Goal: Information Seeking & Learning: Find contact information

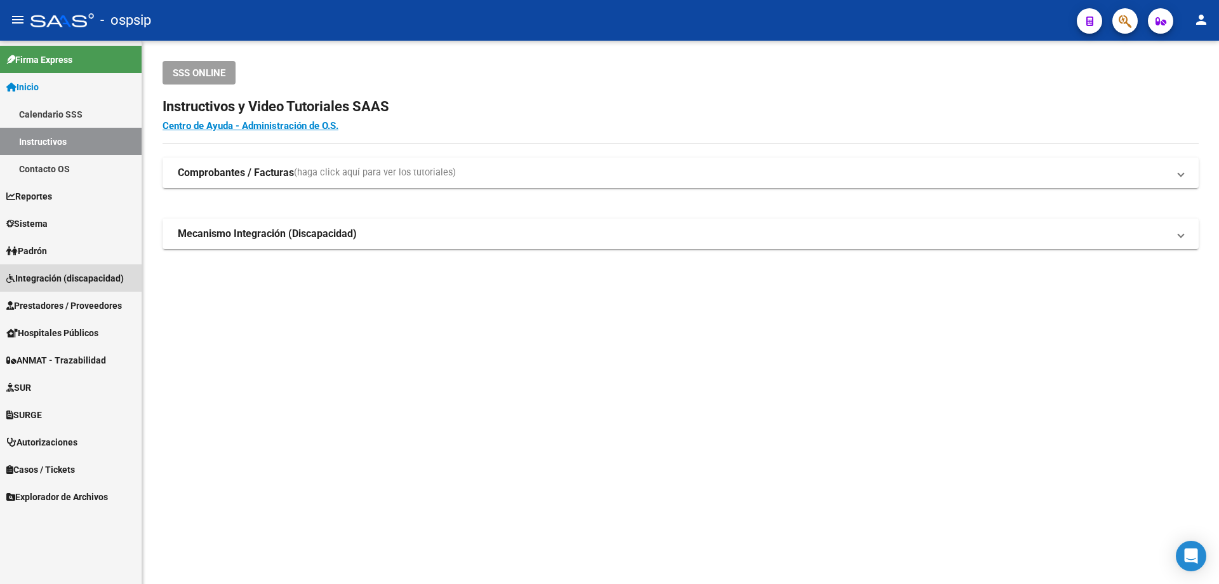
click at [61, 277] on span "Integración (discapacidad)" at bounding box center [64, 278] width 117 height 14
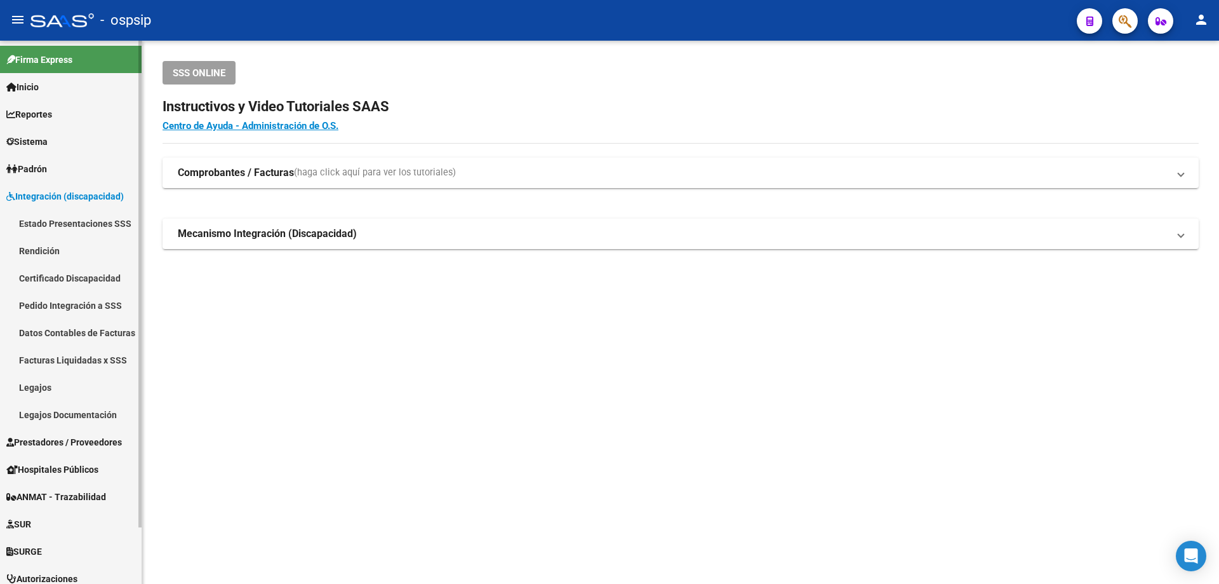
click at [37, 388] on link "Legajos" at bounding box center [71, 386] width 142 height 27
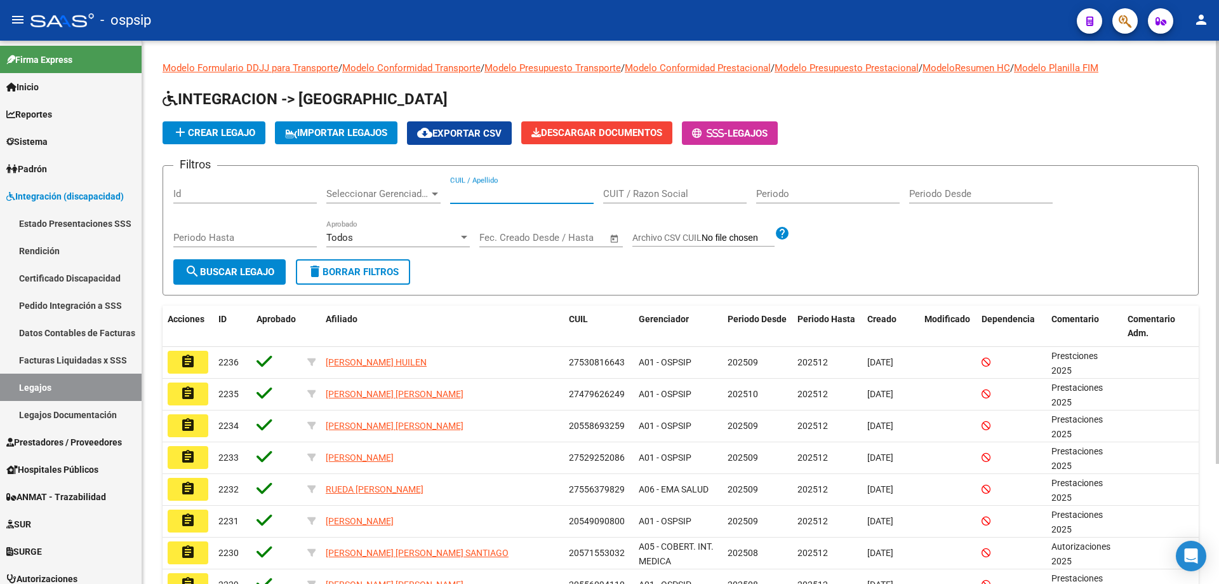
paste input "20550419484"
type input "20550419484"
click at [277, 275] on button "search Buscar Legajo" at bounding box center [229, 271] width 112 height 25
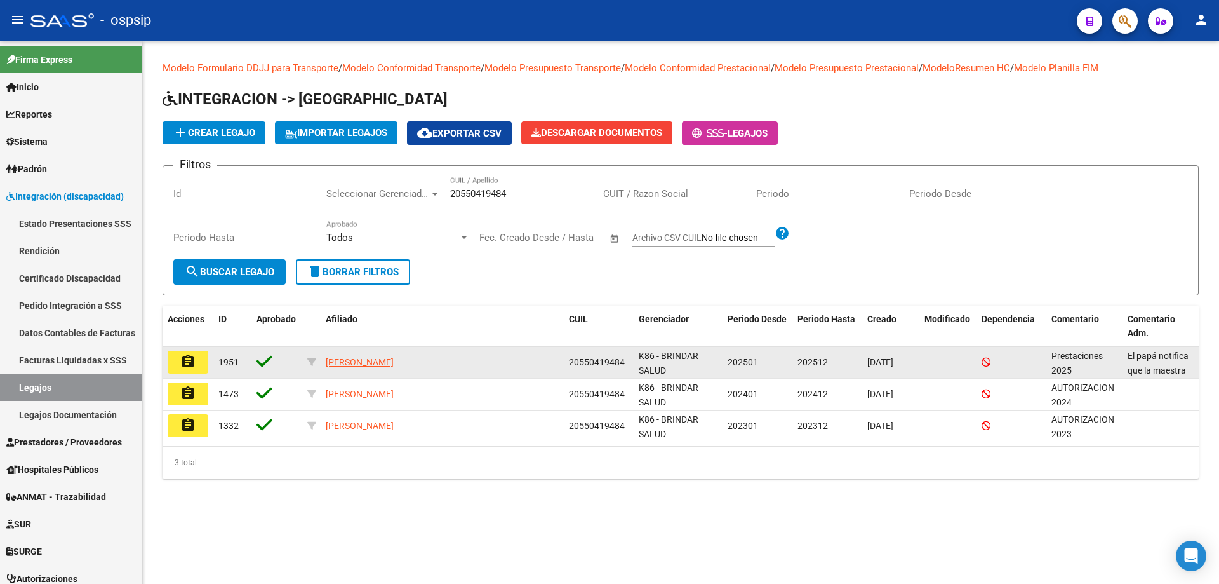
click at [185, 363] on mat-icon "assignment" at bounding box center [187, 361] width 15 height 15
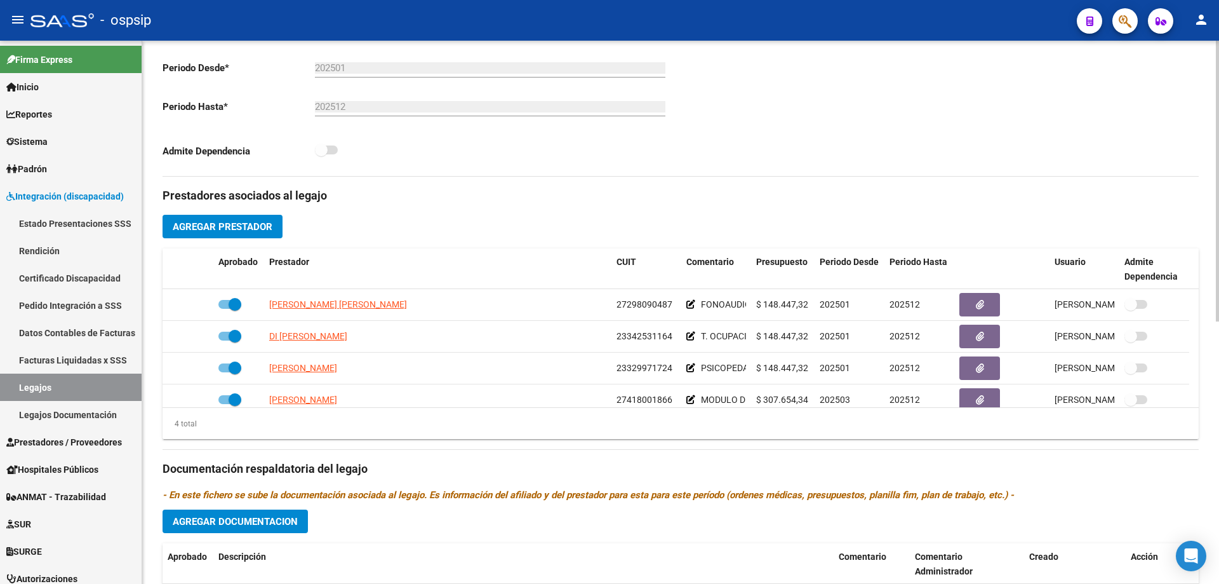
scroll to position [13, 0]
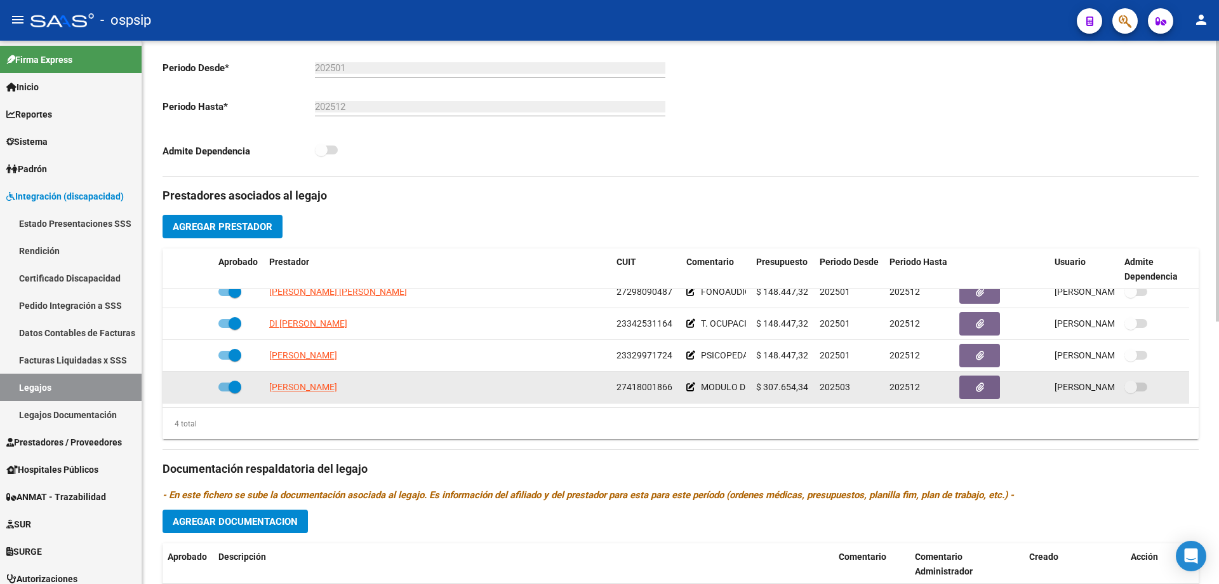
click at [230, 385] on span at bounding box center [235, 386] width 13 height 13
click at [225, 391] on input "checkbox" at bounding box center [224, 391] width 1 height 1
checkbox input "false"
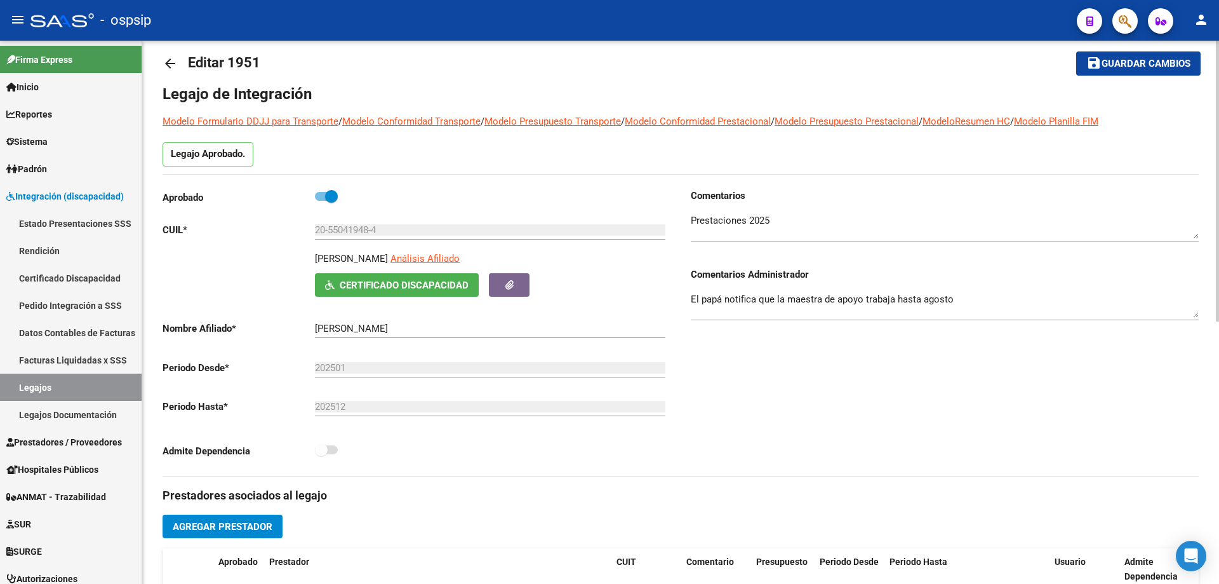
scroll to position [0, 0]
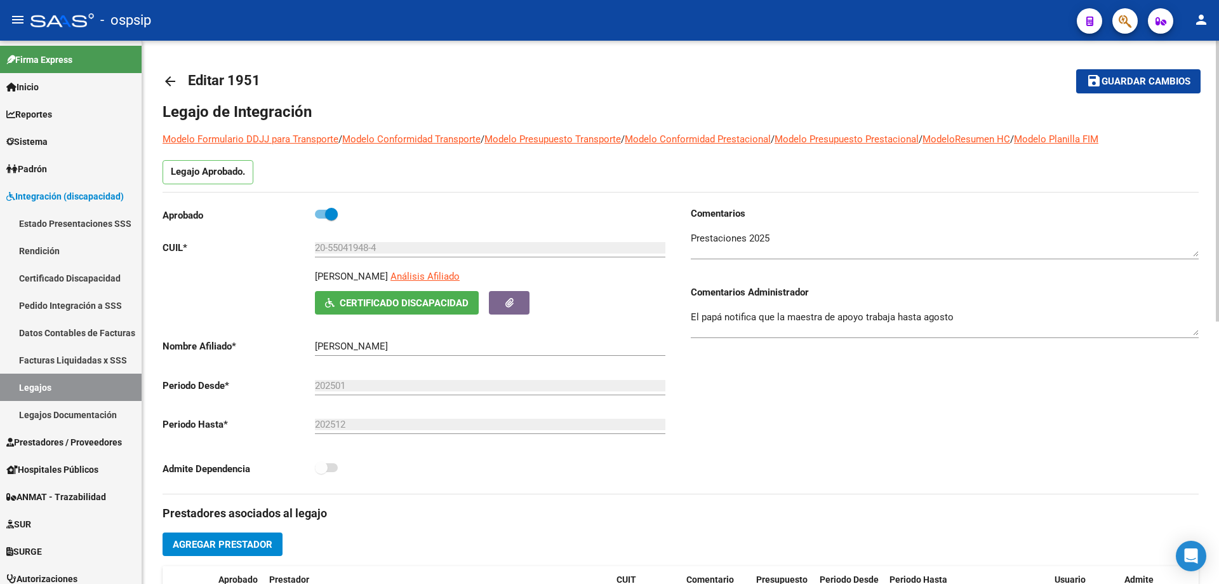
click at [984, 321] on textarea "El papá notifica que la maestra de apoyo trabaja hasta agosto" at bounding box center [945, 322] width 508 height 25
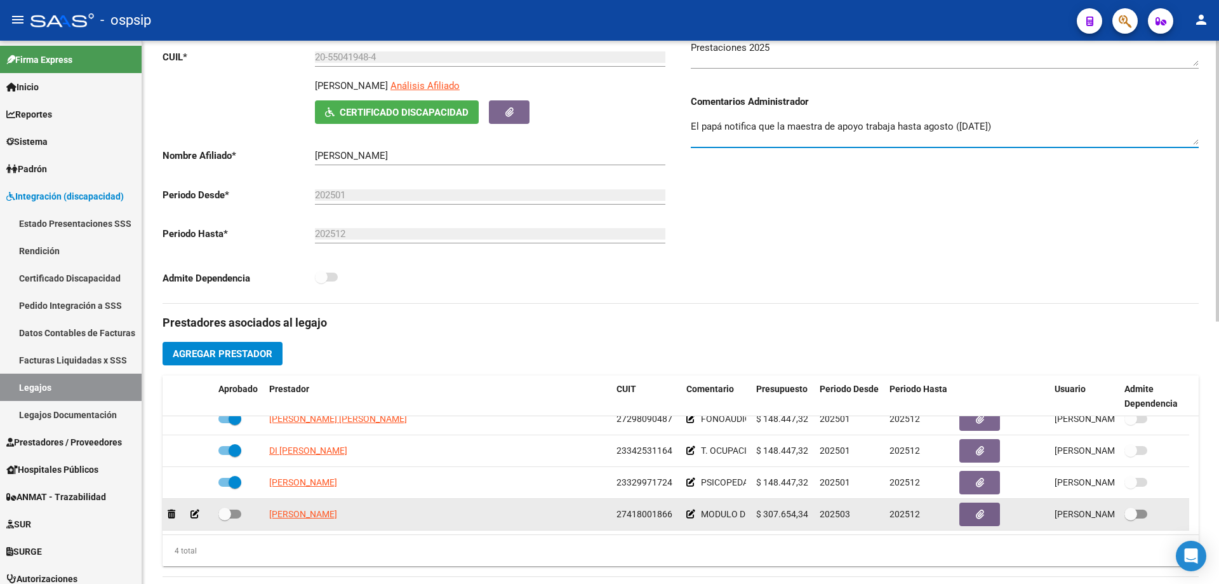
type textarea "El papá notifica que la maestra de apoyo trabaja hasta agosto (01/09/2025)"
click at [238, 516] on span at bounding box center [229, 513] width 23 height 9
click at [225, 518] on input "checkbox" at bounding box center [224, 518] width 1 height 1
checkbox input "true"
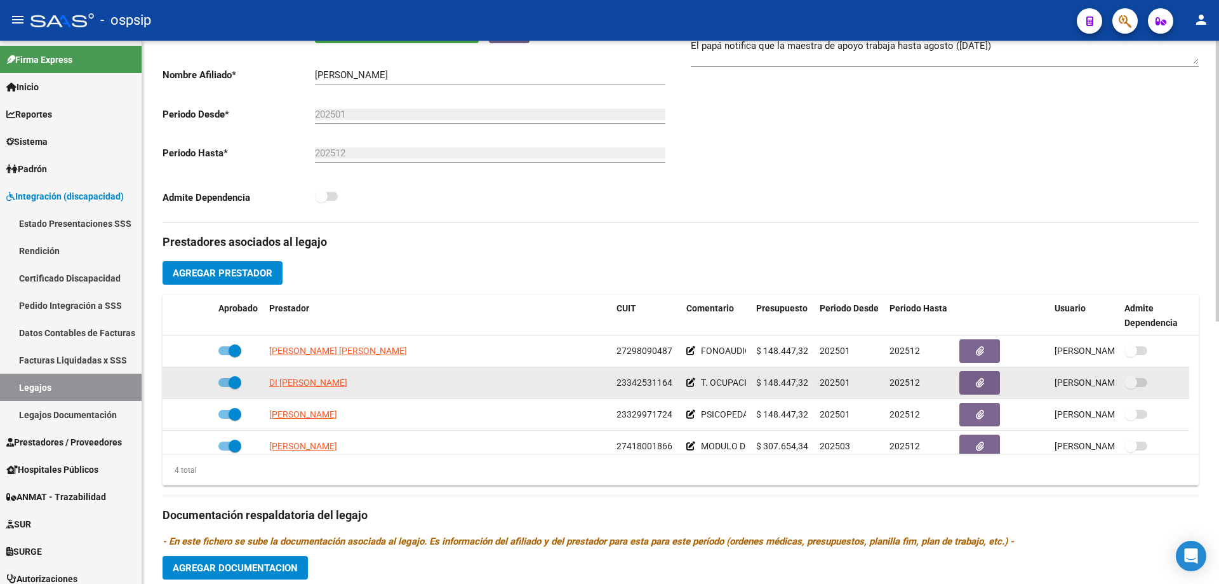
scroll to position [317, 0]
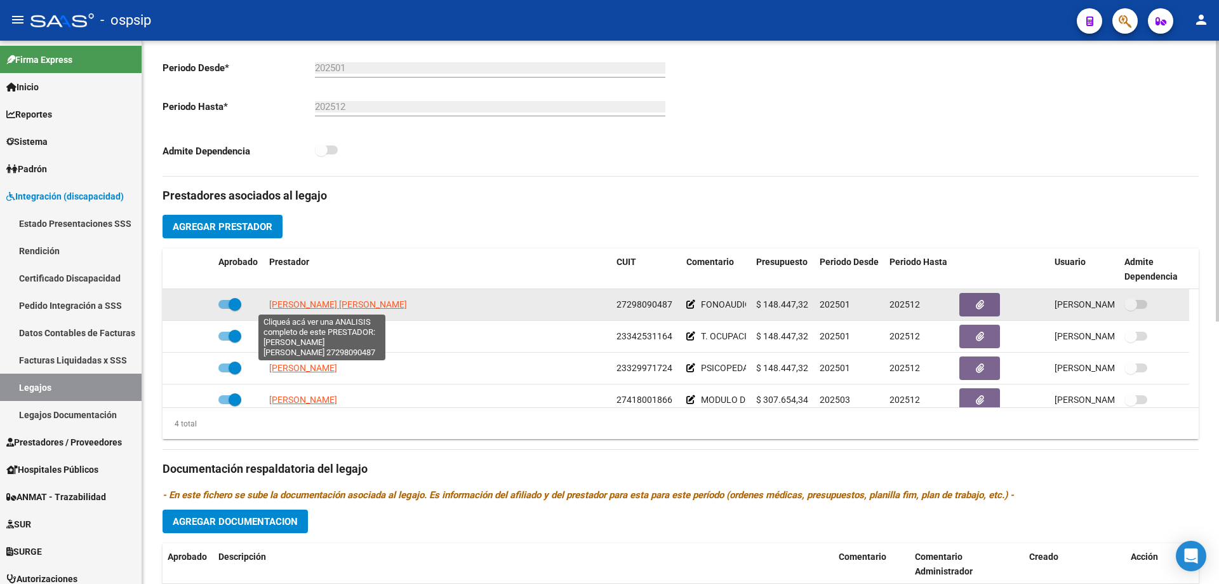
click at [297, 303] on span "LOPEZ SUSANA ELIZABET" at bounding box center [338, 304] width 138 height 10
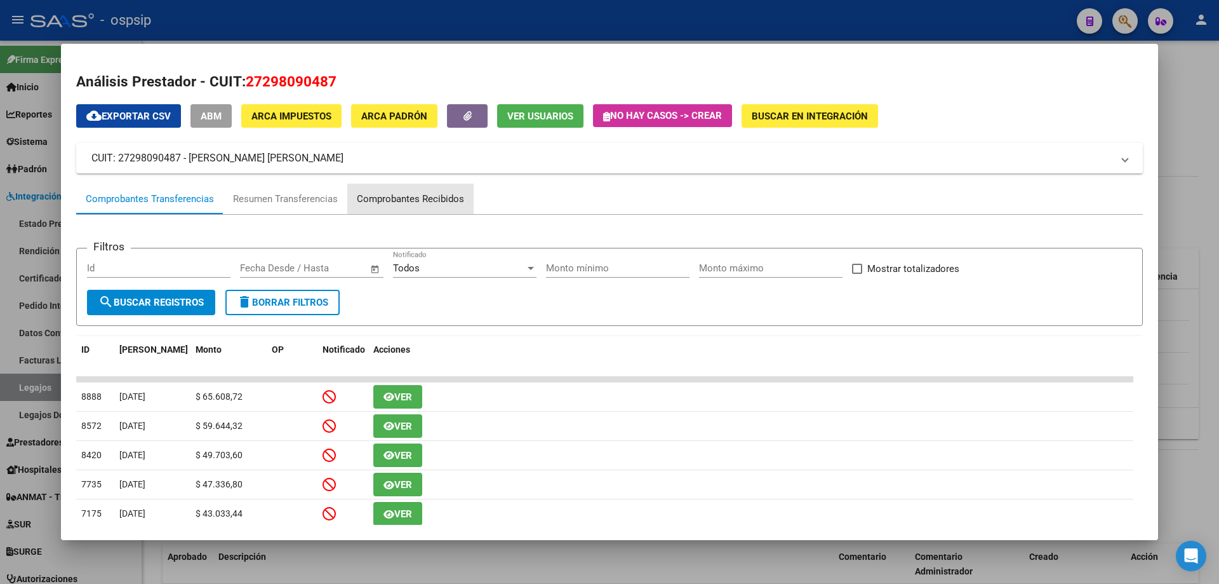
click at [446, 199] on div "Comprobantes Recibidos" at bounding box center [410, 199] width 107 height 15
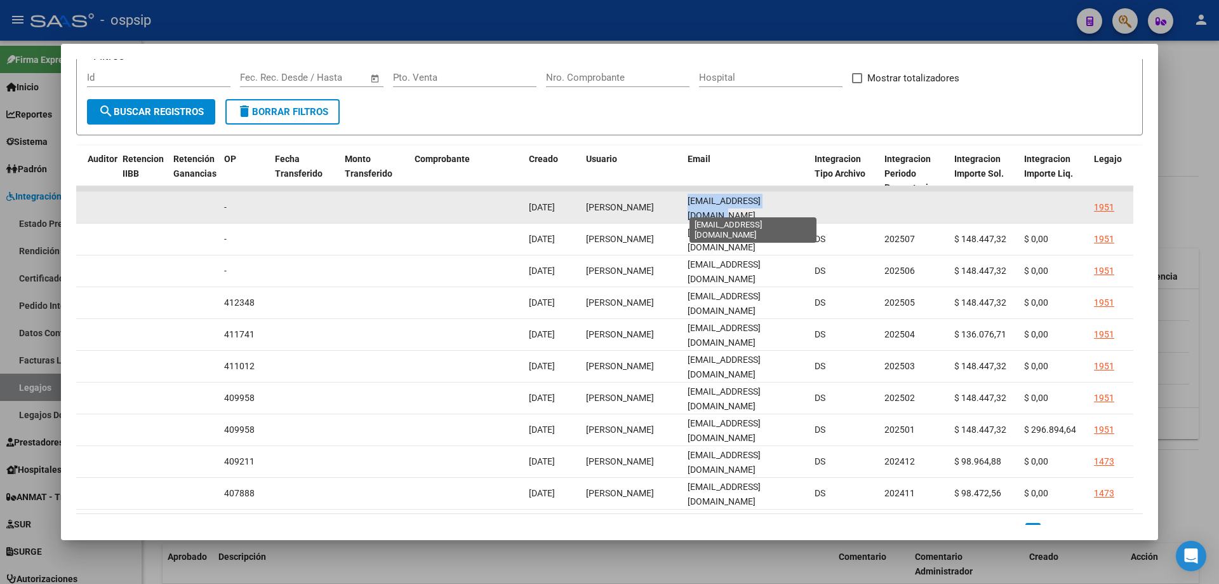
scroll to position [0, 13]
drag, startPoint x: 686, startPoint y: 209, endPoint x: 810, endPoint y: 212, distance: 123.2
click at [819, 212] on div "89877 Integración - Discapacidad Factura C: 2 - 703 $ 148.447,32 14/09/2025 14/…" at bounding box center [447, 208] width 2743 height 32
copy div "susanalopezfono@yahoo.com.ar"
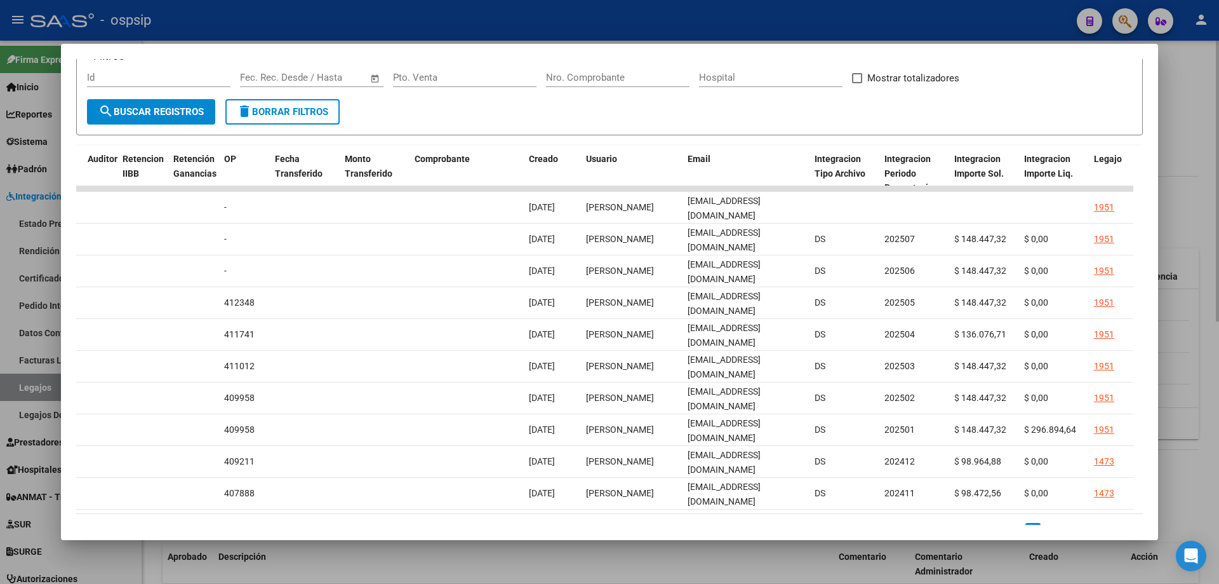
drag, startPoint x: 1207, startPoint y: 106, endPoint x: 1203, endPoint y: 115, distance: 9.9
click at [1203, 112] on div at bounding box center [609, 292] width 1219 height 584
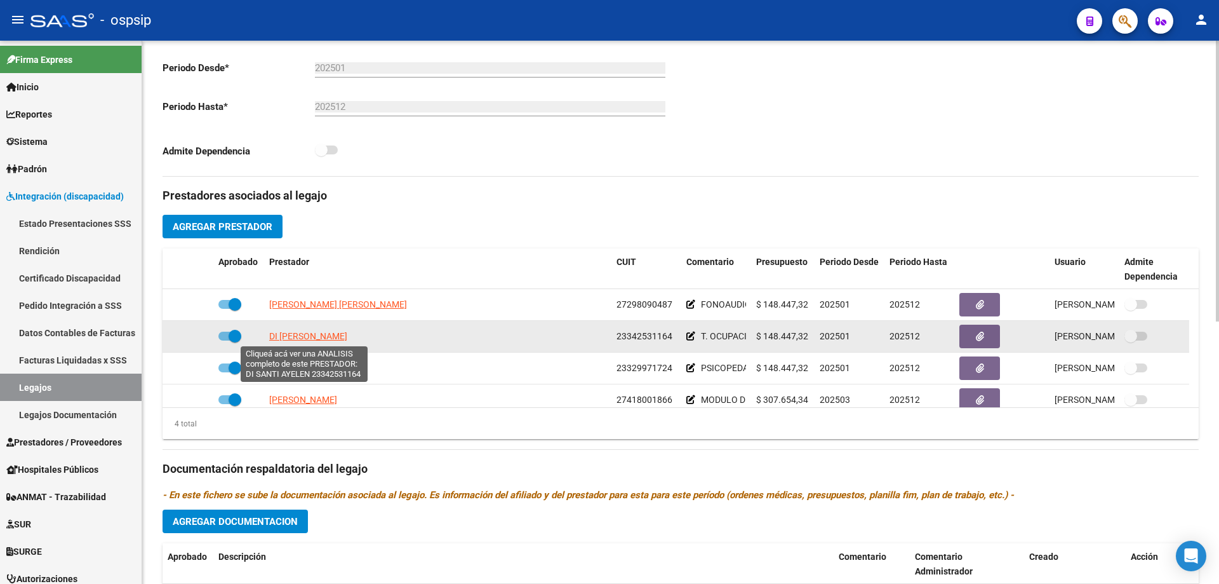
click at [286, 340] on span "DI SANTI AYELEN" at bounding box center [308, 336] width 78 height 10
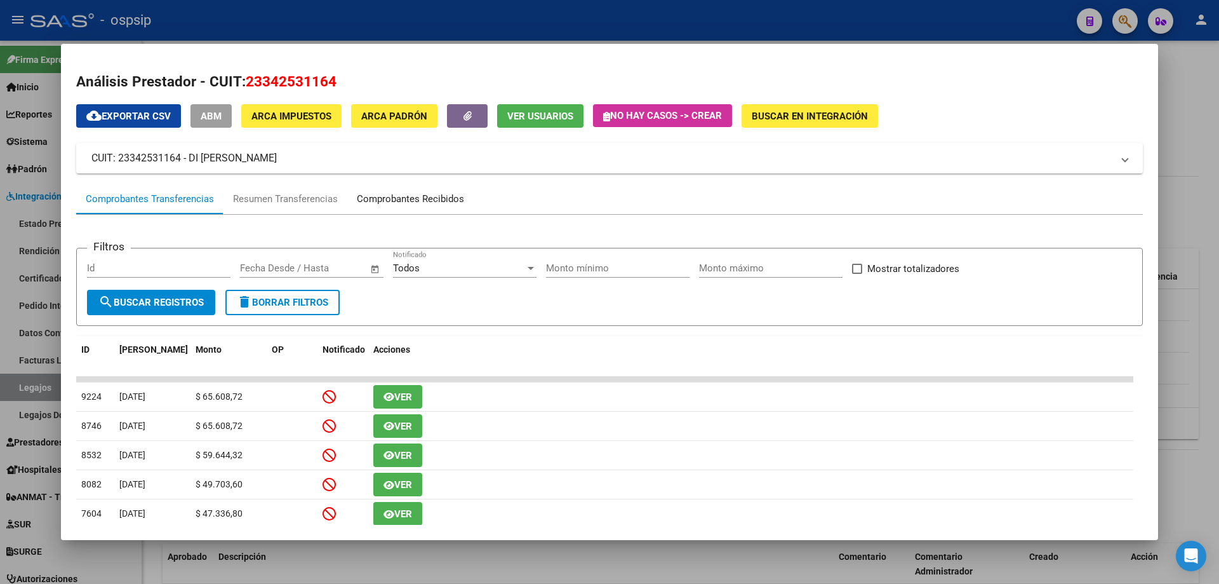
click at [413, 197] on div "Comprobantes Recibidos" at bounding box center [410, 199] width 107 height 15
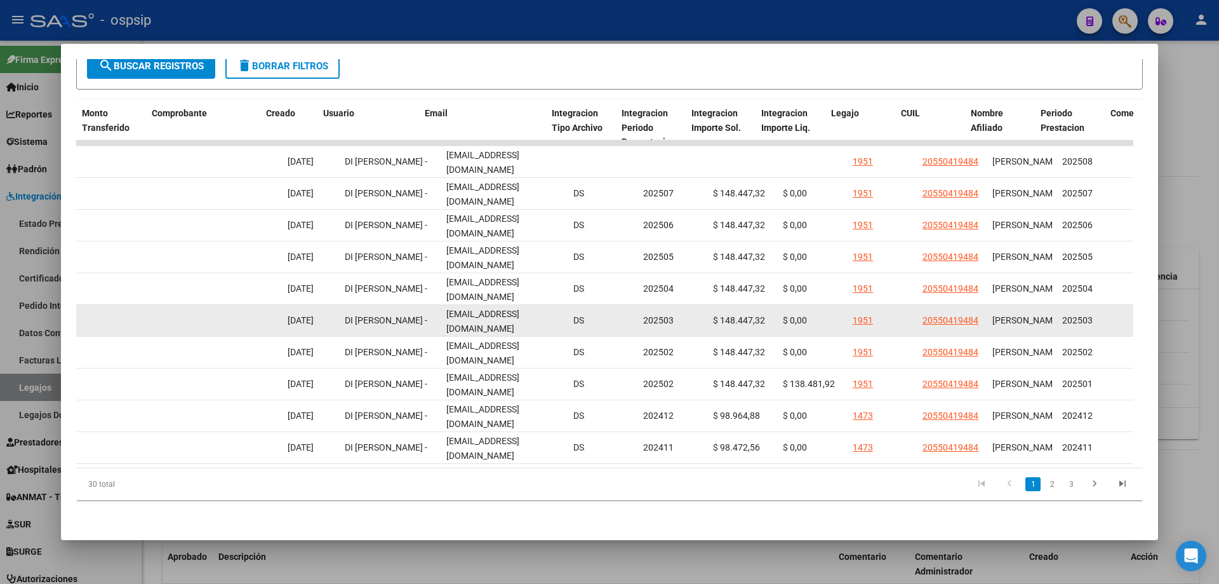
scroll to position [0, 1263]
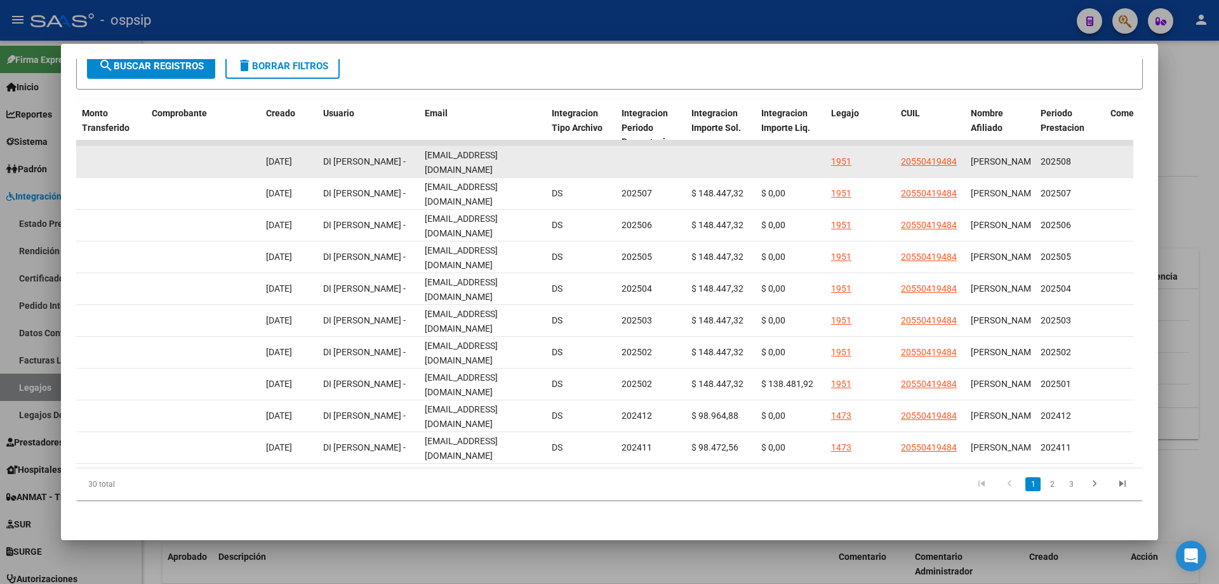
drag, startPoint x: 422, startPoint y: 152, endPoint x: 533, endPoint y: 152, distance: 111.1
click at [533, 152] on datatable-body-cell "ayedisanti@gmail.com" at bounding box center [483, 161] width 127 height 31
copy span "ayedisanti@gmail.com"
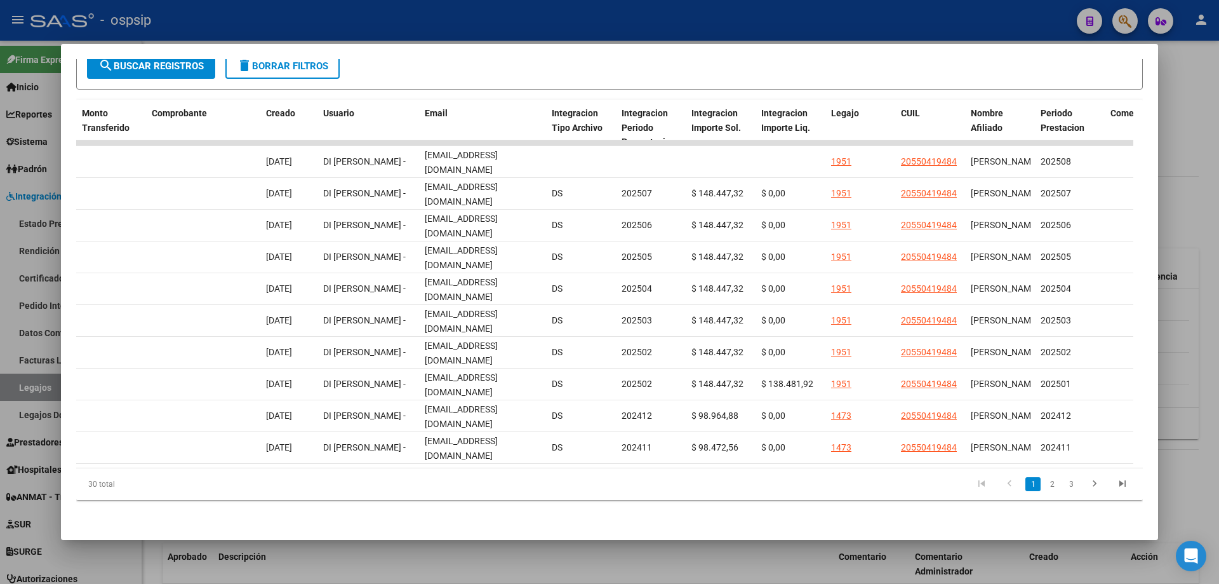
click at [1184, 152] on div at bounding box center [609, 292] width 1219 height 584
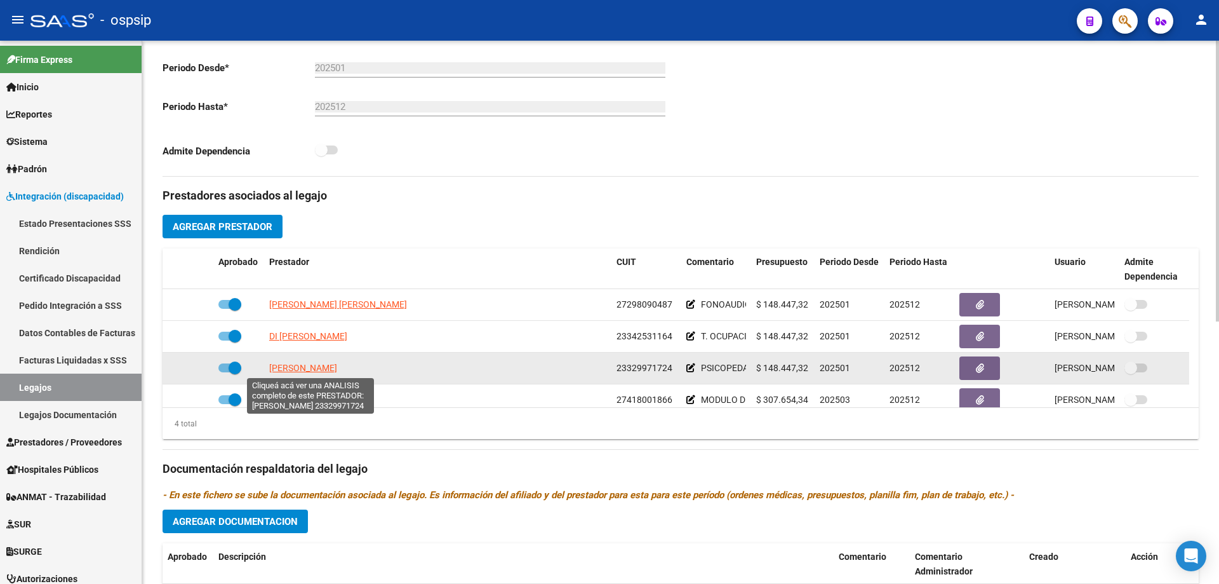
click at [337, 370] on span "DIAZ ROCIO JIMENA" at bounding box center [303, 368] width 68 height 10
type textarea "23329971724"
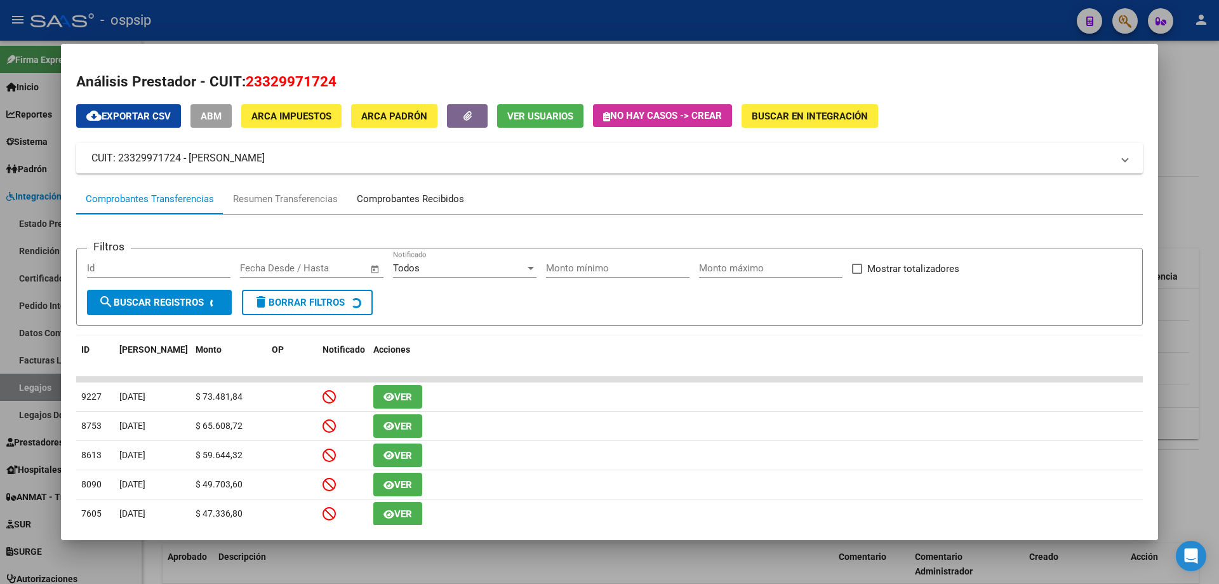
click at [431, 203] on div "Comprobantes Recibidos" at bounding box center [410, 199] width 107 height 15
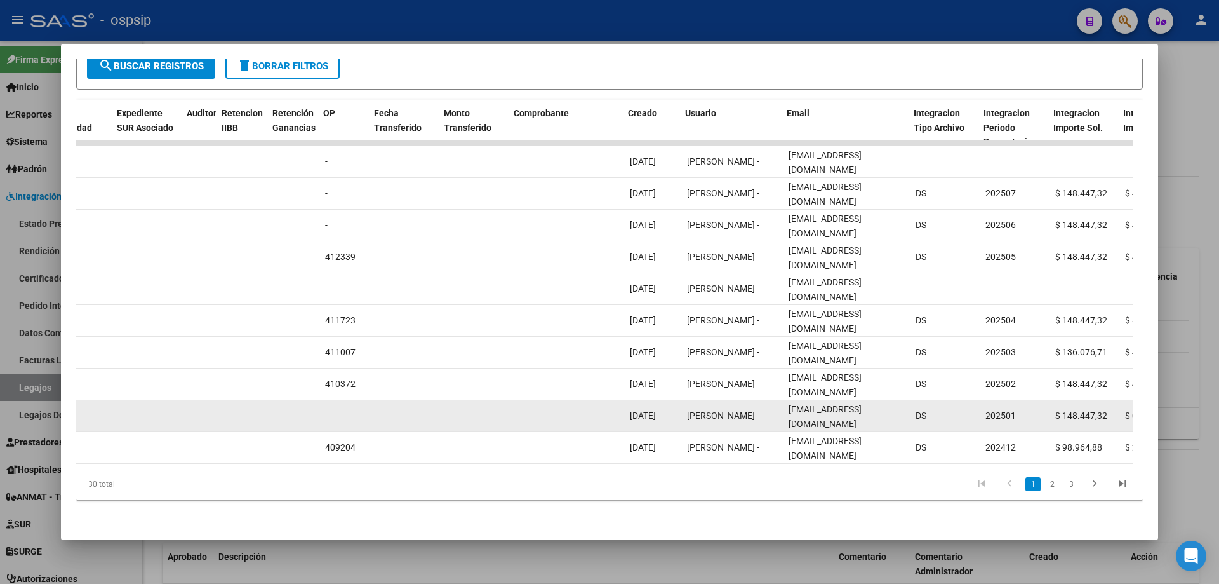
scroll to position [0, 901]
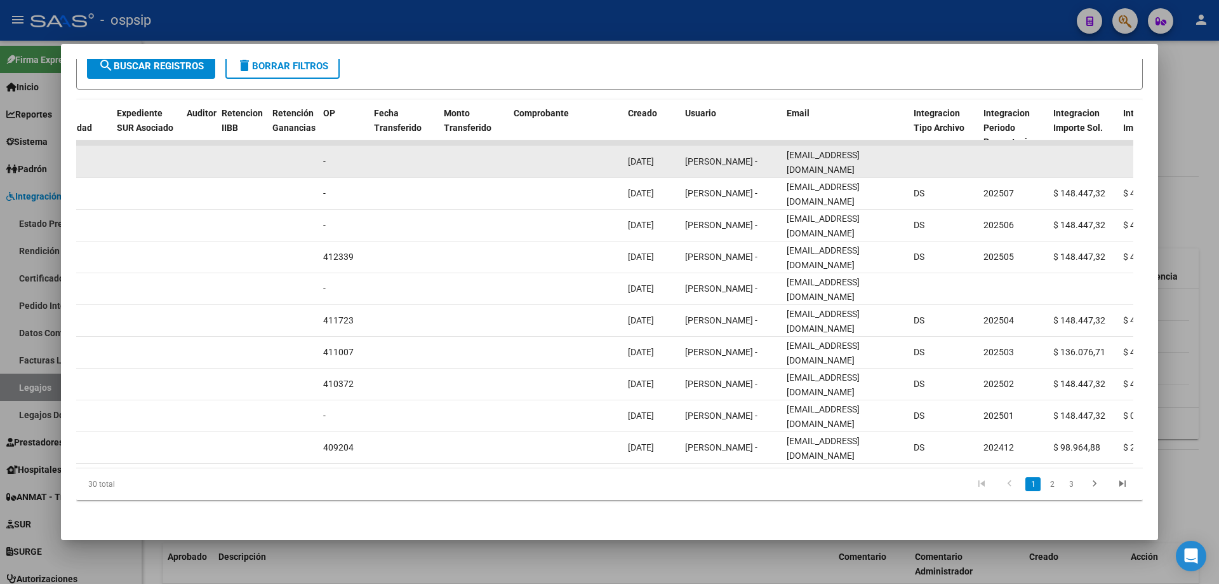
drag, startPoint x: 893, startPoint y: 154, endPoint x: 784, endPoint y: 164, distance: 109.7
click at [784, 164] on datatable-body-cell "rocioj_diaz@hotmail.com" at bounding box center [845, 161] width 127 height 31
copy span "rocioj_diaz@hotmail.com"
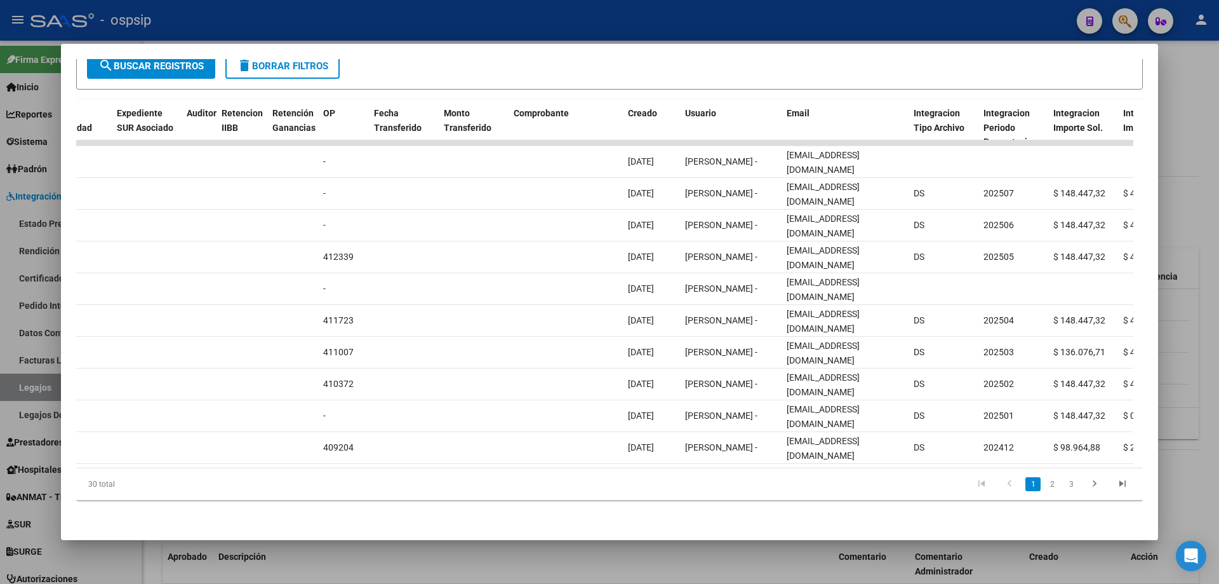
click at [1201, 113] on div at bounding box center [609, 292] width 1219 height 584
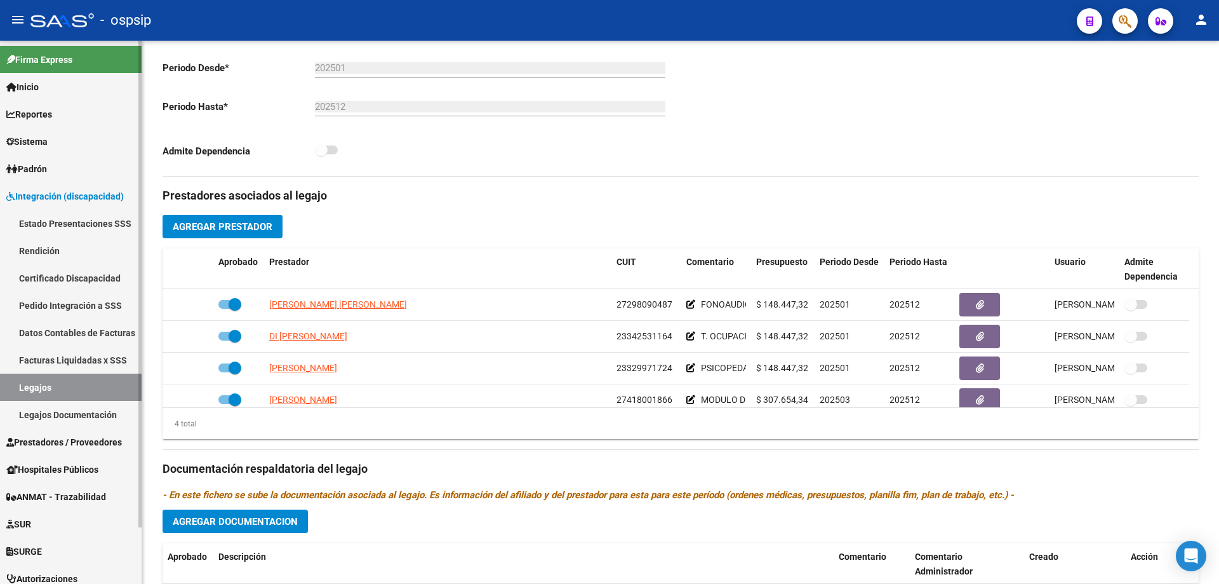
click at [83, 384] on link "Legajos" at bounding box center [71, 386] width 142 height 27
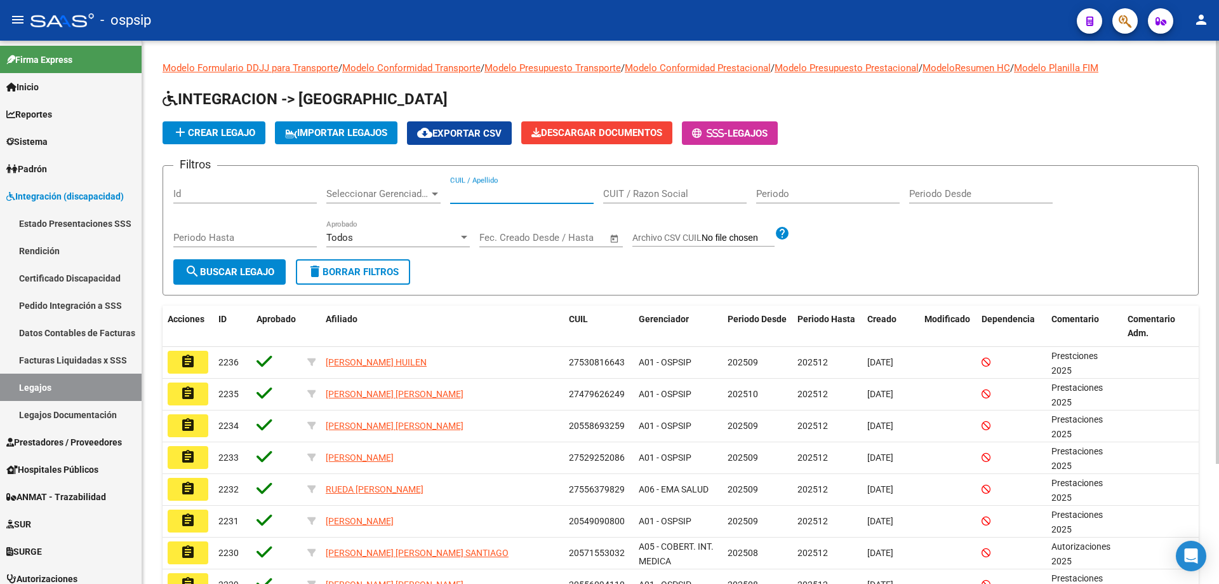
paste input "23511611059"
type input "23511611059"
click at [281, 268] on button "search Buscar Legajo" at bounding box center [229, 271] width 112 height 25
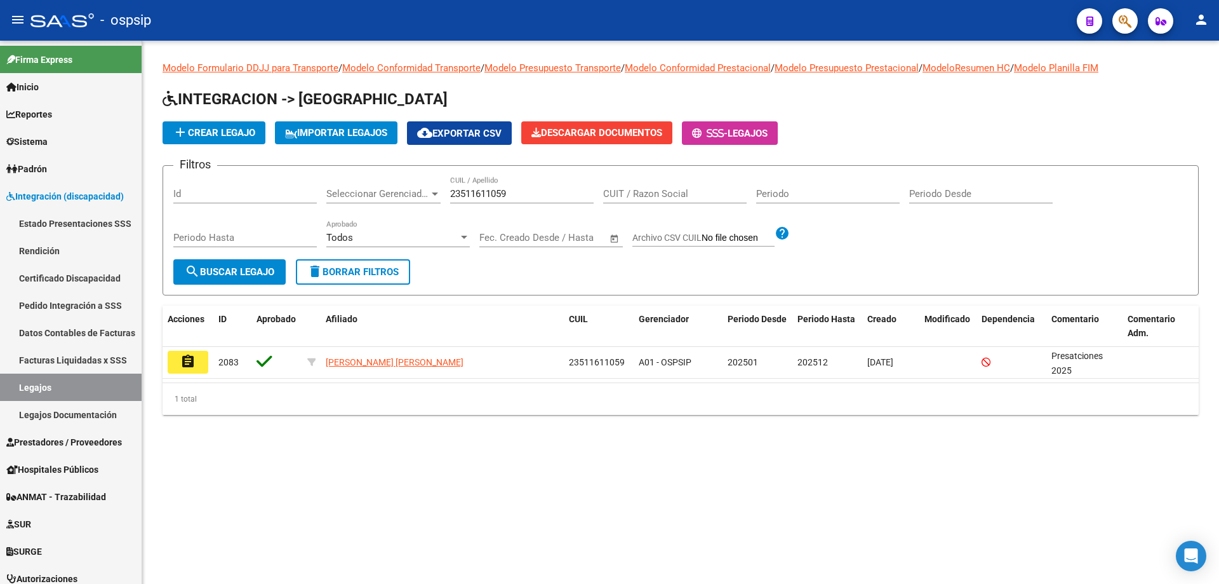
click at [197, 366] on button "assignment" at bounding box center [188, 362] width 41 height 23
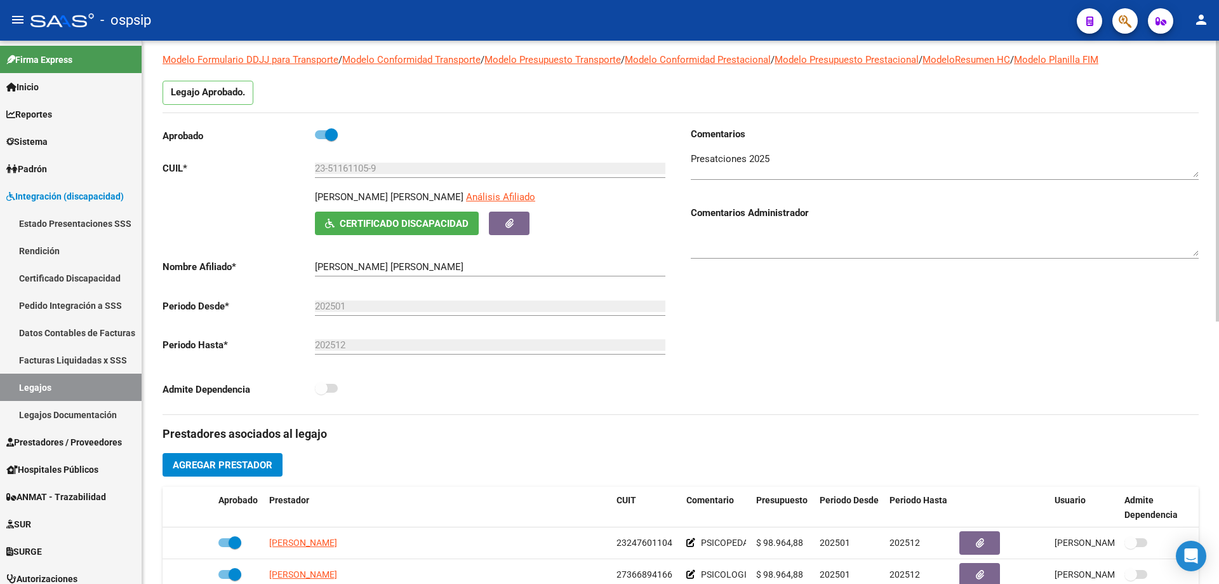
scroll to position [190, 0]
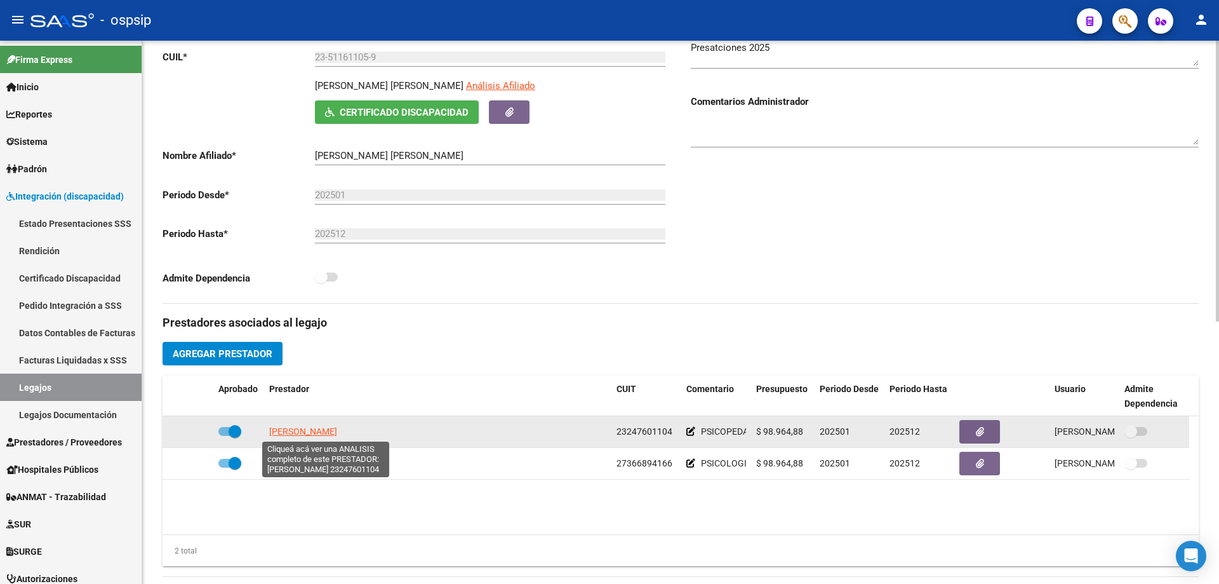
click at [321, 428] on span "FERENC ELIZABETH ALBINA" at bounding box center [303, 431] width 68 height 10
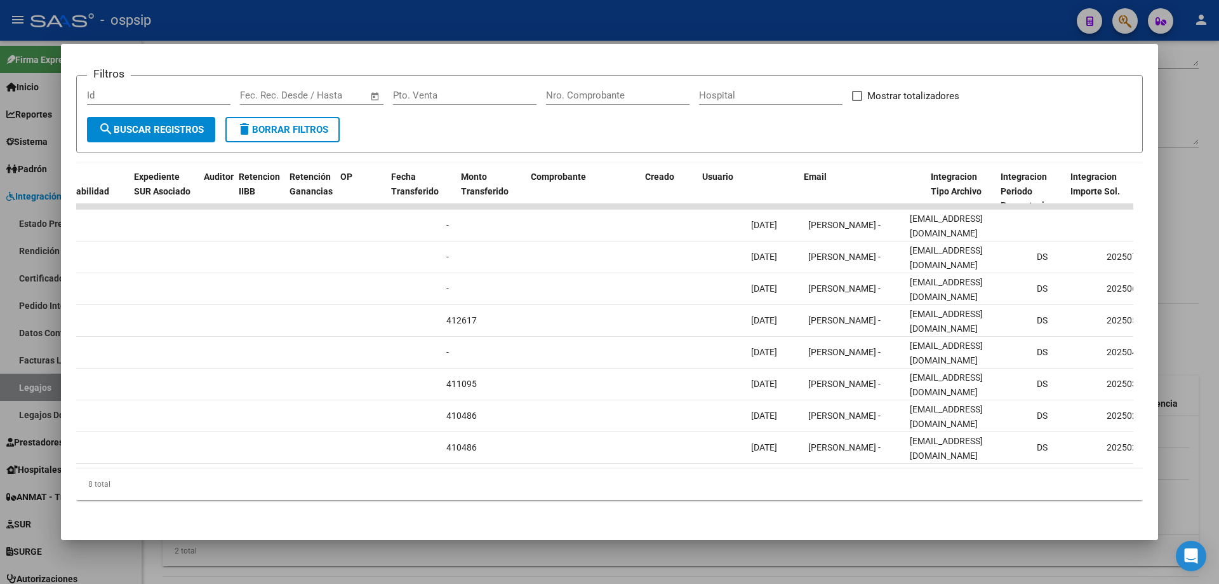
scroll to position [0, 889]
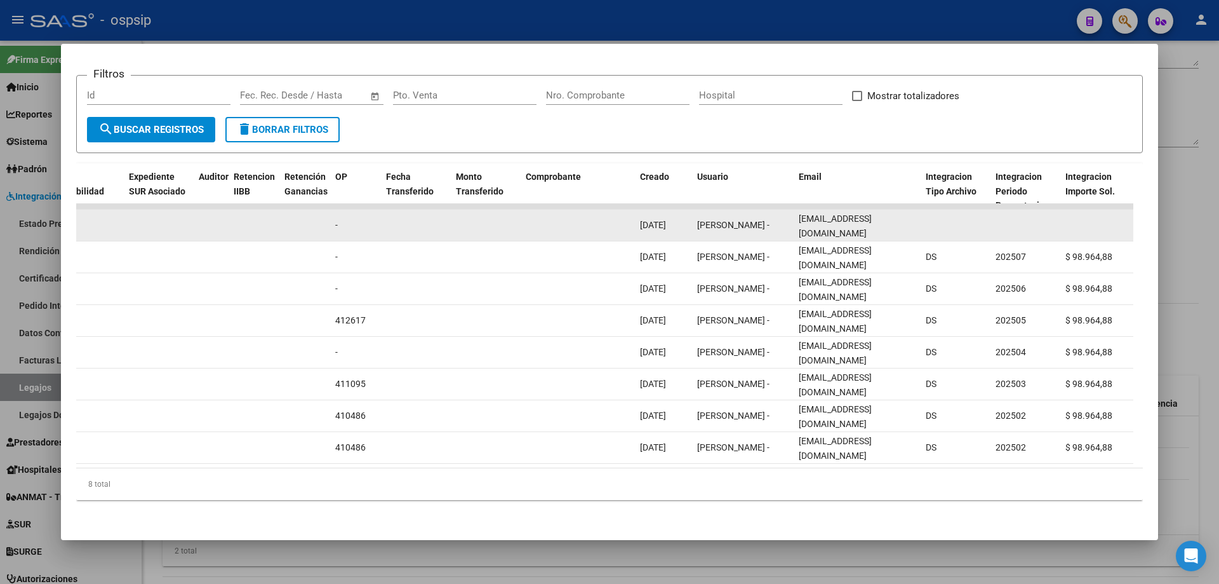
drag, startPoint x: 879, startPoint y: 213, endPoint x: 793, endPoint y: 220, distance: 86.0
click at [793, 220] on div "89618 Integración - Discapacidad Factura C: 3 - 804 $ 98.964,88 07/09/2025 09/0…" at bounding box center [558, 226] width 2743 height 32
copy div "e-albi@hotmail.com"
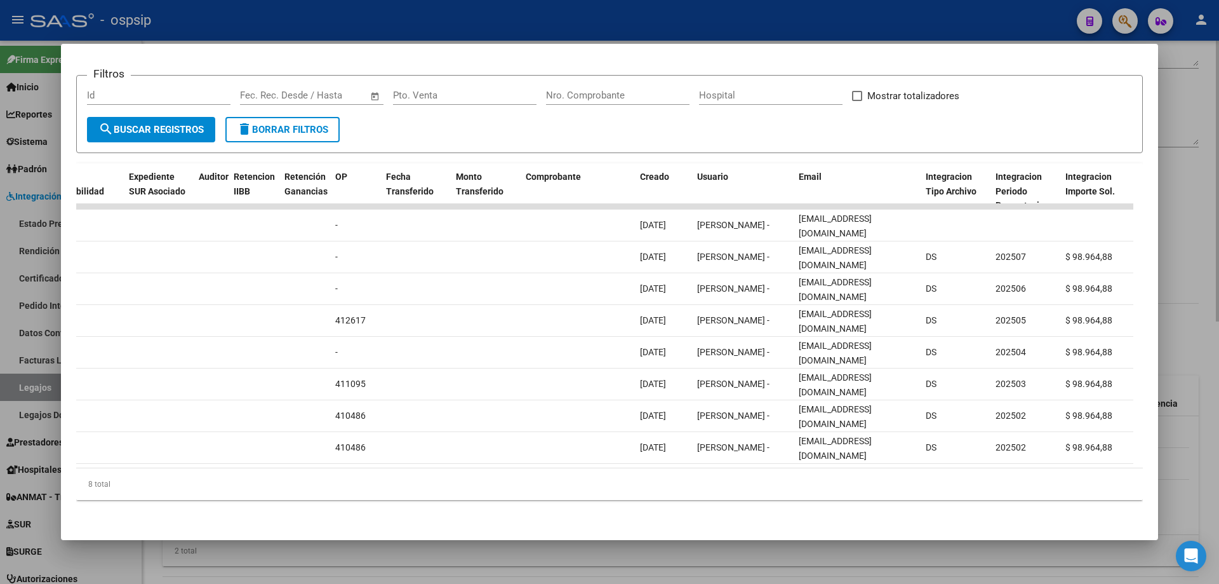
drag, startPoint x: 1216, startPoint y: 285, endPoint x: 1198, endPoint y: 291, distance: 18.9
click at [1210, 287] on div at bounding box center [609, 292] width 1219 height 584
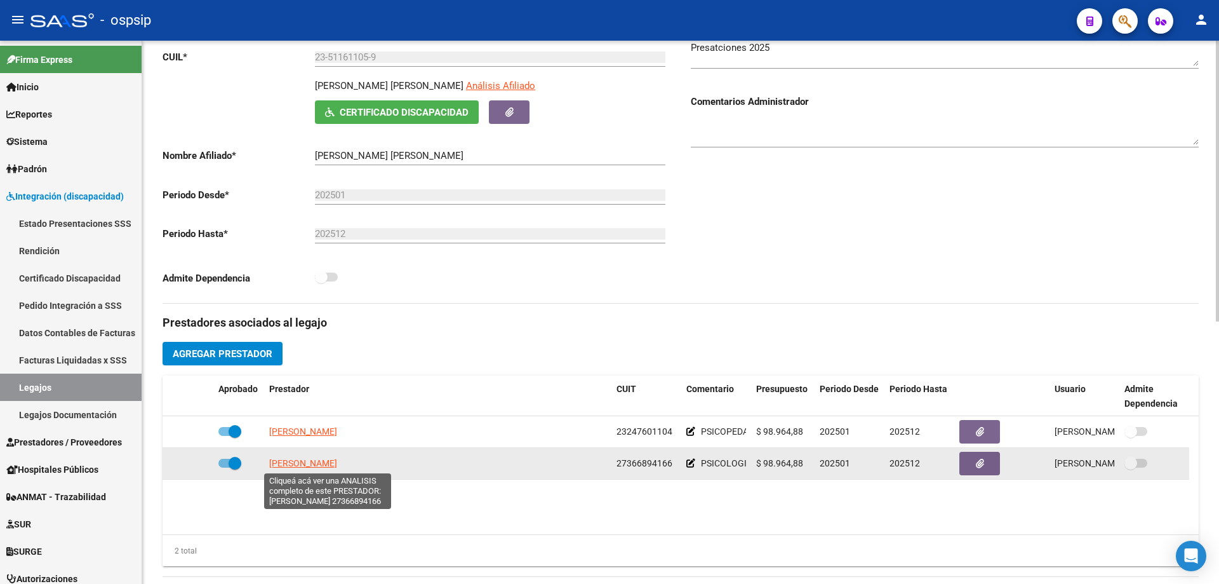
click at [336, 467] on span "FERNANDEZ MELINA NOELIA" at bounding box center [303, 463] width 68 height 10
type textarea "27366894166"
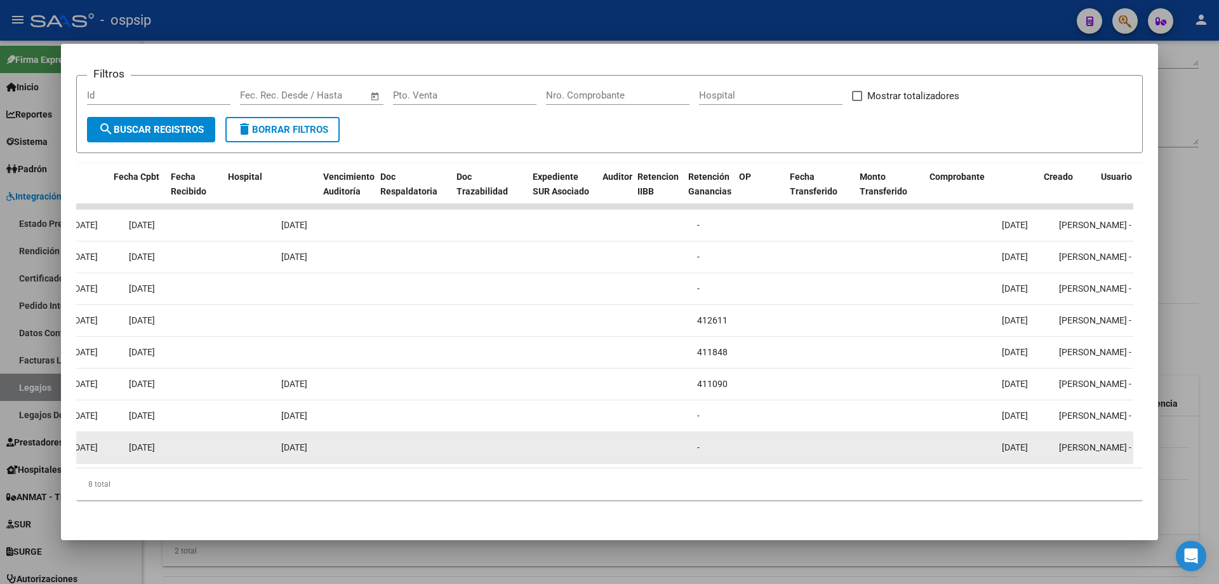
scroll to position [0, 594]
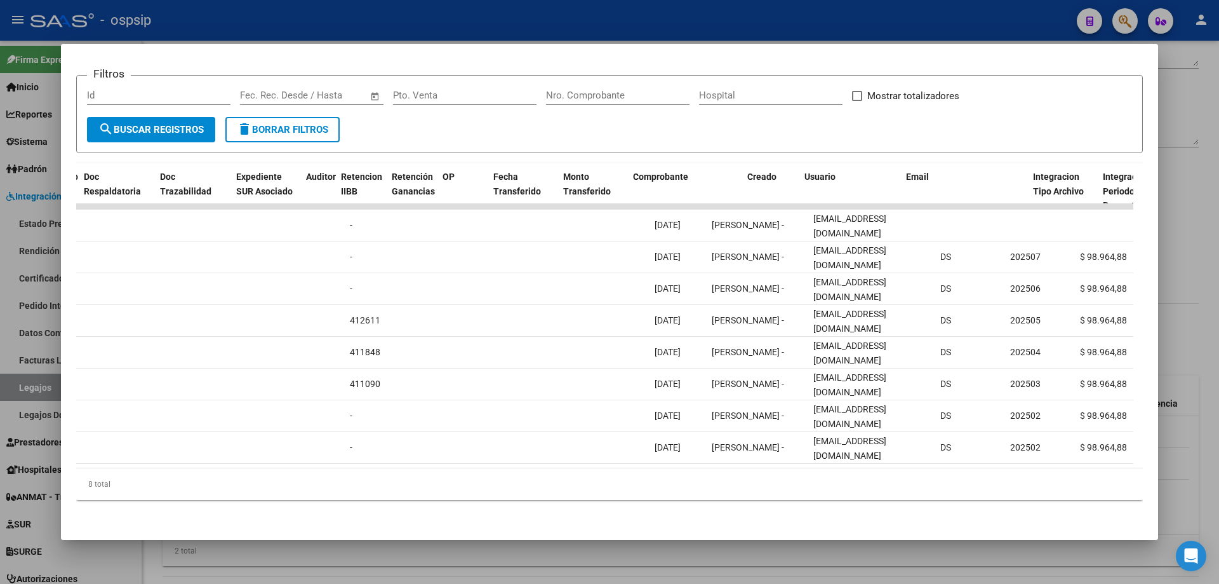
drag, startPoint x: 698, startPoint y: 458, endPoint x: 843, endPoint y: 460, distance: 144.8
click at [843, 460] on datatable-body "89288 Integración - Discapacidad Factura C: 1 - 2199 $ 98.964,88 01/09/2025 07/…" at bounding box center [604, 336] width 1057 height 264
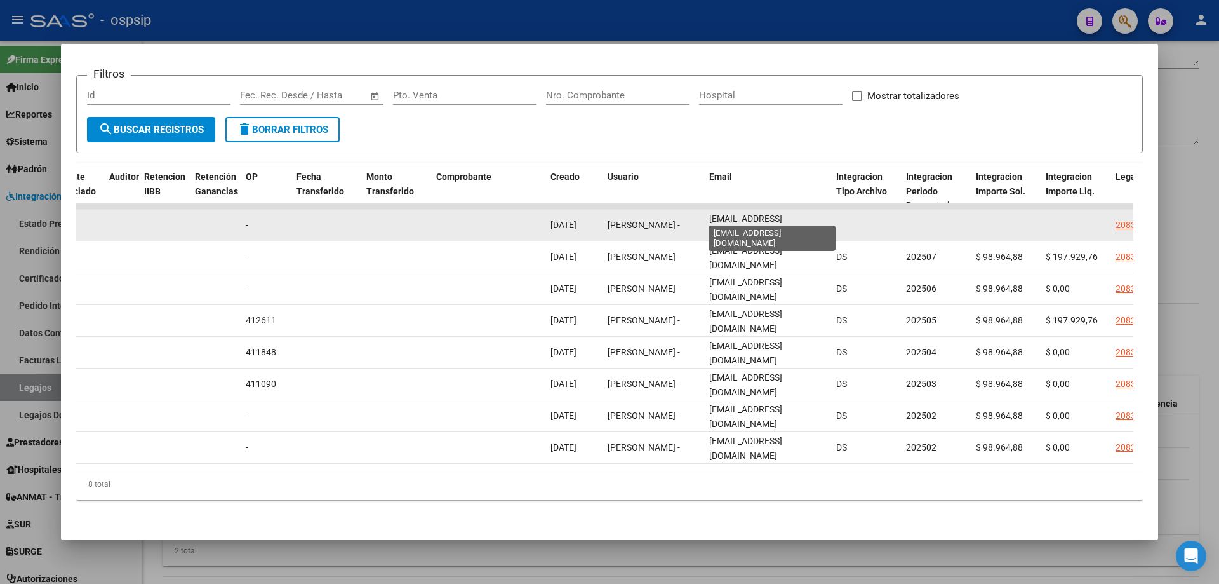
scroll to position [0, 9]
drag, startPoint x: 709, startPoint y: 217, endPoint x: 855, endPoint y: 230, distance: 146.0
click at [855, 230] on div "89288 Integración - Discapacidad Factura C: 1 - 2199 $ 98.964,88 01/09/2025 07/…" at bounding box center [469, 226] width 2743 height 32
copy div "melinafernandez11@gmail.com"
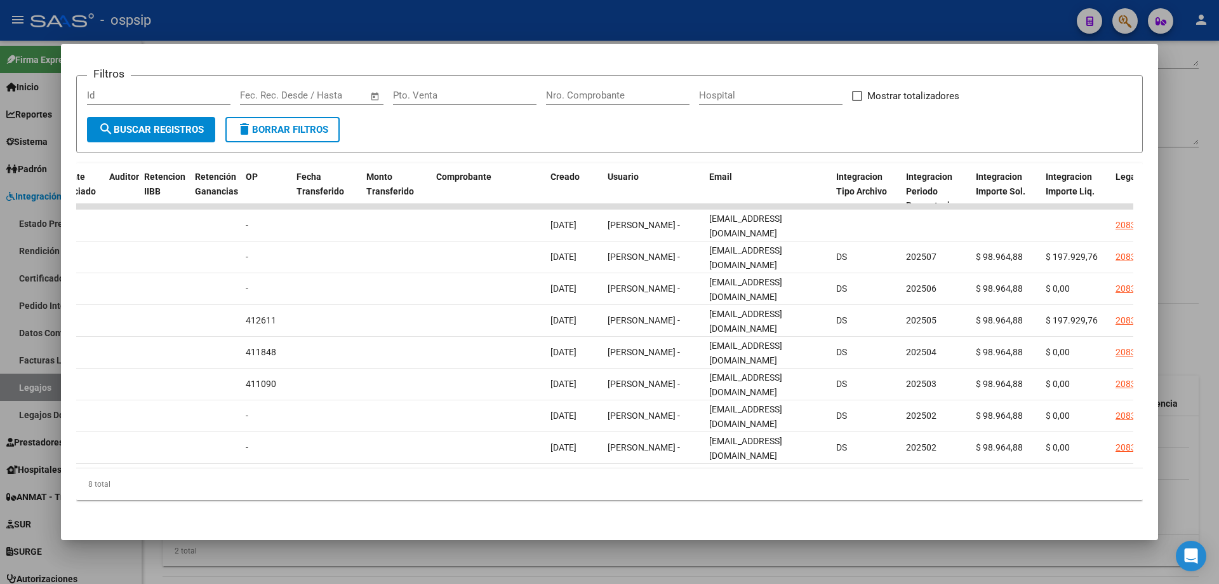
drag, startPoint x: 1196, startPoint y: 277, endPoint x: 1074, endPoint y: 314, distance: 127.5
click at [1195, 277] on div at bounding box center [609, 292] width 1219 height 584
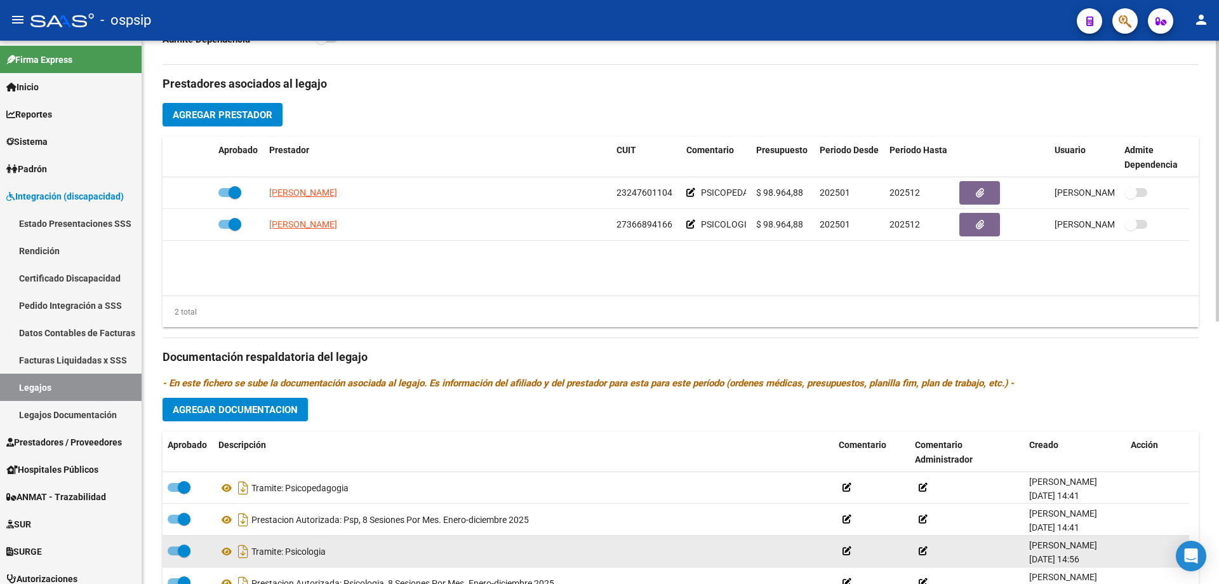
scroll to position [508, 0]
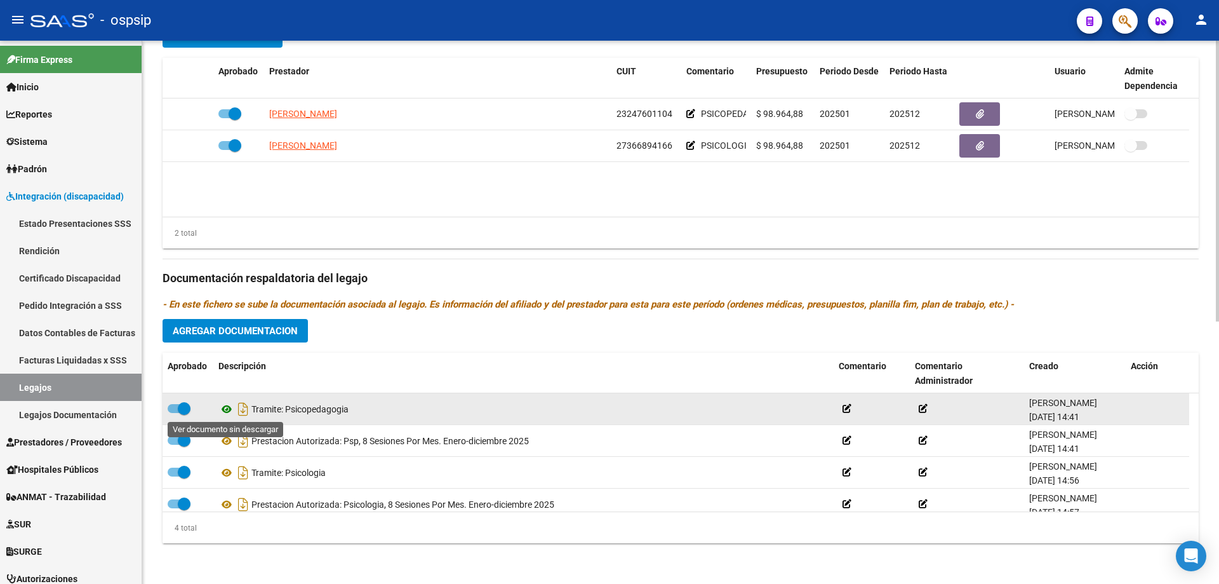
click at [224, 408] on icon at bounding box center [226, 408] width 17 height 15
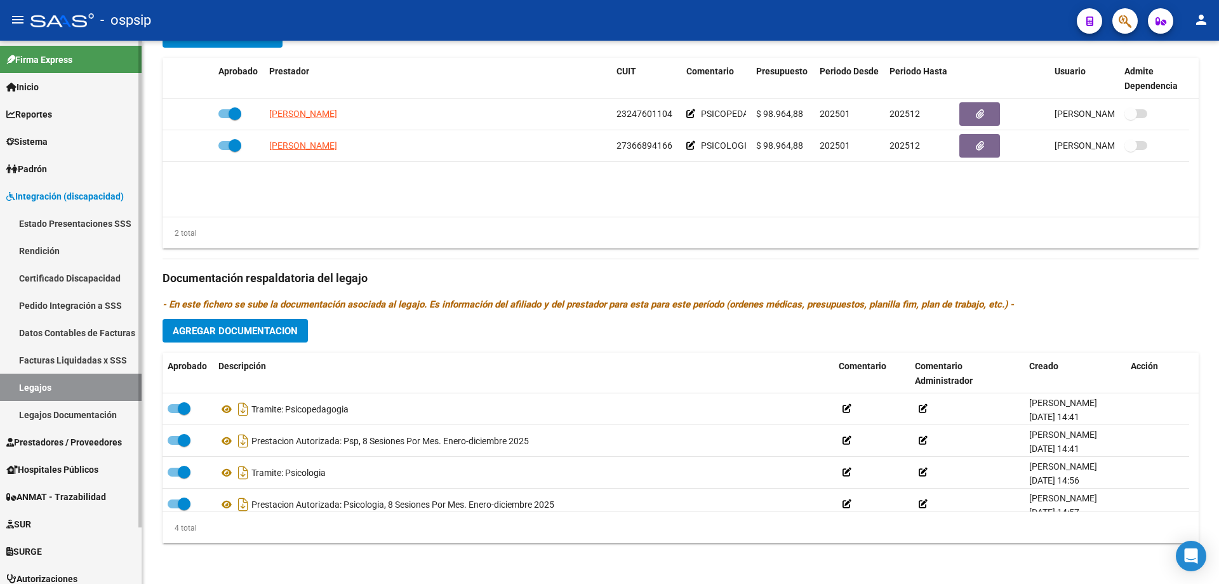
drag, startPoint x: 29, startPoint y: 383, endPoint x: 52, endPoint y: 349, distance: 41.0
click at [29, 382] on link "Legajos" at bounding box center [71, 386] width 142 height 27
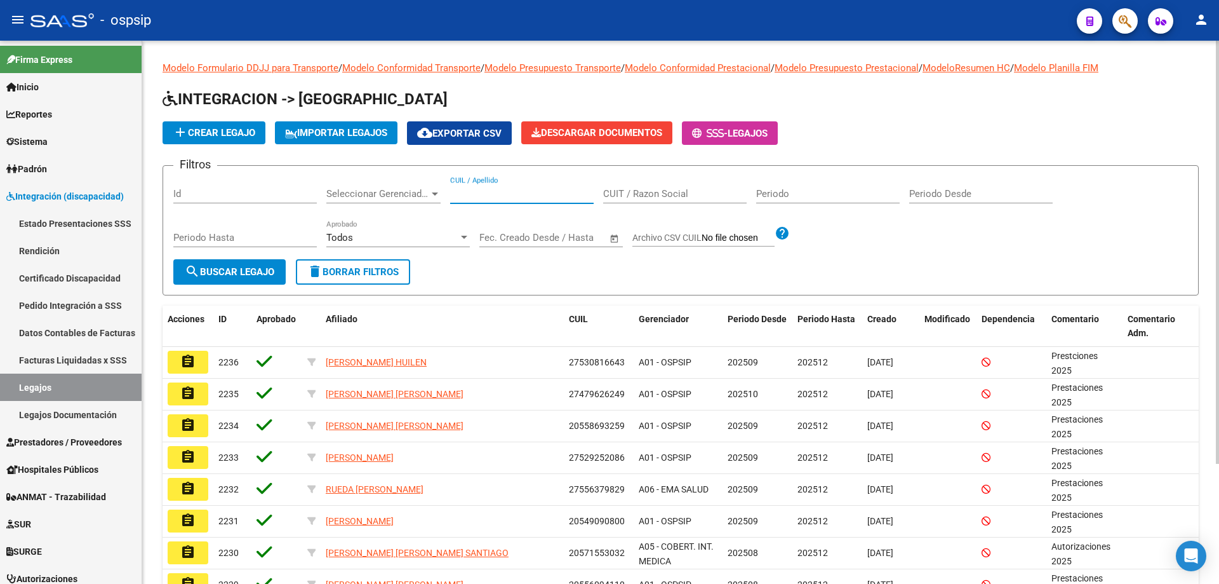
paste input "27544440433"
type input "27544440433"
click at [252, 265] on button "search Buscar Legajo" at bounding box center [229, 271] width 112 height 25
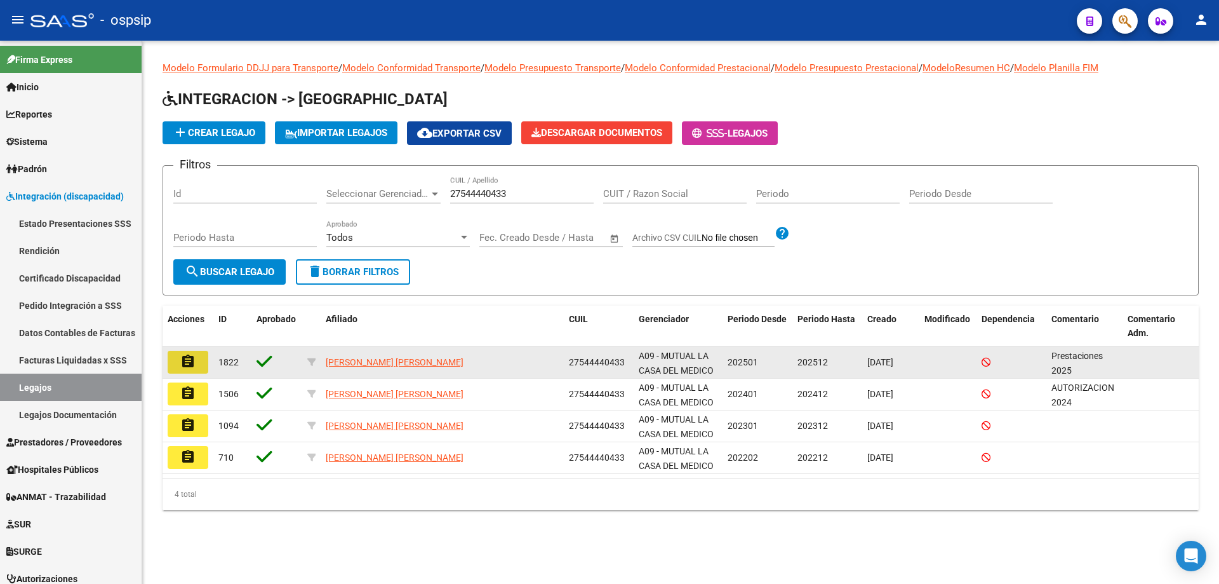
click at [184, 361] on mat-icon "assignment" at bounding box center [187, 361] width 15 height 15
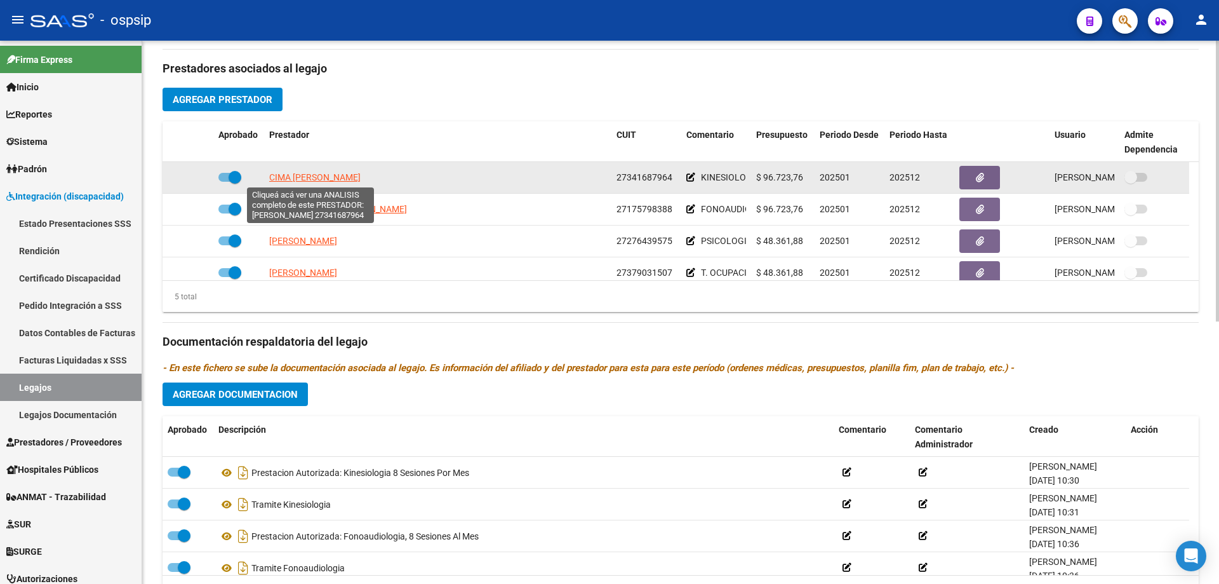
click at [324, 178] on span "CIMA MAYRA BELEN" at bounding box center [314, 177] width 91 height 10
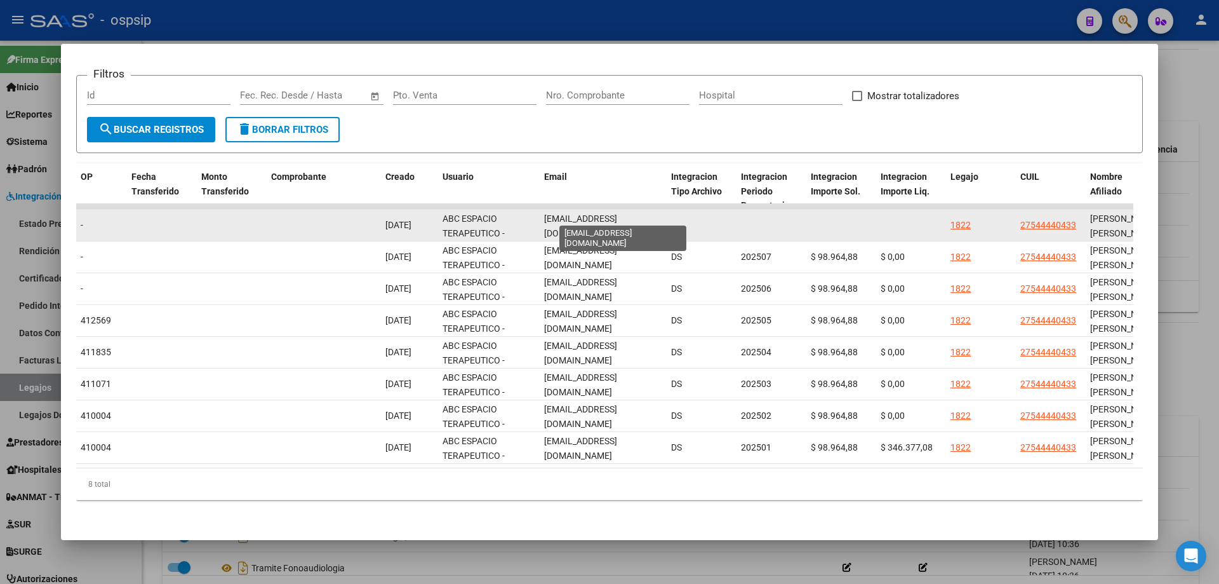
scroll to position [0, 41]
drag, startPoint x: 542, startPoint y: 213, endPoint x: 707, endPoint y: 229, distance: 166.4
click at [707, 229] on div "88773 A01 - OSPSIP Integración - Discapacidad Factura C: 2 - 988 $ 98.964,88 01…" at bounding box center [304, 226] width 2743 height 32
copy div "abcespacioterapeutico@hotmail.com.ar"
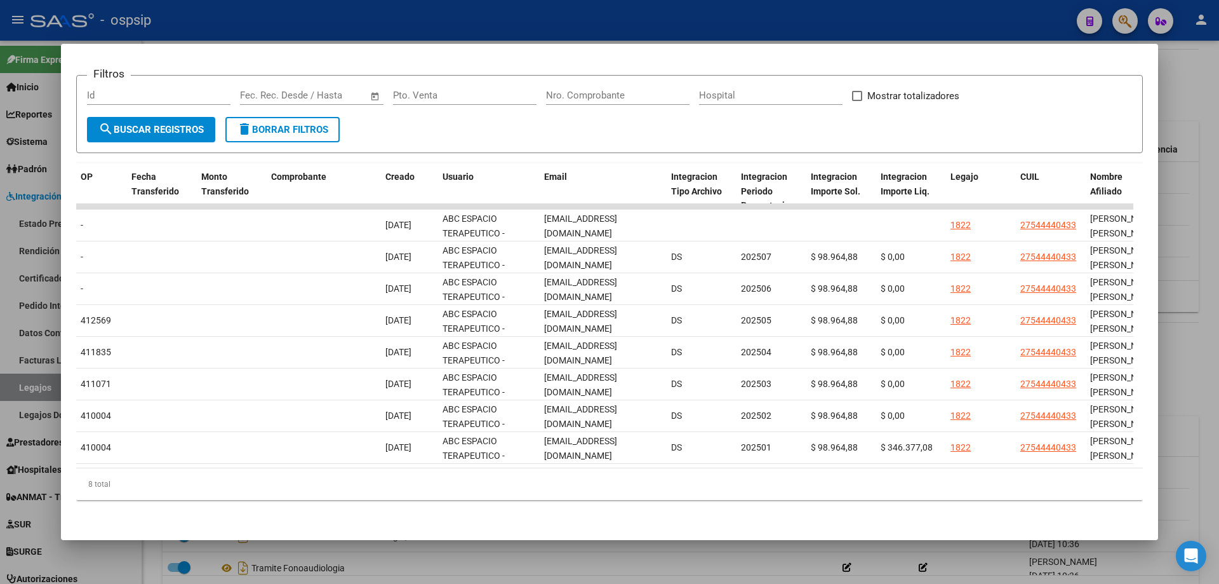
drag, startPoint x: 1179, startPoint y: 103, endPoint x: 1163, endPoint y: 175, distance: 73.6
click at [1179, 103] on div at bounding box center [609, 292] width 1219 height 584
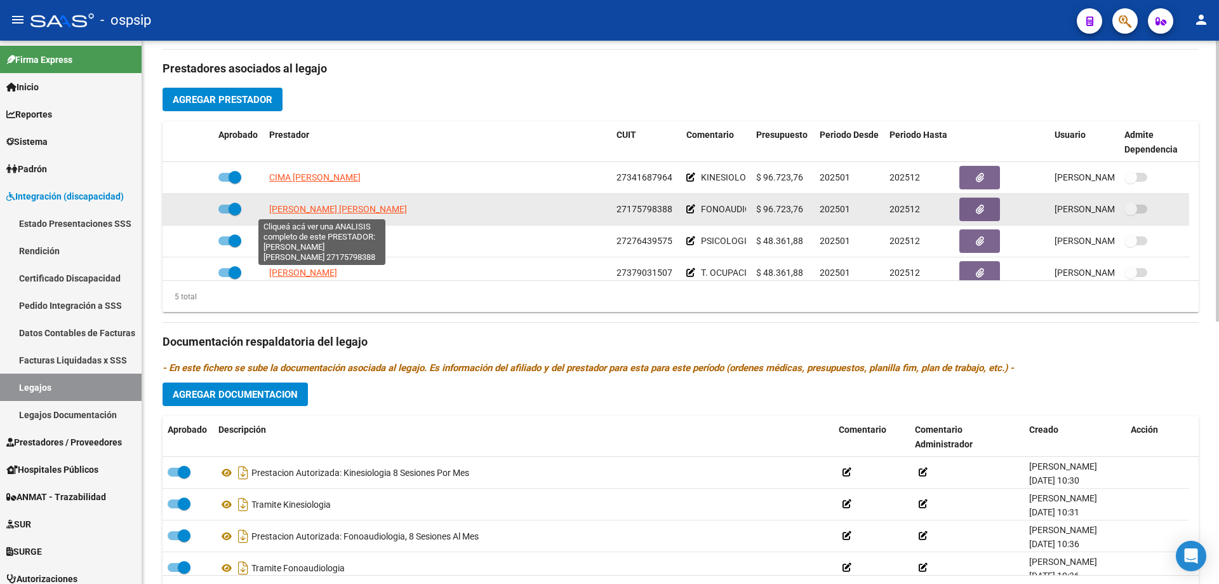
click at [322, 207] on span "LAZZARINI MARIA CELINA" at bounding box center [338, 209] width 138 height 10
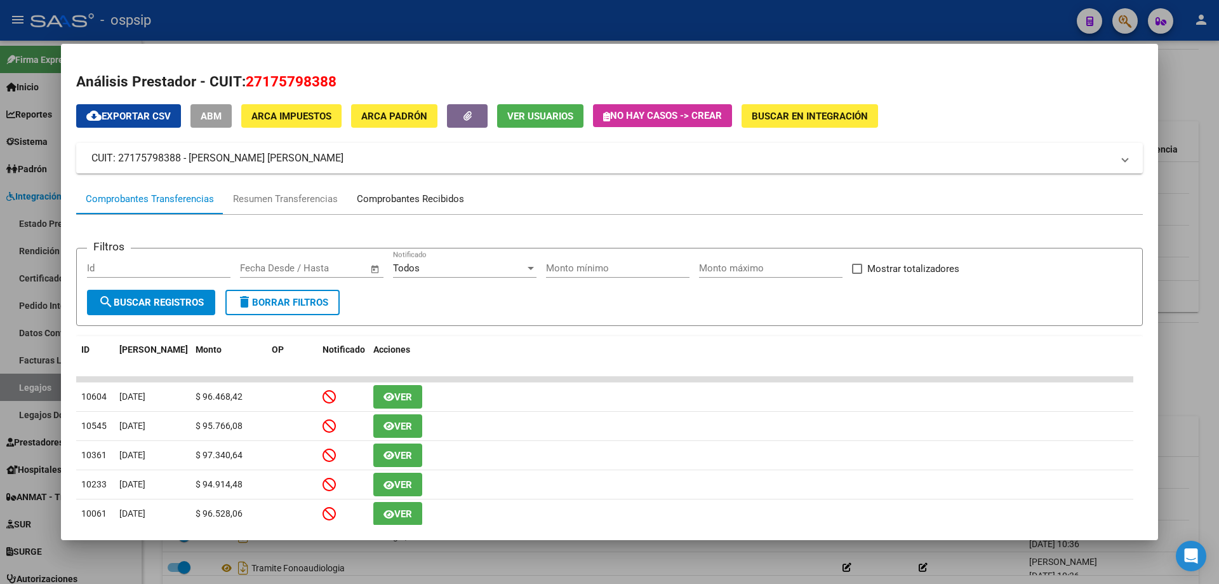
click at [432, 197] on div "Comprobantes Recibidos" at bounding box center [410, 199] width 107 height 15
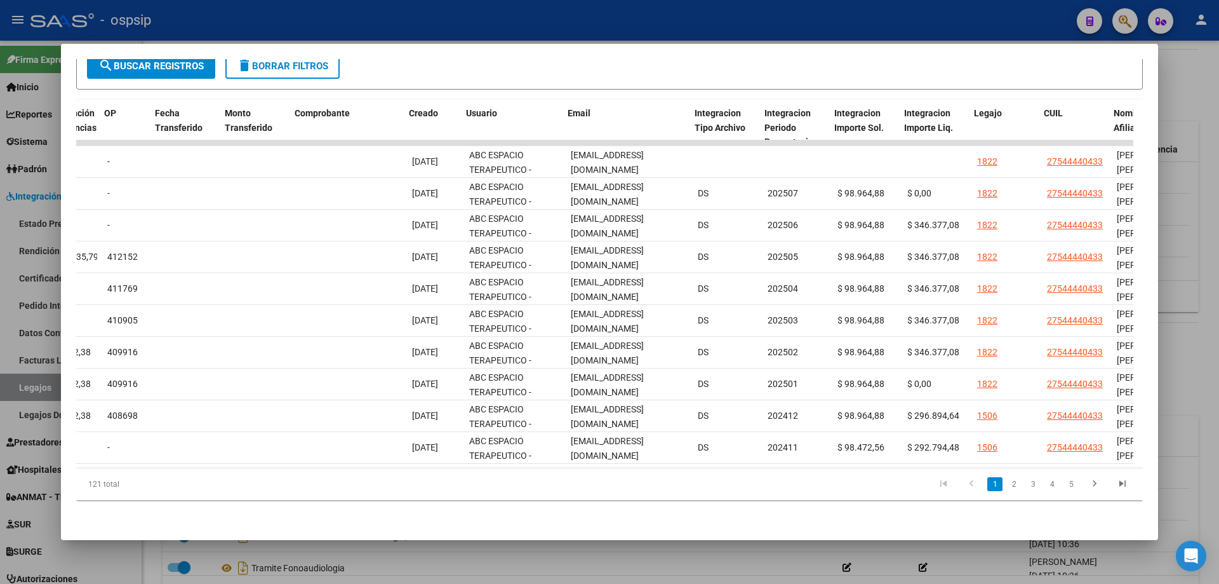
scroll to position [0, 1120]
click at [1190, 84] on div at bounding box center [609, 292] width 1219 height 584
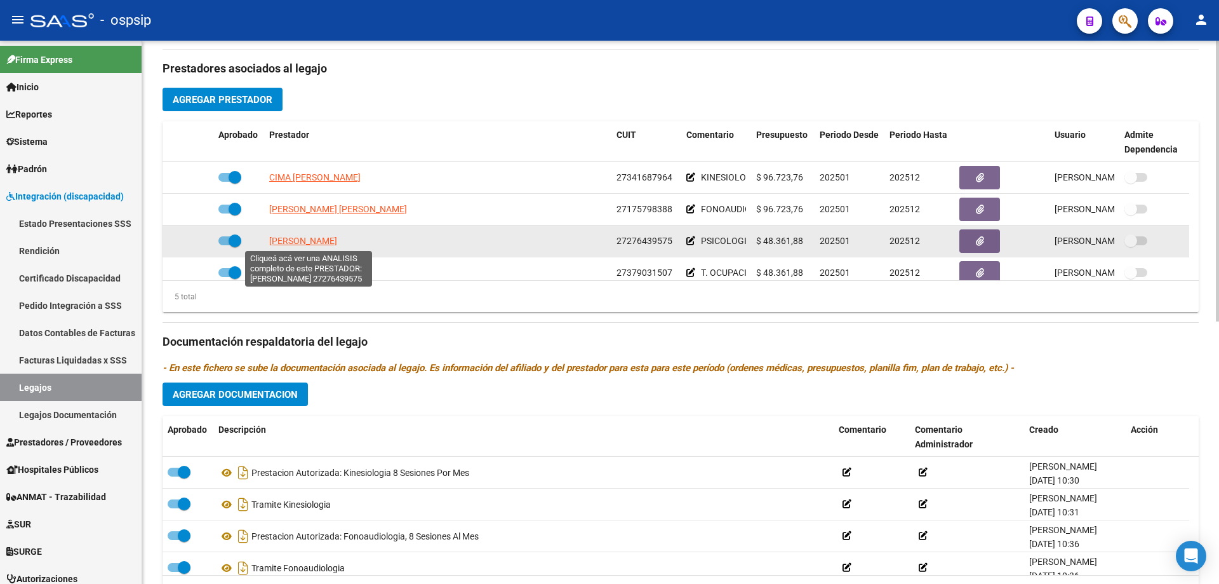
click at [286, 241] on span "FORMENTIN ANAHI" at bounding box center [303, 241] width 68 height 10
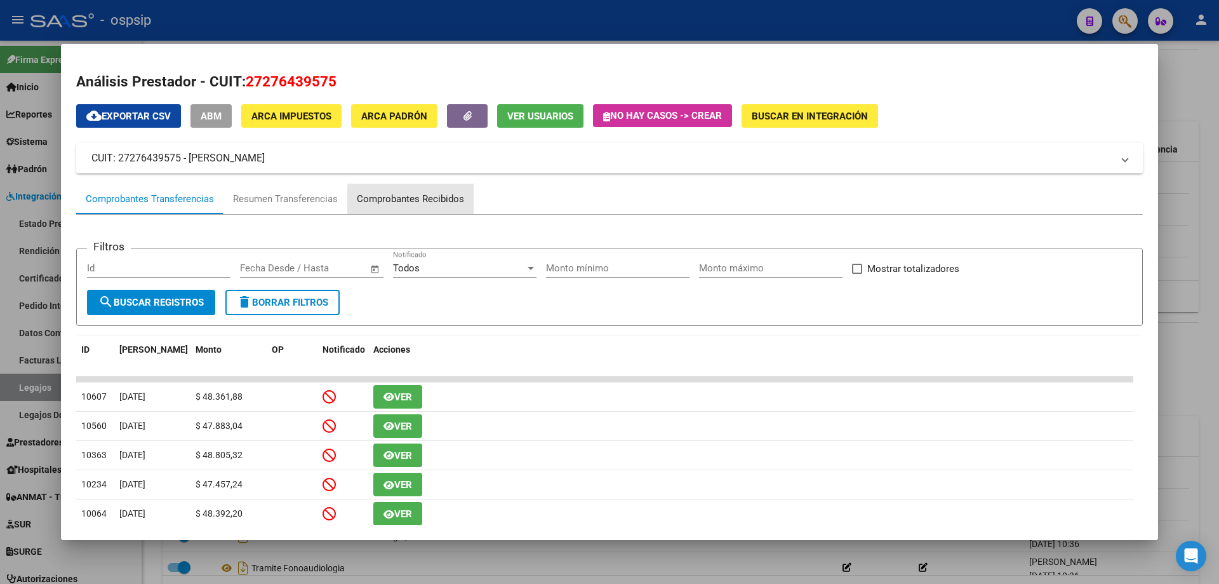
click at [439, 201] on div "Comprobantes Recibidos" at bounding box center [410, 199] width 107 height 15
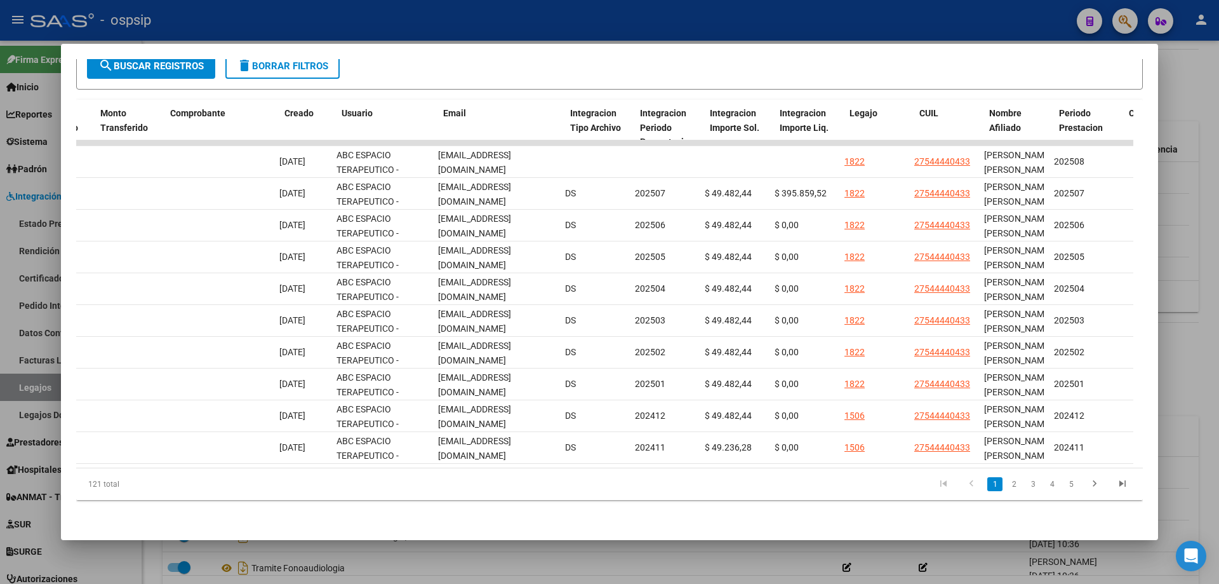
scroll to position [0, 1245]
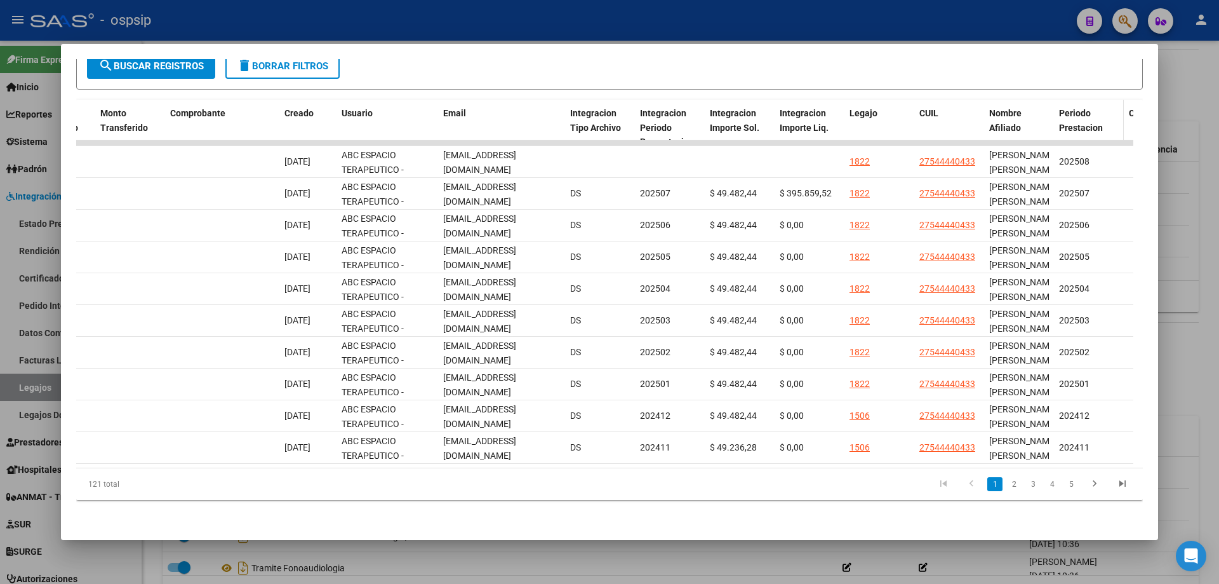
drag, startPoint x: 1190, startPoint y: 86, endPoint x: 1106, endPoint y: 121, distance: 90.6
click at [1187, 88] on div at bounding box center [609, 292] width 1219 height 584
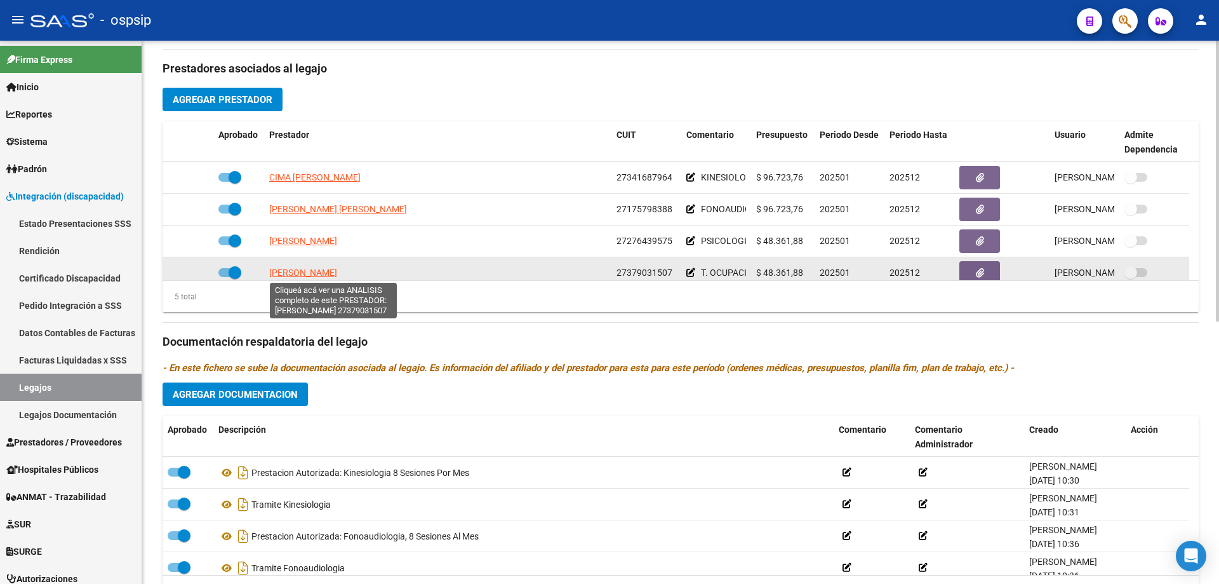
click at [303, 269] on span "ALVAREZ MACARENA ANYELEN" at bounding box center [303, 272] width 68 height 10
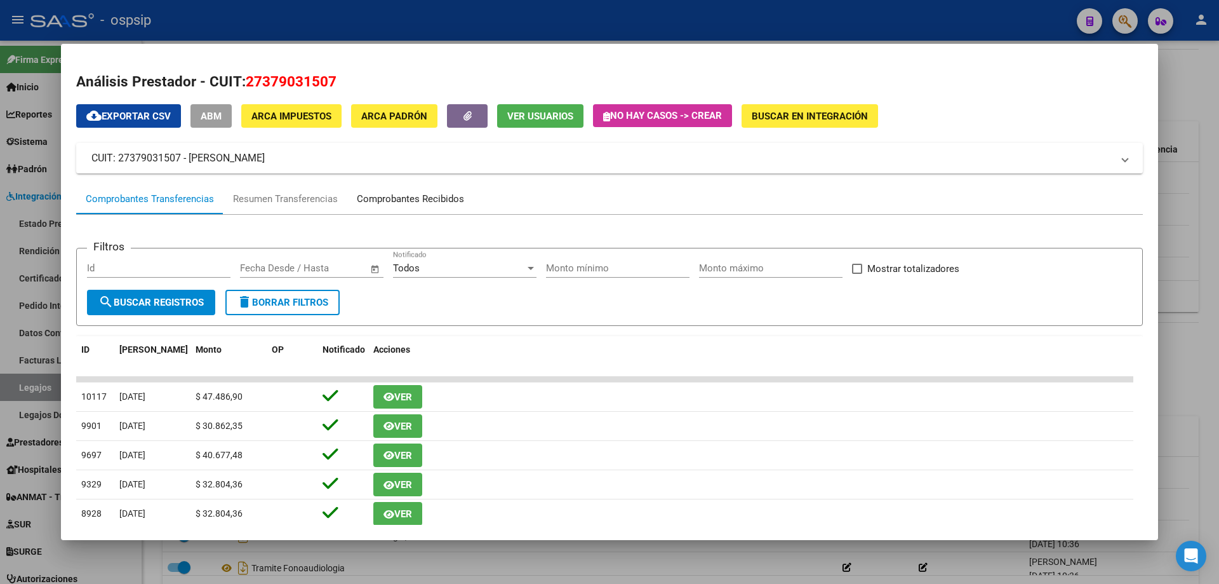
click at [443, 201] on div "Comprobantes Recibidos" at bounding box center [410, 199] width 107 height 15
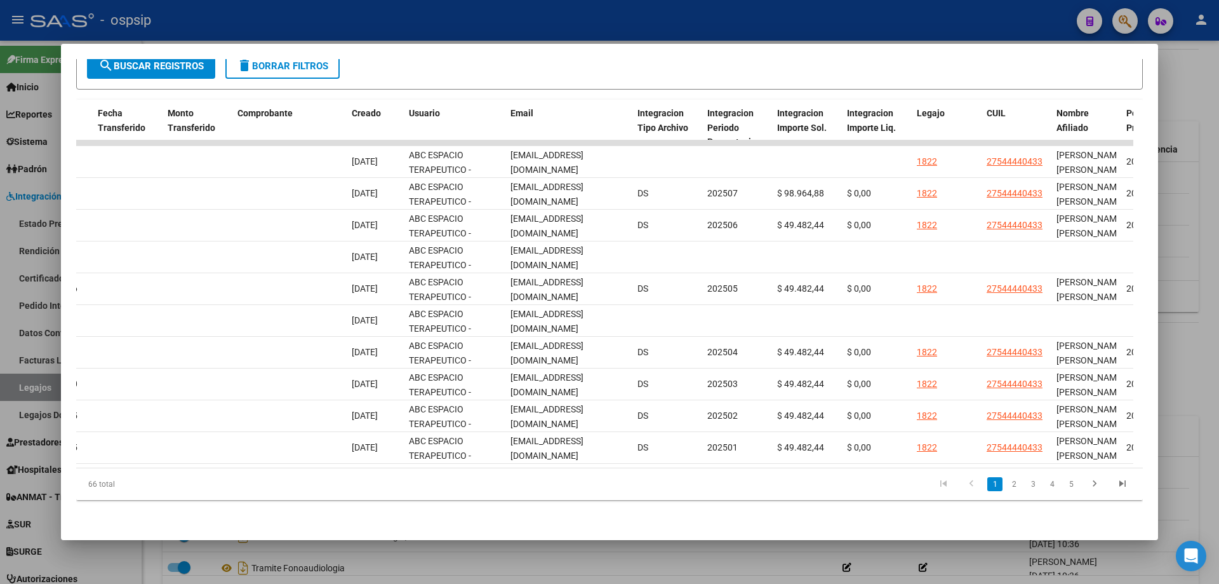
scroll to position [0, 1182]
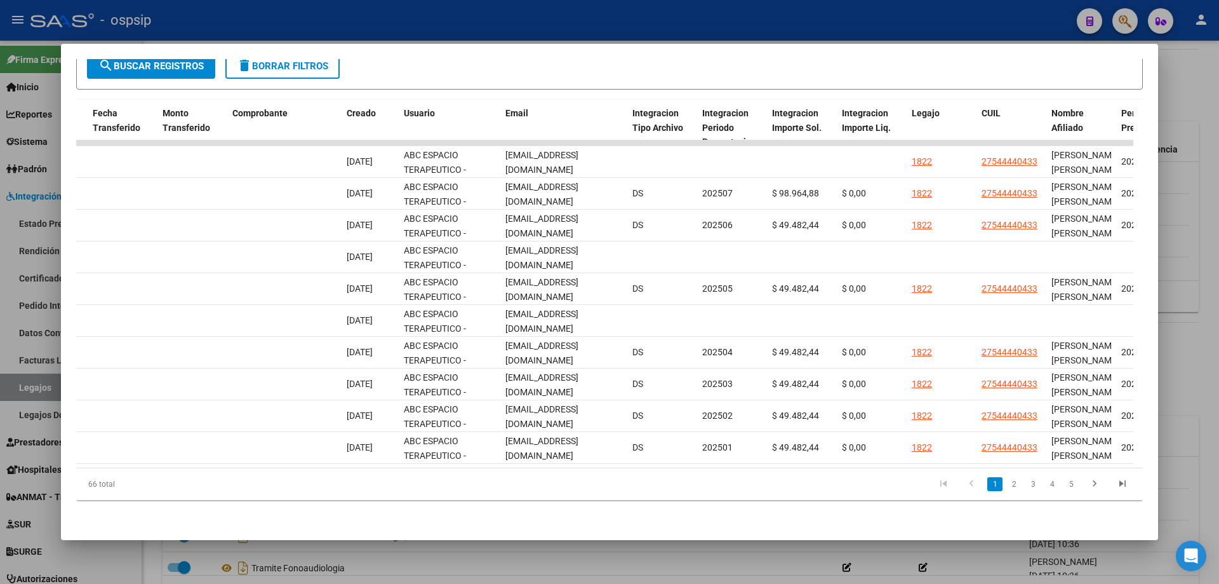
click at [1210, 117] on div at bounding box center [609, 292] width 1219 height 584
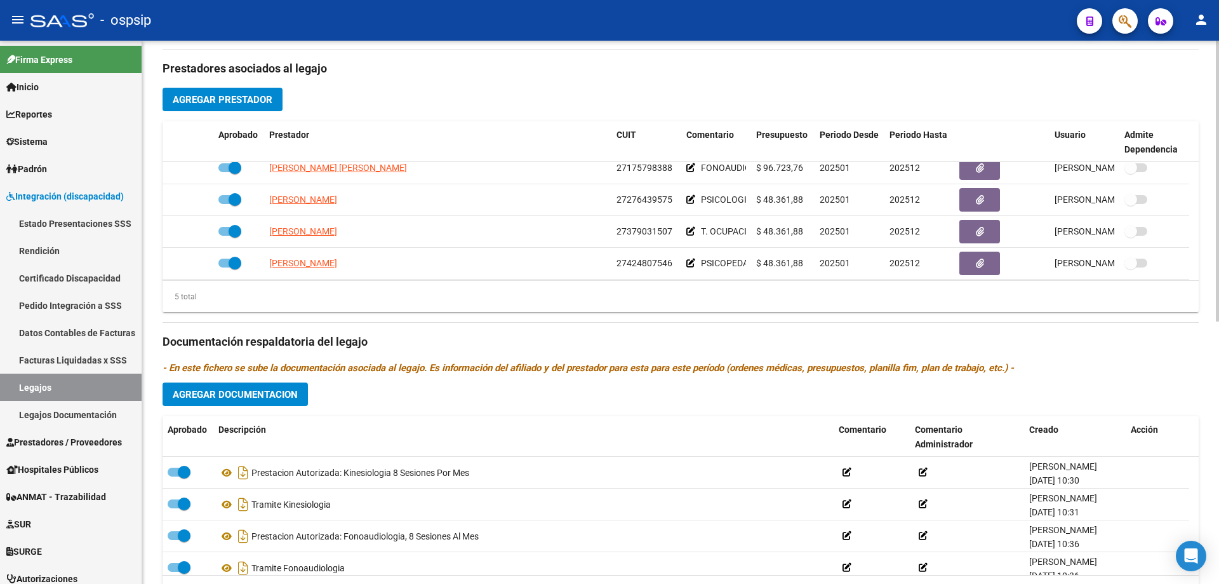
scroll to position [44, 0]
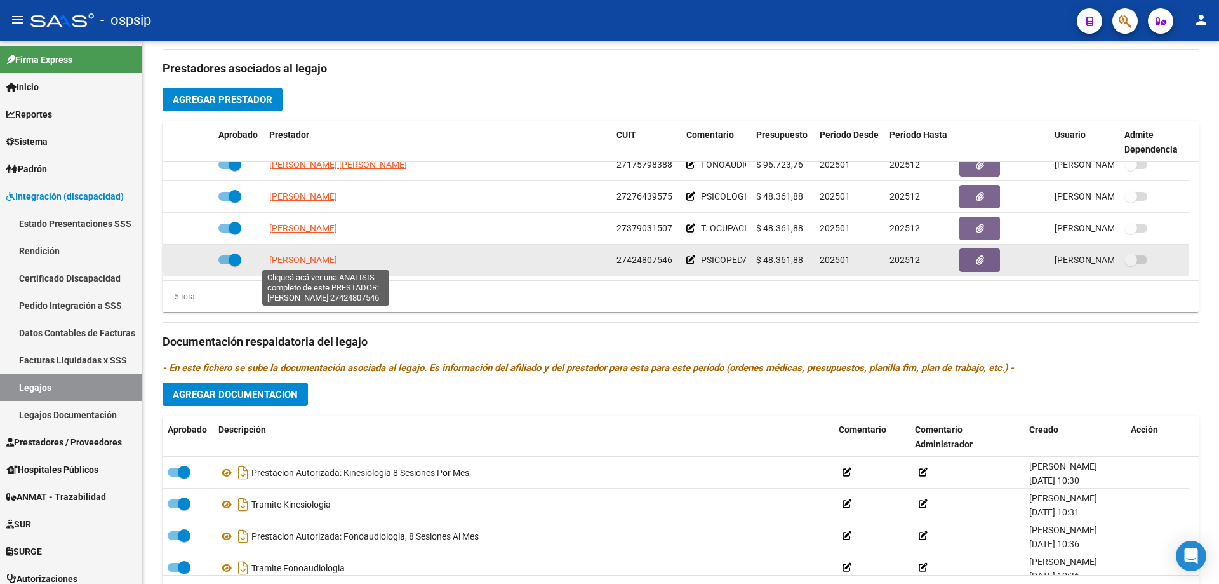
click at [319, 257] on span "CORDOBA CAROLINA EDITH" at bounding box center [303, 260] width 68 height 10
type textarea "27424807546"
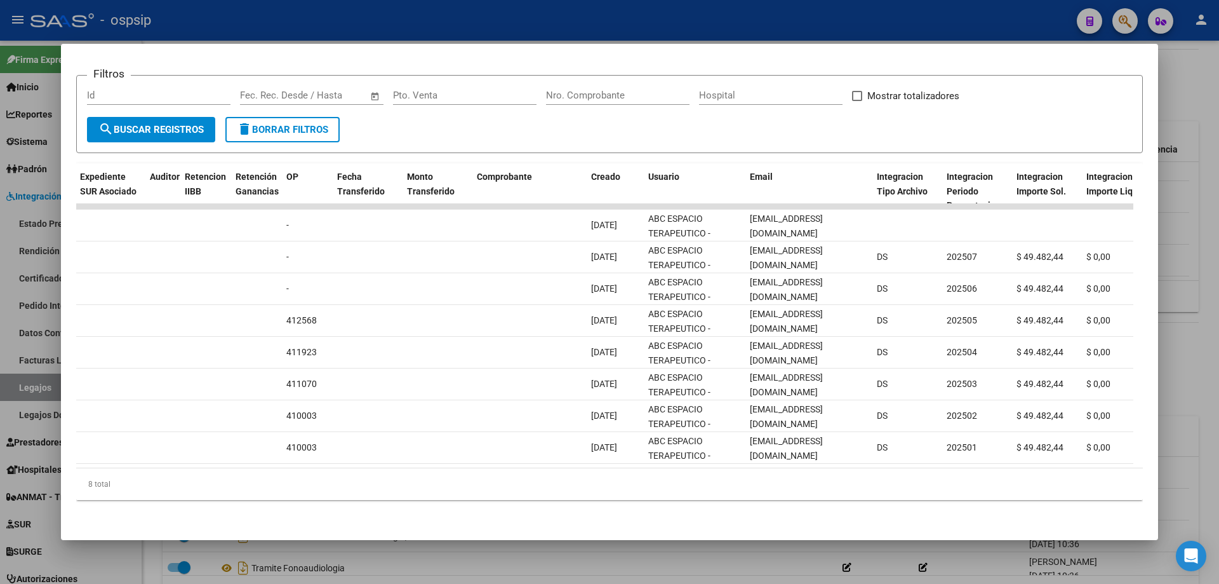
scroll to position [0, 0]
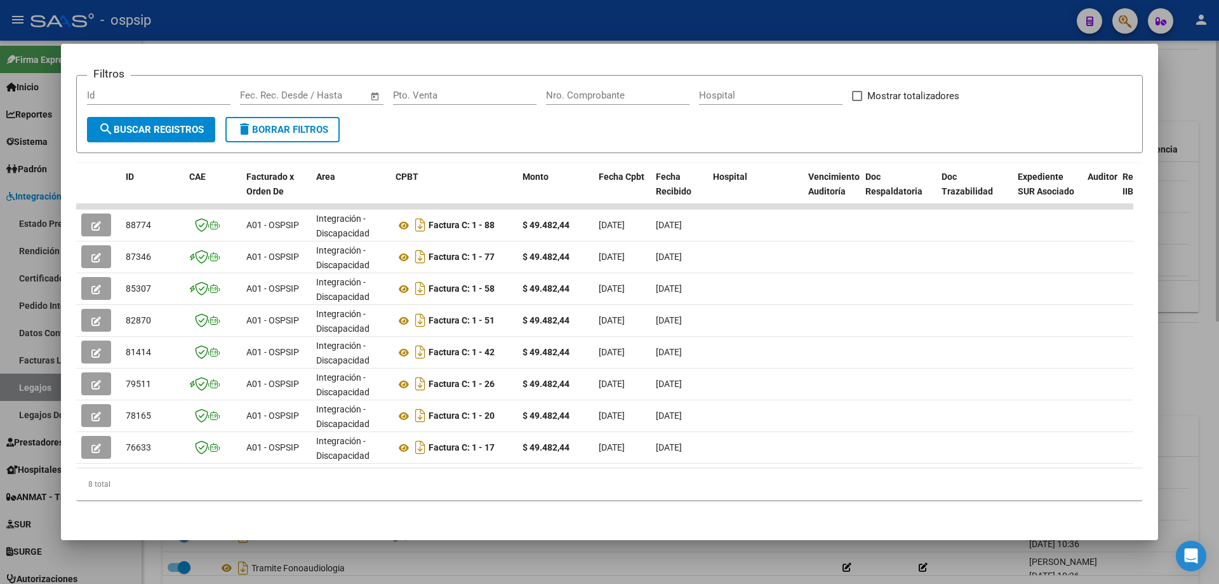
drag, startPoint x: 1218, startPoint y: 142, endPoint x: 1138, endPoint y: 307, distance: 183.5
click at [1215, 144] on div at bounding box center [609, 292] width 1219 height 584
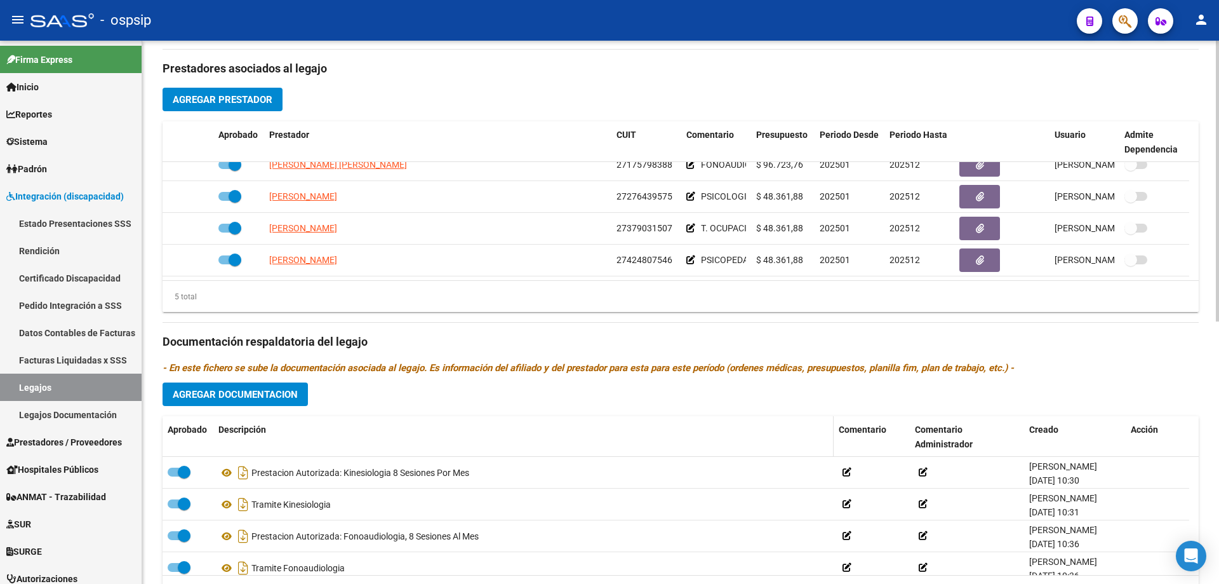
click at [553, 427] on div "Descripción" at bounding box center [523, 429] width 610 height 15
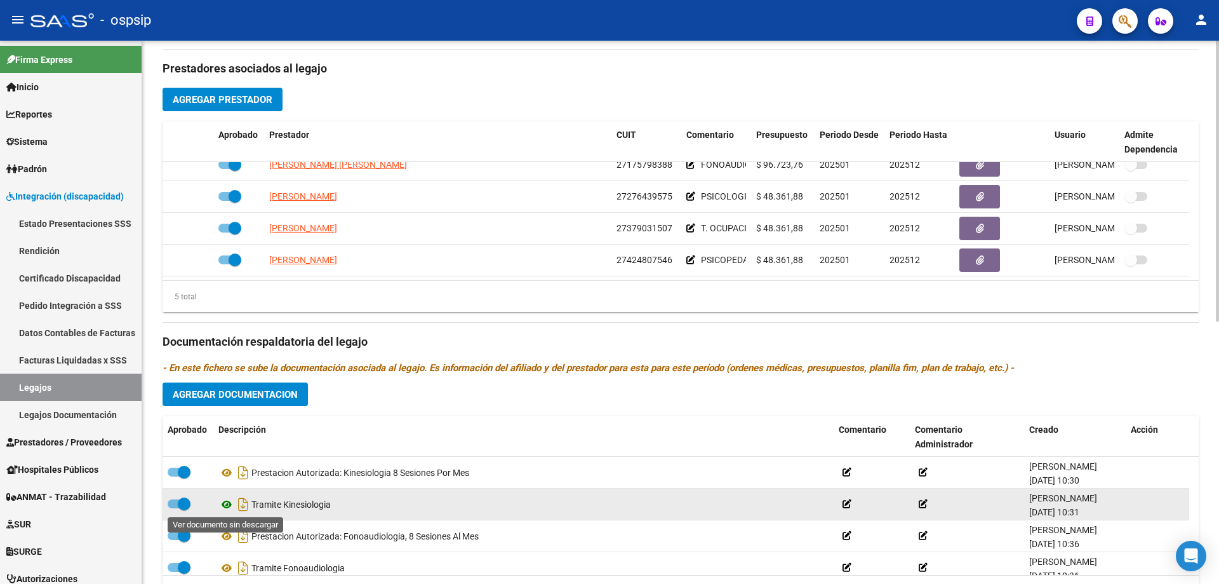
click at [229, 507] on icon at bounding box center [226, 504] width 17 height 15
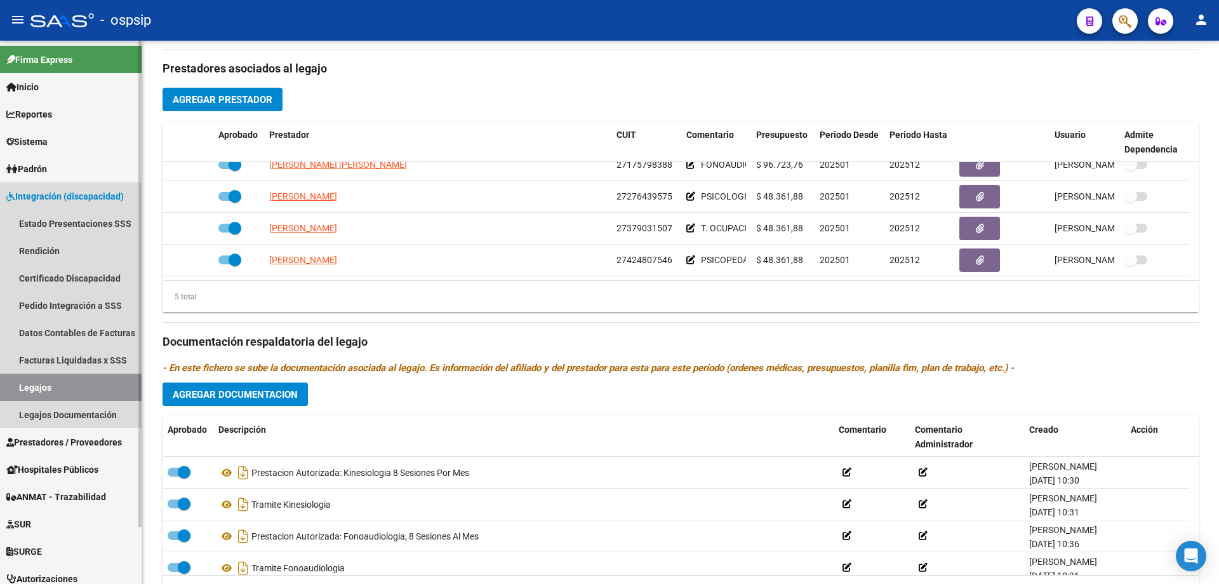
click at [39, 387] on link "Legajos" at bounding box center [71, 386] width 142 height 27
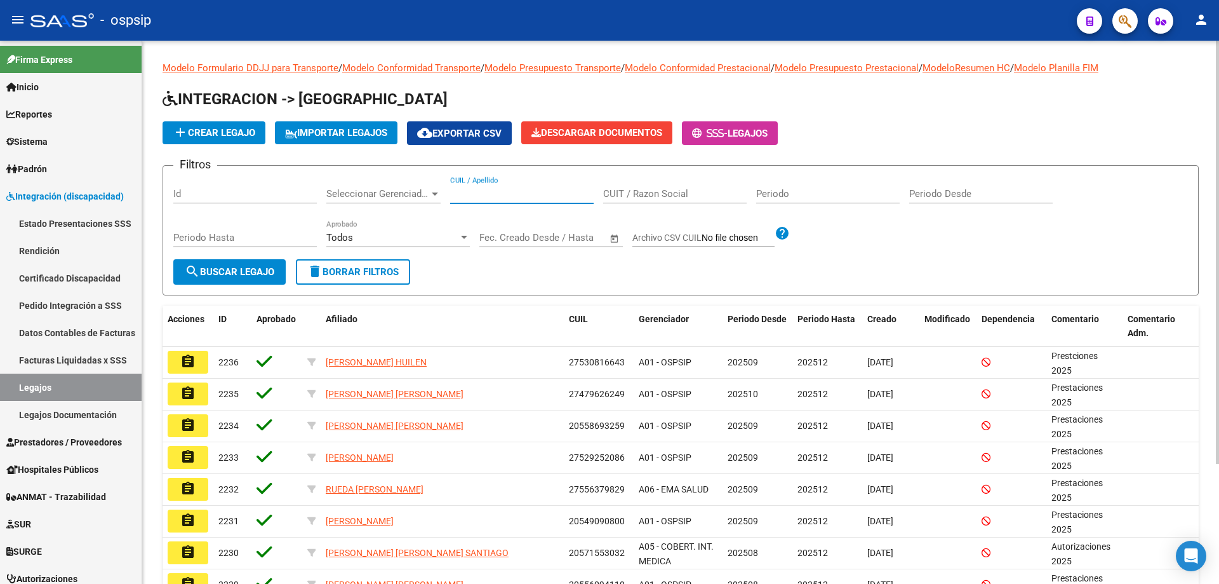
paste input "27583036135"
type input "27583036135"
click at [232, 274] on span "search Buscar Legajo" at bounding box center [230, 271] width 90 height 11
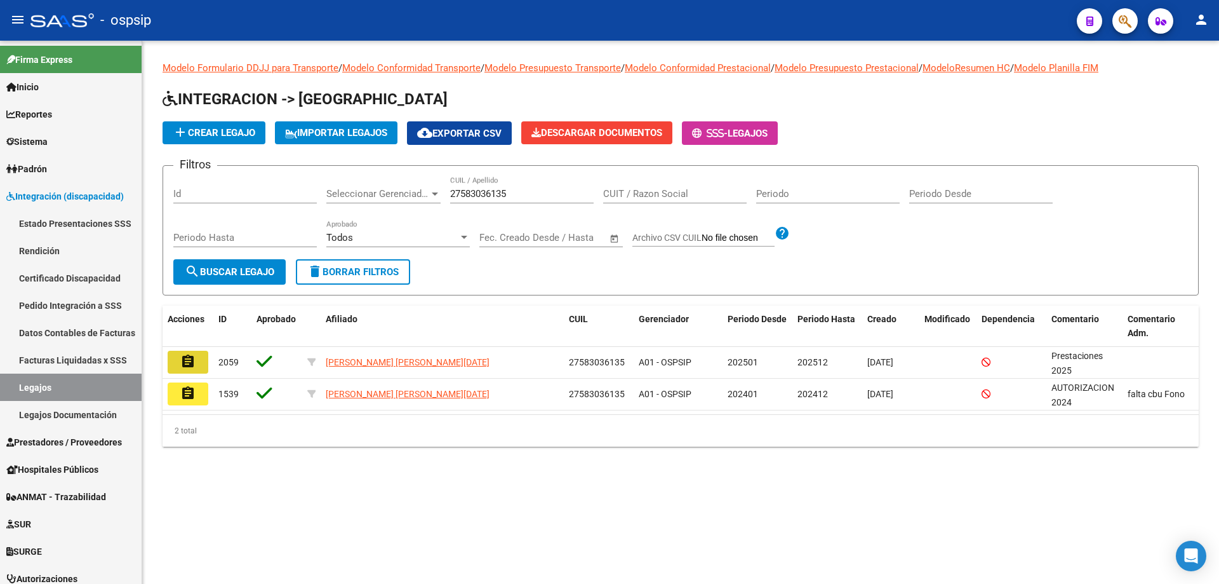
click at [203, 367] on button "assignment" at bounding box center [188, 362] width 41 height 23
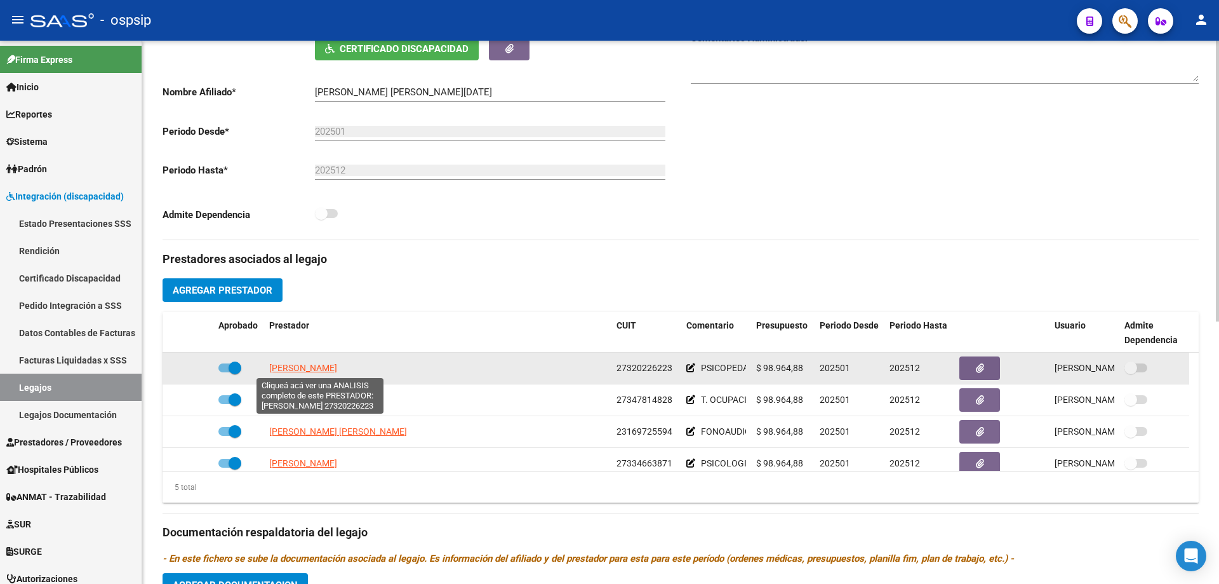
click at [331, 367] on span "KRUZEL ROMINA NOELIA" at bounding box center [303, 368] width 68 height 10
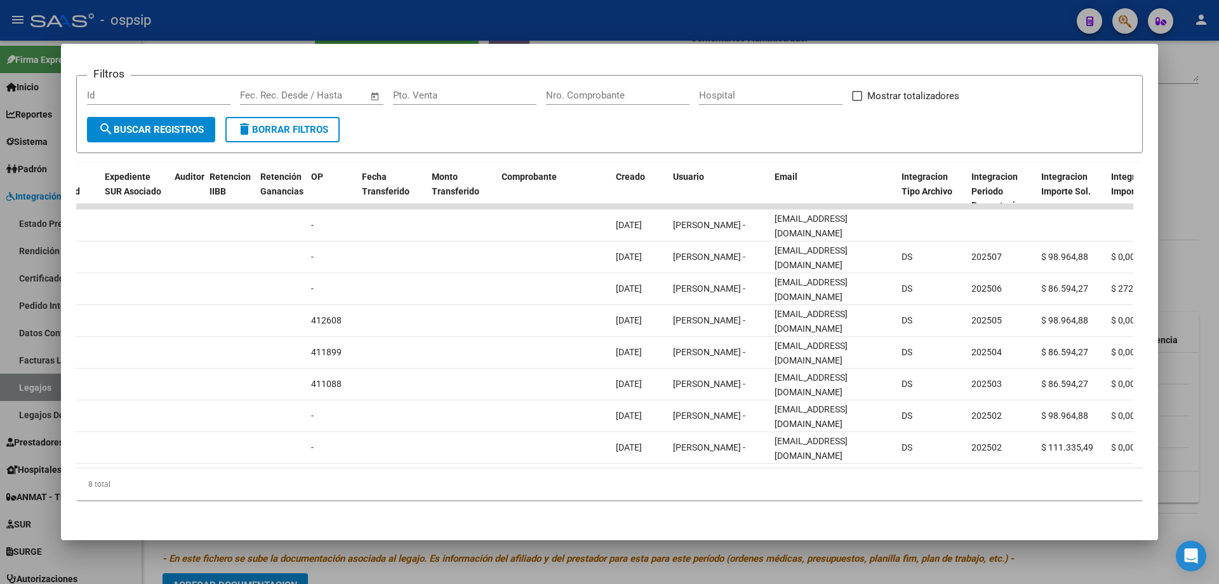
scroll to position [0, 919]
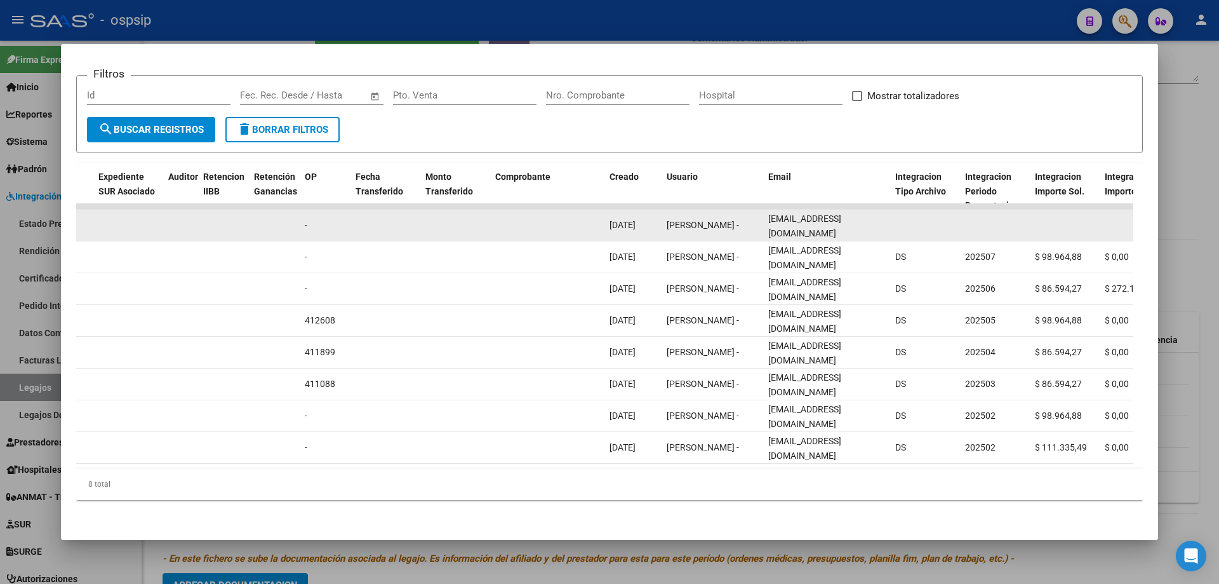
drag, startPoint x: 765, startPoint y: 217, endPoint x: 858, endPoint y: 223, distance: 93.6
click at [858, 223] on datatable-body-cell "rokruzel@hotmail.com" at bounding box center [826, 225] width 127 height 31
copy span "rokruzel@hotmail.com"
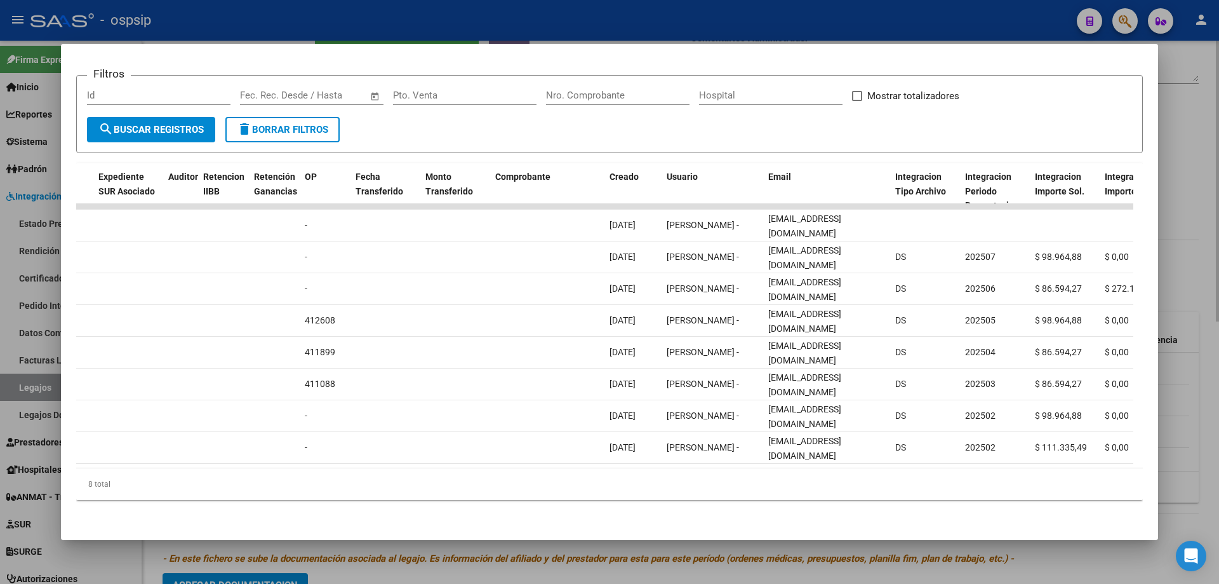
drag, startPoint x: 1208, startPoint y: 192, endPoint x: 1208, endPoint y: 201, distance: 9.5
click at [1208, 193] on div at bounding box center [609, 292] width 1219 height 584
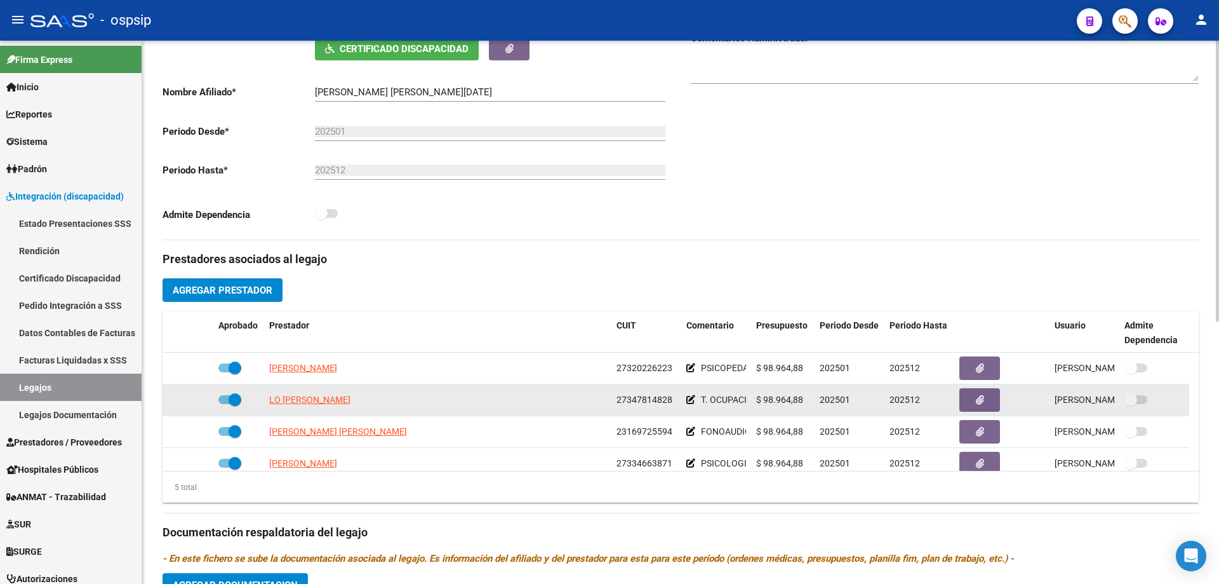
click at [313, 404] on app-link-go-to "LO PRIORE FLORENCIA GISELA" at bounding box center [309, 399] width 81 height 15
click at [316, 401] on span "LO PRIORE FLORENCIA GISELA" at bounding box center [309, 399] width 81 height 10
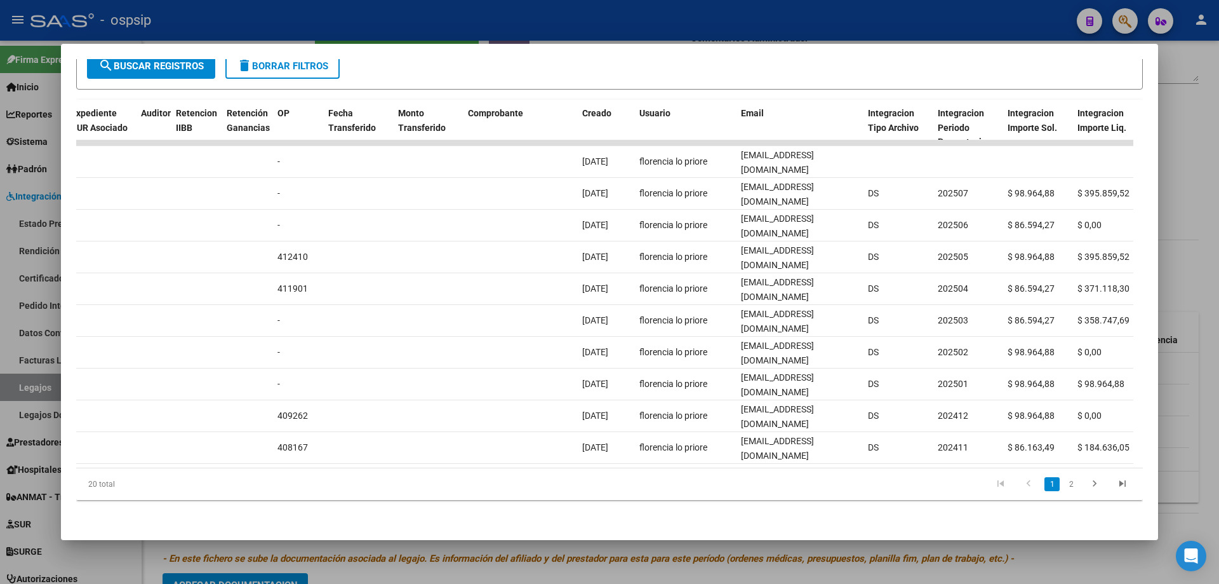
scroll to position [0, 950]
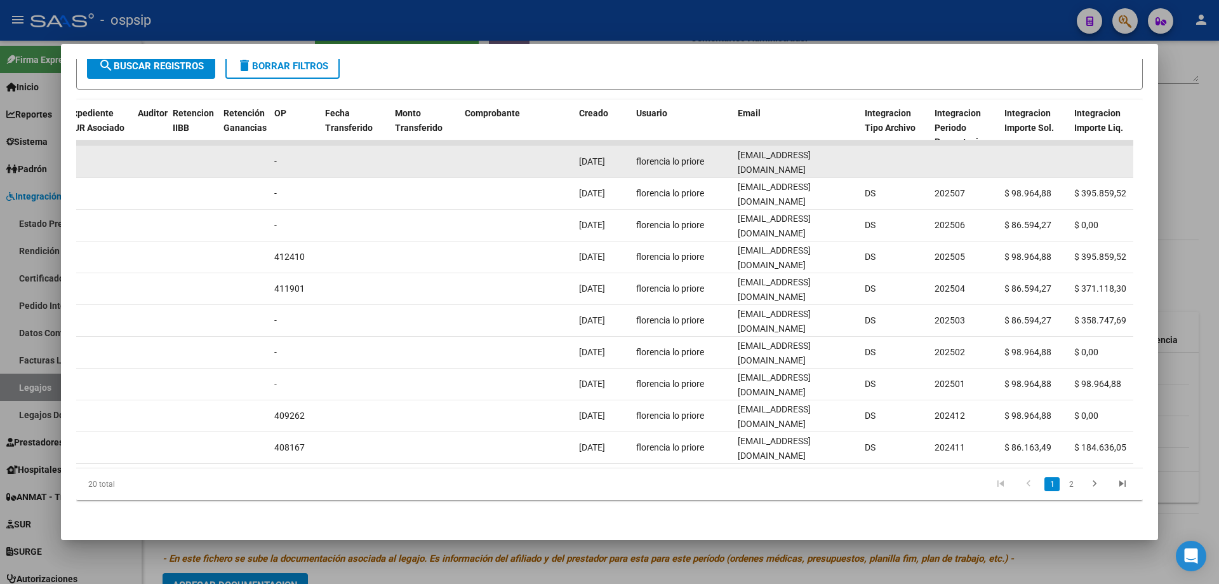
drag, startPoint x: 738, startPoint y: 151, endPoint x: 868, endPoint y: 160, distance: 130.5
click at [868, 160] on div "89417 Integración - Discapacidad Factura C: 3 - 1283 $ 98.964,88 08/09/2025 08/…" at bounding box center [497, 162] width 2743 height 32
copy div "florlopriore@gmail.com"
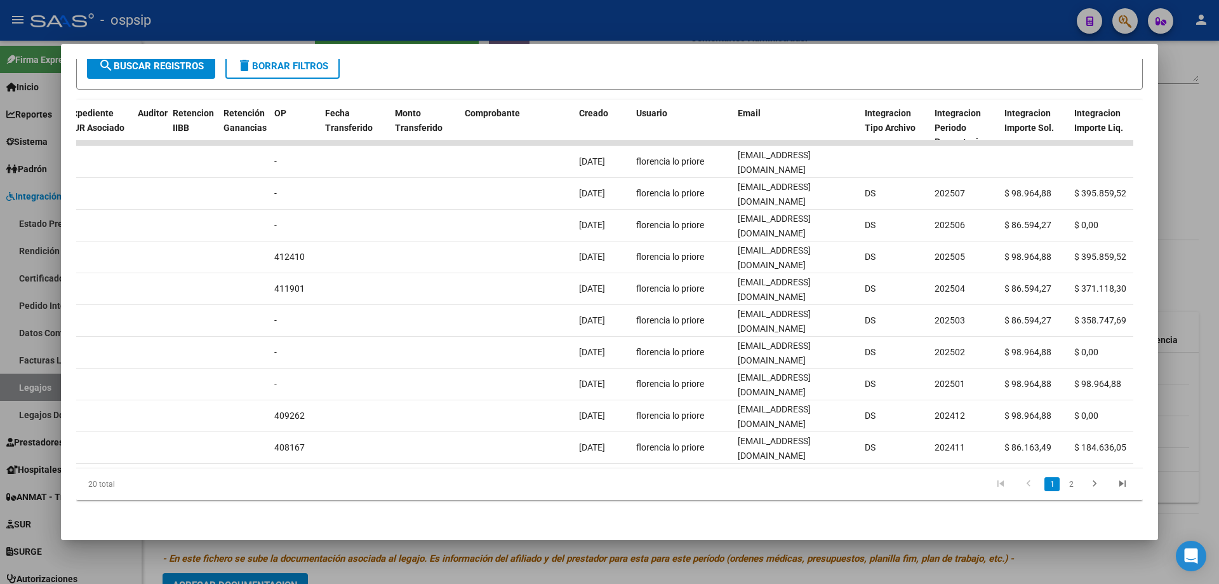
drag, startPoint x: 1213, startPoint y: 193, endPoint x: 1155, endPoint y: 225, distance: 66.2
click at [1209, 195] on div at bounding box center [609, 292] width 1219 height 584
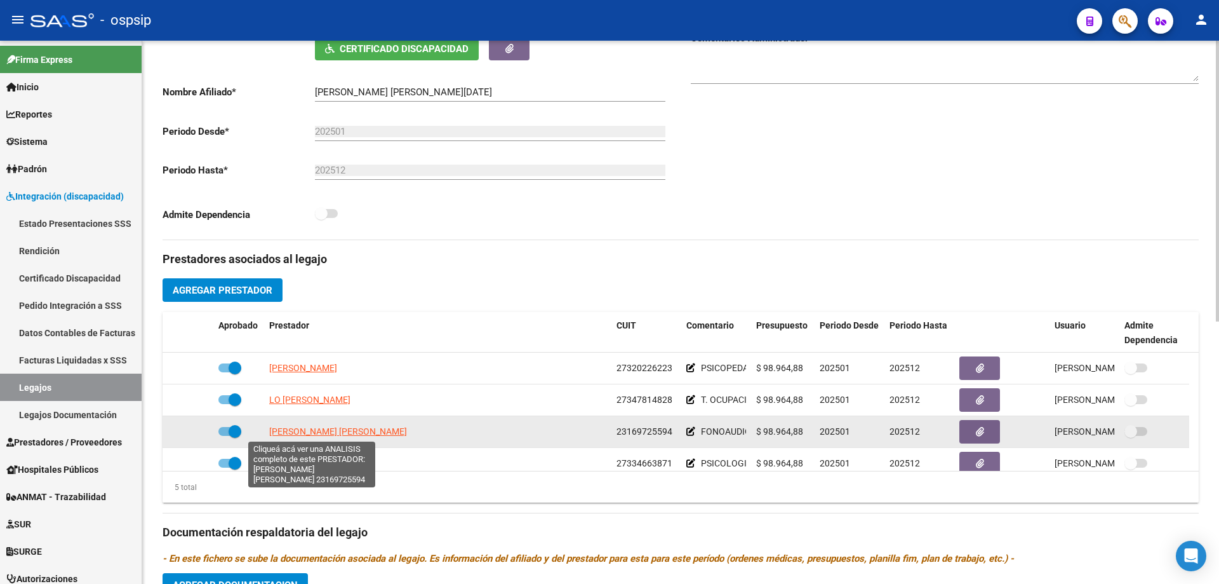
click at [279, 431] on span "ORTIZ MARIA MARTA" at bounding box center [338, 431] width 138 height 10
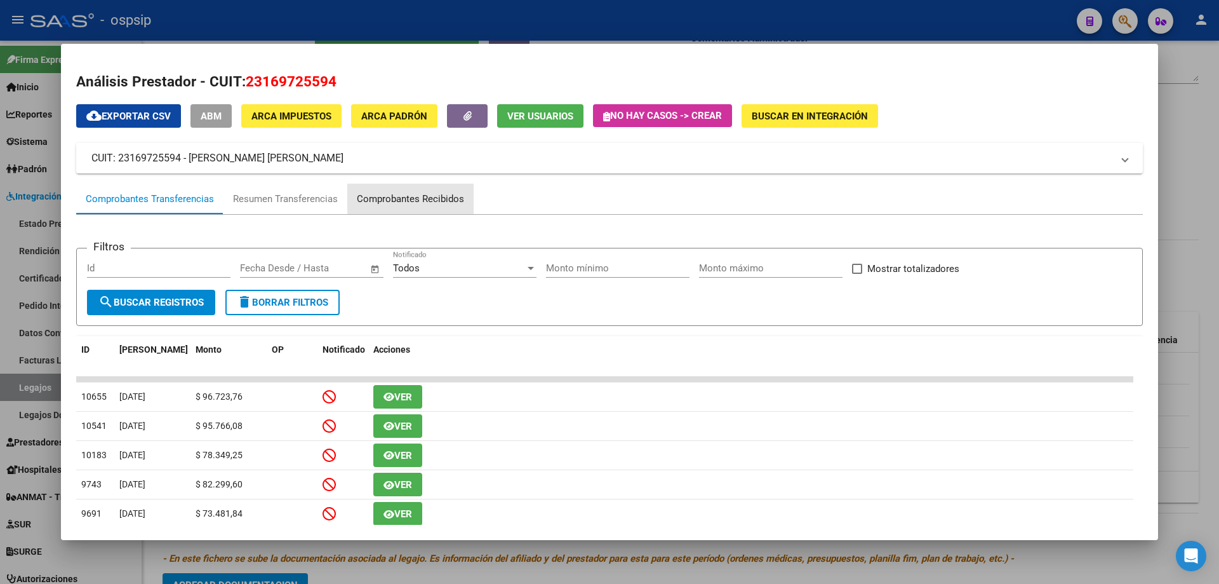
click at [441, 197] on div "Comprobantes Recibidos" at bounding box center [410, 199] width 107 height 15
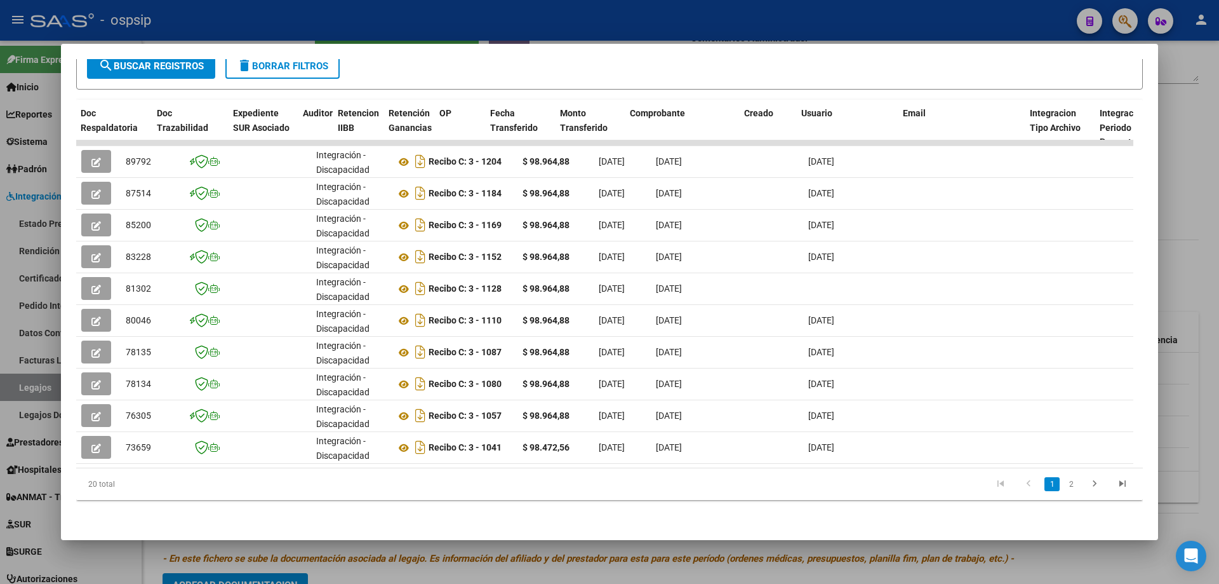
scroll to position [0, 825]
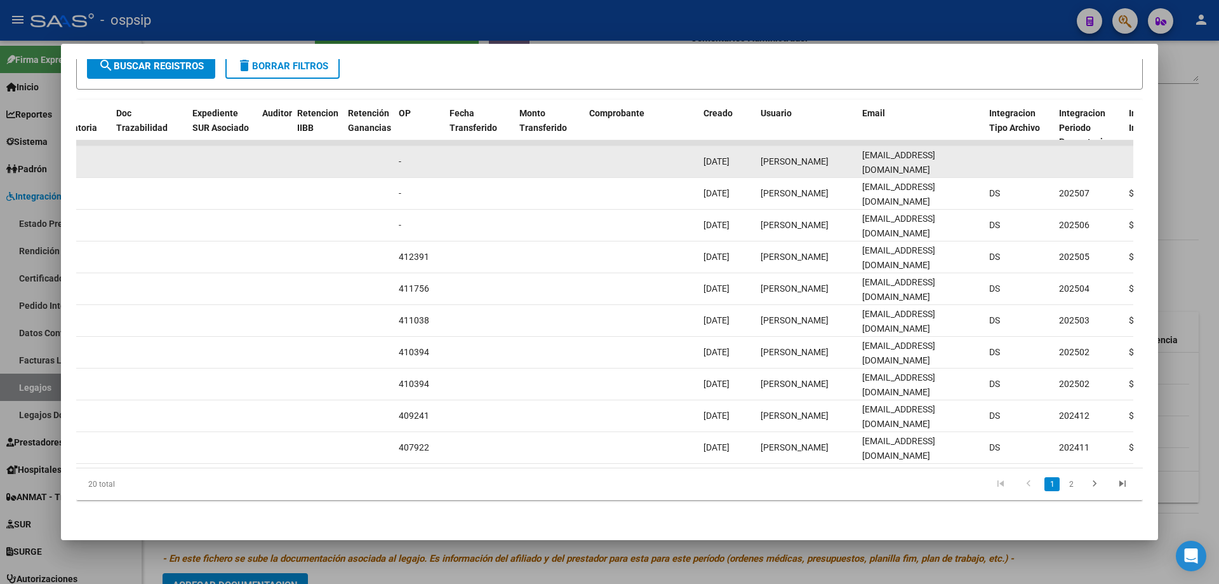
drag, startPoint x: 861, startPoint y: 152, endPoint x: 959, endPoint y: 149, distance: 98.5
click at [1005, 166] on div "89792 Integración - Discapacidad Recibo C: 3 - 1204 $ 98.964,88 01/09/2025 11/0…" at bounding box center [622, 162] width 2743 height 32
copy div "mariamartao@yahoo.com.ar"
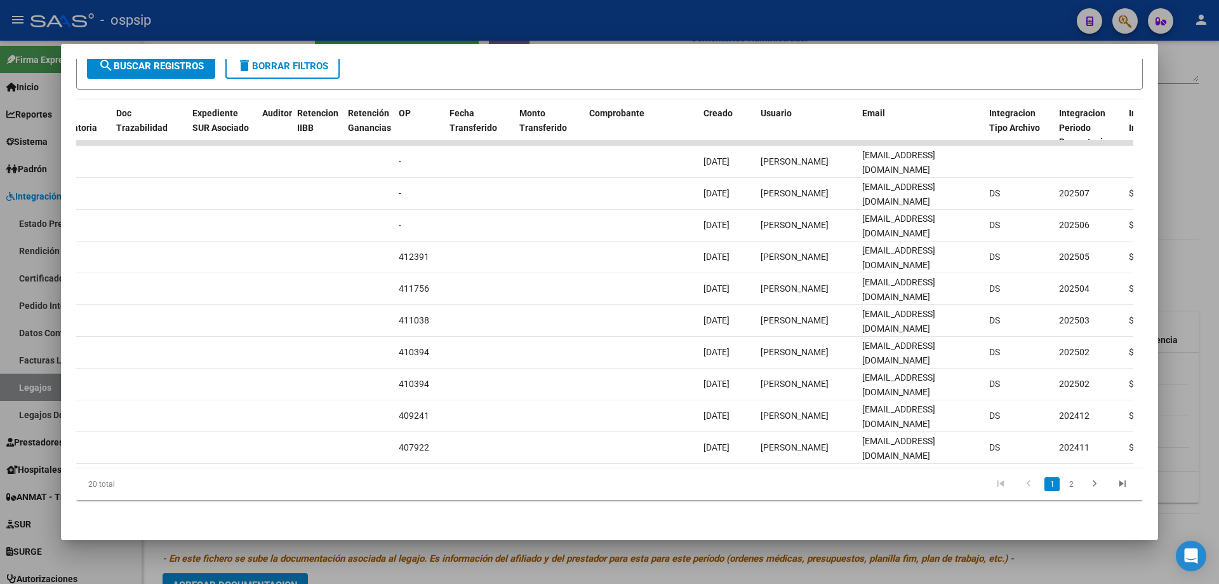
drag, startPoint x: 1187, startPoint y: 151, endPoint x: 1218, endPoint y: 284, distance: 136.5
click at [1187, 151] on div at bounding box center [609, 292] width 1219 height 584
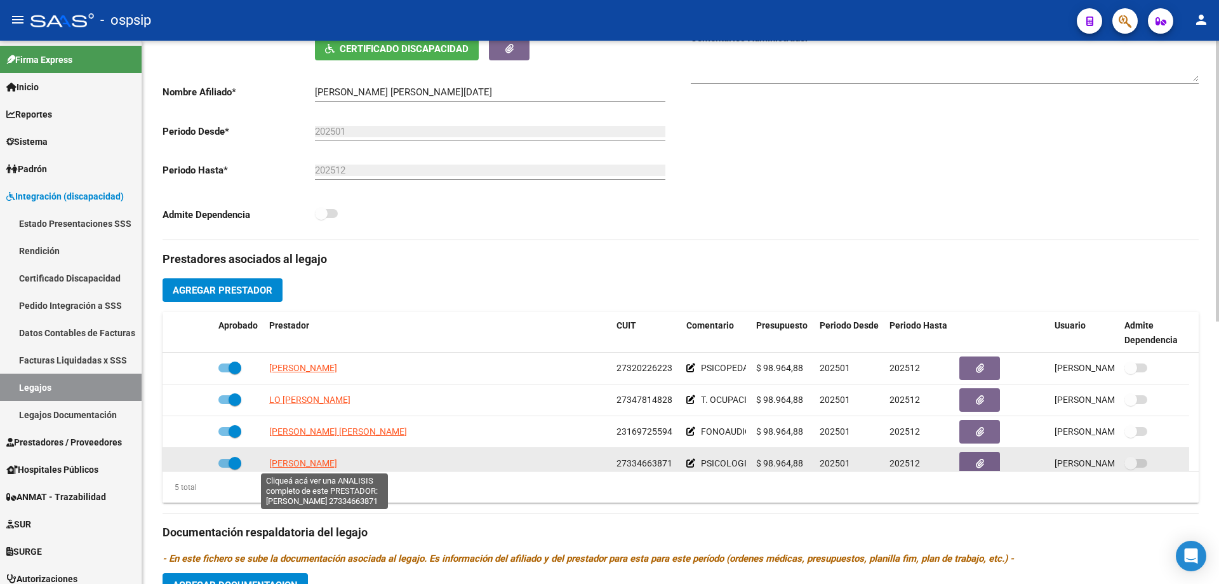
click at [330, 467] on span "GJUD MICAELA FERNANDA" at bounding box center [303, 463] width 68 height 10
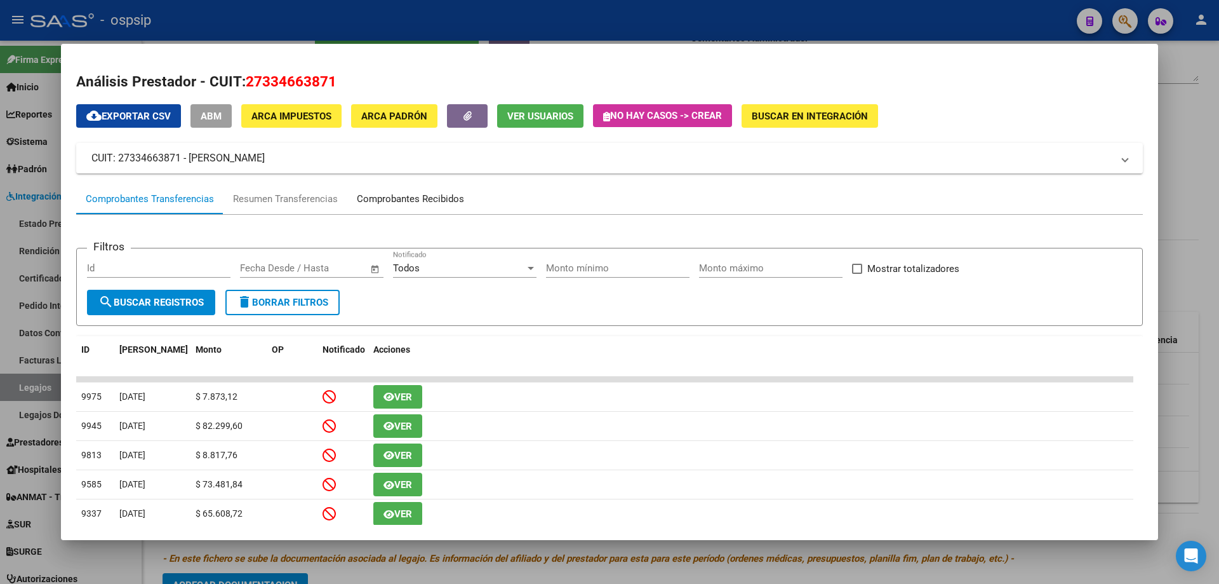
click at [417, 197] on div "Comprobantes Recibidos" at bounding box center [410, 199] width 107 height 15
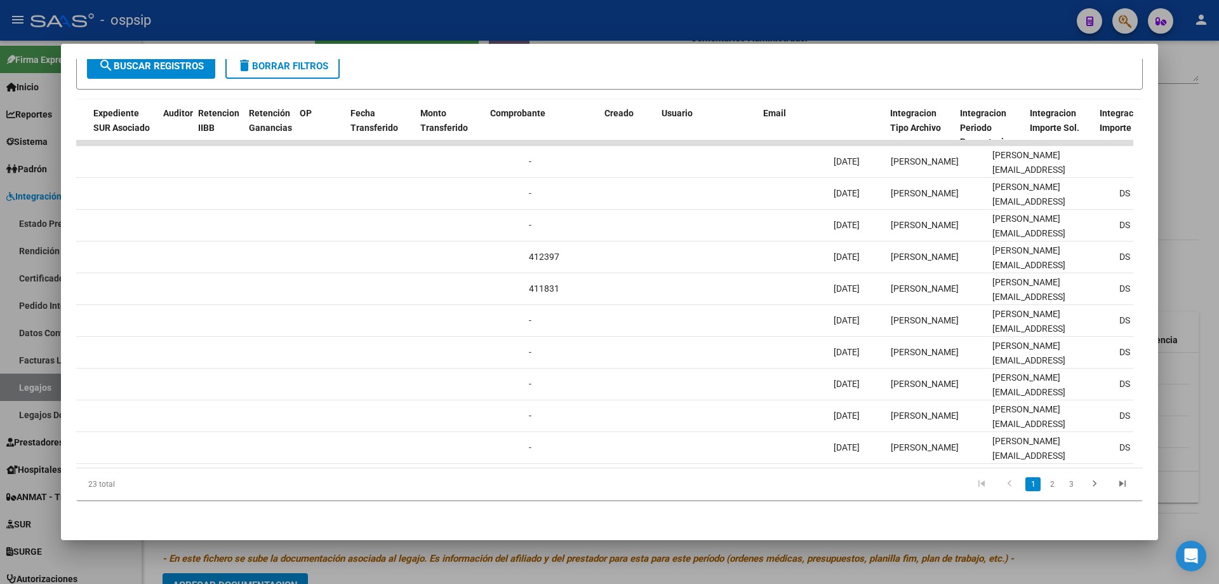
scroll to position [0, 975]
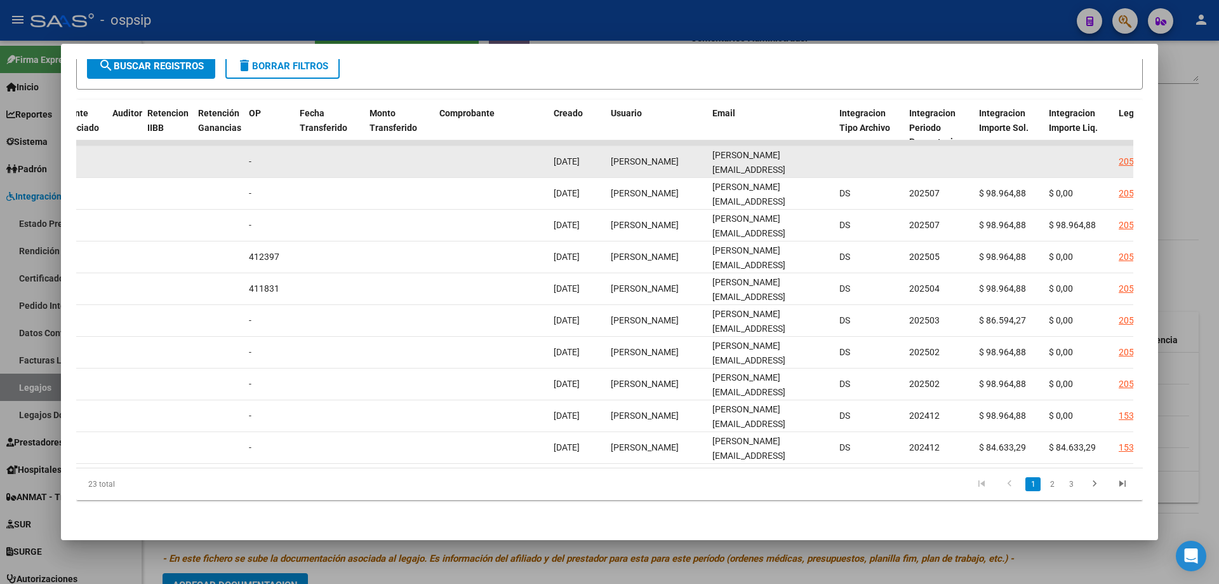
drag, startPoint x: 710, startPoint y: 149, endPoint x: 850, endPoint y: 159, distance: 140.7
click at [850, 159] on div "88962 Integración - Discapacidad Factura C: 2 - 1709 $ 98.964,88 01/09/2025 03/…" at bounding box center [472, 162] width 2743 height 32
copy div "micaela.gjud@hotmail.com"
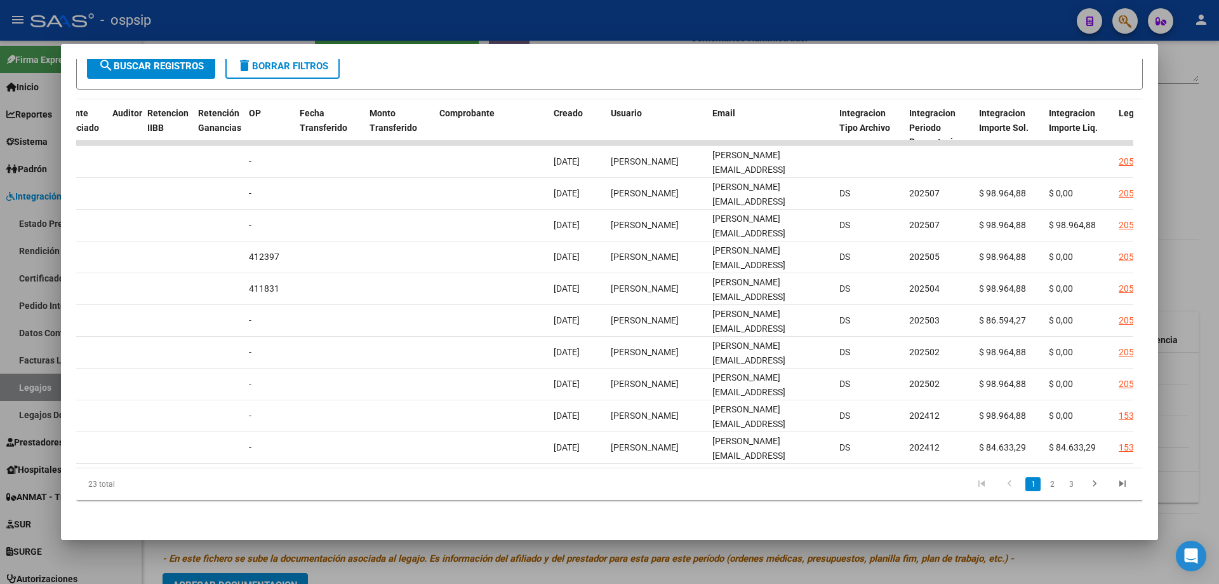
click at [1177, 170] on div at bounding box center [609, 292] width 1219 height 584
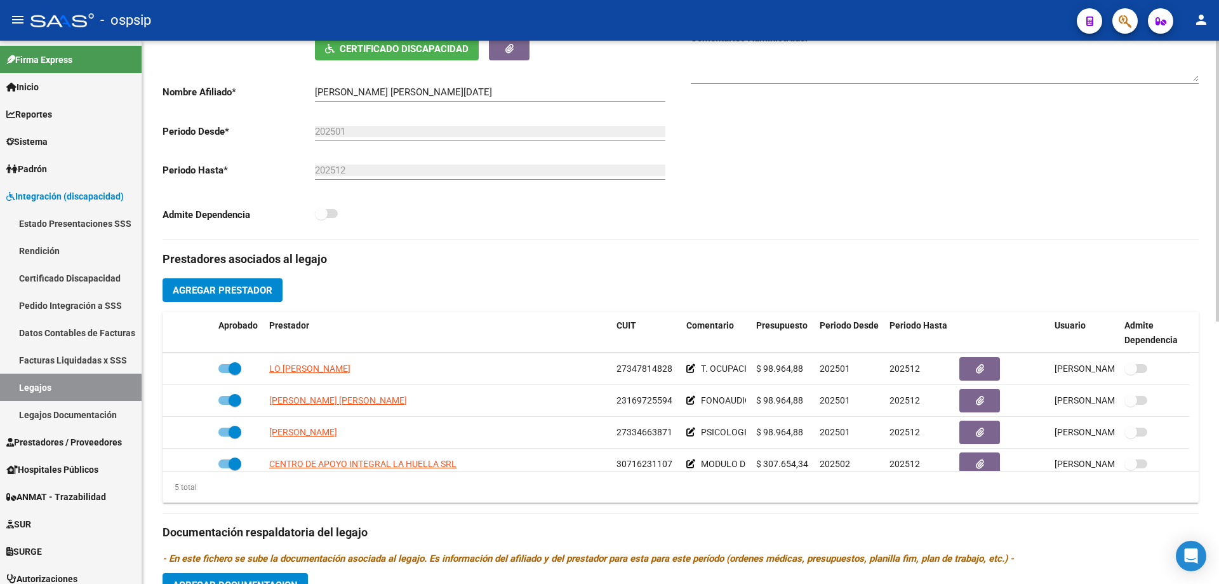
scroll to position [44, 0]
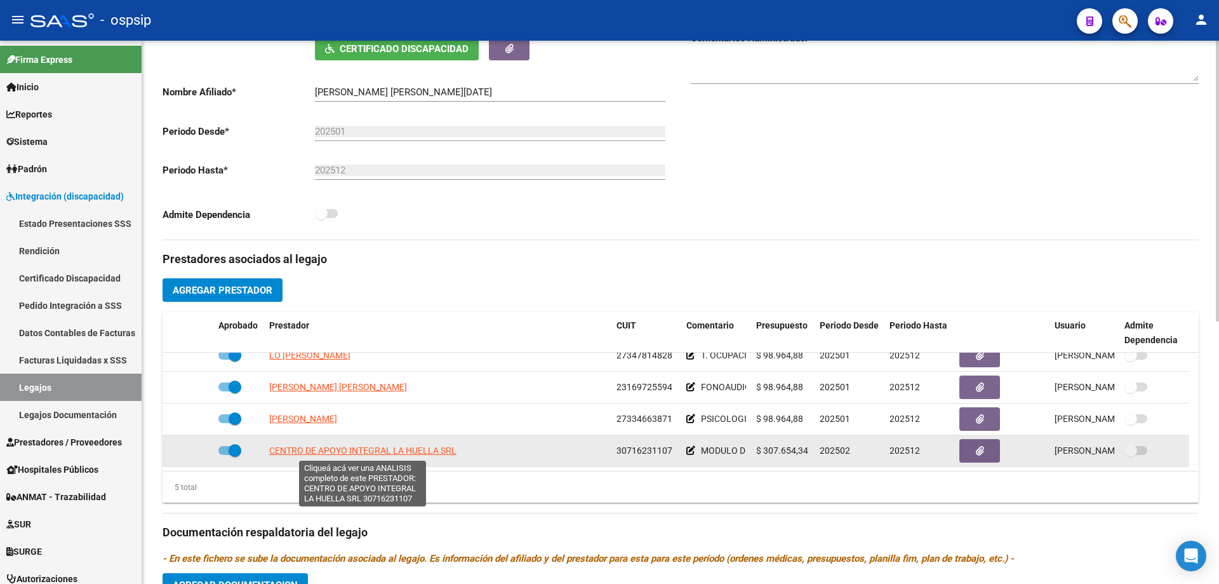
click at [408, 455] on span "CENTRO DE APOYO INTEGRAL LA HUELLA SRL" at bounding box center [362, 450] width 187 height 10
type textarea "30716231107"
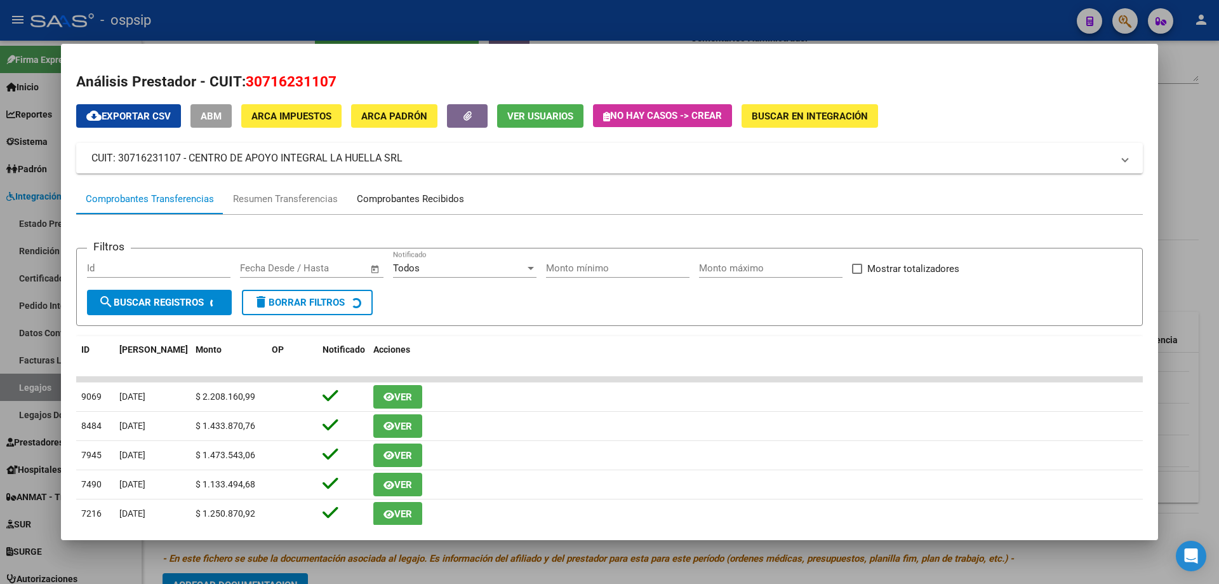
drag, startPoint x: 403, startPoint y: 195, endPoint x: 412, endPoint y: 199, distance: 9.7
click at [404, 196] on div "Comprobantes Recibidos" at bounding box center [410, 199] width 107 height 15
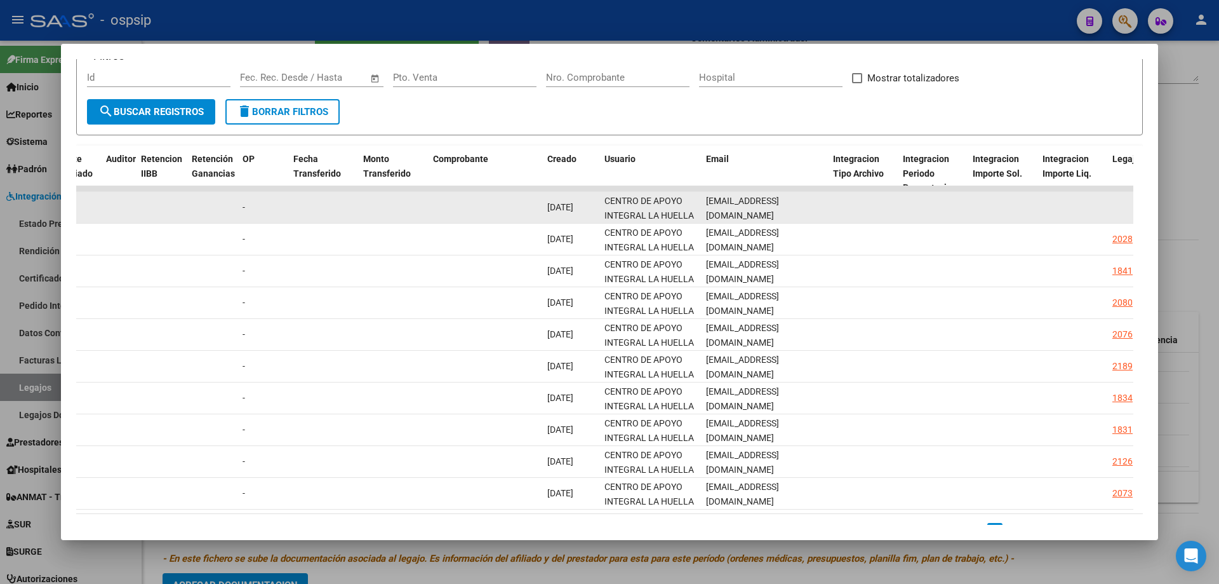
scroll to position [0, 3]
drag, startPoint x: 704, startPoint y: 204, endPoint x: 864, endPoint y: 208, distance: 160.1
click at [864, 208] on div "89330 A01 - OSPSIP Integración - Discapacidad Factura B: 10 - 55320 $ 475.830,3…" at bounding box center [466, 208] width 2743 height 32
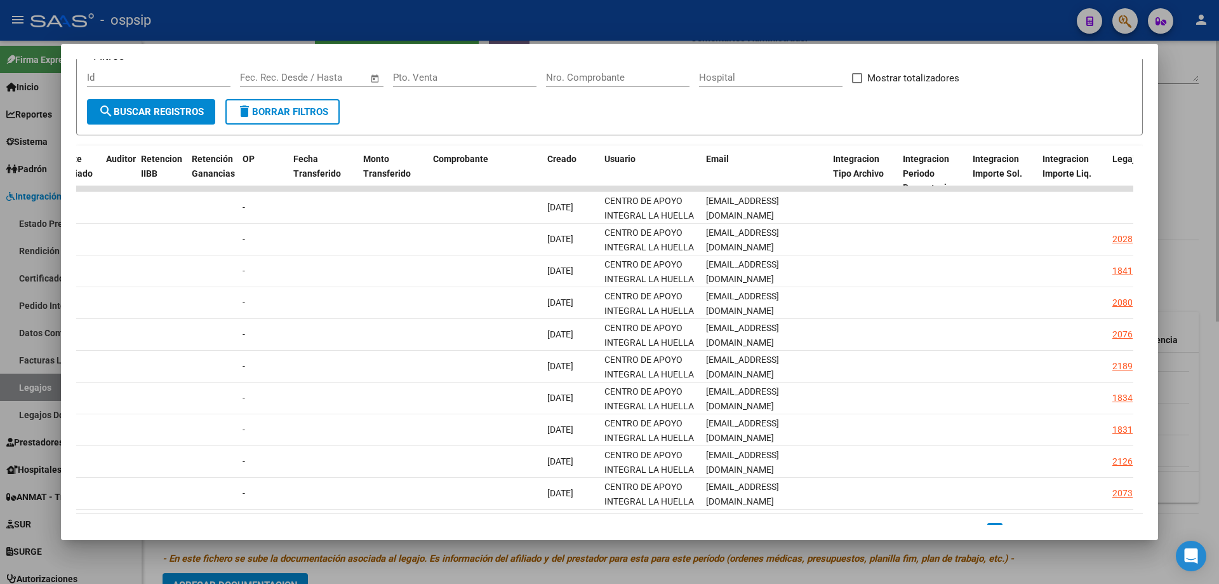
drag, startPoint x: 1217, startPoint y: 190, endPoint x: 1214, endPoint y: 199, distance: 9.2
click at [1215, 192] on div at bounding box center [609, 292] width 1219 height 584
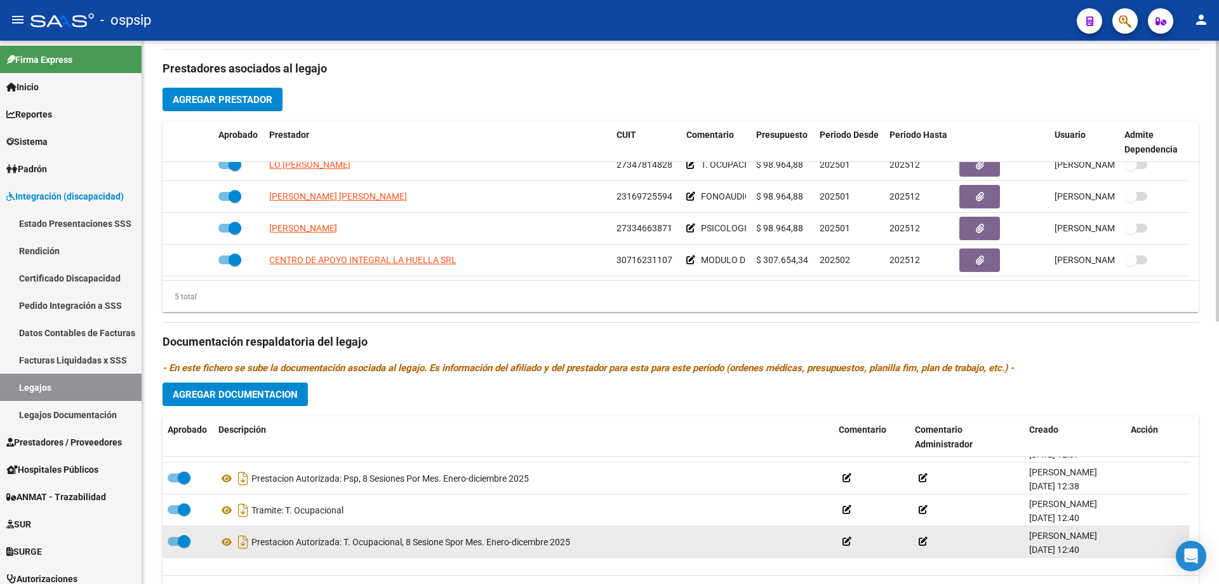
scroll to position [63, 0]
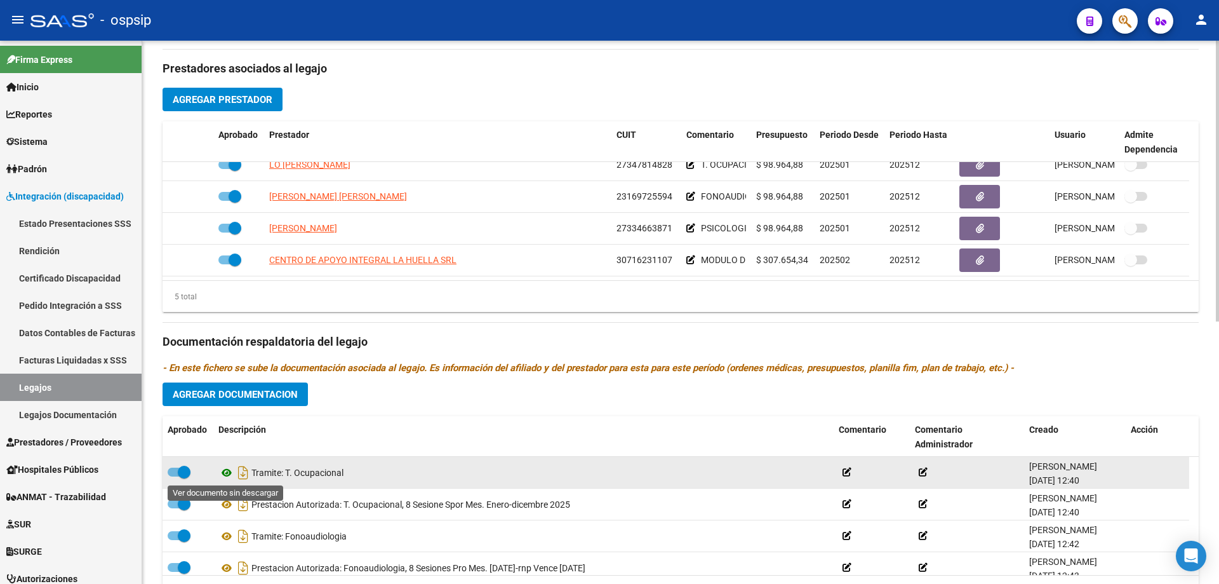
click at [227, 471] on icon at bounding box center [226, 472] width 17 height 15
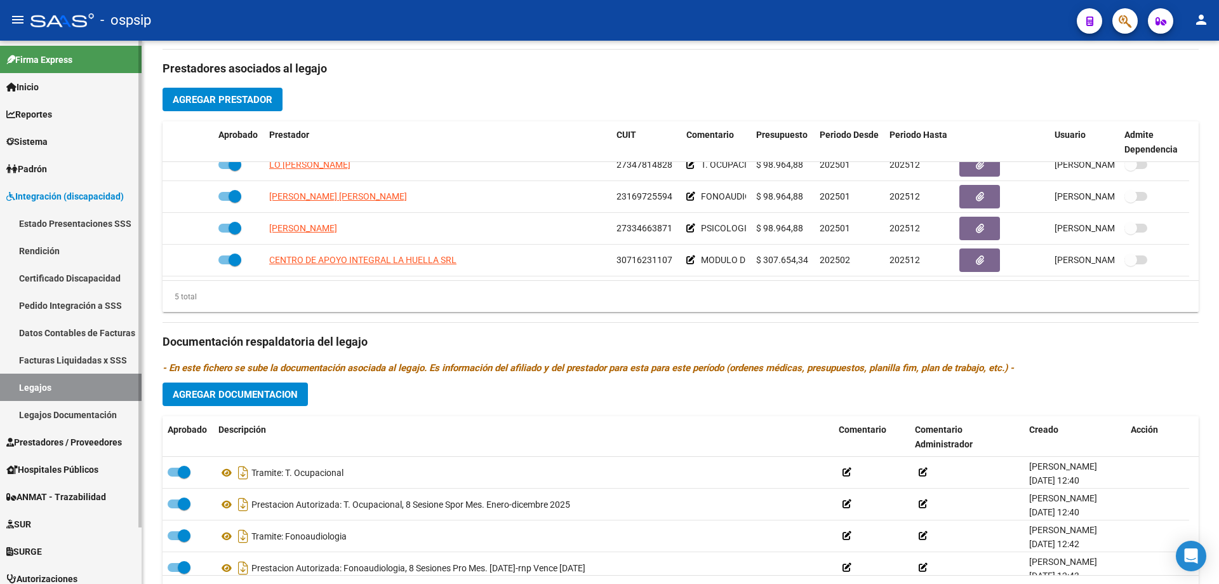
drag, startPoint x: 38, startPoint y: 387, endPoint x: 131, endPoint y: 344, distance: 102.8
click at [39, 387] on link "Legajos" at bounding box center [71, 386] width 142 height 27
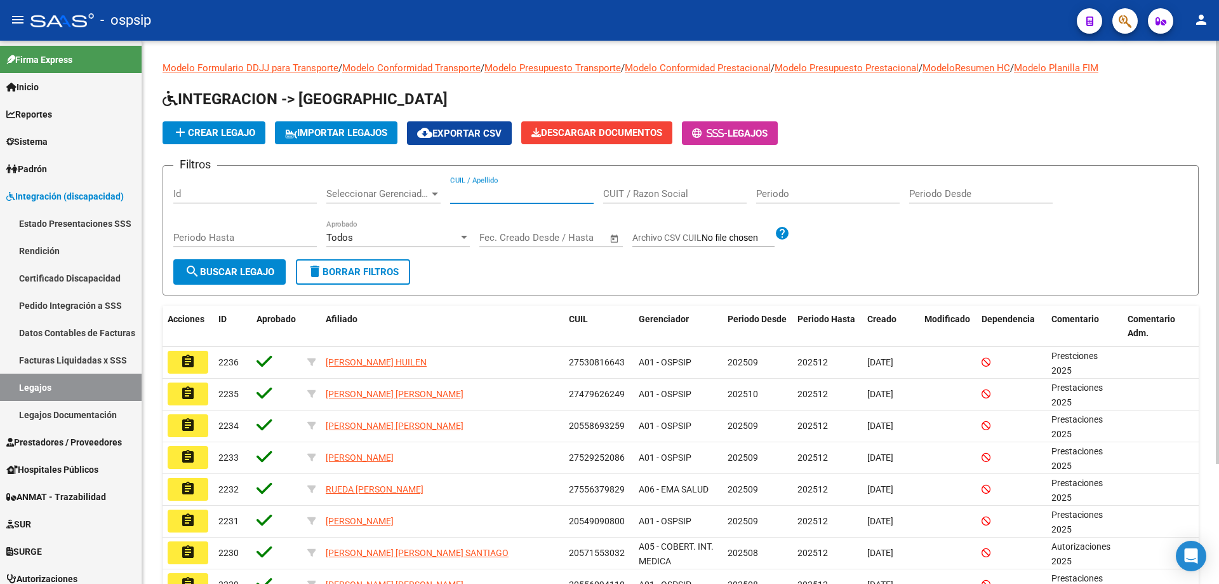
paste input "20450688631"
type input "20450688631"
click at [272, 279] on button "search Buscar Legajo" at bounding box center [229, 271] width 112 height 25
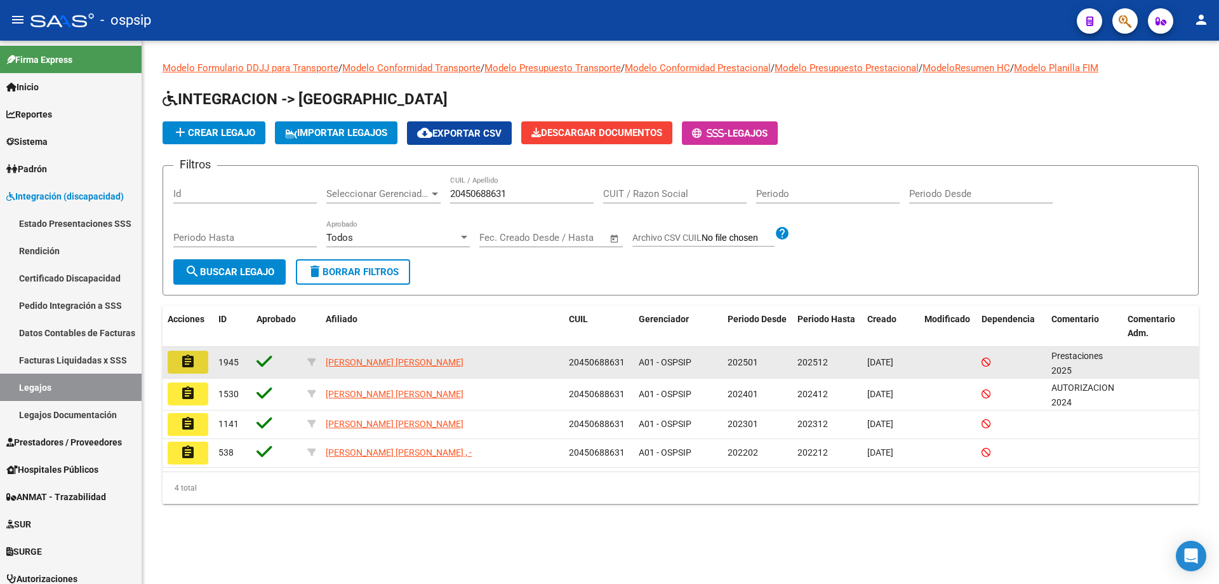
click at [184, 371] on button "assignment" at bounding box center [188, 362] width 41 height 23
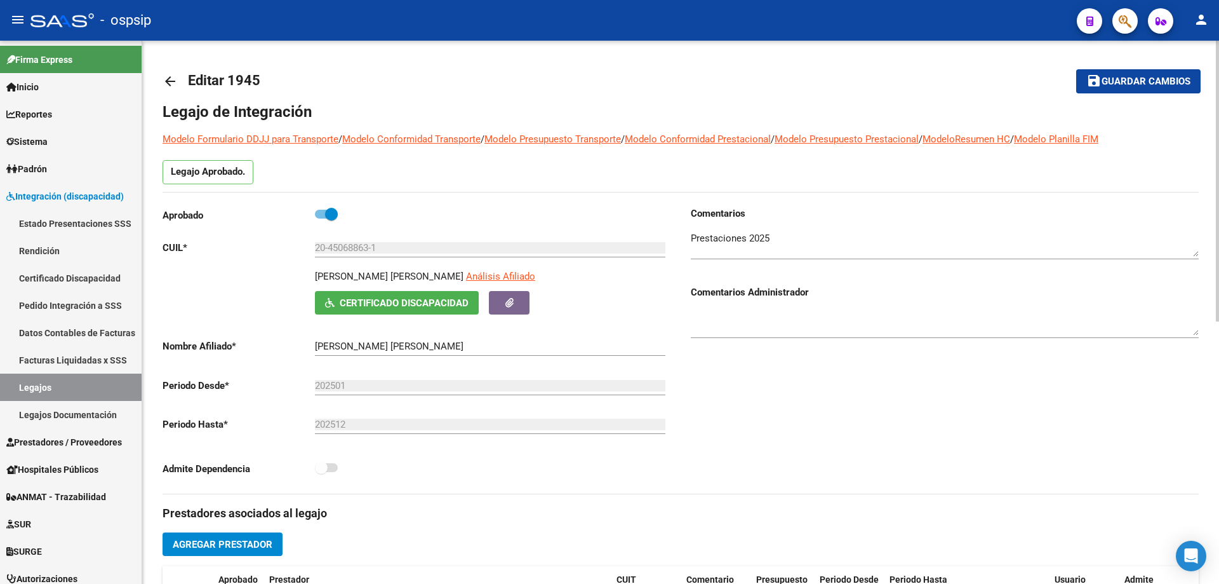
scroll to position [254, 0]
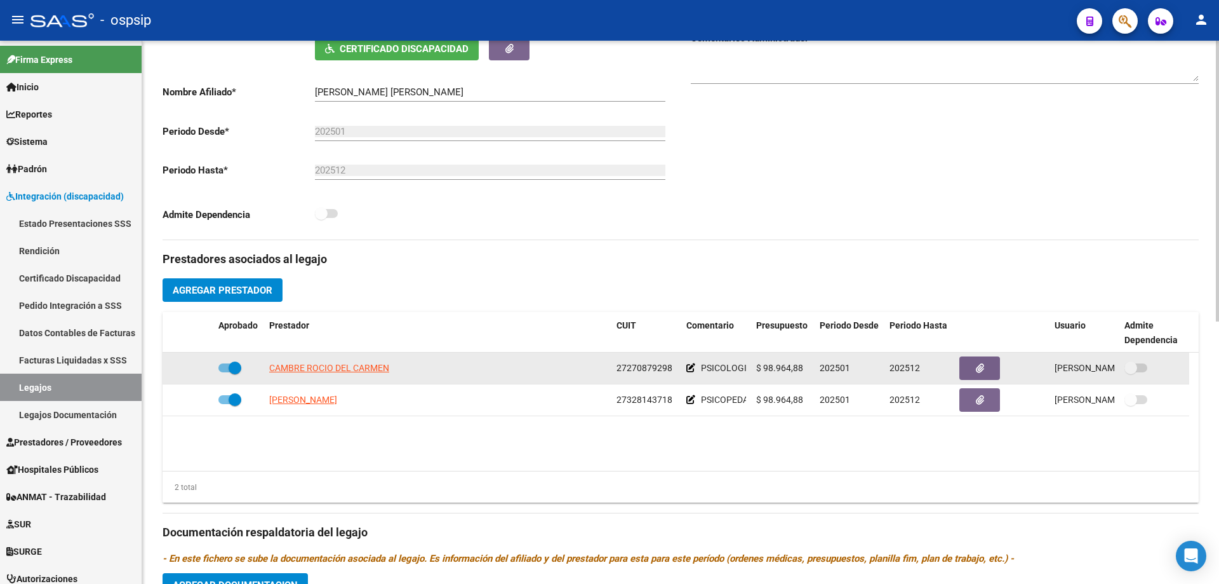
click at [333, 360] on datatable-body-cell "CAMBRE ROCIO DEL CARMEN" at bounding box center [437, 367] width 347 height 31
drag, startPoint x: 344, startPoint y: 364, endPoint x: 351, endPoint y: 366, distance: 7.1
click at [351, 366] on span "CAMBRE ROCIO DEL CARMEN" at bounding box center [329, 368] width 120 height 10
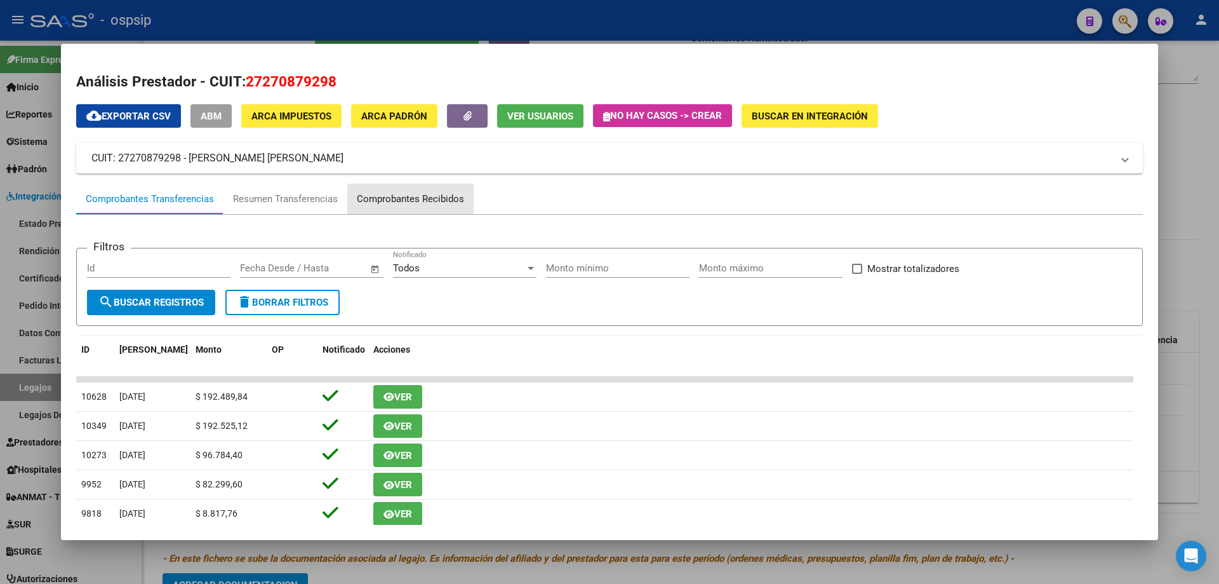
click at [450, 201] on div "Comprobantes Recibidos" at bounding box center [410, 199] width 107 height 15
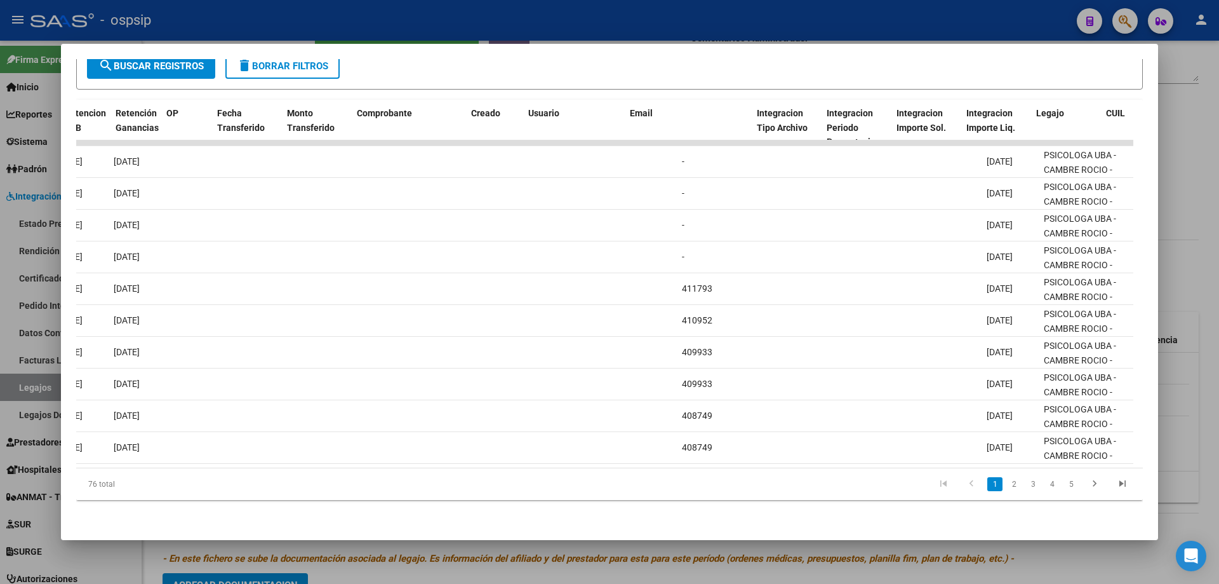
scroll to position [0, 1272]
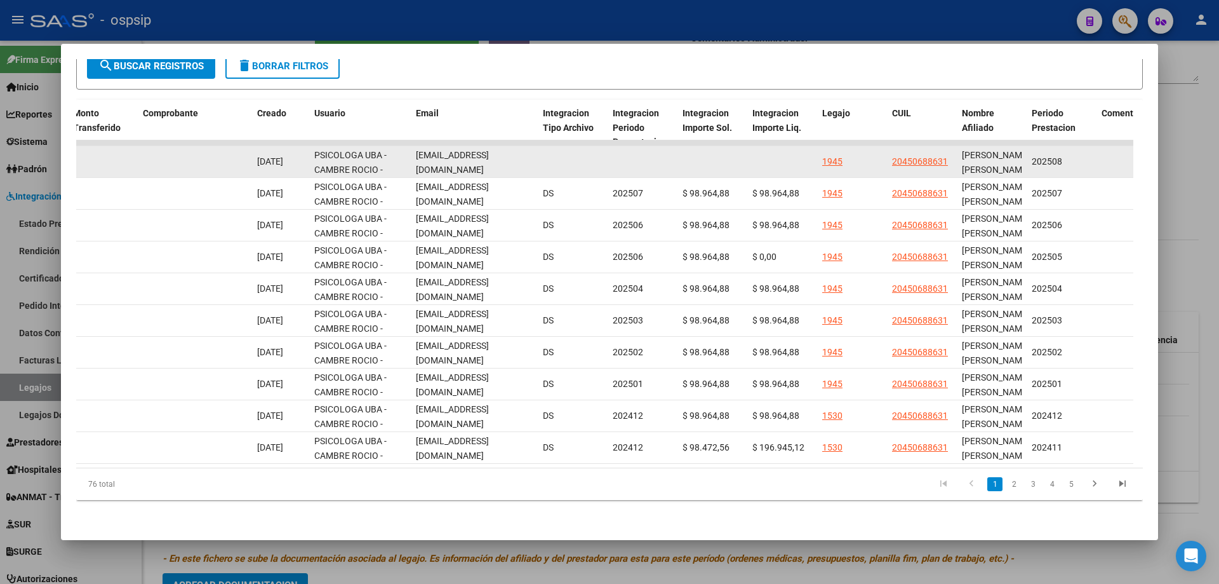
drag, startPoint x: 413, startPoint y: 150, endPoint x: 558, endPoint y: 154, distance: 145.5
click at [558, 154] on div "89620 A01 - OSPSIP Integración - Discapacidad Factura C: 2 - 1195 $ 98.964,88 0…" at bounding box center [175, 162] width 2743 height 32
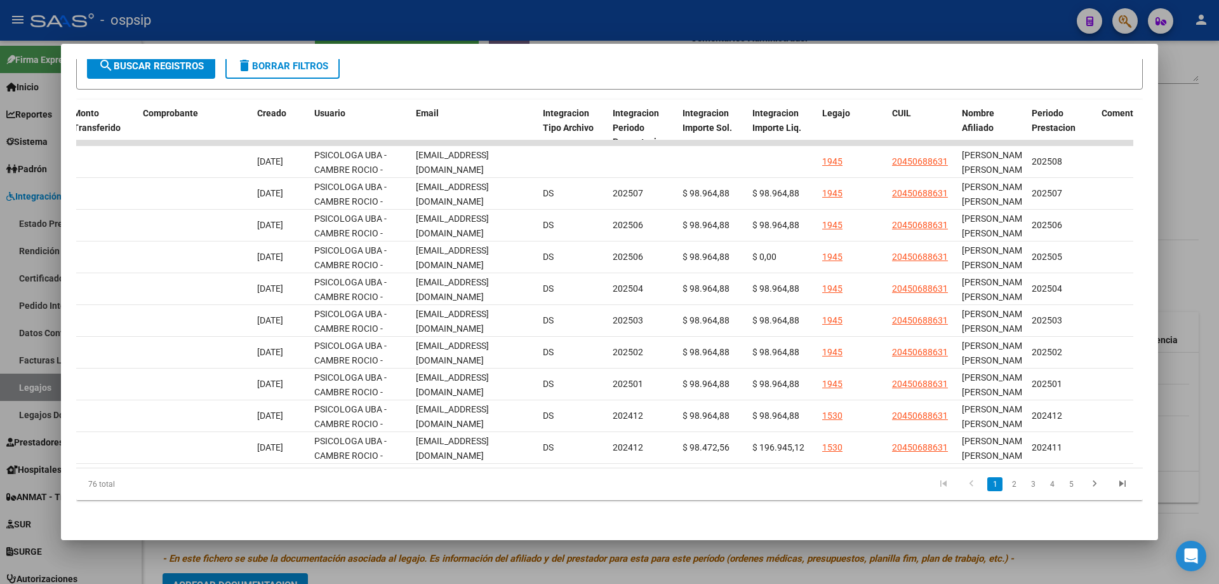
click at [1182, 184] on div at bounding box center [609, 292] width 1219 height 584
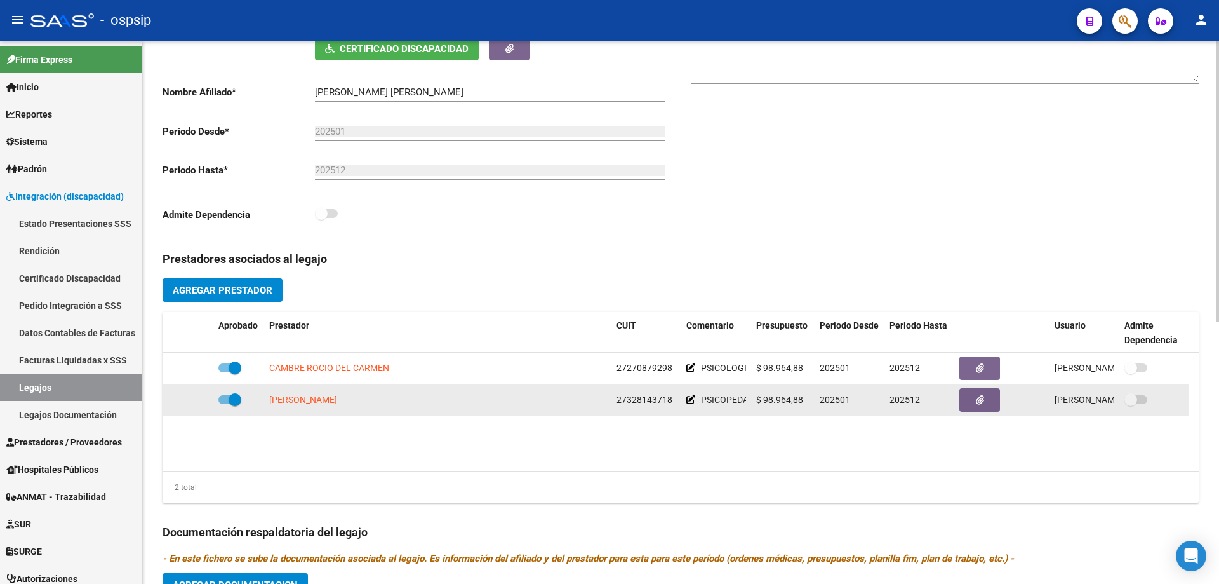
click at [337, 406] on app-link-go-to "ZUKOWSKI EVELYN ELIZABETH" at bounding box center [303, 399] width 68 height 15
click at [337, 397] on span "ZUKOWSKI EVELYN ELIZABETH" at bounding box center [303, 399] width 68 height 10
type textarea "27328143718"
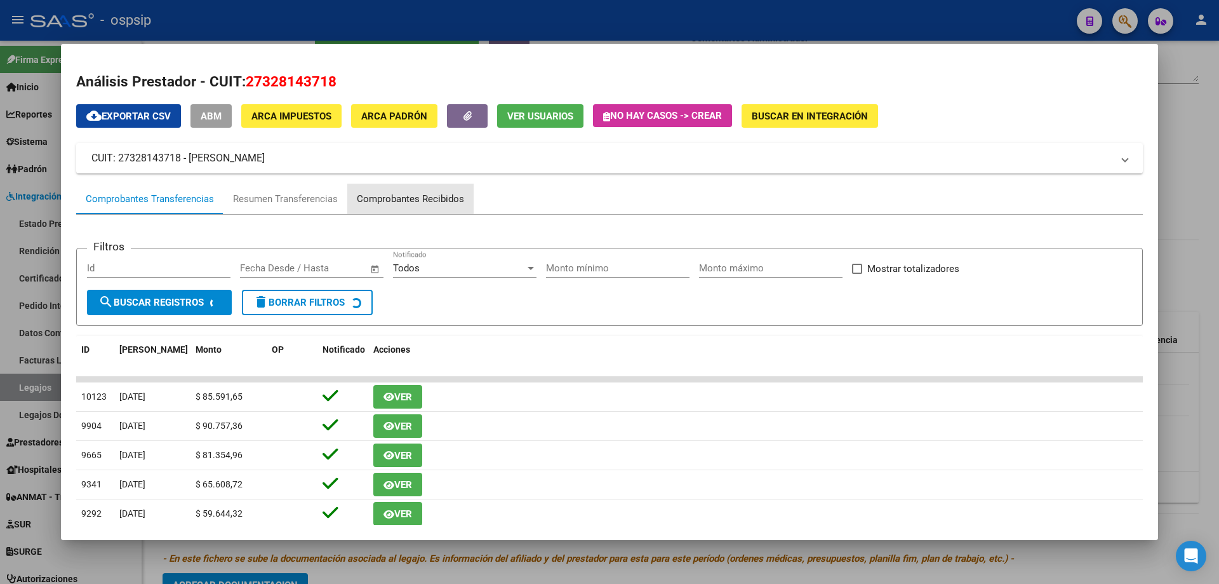
click at [414, 194] on div "Comprobantes Recibidos" at bounding box center [410, 199] width 107 height 15
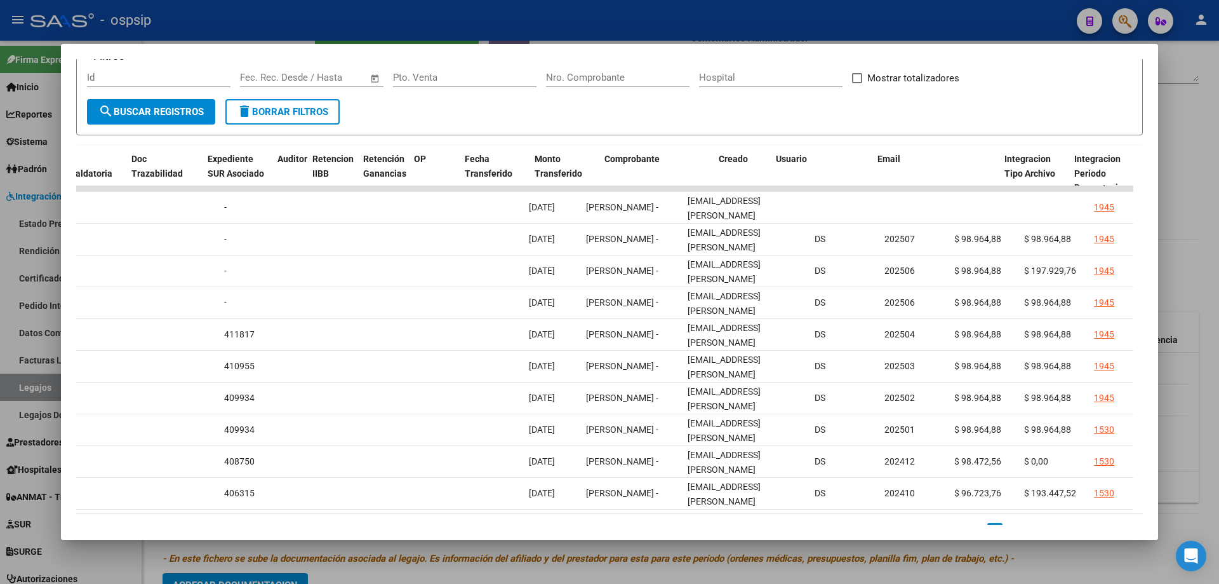
scroll to position [0, 1578]
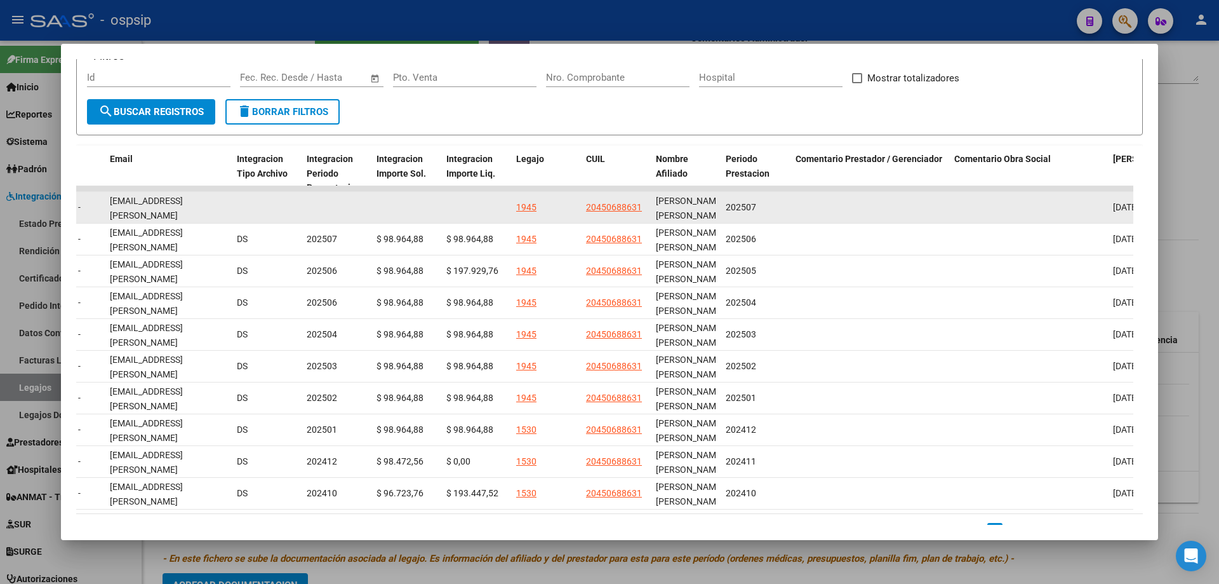
drag, startPoint x: 102, startPoint y: 208, endPoint x: 226, endPoint y: 213, distance: 124.6
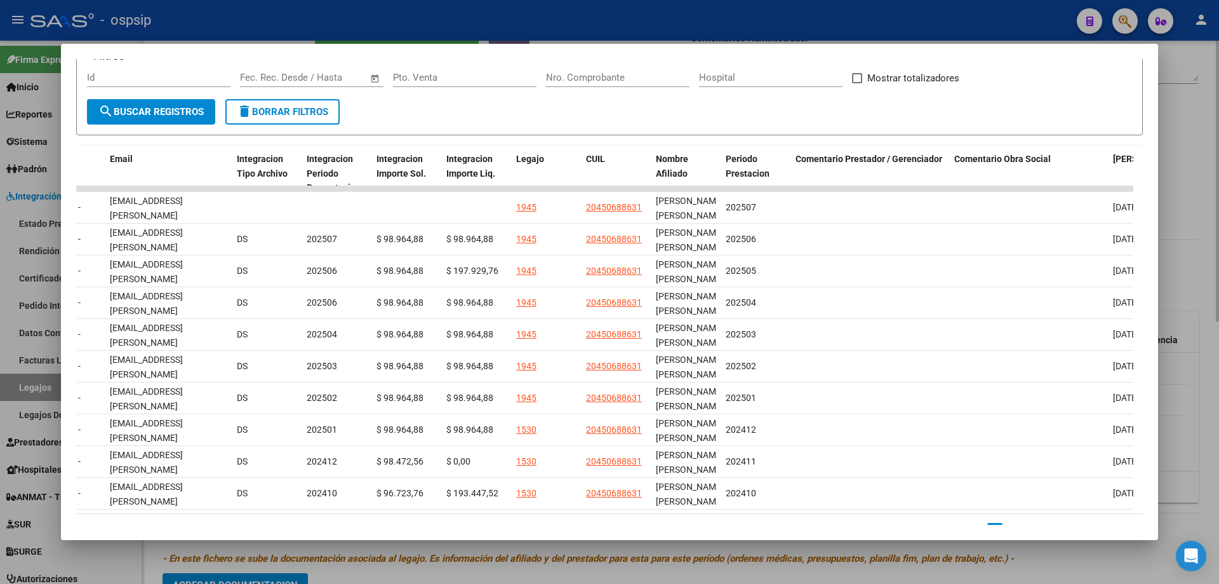
click at [1212, 175] on div at bounding box center [609, 292] width 1219 height 584
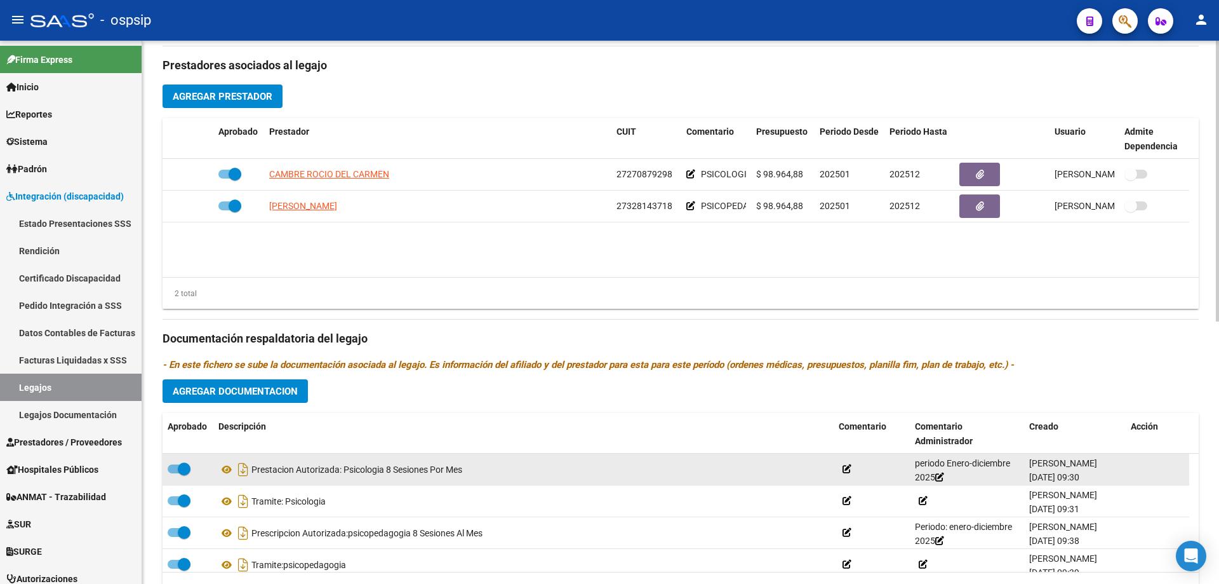
scroll to position [508, 0]
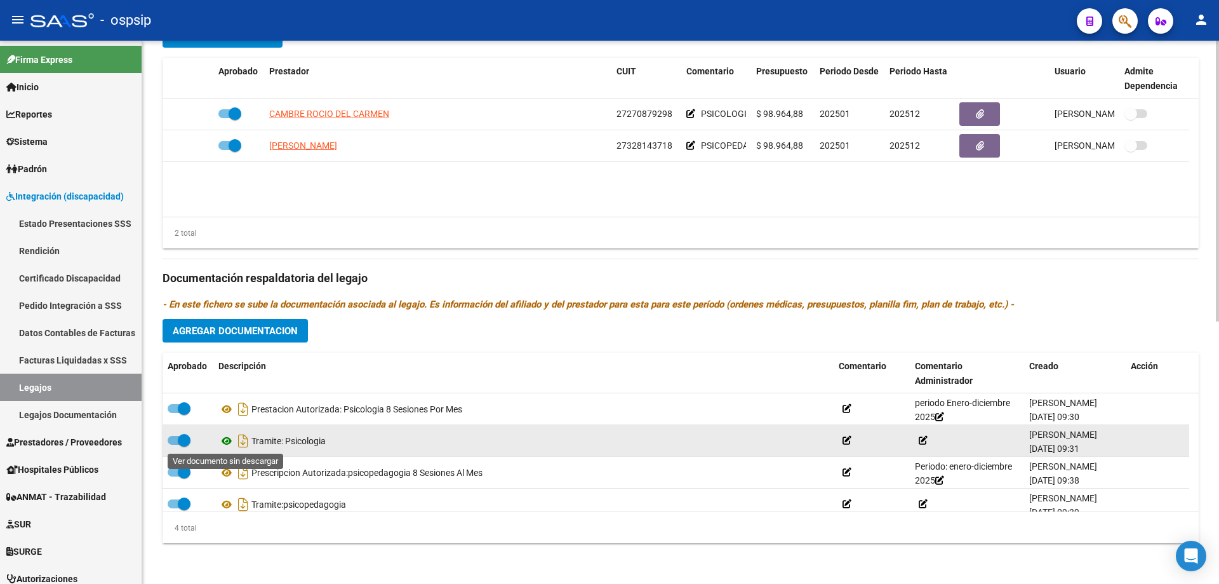
click at [227, 439] on icon at bounding box center [226, 440] width 17 height 15
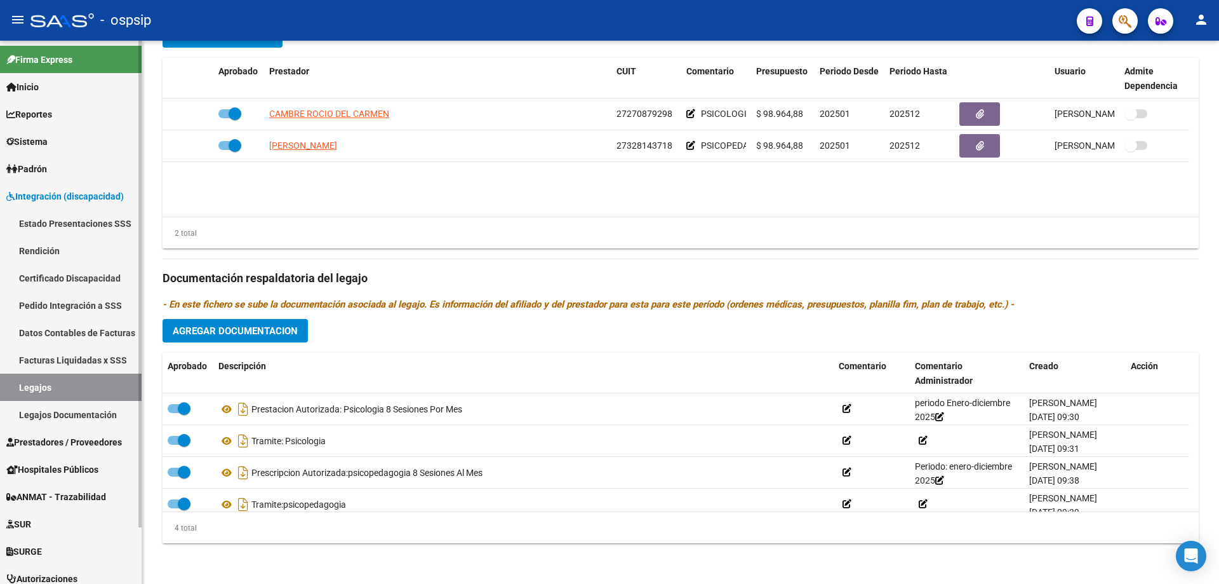
drag, startPoint x: 41, startPoint y: 379, endPoint x: 59, endPoint y: 380, distance: 18.4
click at [40, 379] on link "Legajos" at bounding box center [71, 386] width 142 height 27
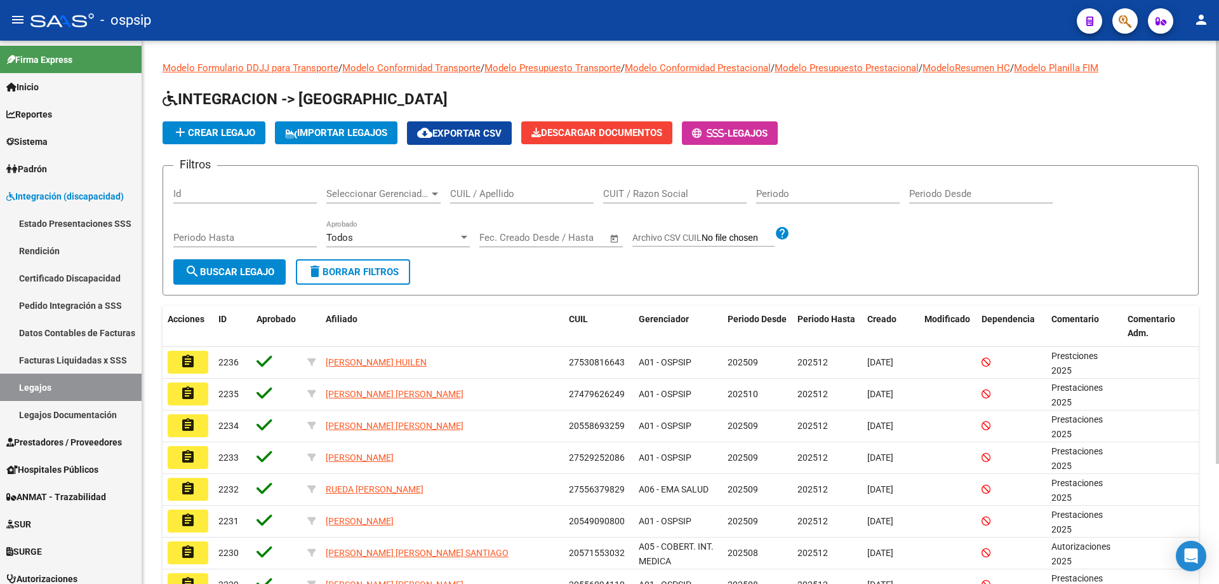
drag, startPoint x: 475, startPoint y: 186, endPoint x: 471, endPoint y: 192, distance: 6.9
paste input "20389263614"
type input "20389263614"
click at [208, 274] on span "search Buscar Legajo" at bounding box center [230, 271] width 90 height 11
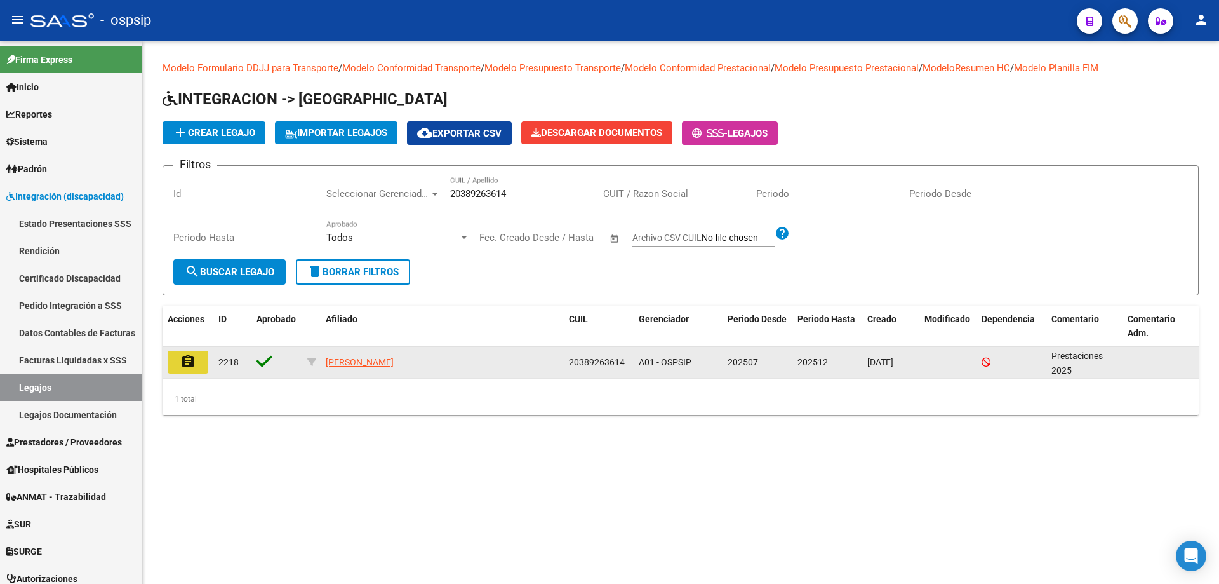
click at [196, 368] on button "assignment" at bounding box center [188, 362] width 41 height 23
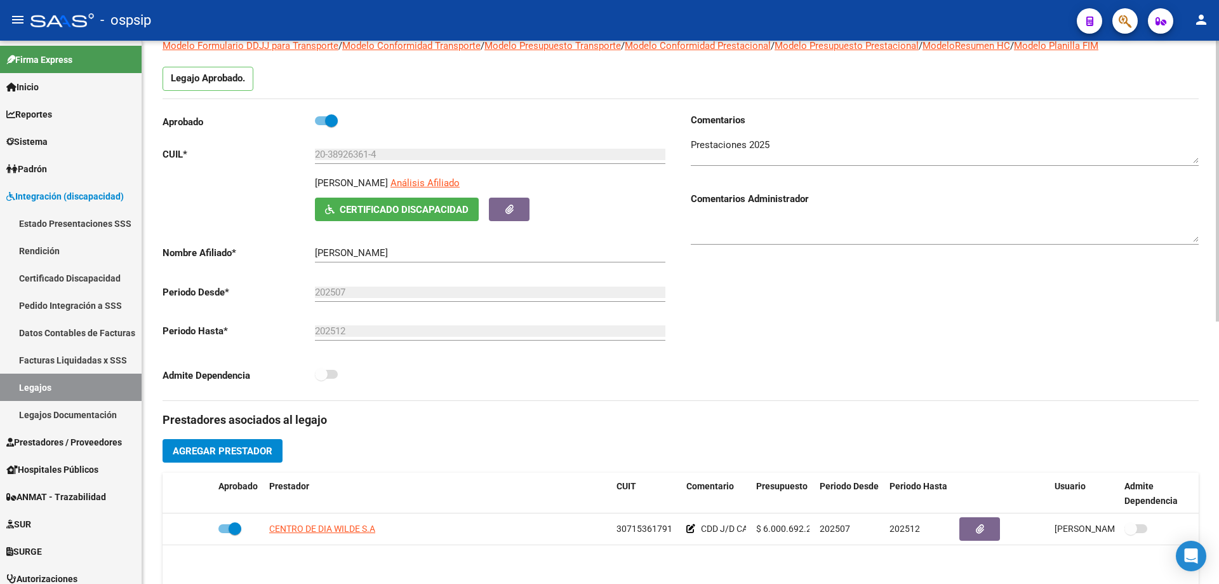
scroll to position [254, 0]
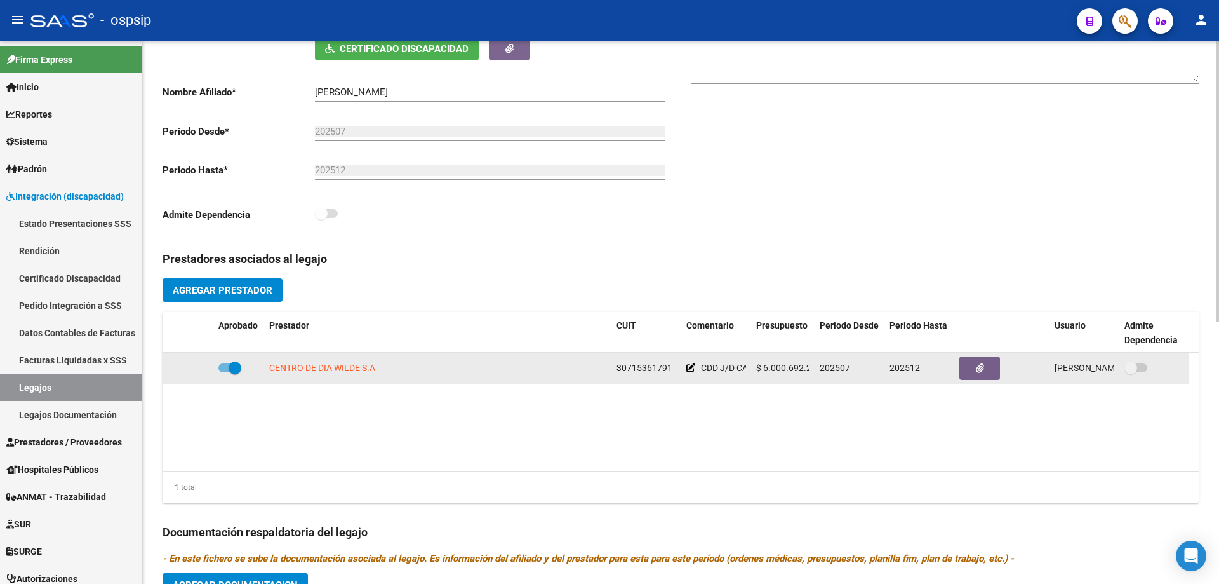
click at [349, 360] on datatable-body-cell "CENTRO DE DIA WILDE S.A" at bounding box center [437, 367] width 347 height 31
click at [344, 367] on span "CENTRO DE DIA WILDE S.A" at bounding box center [322, 368] width 106 height 10
type textarea "30715361791"
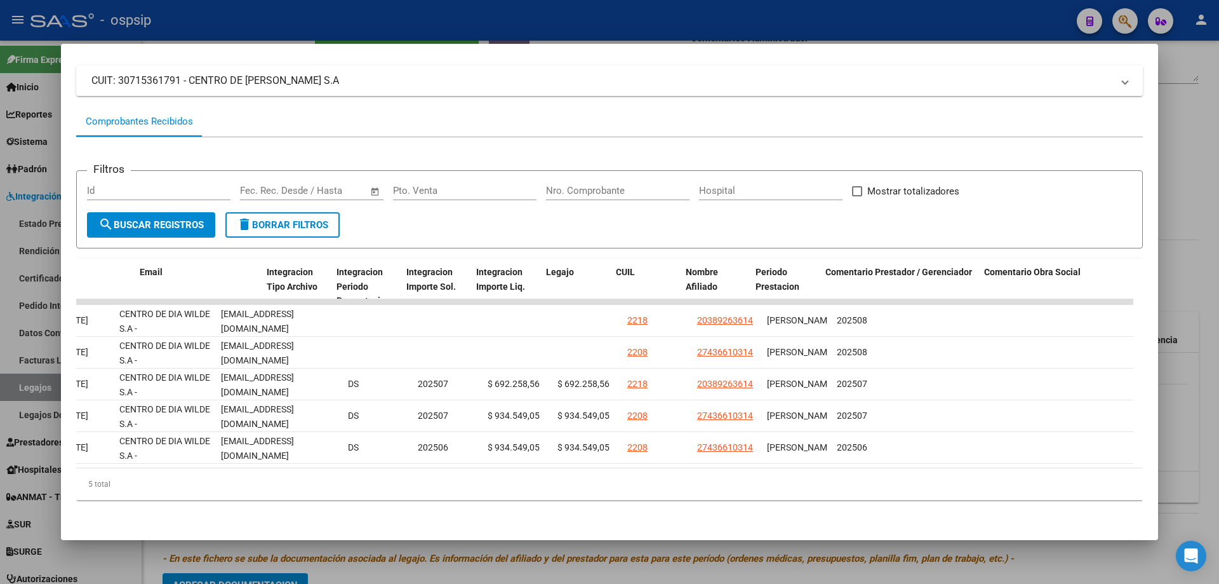
scroll to position [0, 1565]
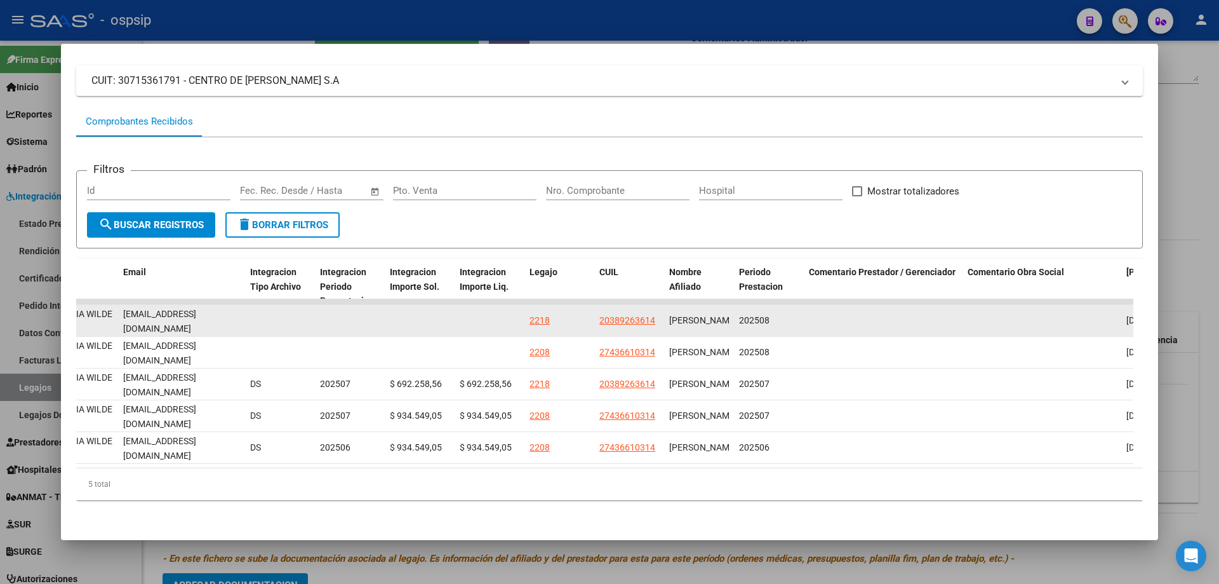
drag, startPoint x: 117, startPoint y: 308, endPoint x: 268, endPoint y: 317, distance: 151.4
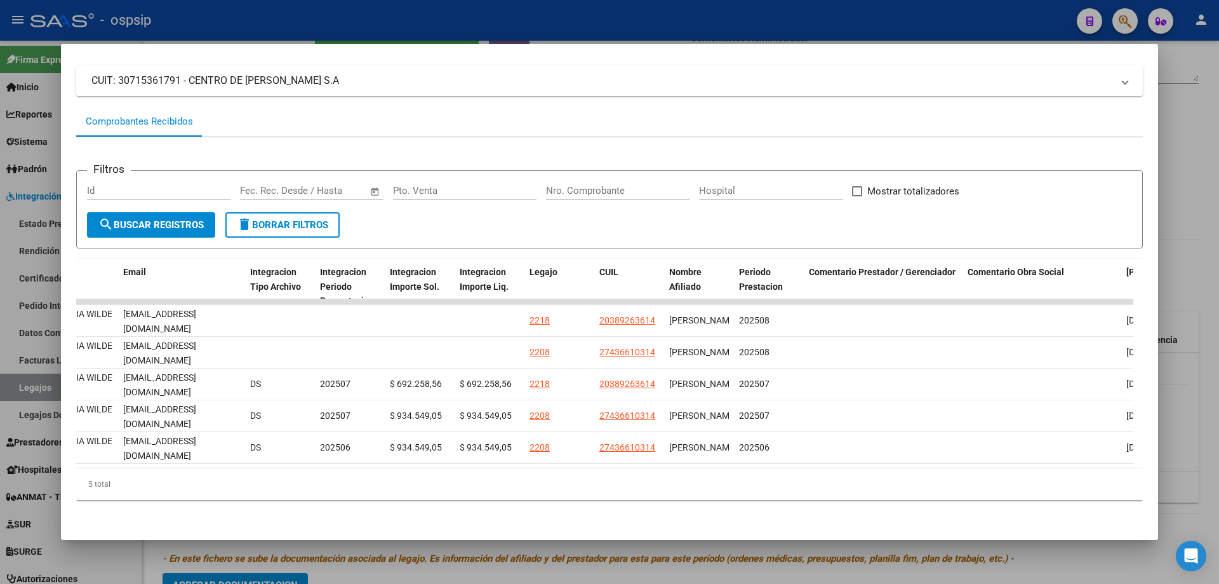
click at [1207, 161] on div at bounding box center [609, 292] width 1219 height 584
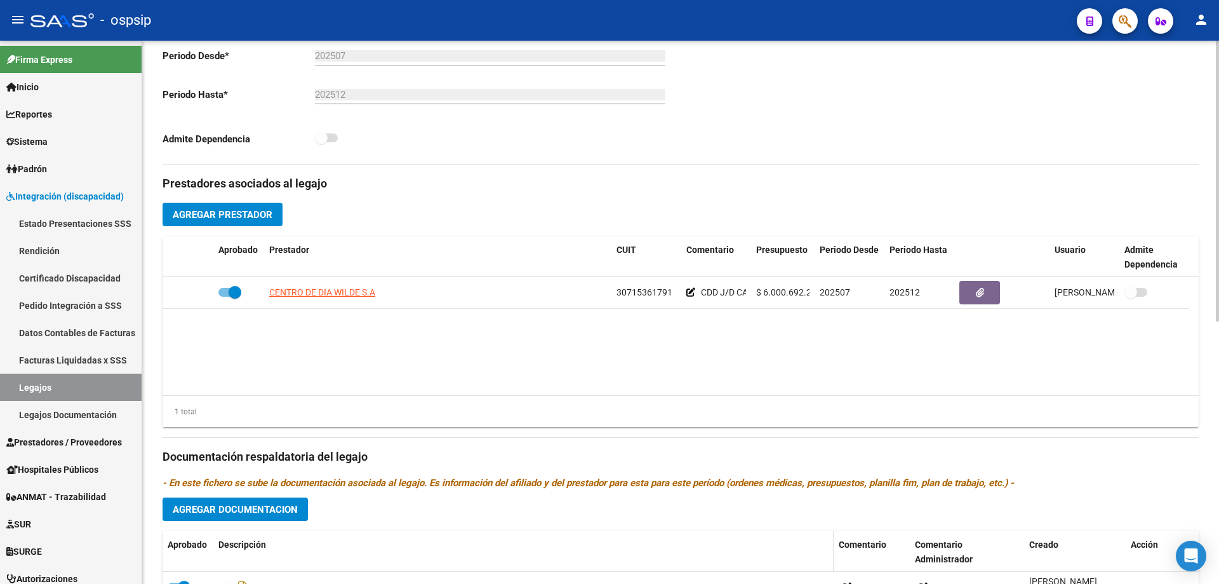
scroll to position [508, 0]
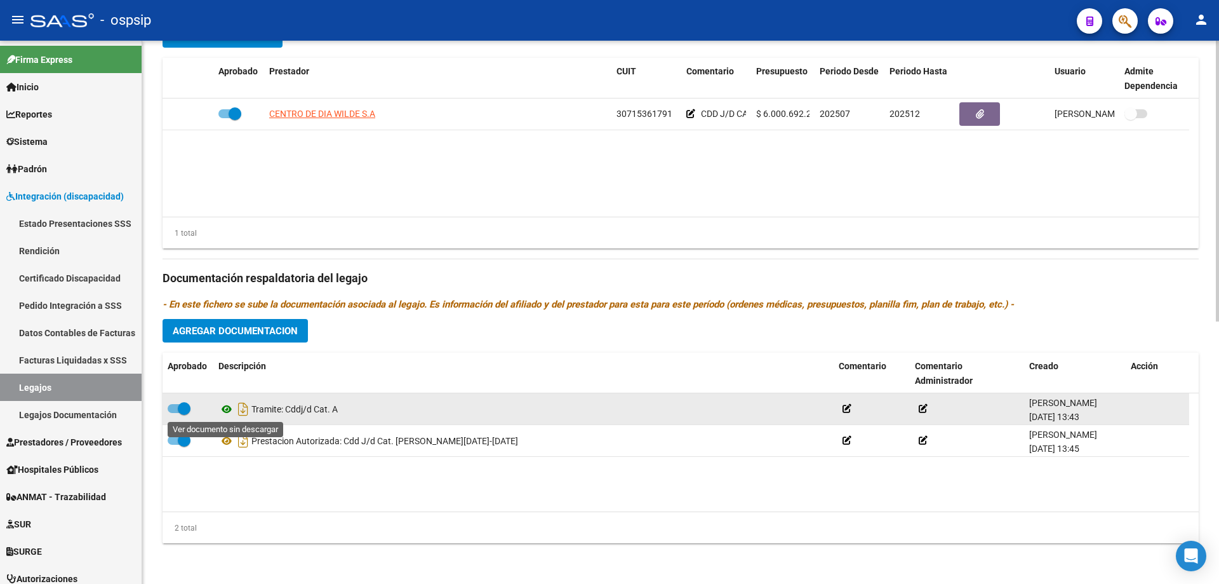
click at [223, 409] on icon at bounding box center [226, 408] width 17 height 15
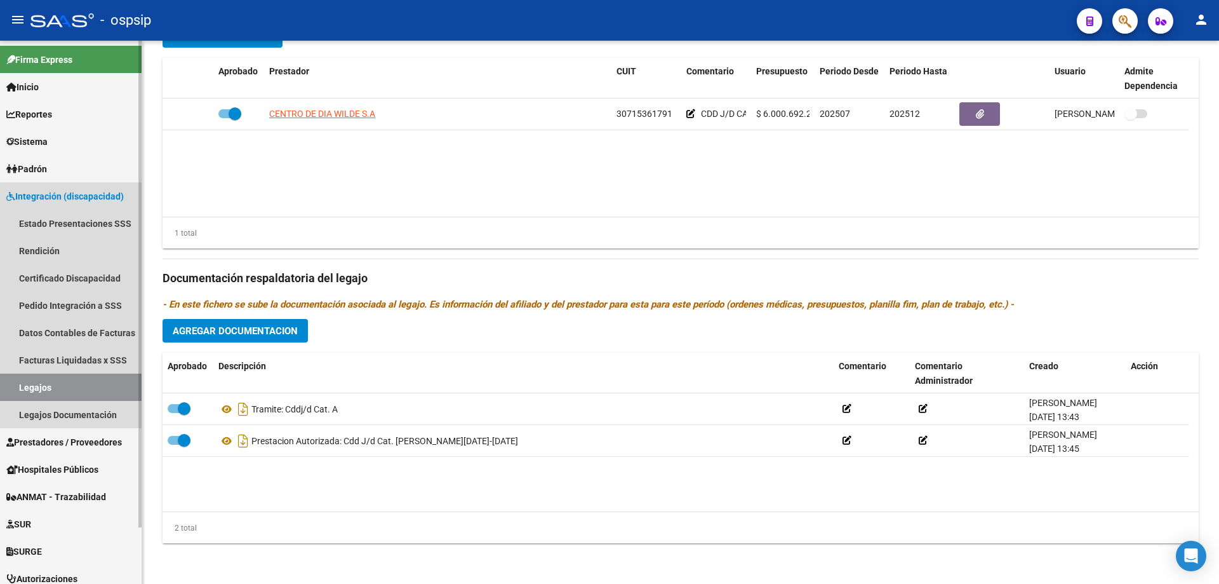
click at [52, 385] on link "Legajos" at bounding box center [71, 386] width 142 height 27
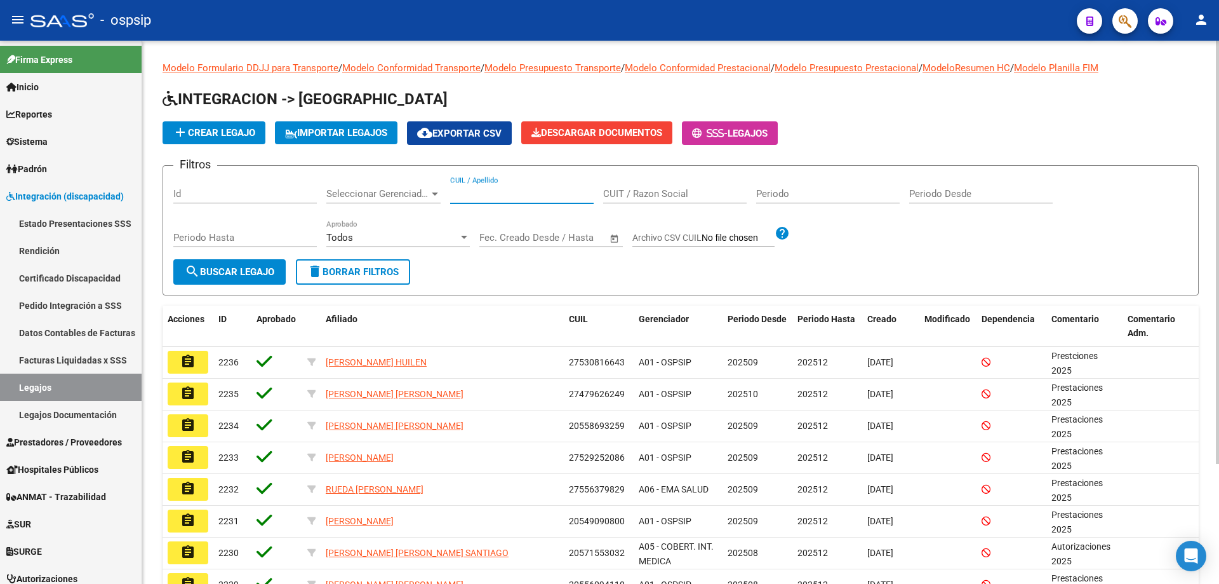
paste input "20460278695"
type input "20460278695"
click at [250, 269] on span "search Buscar Legajo" at bounding box center [230, 271] width 90 height 11
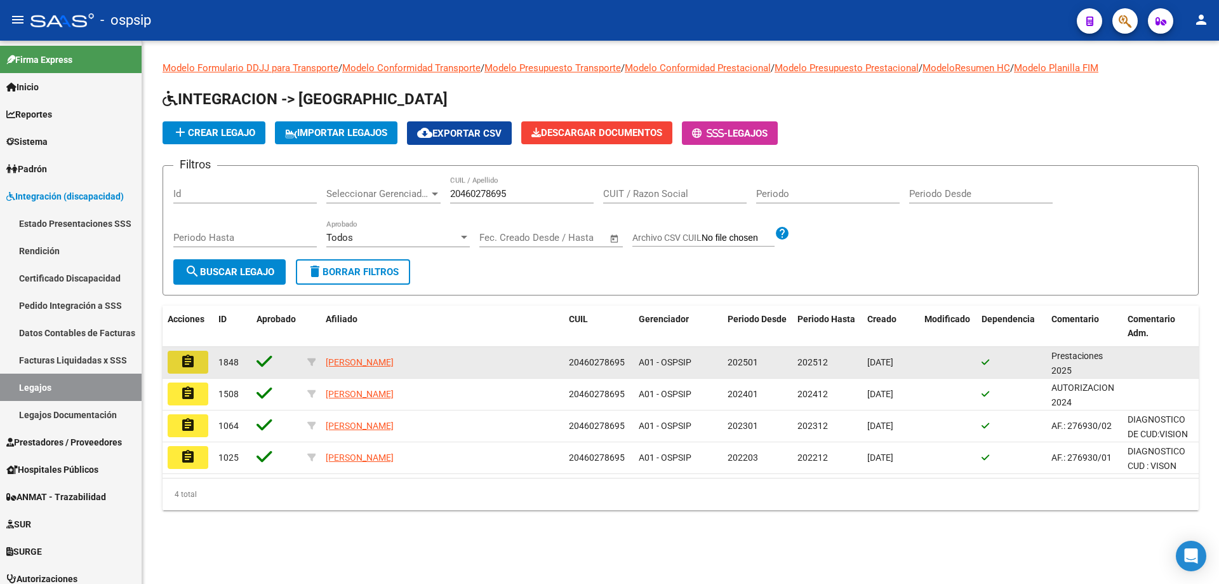
drag, startPoint x: 197, startPoint y: 358, endPoint x: 232, endPoint y: 355, distance: 34.4
click at [197, 359] on button "assignment" at bounding box center [188, 362] width 41 height 23
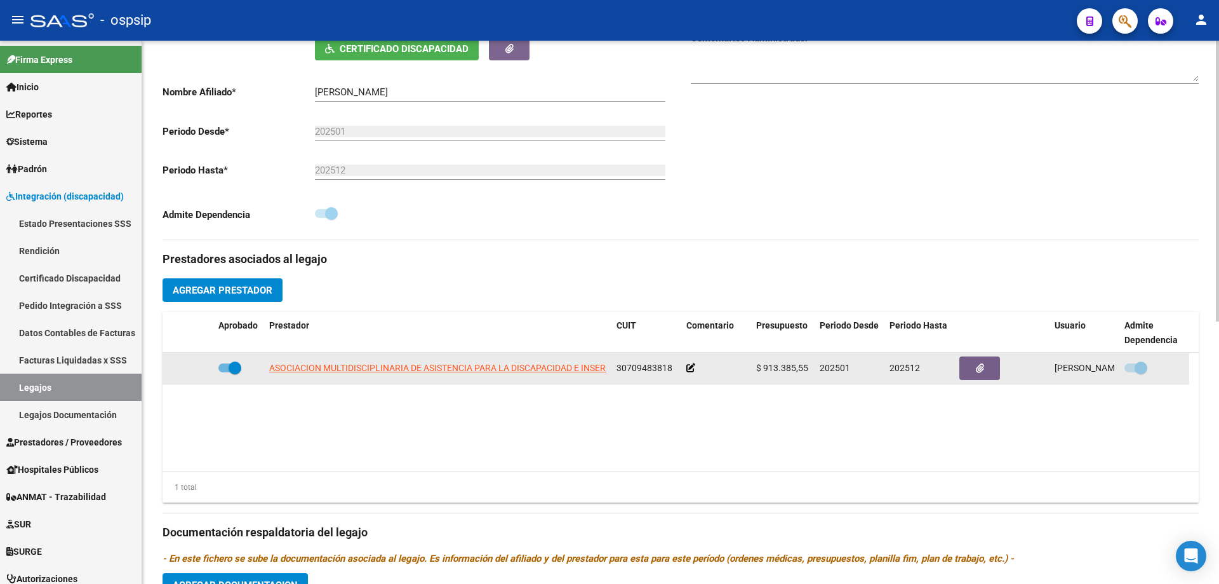
scroll to position [317, 0]
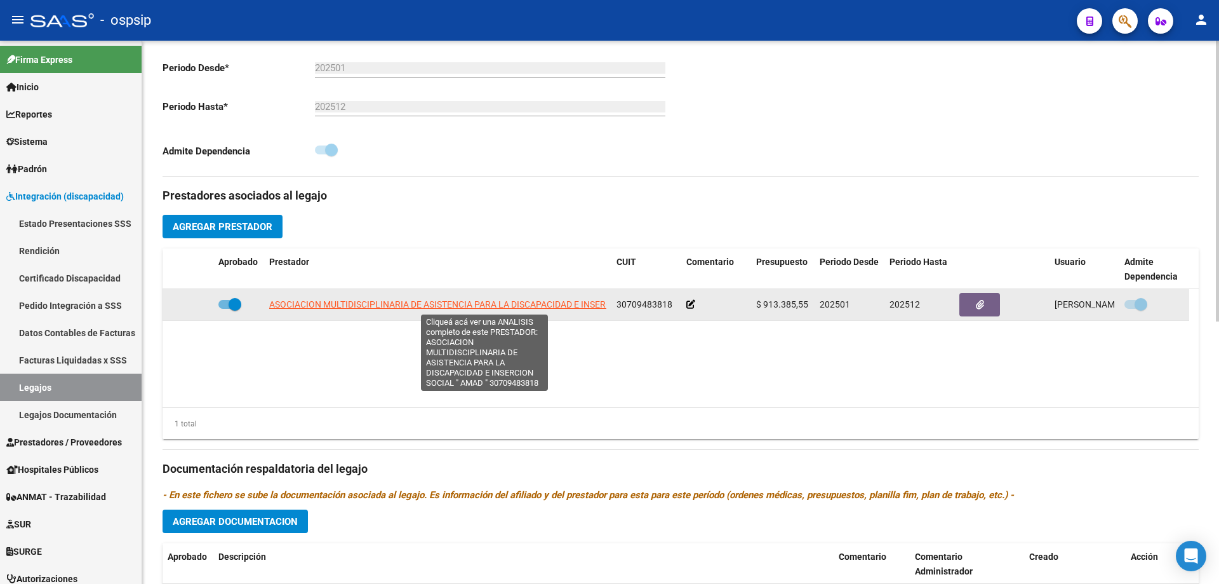
click at [406, 305] on span "ASOCIACION MULTIDISCIPLINARIA DE ASISTENCIA PARA LA DISCAPACIDAD E INSERCION SO…" at bounding box center [481, 304] width 425 height 10
type textarea "30709483818"
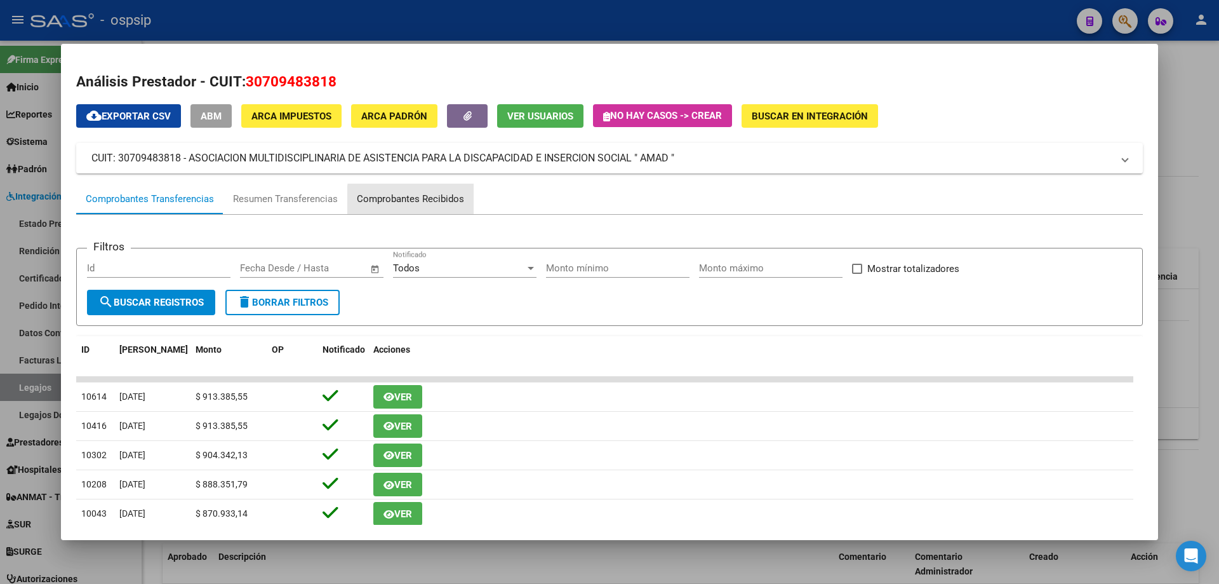
drag, startPoint x: 444, startPoint y: 201, endPoint x: 497, endPoint y: 208, distance: 53.2
click at [446, 201] on div "Comprobantes Recibidos" at bounding box center [410, 199] width 107 height 15
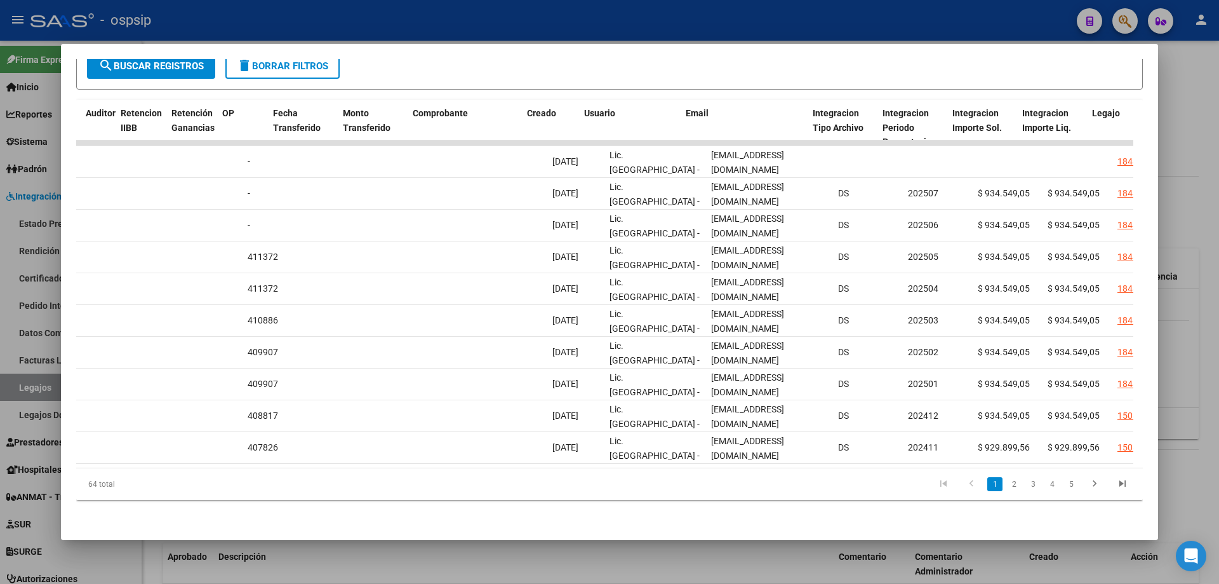
scroll to position [0, 1025]
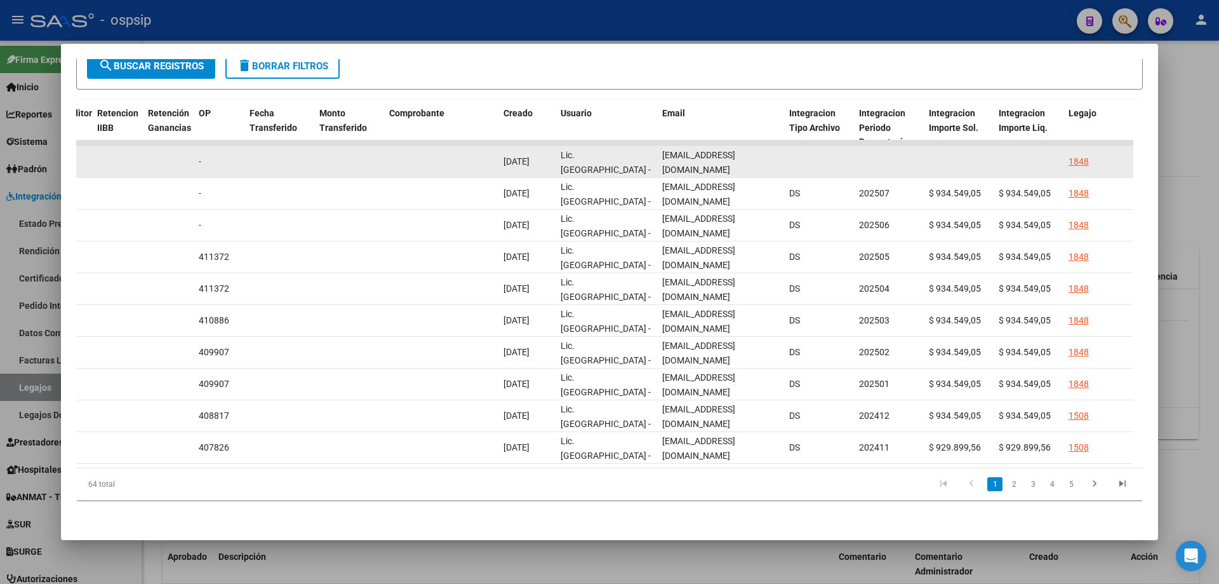
drag, startPoint x: 654, startPoint y: 150, endPoint x: 798, endPoint y: 150, distance: 143.5
click at [798, 150] on div "89150 A01 - OSPSIP Integración - Discapacidad Factura C: 2 - 1430 $ 934.549,05 …" at bounding box center [422, 162] width 2743 height 32
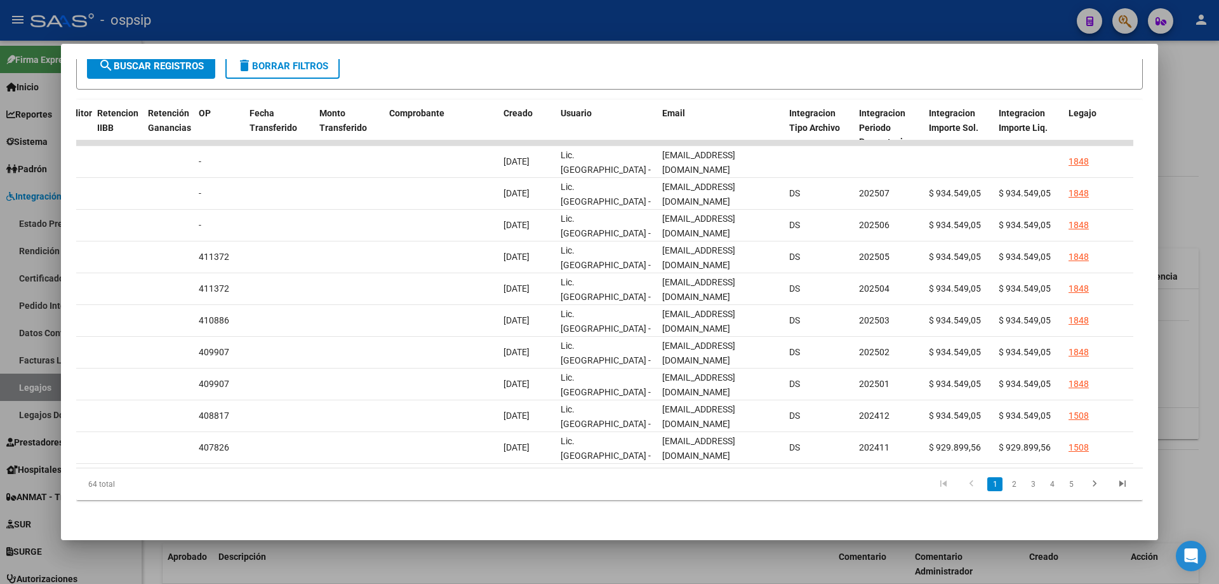
drag, startPoint x: 1206, startPoint y: 310, endPoint x: 1025, endPoint y: 428, distance: 215.7
click at [1206, 311] on div at bounding box center [609, 292] width 1219 height 584
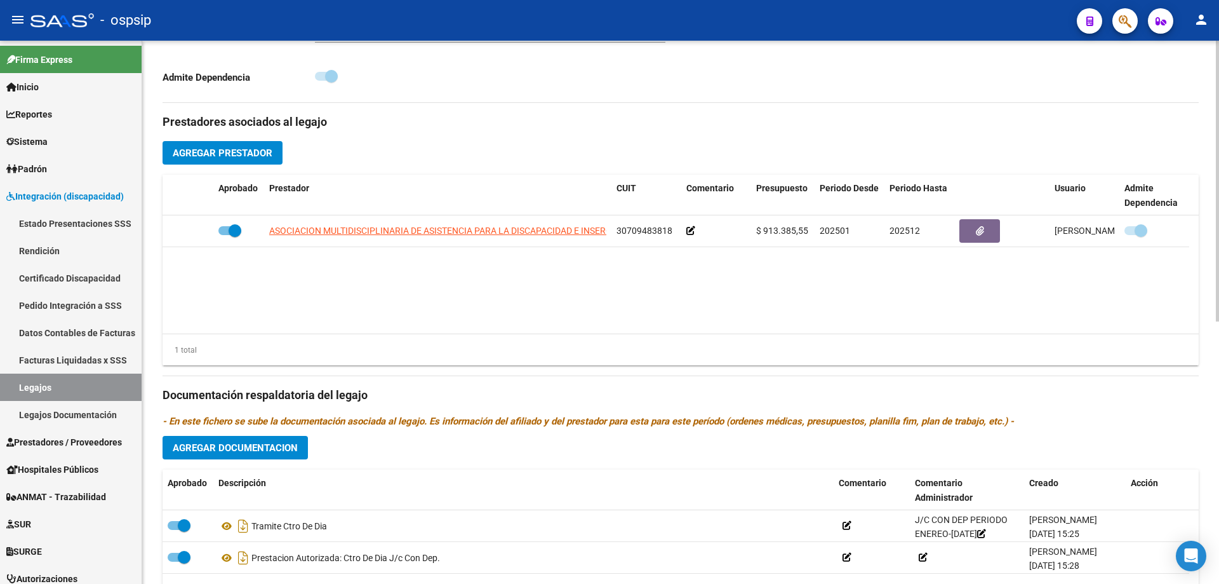
scroll to position [508, 0]
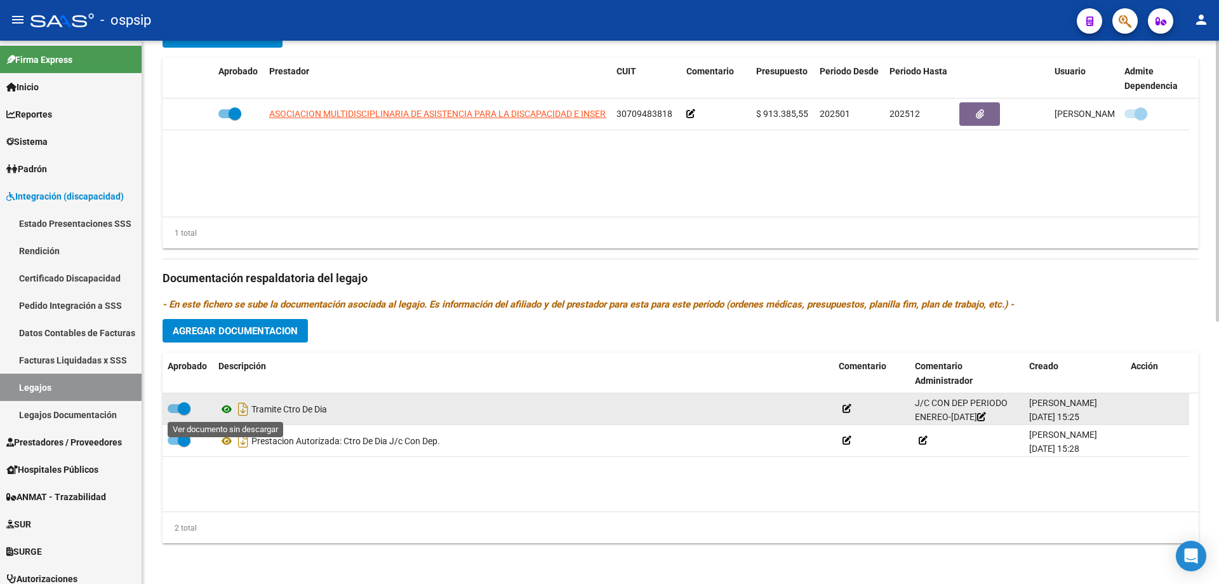
click at [225, 406] on icon at bounding box center [226, 408] width 17 height 15
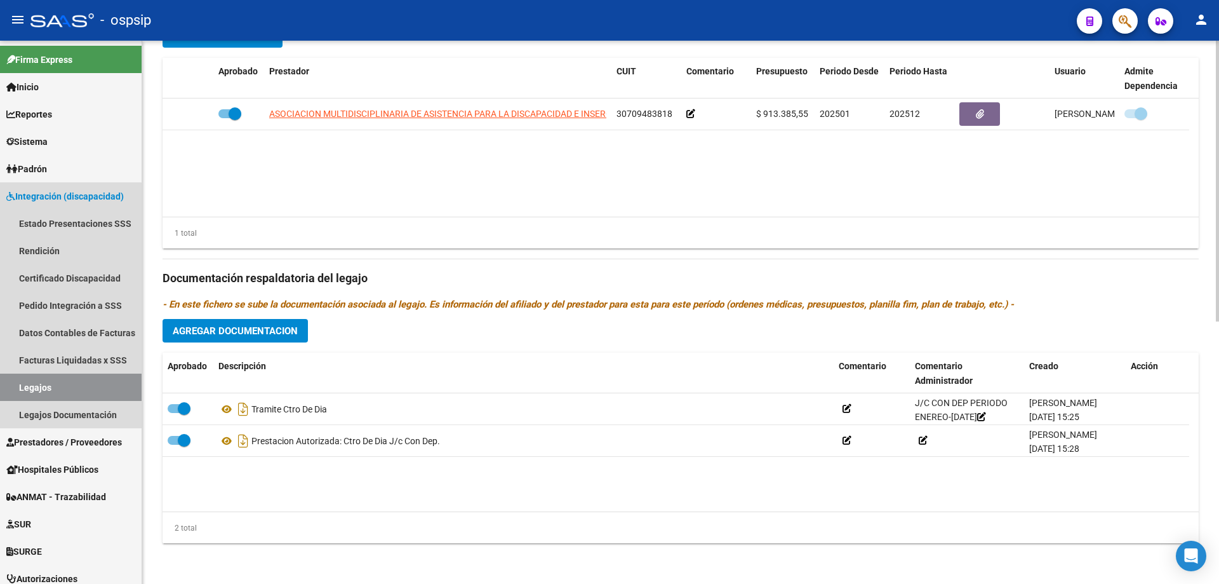
drag, startPoint x: 57, startPoint y: 382, endPoint x: 147, endPoint y: 342, distance: 98.6
click at [58, 383] on link "Legajos" at bounding box center [71, 386] width 142 height 27
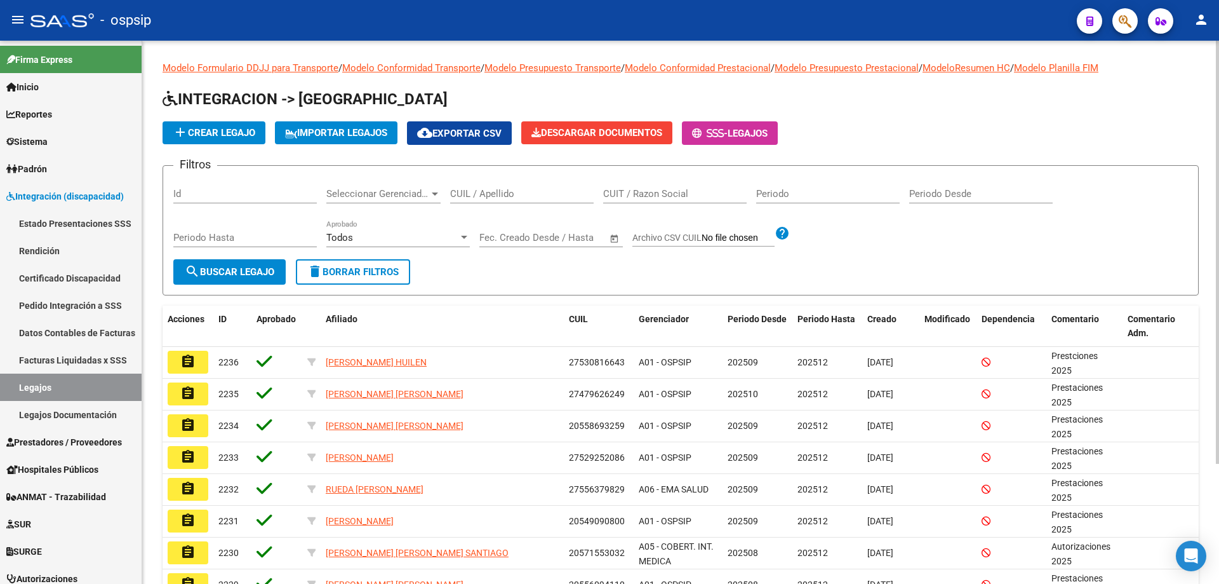
click at [508, 199] on input "CUIL / Apellido" at bounding box center [522, 193] width 144 height 11
paste input "20566313112 GEREZ MARTIN"
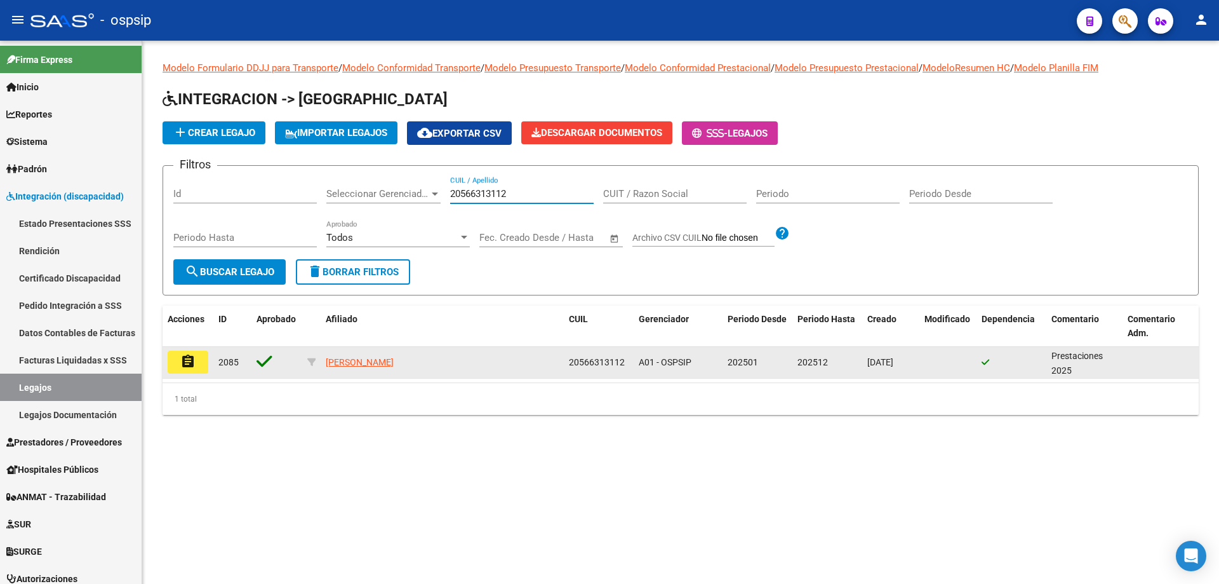
type input "20566313112"
click at [198, 361] on button "assignment" at bounding box center [188, 362] width 41 height 23
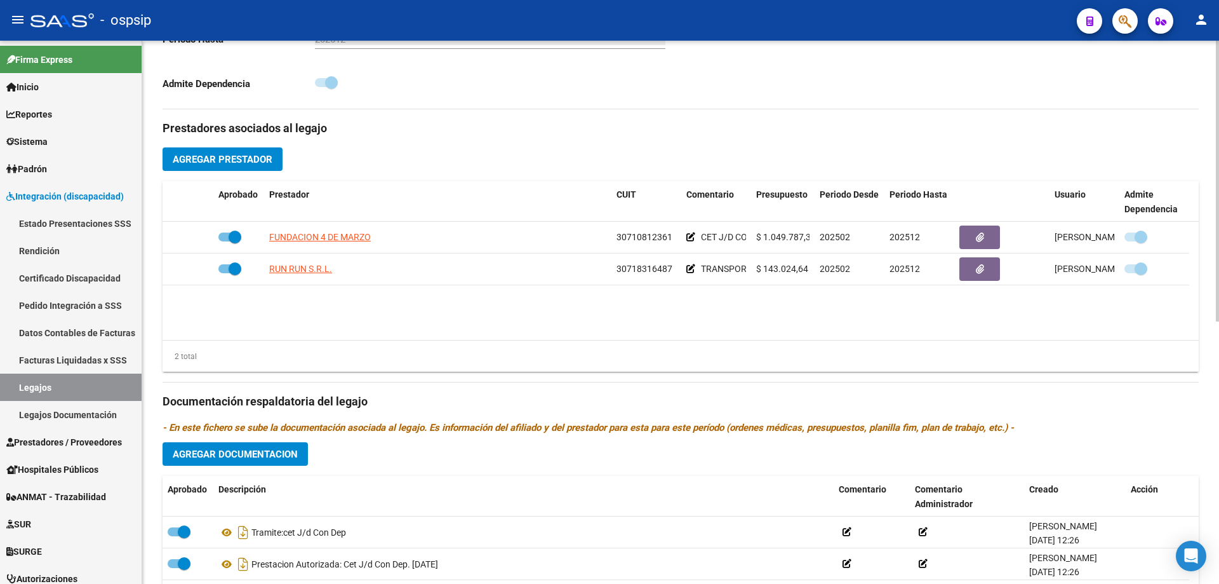
scroll to position [508, 0]
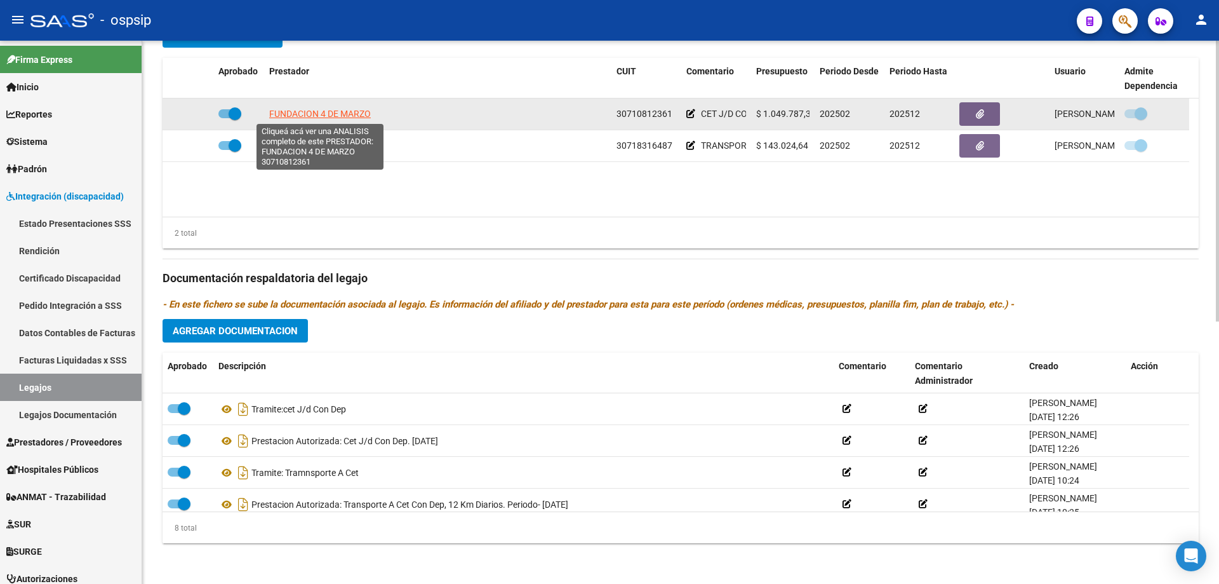
click at [332, 112] on span "FUNDACION 4 DE MARZO" at bounding box center [320, 114] width 102 height 10
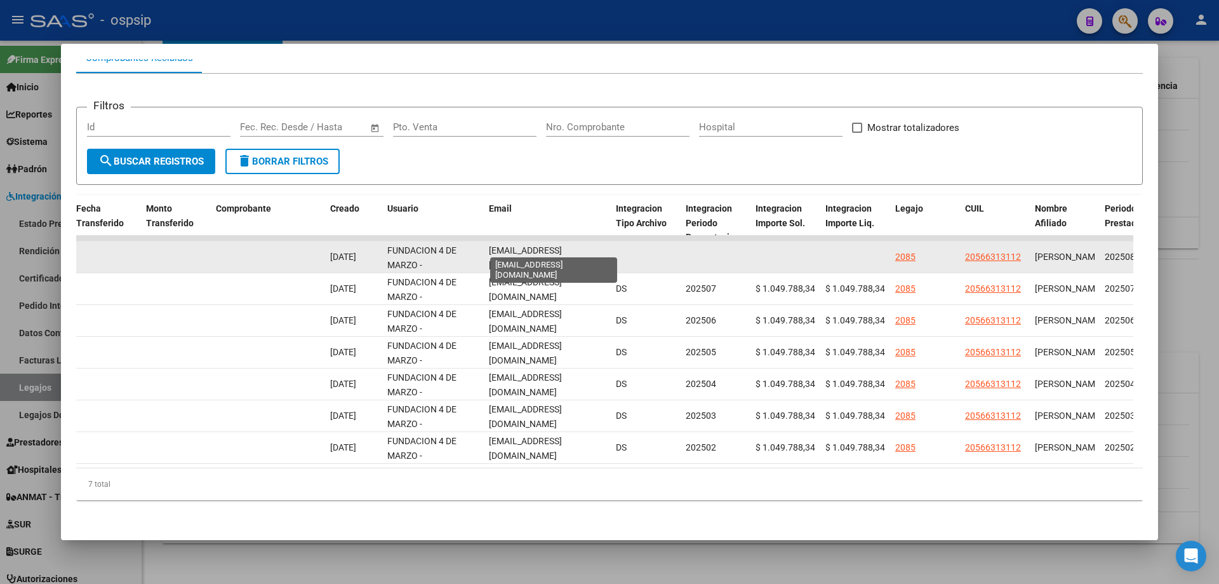
scroll to position [0, 12]
drag, startPoint x: 484, startPoint y: 245, endPoint x: 630, endPoint y: 248, distance: 146.1
click at [630, 248] on div "88989 Integración - Discapacidad Factura C: 2 - 774 $ 1.049.788,34 03/09/2025 0…" at bounding box center [248, 257] width 2743 height 32
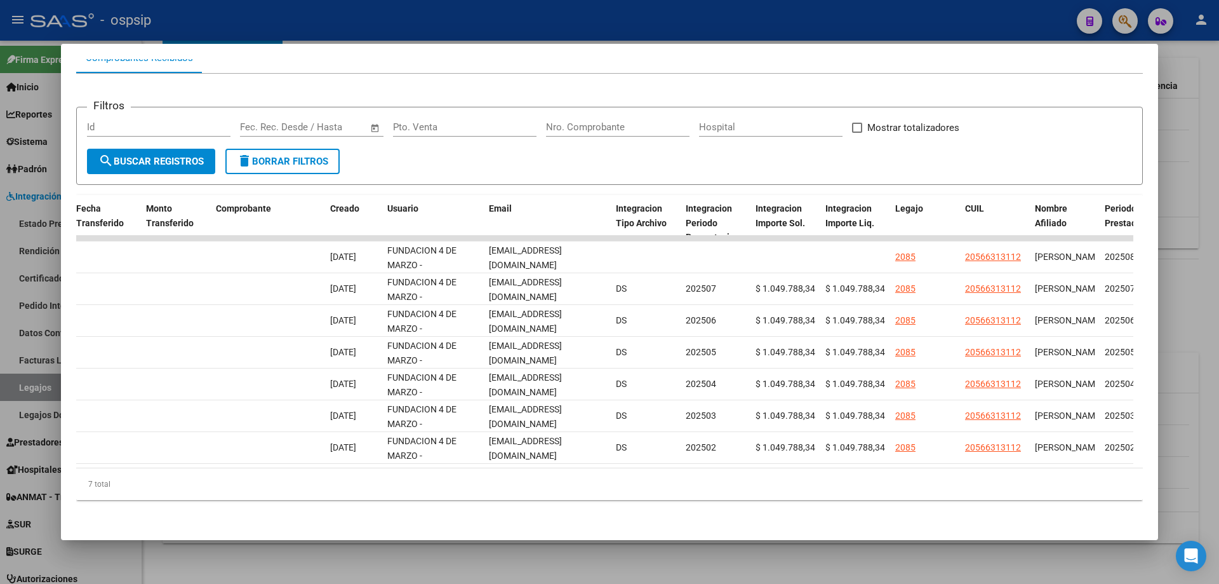
click at [1194, 134] on div at bounding box center [609, 292] width 1219 height 584
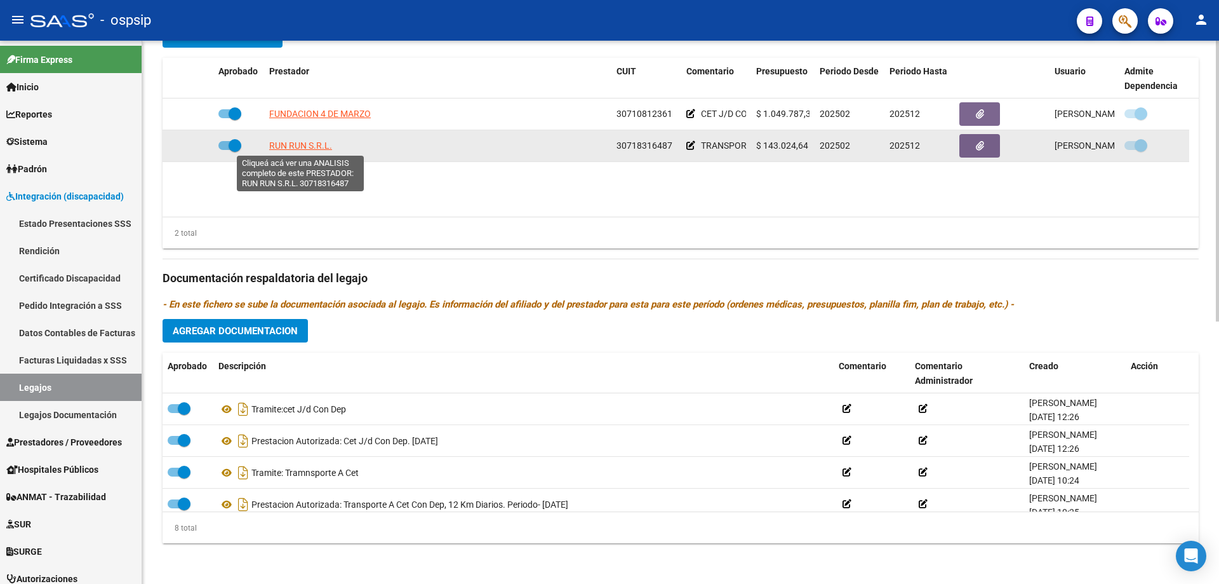
click at [299, 145] on span "RUN RUN S.R.L." at bounding box center [300, 145] width 63 height 10
type textarea "30718316487"
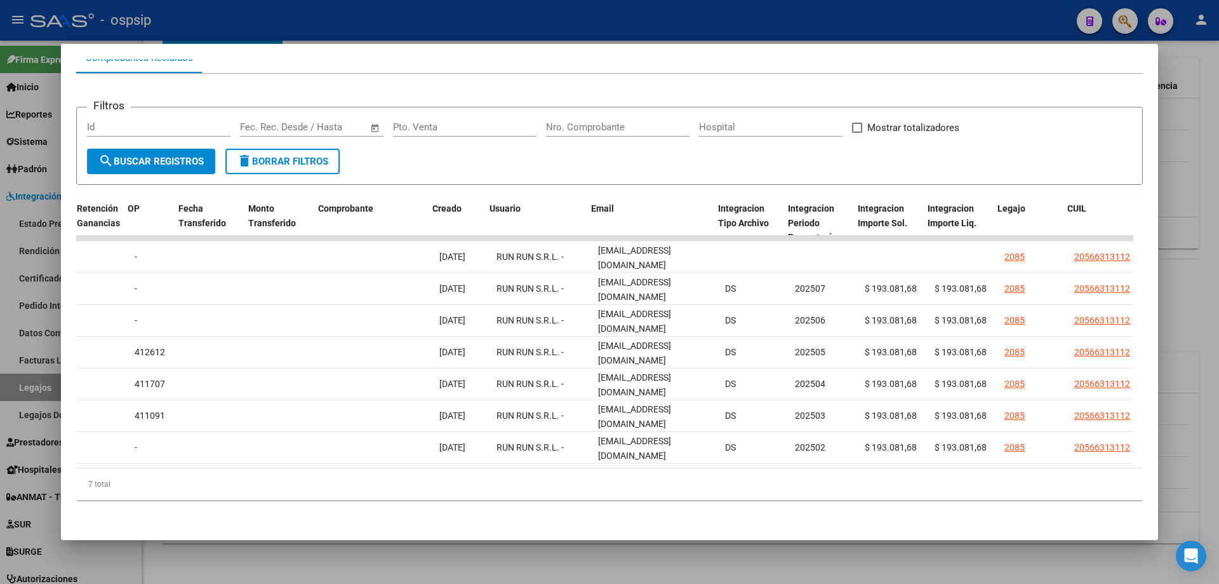
scroll to position [0, 1098]
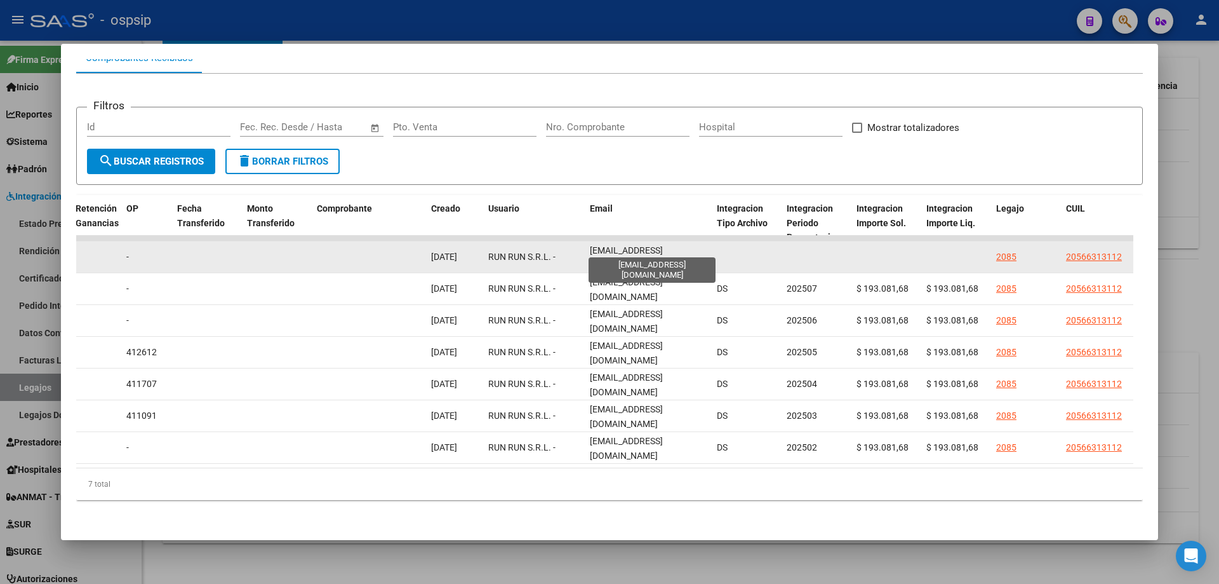
drag, startPoint x: 601, startPoint y: 247, endPoint x: 734, endPoint y: 261, distance: 134.1
click at [734, 261] on div "89515 Integración - Discapacidad Factura C: 1 - 540 $ 193.081,68 08/09/2025 09/…" at bounding box center [349, 257] width 2743 height 32
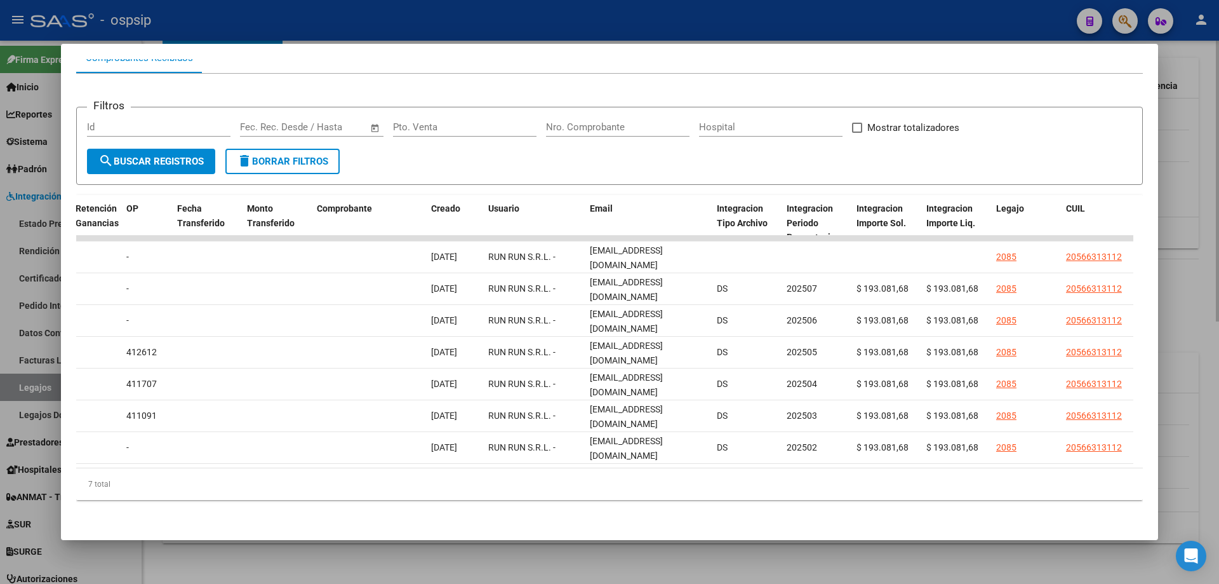
drag, startPoint x: 1204, startPoint y: 220, endPoint x: 1126, endPoint y: 345, distance: 147.1
click at [1205, 222] on div at bounding box center [609, 292] width 1219 height 584
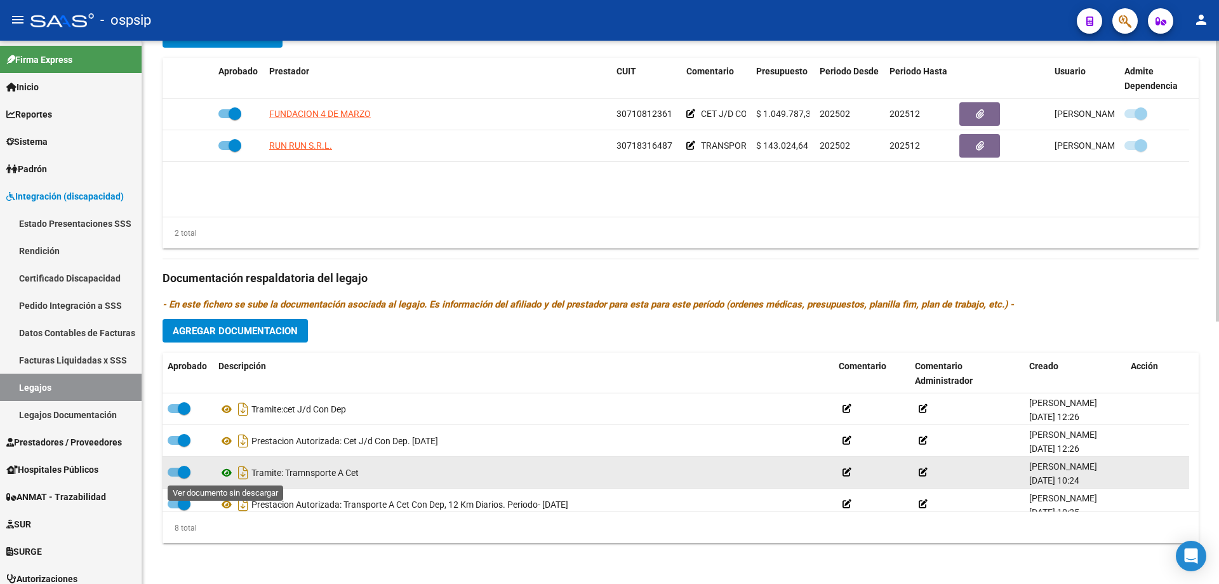
click at [222, 468] on icon at bounding box center [226, 472] width 17 height 15
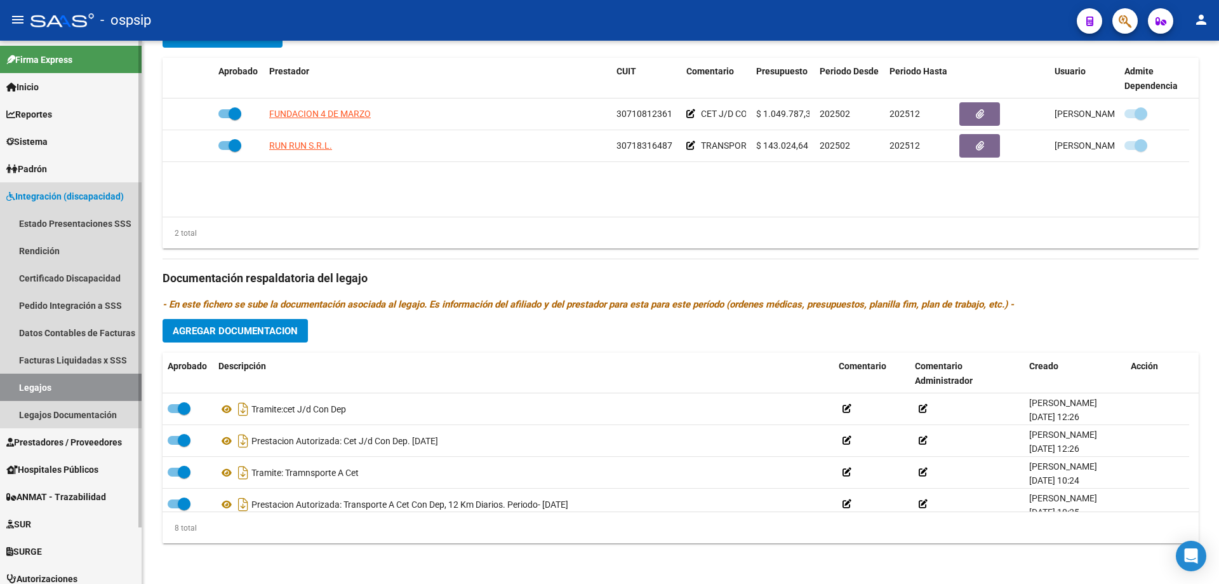
click at [65, 386] on link "Legajos" at bounding box center [71, 386] width 142 height 27
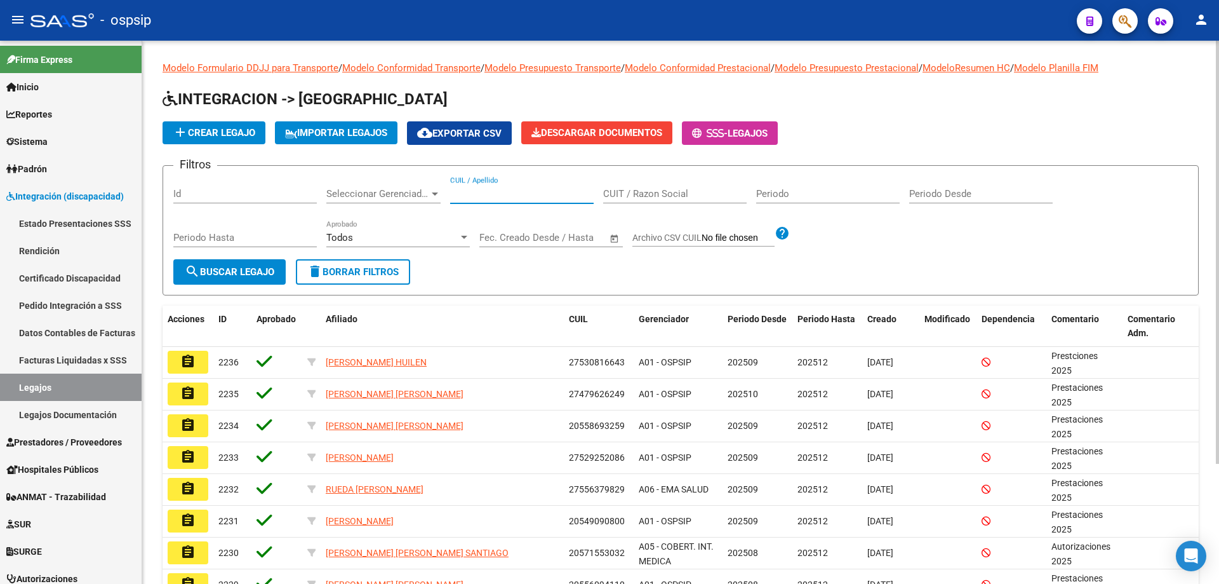
click at [469, 191] on input "CUIL / Apellido" at bounding box center [522, 193] width 144 height 11
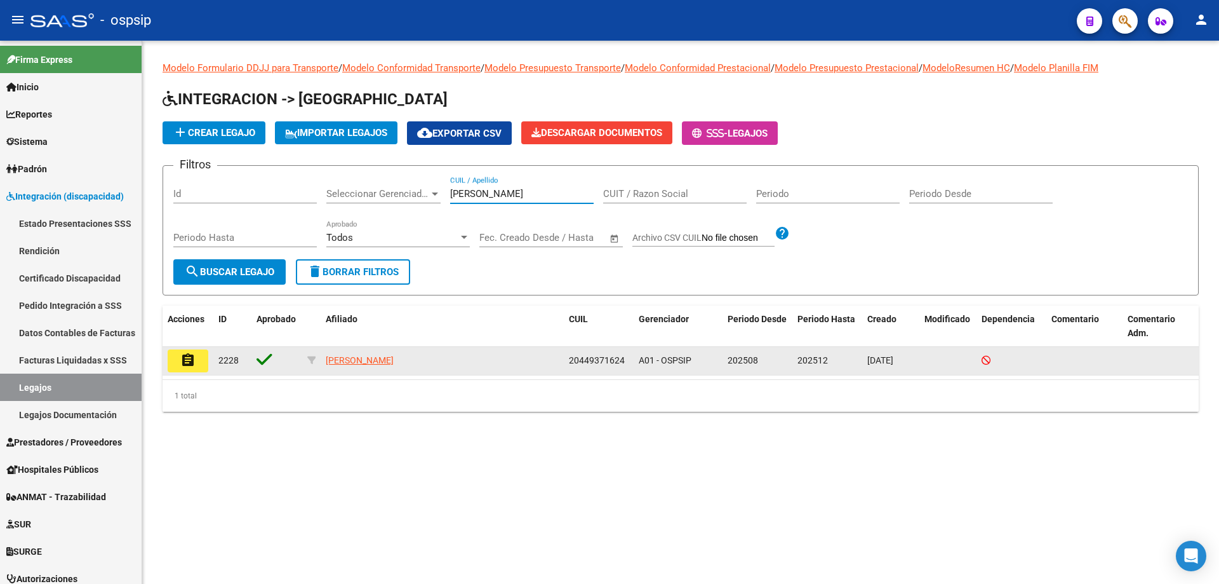
type input "GOMEZ AGUSTIN"
click at [183, 363] on mat-icon "assignment" at bounding box center [187, 359] width 15 height 15
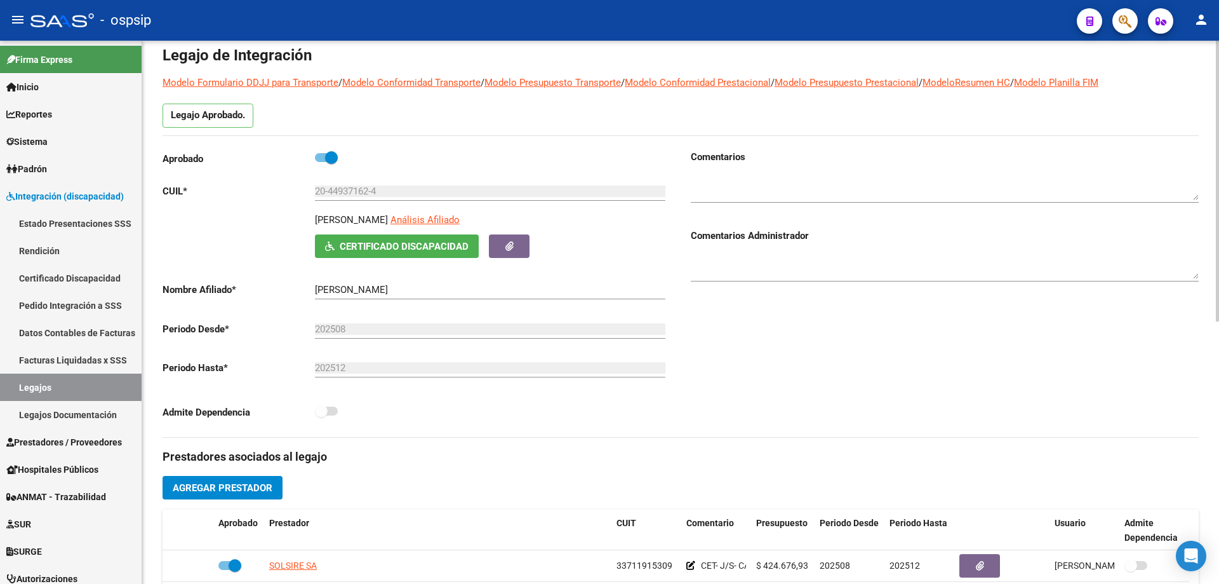
scroll to position [127, 0]
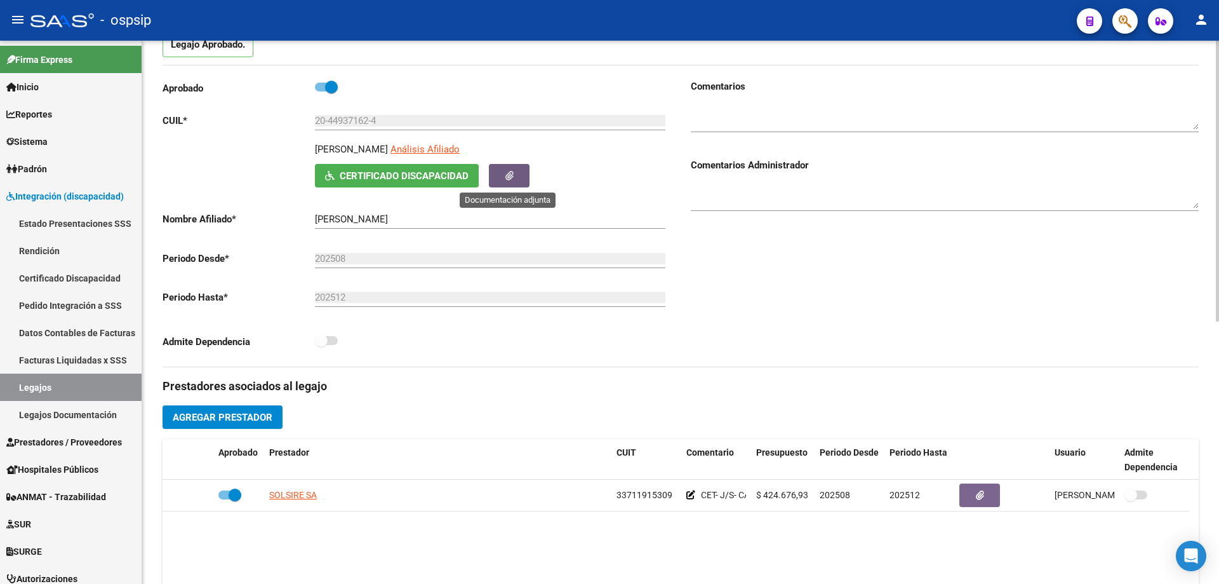
click at [512, 180] on span "button" at bounding box center [509, 175] width 8 height 11
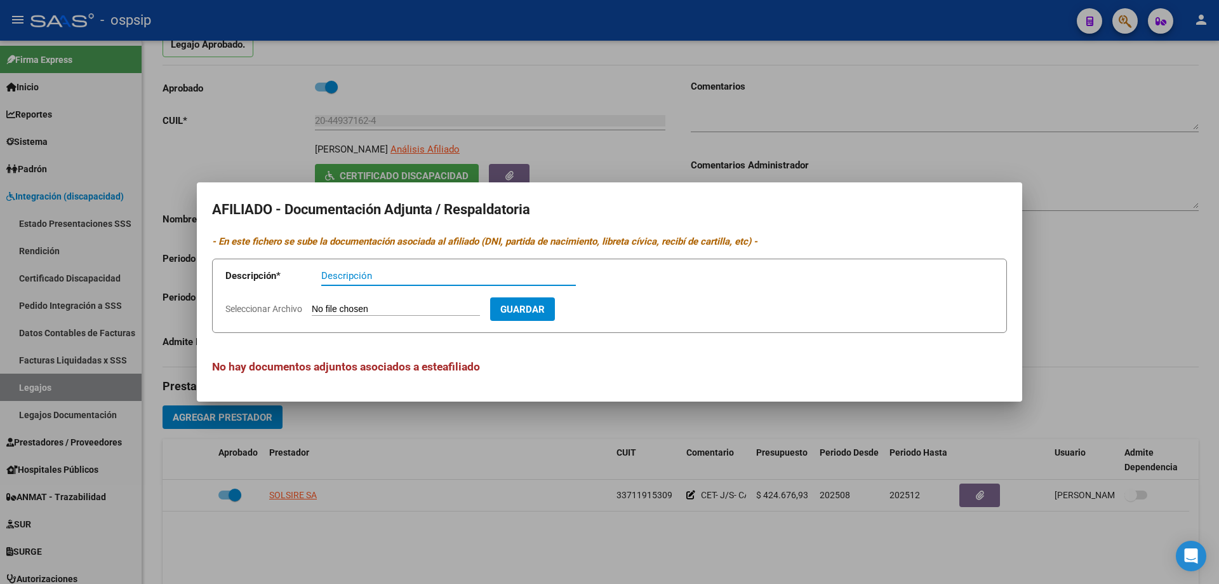
click at [1104, 140] on div at bounding box center [609, 292] width 1219 height 584
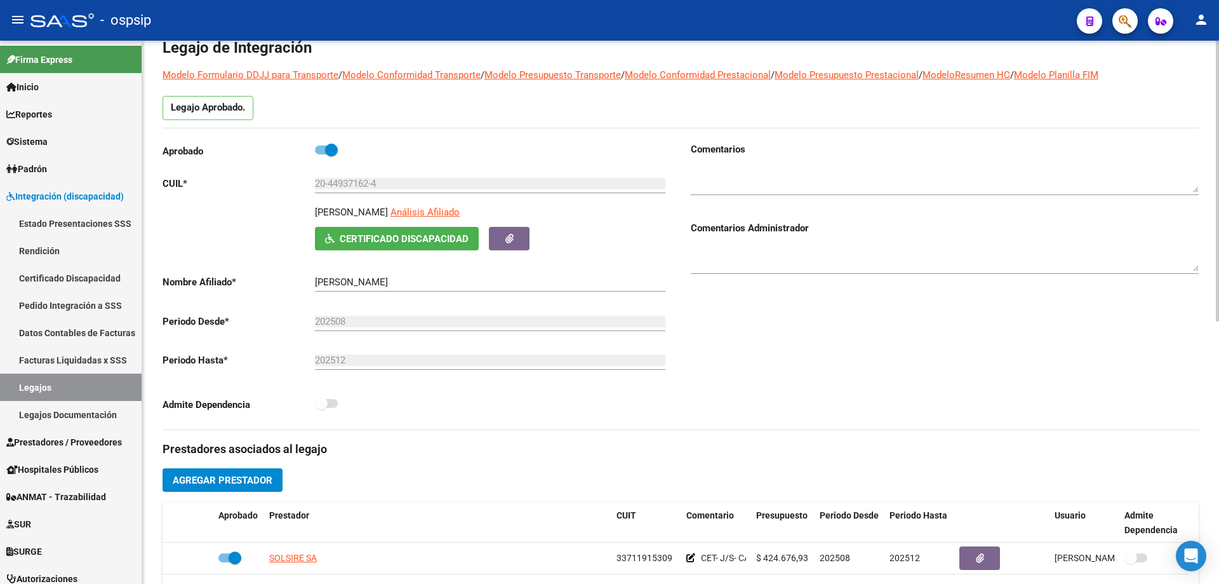
scroll to position [63, 0]
drag, startPoint x: 32, startPoint y: 386, endPoint x: 50, endPoint y: 370, distance: 23.4
click at [33, 385] on link "Legajos" at bounding box center [71, 386] width 142 height 27
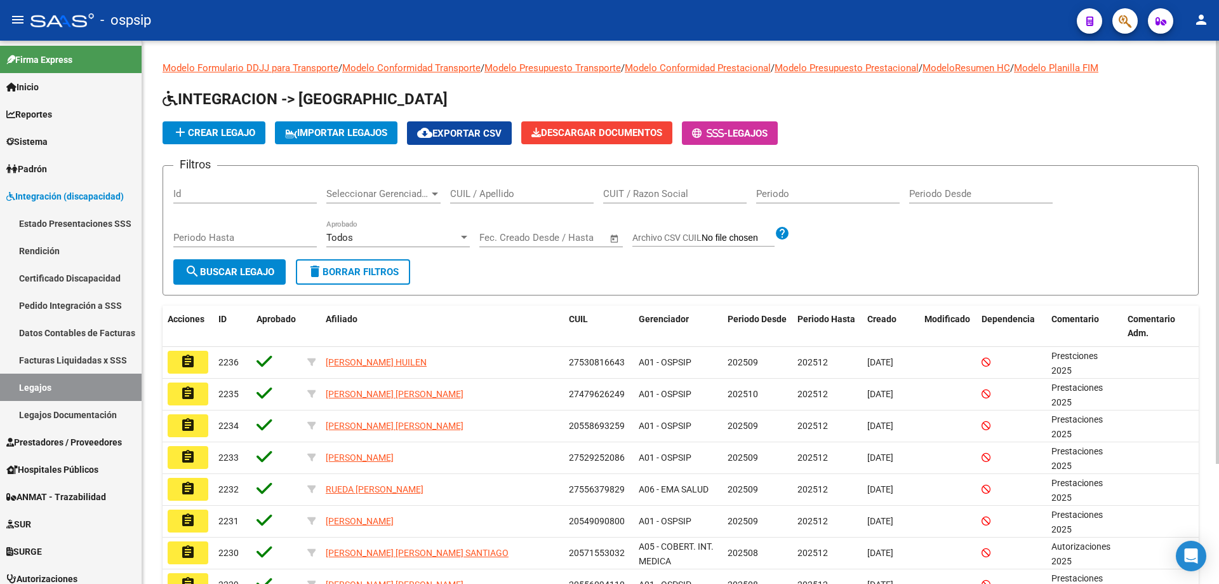
click at [471, 201] on div "CUIL / Apellido" at bounding box center [522, 189] width 144 height 27
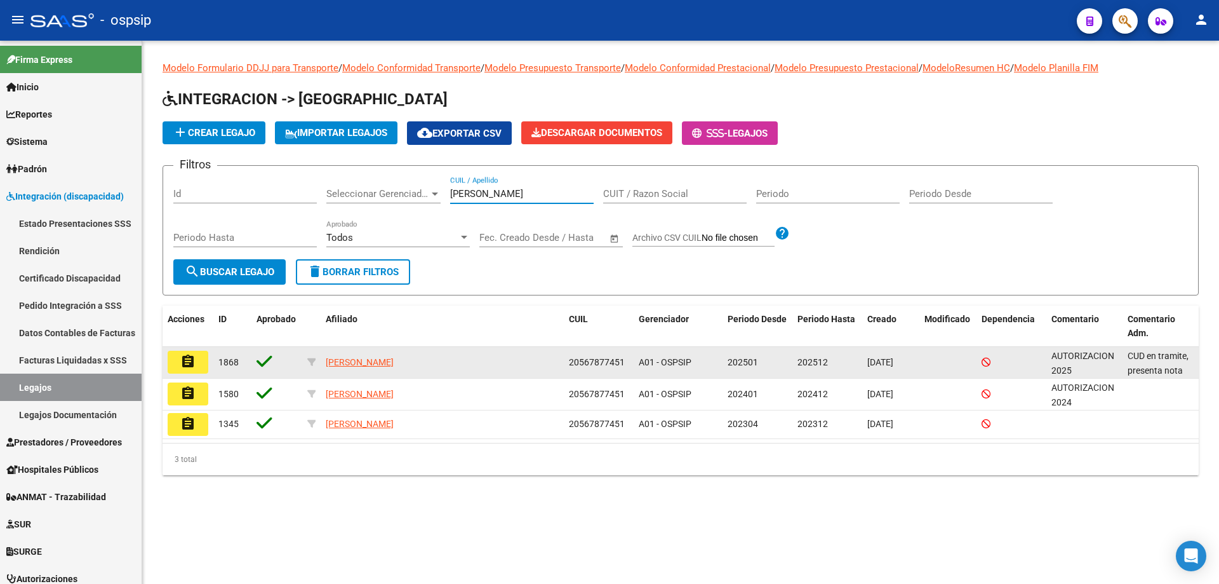
type input "GOMEZ RAMIRO"
click at [177, 357] on button "assignment" at bounding box center [188, 362] width 41 height 23
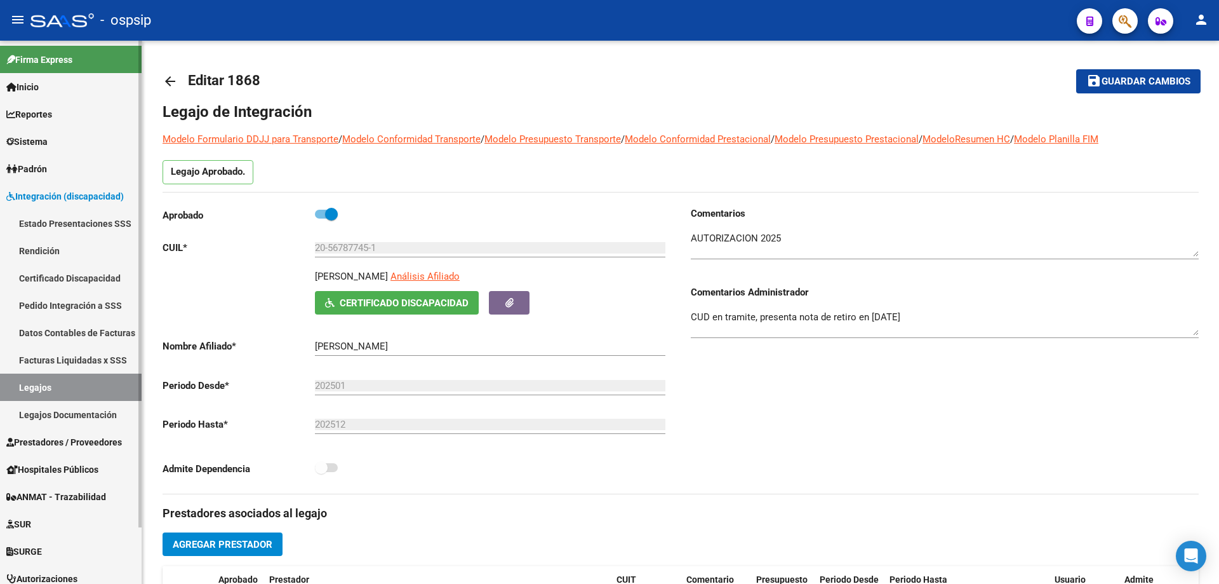
click at [42, 384] on link "Legajos" at bounding box center [71, 386] width 142 height 27
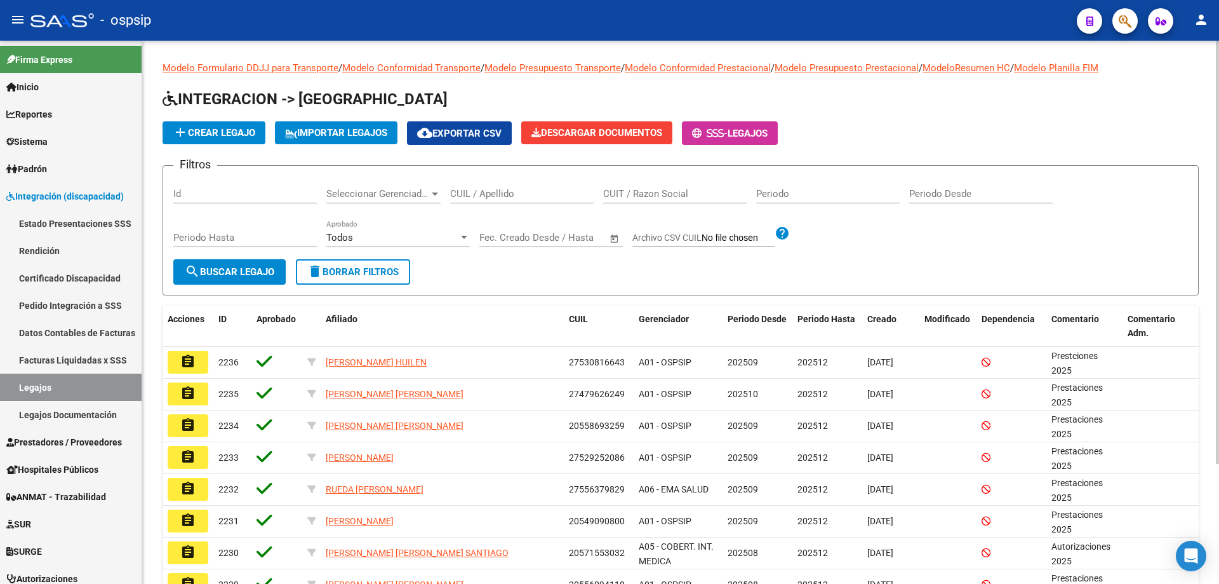
click at [495, 190] on input "CUIL / Apellido" at bounding box center [522, 193] width 144 height 11
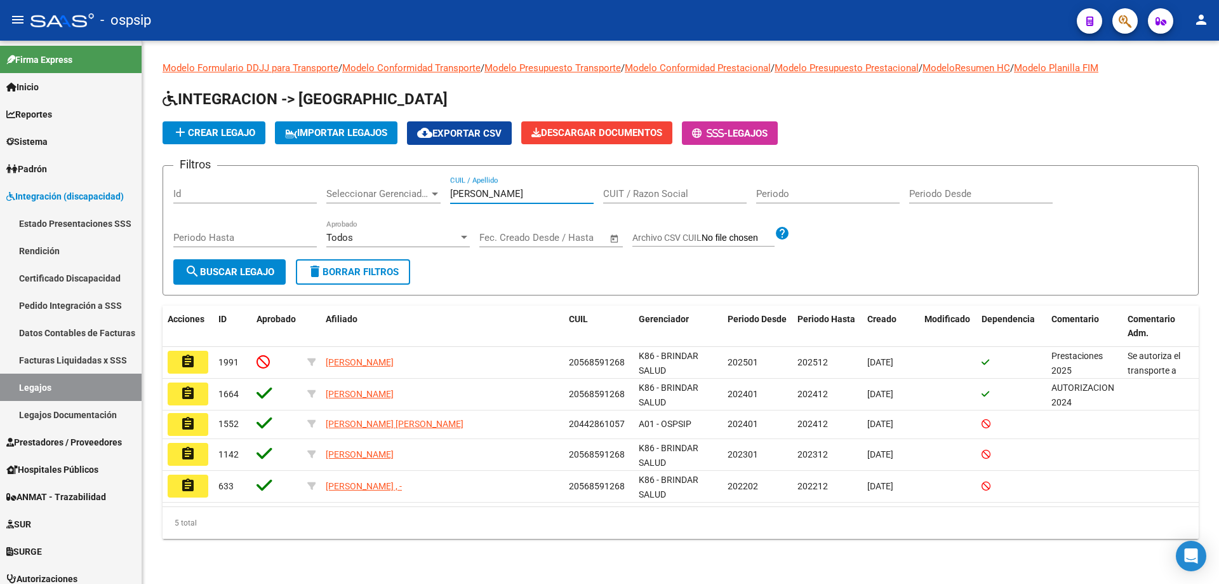
type input "GIMENEZ FACUNDO"
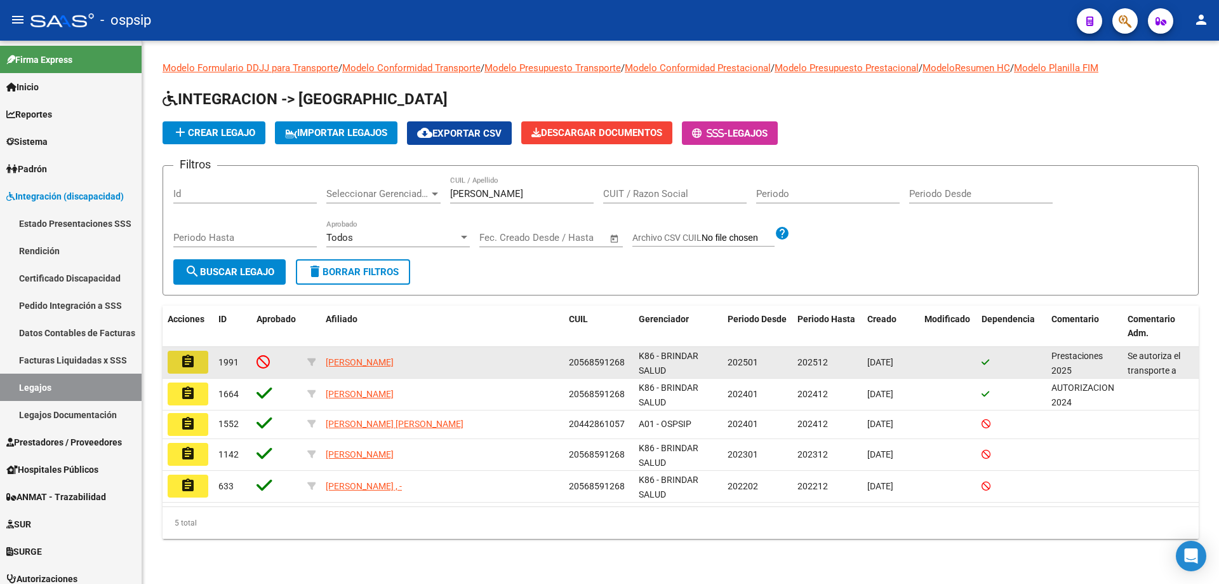
click at [186, 363] on mat-icon "assignment" at bounding box center [187, 361] width 15 height 15
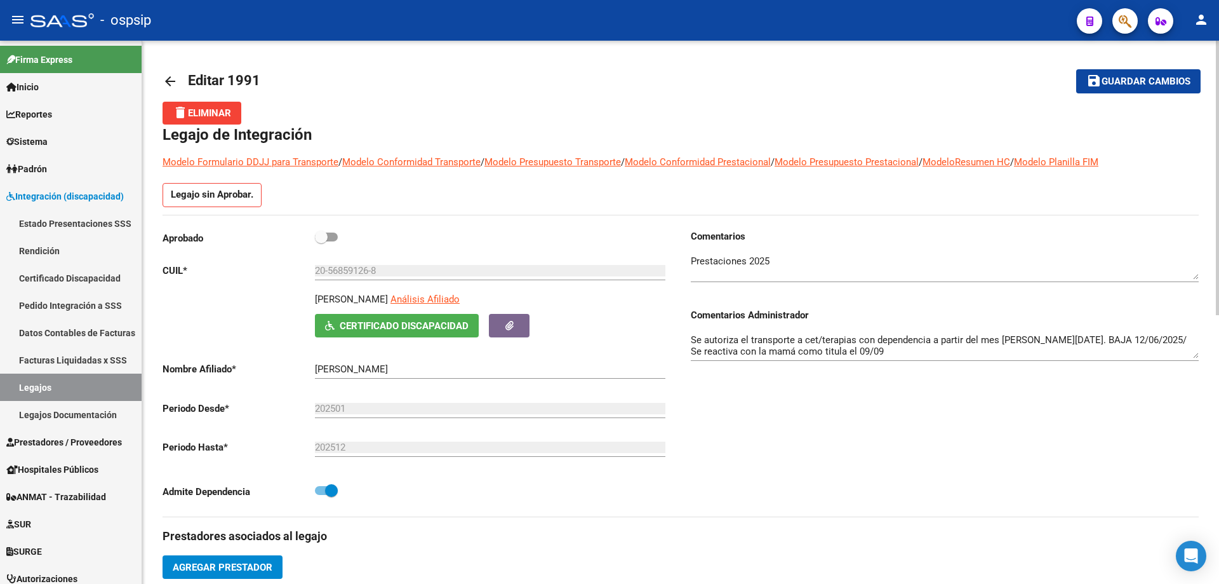
click at [331, 239] on span at bounding box center [326, 236] width 23 height 9
click at [321, 241] on input "checkbox" at bounding box center [321, 241] width 1 height 1
checkbox input "true"
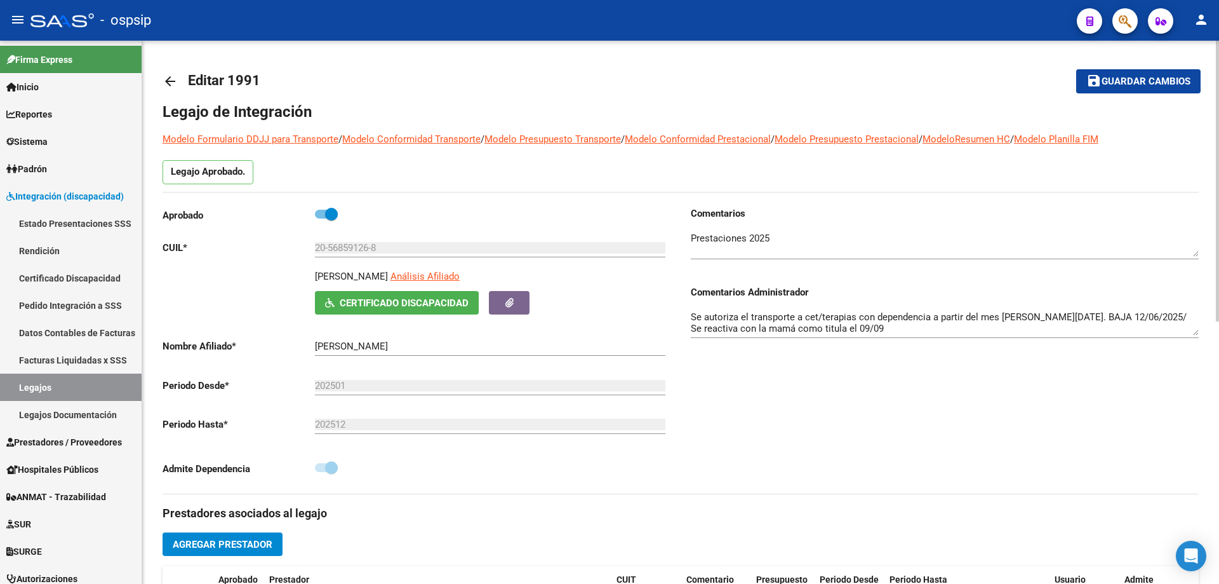
click at [1130, 80] on span "Guardar cambios" at bounding box center [1146, 81] width 89 height 11
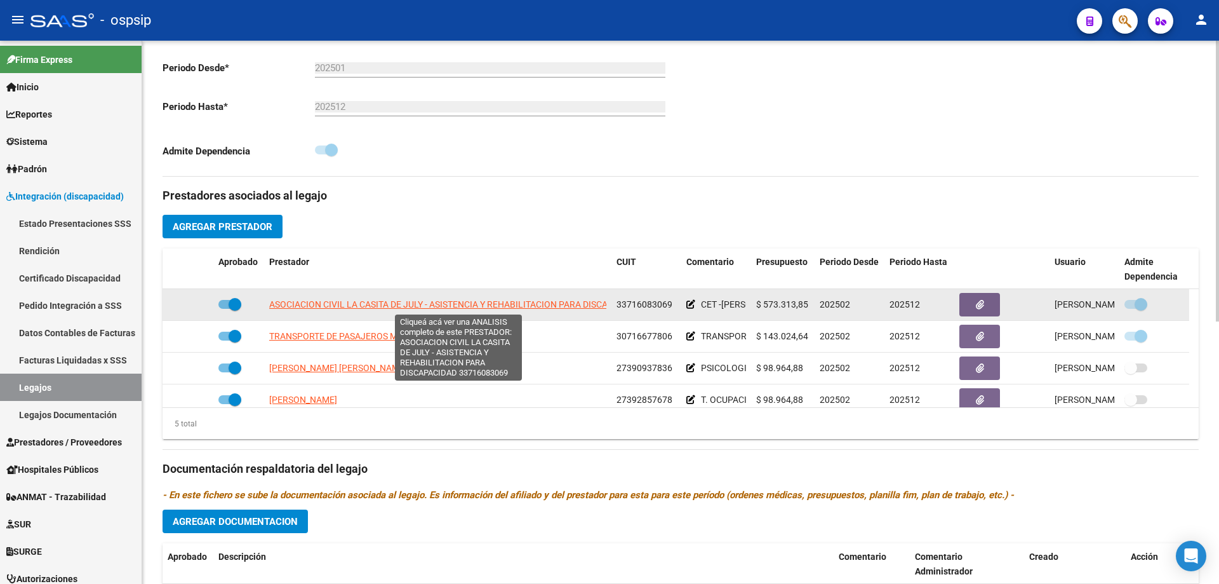
click at [384, 300] on span "ASOCIACION CIVIL LA CASITA DE JULY - ASISTENCIA Y REHABILITACION PARA DISCAPACI…" at bounding box center [456, 304] width 375 height 10
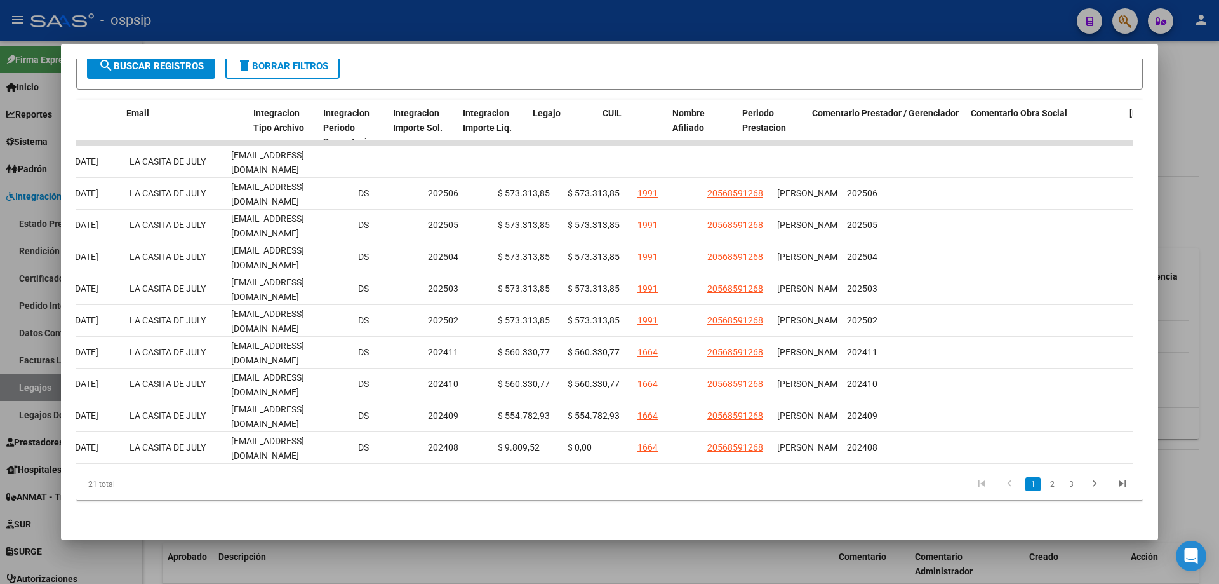
scroll to position [0, 1561]
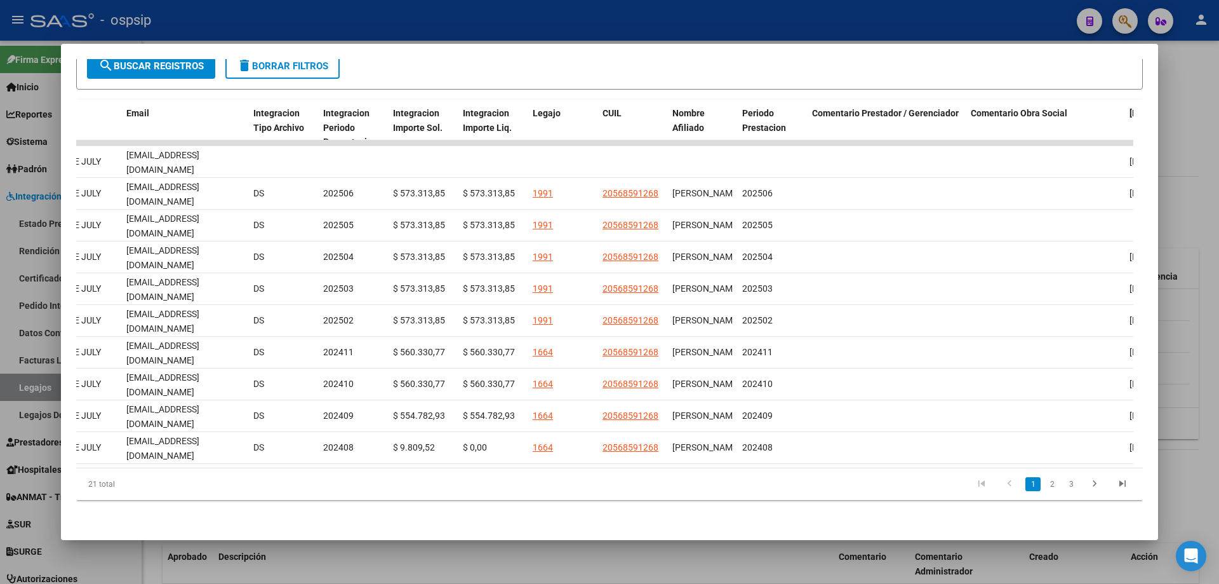
drag, startPoint x: 457, startPoint y: 458, endPoint x: 1044, endPoint y: 500, distance: 588.8
click at [1044, 500] on div "ID CAE Facturado x Orden De Area CPBT Monto Fecha Cpbt Fecha Recibido Hospital …" at bounding box center [609, 300] width 1067 height 401
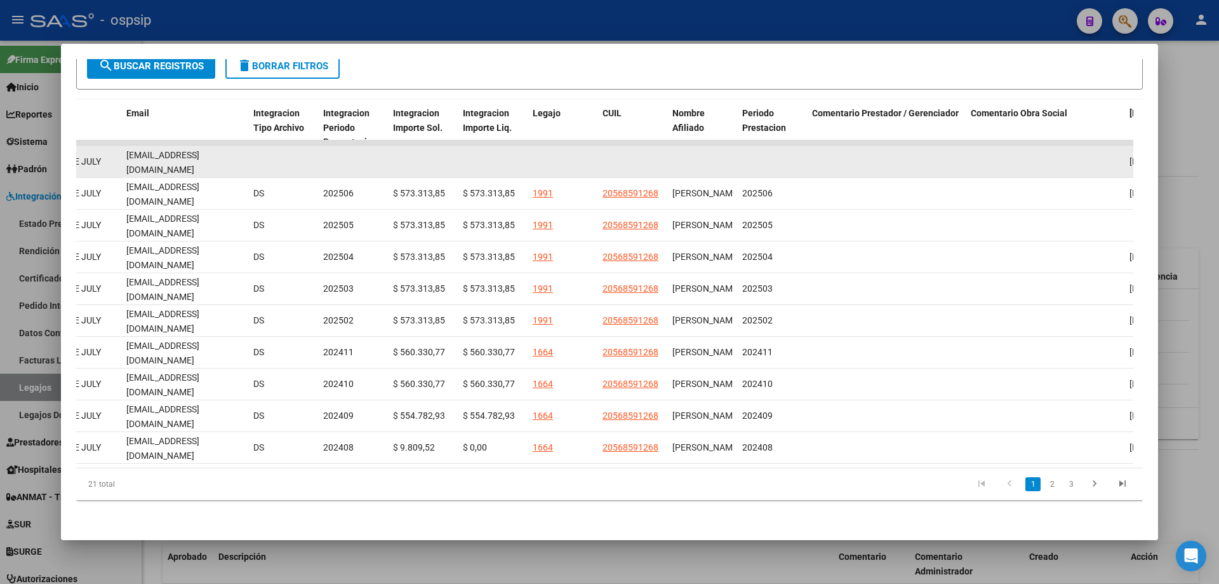
drag, startPoint x: 126, startPoint y: 155, endPoint x: 239, endPoint y: 156, distance: 113.7
click at [244, 161] on datatable-body-cell "lacasitadejuly@hotmail.com" at bounding box center [184, 161] width 127 height 31
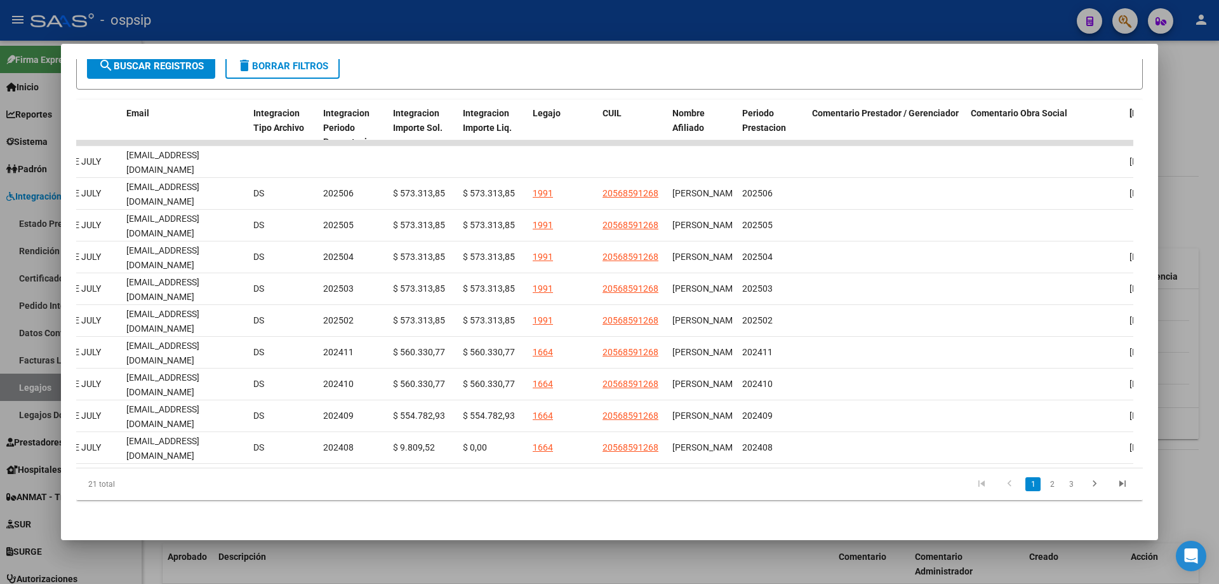
drag, startPoint x: 1206, startPoint y: 159, endPoint x: 1077, endPoint y: 240, distance: 152.0
click at [1205, 159] on div at bounding box center [609, 292] width 1219 height 584
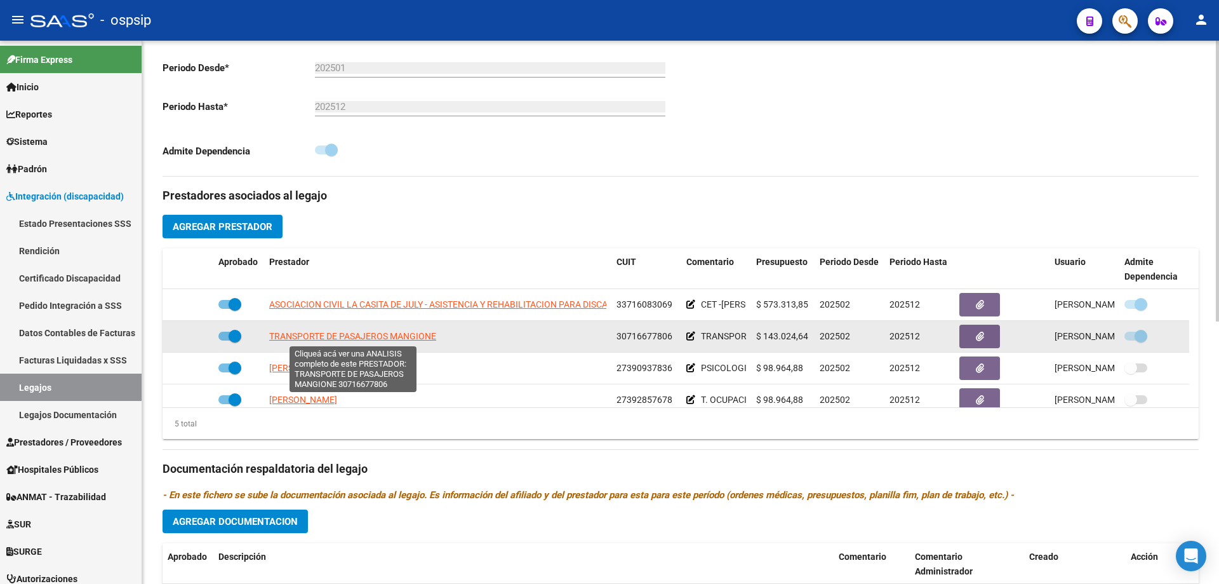
click at [338, 338] on span "TRANSPORTE DE PASAJEROS MANGIONE" at bounding box center [352, 336] width 167 height 10
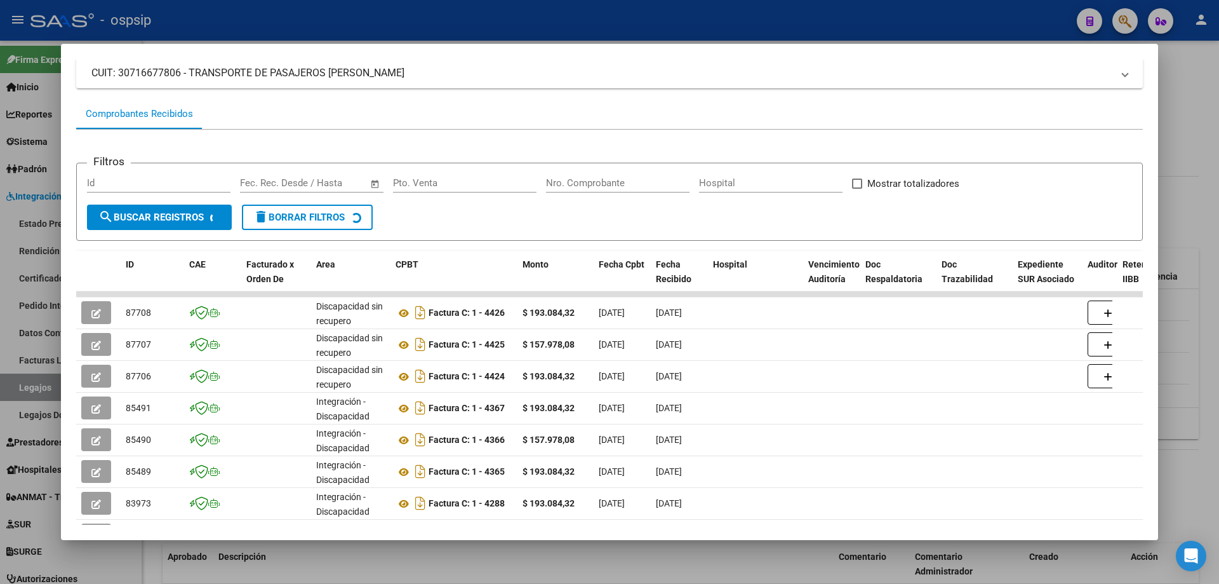
scroll to position [190, 0]
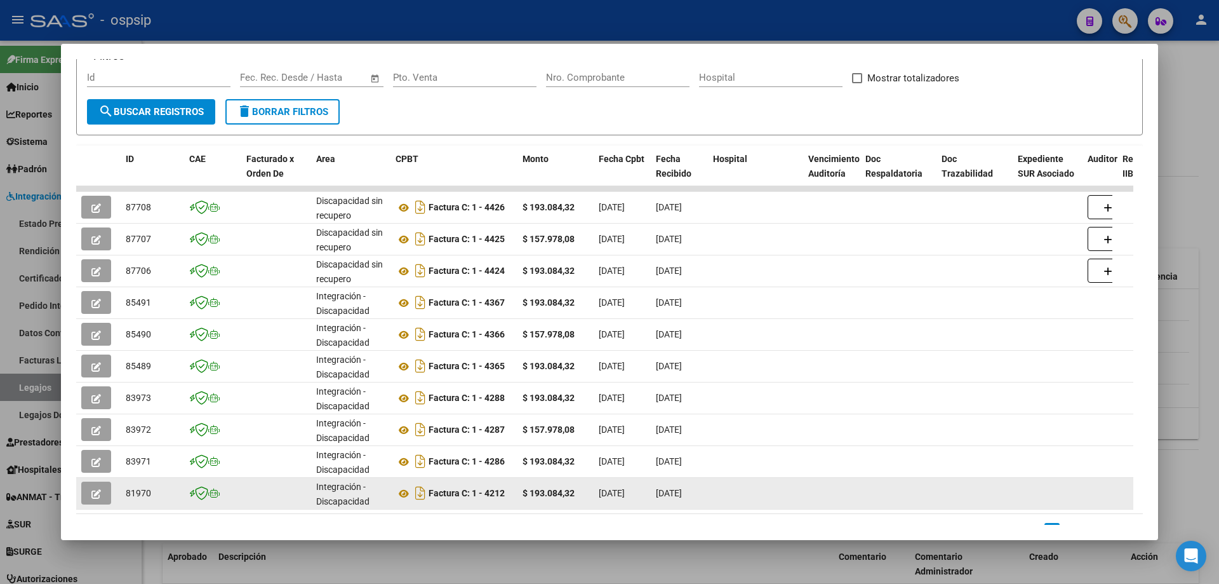
drag, startPoint x: 443, startPoint y: 512, endPoint x: 697, endPoint y: 507, distance: 254.7
click at [697, 507] on datatable-body "87708 Discapacidad sin recupero Factura C: 1 - 4426 $ 193.084,32 31/07/2025 11/…" at bounding box center [604, 350] width 1057 height 328
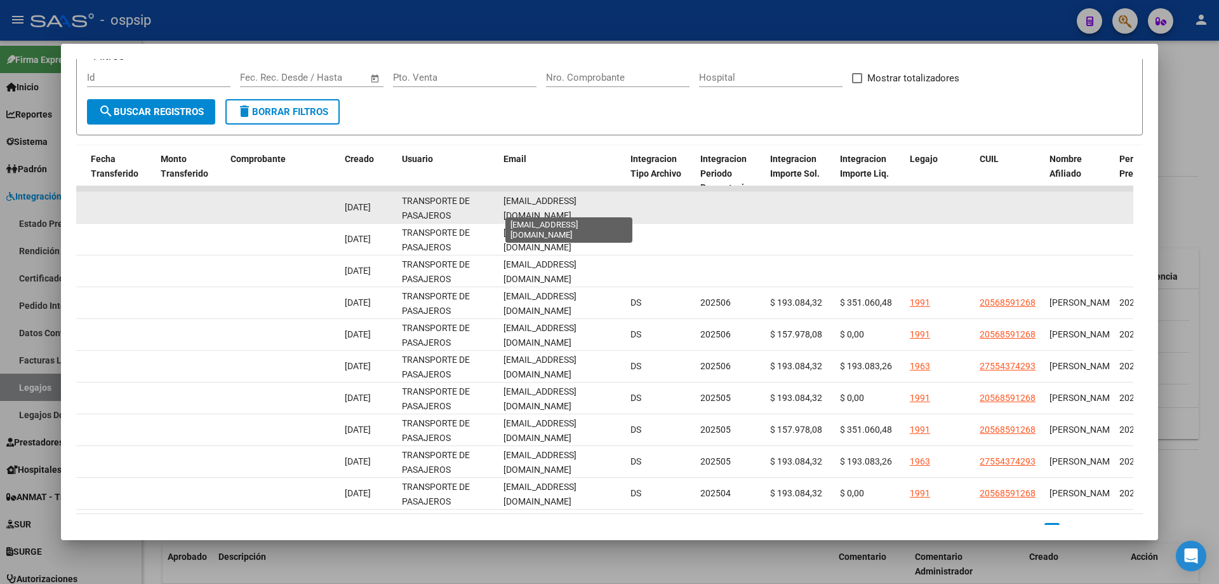
scroll to position [0, 13]
drag, startPoint x: 502, startPoint y: 204, endPoint x: 610, endPoint y: 206, distance: 108.0
click at [653, 210] on div "87708 Discapacidad sin recupero Factura C: 1 - 4426 $ 193.084,32 31/07/2025 11/…" at bounding box center [263, 208] width 2743 height 32
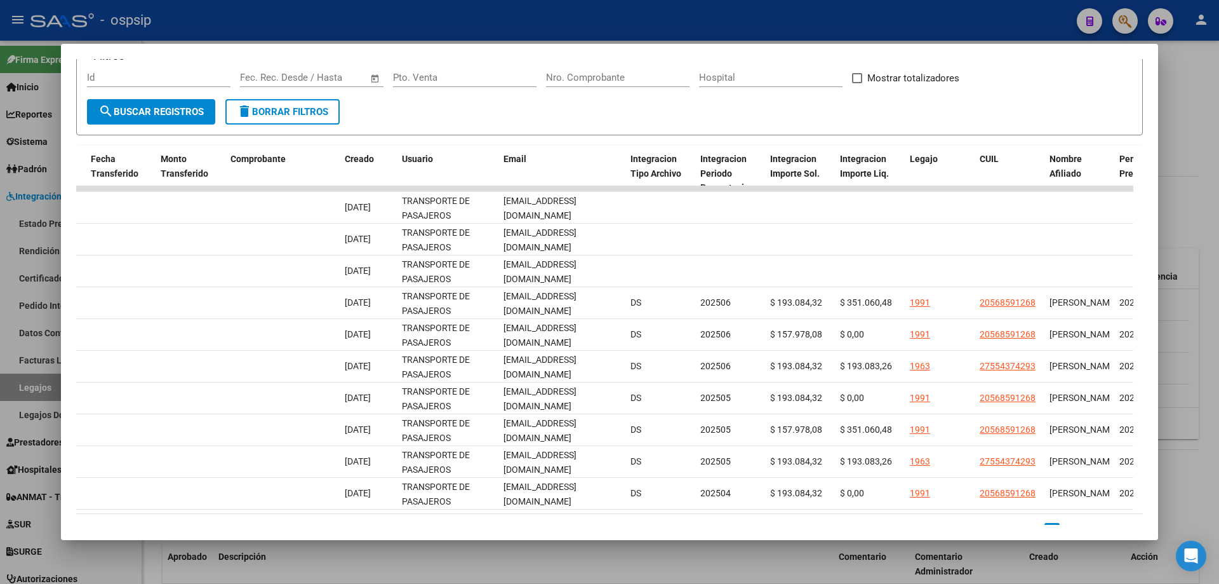
click at [1182, 138] on div at bounding box center [609, 292] width 1219 height 584
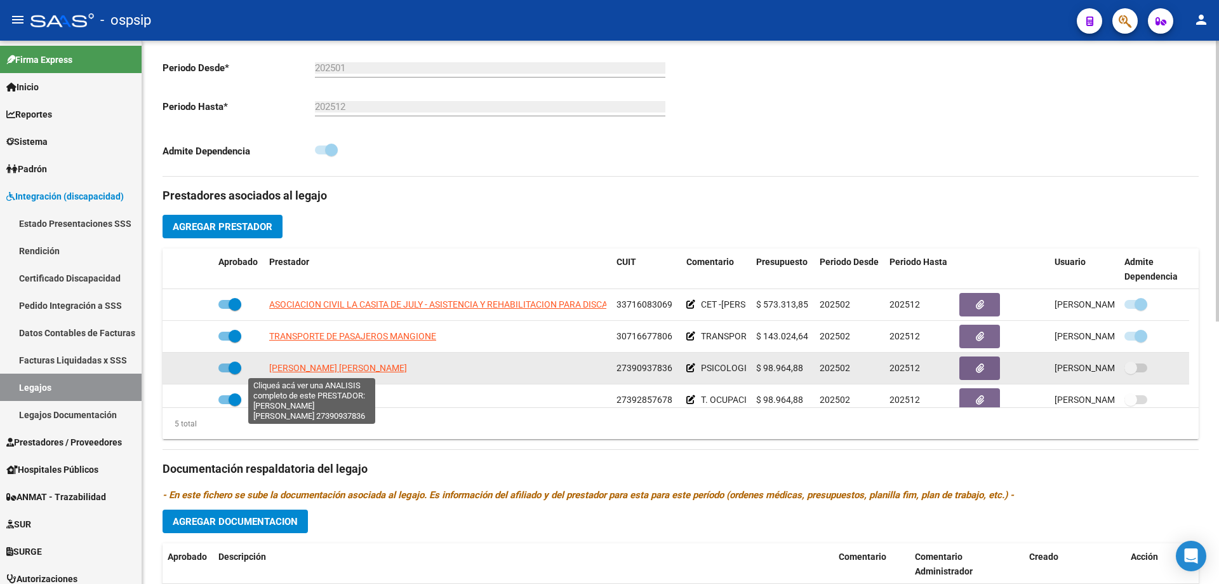
click at [326, 370] on span "[PERSON_NAME]" at bounding box center [338, 368] width 138 height 10
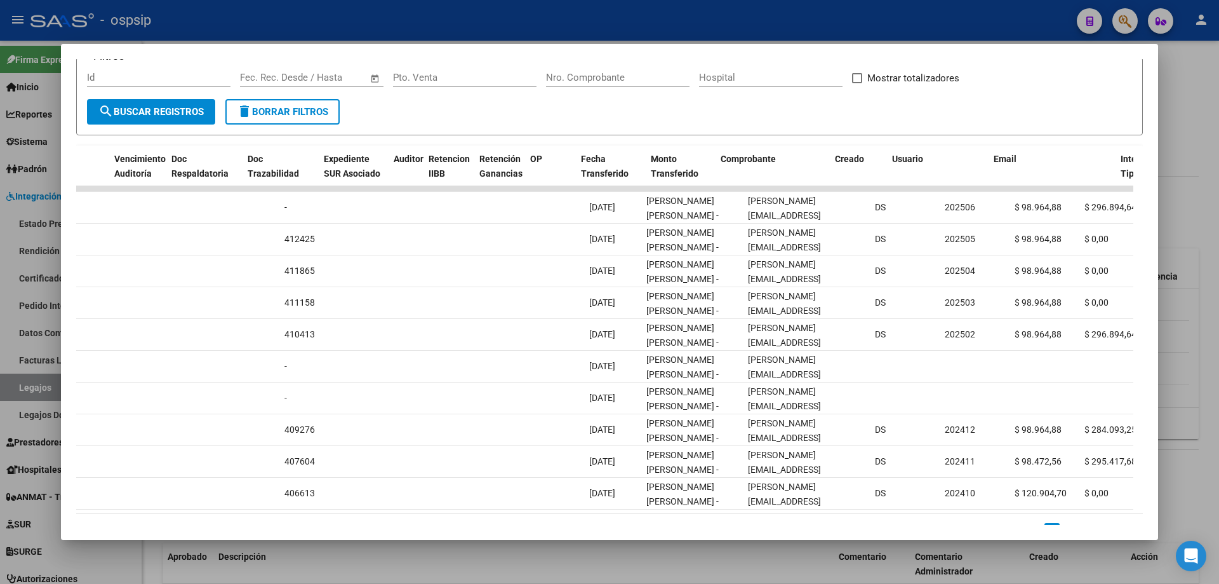
scroll to position [0, 1156]
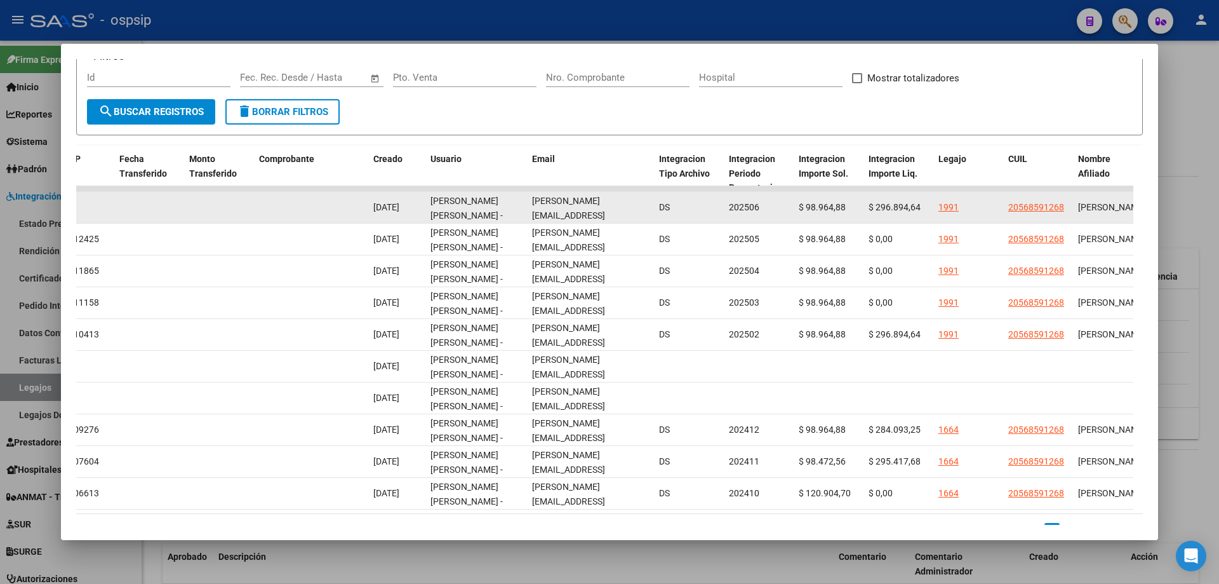
drag, startPoint x: 529, startPoint y: 210, endPoint x: 651, endPoint y: 198, distance: 123.1
click at [651, 198] on datatable-body-cell "[EMAIL_ADDRESS][DOMAIN_NAME]" at bounding box center [590, 207] width 127 height 31
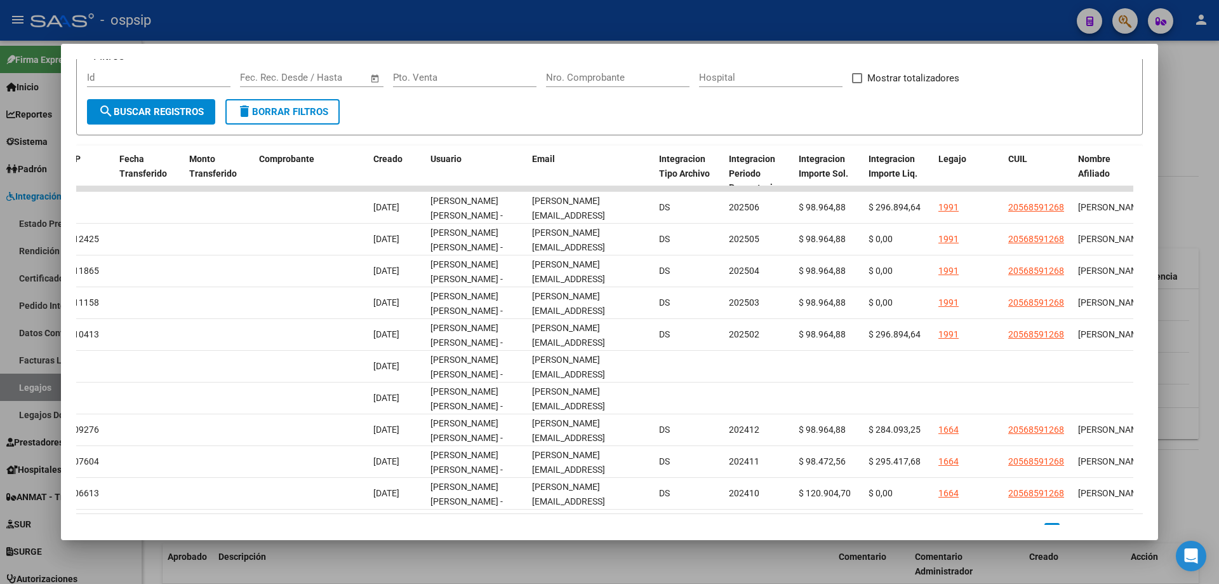
click at [1188, 126] on div at bounding box center [609, 292] width 1219 height 584
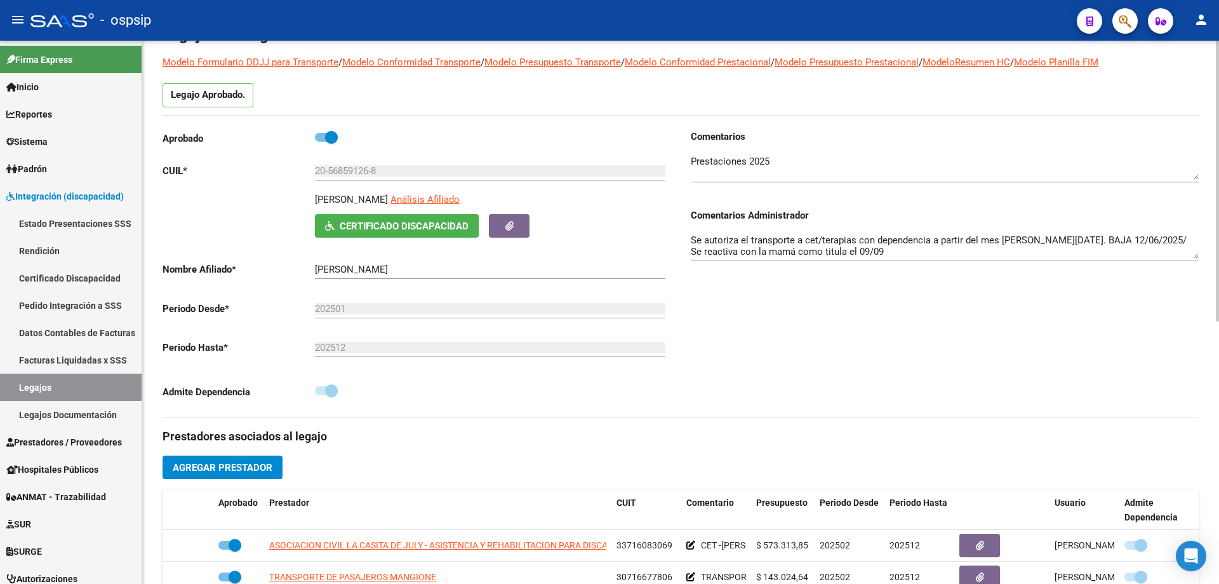
scroll to position [63, 0]
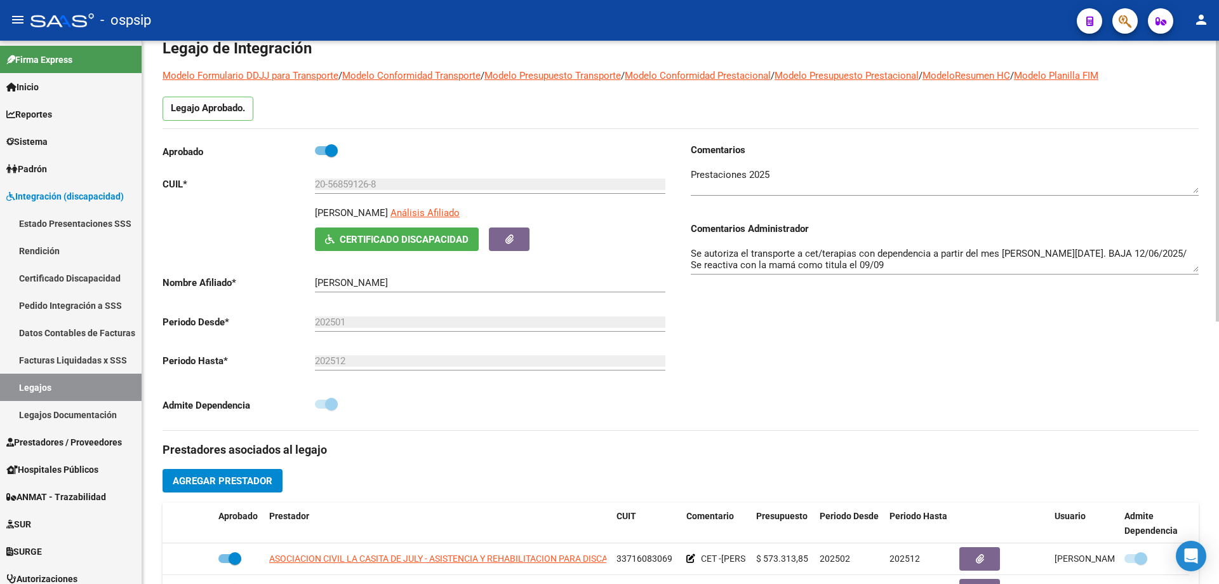
click at [817, 323] on div "Comentarios Comentarios Administrador Se autoriza el transporte a cet/terapias …" at bounding box center [940, 286] width 518 height 287
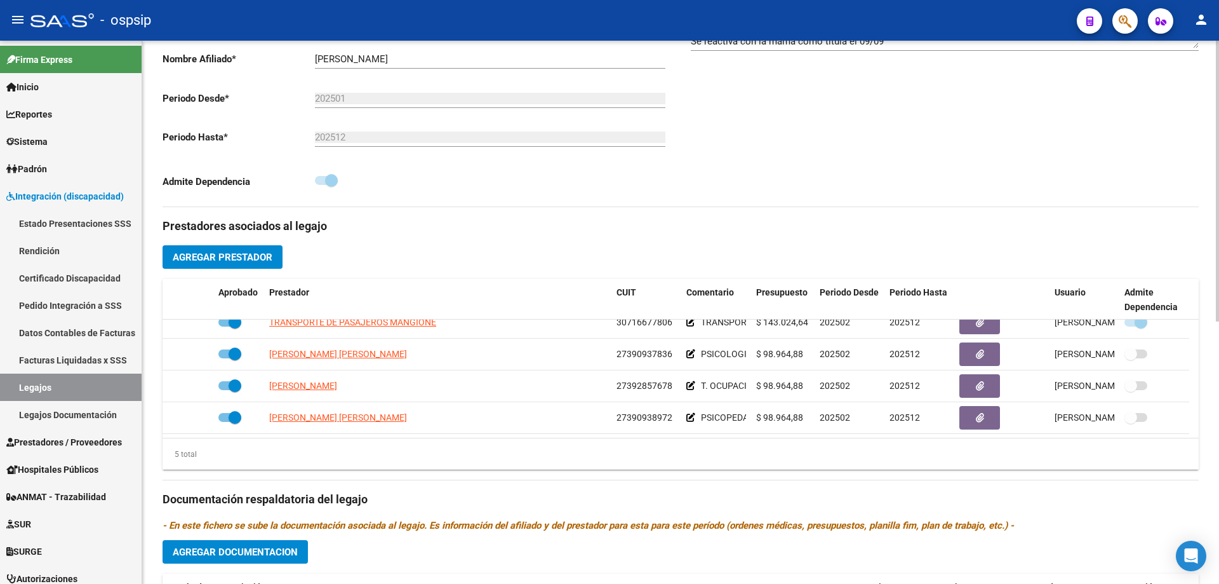
scroll to position [317, 0]
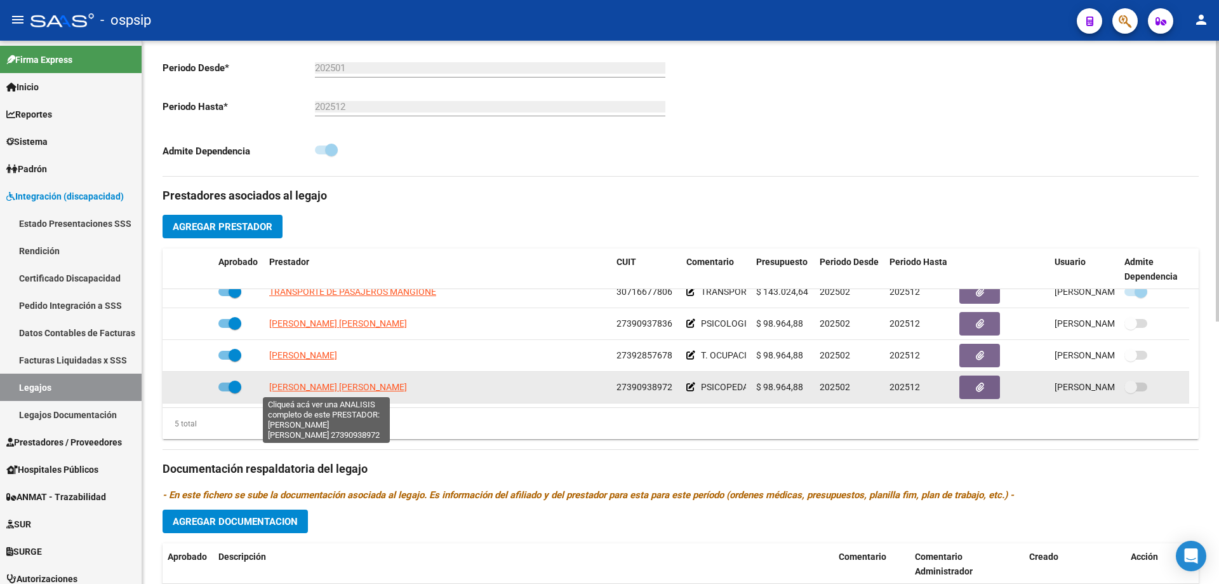
click at [342, 383] on span "CARRIZO MARIA FLORENCIA" at bounding box center [338, 387] width 138 height 10
type textarea "27390938972"
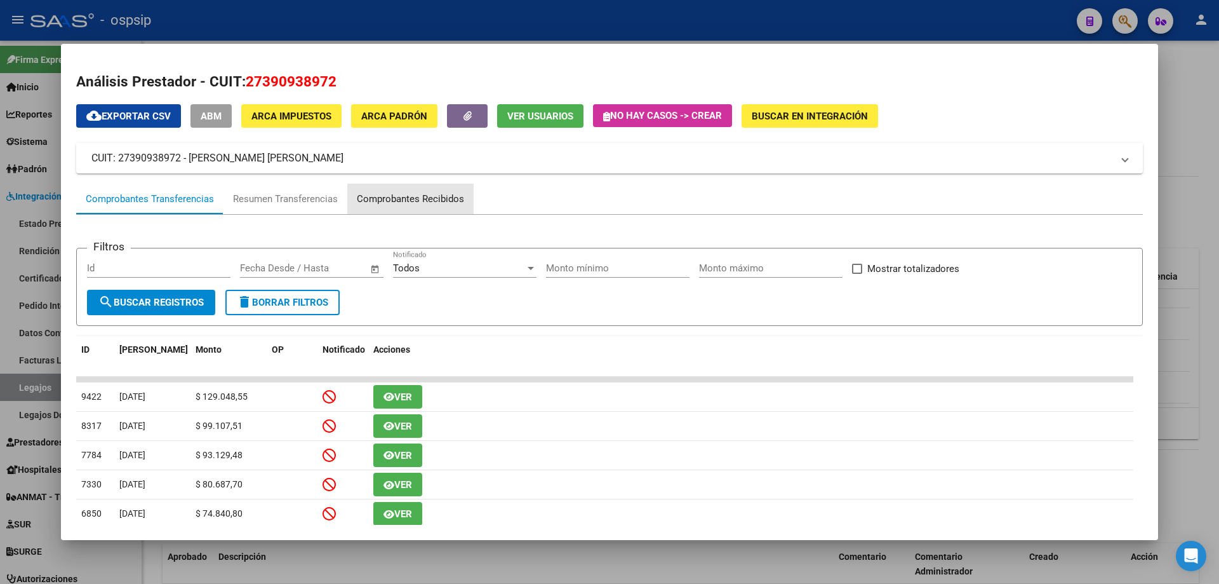
click at [428, 199] on div "Comprobantes Recibidos" at bounding box center [410, 199] width 107 height 15
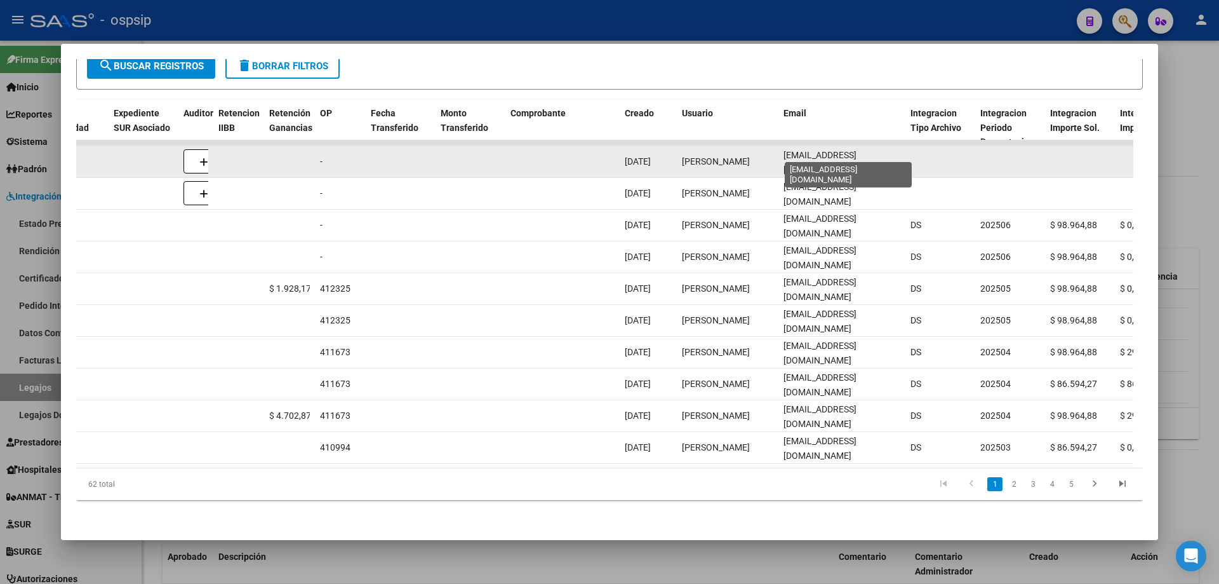
scroll to position [0, 12]
drag, startPoint x: 783, startPoint y: 152, endPoint x: 899, endPoint y: 160, distance: 116.5
click at [899, 160] on datatable-body-cell "florenciacarrizo20@hotmail.com" at bounding box center [841, 161] width 127 height 31
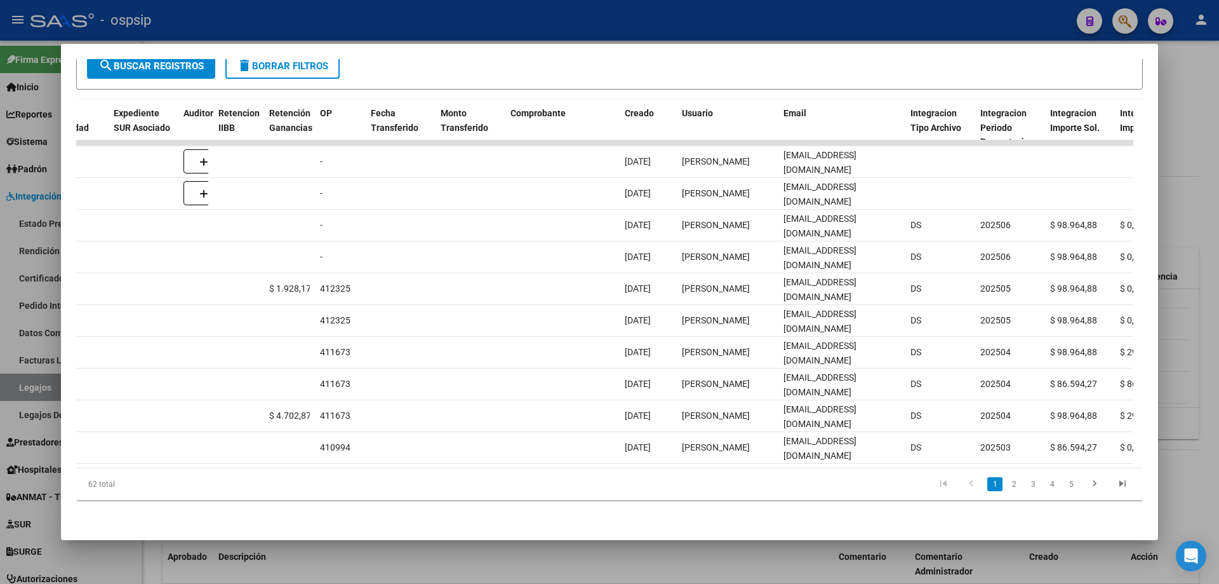
click at [1208, 131] on div at bounding box center [609, 292] width 1219 height 584
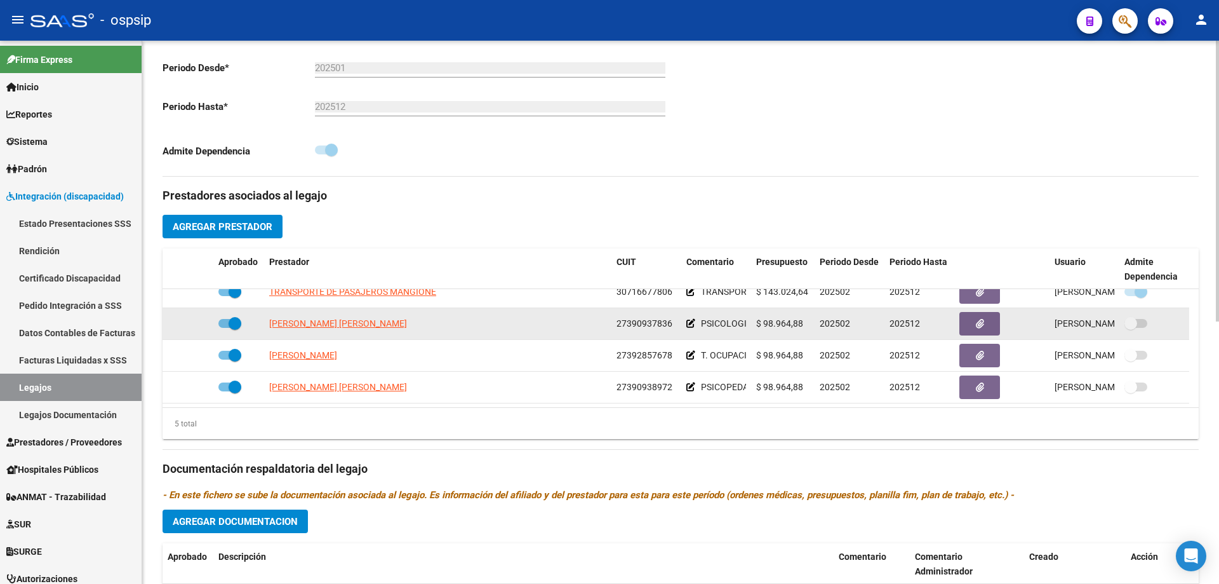
scroll to position [0, 0]
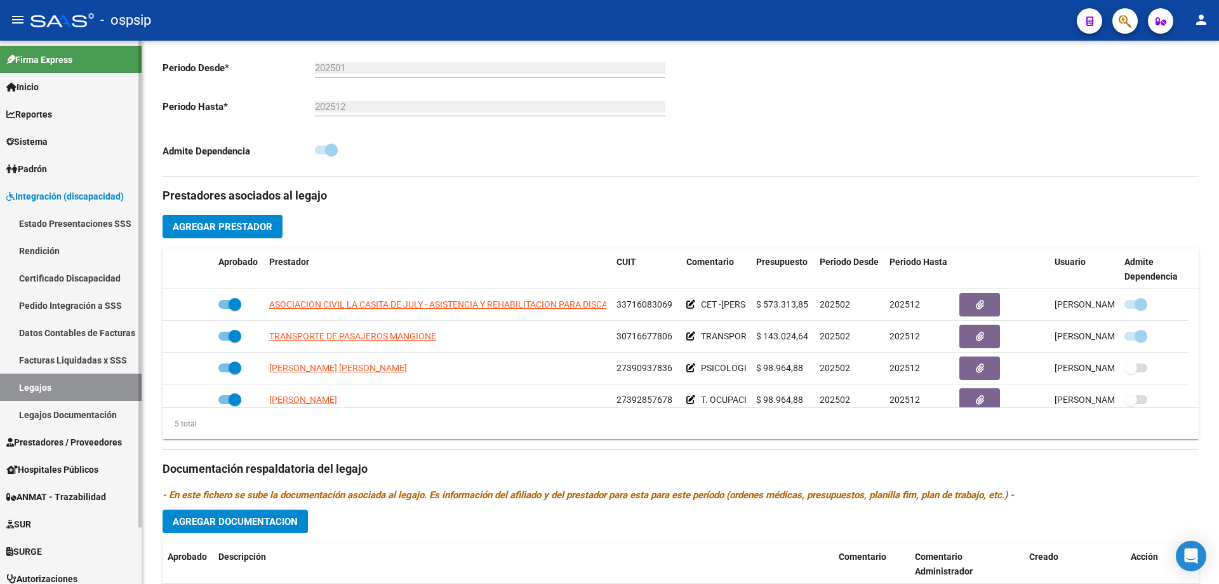
click at [29, 389] on link "Legajos" at bounding box center [71, 386] width 142 height 27
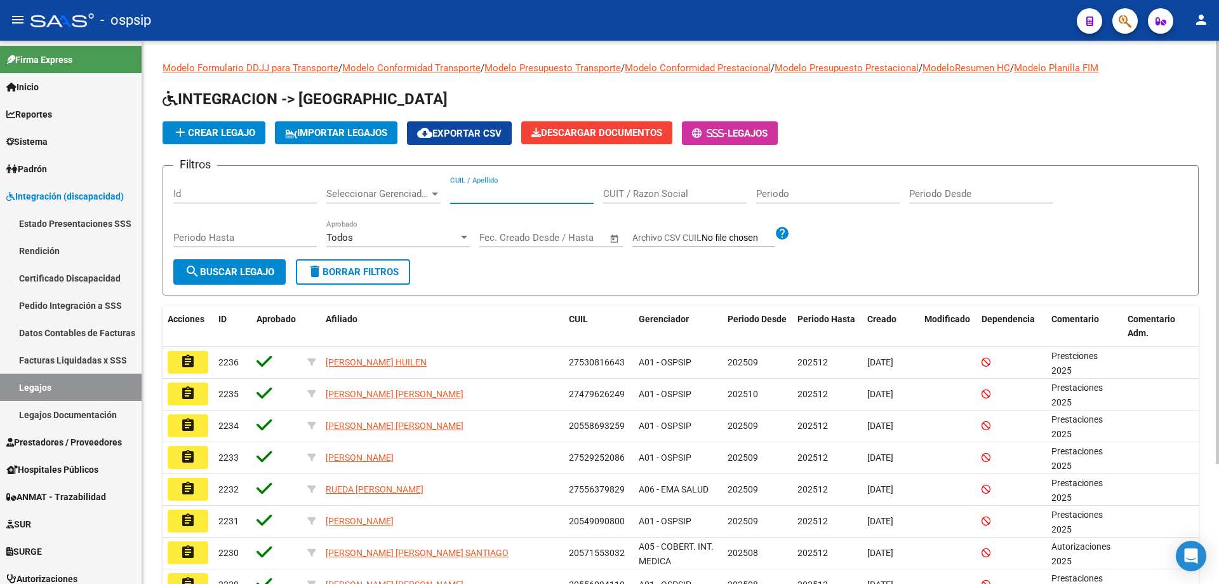
paste input "27520073782"
type input "27520073782"
click at [253, 272] on span "search Buscar Legajo" at bounding box center [230, 271] width 90 height 11
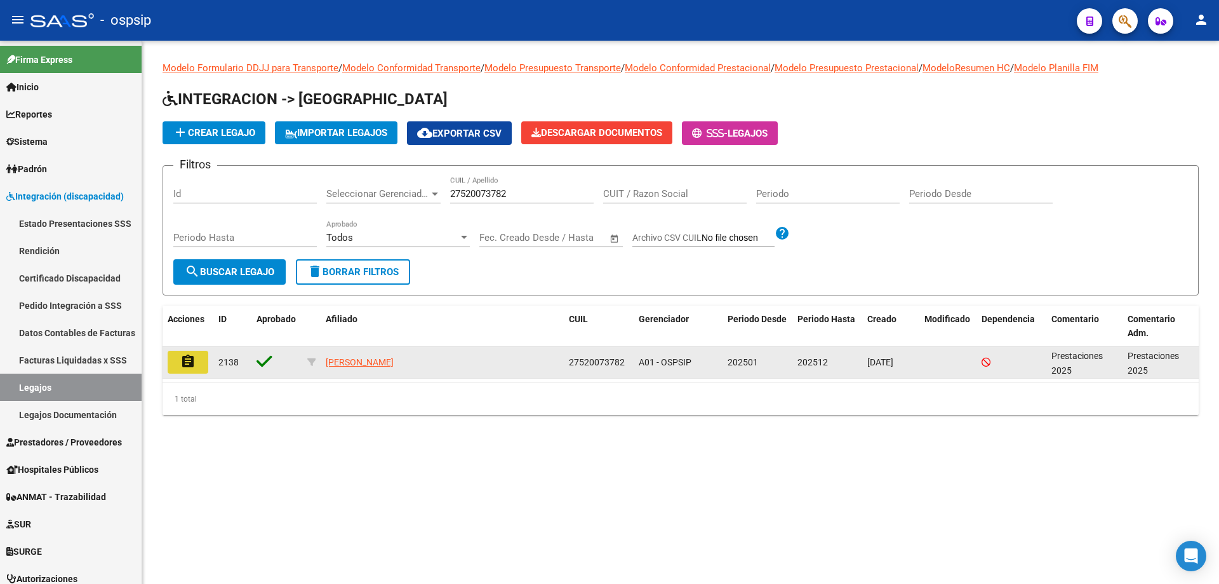
click at [192, 357] on mat-icon "assignment" at bounding box center [187, 361] width 15 height 15
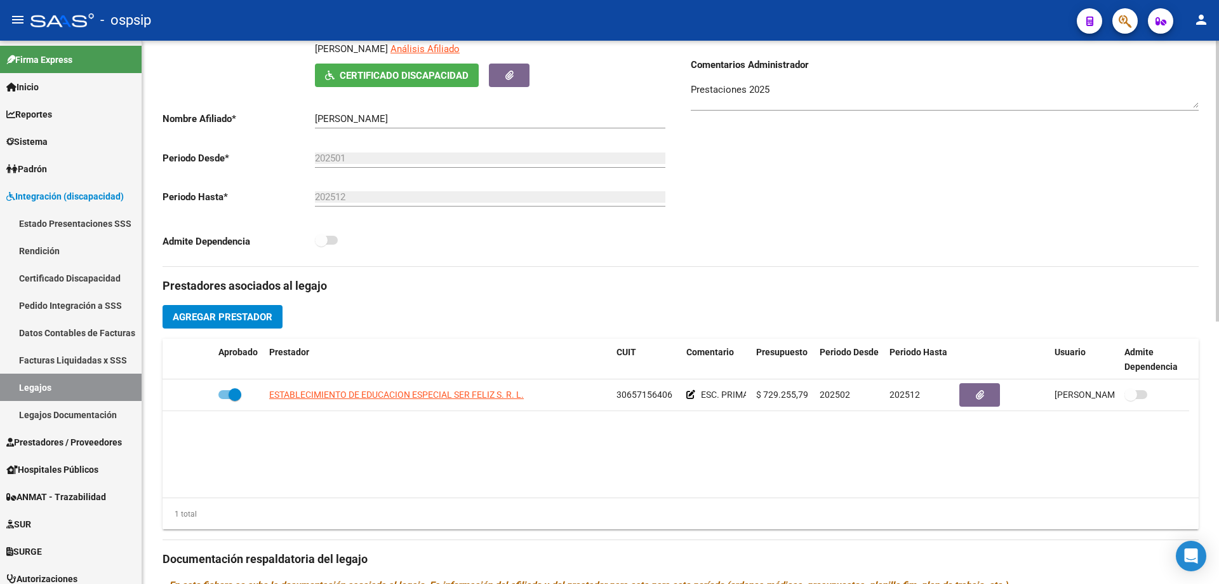
scroll to position [317, 0]
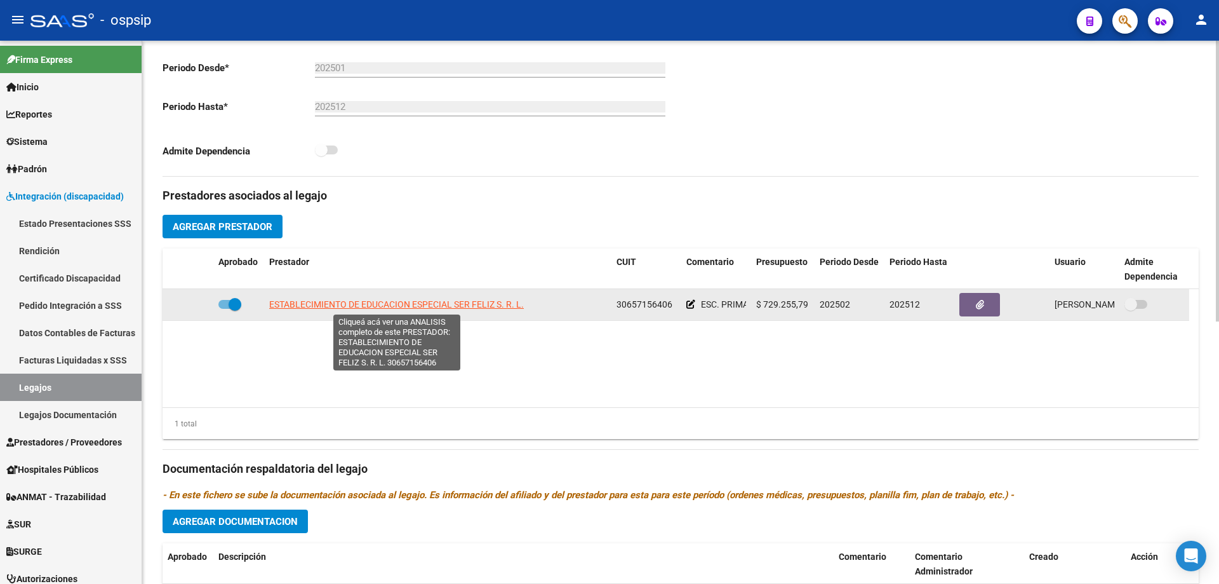
click at [479, 306] on span "ESTABLECIMIENTO DE EDUCACION ESPECIAL SER FELIZ S. R. L." at bounding box center [396, 304] width 255 height 10
type textarea "30657156406"
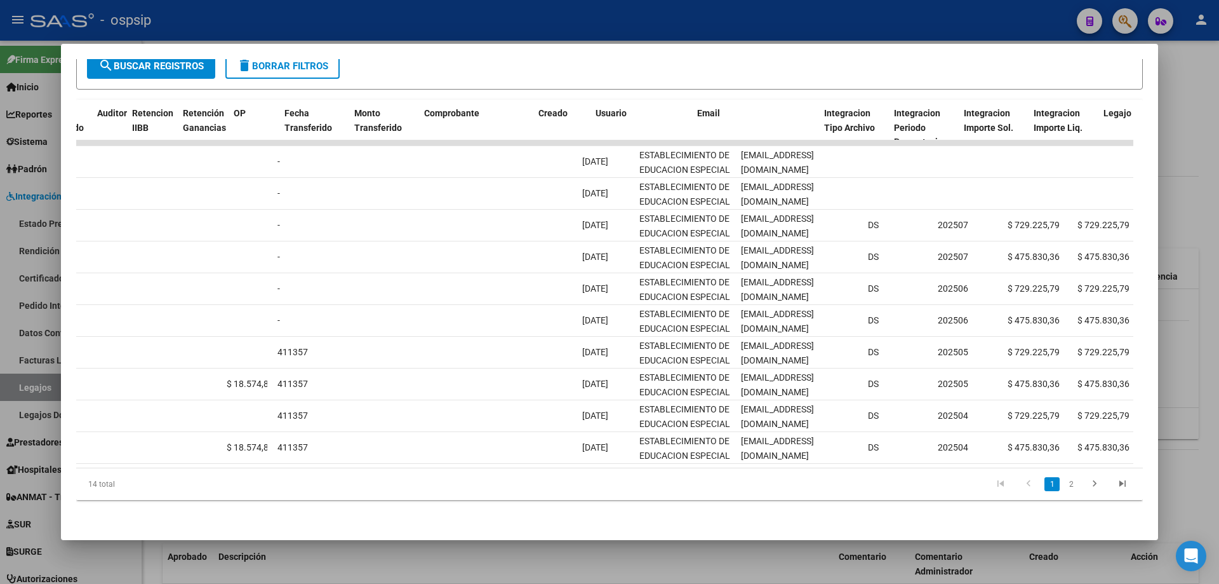
scroll to position [0, 991]
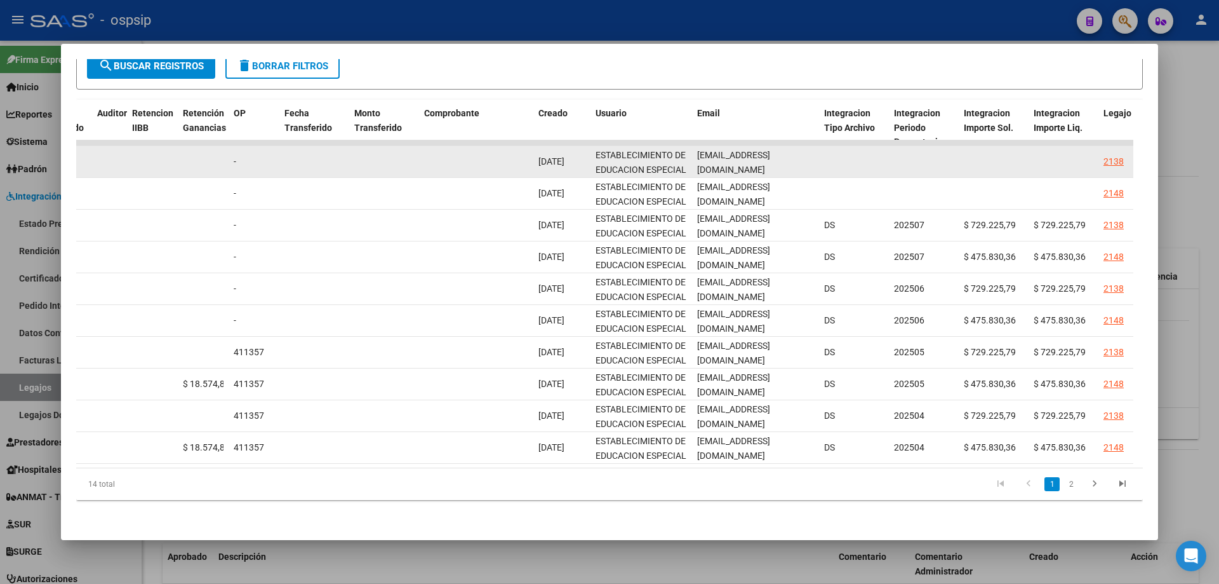
drag, startPoint x: 698, startPoint y: 153, endPoint x: 789, endPoint y: 155, distance: 90.2
click at [806, 146] on datatable-body-cell "eeeserfeliz@hotmail.com" at bounding box center [755, 161] width 127 height 31
drag, startPoint x: 789, startPoint y: 156, endPoint x: 794, endPoint y: 161, distance: 7.2
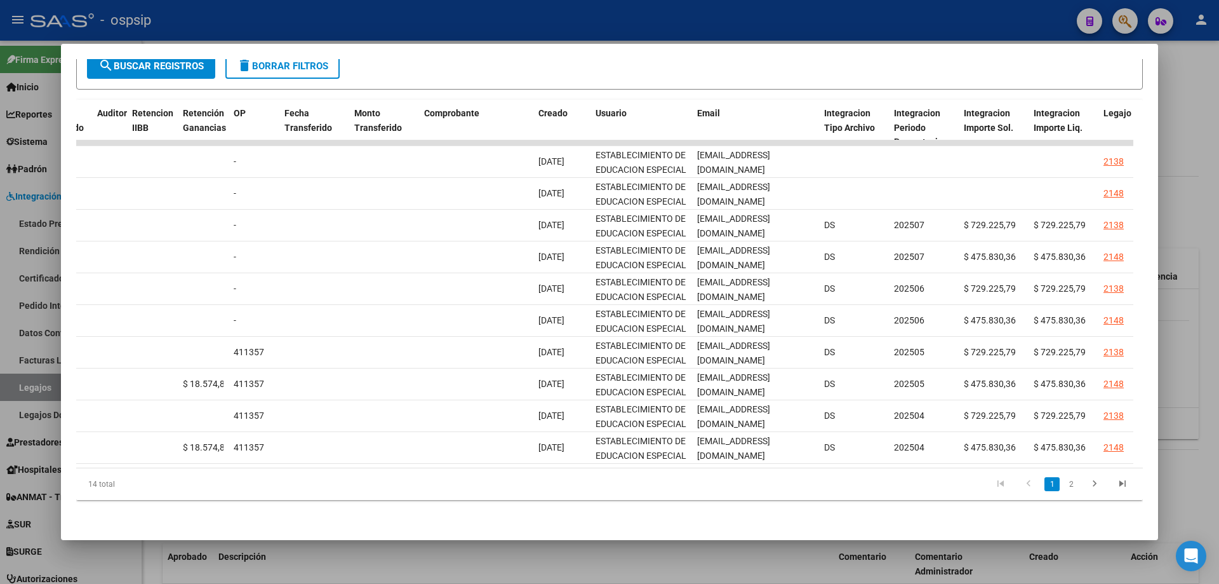
click at [1218, 365] on div at bounding box center [609, 292] width 1219 height 584
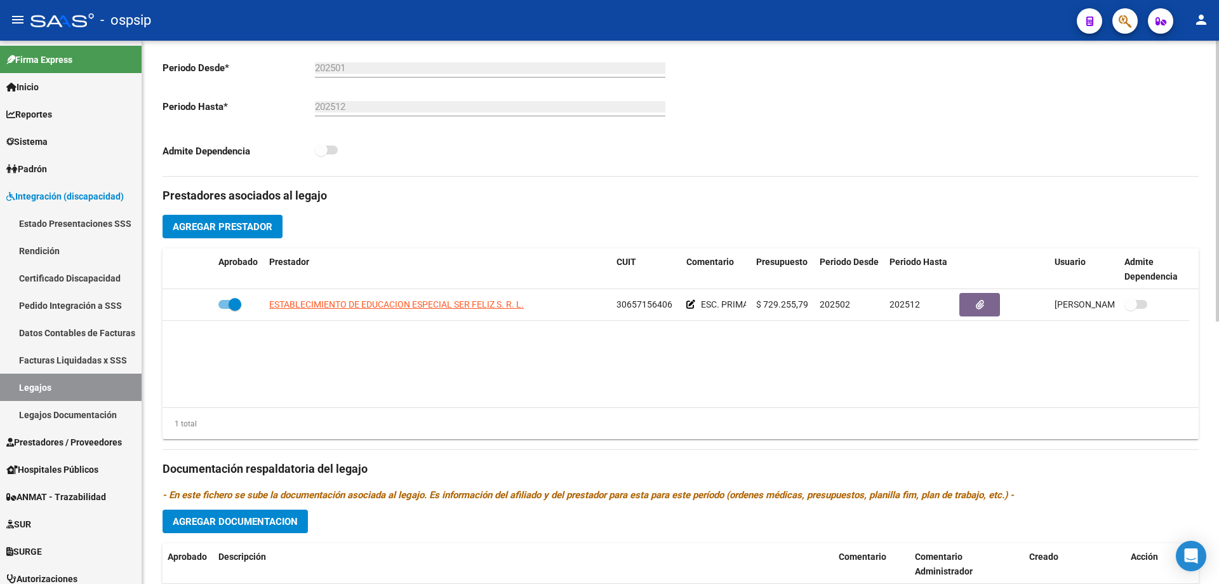
scroll to position [508, 0]
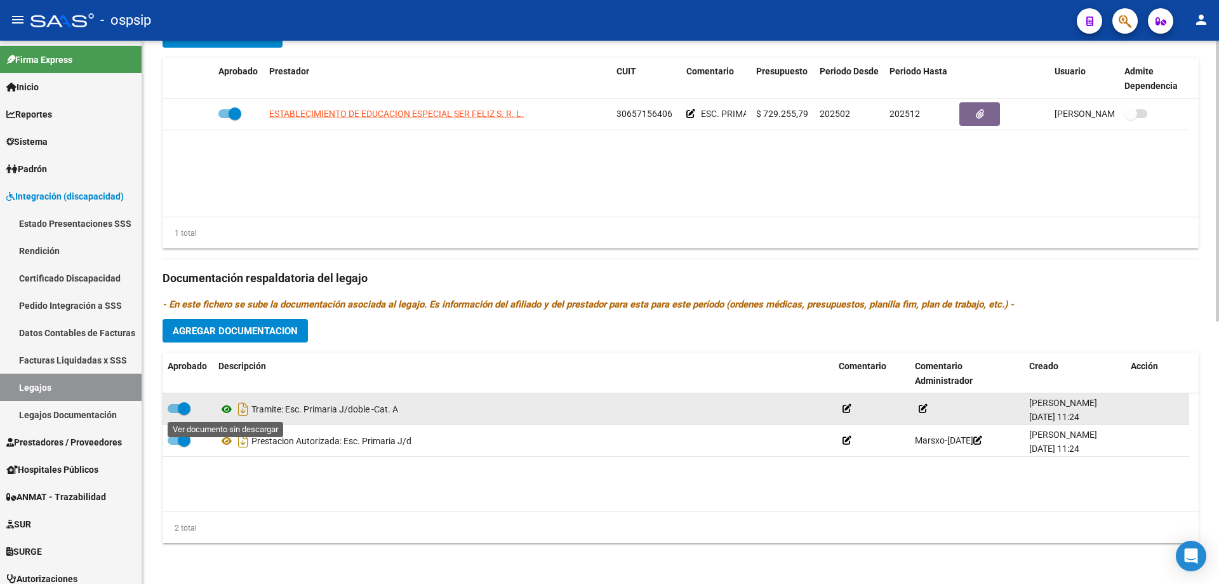
click at [222, 412] on icon at bounding box center [226, 408] width 17 height 15
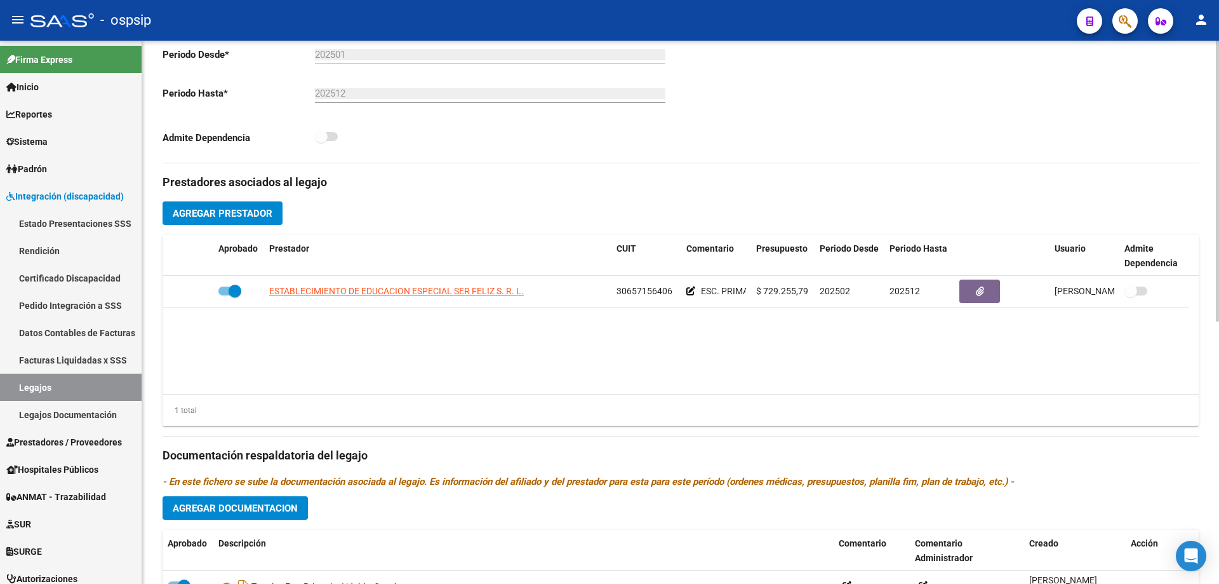
scroll to position [317, 0]
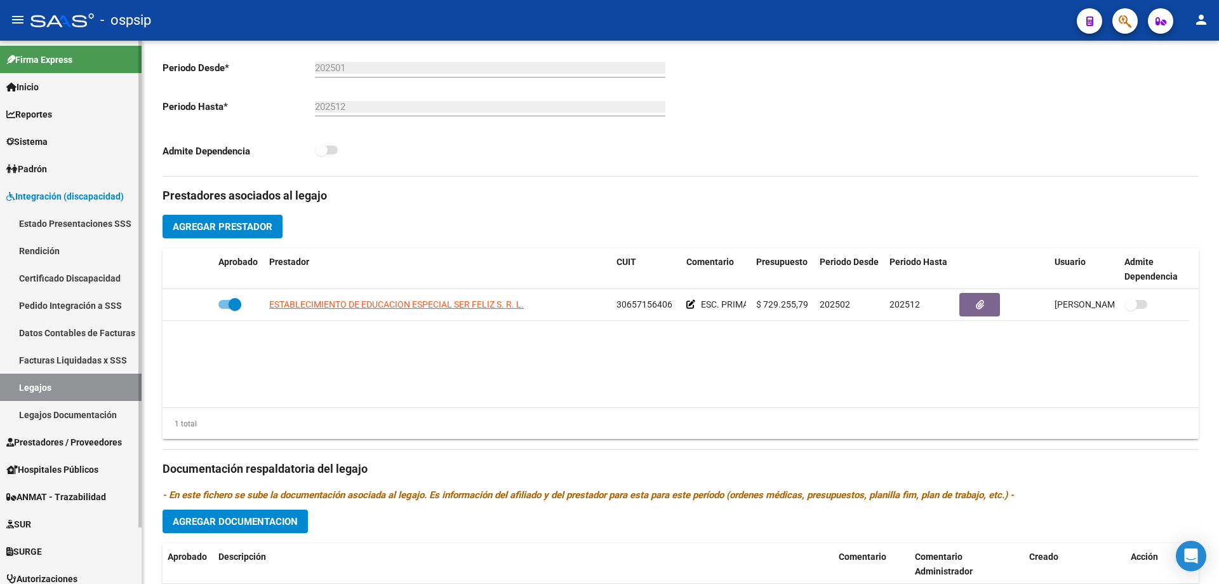
drag, startPoint x: 50, startPoint y: 384, endPoint x: 83, endPoint y: 335, distance: 59.0
click at [50, 383] on link "Legajos" at bounding box center [71, 386] width 142 height 27
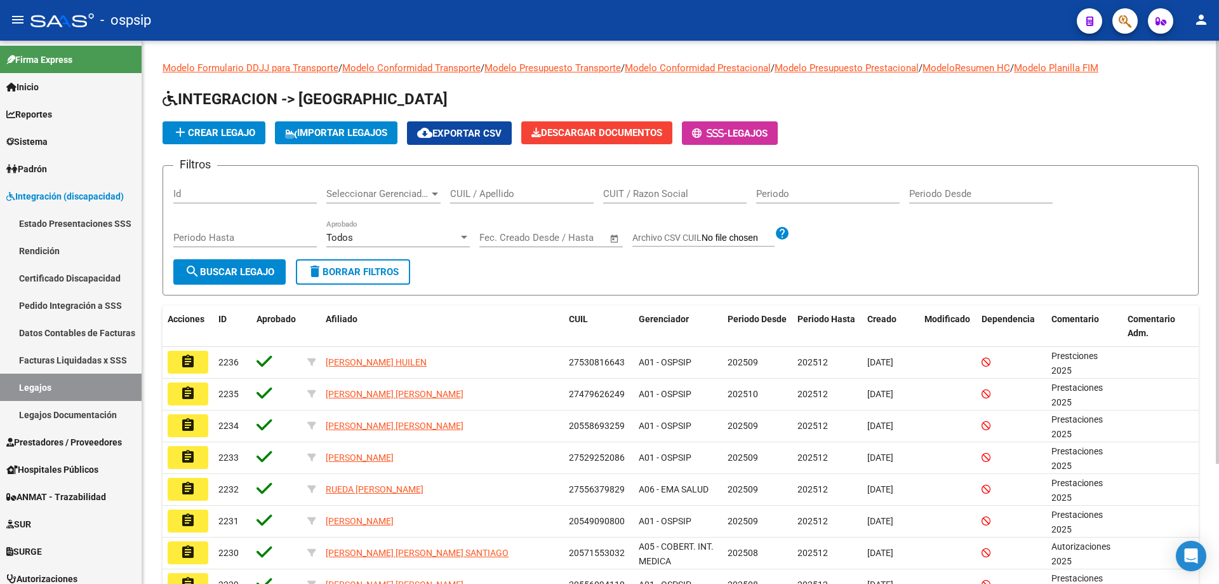
drag, startPoint x: 502, startPoint y: 184, endPoint x: 484, endPoint y: 196, distance: 21.5
paste input "20449371624"
type input "20449371624"
click at [207, 278] on button "search Buscar Legajo" at bounding box center [229, 271] width 112 height 25
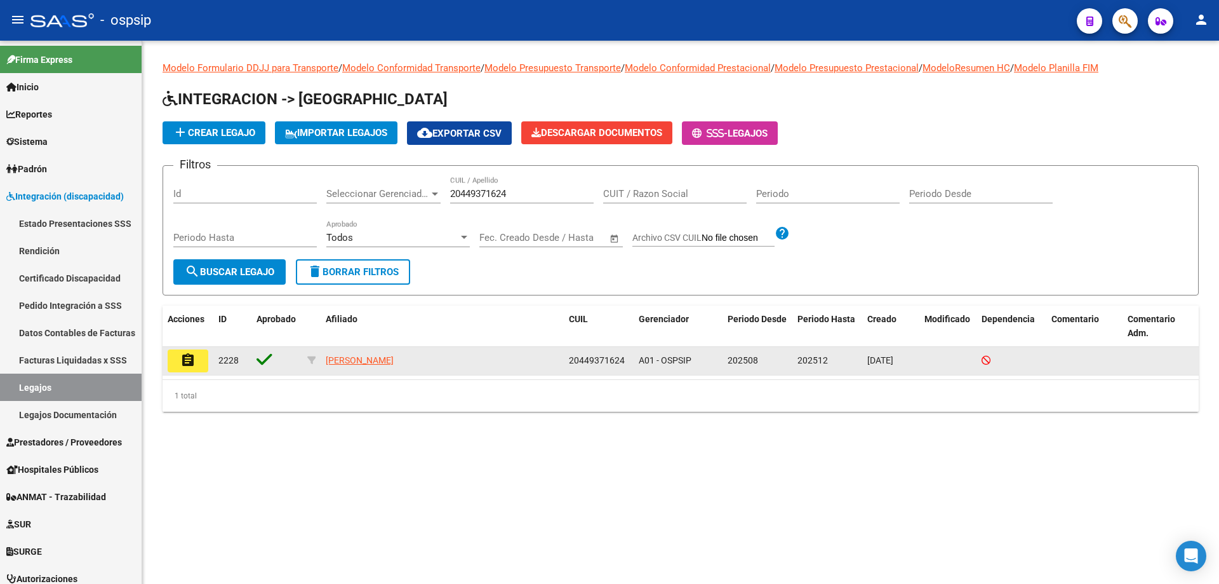
click at [190, 361] on mat-icon "assignment" at bounding box center [187, 359] width 15 height 15
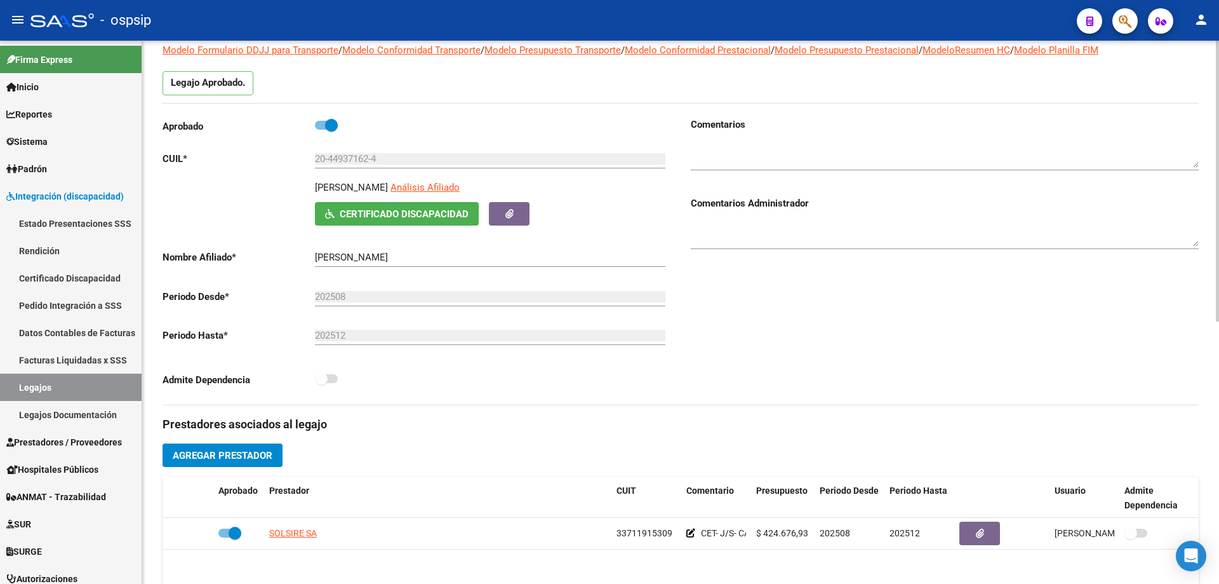
scroll to position [254, 0]
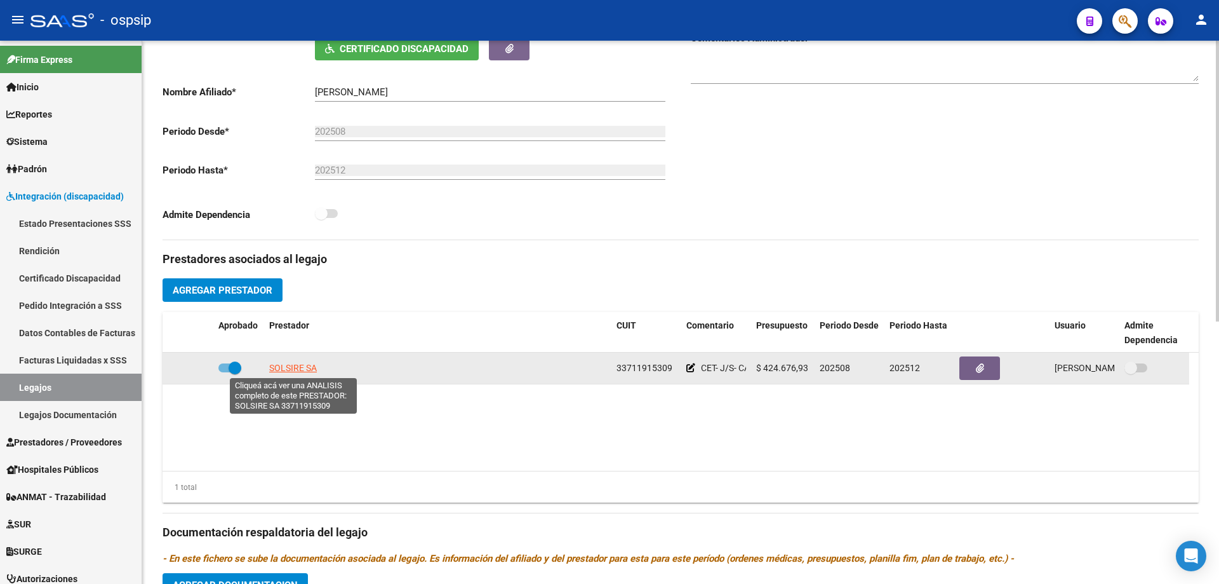
click at [286, 366] on span "SOLSIRE SA" at bounding box center [293, 368] width 48 height 10
type textarea "33711915309"
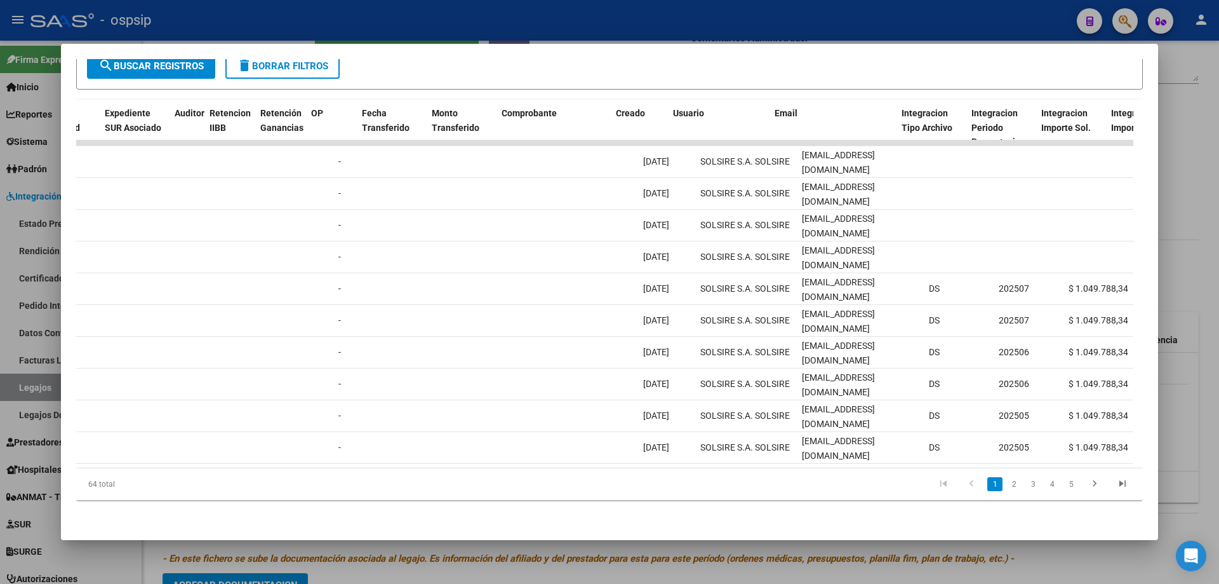
scroll to position [0, 913]
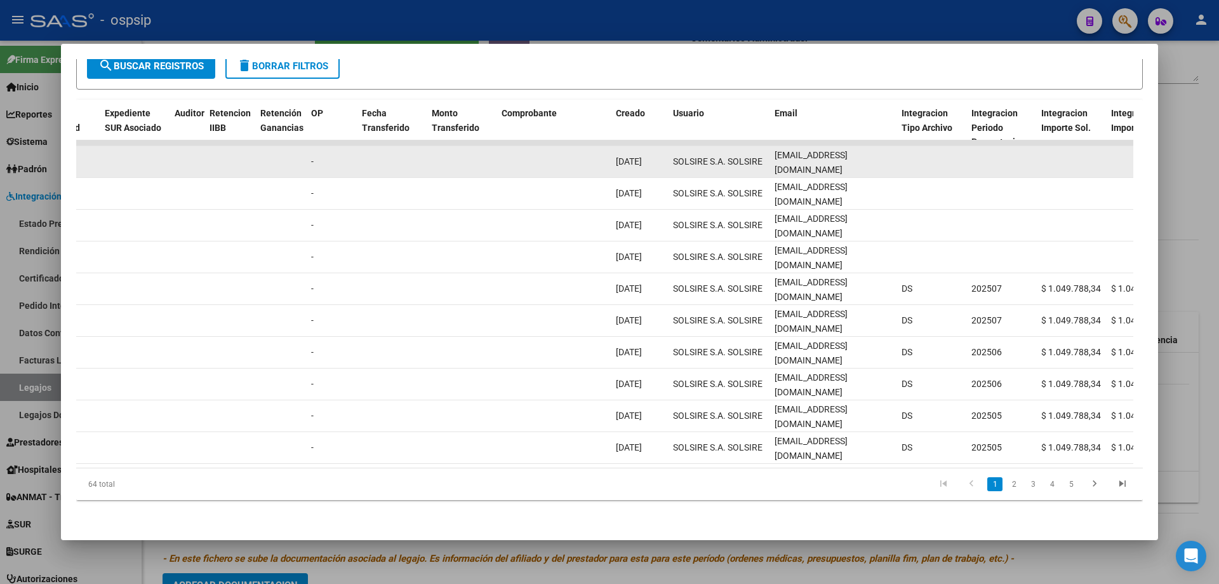
drag, startPoint x: 772, startPoint y: 152, endPoint x: 864, endPoint y: 141, distance: 92.1
click at [892, 151] on datatable-body-cell "admsolsire@yahoo.com.ar" at bounding box center [833, 161] width 127 height 31
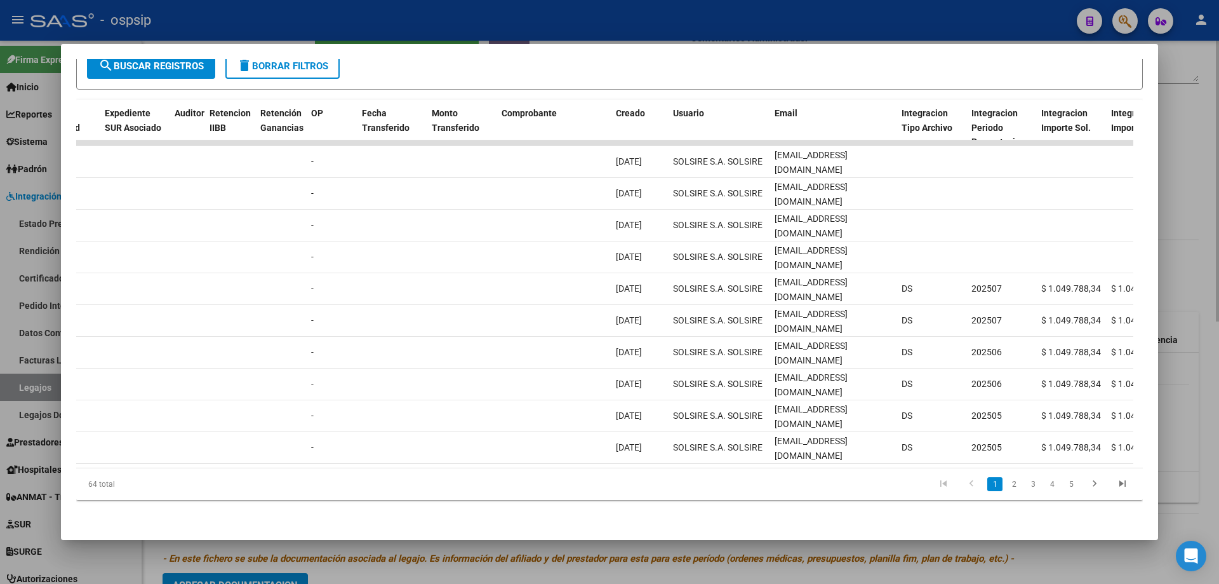
click at [1187, 208] on div at bounding box center [609, 292] width 1219 height 584
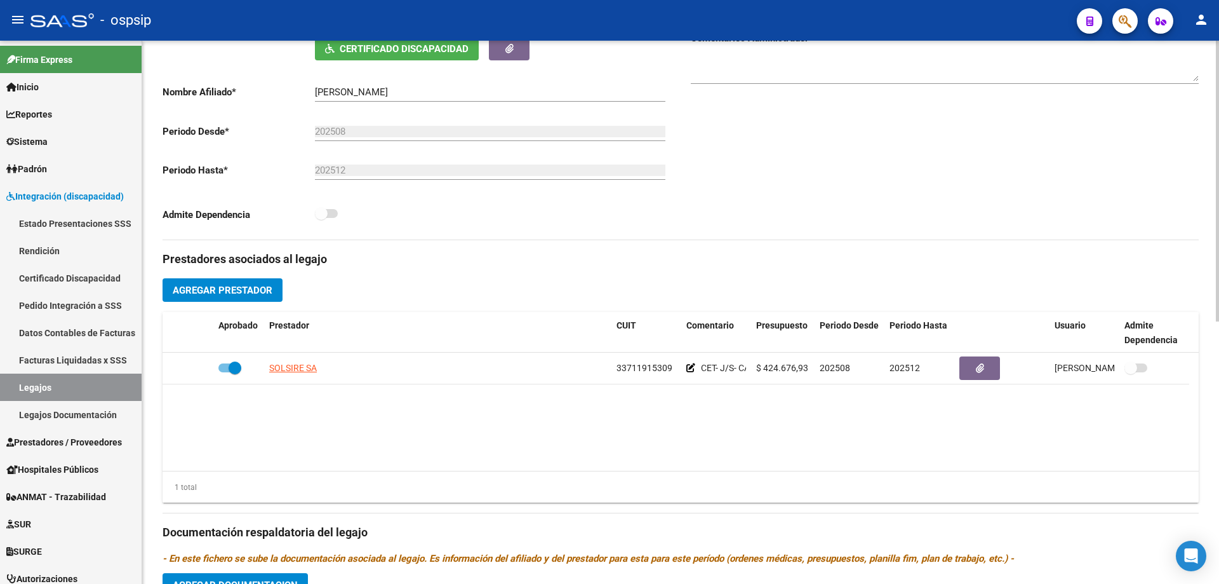
scroll to position [508, 0]
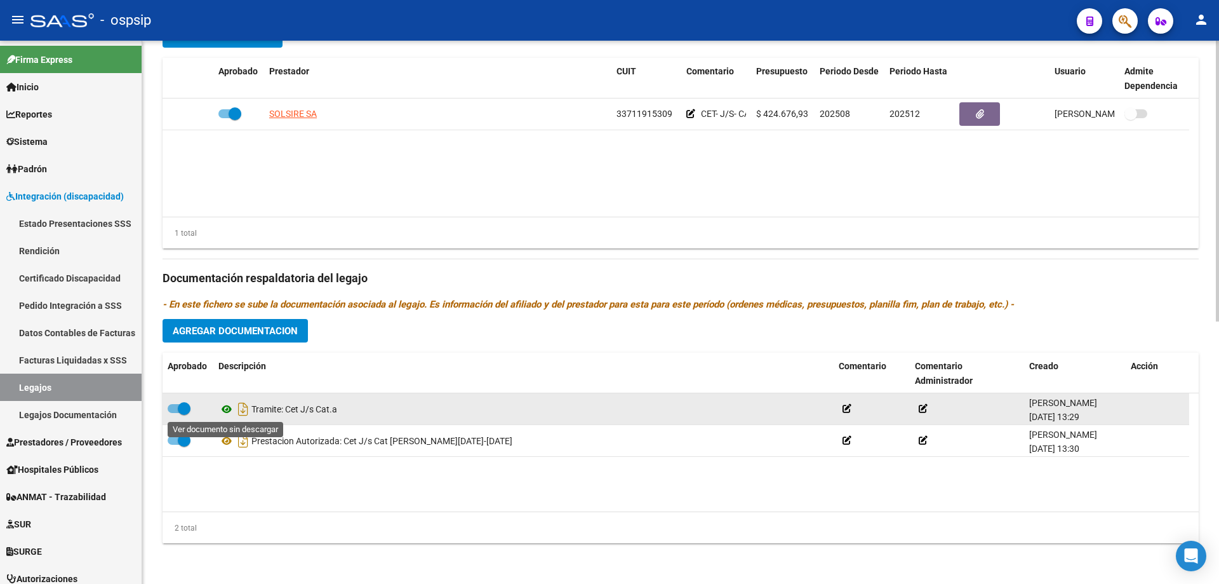
click at [222, 404] on icon at bounding box center [226, 408] width 17 height 15
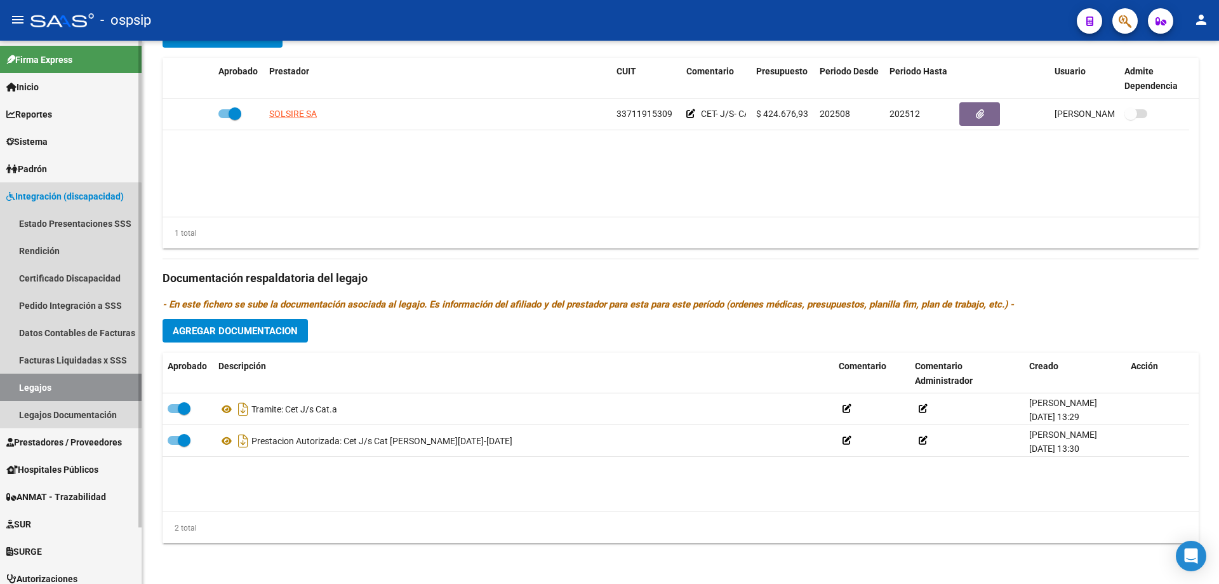
click at [63, 380] on link "Legajos" at bounding box center [71, 386] width 142 height 27
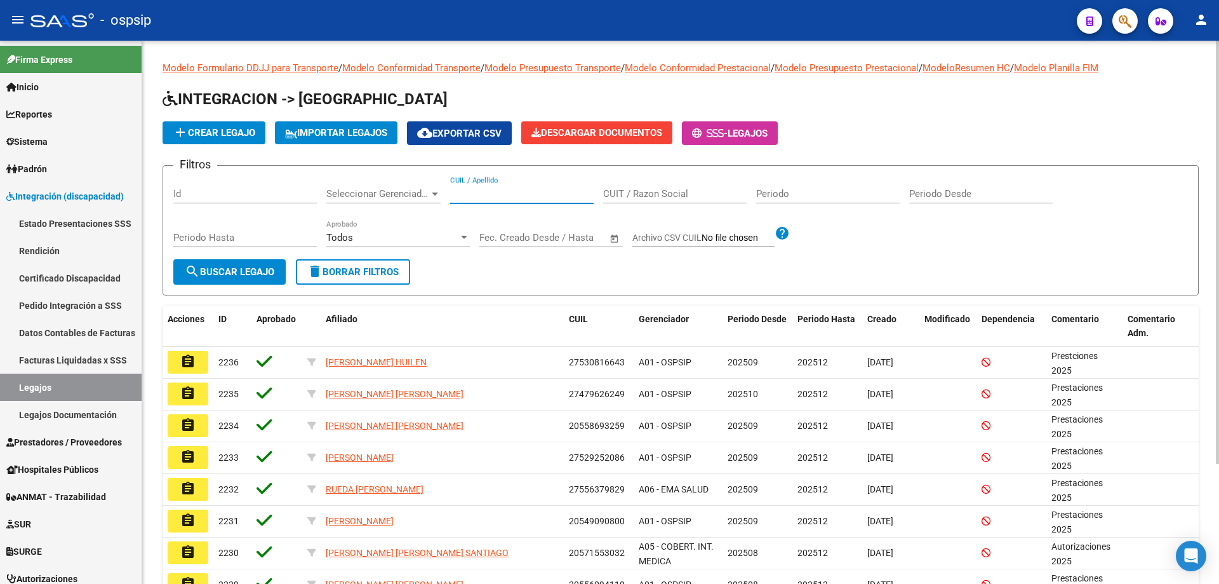
paste input "20529536810"
type input "20529536810"
click at [236, 263] on button "search Buscar Legajo" at bounding box center [229, 271] width 112 height 25
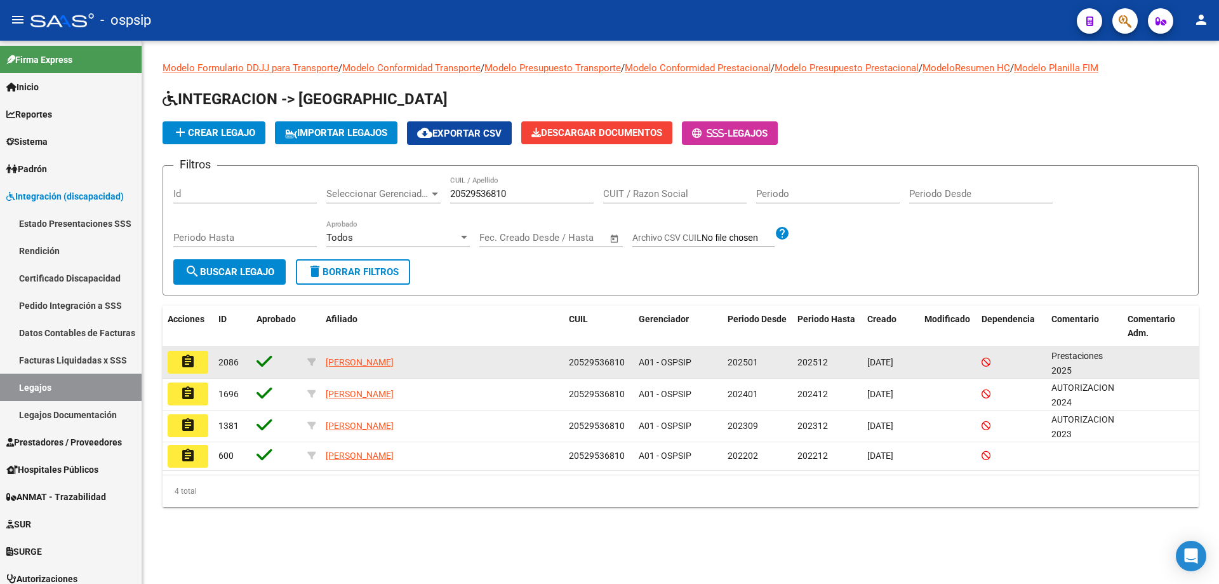
click at [194, 364] on mat-icon "assignment" at bounding box center [187, 361] width 15 height 15
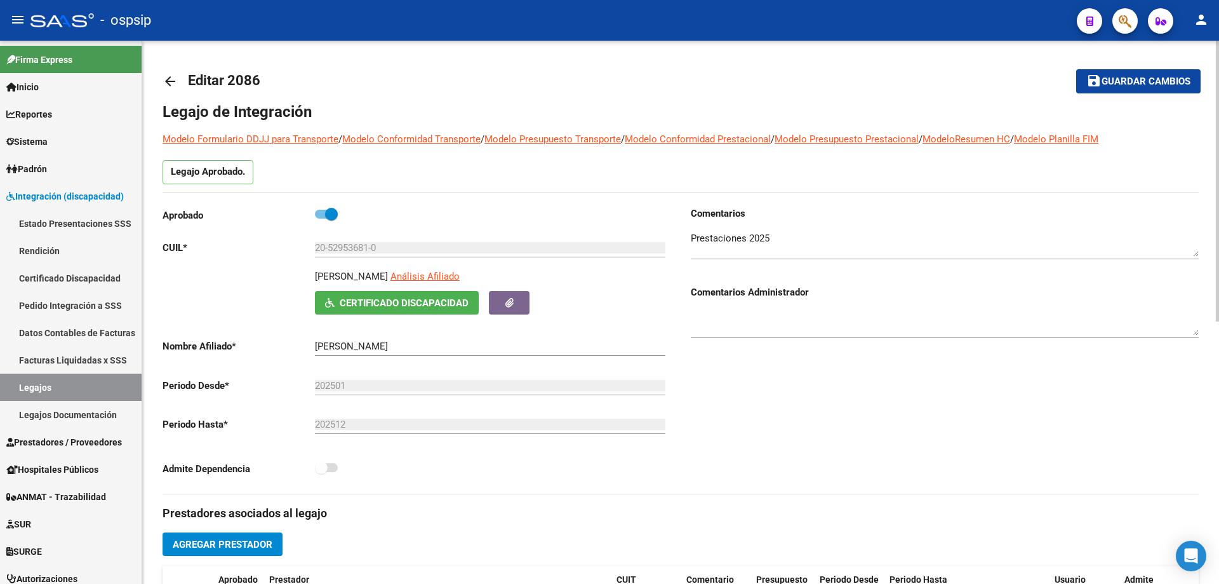
scroll to position [317, 0]
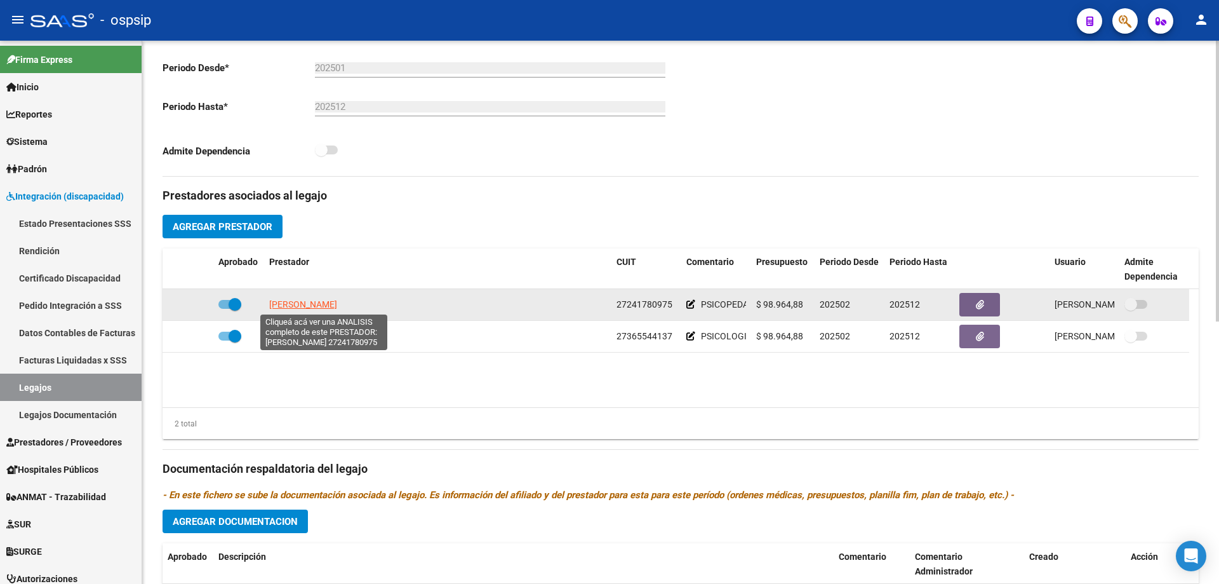
click at [337, 305] on span "SAVEDRA LORENA RAQUEL" at bounding box center [303, 304] width 68 height 10
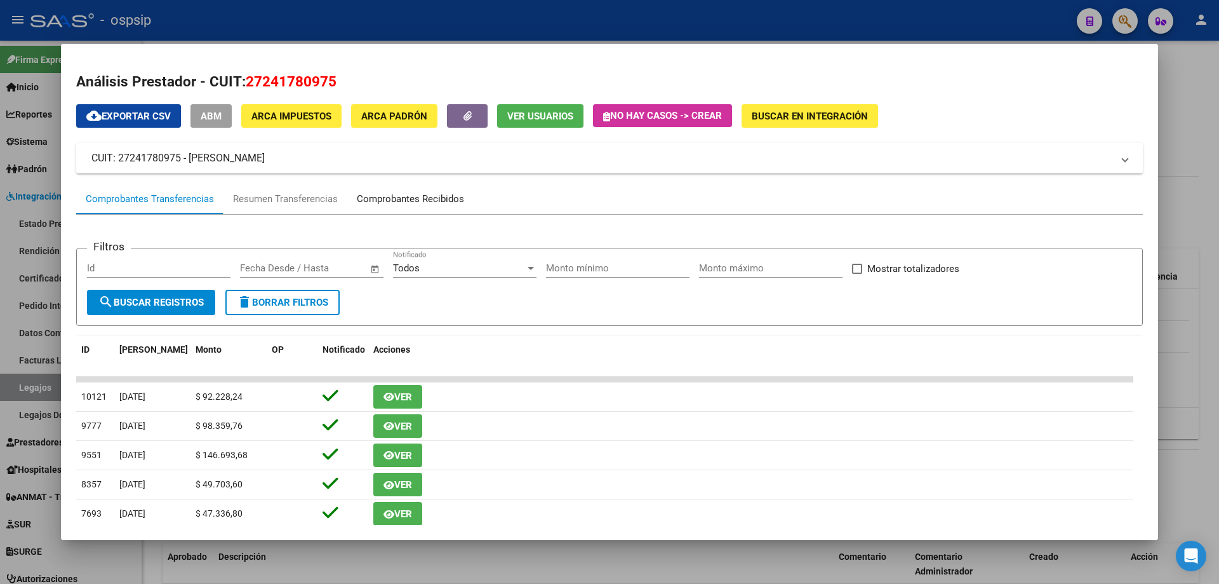
click at [444, 200] on div "Comprobantes Recibidos" at bounding box center [410, 199] width 107 height 15
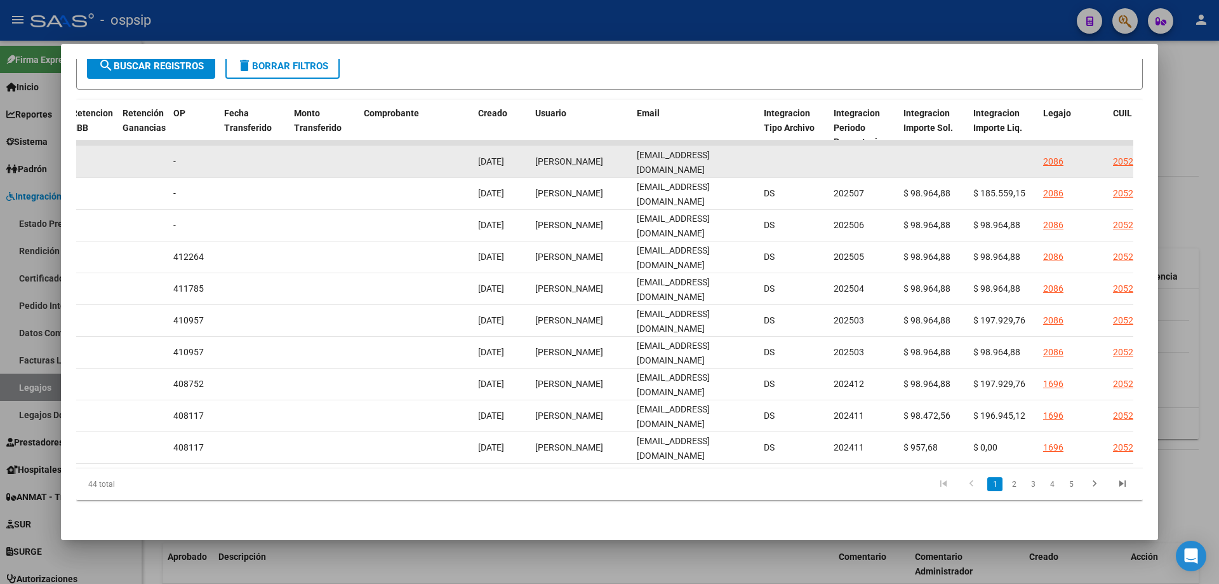
scroll to position [0, 21]
drag, startPoint x: 639, startPoint y: 152, endPoint x: 836, endPoint y: 167, distance: 197.4
click at [836, 167] on div "89502 A01 - OSPSIP Integración - Discapacidad Factura C: 2 - 443 $ 98.964,88 03…" at bounding box center [396, 162] width 2743 height 32
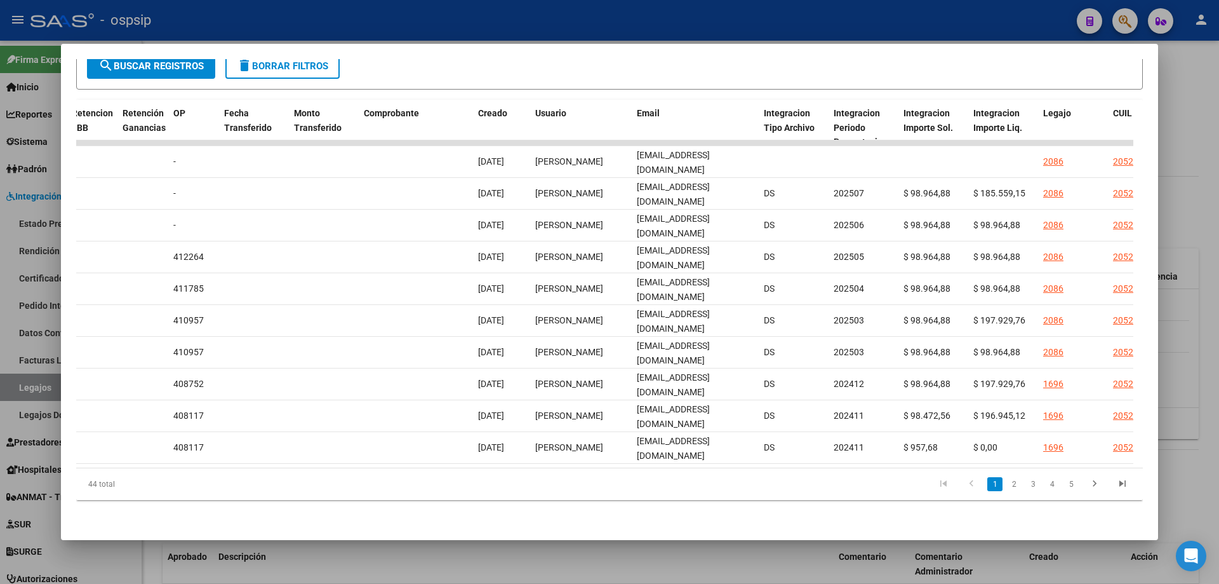
click at [1184, 227] on div at bounding box center [609, 292] width 1219 height 584
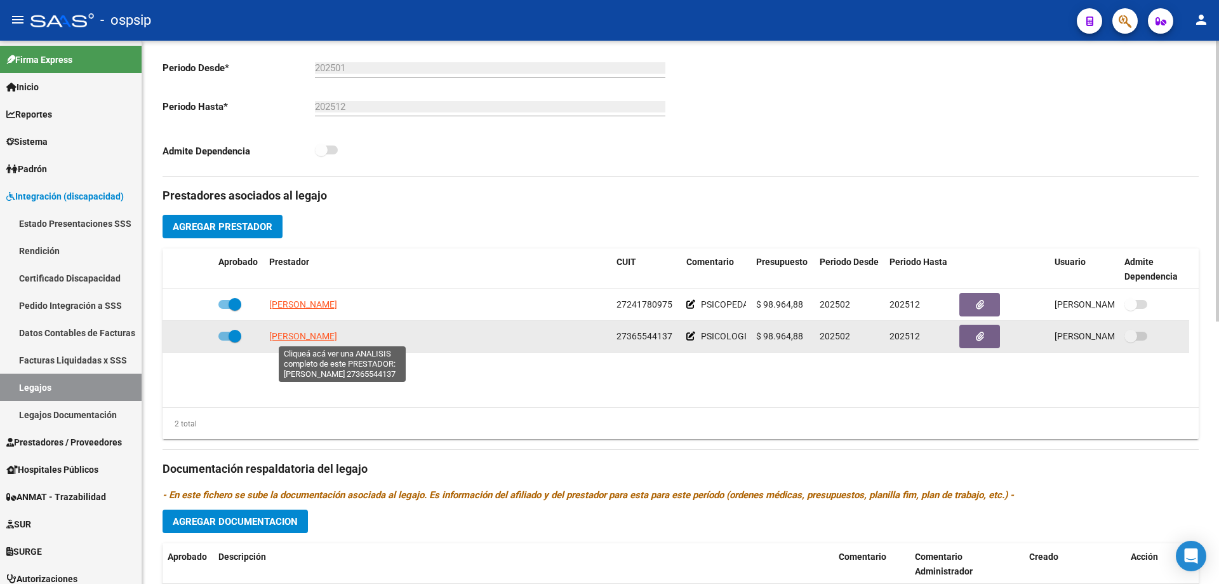
click at [337, 337] on span "VAZQUEZ CERVINI MONICA MARINA" at bounding box center [303, 336] width 68 height 10
type textarea "27365544137"
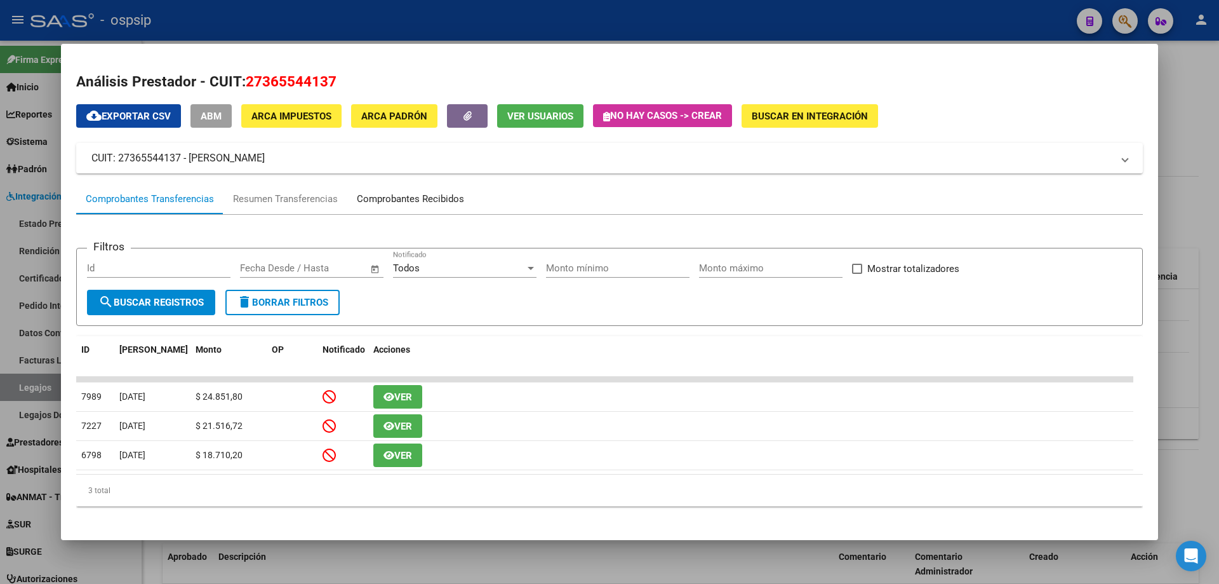
click at [422, 200] on div "Comprobantes Recibidos" at bounding box center [410, 199] width 107 height 15
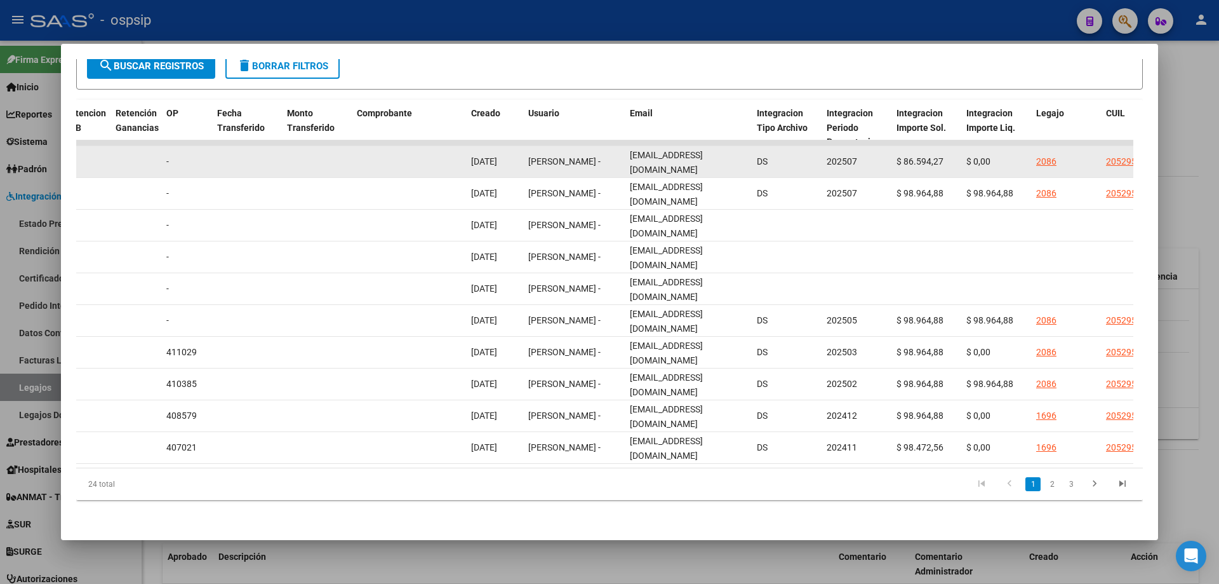
scroll to position [0, 3]
drag, startPoint x: 626, startPoint y: 149, endPoint x: 745, endPoint y: 157, distance: 119.7
click at [745, 157] on datatable-body-cell "lic.vazquezcervini@gmail.com" at bounding box center [688, 161] width 127 height 31
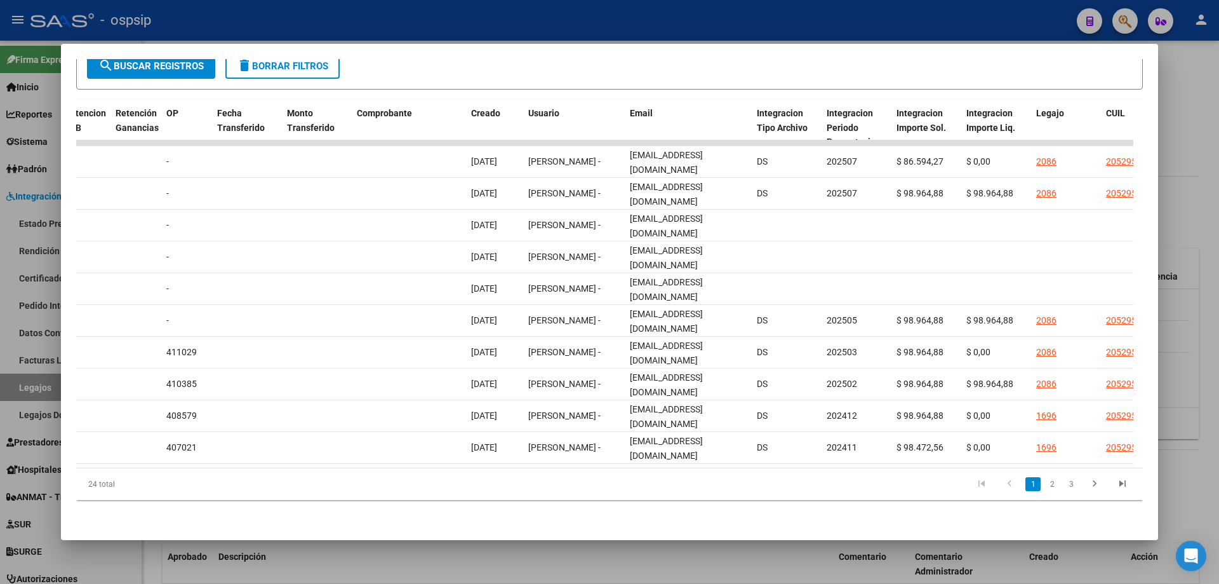
click at [1206, 209] on div at bounding box center [609, 292] width 1219 height 584
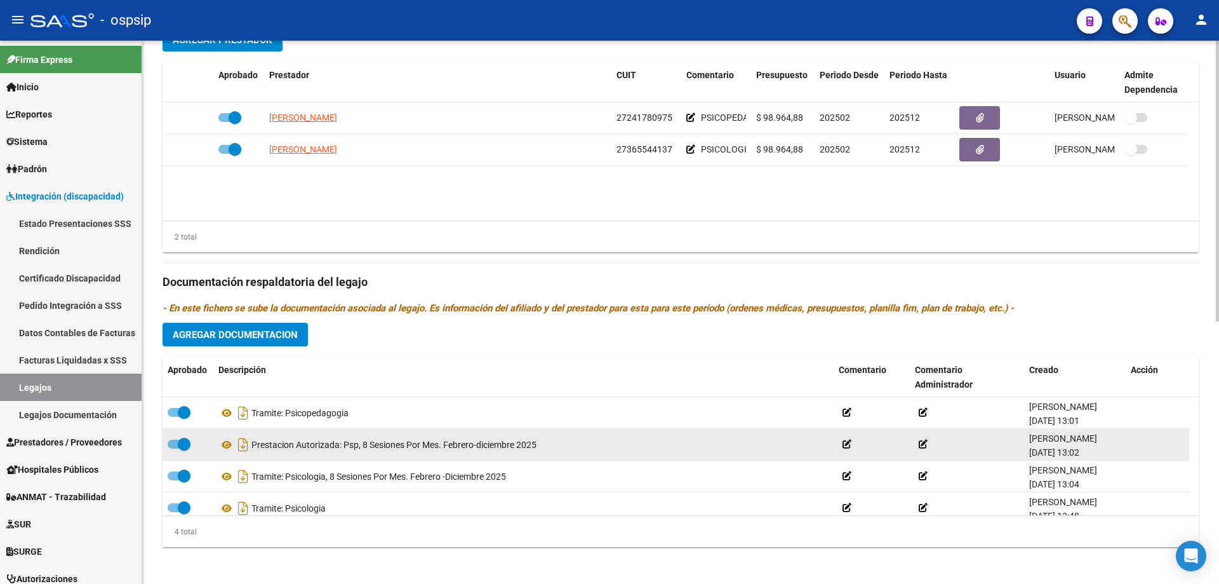
scroll to position [508, 0]
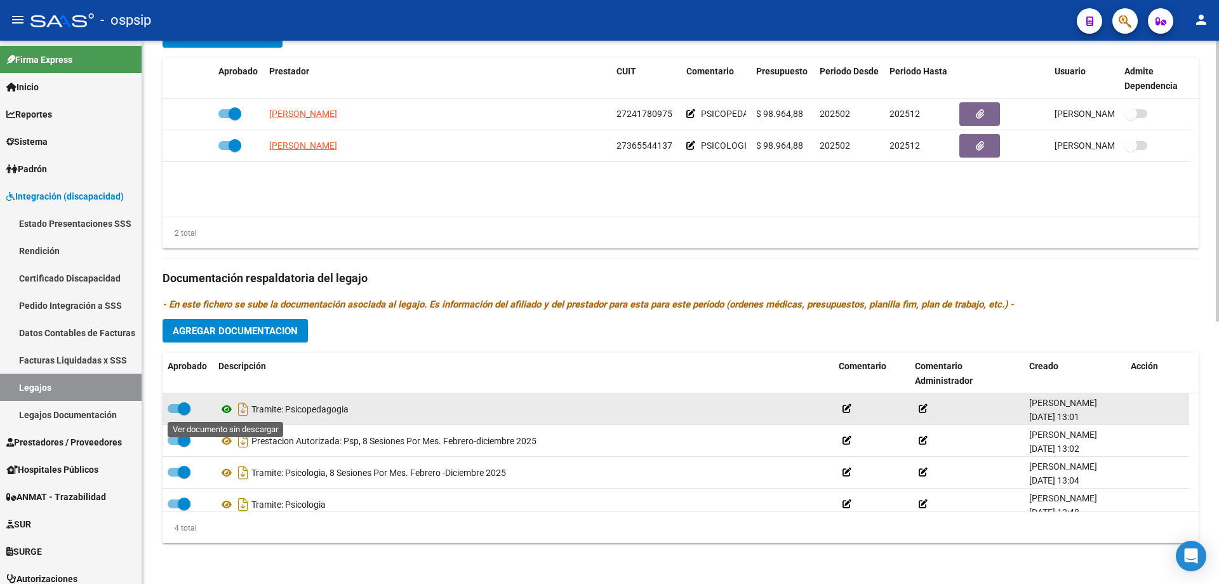
click at [227, 411] on icon at bounding box center [226, 408] width 17 height 15
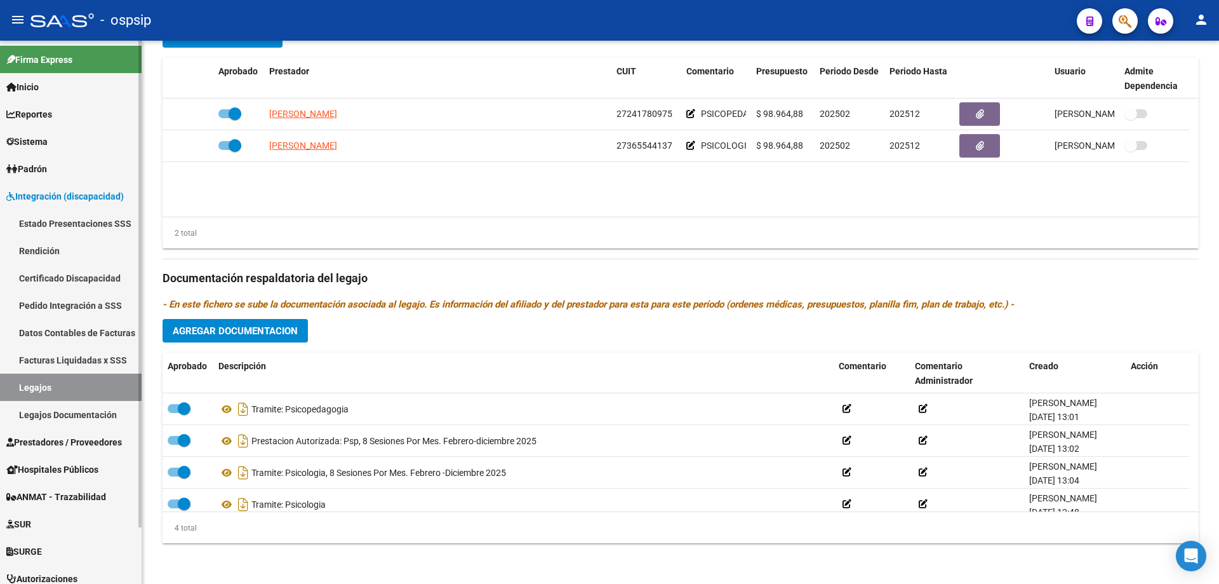
click at [48, 384] on link "Legajos" at bounding box center [71, 386] width 142 height 27
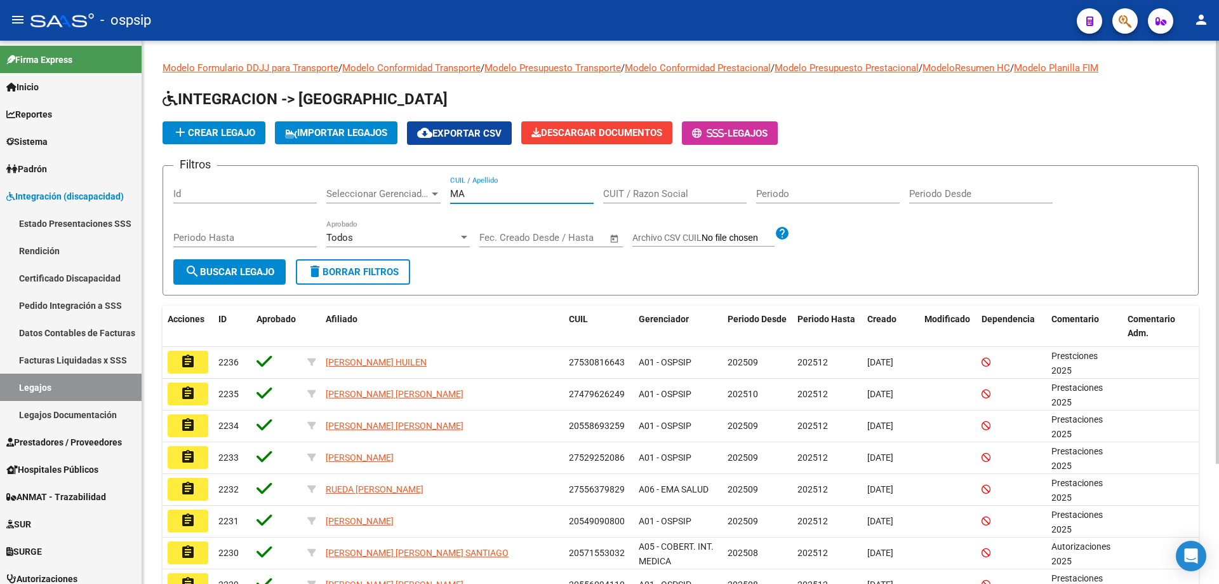
type input "🐒"
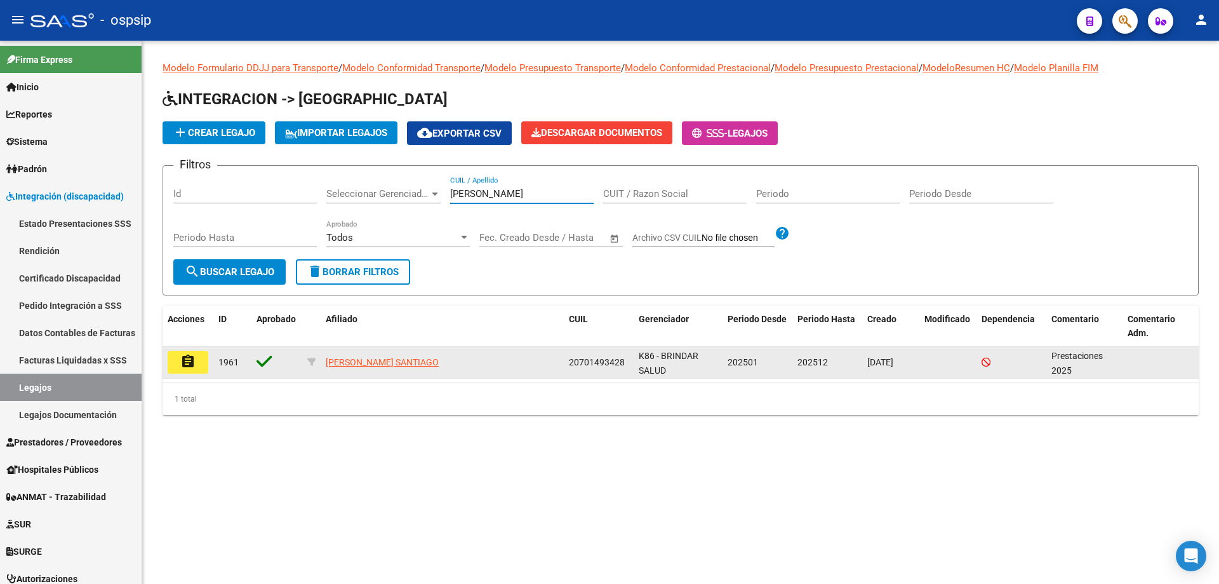
type input "HUDEMA"
click at [184, 364] on mat-icon "assignment" at bounding box center [187, 361] width 15 height 15
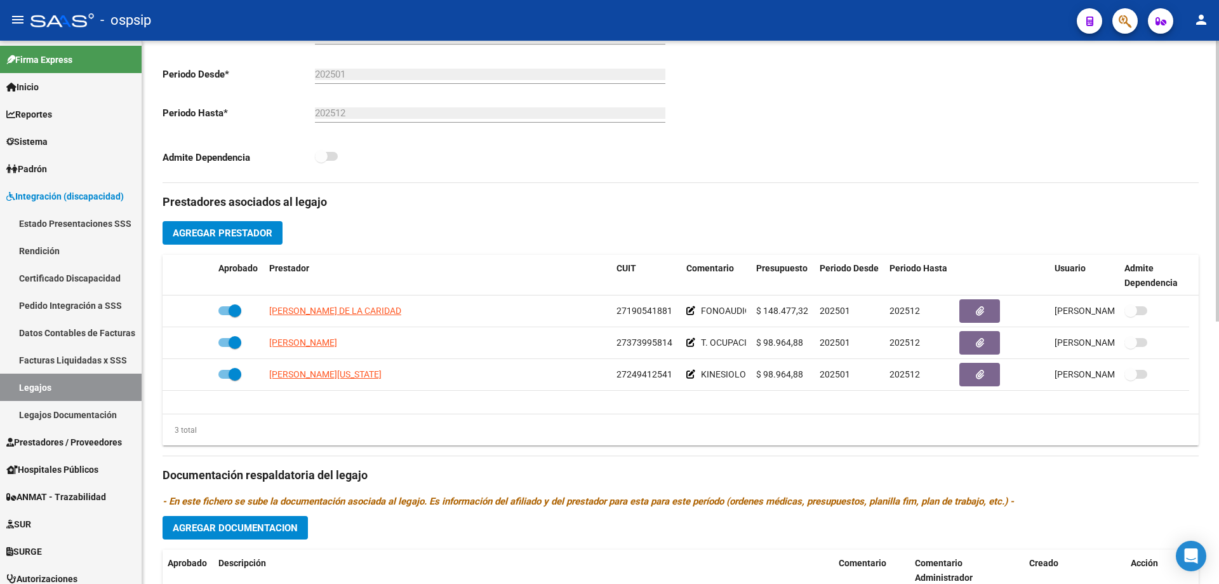
scroll to position [317, 0]
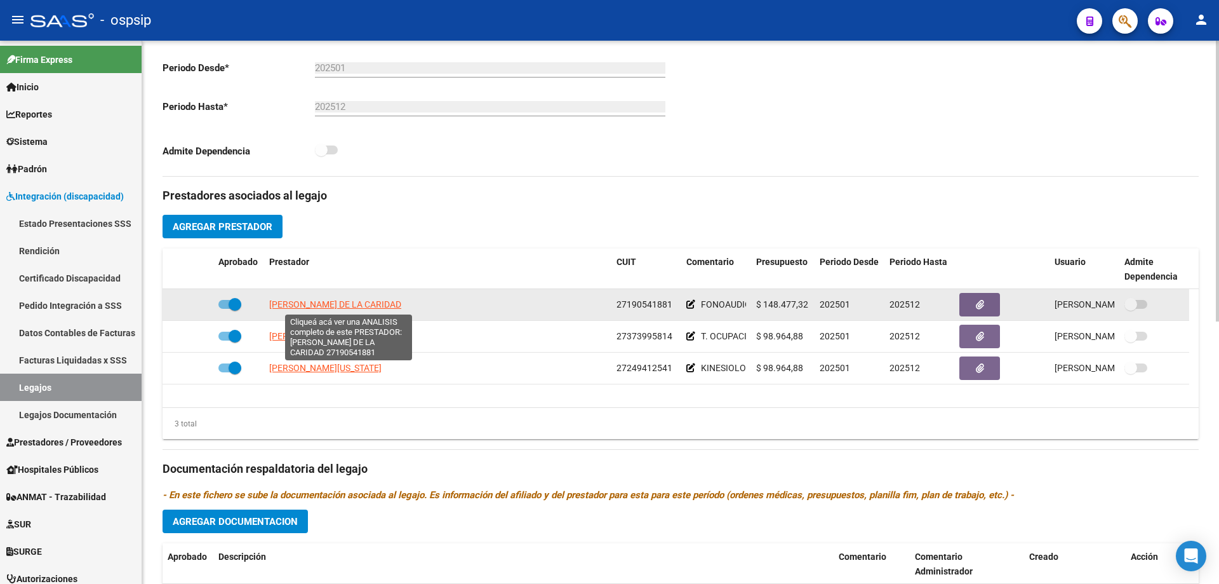
click at [382, 306] on span "PEREZ ACUÑA ANABEL DE LA CARIDAD" at bounding box center [335, 304] width 132 height 10
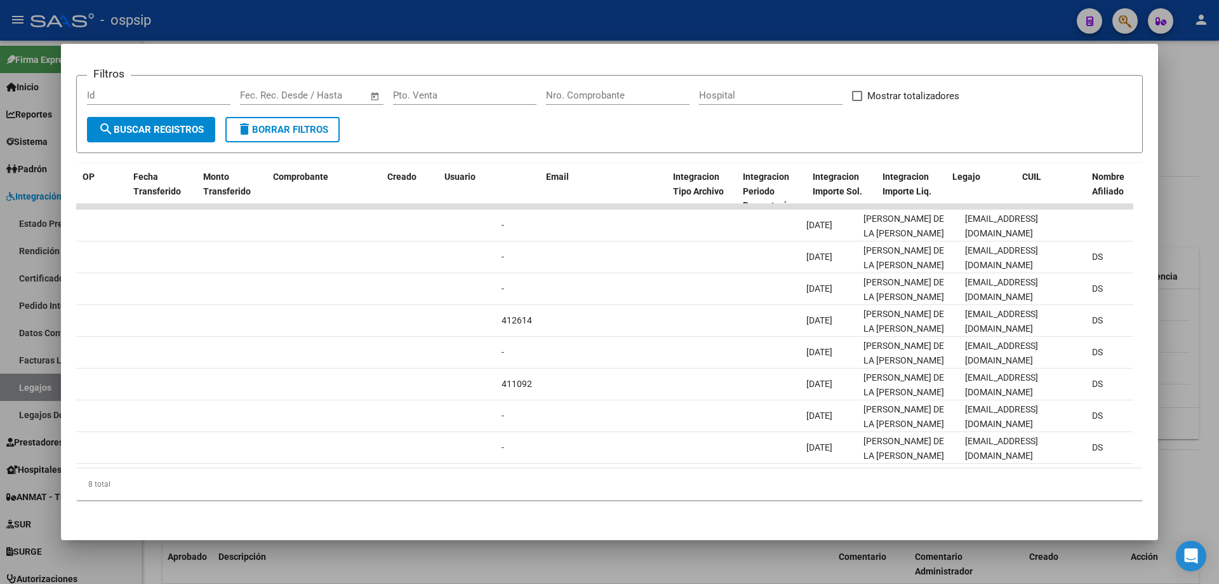
scroll to position [0, 1278]
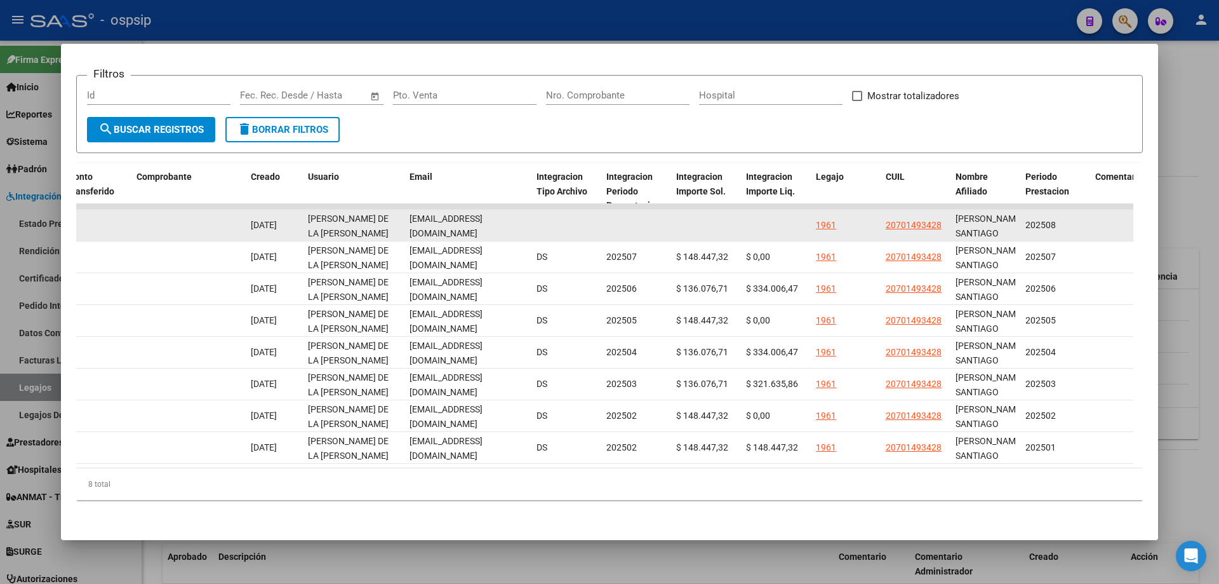
drag, startPoint x: 406, startPoint y: 213, endPoint x: 558, endPoint y: 220, distance: 151.9
click at [558, 220] on div "89596 Integración - Discapacidad Factura C: 3134 - 669 $ 148.447,32 31/08/2025 …" at bounding box center [169, 226] width 2743 height 32
drag, startPoint x: 573, startPoint y: 219, endPoint x: 507, endPoint y: 233, distance: 68.1
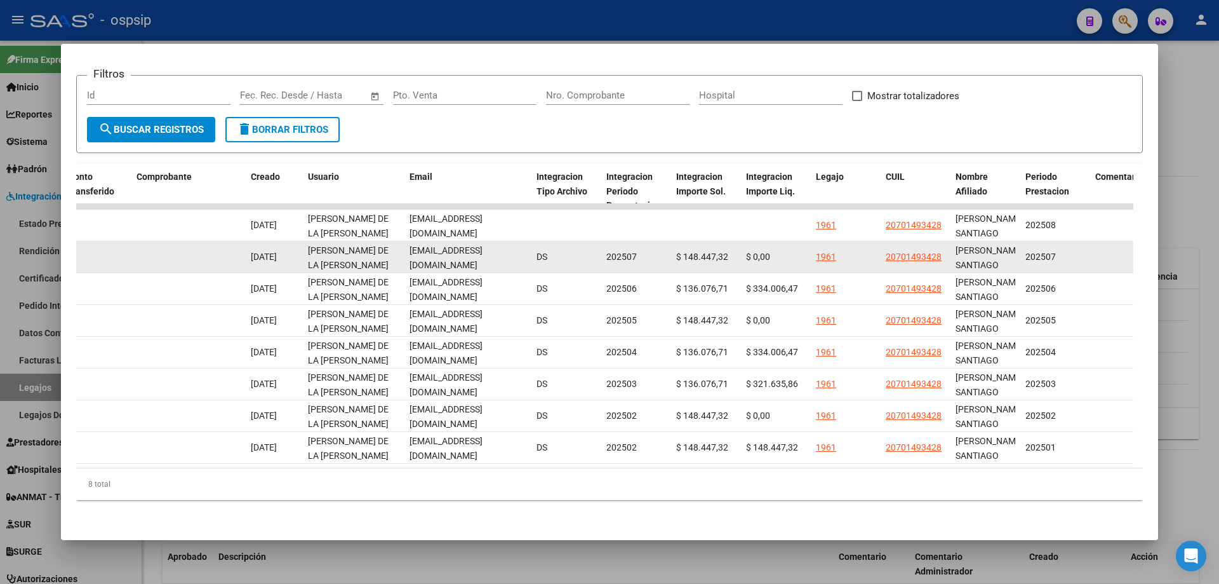
click at [574, 219] on datatable-body-cell at bounding box center [566, 225] width 70 height 31
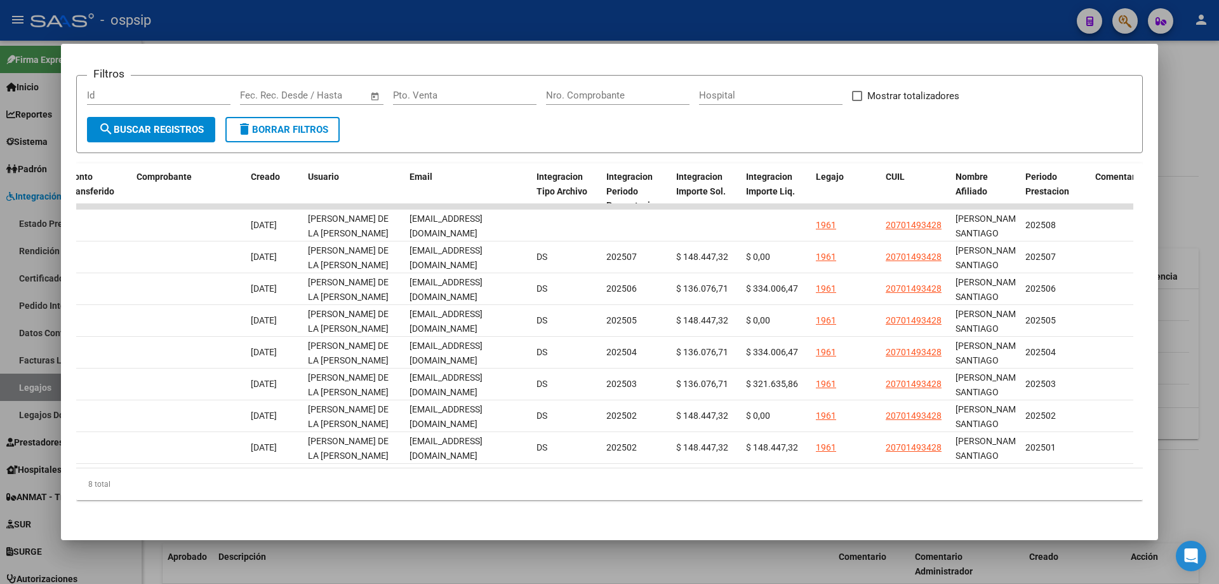
click at [574, 512] on div "Análisis Prestador - CUIT: 27190541881 cloud_download Exportar CSV ABM ARCA Imp…" at bounding box center [609, 211] width 1067 height 626
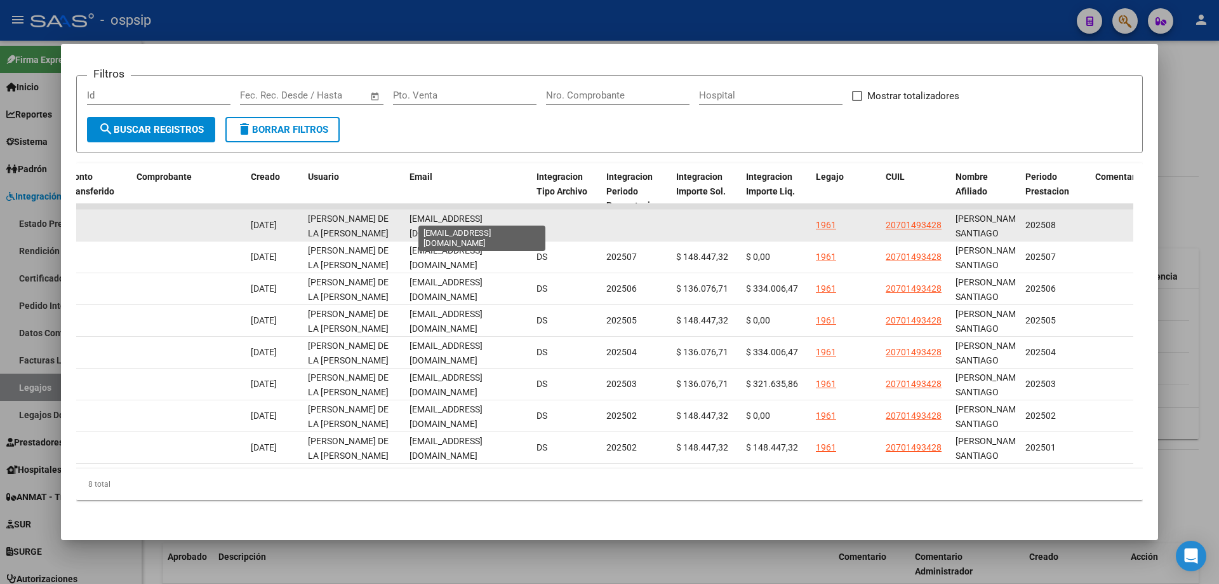
scroll to position [0, 27]
drag, startPoint x: 410, startPoint y: 214, endPoint x: 508, endPoint y: 215, distance: 98.4
click at [483, 213] on span "anabeldelacaridadperez@gmail.com" at bounding box center [446, 225] width 73 height 25
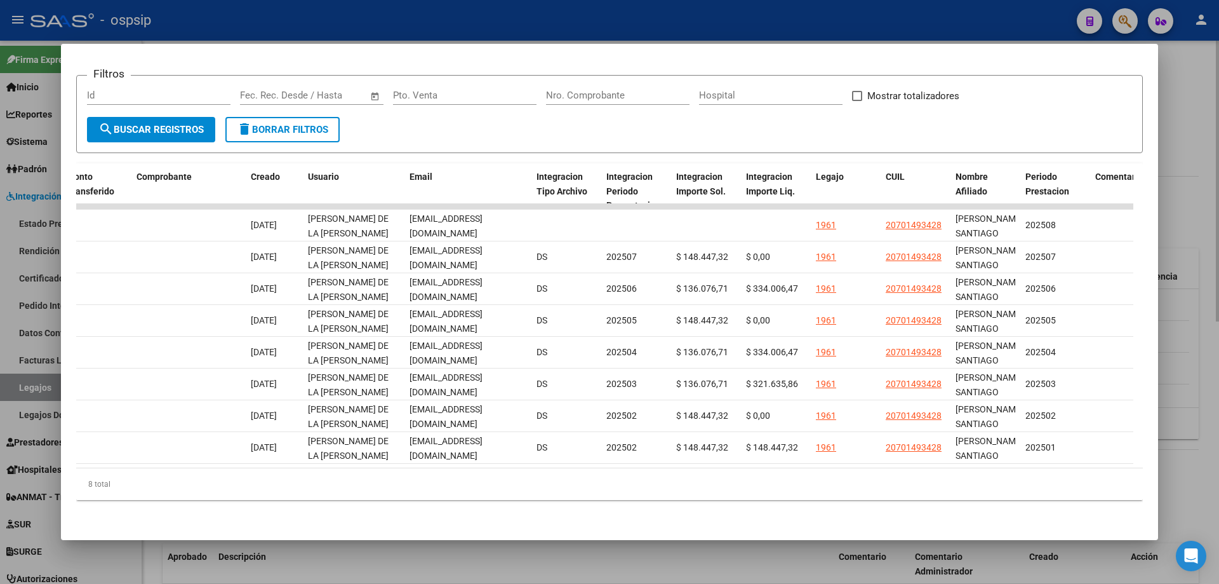
click at [1216, 195] on div at bounding box center [609, 292] width 1219 height 584
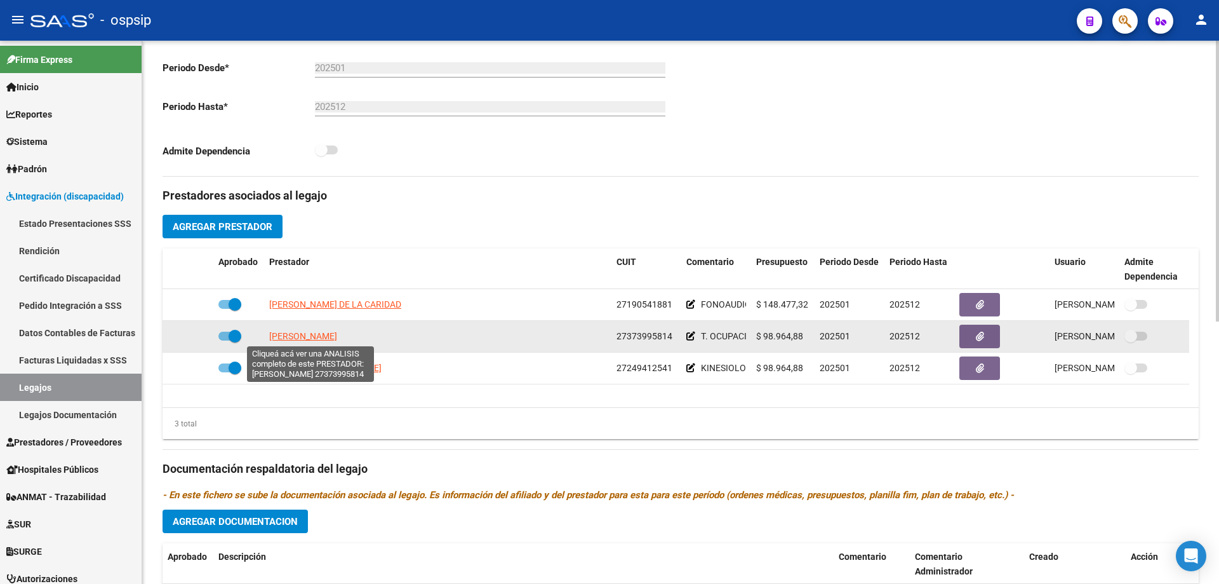
click at [311, 333] on span "FLORENCIO JULIETA" at bounding box center [303, 336] width 68 height 10
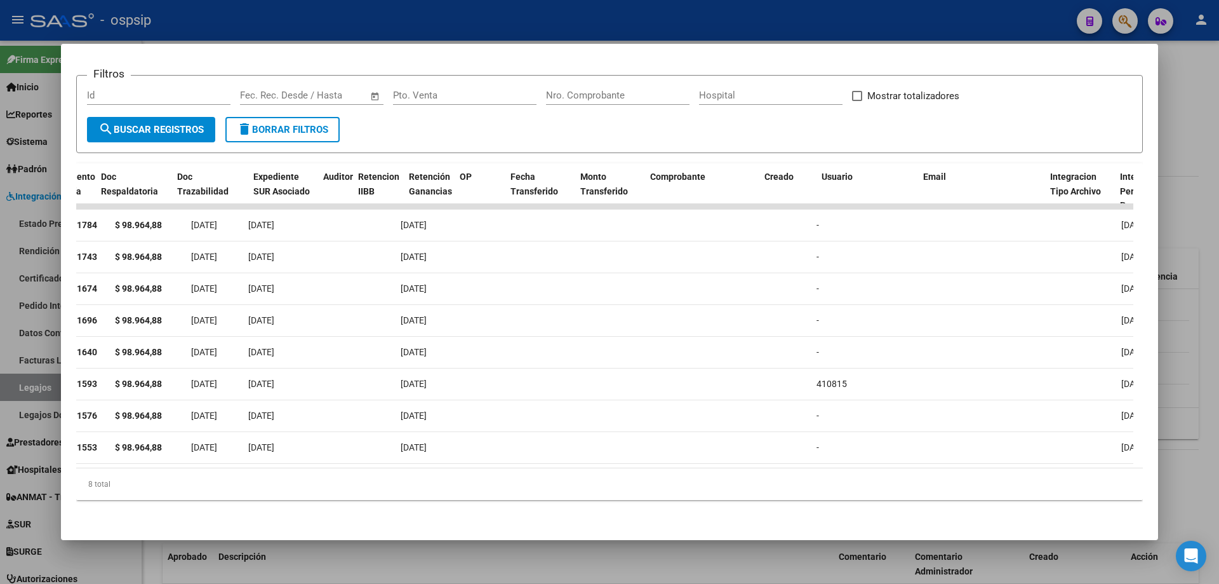
scroll to position [0, 790]
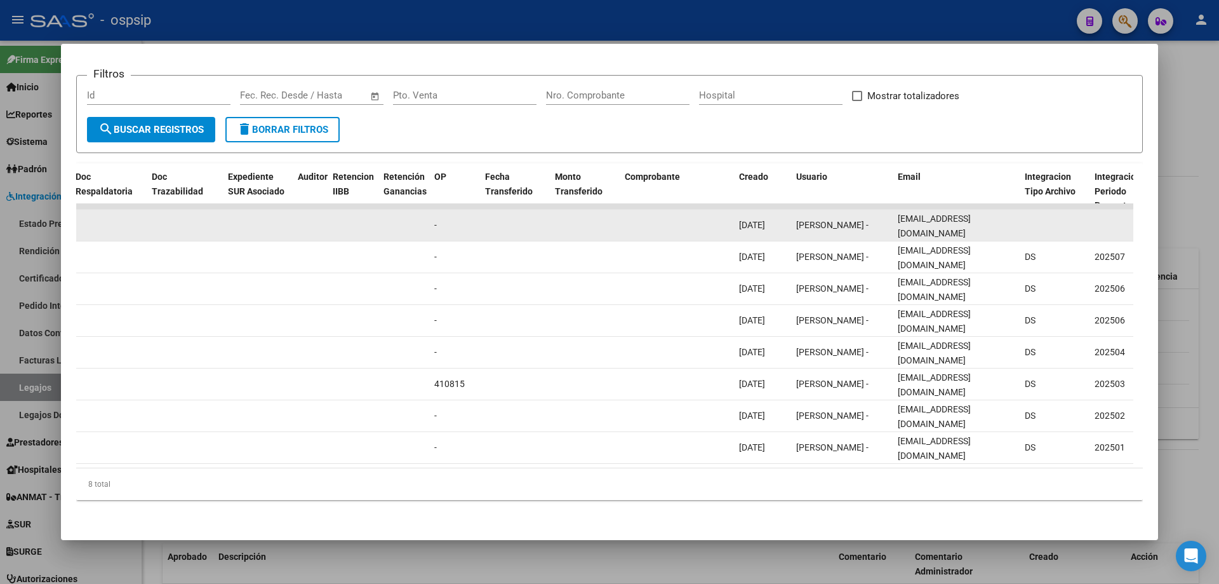
drag, startPoint x: 893, startPoint y: 214, endPoint x: 1003, endPoint y: 220, distance: 109.4
click at [1015, 222] on datatable-body-cell "florenciojulieta1@gmail.com" at bounding box center [956, 225] width 127 height 31
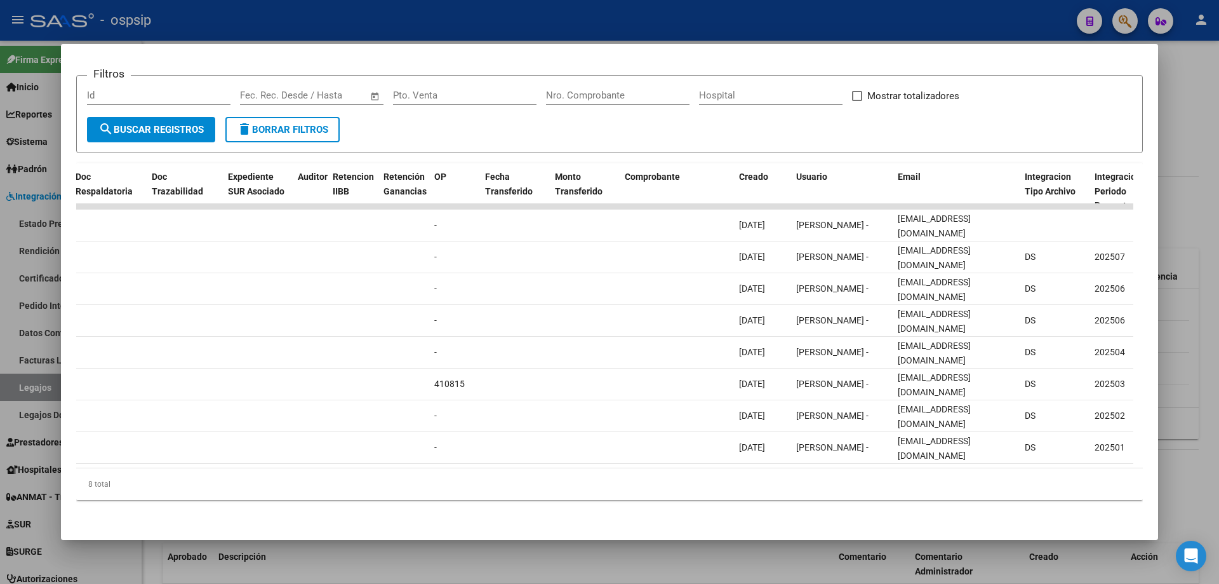
click at [1191, 193] on div at bounding box center [609, 292] width 1219 height 584
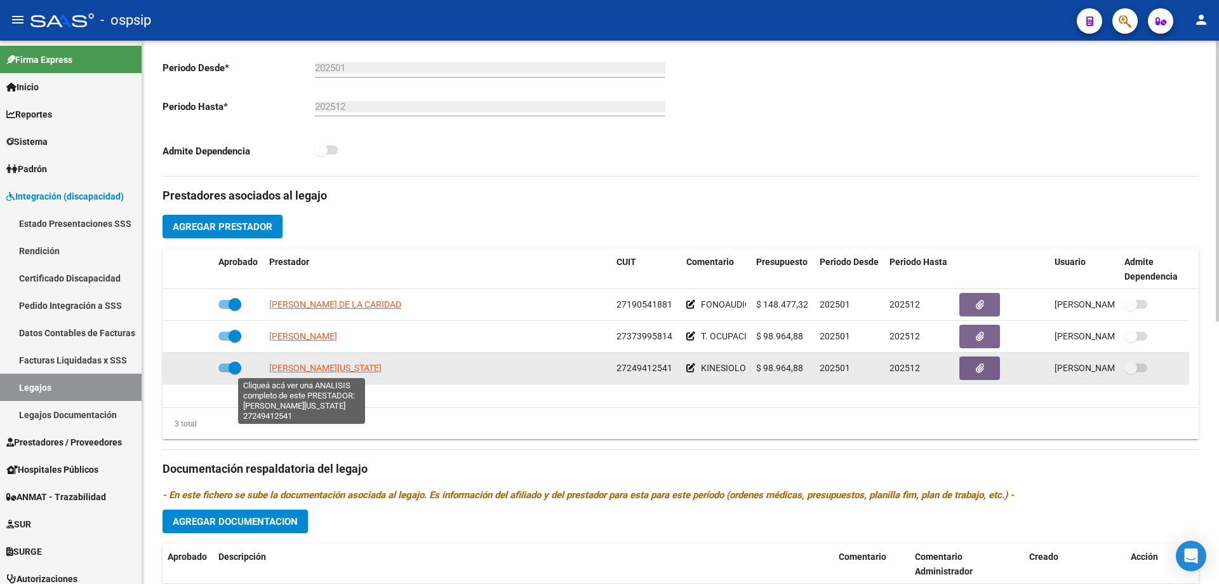
click at [318, 365] on span "PEREZ VIRGINIA" at bounding box center [325, 368] width 112 height 10
type textarea "27249412541"
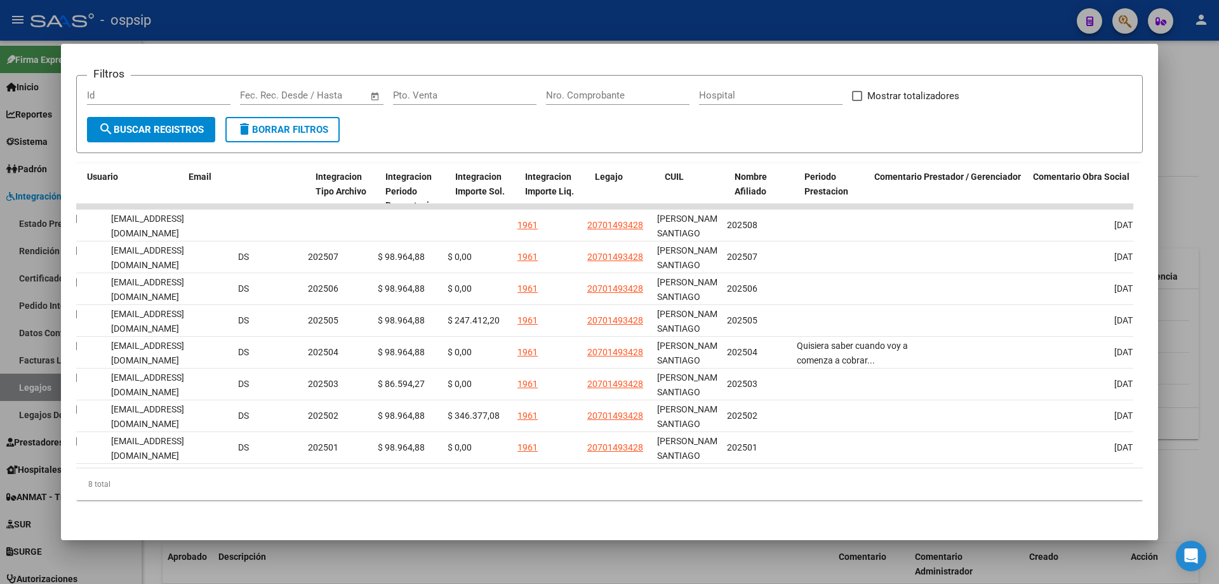
scroll to position [0, 1582]
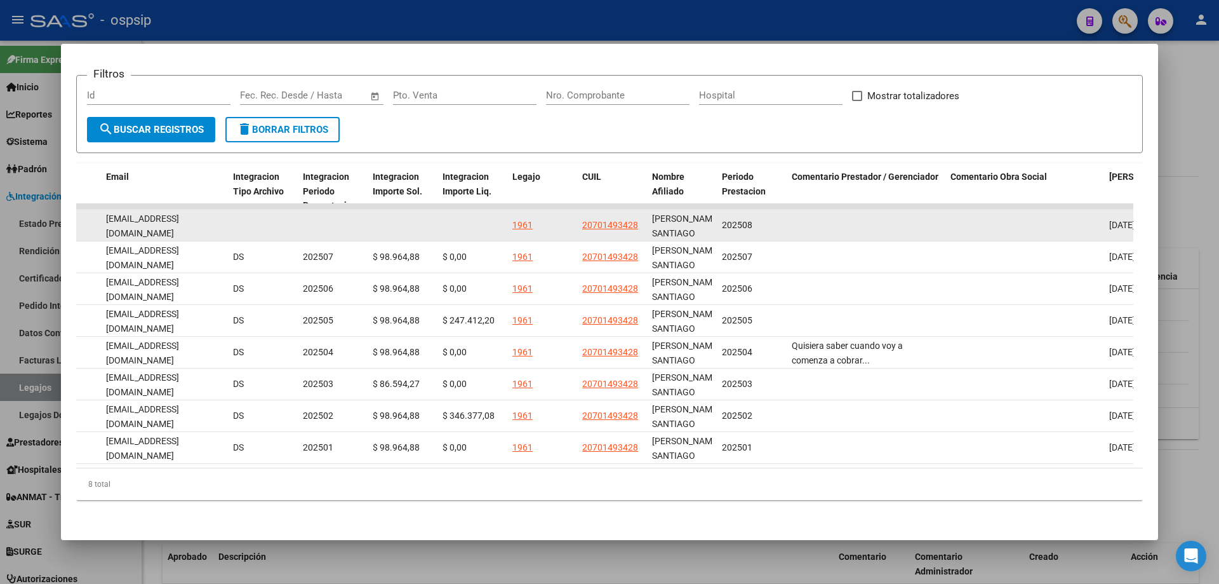
drag, startPoint x: 105, startPoint y: 215, endPoint x: 220, endPoint y: 209, distance: 115.1
click at [220, 210] on datatable-body-cell "virkine012@hotmail.com" at bounding box center [164, 225] width 127 height 31
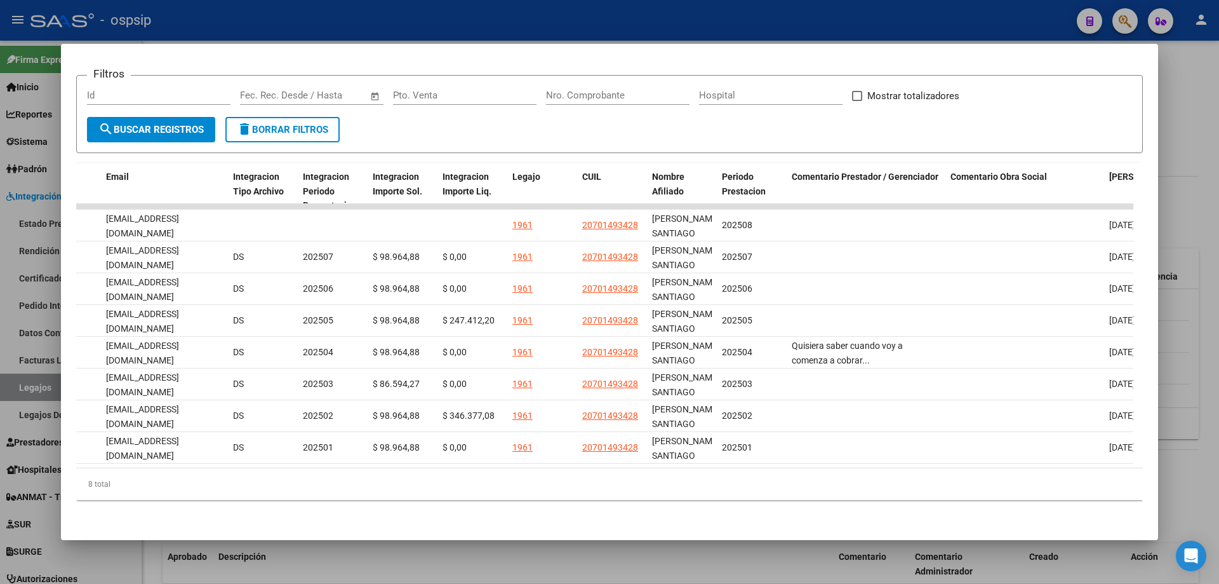
click at [1201, 220] on div at bounding box center [609, 292] width 1219 height 584
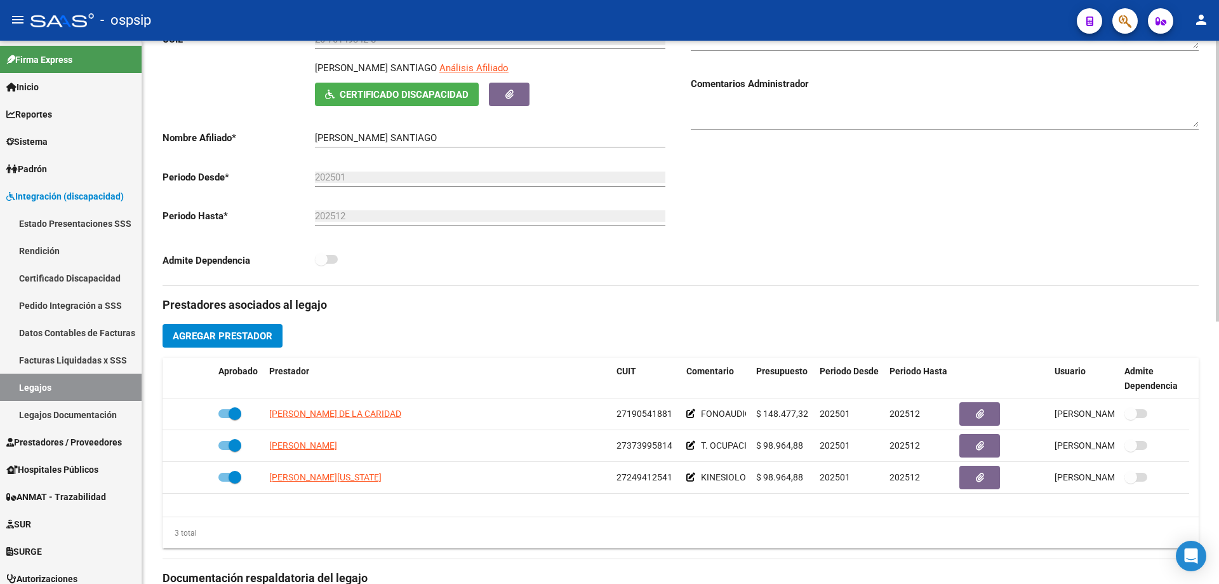
scroll to position [0, 0]
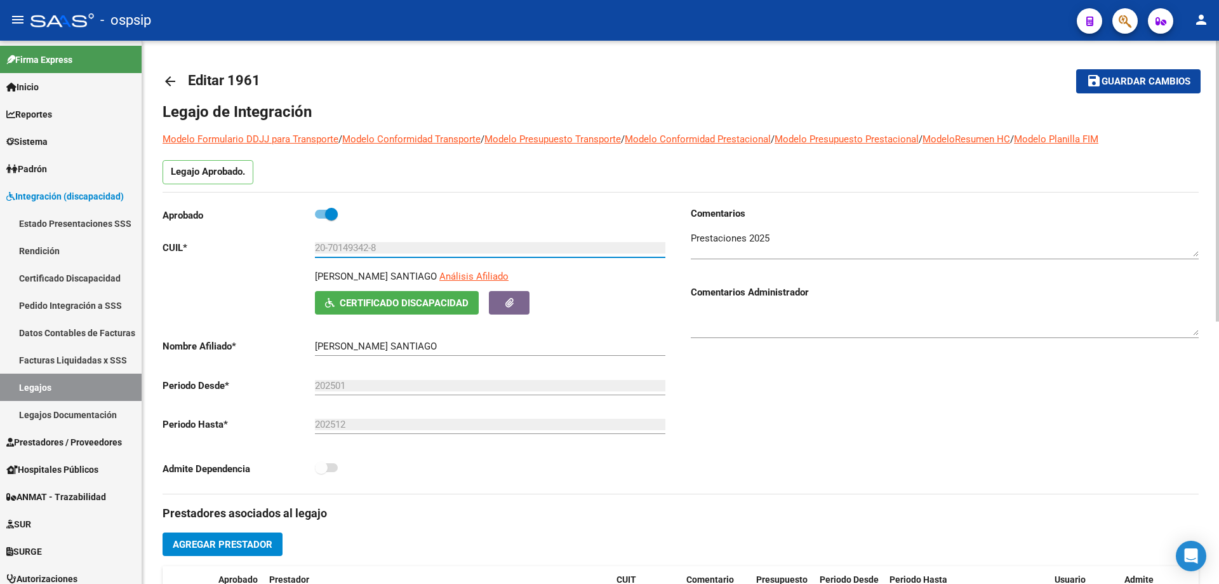
drag, startPoint x: 397, startPoint y: 250, endPoint x: 313, endPoint y: 252, distance: 84.5
click at [313, 252] on app-form-text-field "CUIL * 20-70149342-8 Ingresar CUIL" at bounding box center [414, 247] width 503 height 11
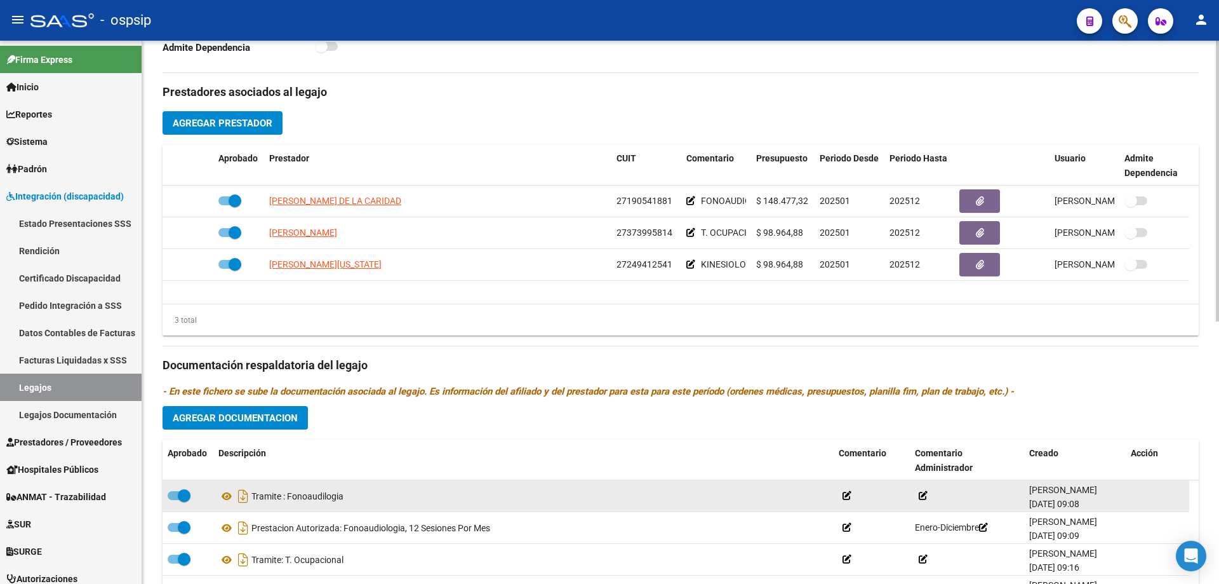
scroll to position [508, 0]
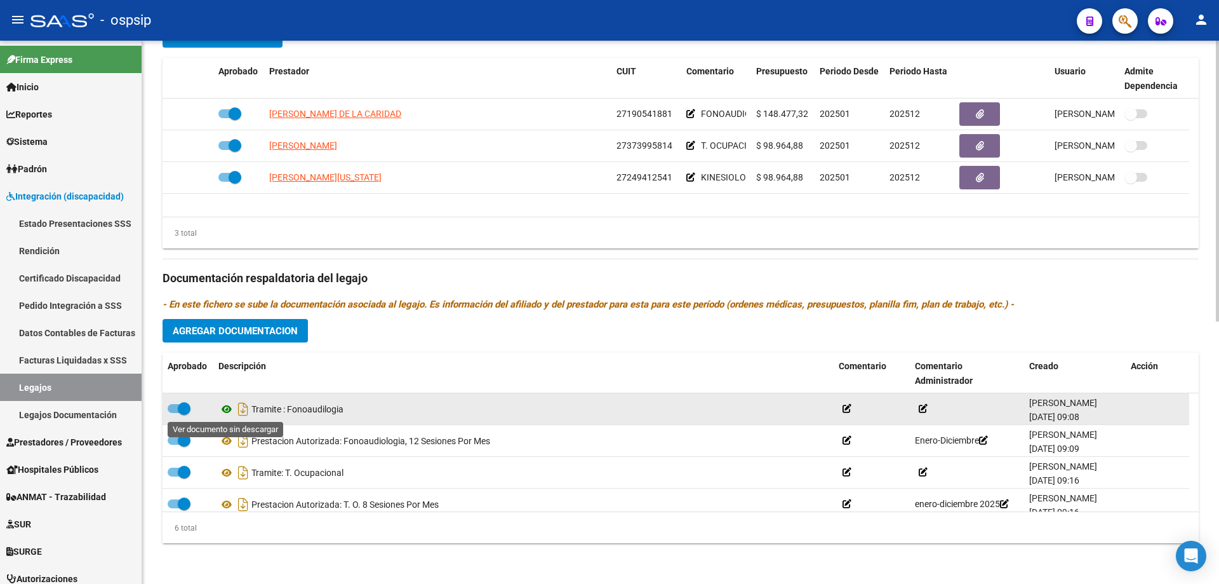
click at [224, 406] on icon at bounding box center [226, 408] width 17 height 15
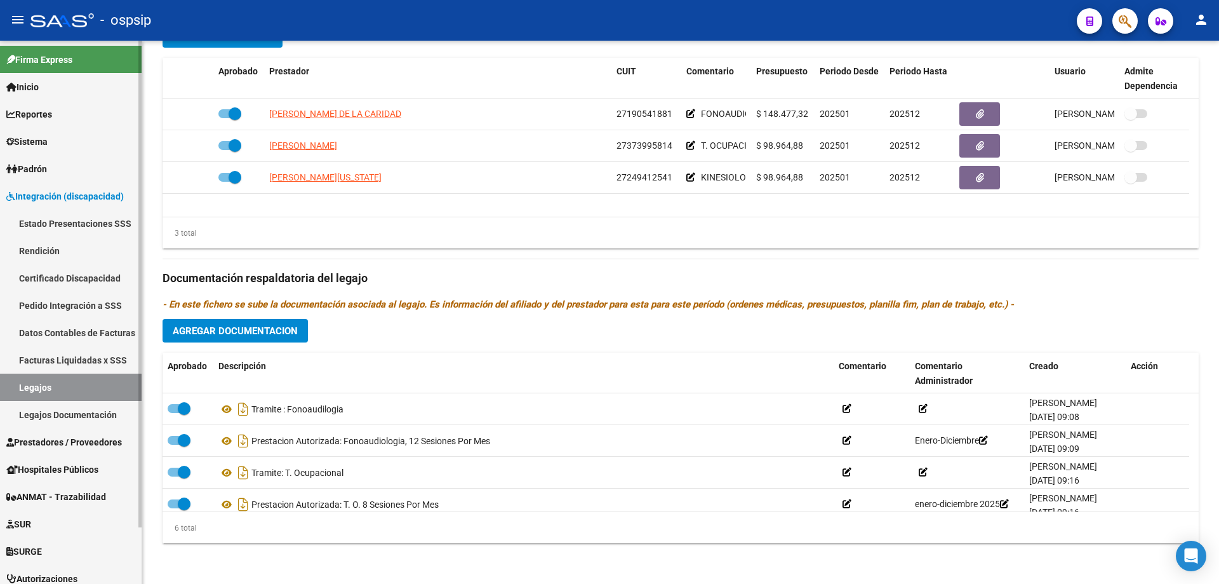
drag, startPoint x: 58, startPoint y: 391, endPoint x: 71, endPoint y: 385, distance: 14.8
click at [58, 391] on link "Legajos" at bounding box center [71, 386] width 142 height 27
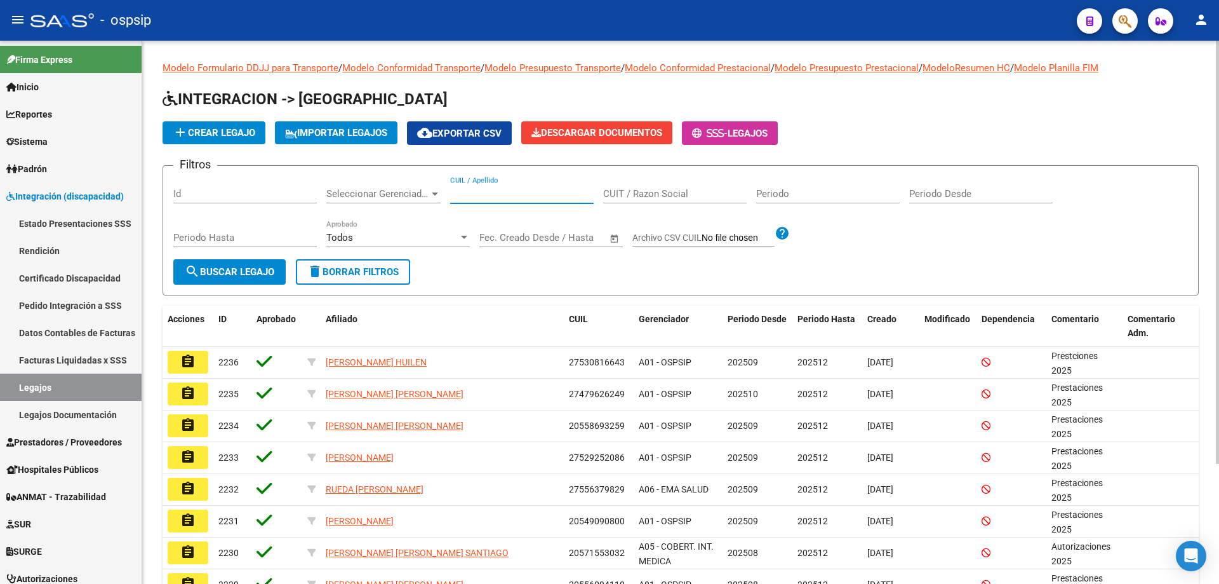
click at [524, 198] on input "CUIL / Apellido" at bounding box center [522, 193] width 144 height 11
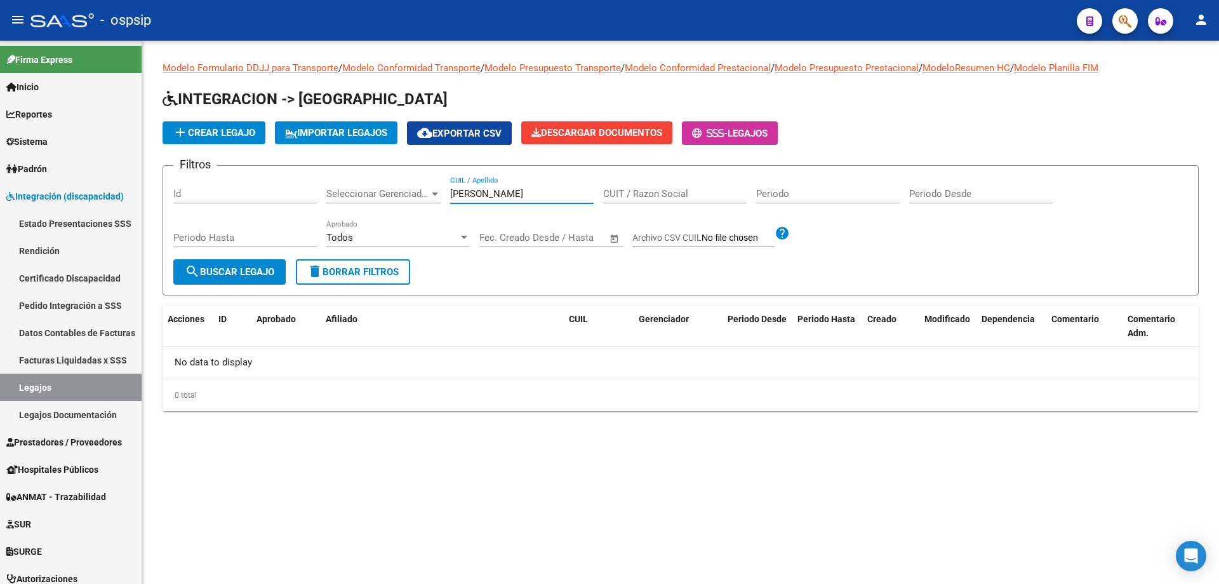
drag, startPoint x: 539, startPoint y: 192, endPoint x: 427, endPoint y: 205, distance: 113.1
click at [434, 203] on div "Filtros Id Seleccionar Gerenciador Seleccionar Gerenciador LEDESMA SOFIA CUIL /…" at bounding box center [680, 217] width 1015 height 83
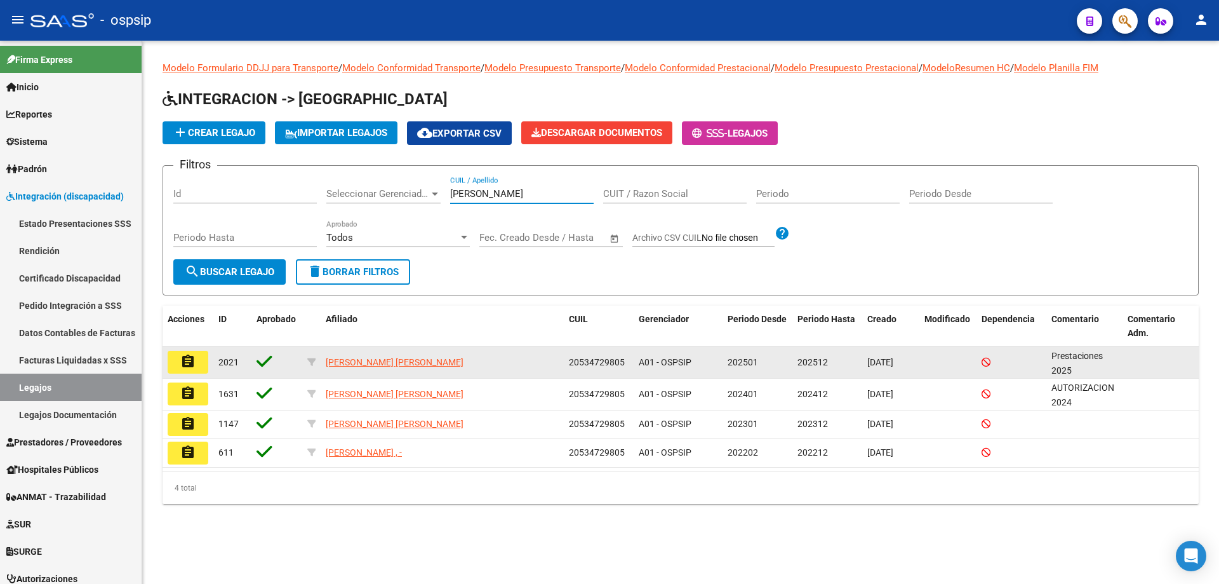
type input "IANNOPOLLO"
click at [176, 366] on button "assignment" at bounding box center [188, 362] width 41 height 23
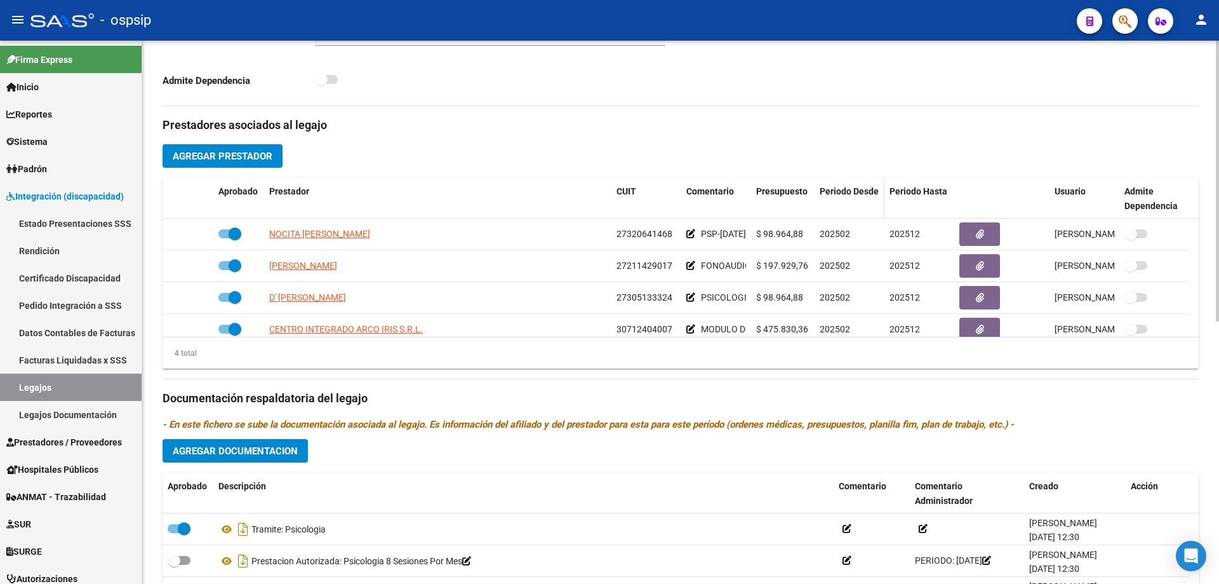
scroll to position [254, 0]
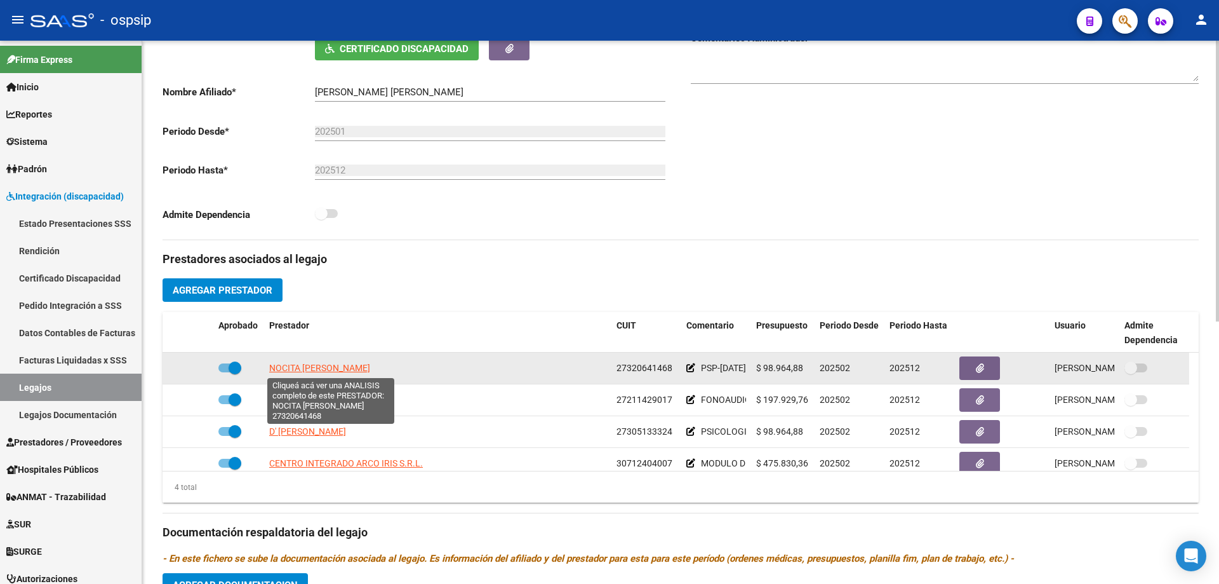
click at [324, 368] on span "NOCITA NATALIA JACQUELINE" at bounding box center [319, 368] width 101 height 10
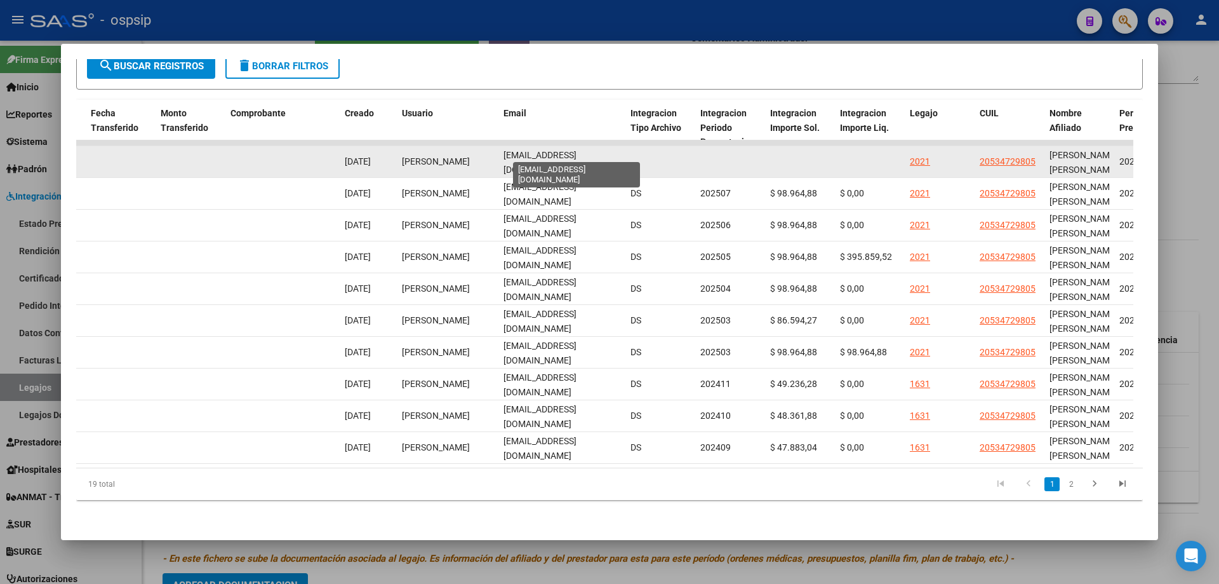
scroll to position [0, 29]
drag, startPoint x: 502, startPoint y: 153, endPoint x: 629, endPoint y: 150, distance: 127.0
click at [629, 150] on div "88963 Integración - Discapacidad Factura C: 3 - 970 $ 98.964,88 02/09/2025 03/0…" at bounding box center [263, 162] width 2743 height 32
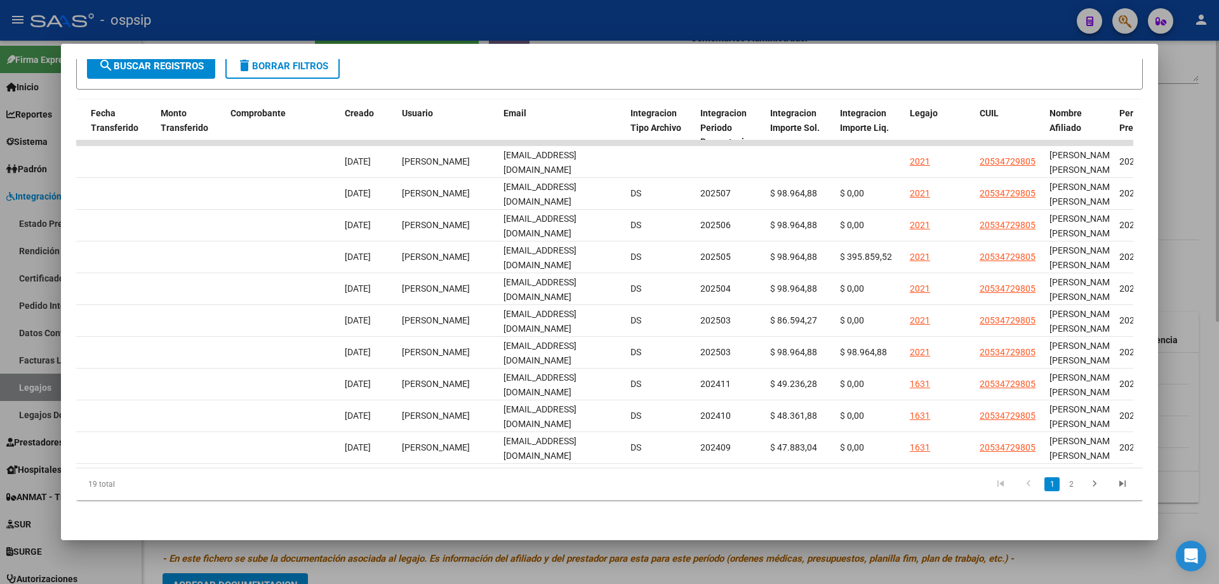
drag, startPoint x: 1205, startPoint y: 161, endPoint x: 1183, endPoint y: 173, distance: 25.0
click at [1201, 165] on div at bounding box center [609, 292] width 1219 height 584
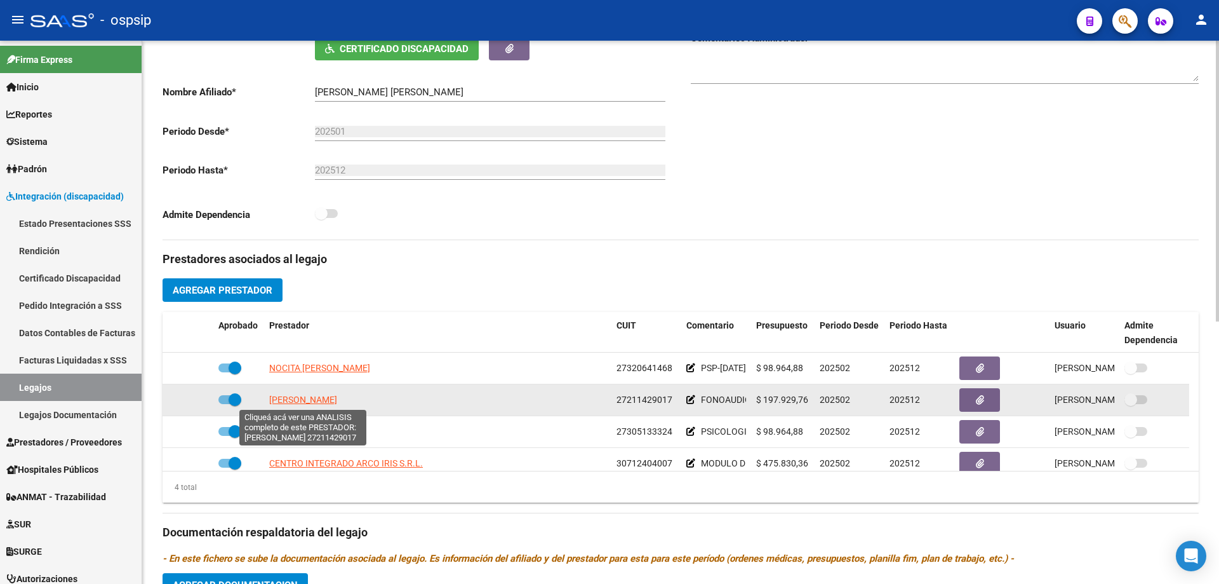
click at [324, 401] on span "VERINA CINTHIA" at bounding box center [303, 399] width 68 height 10
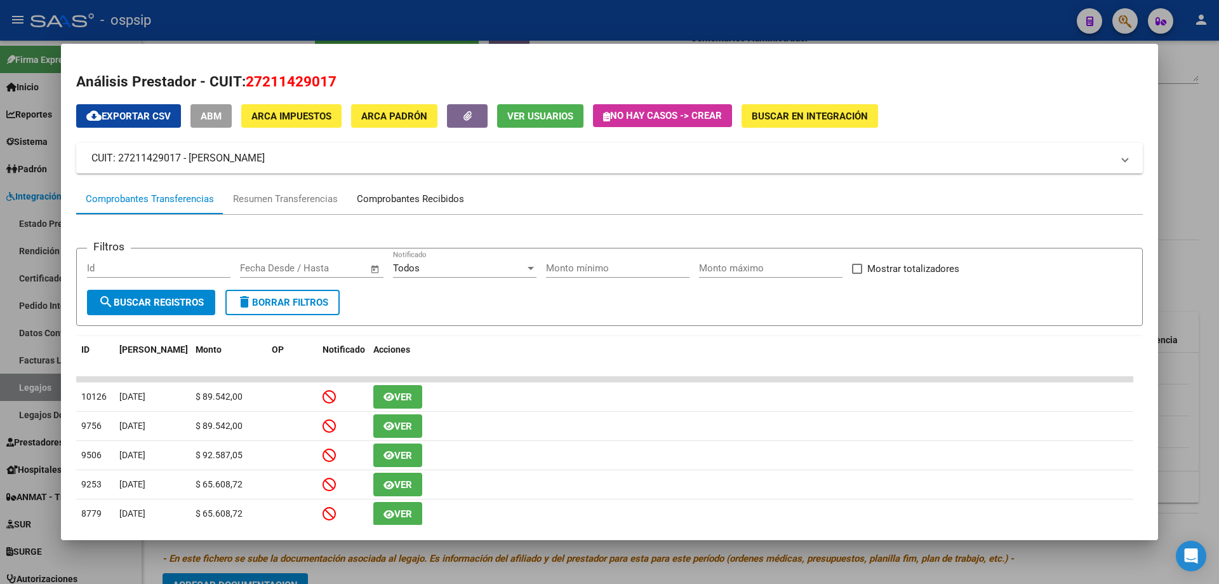
drag, startPoint x: 450, startPoint y: 196, endPoint x: 462, endPoint y: 197, distance: 12.1
click at [451, 196] on div "Comprobantes Recibidos" at bounding box center [410, 199] width 107 height 15
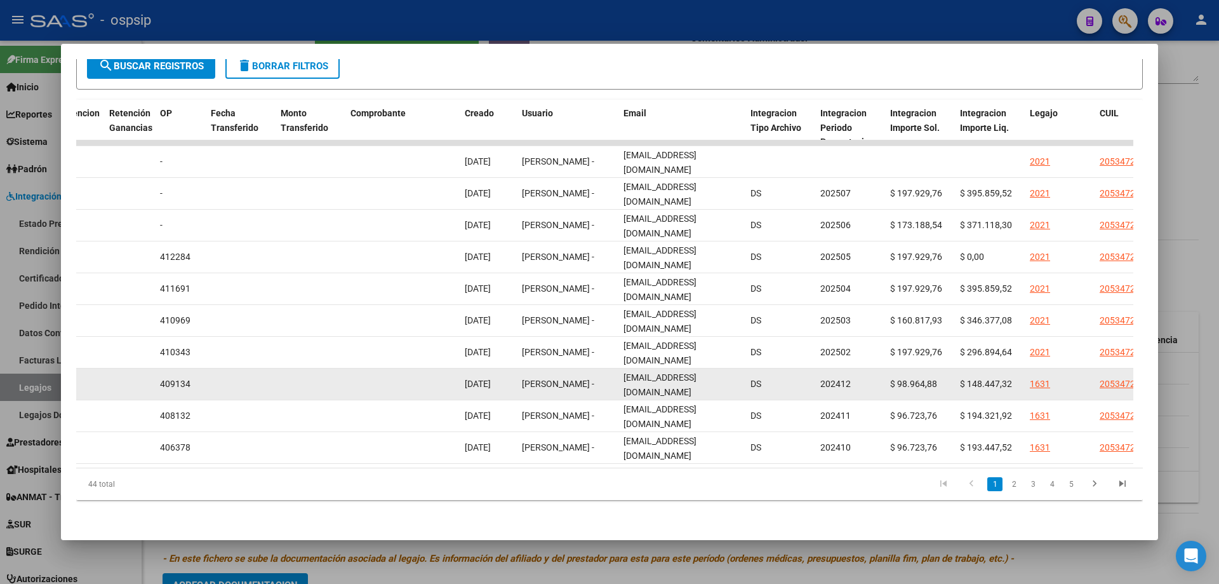
scroll to position [0, 1066]
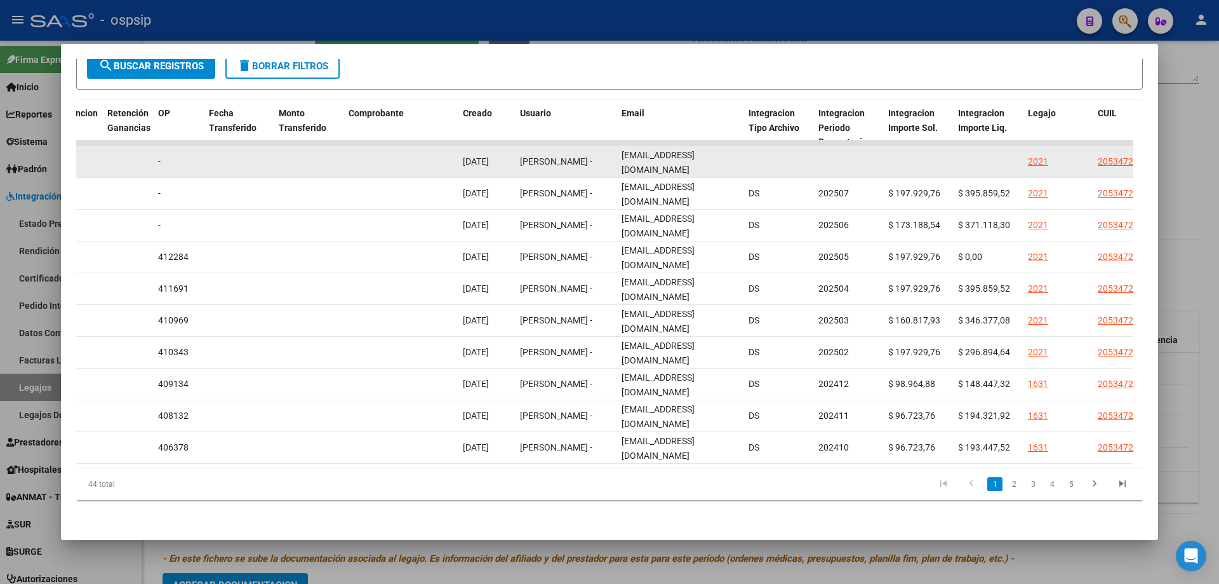
drag, startPoint x: 618, startPoint y: 149, endPoint x: 744, endPoint y: 150, distance: 126.4
click at [744, 150] on div "88776 A01 - OSPSIP Integración - Discapacidad Factura B: 7 - 1505 $ 197.929,76 …" at bounding box center [381, 162] width 2743 height 32
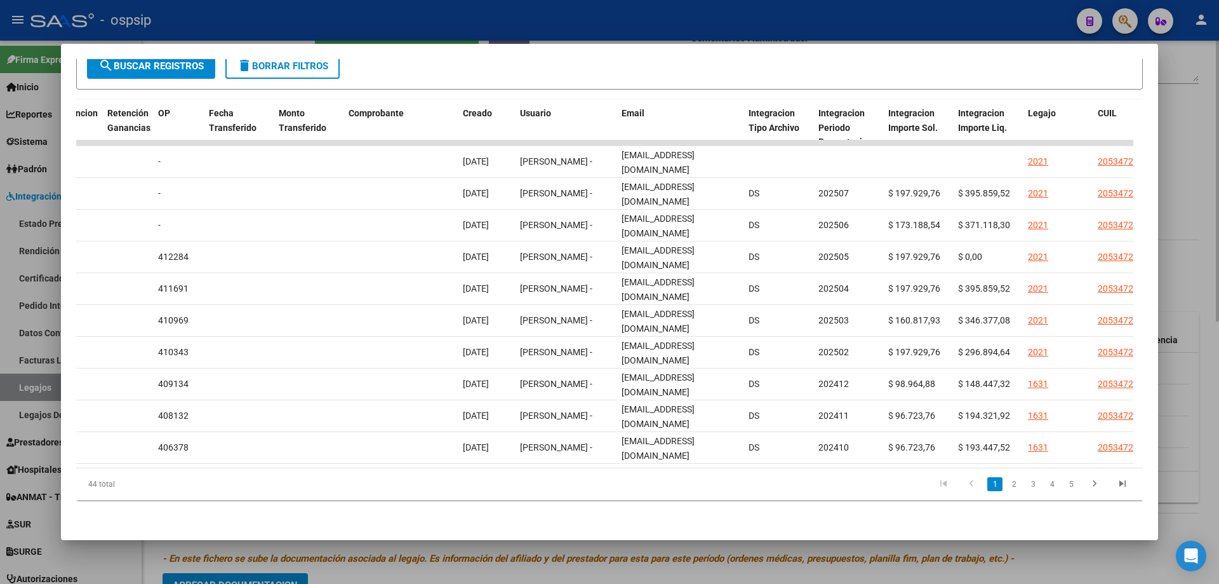
drag, startPoint x: 1207, startPoint y: 217, endPoint x: 1126, endPoint y: 270, distance: 97.6
click at [1204, 219] on div at bounding box center [609, 292] width 1219 height 584
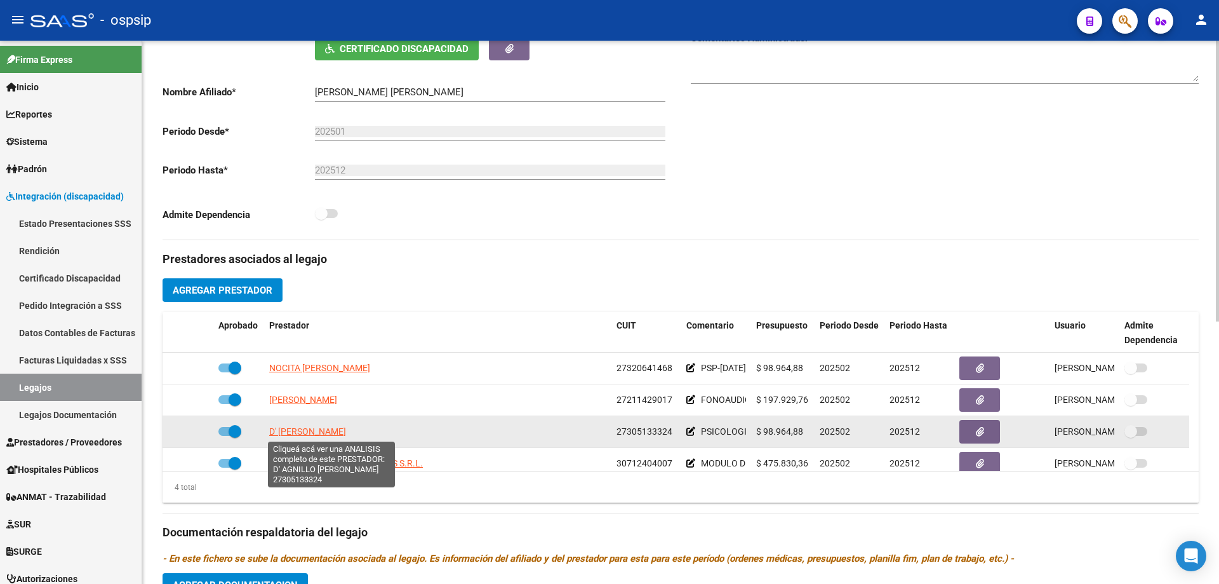
click at [289, 434] on span "D' AGNILLO MARIANA VALERIA" at bounding box center [307, 431] width 77 height 10
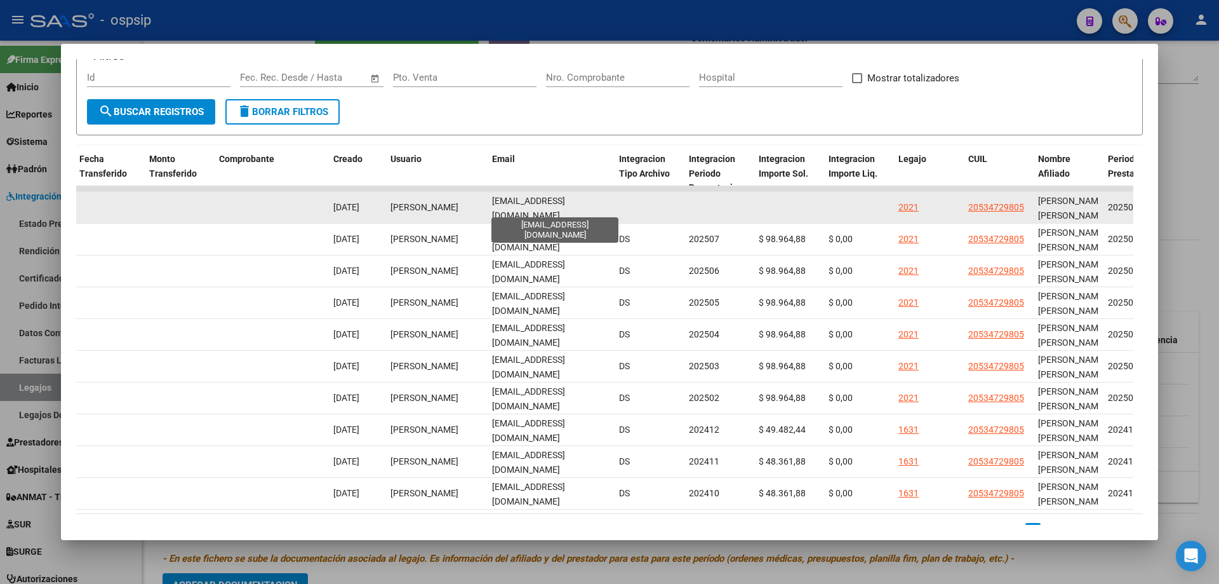
scroll to position [0, 8]
drag, startPoint x: 490, startPoint y: 205, endPoint x: 620, endPoint y: 209, distance: 130.9
click at [620, 209] on div "88617 Integración - Discapacidad Factura C: 2 - 1224 $ 98.964,88 01/09/2025 01/…" at bounding box center [252, 208] width 2743 height 32
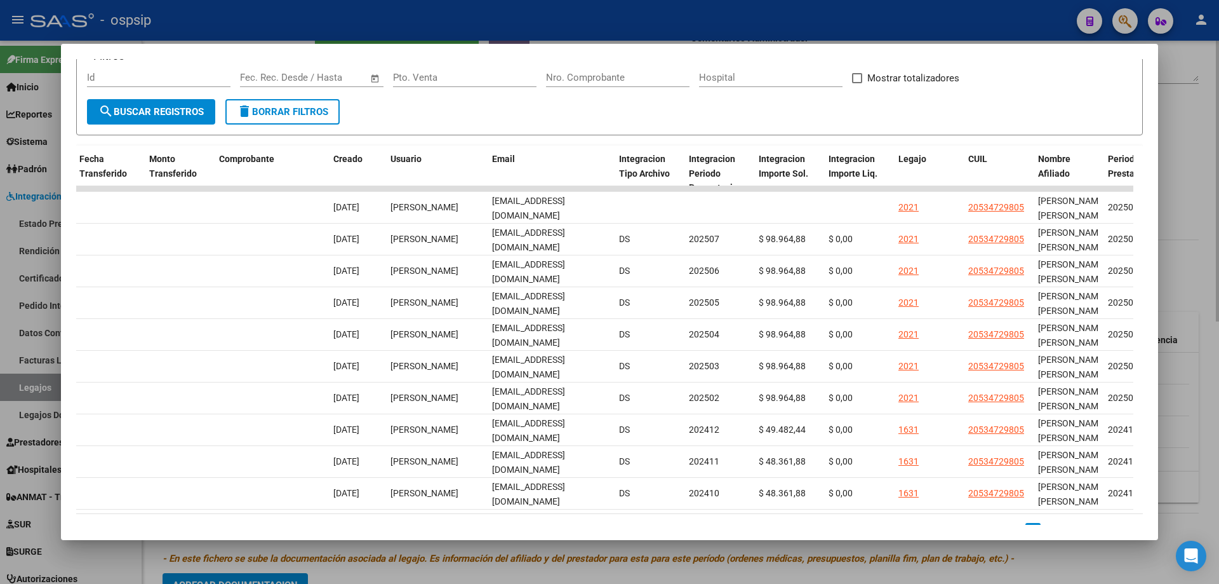
drag, startPoint x: 1185, startPoint y: 145, endPoint x: 1196, endPoint y: 163, distance: 21.0
click at [1191, 150] on div at bounding box center [609, 292] width 1219 height 584
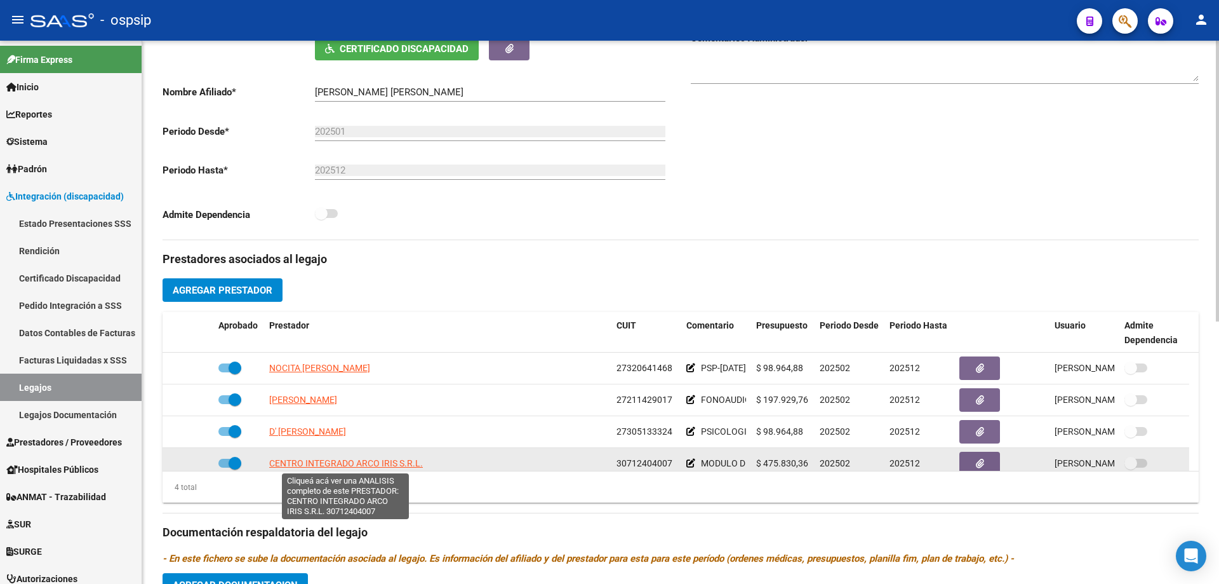
click at [364, 465] on span "CENTRO INTEGRADO ARCO IRIS S.R.L." at bounding box center [346, 463] width 154 height 10
type textarea "30712404007"
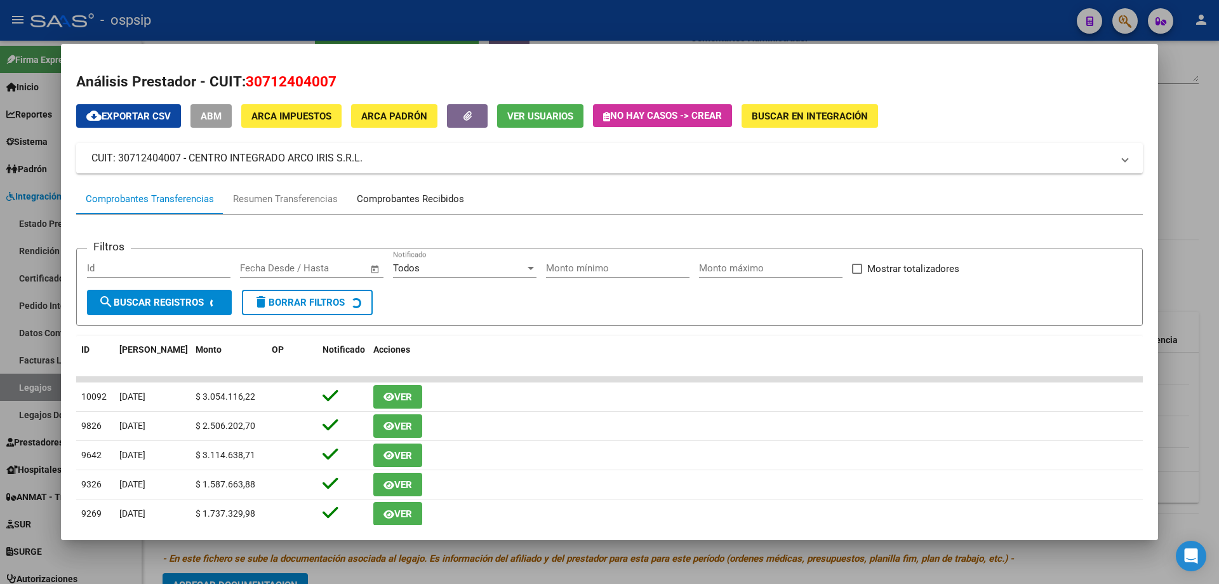
click at [405, 202] on div "Comprobantes Recibidos" at bounding box center [410, 199] width 107 height 15
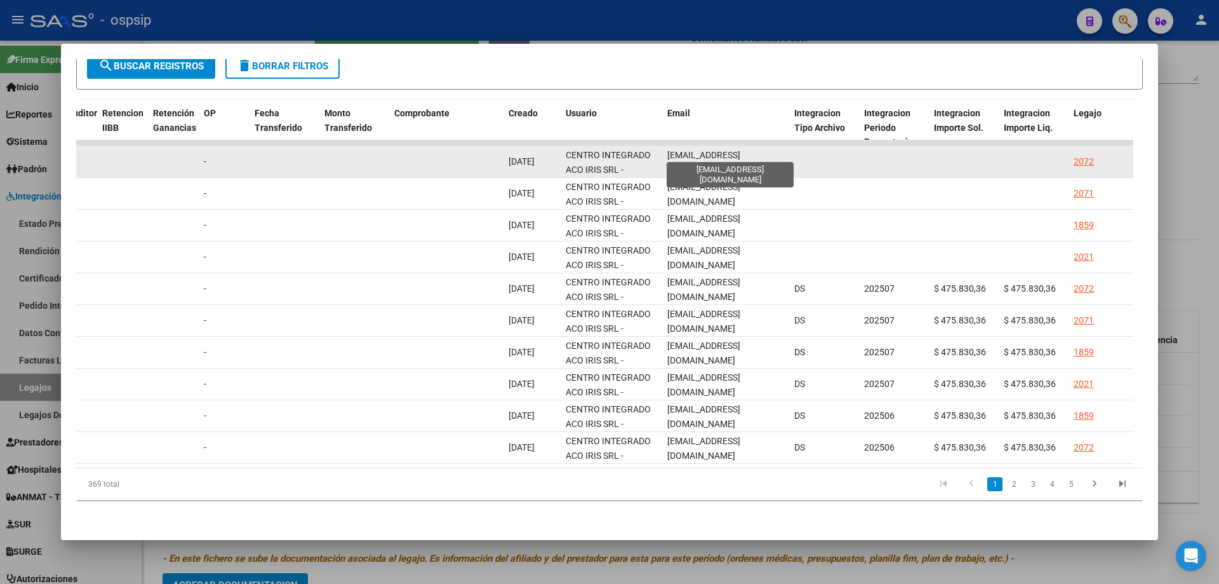
scroll to position [0, 5]
drag, startPoint x: 667, startPoint y: 149, endPoint x: 796, endPoint y: 150, distance: 128.9
click at [799, 150] on div "88843 A01 - OSPSIP Integración - Discapacidad Factura B: 4 - 4642 $ 475.830,36 …" at bounding box center [427, 162] width 2743 height 32
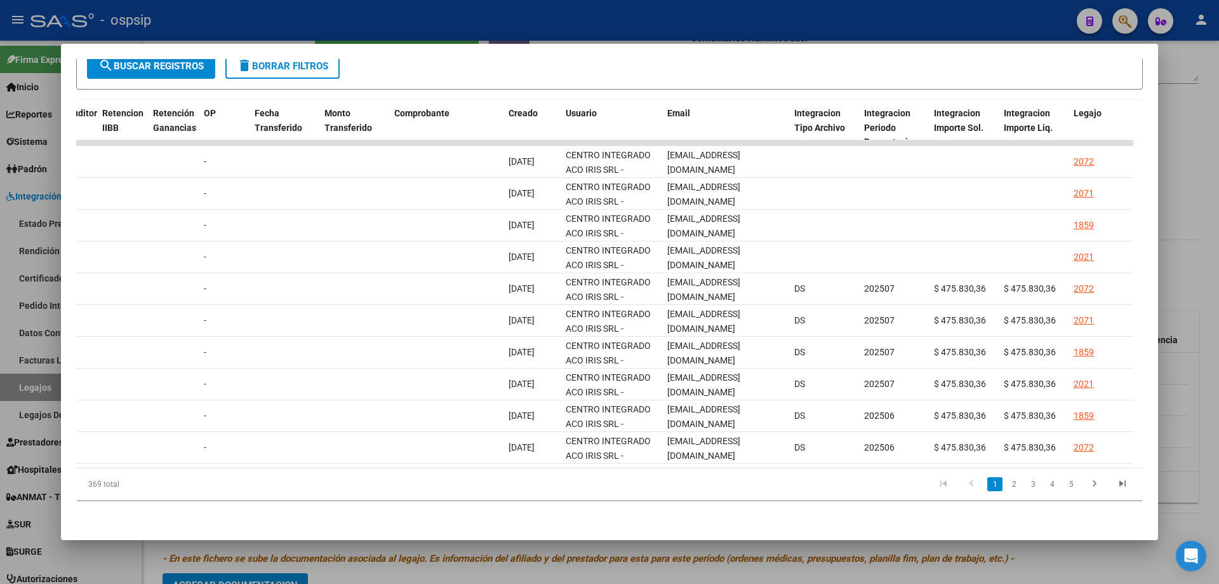
click at [1192, 167] on div at bounding box center [609, 292] width 1219 height 584
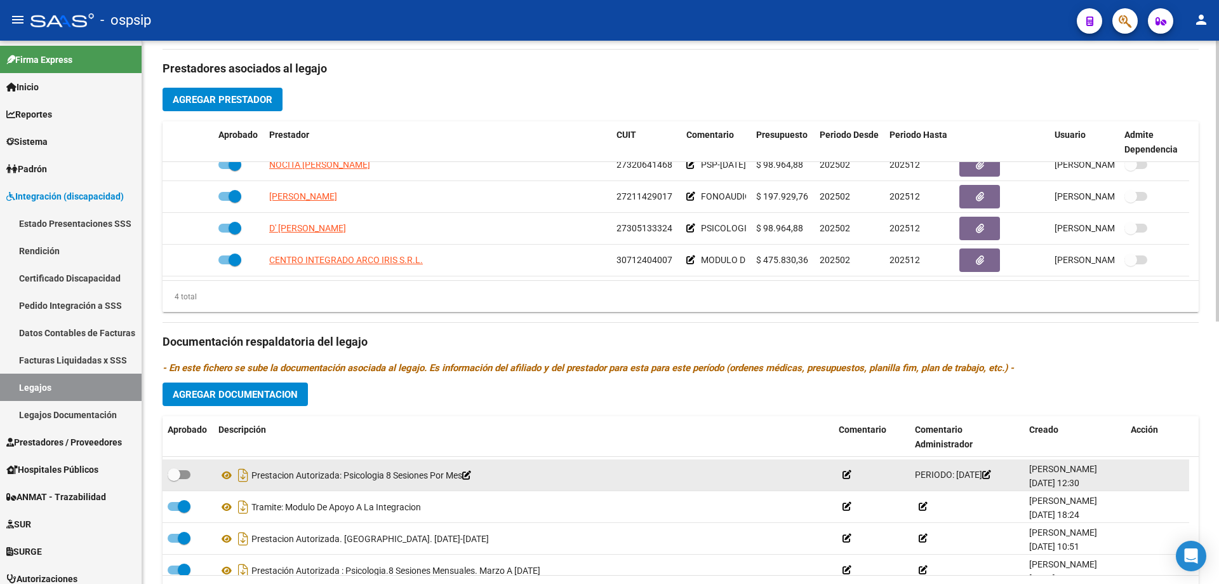
scroll to position [171, 0]
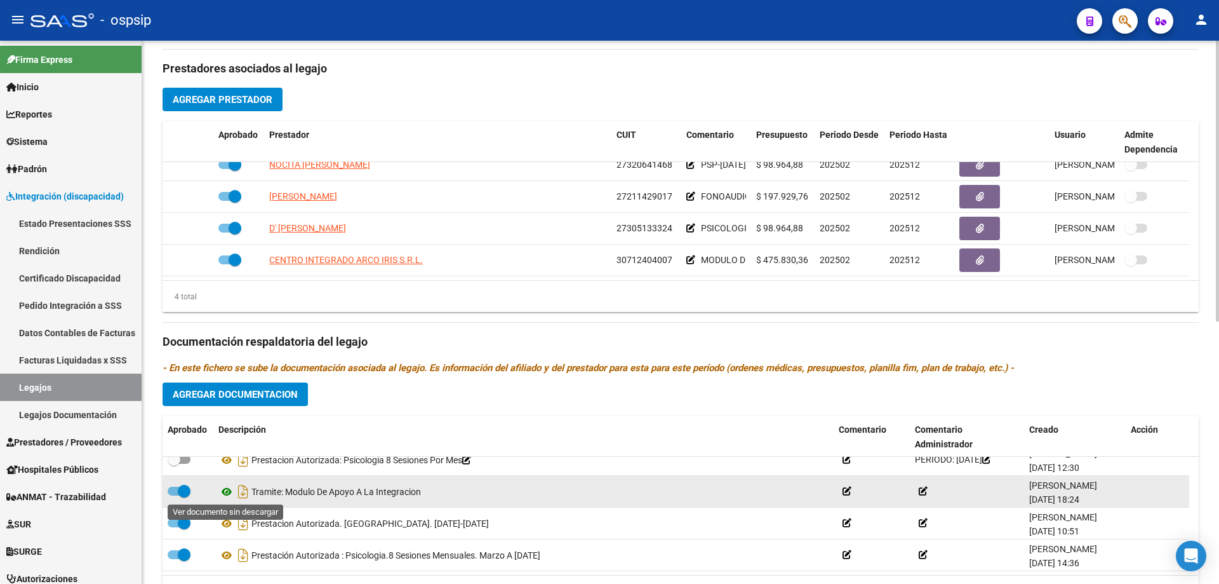
click at [222, 495] on icon at bounding box center [226, 491] width 17 height 15
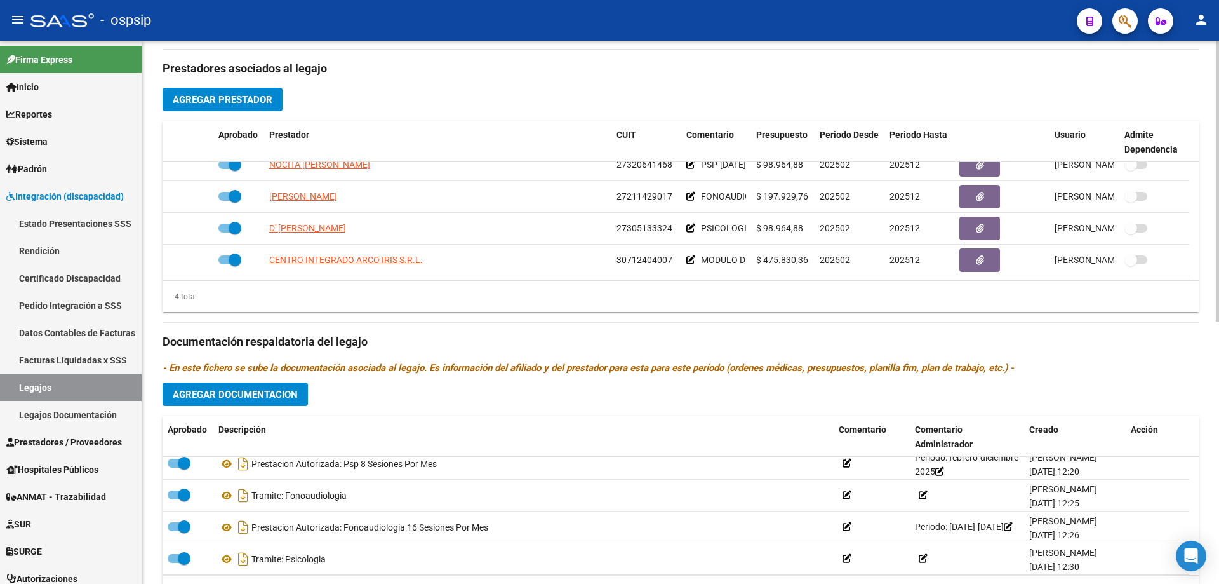
scroll to position [0, 0]
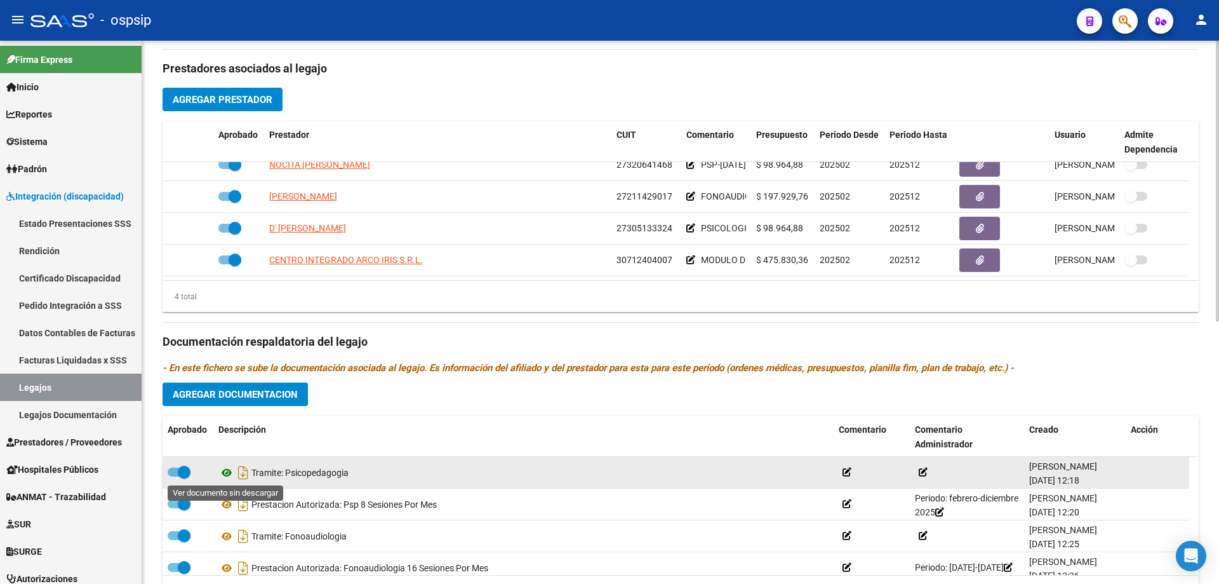
click at [225, 473] on icon at bounding box center [226, 472] width 17 height 15
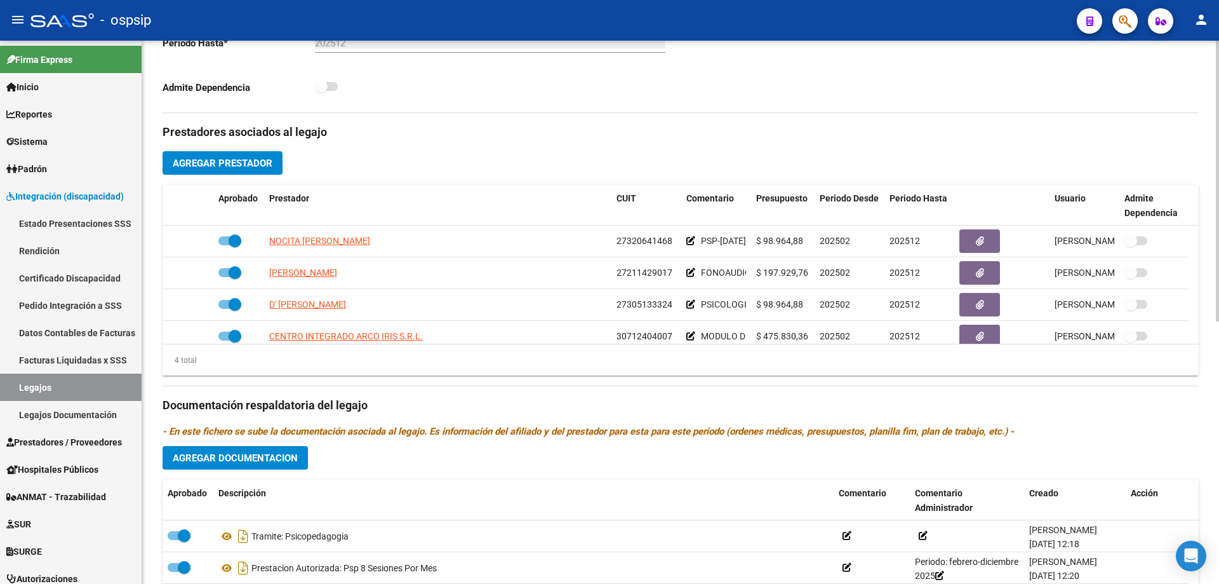
scroll to position [13, 0]
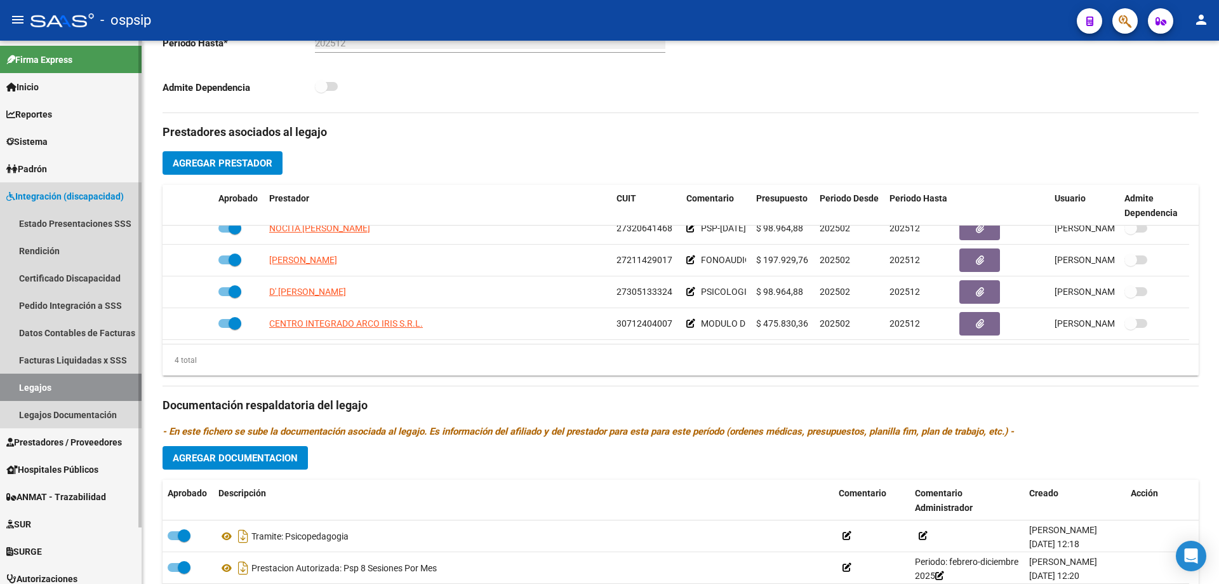
drag, startPoint x: 44, startPoint y: 391, endPoint x: 121, endPoint y: 335, distance: 94.6
click at [45, 391] on link "Legajos" at bounding box center [71, 386] width 142 height 27
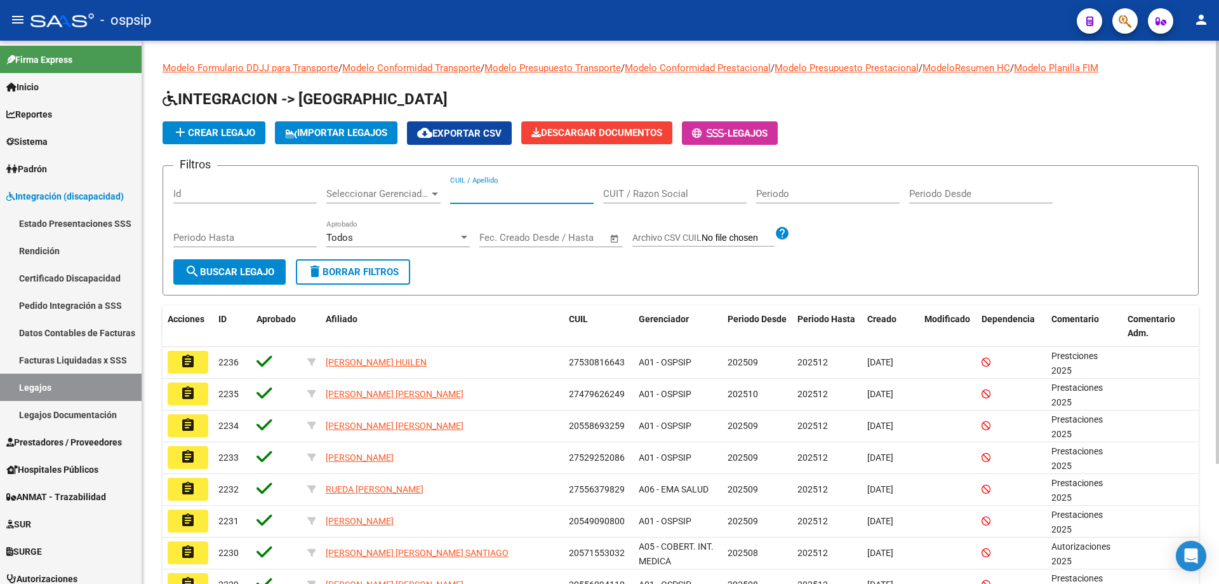
paste input "20577464759"
type input "20577464759"
click at [277, 277] on button "search Buscar Legajo" at bounding box center [229, 271] width 112 height 25
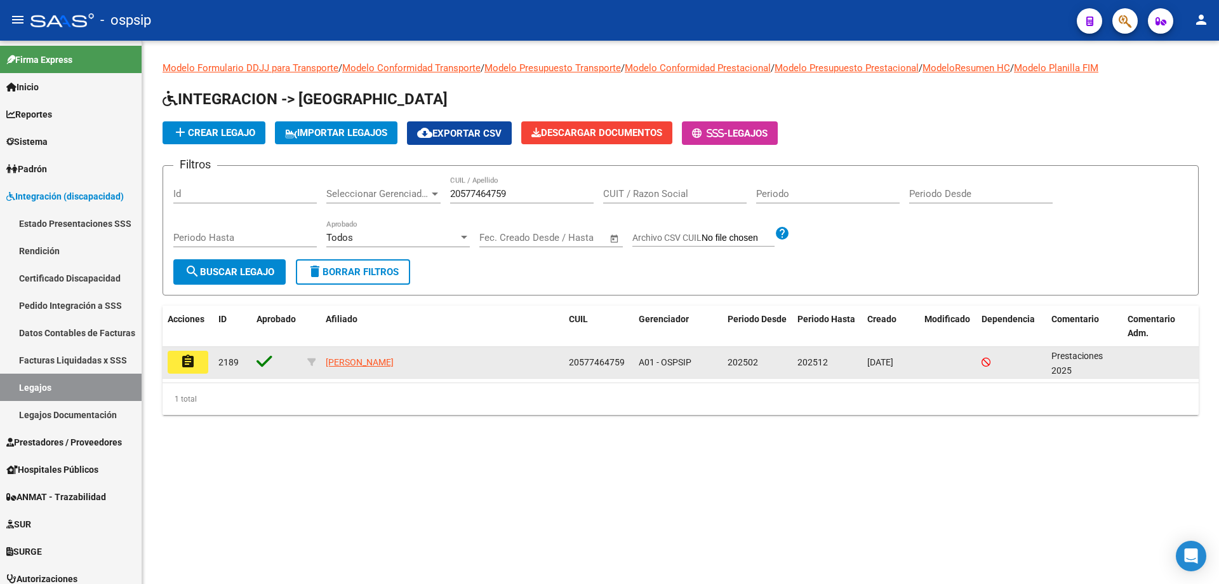
click at [189, 359] on mat-icon "assignment" at bounding box center [187, 361] width 15 height 15
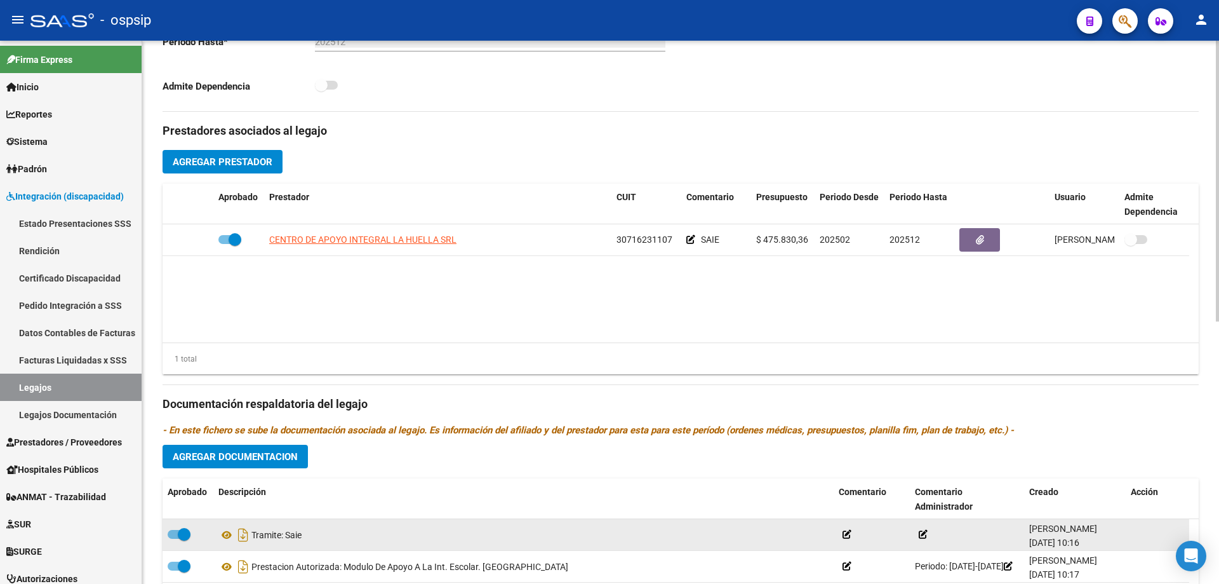
scroll to position [508, 0]
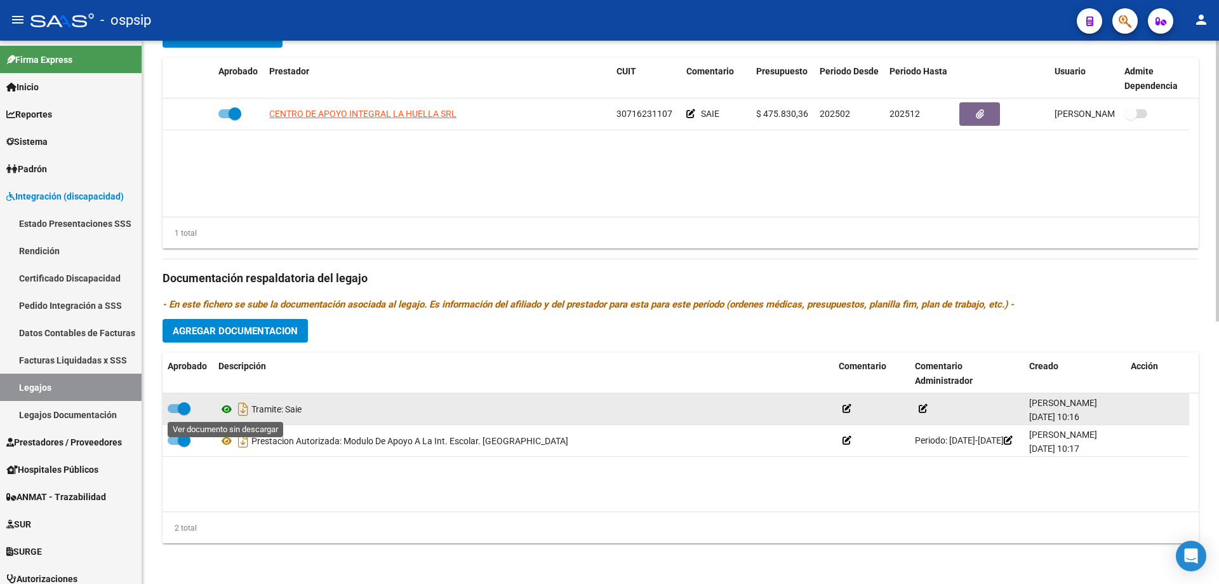
click at [224, 405] on icon at bounding box center [226, 408] width 17 height 15
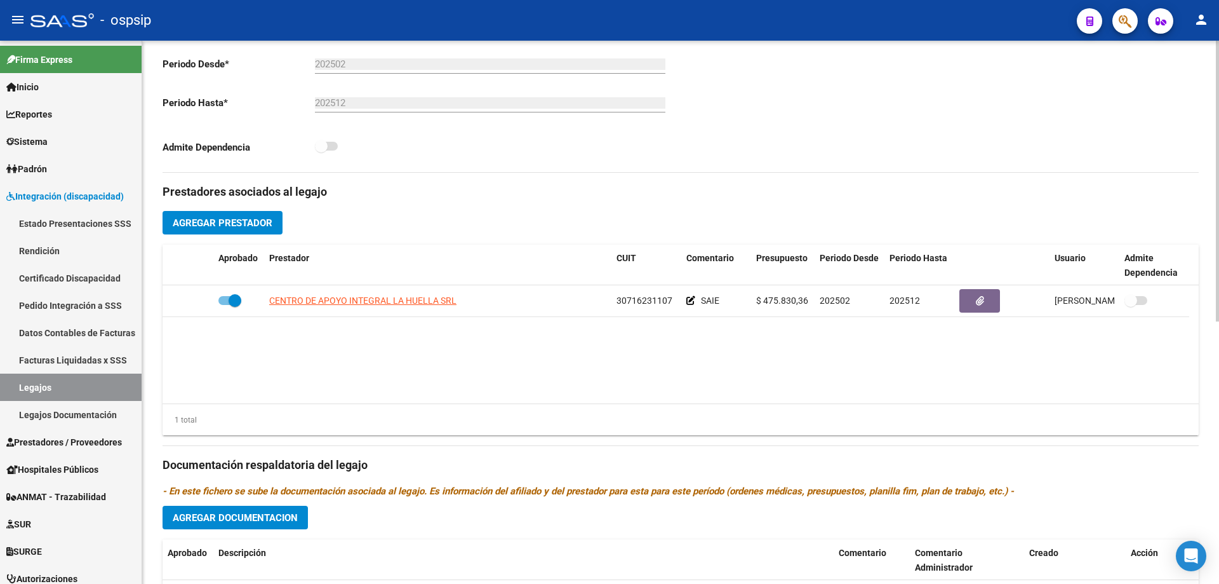
scroll to position [317, 0]
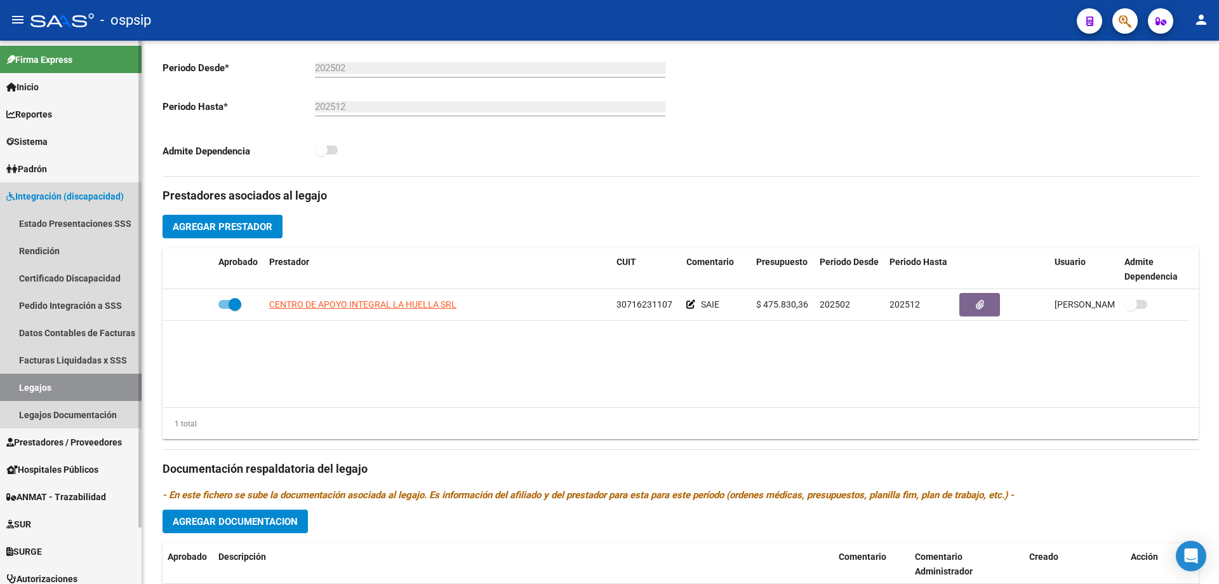
drag, startPoint x: 53, startPoint y: 386, endPoint x: 112, endPoint y: 380, distance: 60.0
click at [53, 385] on link "Legajos" at bounding box center [71, 386] width 142 height 27
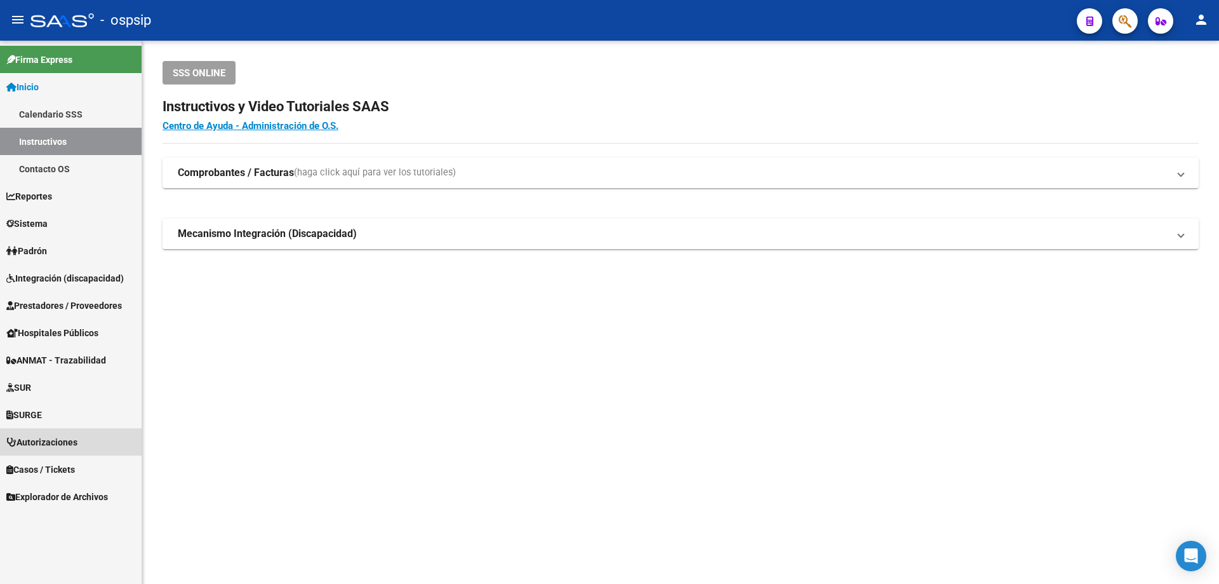
click at [55, 441] on span "Autorizaciones" at bounding box center [41, 442] width 71 height 14
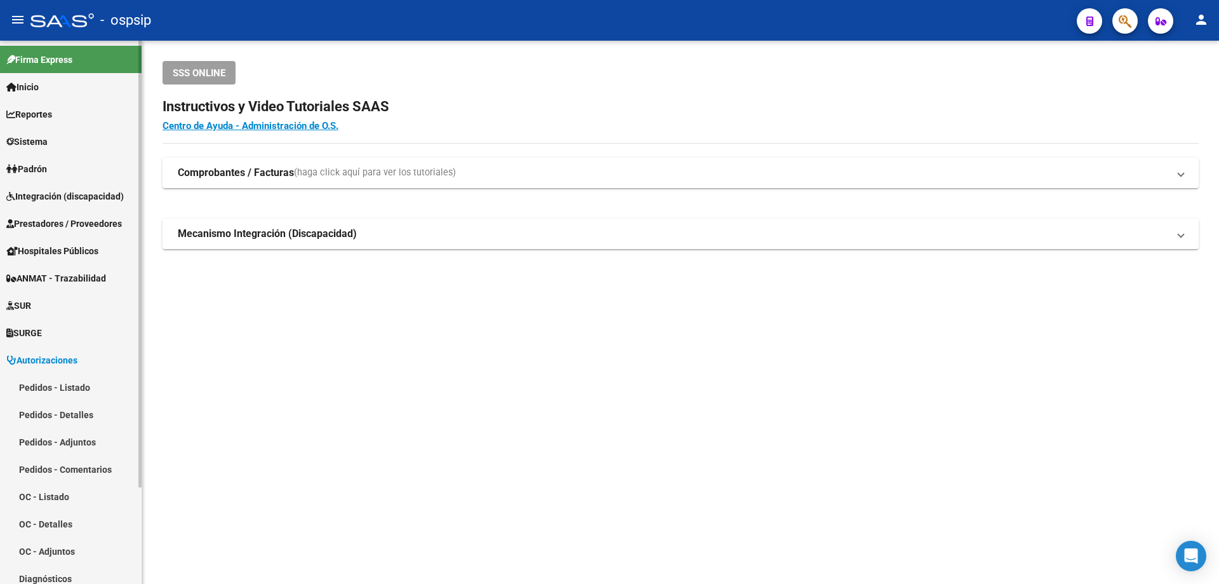
click at [50, 192] on span "Integración (discapacidad)" at bounding box center [64, 196] width 117 height 14
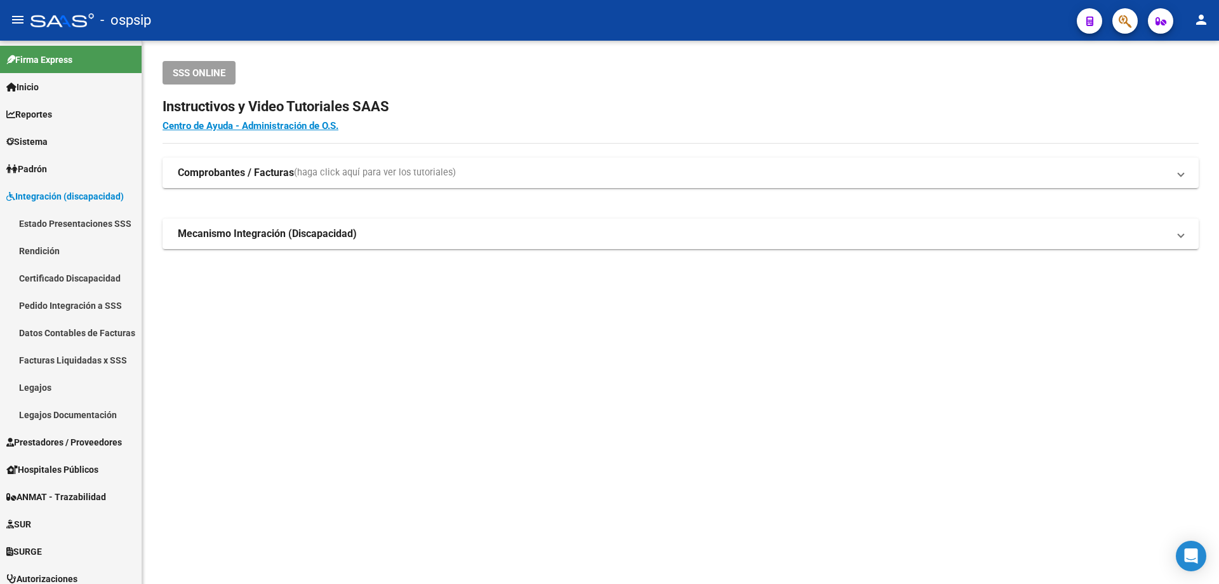
click at [511, 375] on mat-sidenav-content "SSS ONLINE Instructivos y Video Tutoriales SAAS Centro de Ayuda - Administració…" at bounding box center [680, 312] width 1077 height 543
click at [44, 387] on link "Legajos" at bounding box center [71, 386] width 142 height 27
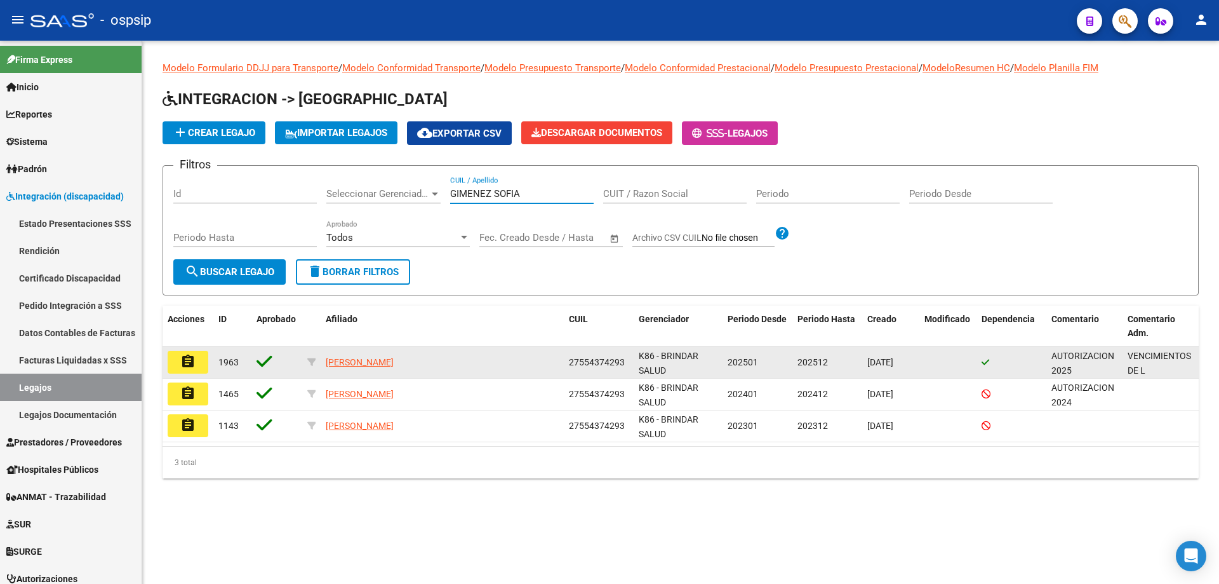
type input "GIMENEZ SOFIA"
click at [199, 356] on button "assignment" at bounding box center [188, 362] width 41 height 23
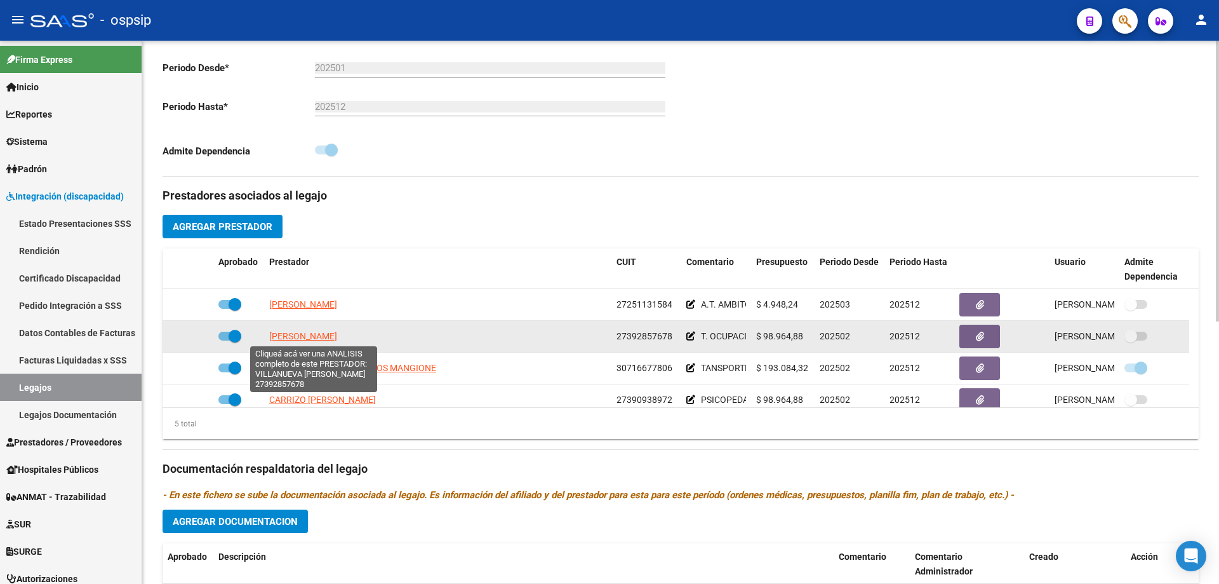
click at [313, 337] on span "VILLANUEVA VALERIA" at bounding box center [303, 336] width 68 height 10
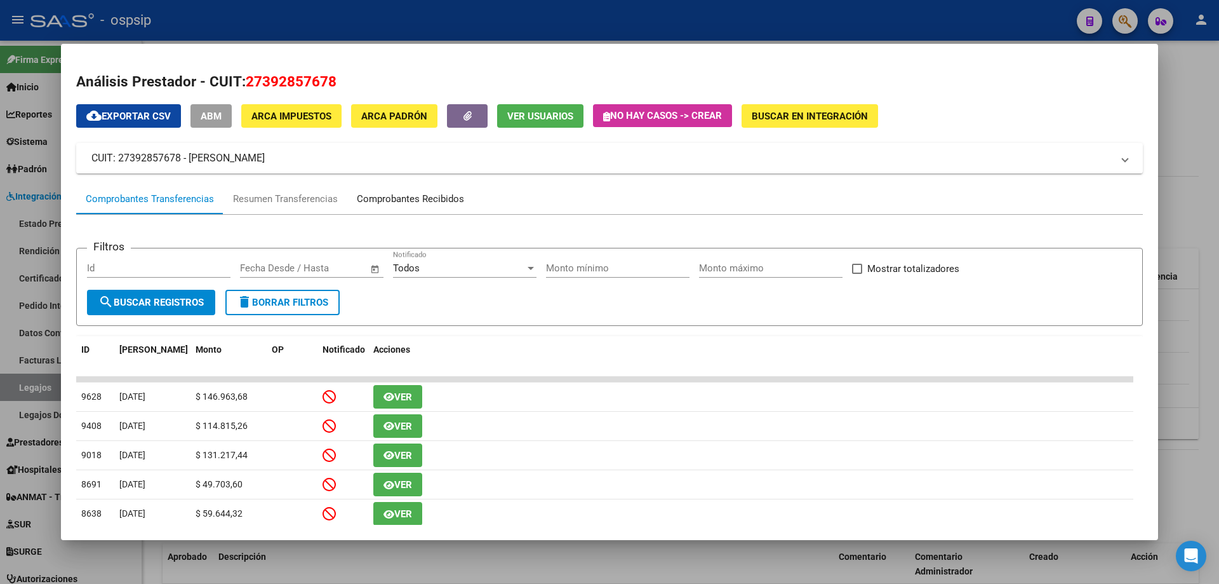
drag, startPoint x: 414, startPoint y: 192, endPoint x: 428, endPoint y: 201, distance: 16.2
click at [417, 196] on div "Comprobantes Recibidos" at bounding box center [410, 199] width 107 height 15
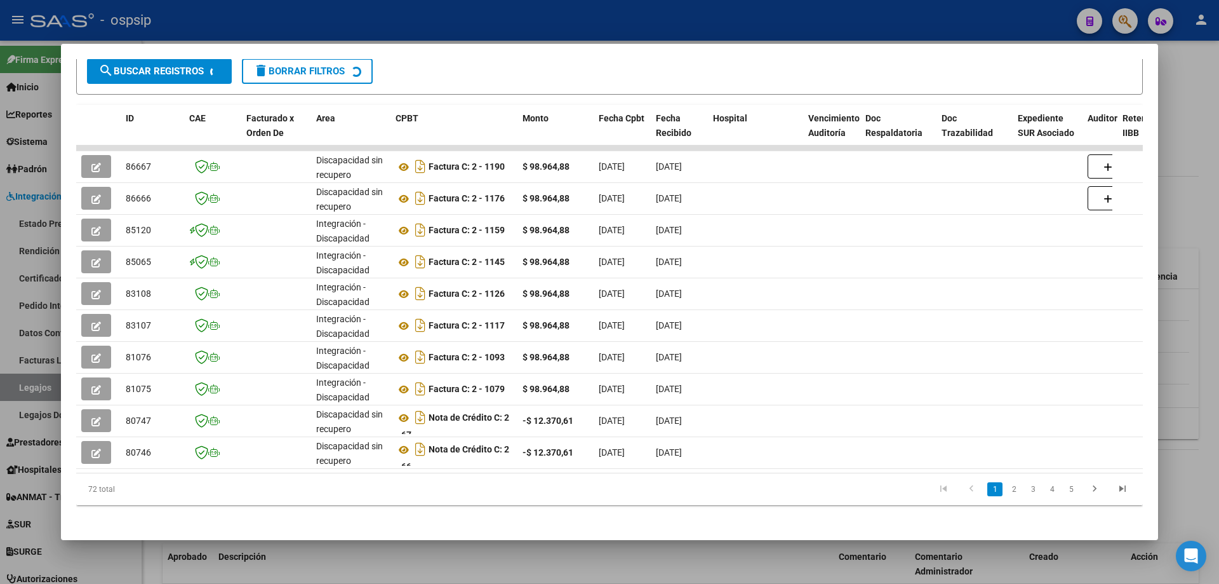
scroll to position [246, 0]
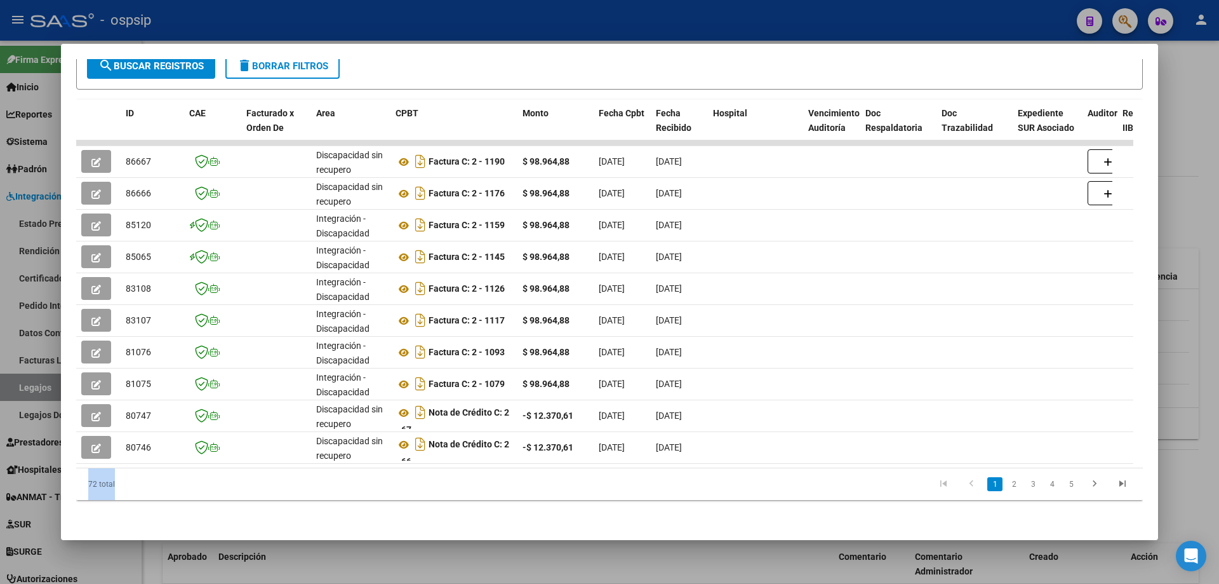
drag, startPoint x: 465, startPoint y: 467, endPoint x: 451, endPoint y: 460, distance: 15.6
click at [570, 467] on div "ID CAE Facturado x Orden De Area CPBT Monto Fecha Cpbt Fecha Recibido Hospital …" at bounding box center [609, 300] width 1067 height 401
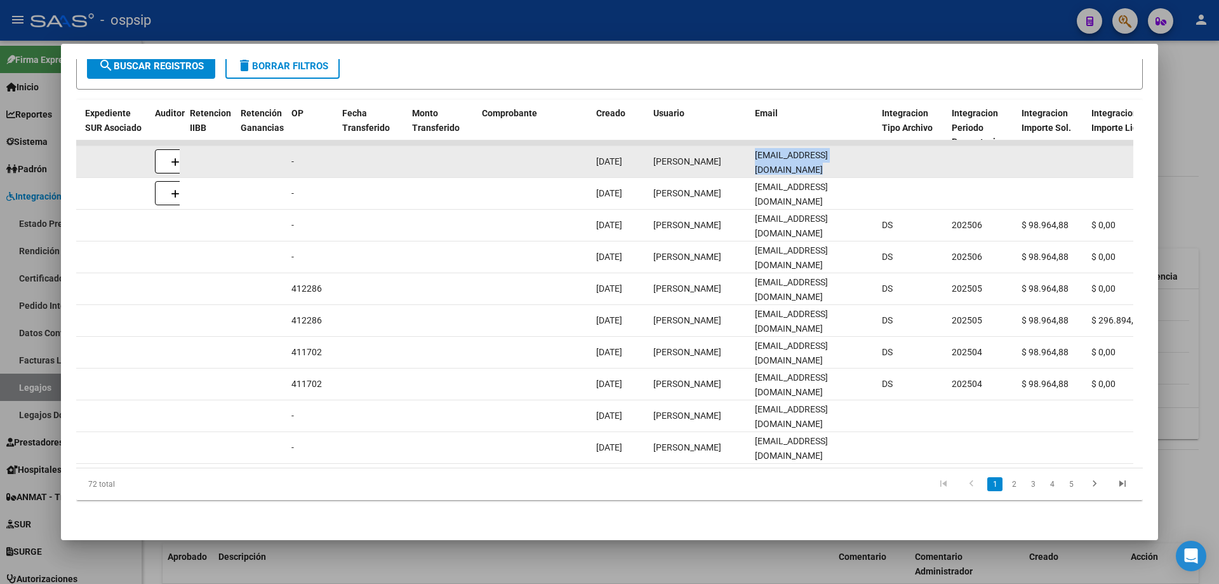
scroll to position [0, 8]
drag, startPoint x: 750, startPoint y: 152, endPoint x: 879, endPoint y: 157, distance: 129.0
click at [879, 157] on div "86667 Discapacidad sin recupero Factura C: 2 - 1190 $ 98.964,88 01/08/2025 01/0…" at bounding box center [514, 162] width 2743 height 32
copy div "villanuevavaleria37@gmail.com"
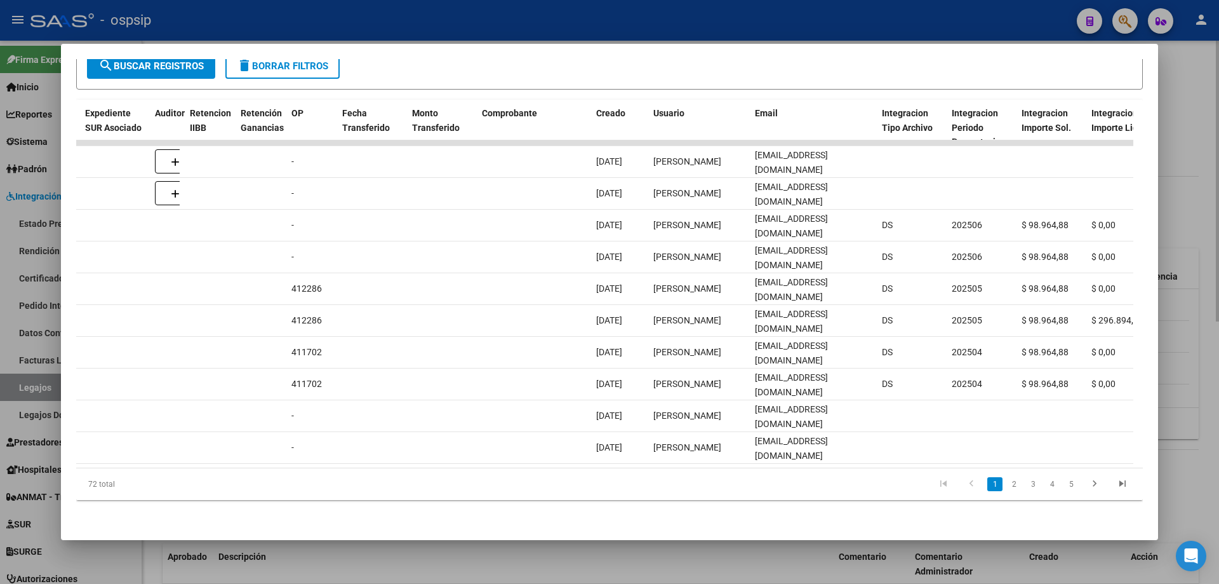
drag, startPoint x: 1194, startPoint y: 186, endPoint x: 1191, endPoint y: 198, distance: 12.7
click at [1193, 189] on div at bounding box center [609, 292] width 1219 height 584
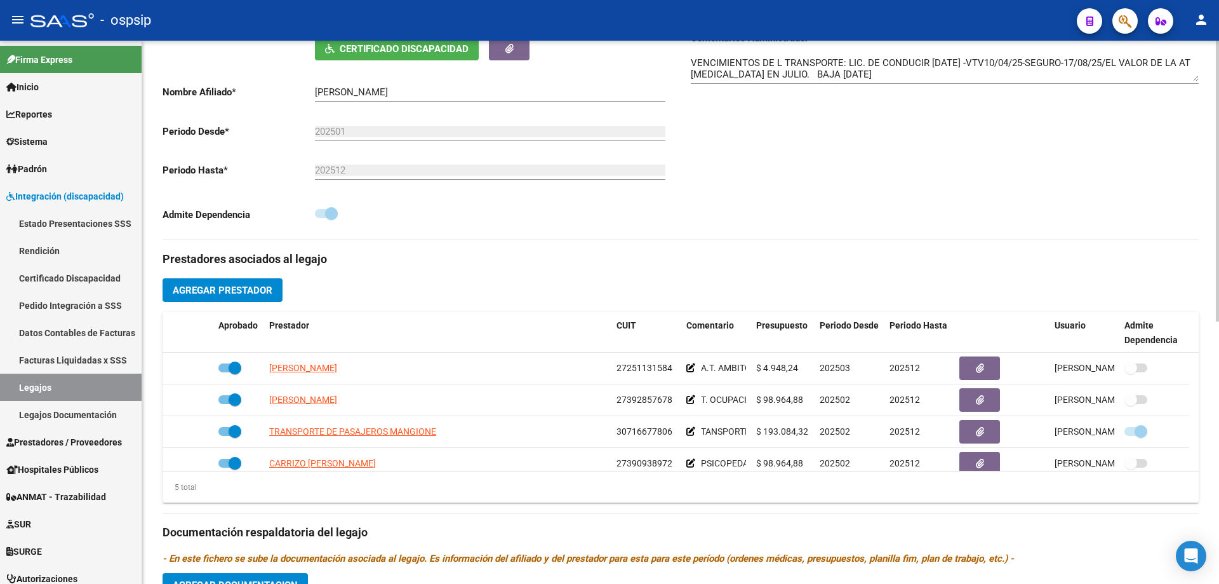
scroll to position [44, 0]
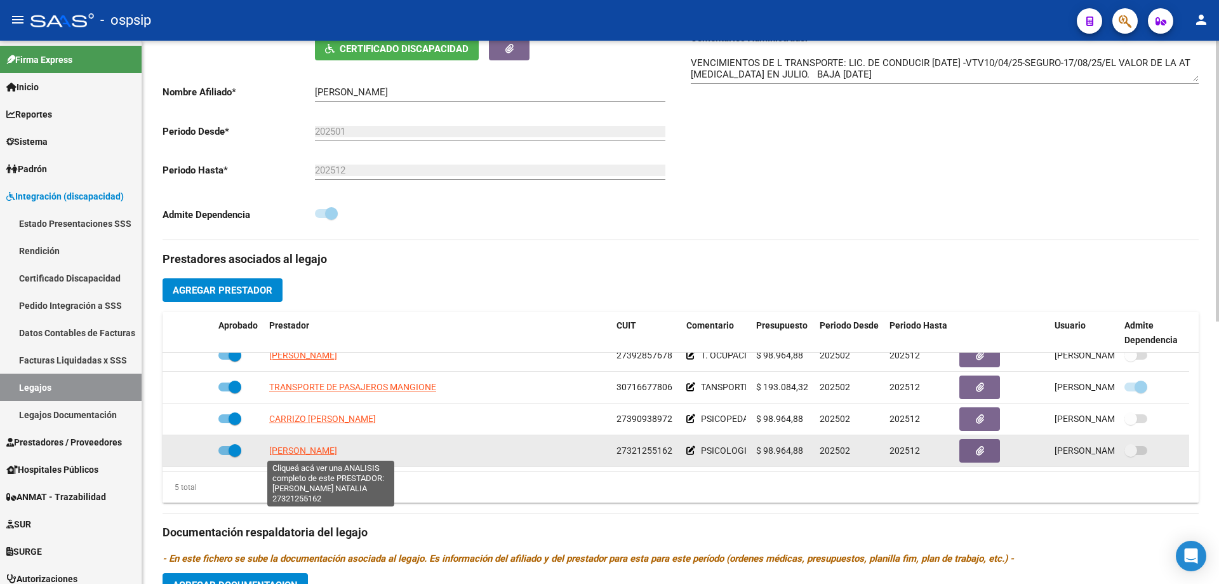
click at [337, 455] on span "MERAVIGLIA AYELEN NATALIA" at bounding box center [303, 450] width 68 height 10
type textarea "27321255162"
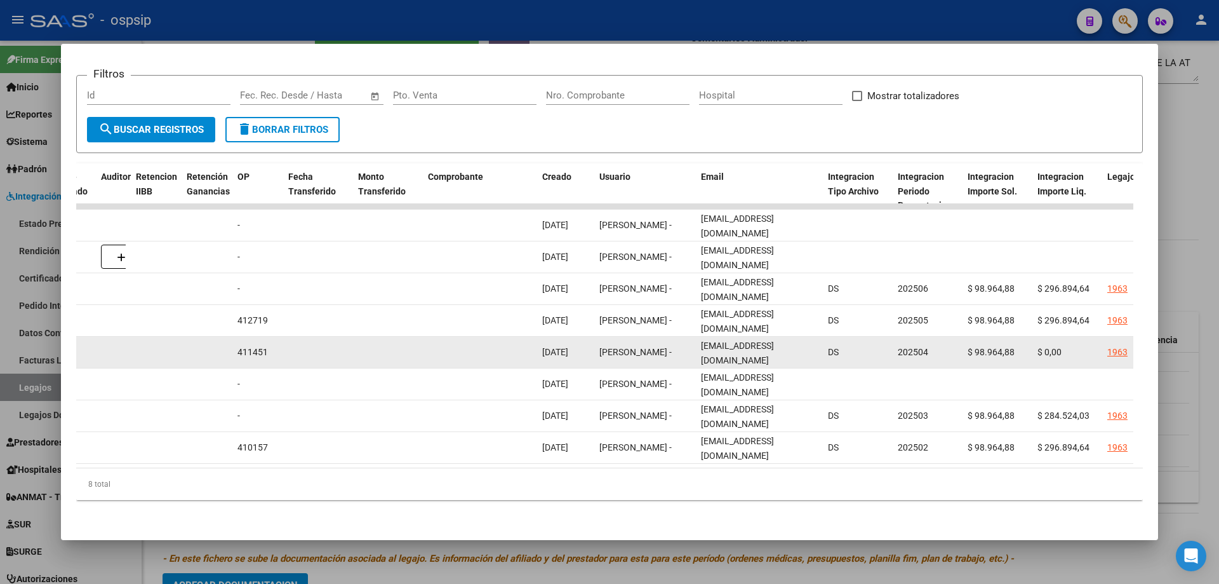
scroll to position [0, 991]
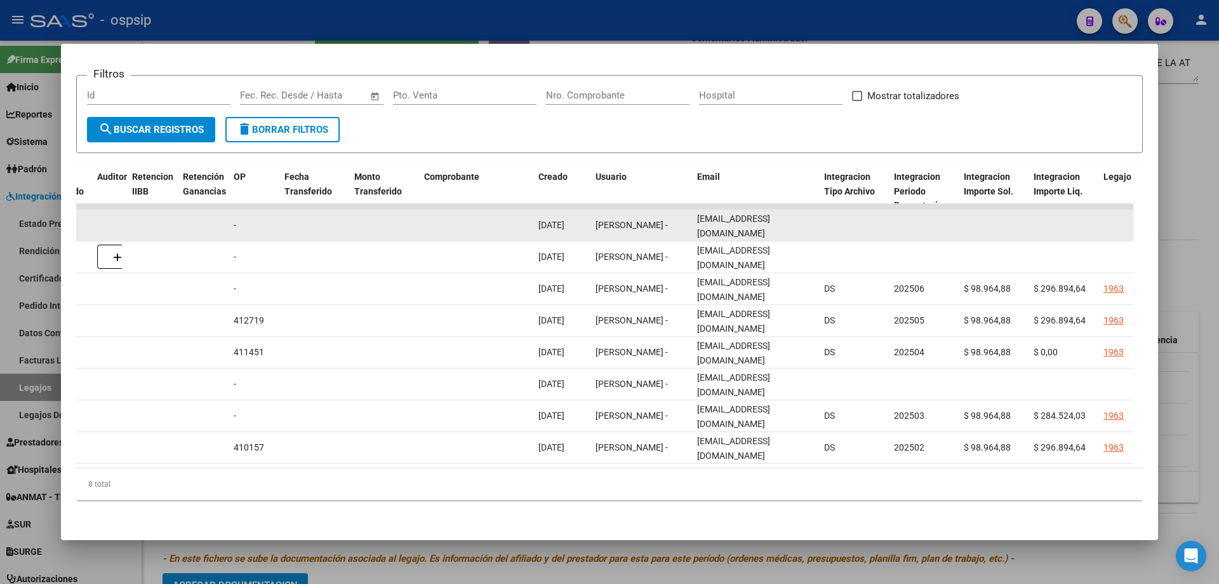
drag, startPoint x: 791, startPoint y: 210, endPoint x: 693, endPoint y: 224, distance: 98.1
click at [678, 223] on div "89095 Discapacidad sin recupero Nota de Crédito C: 1 - 15 -$ 98.964,88 31/08/20…" at bounding box center [457, 226] width 2743 height 32
copy div "ayemer@hotmail.com"
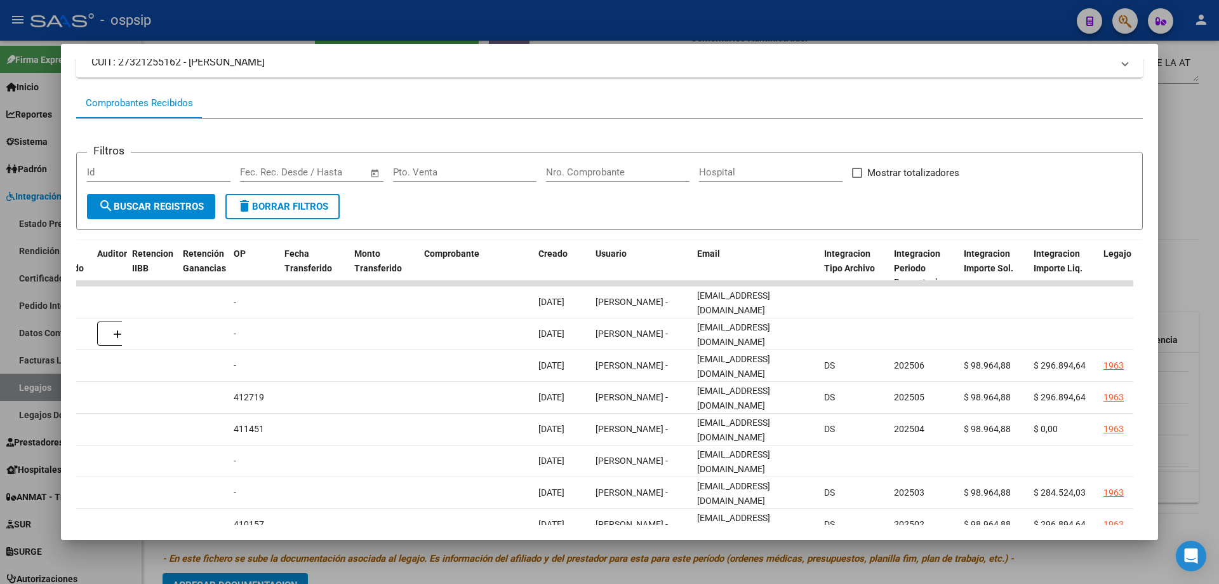
scroll to position [0, 0]
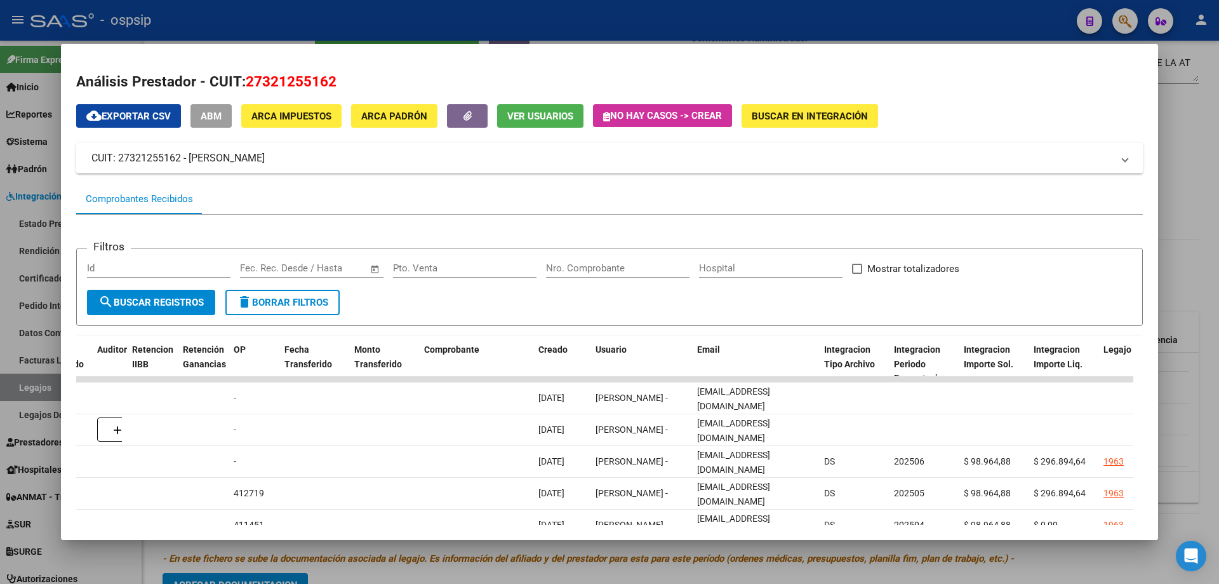
click at [1190, 167] on div at bounding box center [609, 292] width 1219 height 584
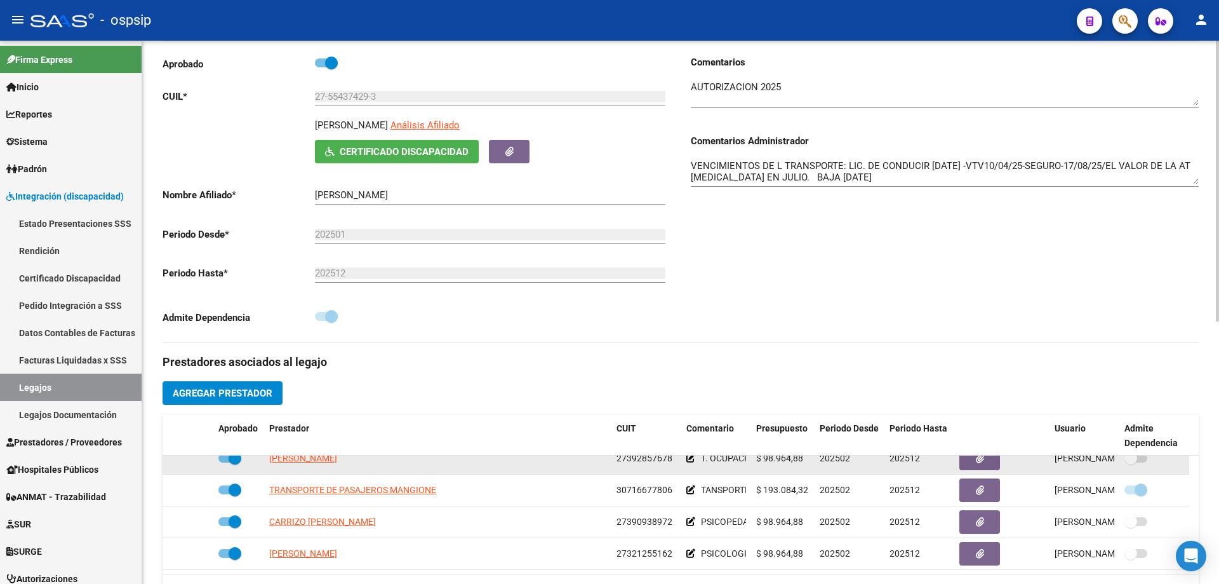
scroll to position [190, 0]
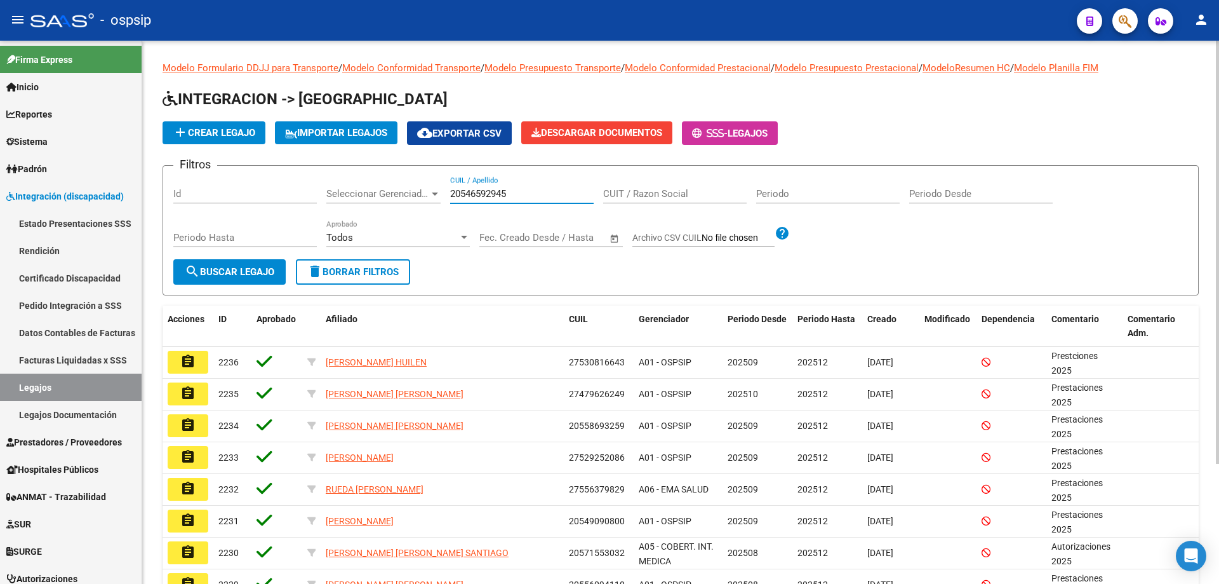
type input "20546592945"
click at [235, 276] on span "search Buscar Legajo" at bounding box center [230, 271] width 90 height 11
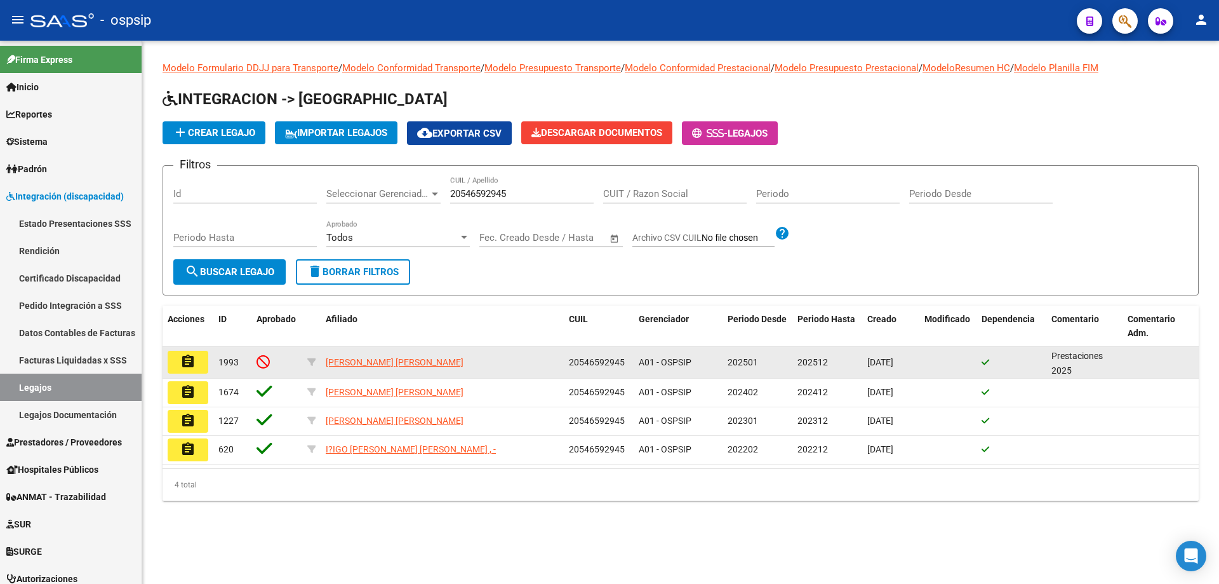
click at [196, 362] on button "assignment" at bounding box center [188, 362] width 41 height 23
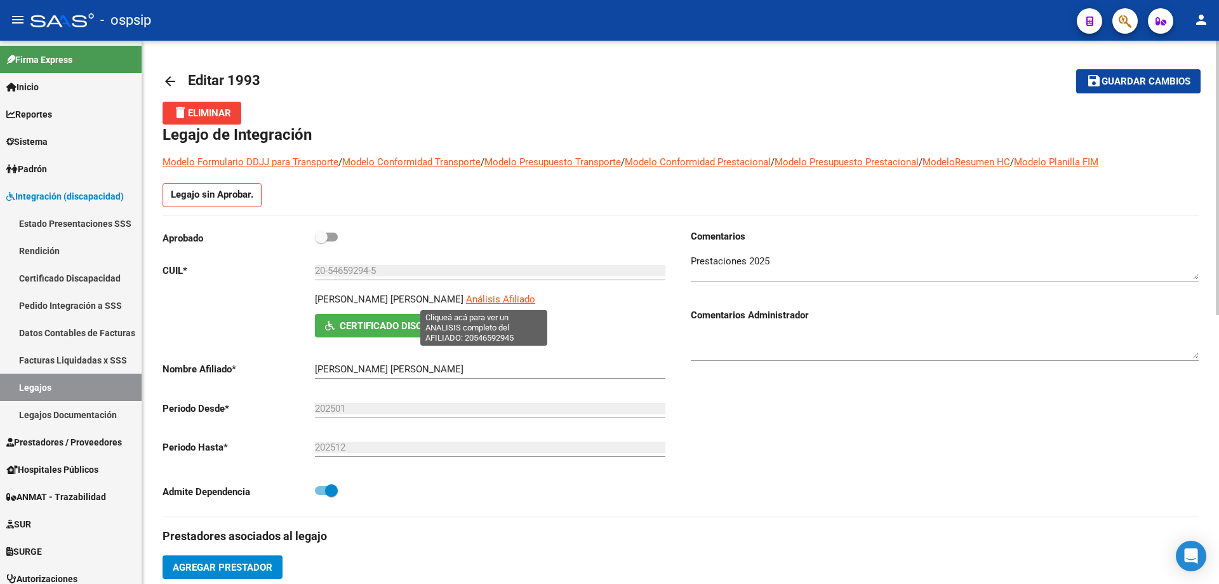
click at [495, 295] on span "Análisis Afiliado" at bounding box center [500, 298] width 69 height 11
type textarea "20546592945"
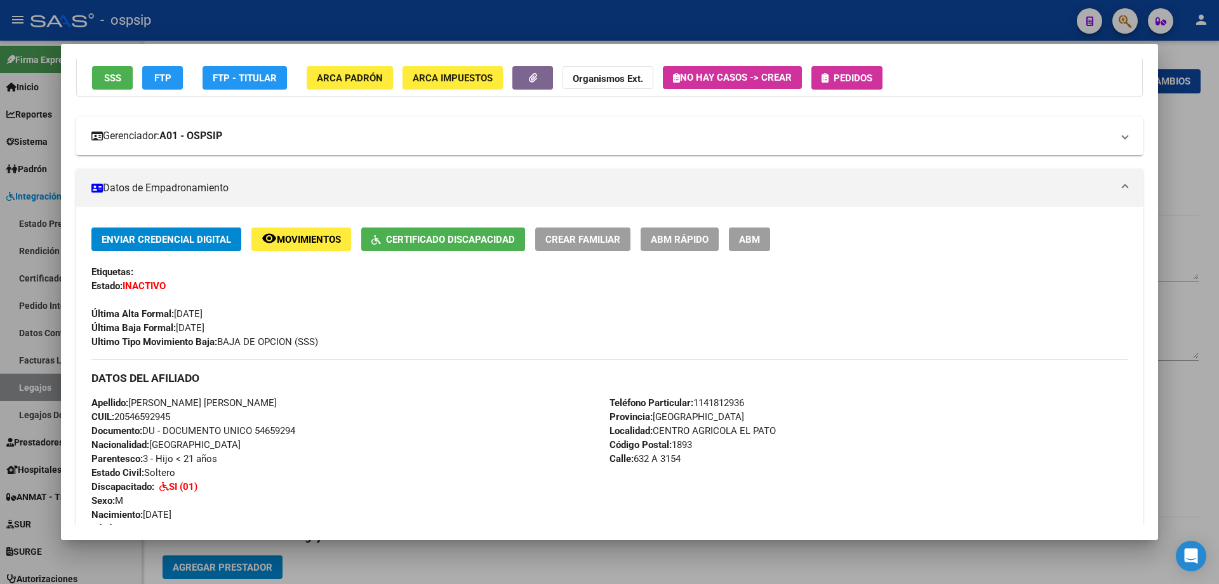
scroll to position [17, 0]
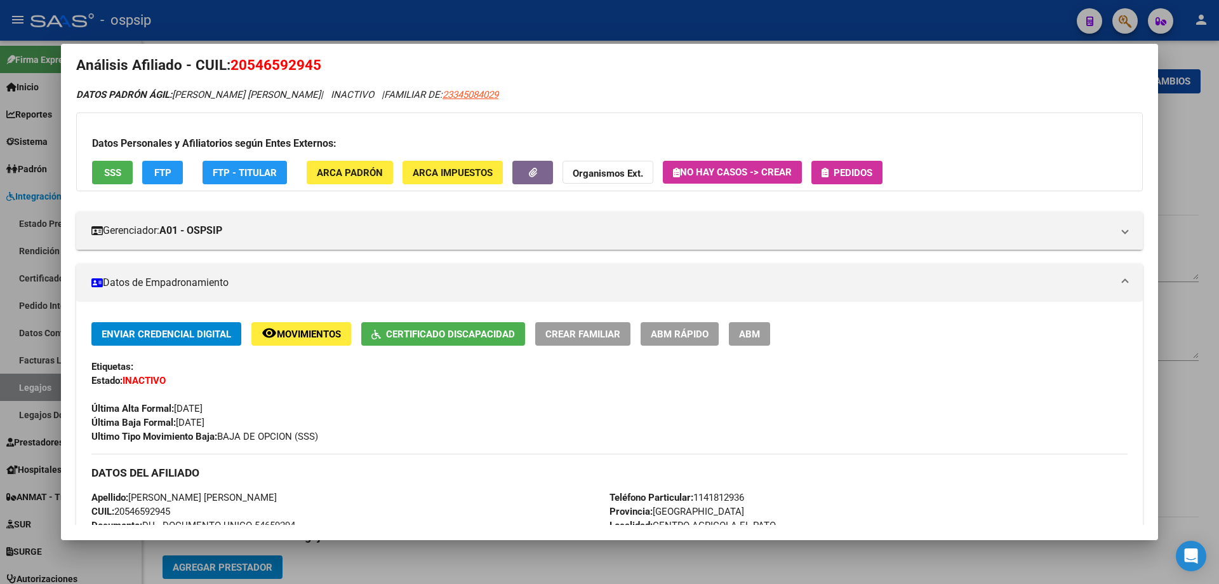
click at [119, 175] on span "SSS" at bounding box center [112, 172] width 17 height 11
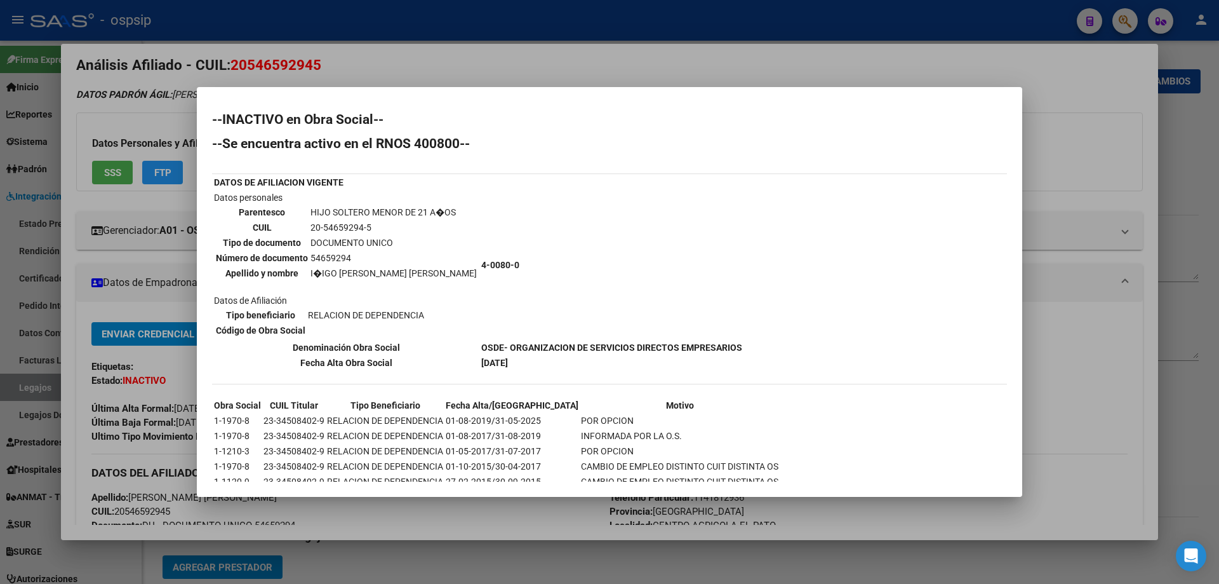
click at [1198, 216] on div at bounding box center [609, 292] width 1219 height 584
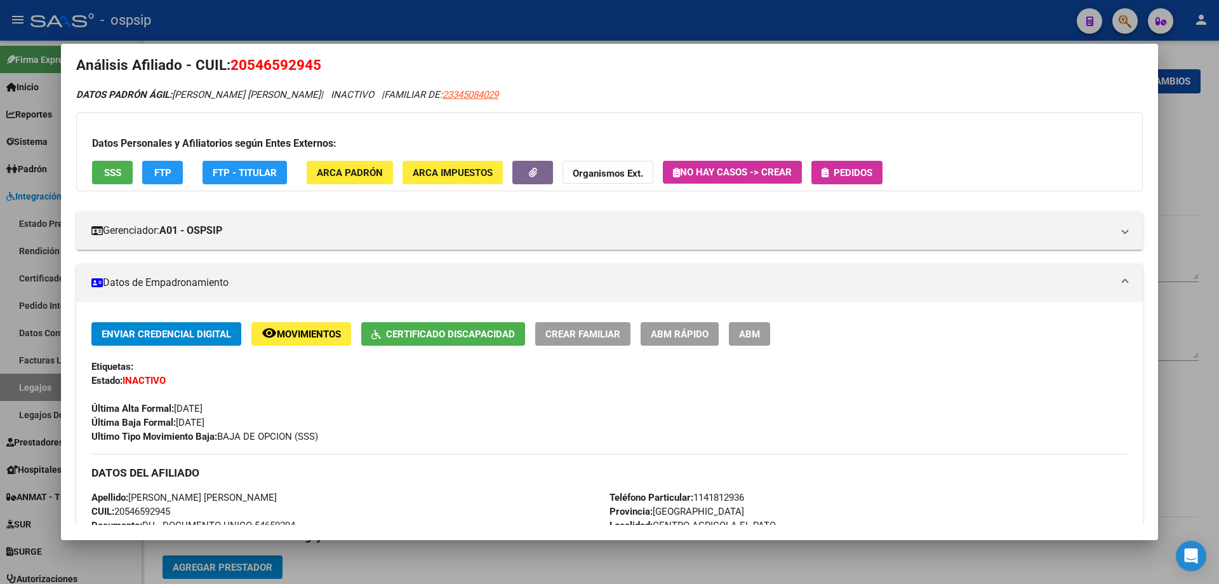
click at [1196, 168] on div at bounding box center [609, 292] width 1219 height 584
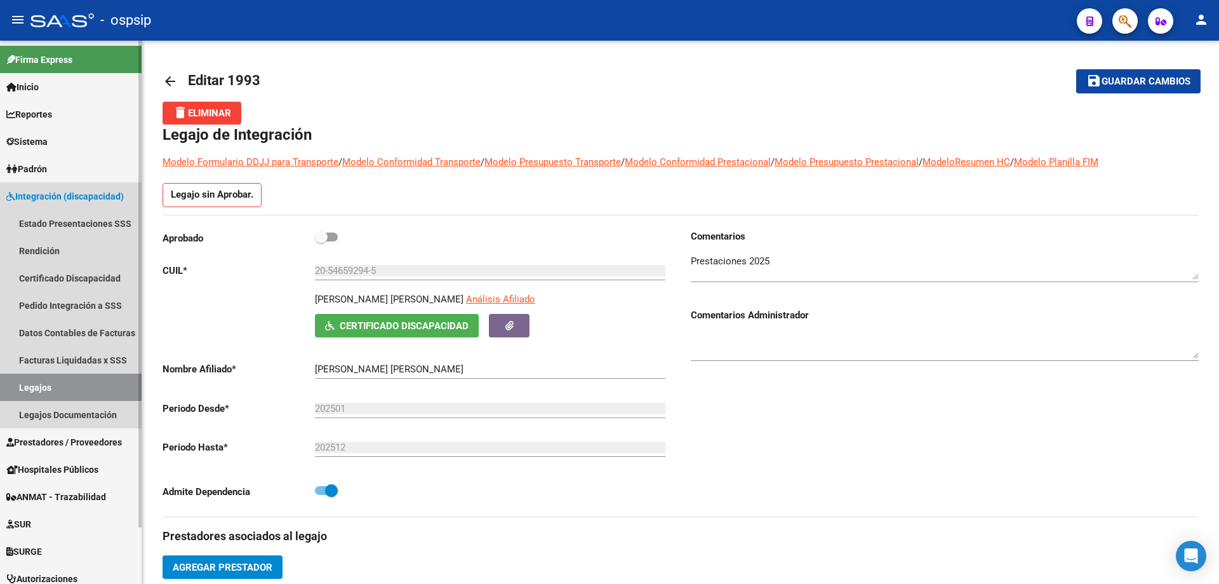
drag, startPoint x: 95, startPoint y: 384, endPoint x: 145, endPoint y: 360, distance: 55.1
click at [97, 384] on link "Legajos" at bounding box center [71, 386] width 142 height 27
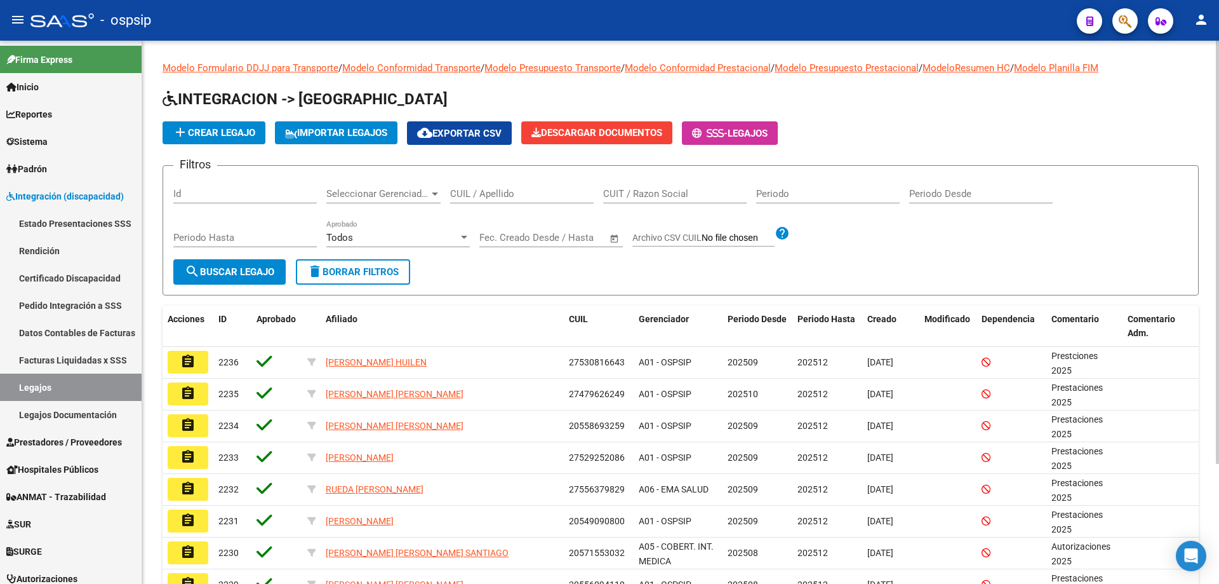
drag, startPoint x: 506, startPoint y: 171, endPoint x: 507, endPoint y: 183, distance: 11.4
drag, startPoint x: 507, startPoint y: 183, endPoint x: 482, endPoint y: 197, distance: 28.7
paste input "20535173452"
type input "20535173452"
click at [211, 276] on span "search Buscar Legajo" at bounding box center [230, 271] width 90 height 11
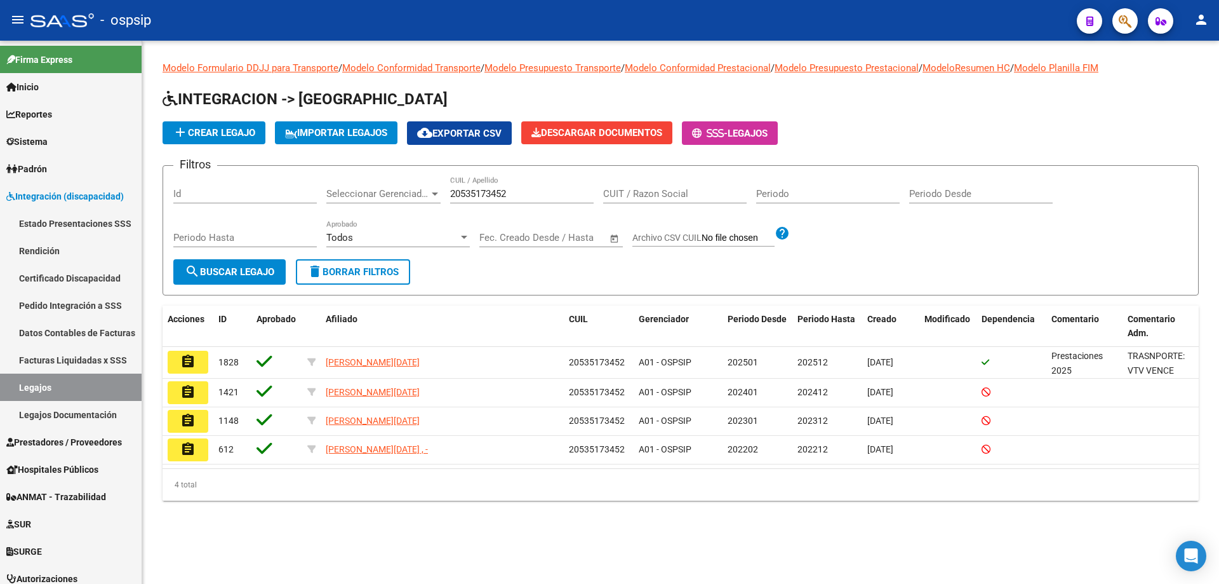
click at [197, 368] on button "assignment" at bounding box center [188, 362] width 41 height 23
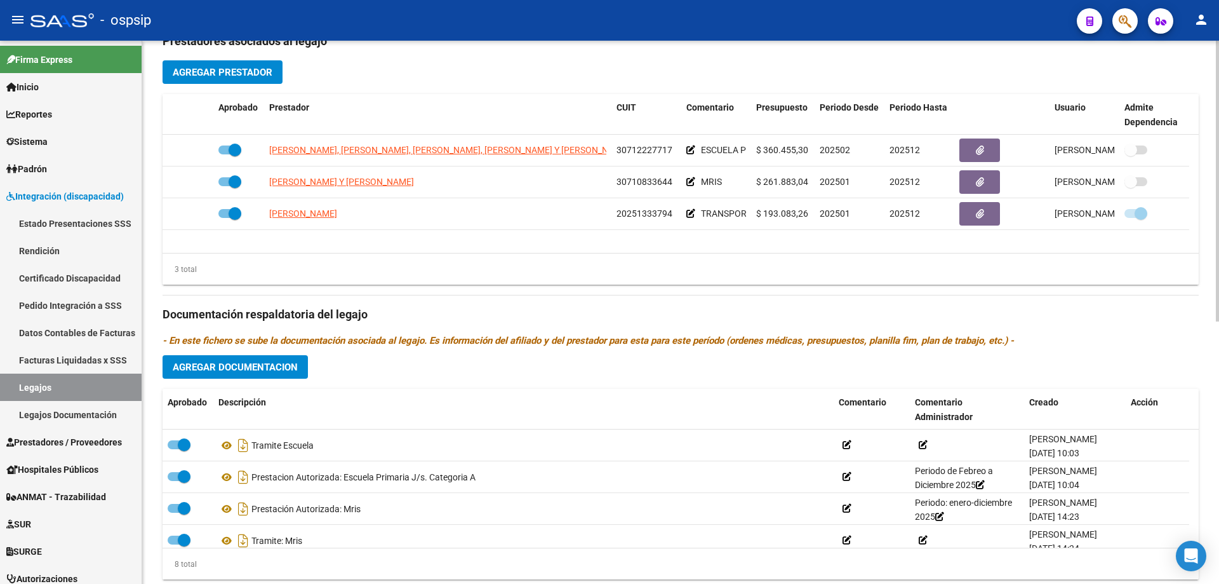
scroll to position [444, 0]
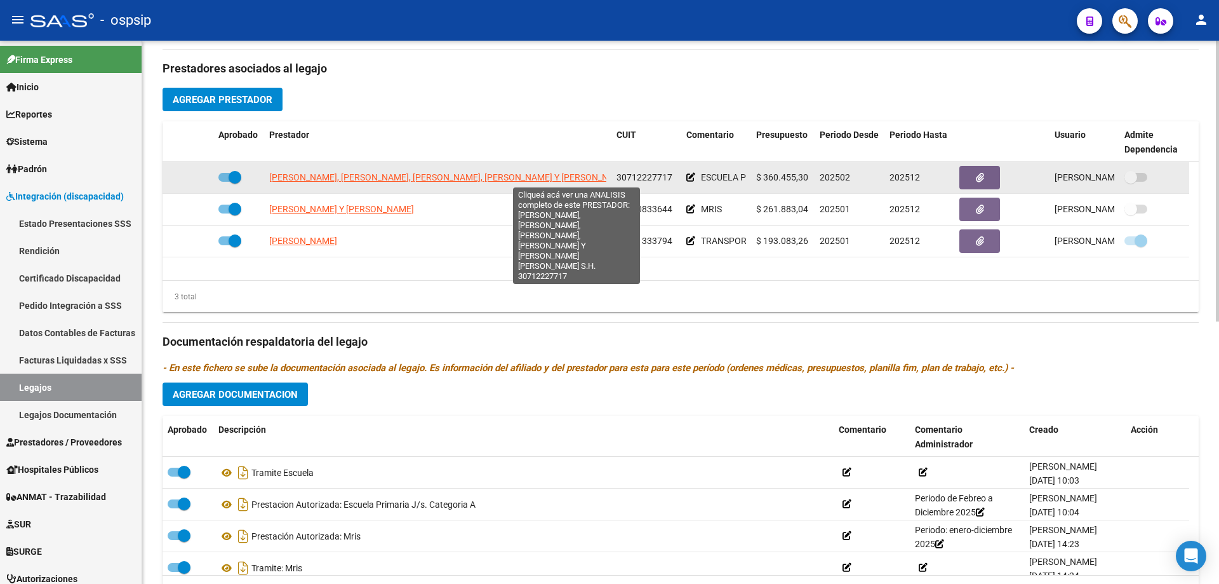
click at [368, 172] on span "SAN MARTIN JUAN CRUZ -BALLESTER, JUAN FACUNDO -FERNANDEZ, MAXIMILIANO ADRIAN -G…" at bounding box center [493, 177] width 448 height 10
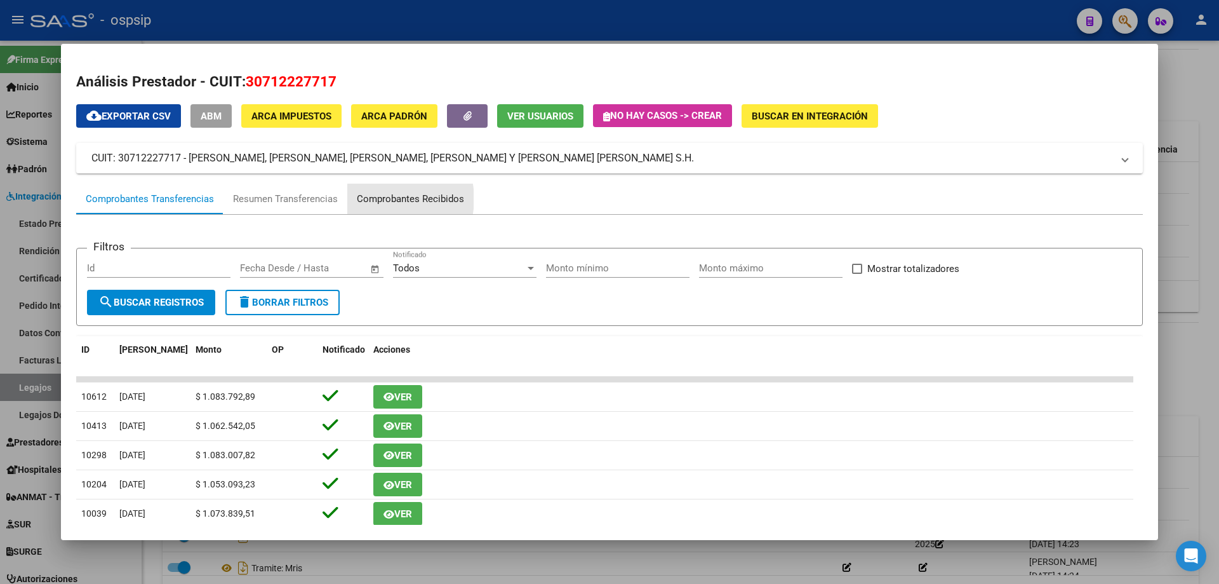
click at [384, 199] on div "Comprobantes Recibidos" at bounding box center [410, 199] width 107 height 15
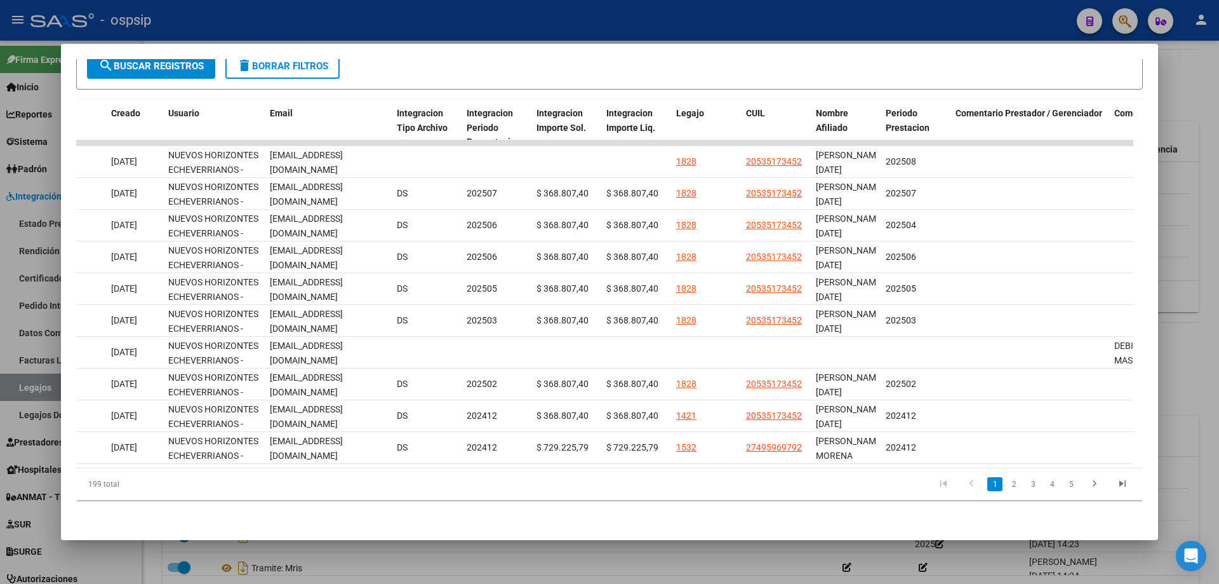
scroll to position [0, 1453]
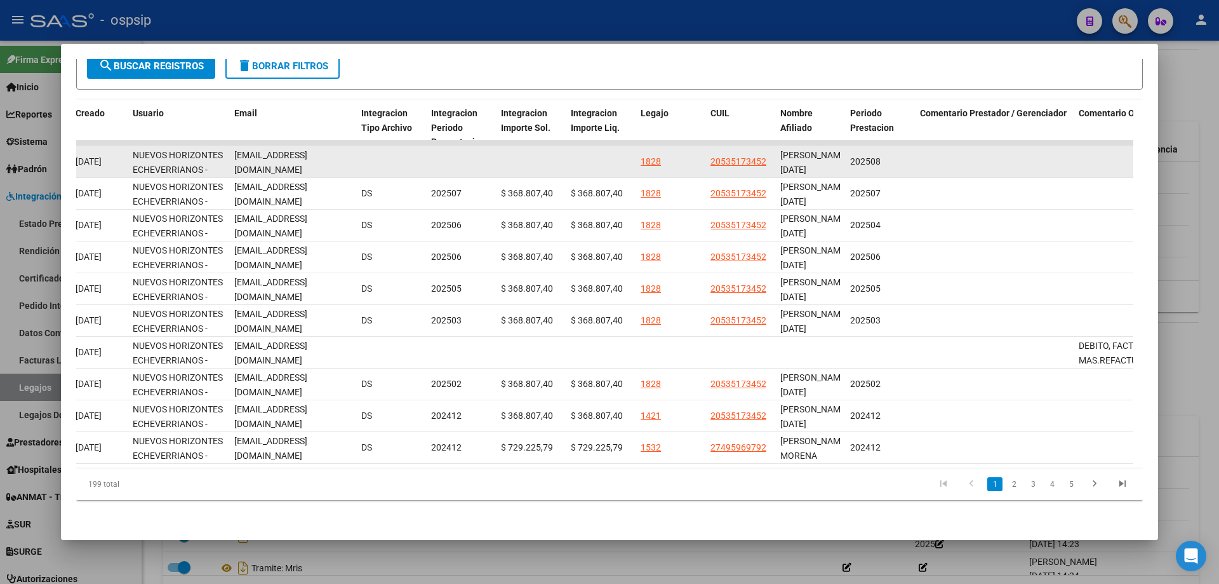
drag, startPoint x: 232, startPoint y: 150, endPoint x: 345, endPoint y: 164, distance: 113.3
click at [345, 164] on datatable-body-cell "info@institutonhe.com" at bounding box center [292, 161] width 127 height 31
copy span "info@institutonhe.com"
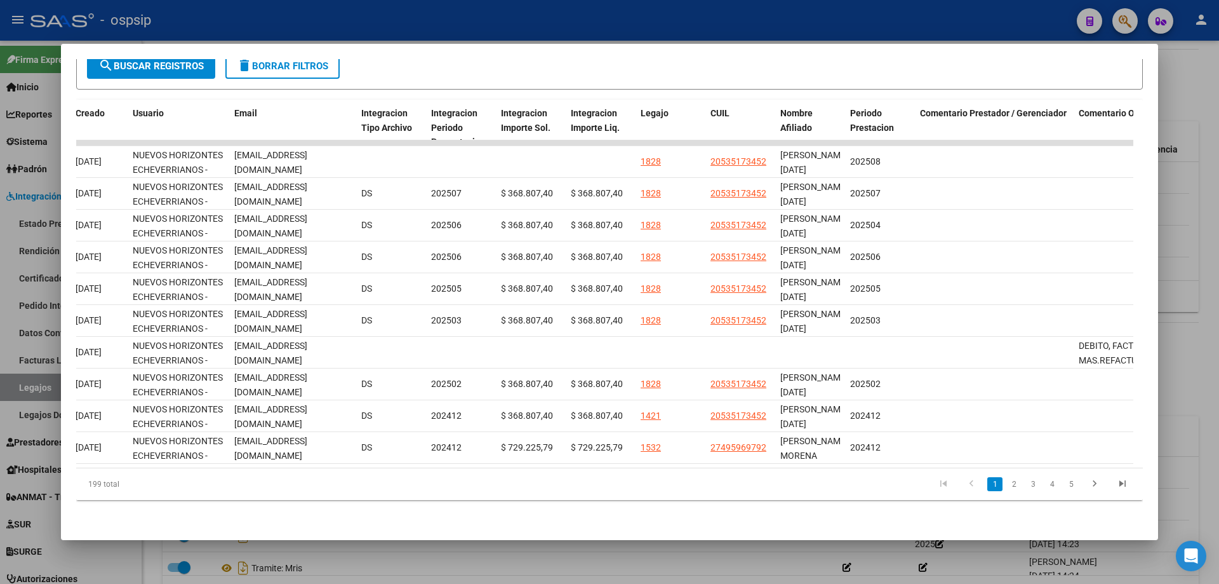
click at [1182, 260] on div at bounding box center [609, 292] width 1219 height 584
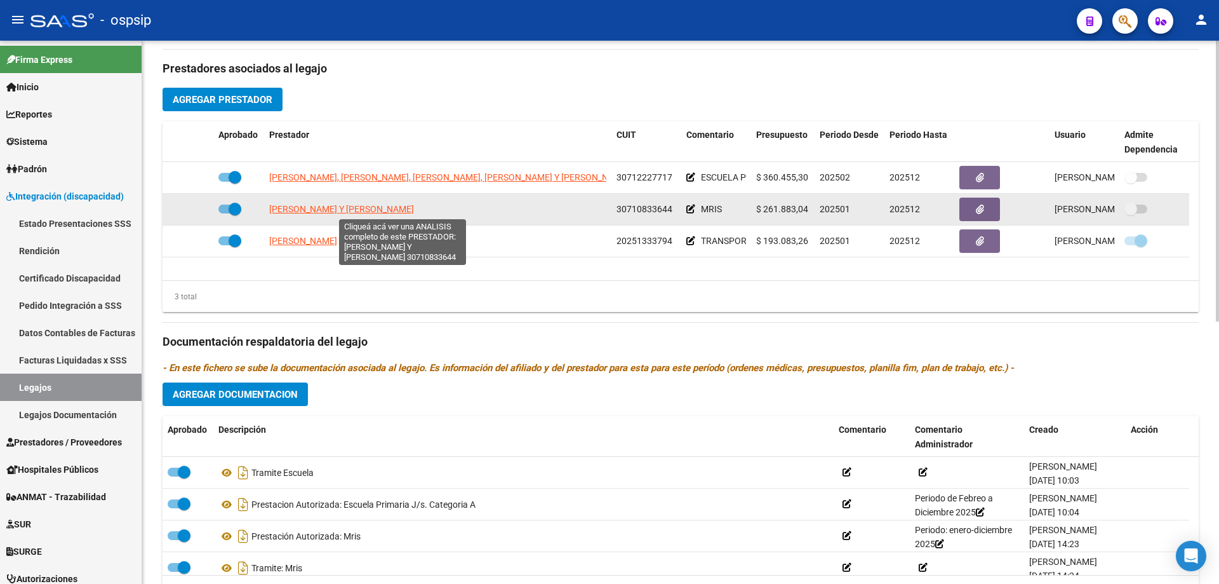
scroll to position [381, 0]
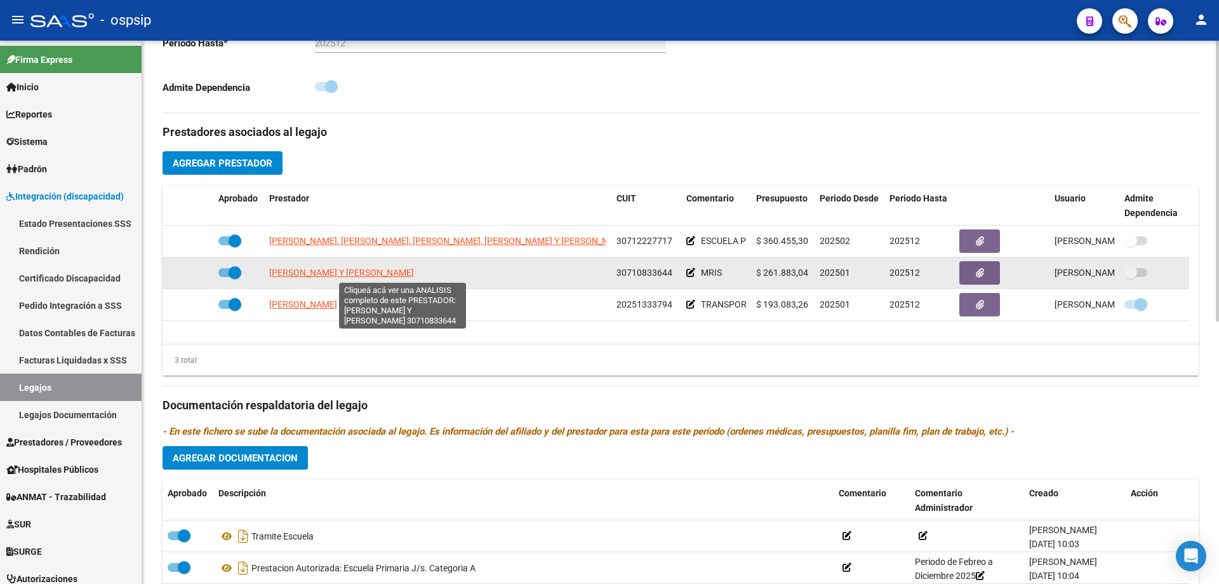
click at [339, 272] on span "GAMBARRUTTA LAURA CECILIA Y RUBILLO ROSANA CLAUDIA S.H." at bounding box center [341, 272] width 145 height 10
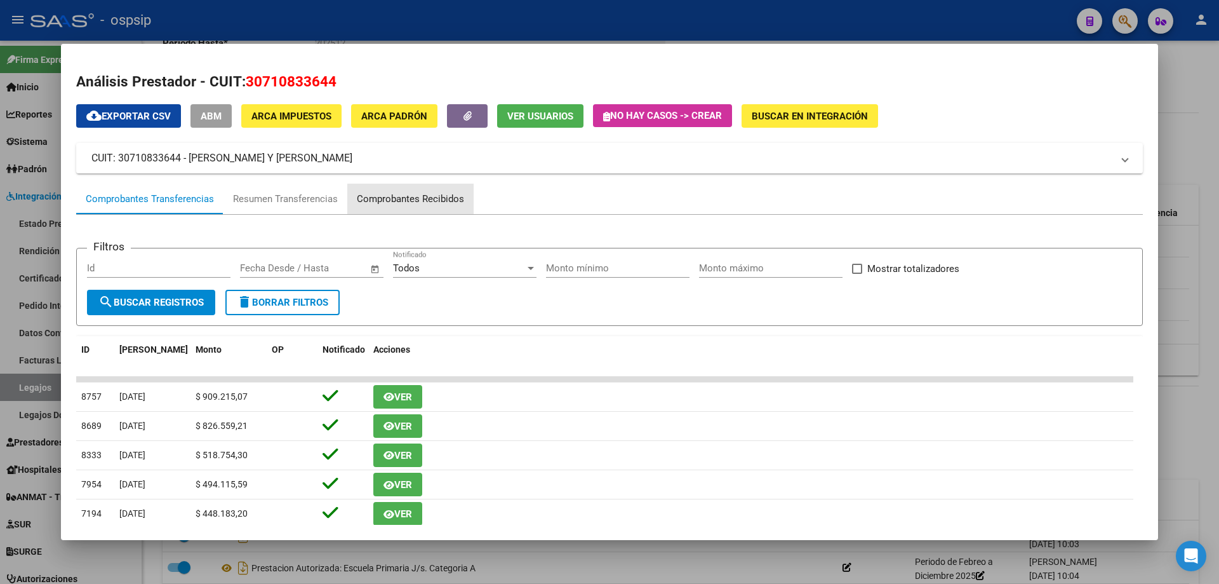
click at [428, 190] on div "Comprobantes Recibidos" at bounding box center [410, 199] width 126 height 30
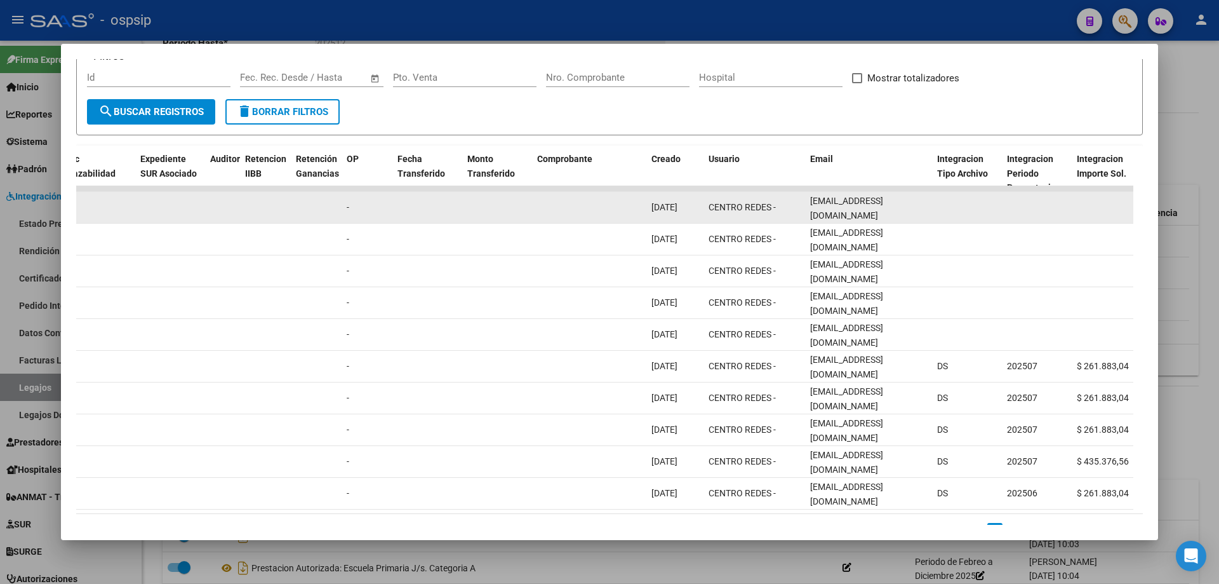
scroll to position [0, 27]
drag, startPoint x: 808, startPoint y: 207, endPoint x: 942, endPoint y: 222, distance: 134.2
click at [942, 222] on div "88666 A01 - OSPSIP Integración - Discapacidad Factura B: 6 - 13388 $ 108.844,14…" at bounding box center [570, 208] width 2743 height 32
copy div "facturacion.centroredes@gmail.com"
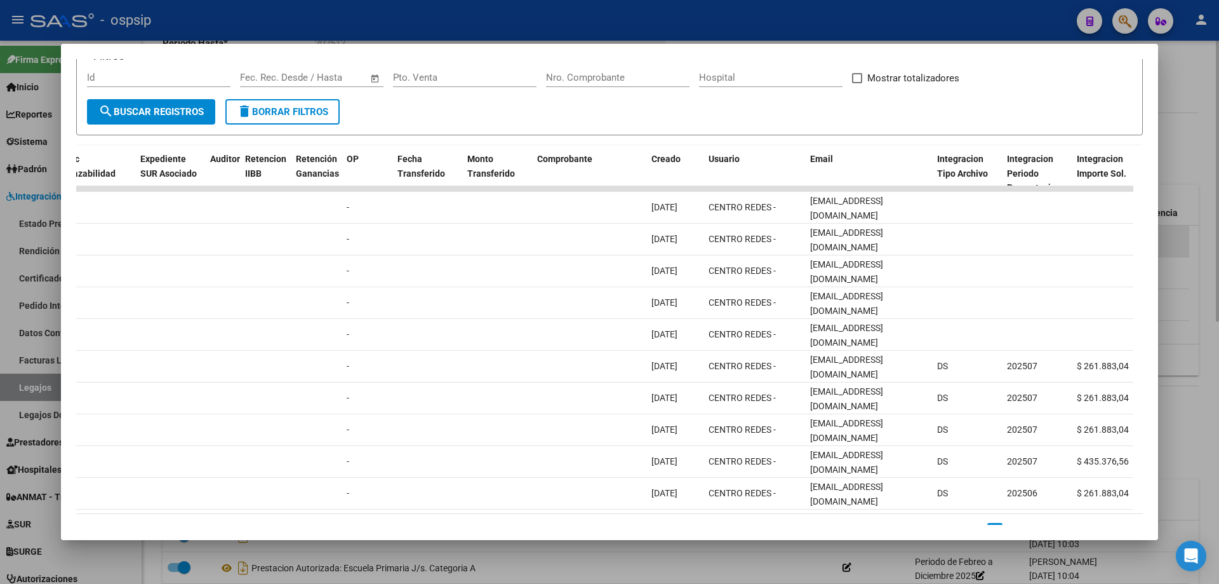
click at [1178, 224] on div at bounding box center [609, 292] width 1219 height 584
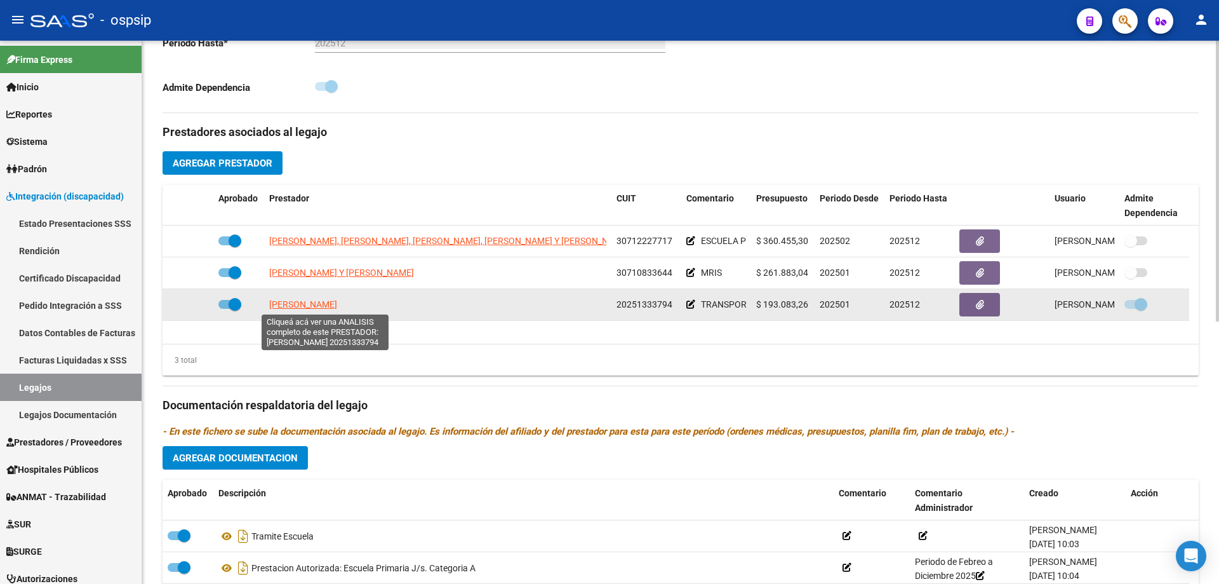
click at [337, 301] on span "LIBONATI DANIEL ERNESTO" at bounding box center [303, 304] width 68 height 10
type textarea "20251333794"
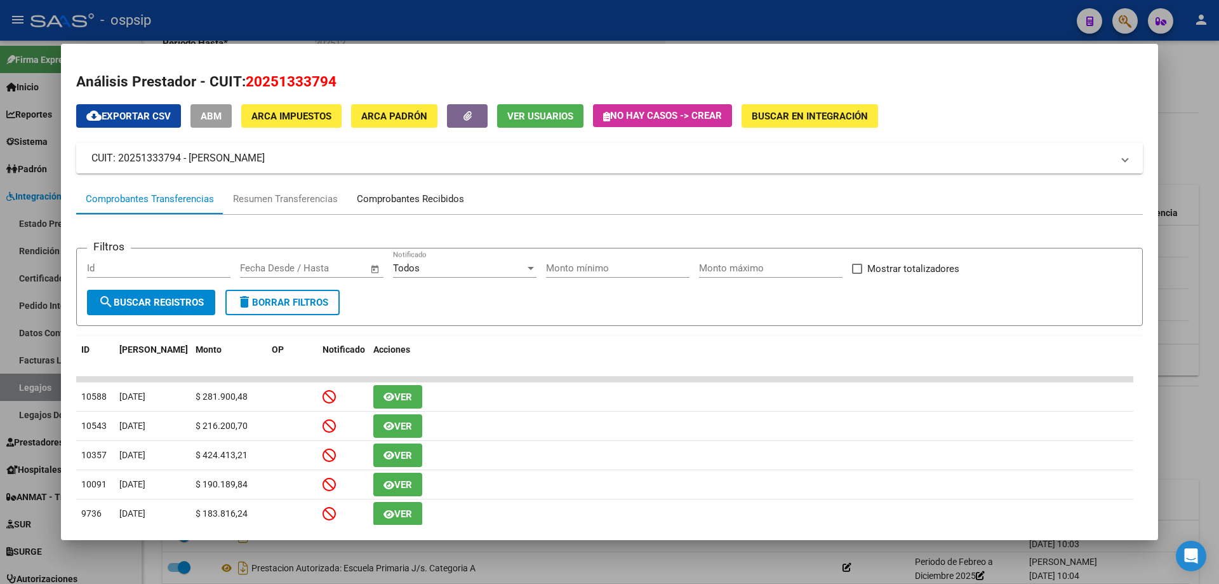
click at [437, 197] on div "Comprobantes Recibidos" at bounding box center [410, 199] width 107 height 15
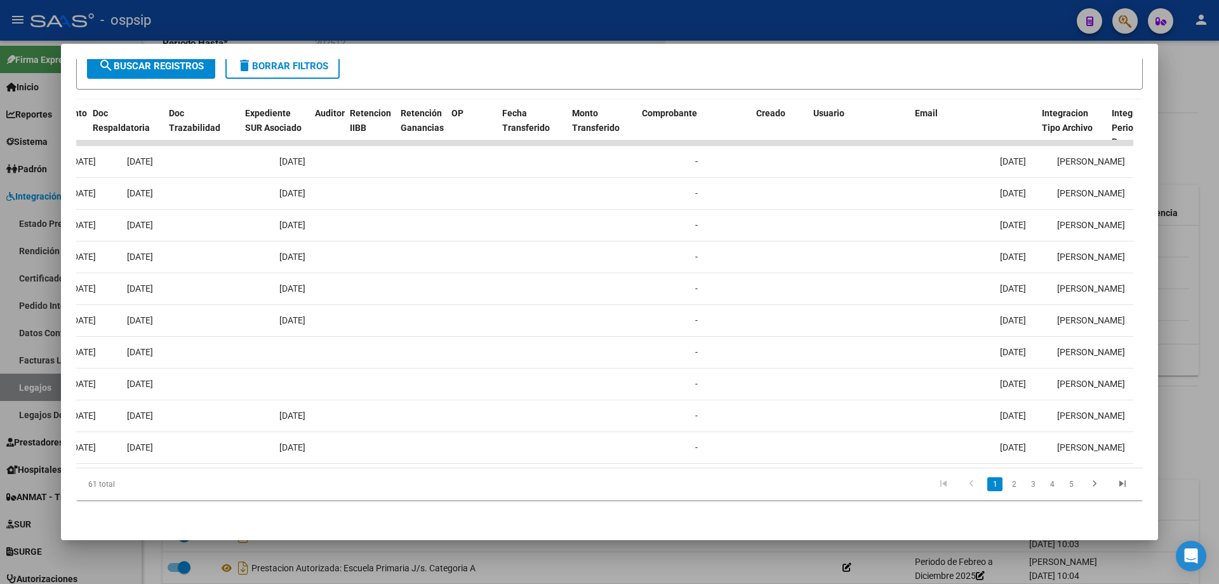
scroll to position [0, 773]
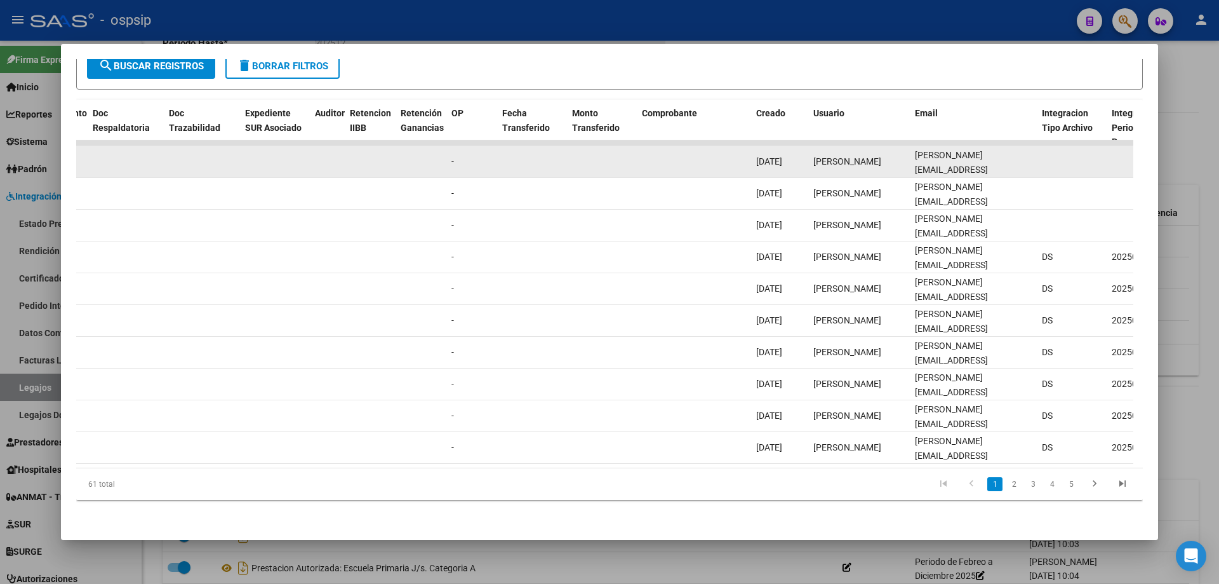
drag, startPoint x: 912, startPoint y: 151, endPoint x: 1019, endPoint y: 157, distance: 107.5
click at [1019, 157] on datatable-body-cell "daniel_libo@hotmail.com" at bounding box center [973, 161] width 127 height 31
copy span "daniel_libo@hotmail.com"
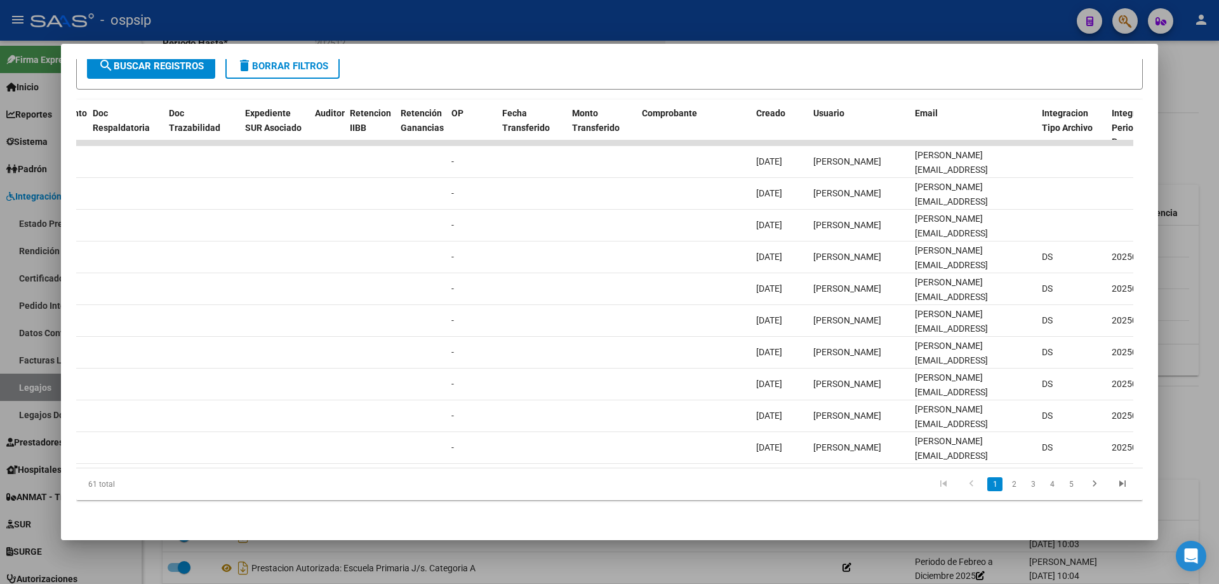
click at [1194, 136] on div at bounding box center [609, 292] width 1219 height 584
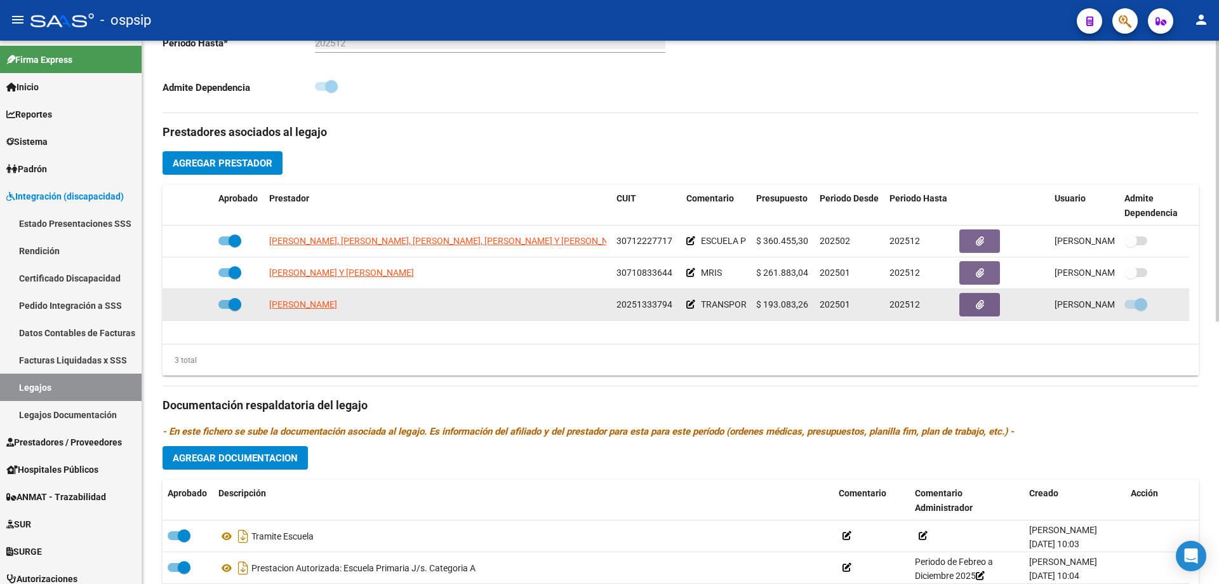
scroll to position [127, 0]
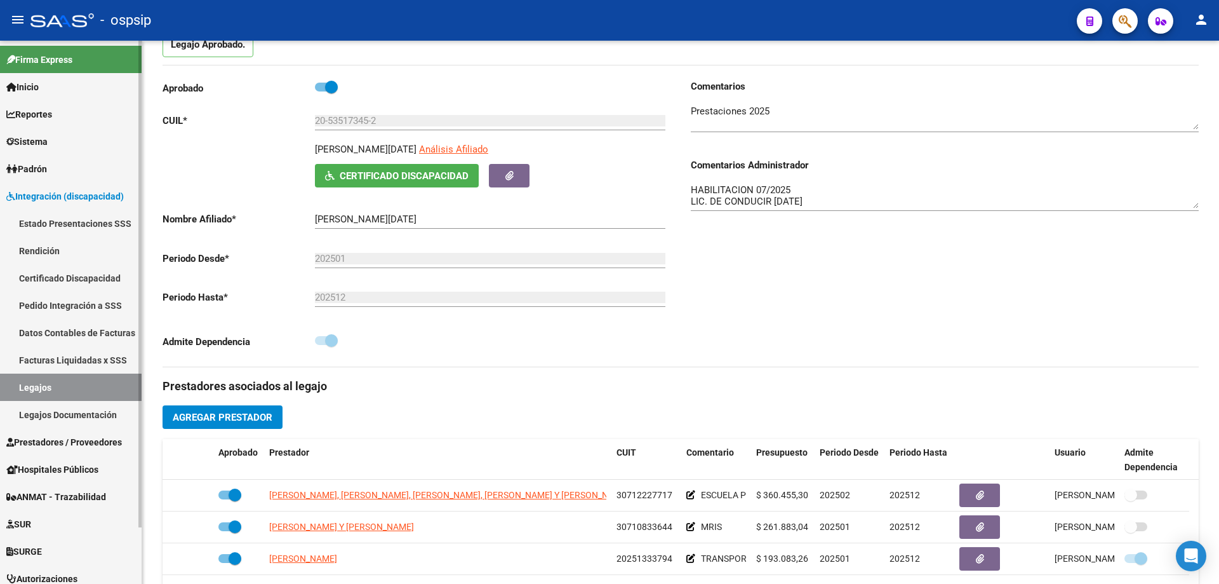
click at [76, 377] on link "Legajos" at bounding box center [71, 386] width 142 height 27
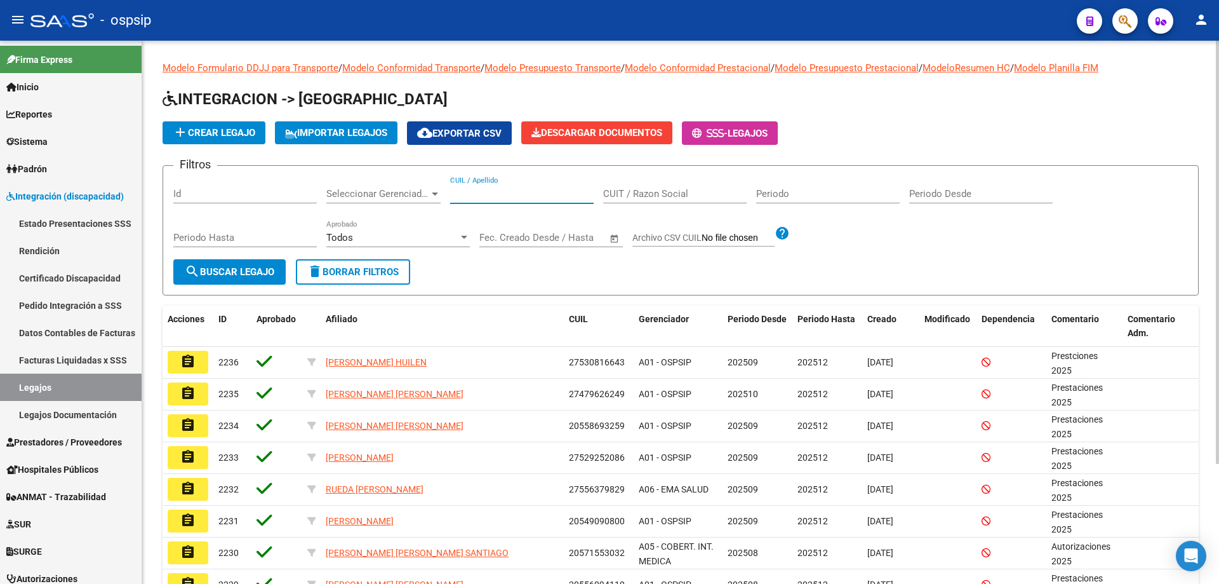
paste input "20544403142"
type input "20544403142"
click at [220, 276] on span "search Buscar Legajo" at bounding box center [230, 271] width 90 height 11
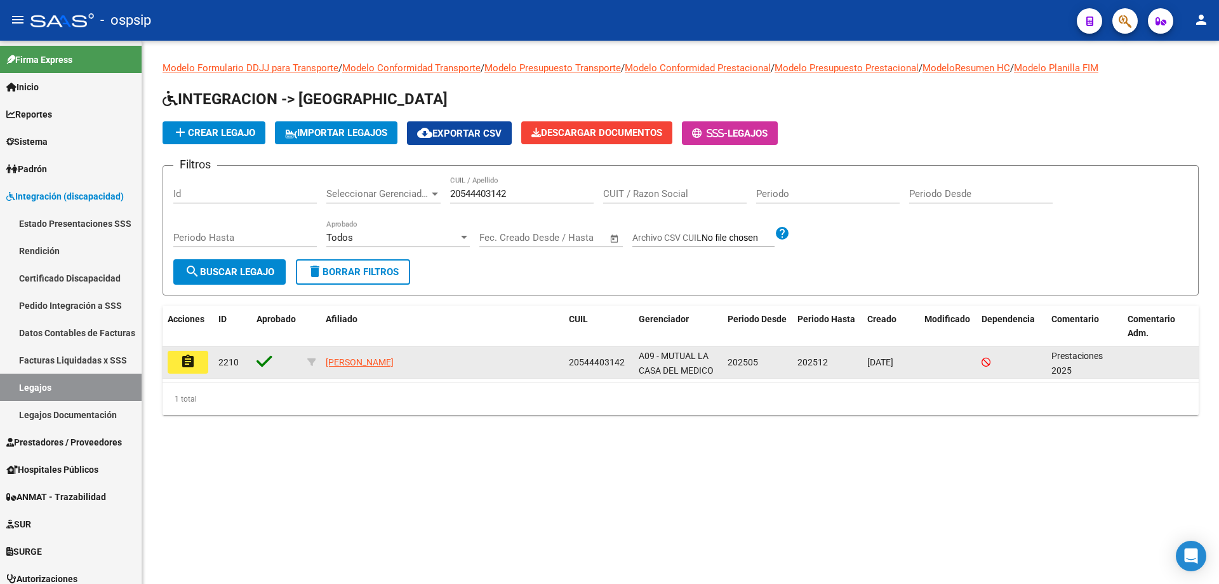
click at [188, 368] on mat-icon "assignment" at bounding box center [187, 361] width 15 height 15
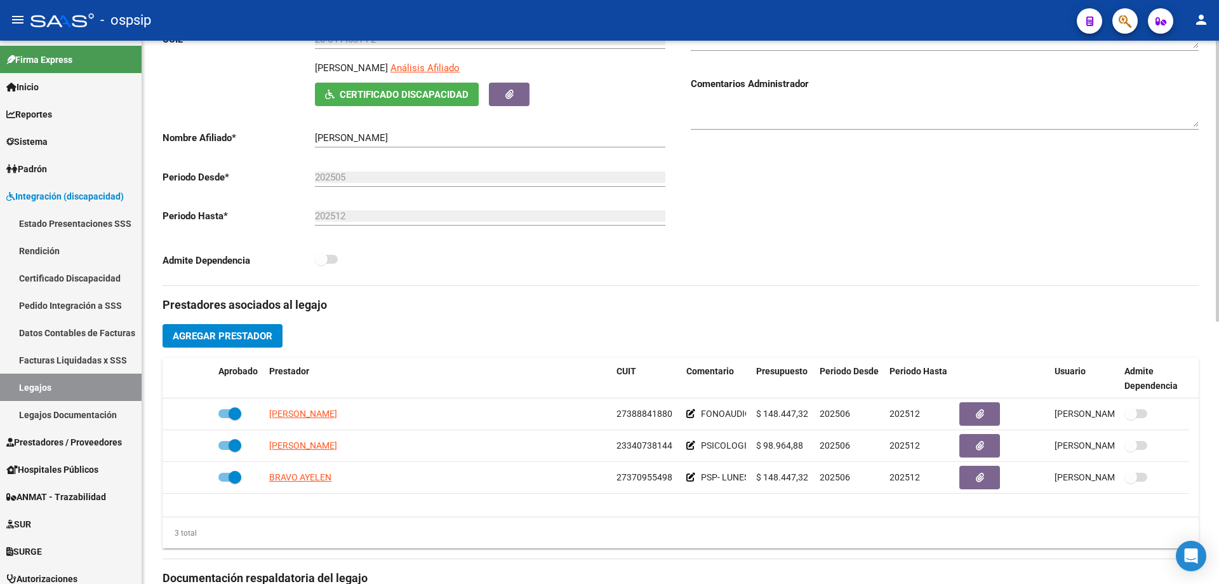
scroll to position [317, 0]
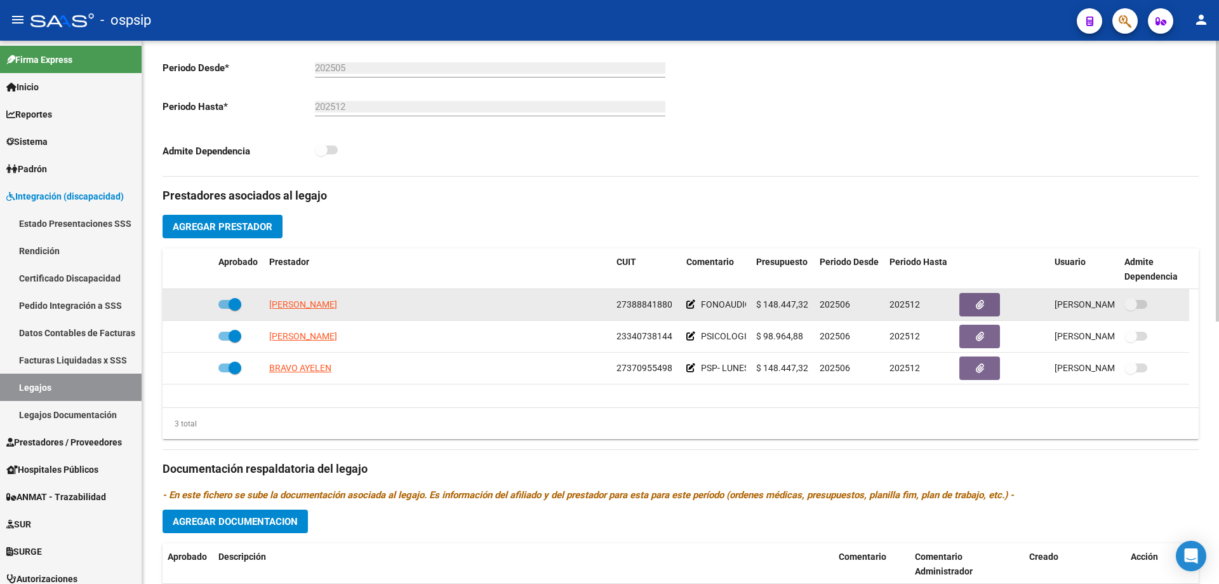
click at [337, 310] on app-link-go-to "CALVI FLORENCIA YAMILA" at bounding box center [303, 304] width 68 height 15
click at [337, 301] on span "CALVI FLORENCIA YAMILA" at bounding box center [303, 304] width 68 height 10
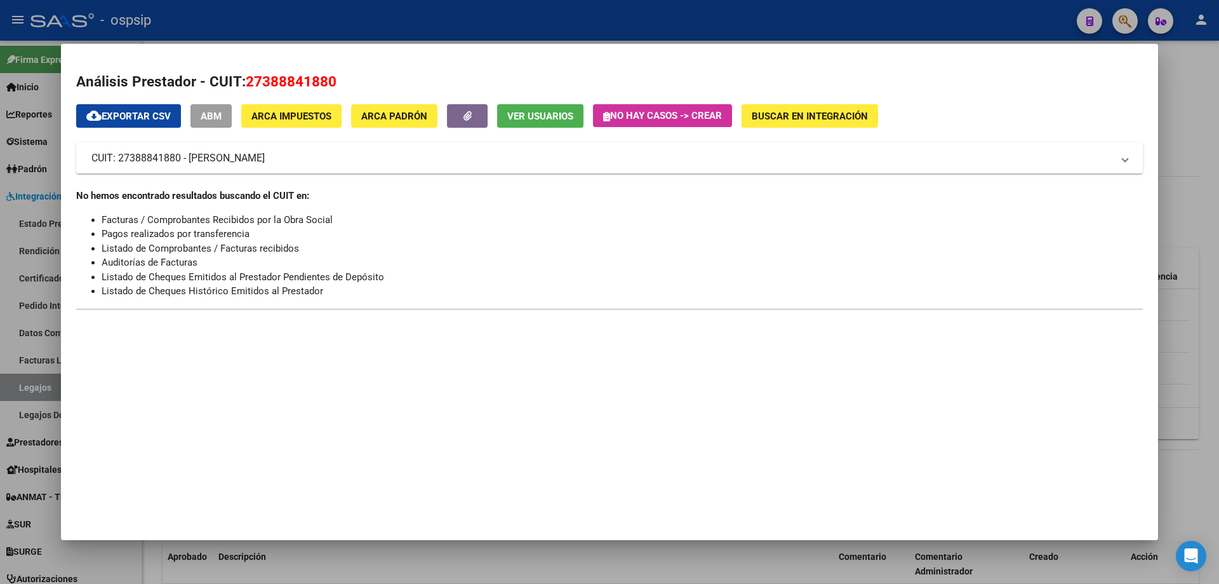
click at [1218, 175] on div at bounding box center [609, 292] width 1219 height 584
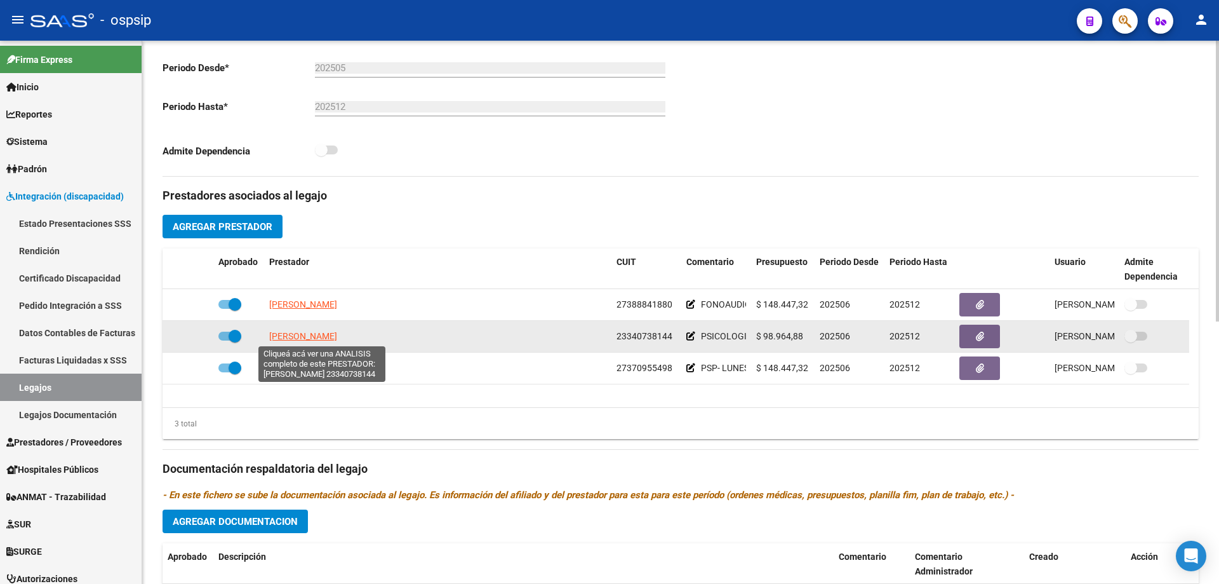
click at [337, 334] on span "PEREYRA MARIA CELESTE" at bounding box center [303, 336] width 68 height 10
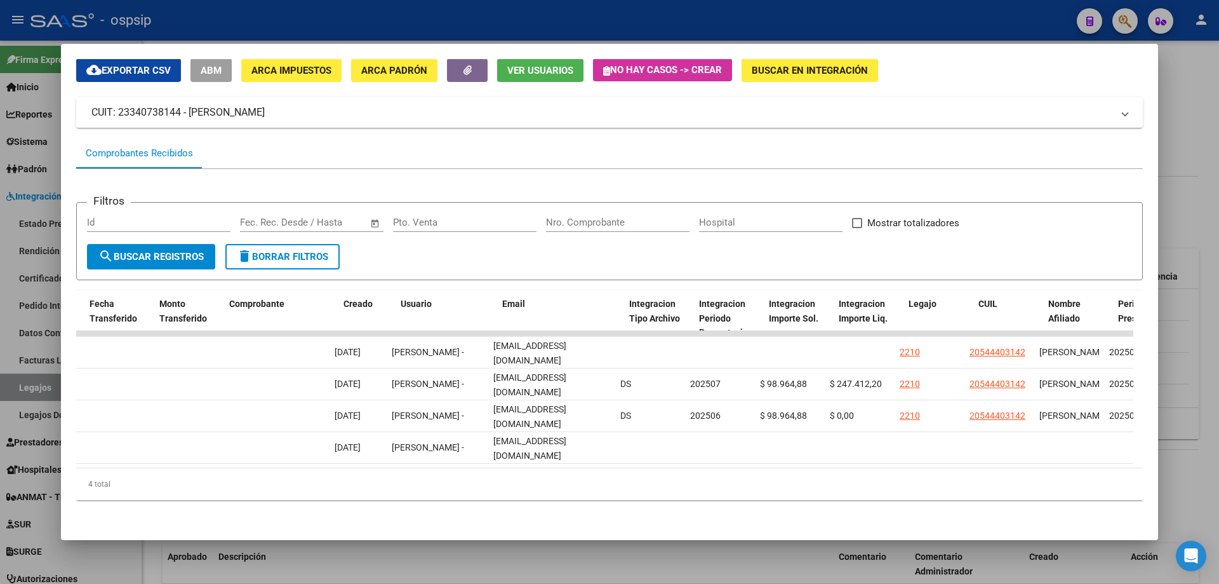
scroll to position [0, 1199]
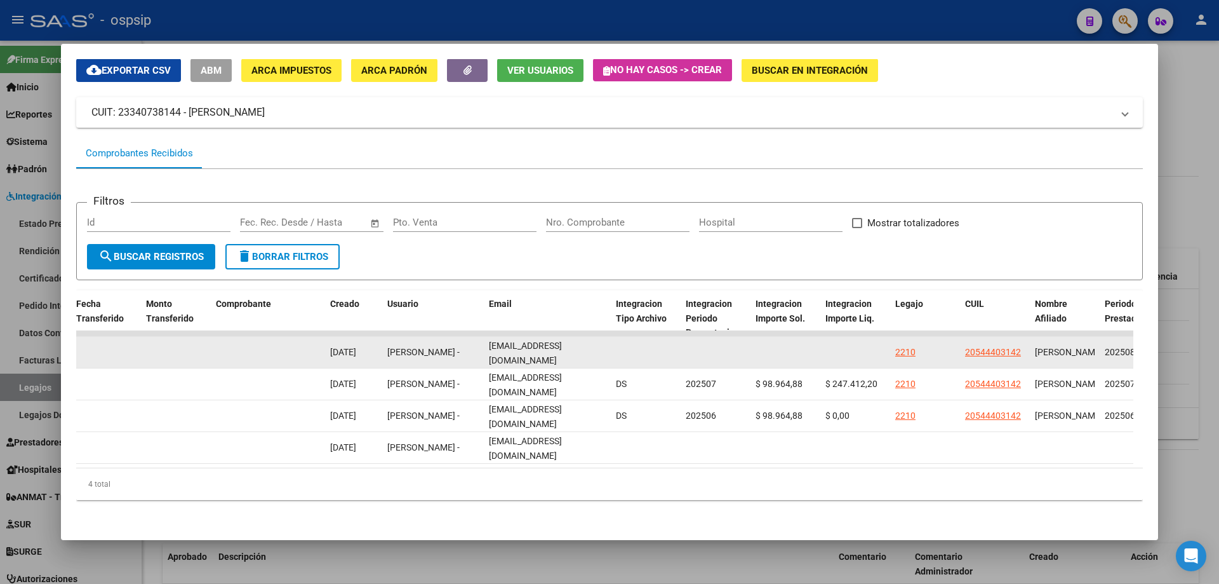
drag, startPoint x: 488, startPoint y: 344, endPoint x: 611, endPoint y: 345, distance: 122.6
click at [611, 345] on div "88816 Integración - Discapacidad Factura C: 2 - 253 $ 98.964,88 03/09/2025 03/0…" at bounding box center [248, 353] width 2743 height 32
copy div "celeper_15@outlook.com"
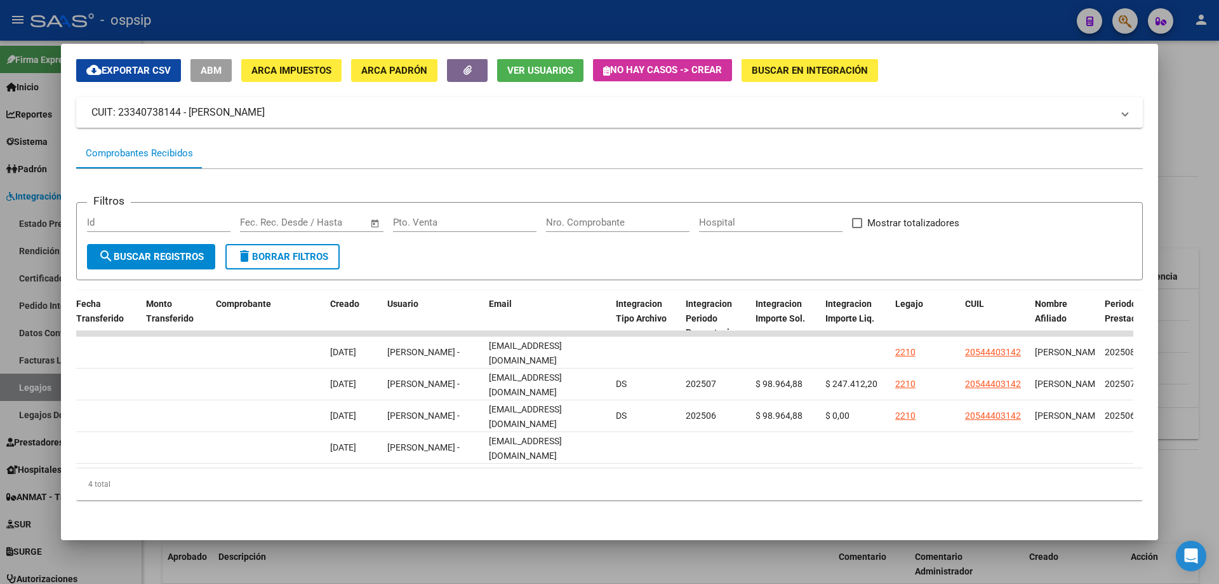
click at [1203, 310] on div at bounding box center [609, 292] width 1219 height 584
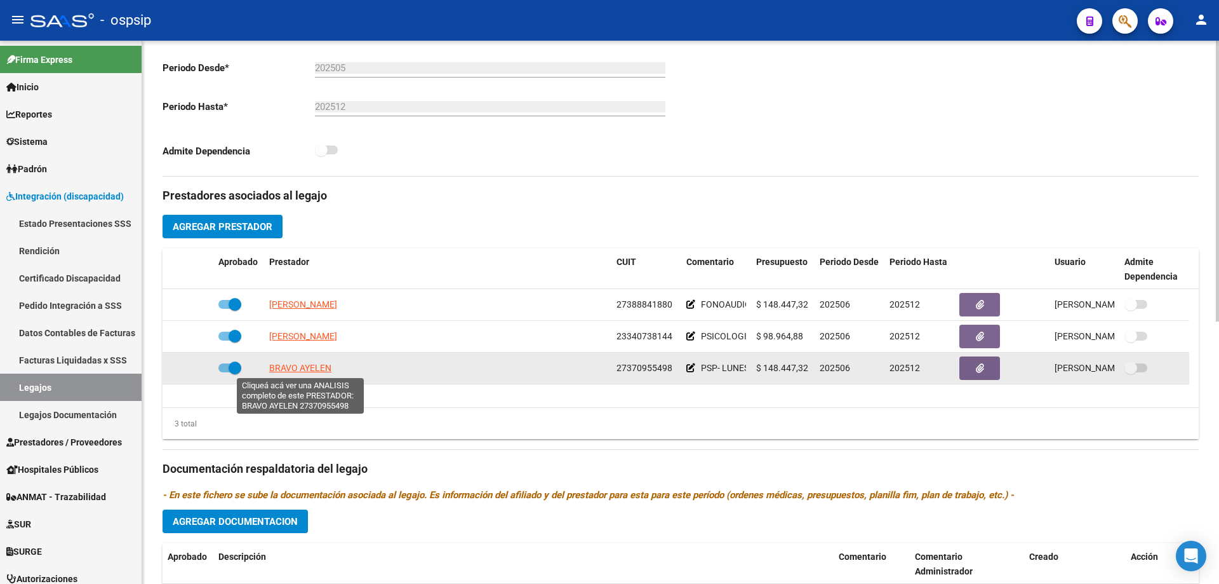
click at [308, 371] on span "BRAVO AYELEN" at bounding box center [300, 368] width 62 height 10
type textarea "27370955498"
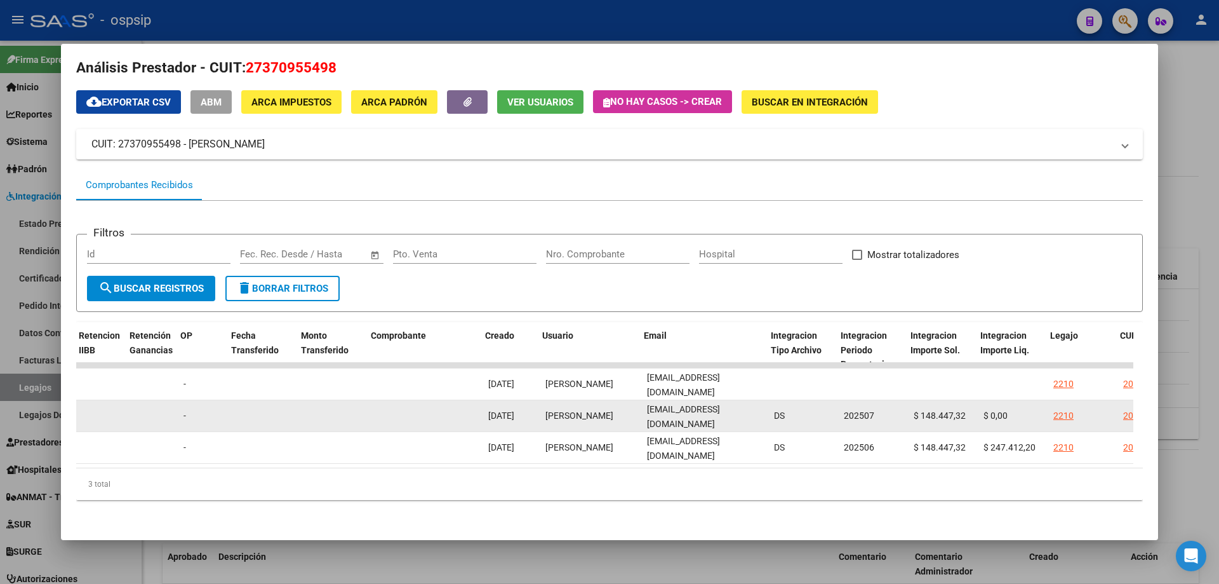
scroll to position [0, 1044]
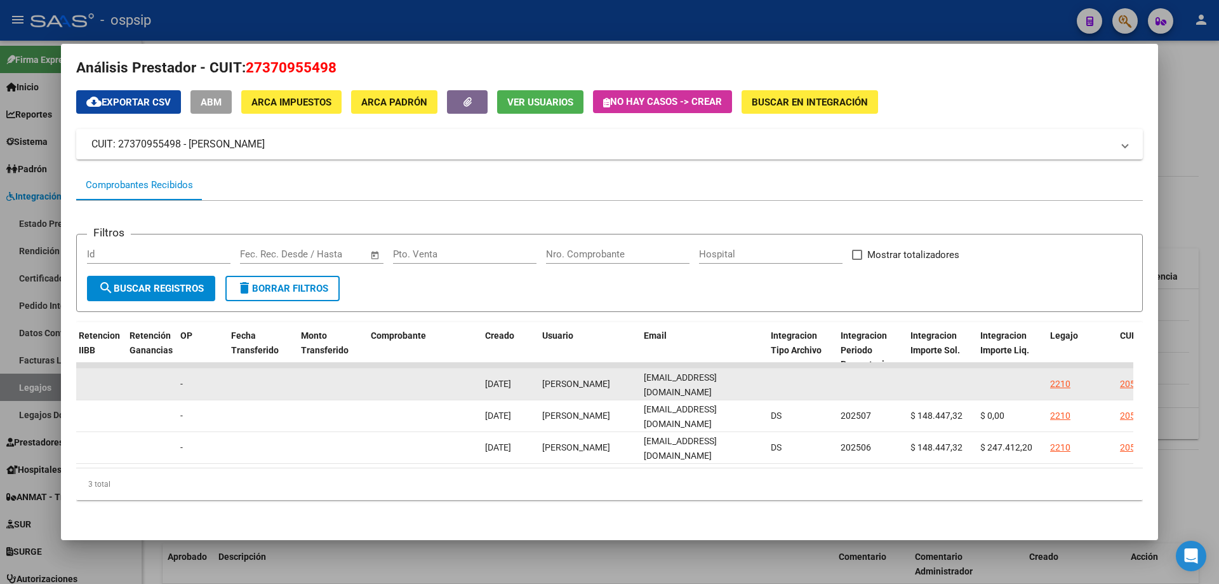
drag, startPoint x: 639, startPoint y: 375, endPoint x: 729, endPoint y: 372, distance: 89.6
click at [761, 371] on datatable-body-cell "ayebravo709@gmail.com" at bounding box center [702, 383] width 127 height 31
copy span "ayebravo709@gmail.com"
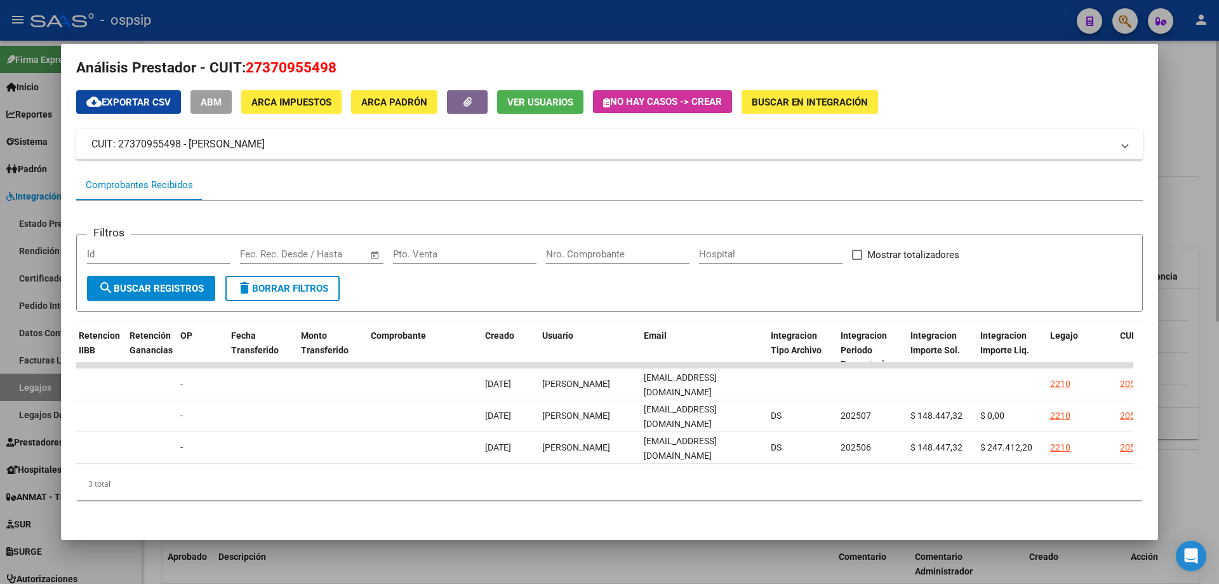
drag, startPoint x: 1193, startPoint y: 166, endPoint x: 1177, endPoint y: 231, distance: 66.7
click at [1194, 166] on div at bounding box center [609, 292] width 1219 height 584
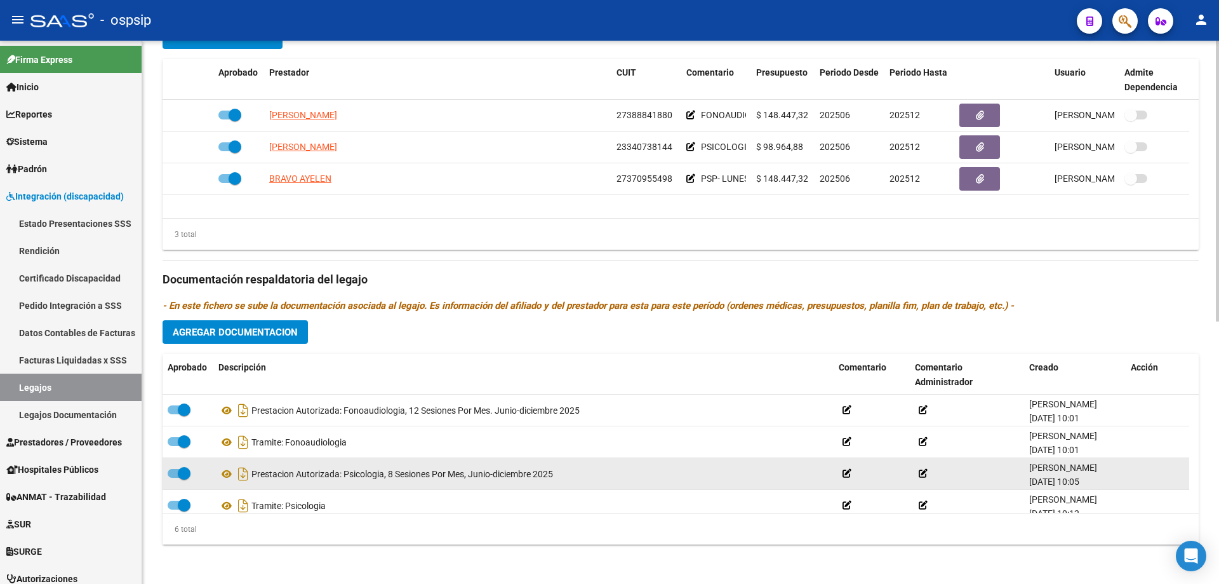
scroll to position [508, 0]
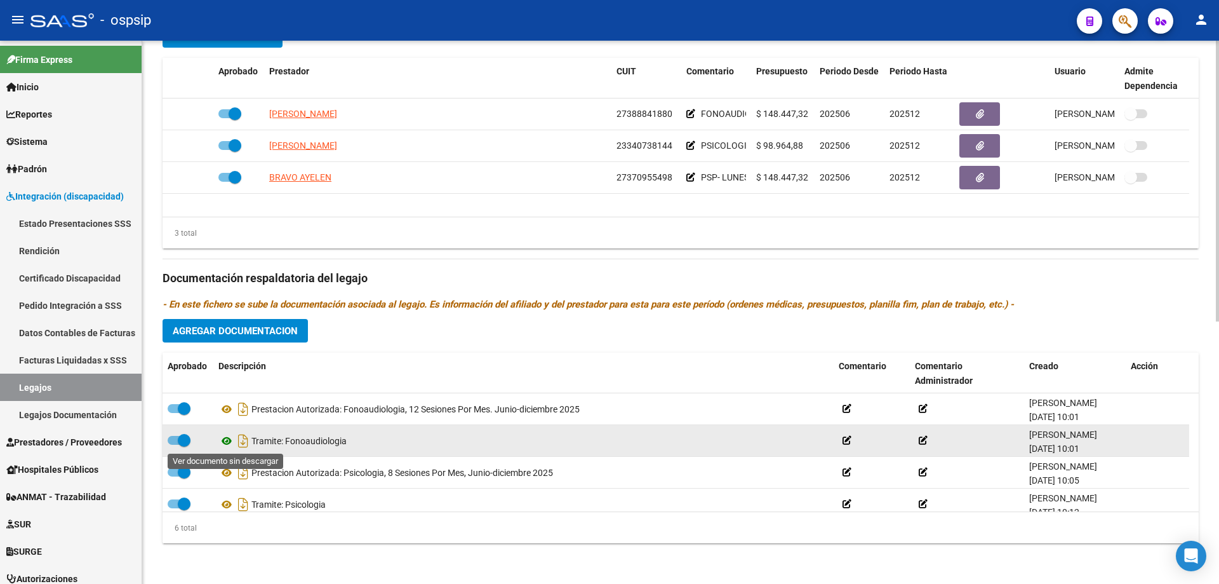
click at [228, 441] on icon at bounding box center [226, 440] width 17 height 15
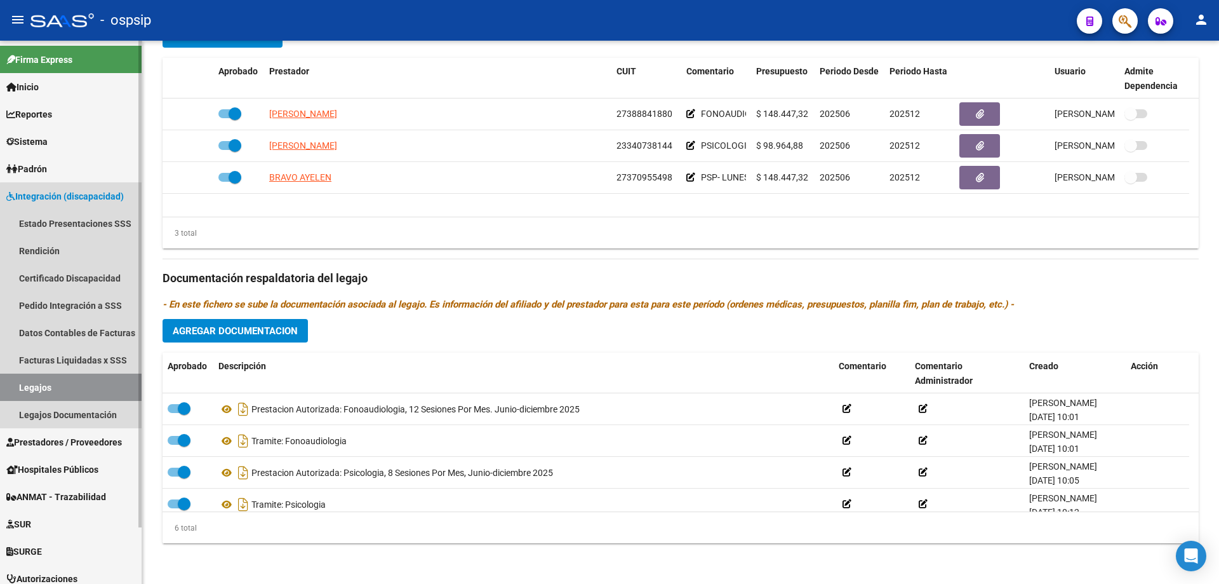
click at [91, 387] on link "Legajos" at bounding box center [71, 386] width 142 height 27
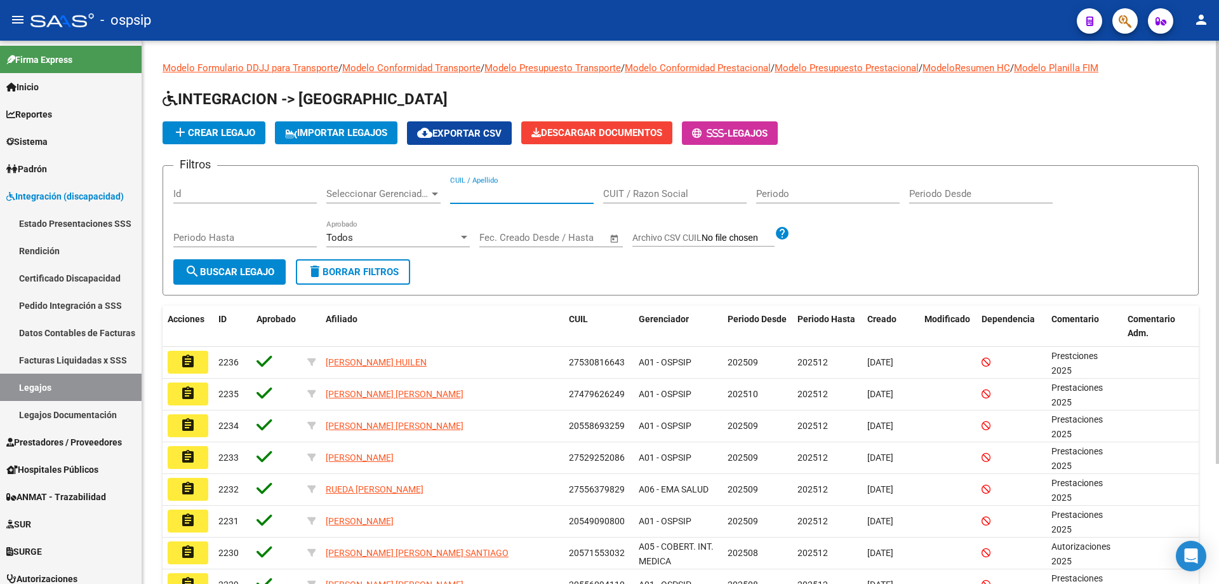
paste input "27566746072"
type input "27566746072"
click at [251, 271] on span "search Buscar Legajo" at bounding box center [230, 271] width 90 height 11
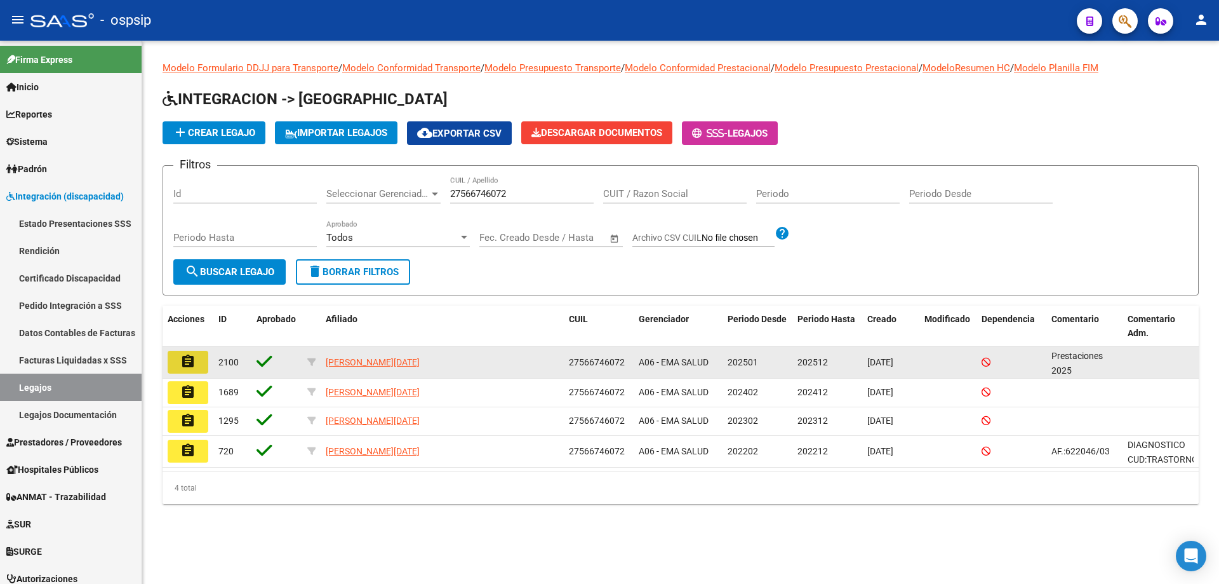
click at [191, 364] on mat-icon "assignment" at bounding box center [187, 361] width 15 height 15
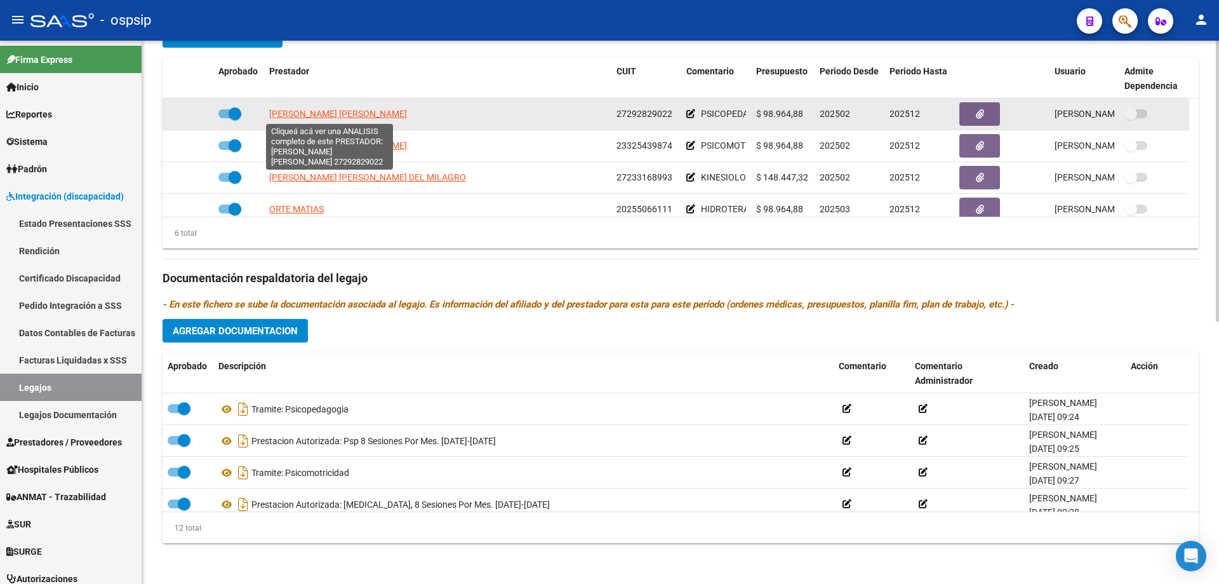
click at [309, 112] on span "PIZARRO IVANA DEL CARMEN" at bounding box center [338, 114] width 138 height 10
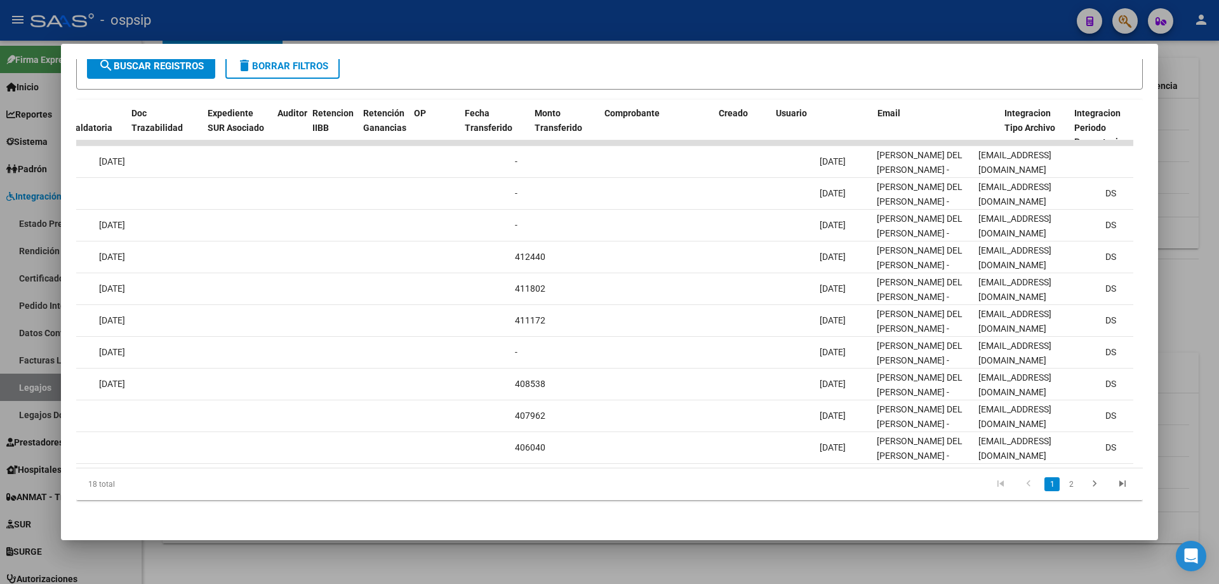
scroll to position [0, 874]
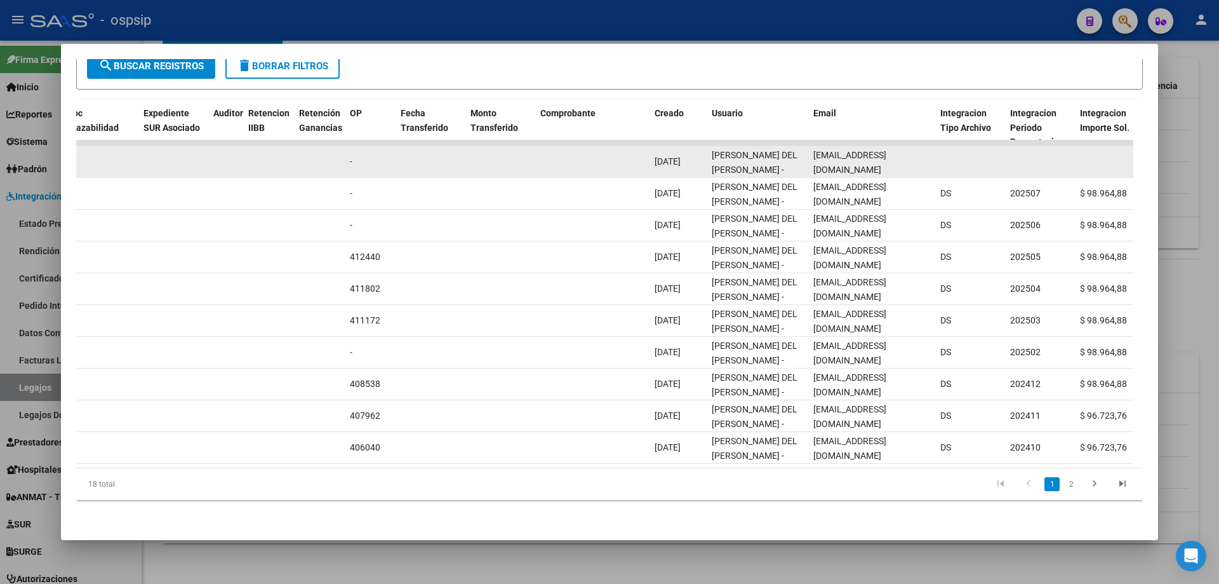
drag, startPoint x: 811, startPoint y: 150, endPoint x: 930, endPoint y: 142, distance: 119.7
click at [930, 146] on datatable-body-cell "pizarroivana@hotmail.com" at bounding box center [871, 161] width 127 height 31
copy span "pizarroivana@hotmail.com"
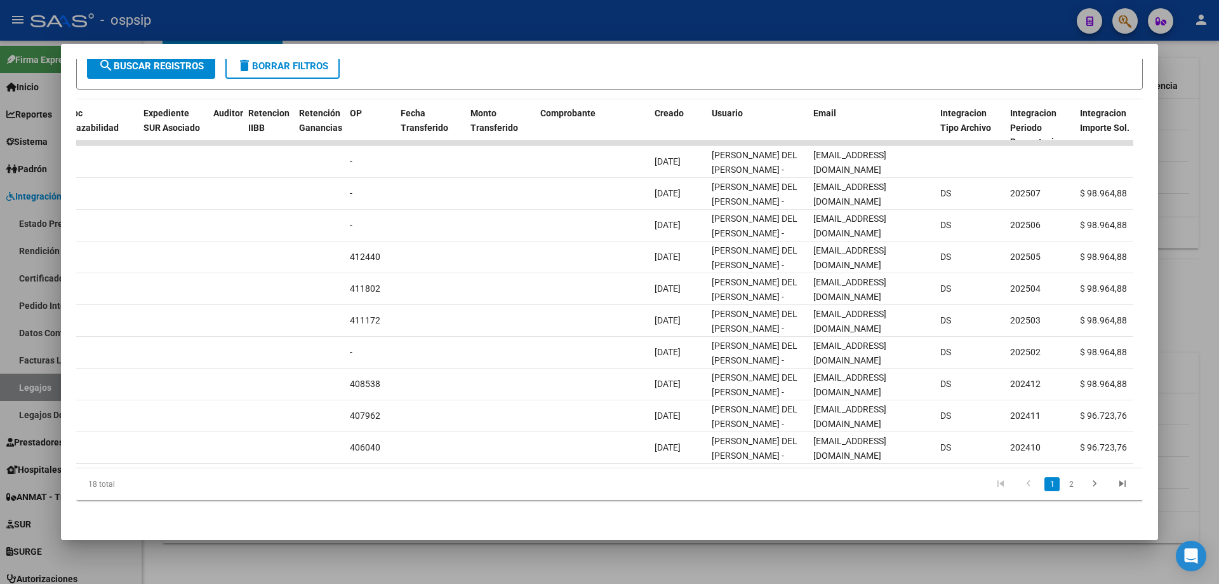
click at [1188, 196] on div at bounding box center [609, 292] width 1219 height 584
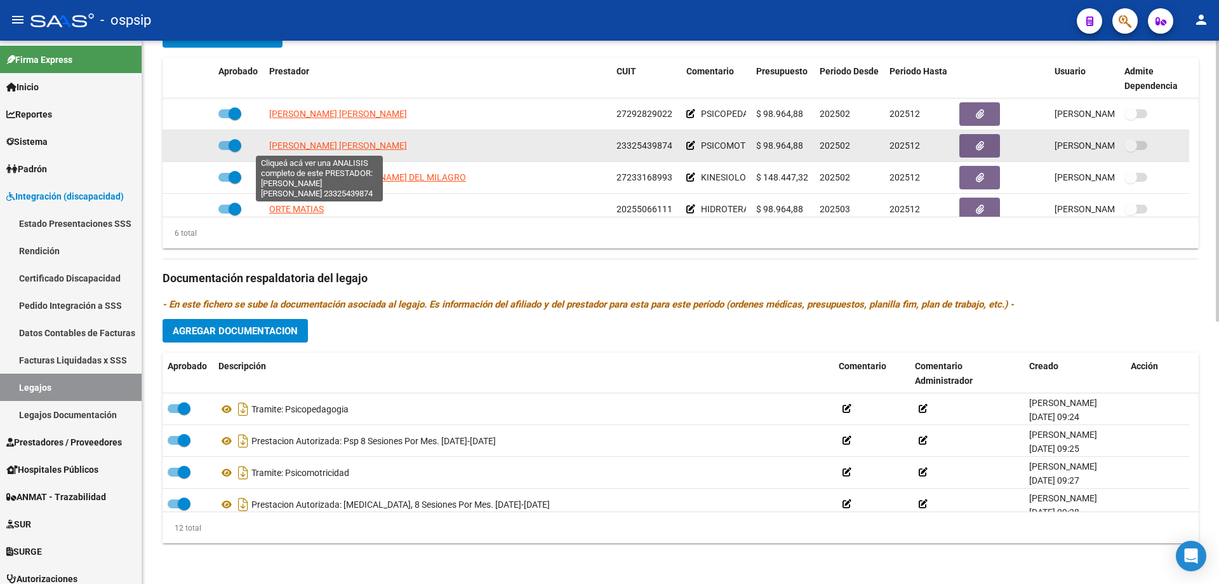
click at [328, 149] on span "OIENI ANGELA ANABELA" at bounding box center [338, 145] width 138 height 10
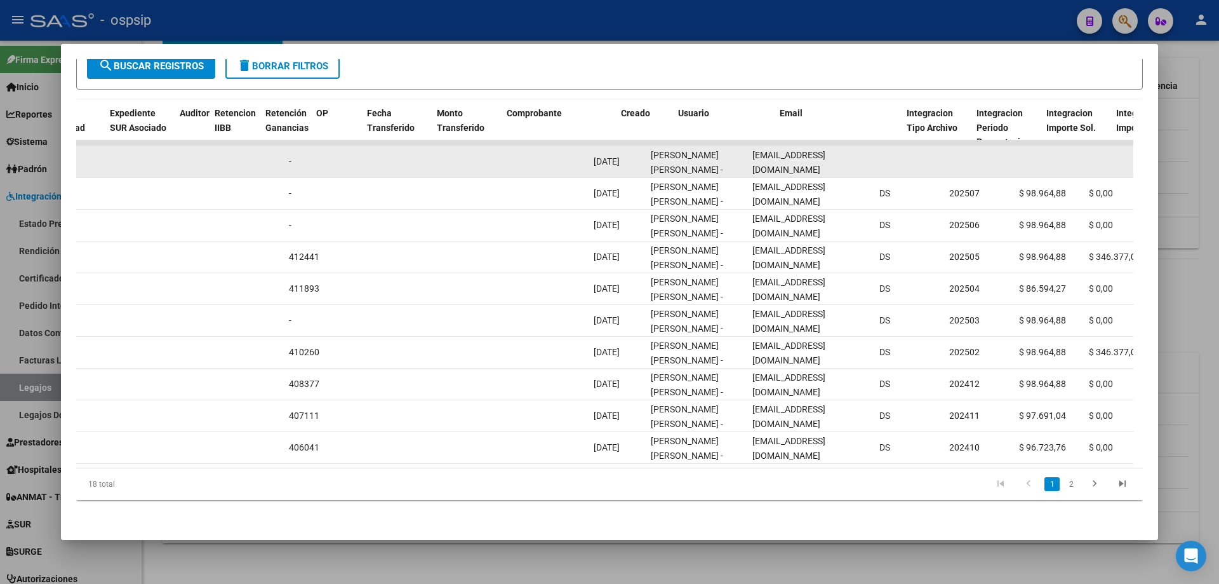
scroll to position [0, 946]
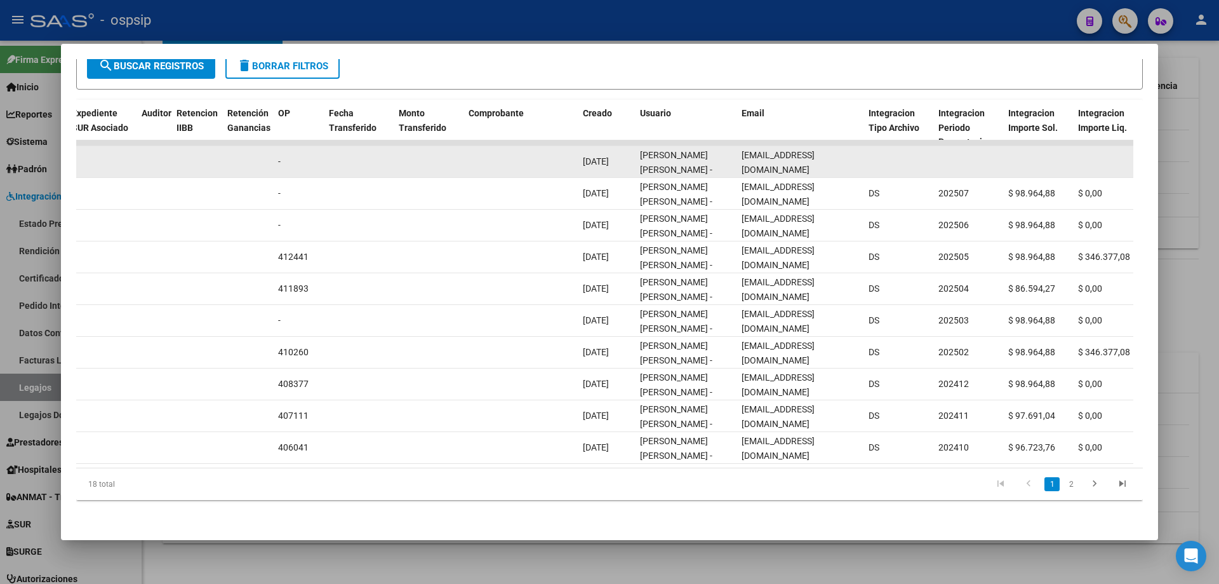
drag, startPoint x: 1025, startPoint y: 150, endPoint x: 863, endPoint y: 154, distance: 161.9
click at [876, 153] on div "89751 Integración - Discapacidad Factura C: 2 - 395 $ 98.964,88 10/09/2025 10/0…" at bounding box center [501, 162] width 2743 height 32
copy div "angelaoieni2016@gmail.com"
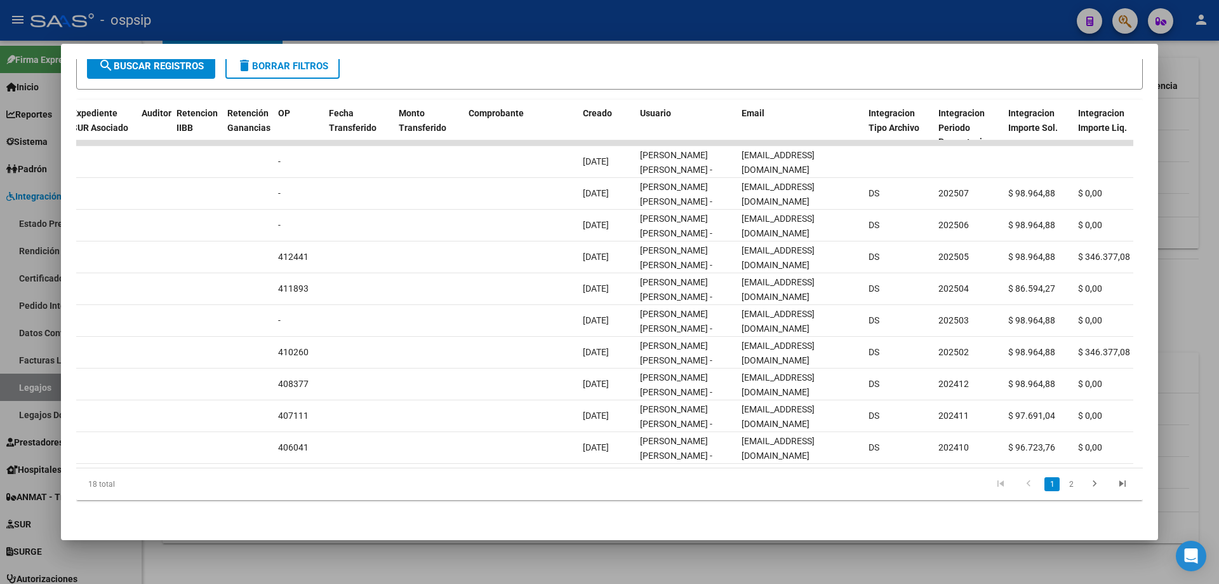
click at [1184, 210] on div at bounding box center [609, 292] width 1219 height 584
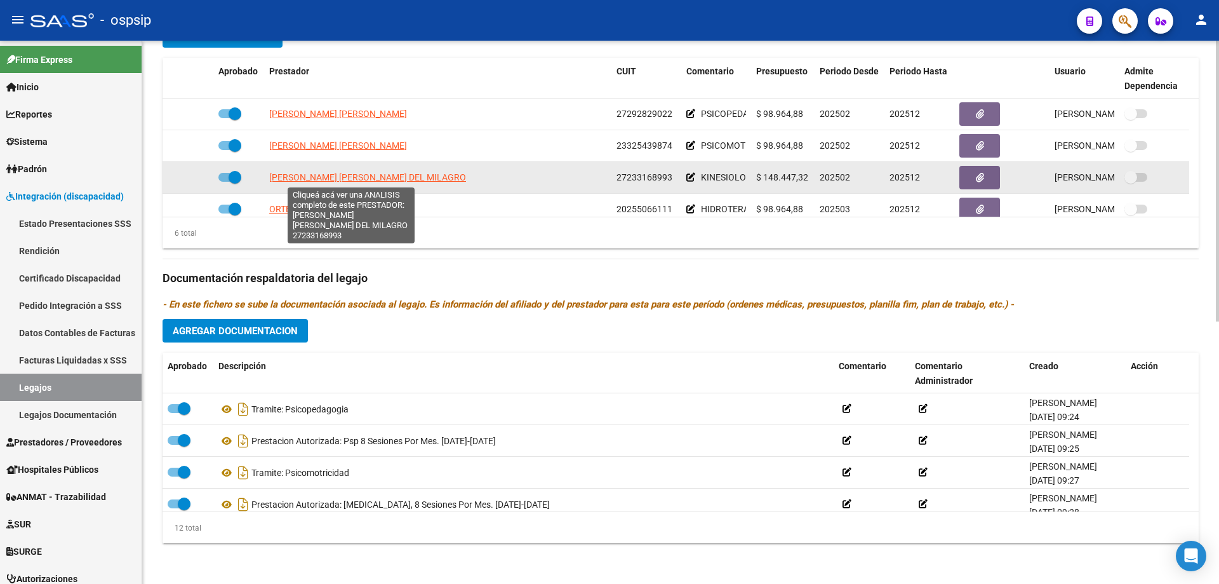
click at [363, 178] on span "KOZAMEH MARIA CECILIA DEL MILAGRO" at bounding box center [367, 177] width 197 height 10
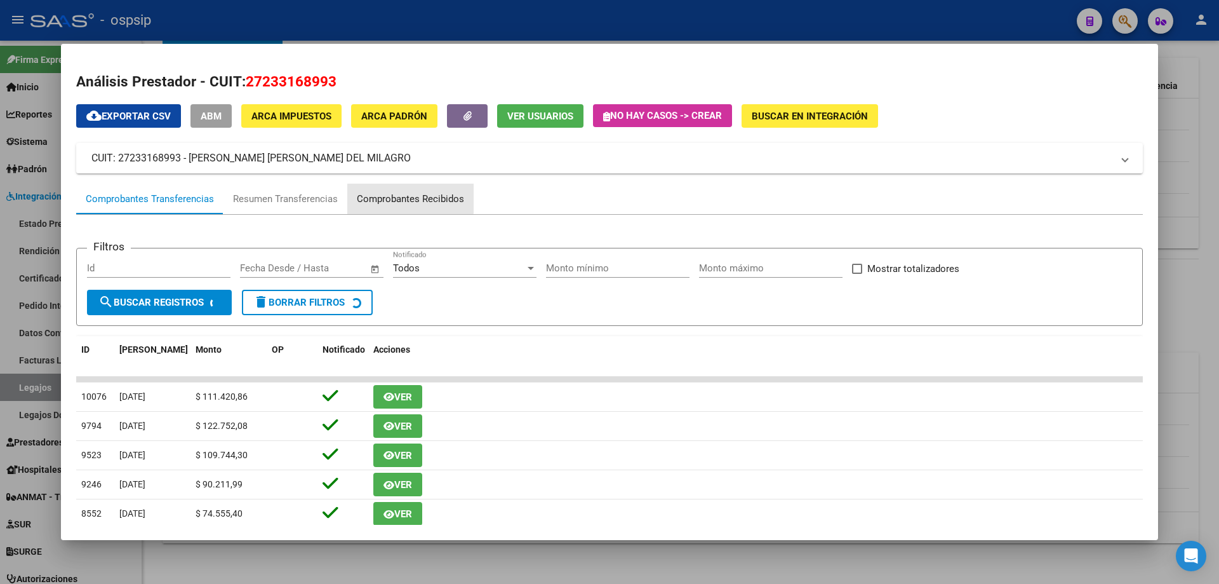
click at [400, 194] on div "Comprobantes Recibidos" at bounding box center [410, 199] width 107 height 15
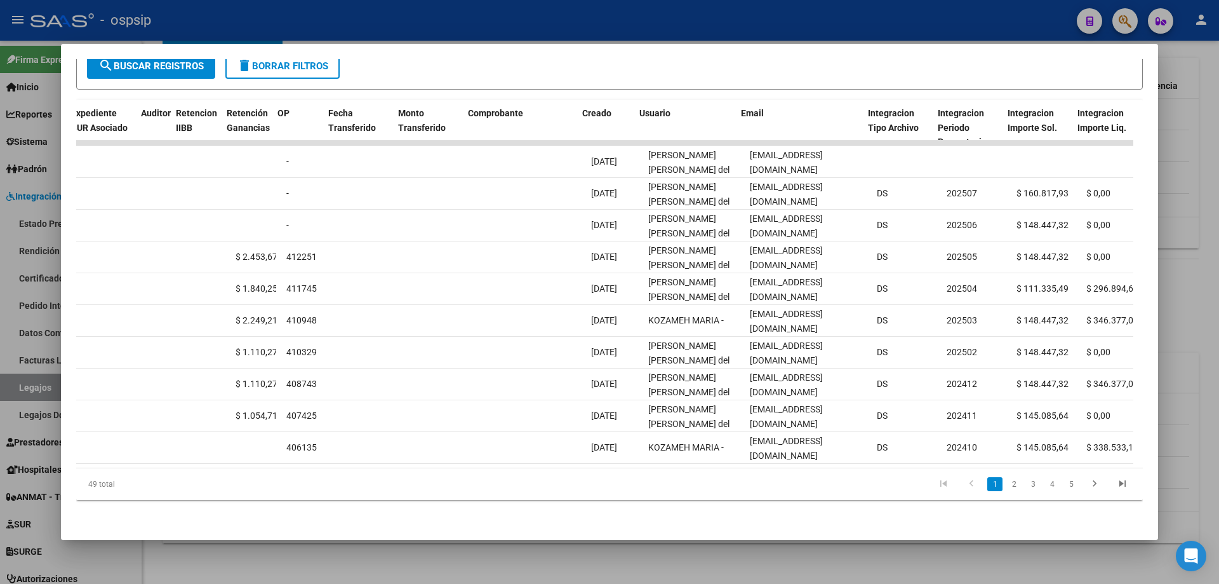
scroll to position [0, 947]
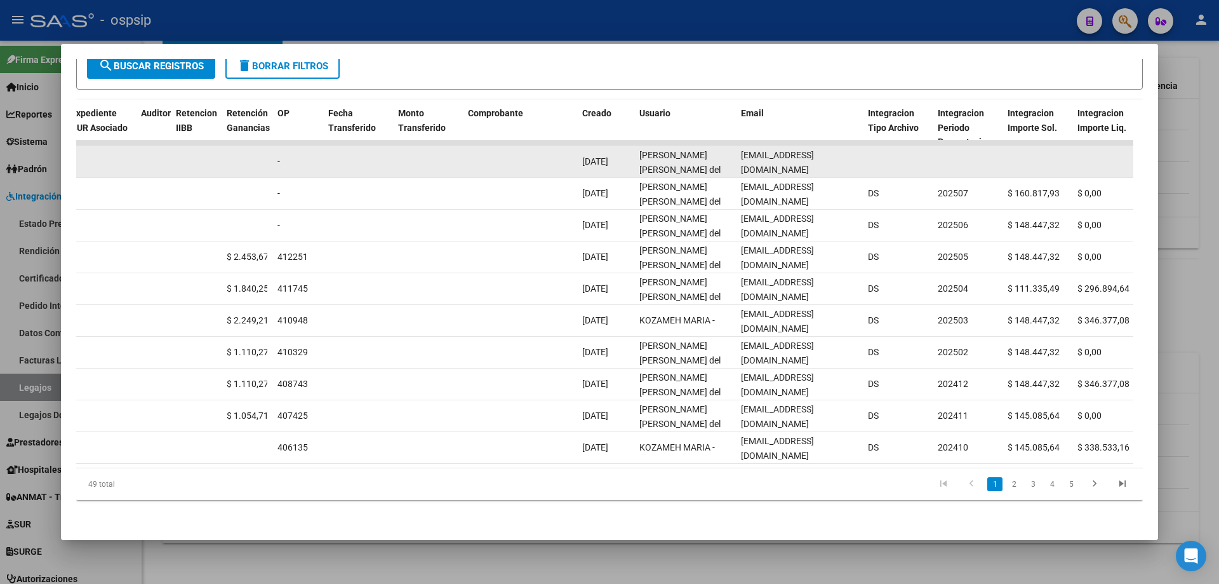
drag, startPoint x: 737, startPoint y: 154, endPoint x: 834, endPoint y: 156, distance: 97.2
click at [855, 166] on datatable-body-cell "cecikozameh@gmail.com" at bounding box center [799, 161] width 127 height 31
copy span "cecikozameh@gmail.com"
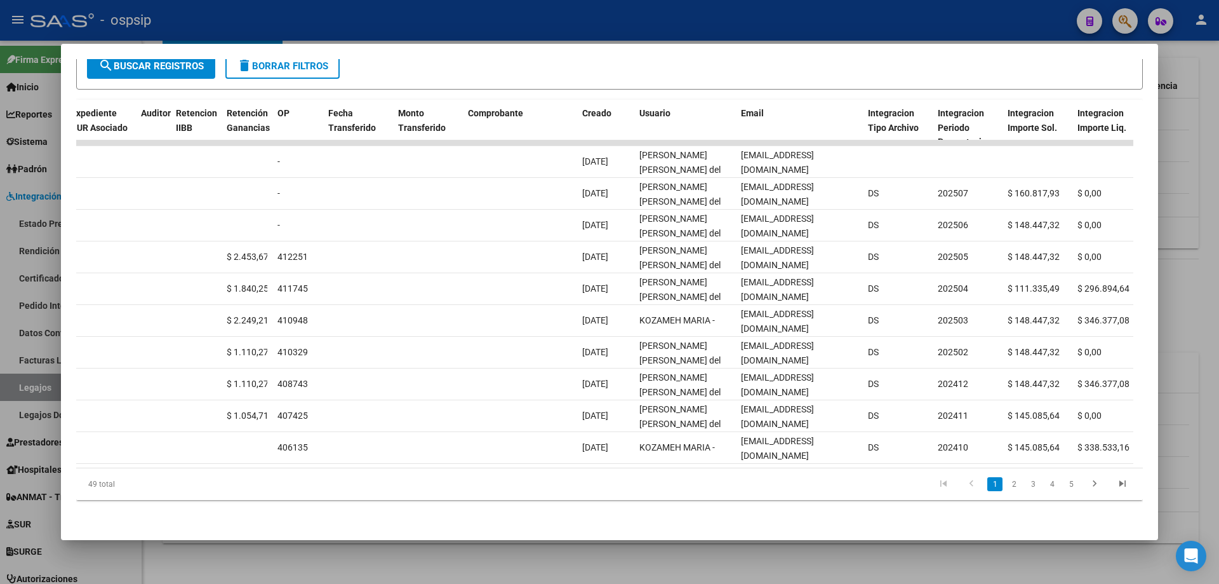
click at [1192, 197] on div at bounding box center [609, 292] width 1219 height 584
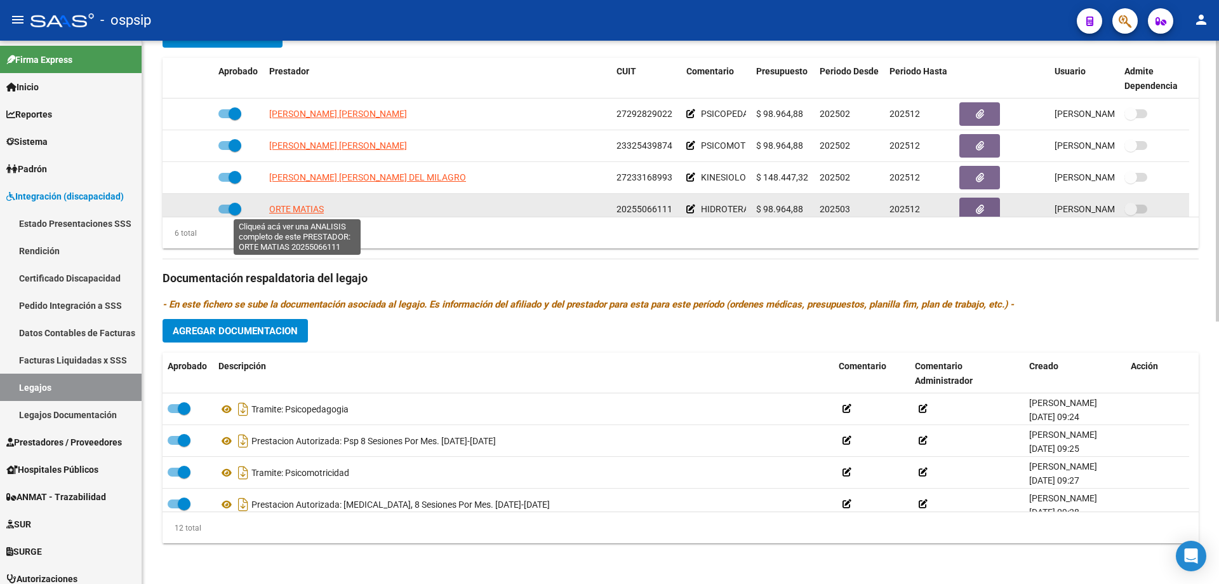
click at [306, 206] on span "ORTE MATIAS" at bounding box center [296, 209] width 55 height 10
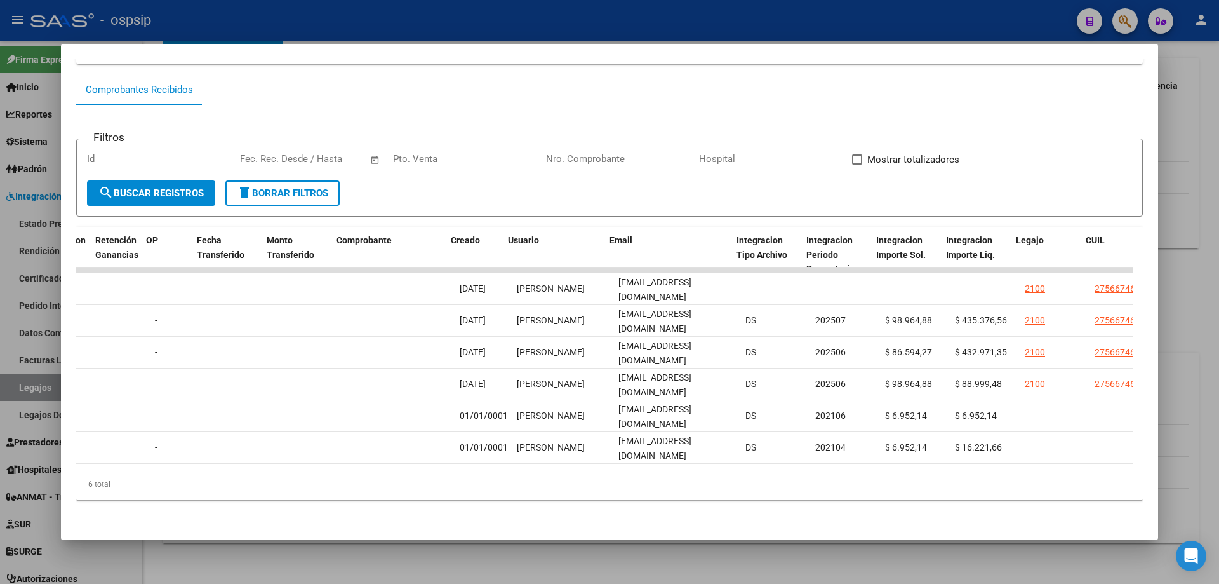
scroll to position [0, 1078]
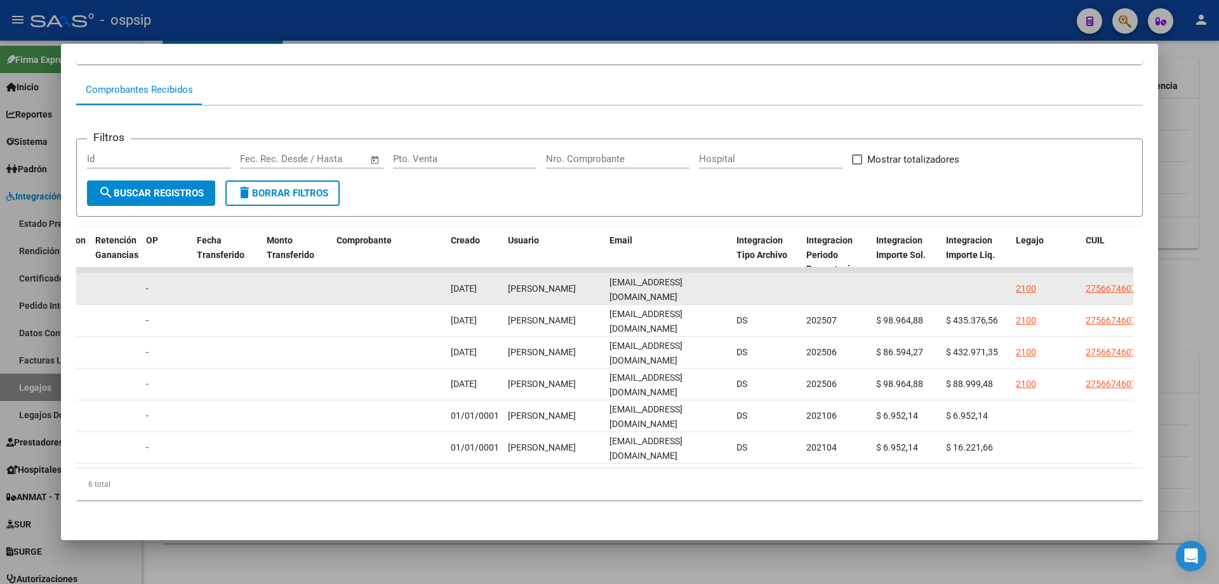
drag, startPoint x: 609, startPoint y: 274, endPoint x: 746, endPoint y: 273, distance: 137.2
click at [746, 273] on div "89505 Integración - Discapacidad Factura C: 2 - 314 $ 98.964,88 08/09/2025 09/0…" at bounding box center [369, 289] width 2743 height 32
click at [745, 281] on datatable-body-cell at bounding box center [766, 288] width 70 height 31
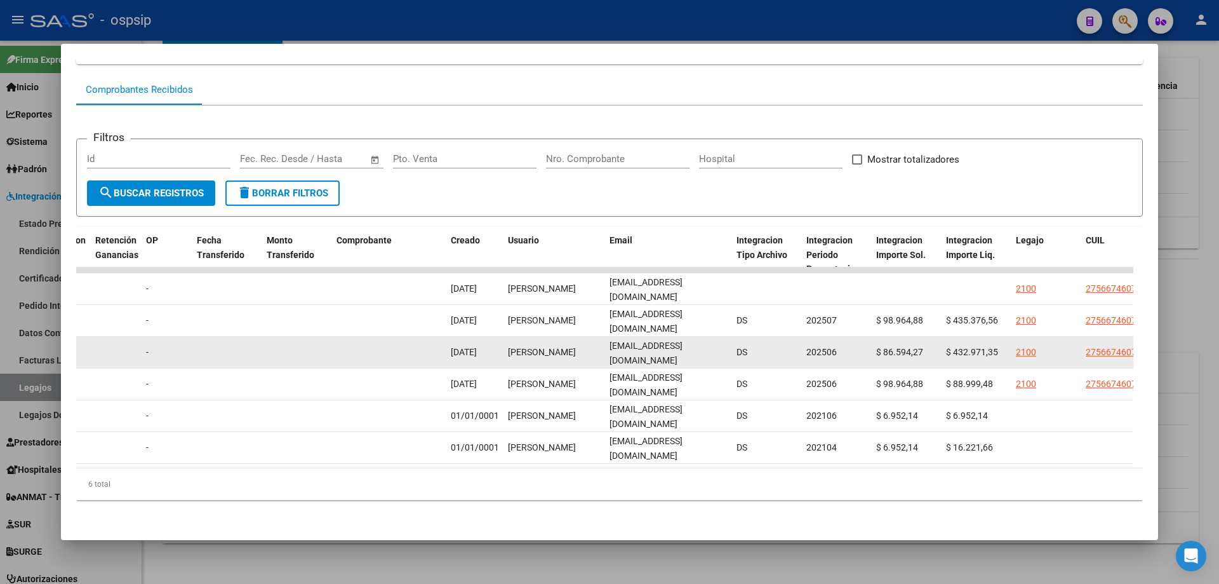
click at [644, 337] on datatable-body-cell "fundacionquiropracticasalta@gmail.com" at bounding box center [667, 352] width 127 height 31
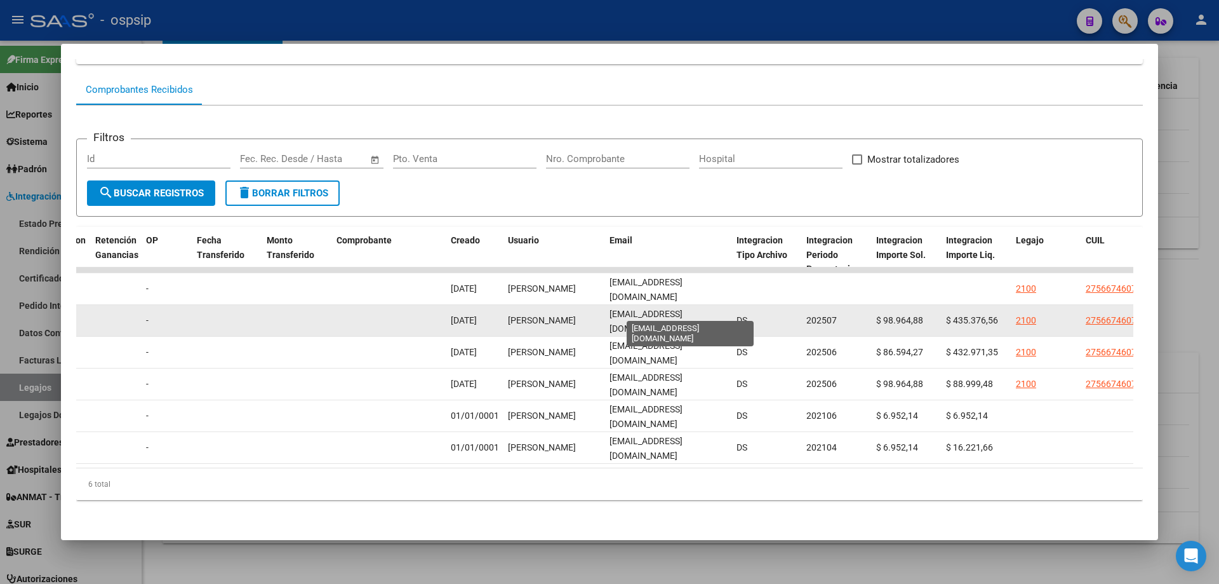
scroll to position [0, 44]
drag, startPoint x: 611, startPoint y: 310, endPoint x: 731, endPoint y: 307, distance: 120.1
click at [731, 307] on div "88031 Integración - Discapacidad Factura C: 2 - 312 $ 98.964,88 04/08/2025 14/0…" at bounding box center [369, 321] width 2743 height 32
copy span "fundacionquiropracticasalta@gmail.com"
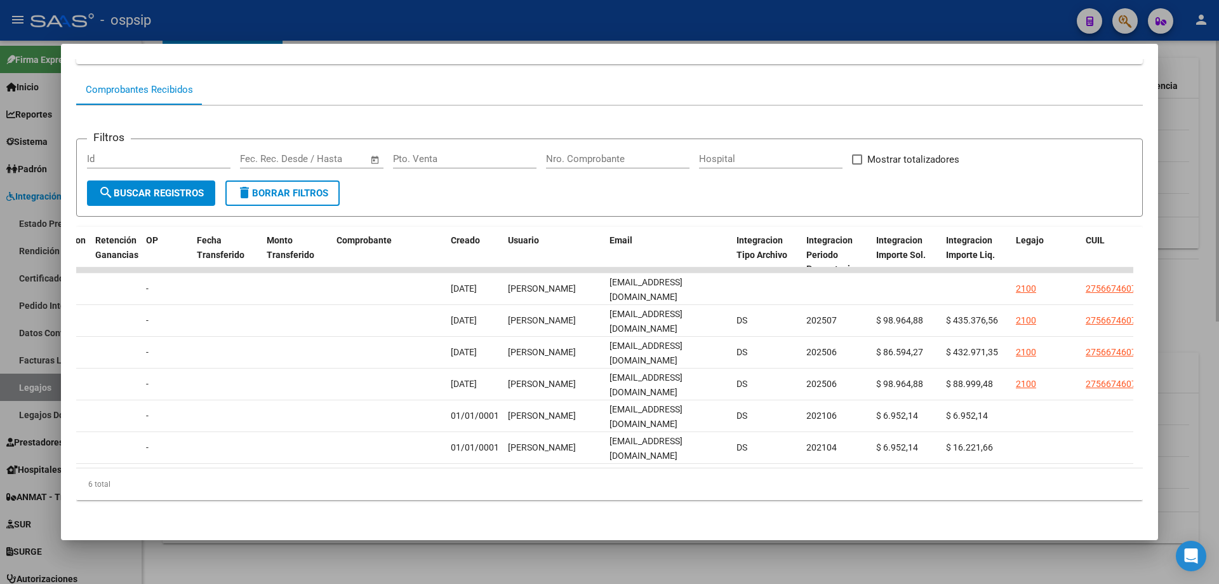
drag, startPoint x: 1173, startPoint y: 212, endPoint x: 1214, endPoint y: 260, distance: 62.6
click at [1176, 213] on div at bounding box center [609, 292] width 1219 height 584
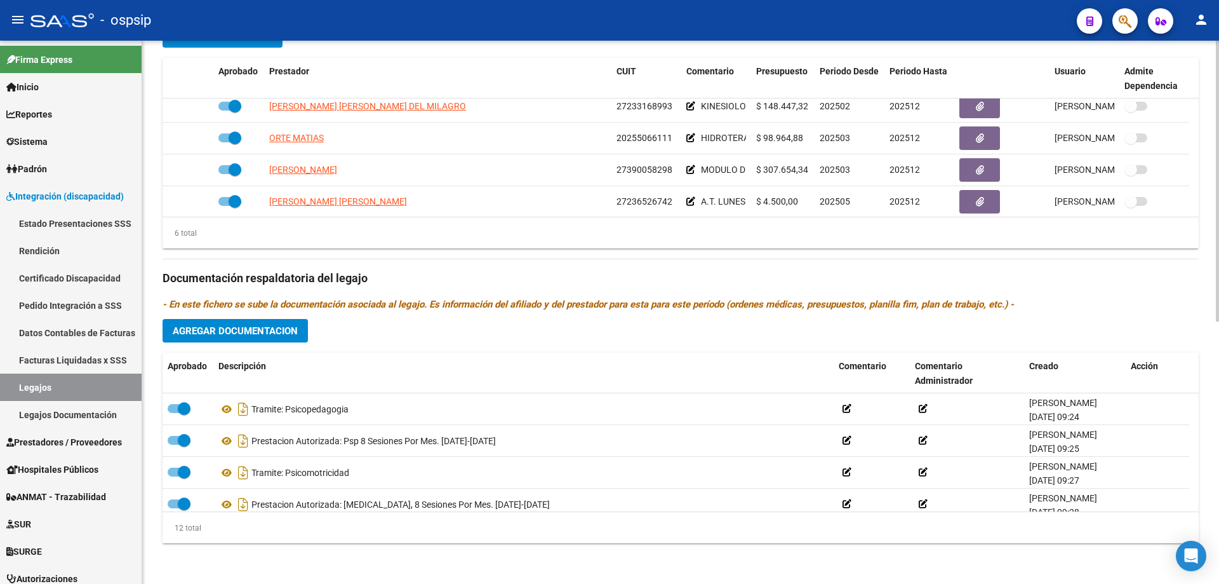
scroll to position [76, 0]
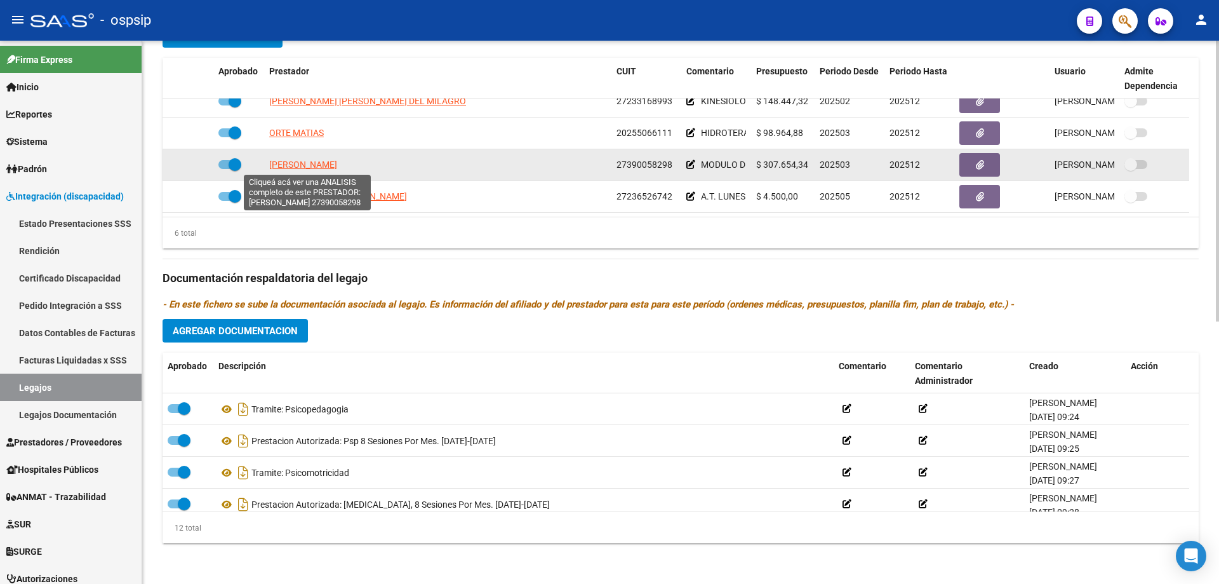
click at [308, 165] on span "RUIZ ROCIO ANAHI" at bounding box center [303, 164] width 68 height 10
type textarea "27390058298"
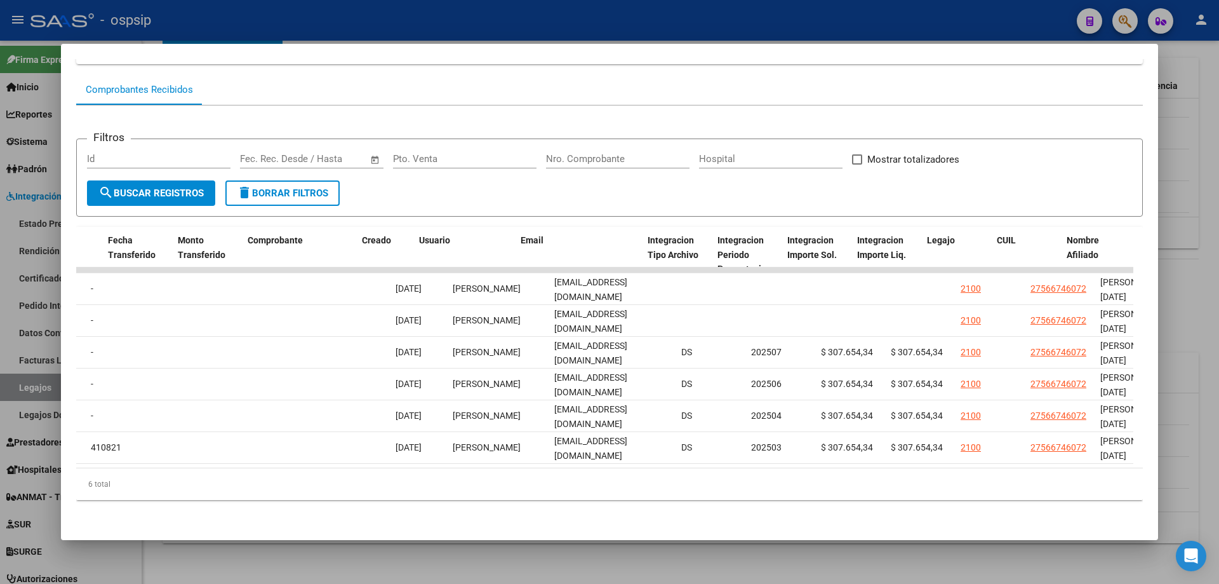
scroll to position [0, 1167]
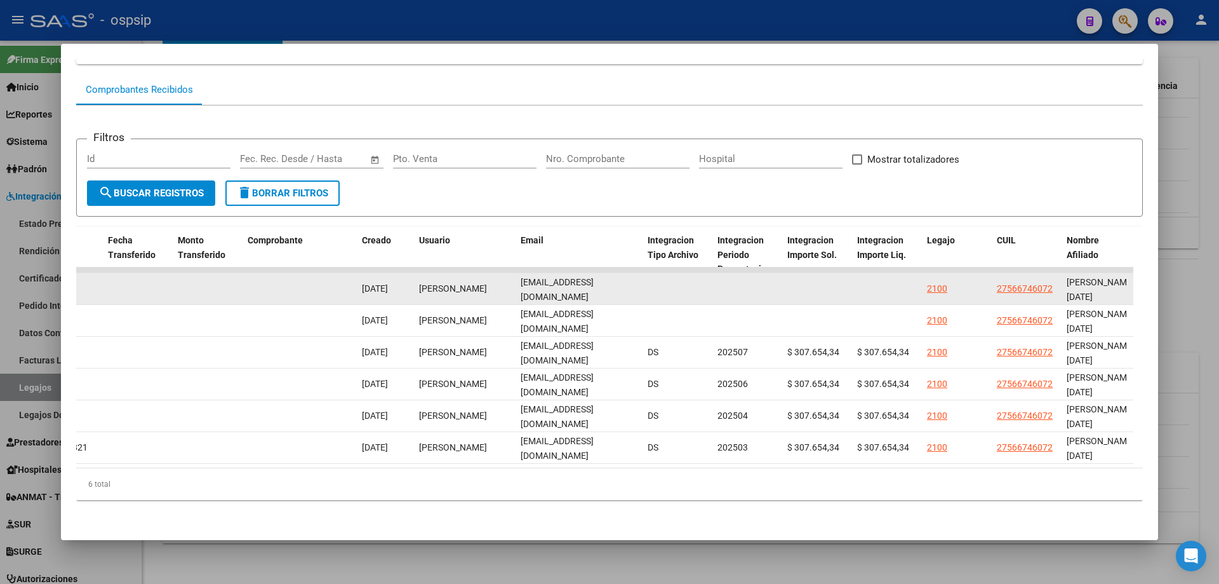
drag, startPoint x: 512, startPoint y: 274, endPoint x: 671, endPoint y: 284, distance: 159.7
click at [671, 284] on div "89102 Integración - Discapacidad Factura C: 1 - 79 $ 307.654,34 03/09/2025 04/0…" at bounding box center [280, 289] width 2743 height 32
copy div "Rocío Anahí Ruiz rocioanahiruiz@gmail.com"
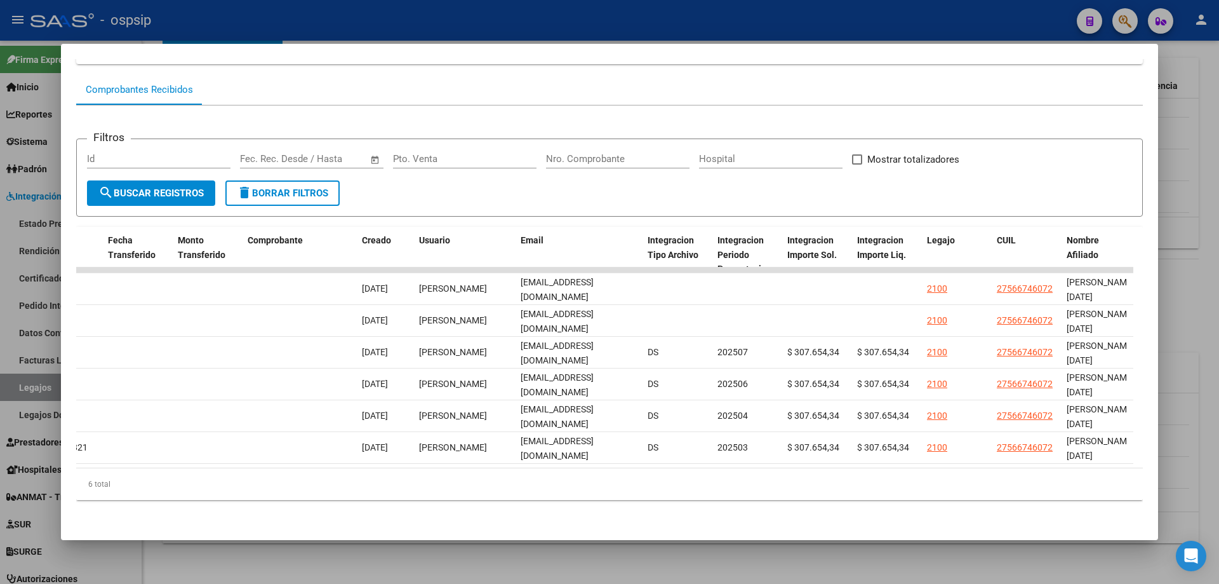
drag, startPoint x: 860, startPoint y: 557, endPoint x: 671, endPoint y: 530, distance: 191.8
click at [860, 557] on div at bounding box center [609, 292] width 1219 height 584
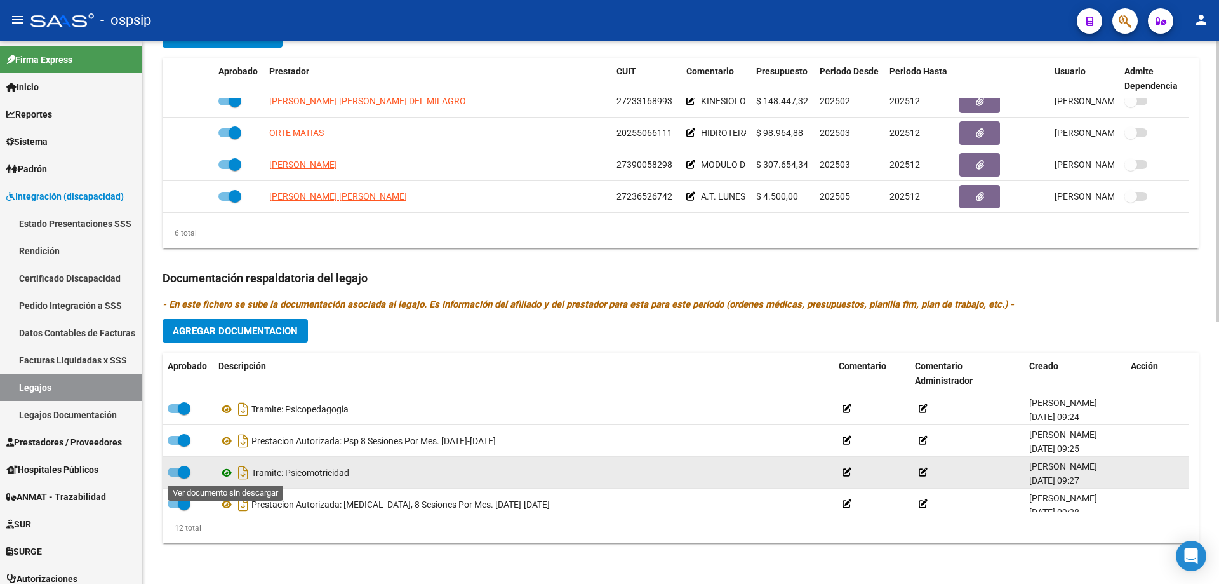
click at [227, 472] on icon at bounding box center [226, 472] width 17 height 15
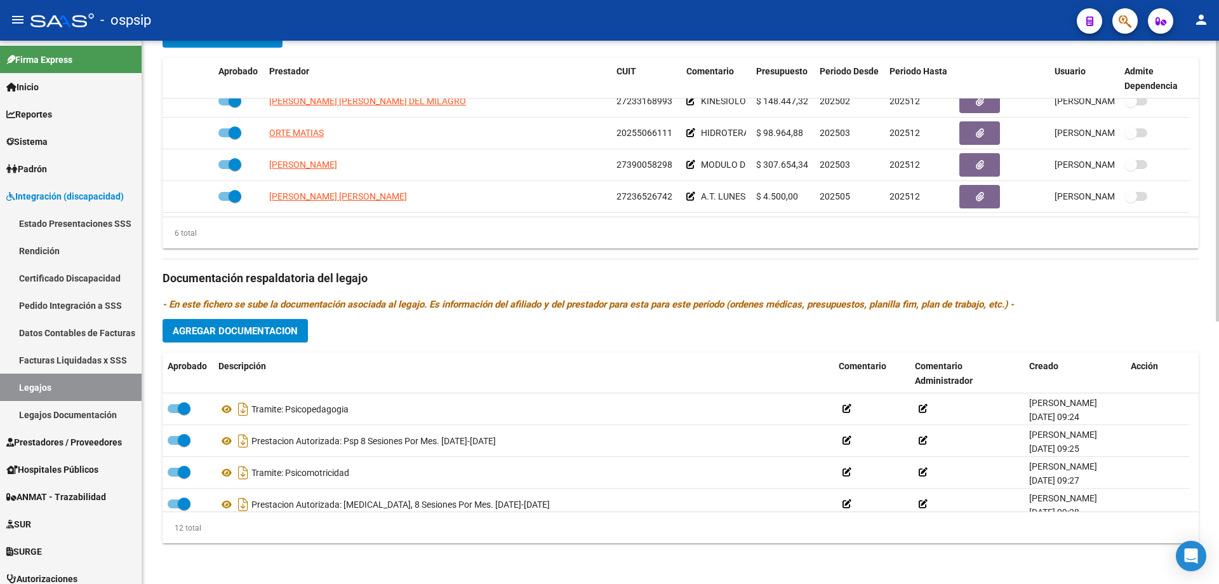
drag, startPoint x: 1199, startPoint y: 177, endPoint x: 1206, endPoint y: 150, distance: 27.0
click at [1206, 150] on div "arrow_back Editar 2100 save Guardar cambios Legajo de Integración Modelo Formul…" at bounding box center [680, 58] width 1077 height 1051
drag, startPoint x: 58, startPoint y: 385, endPoint x: 154, endPoint y: 343, distance: 104.9
click at [60, 384] on link "Legajos" at bounding box center [71, 386] width 142 height 27
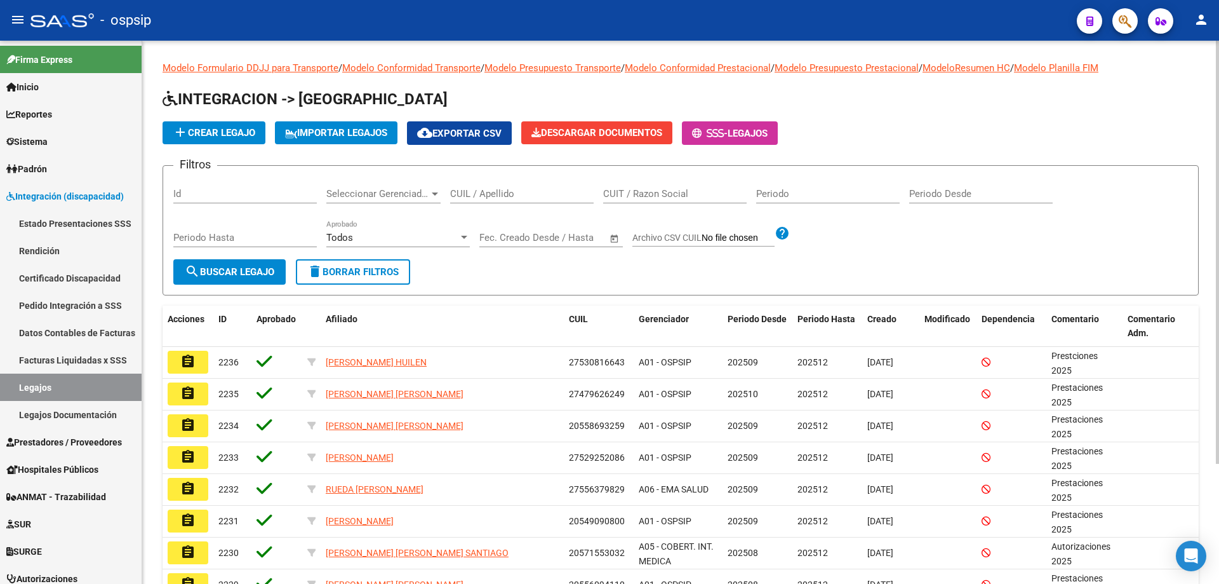
drag, startPoint x: 551, startPoint y: 192, endPoint x: 544, endPoint y: 194, distance: 7.1
click at [551, 192] on input "CUIL / Apellido" at bounding box center [522, 193] width 144 height 11
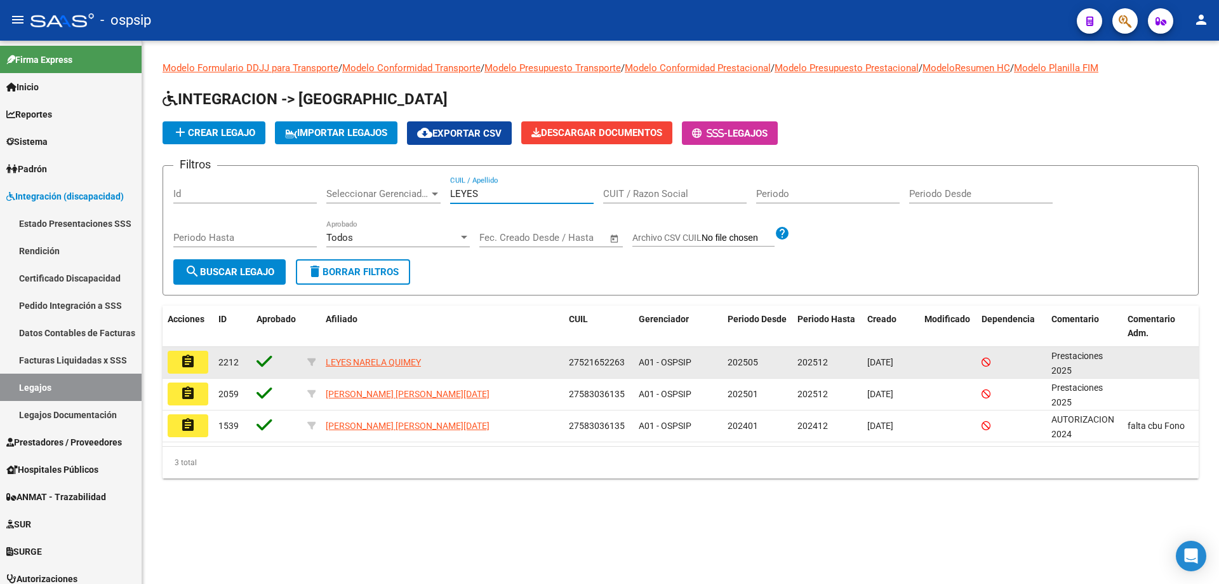
type input "LEYES"
click at [199, 365] on button "assignment" at bounding box center [188, 362] width 41 height 23
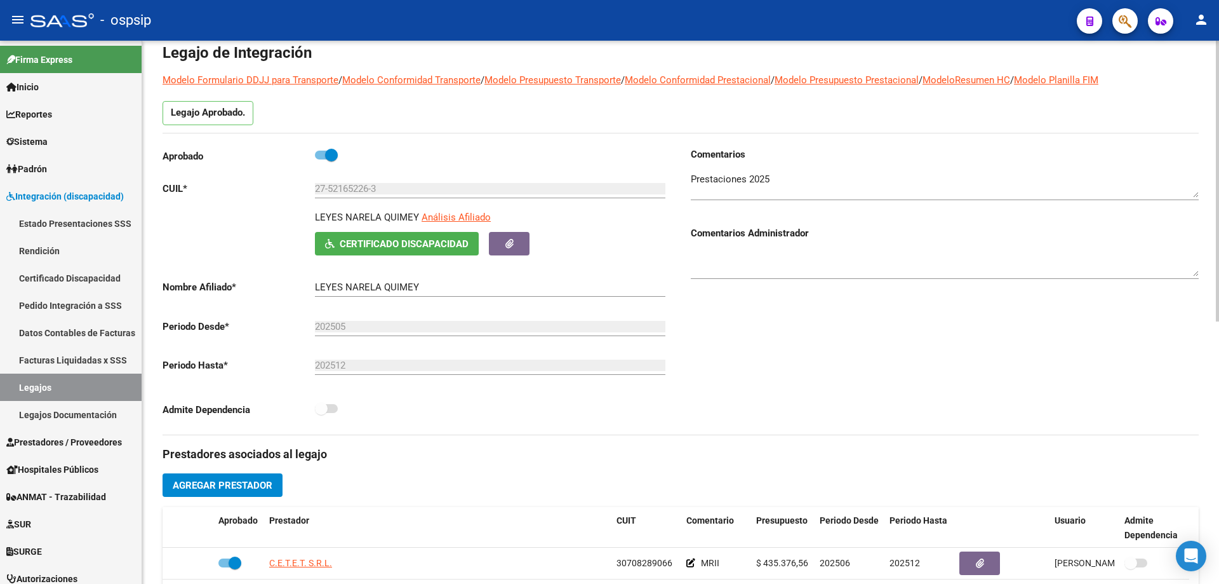
scroll to position [254, 0]
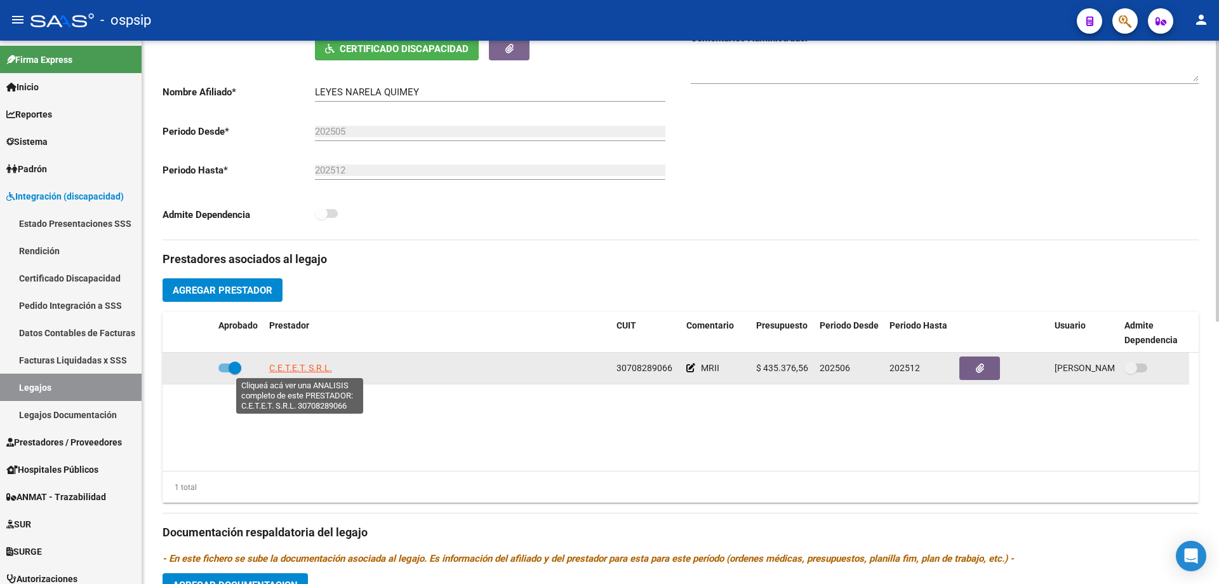
click at [310, 370] on span "C.E.T.E.T. S.R.L." at bounding box center [300, 368] width 63 height 10
type textarea "30708289066"
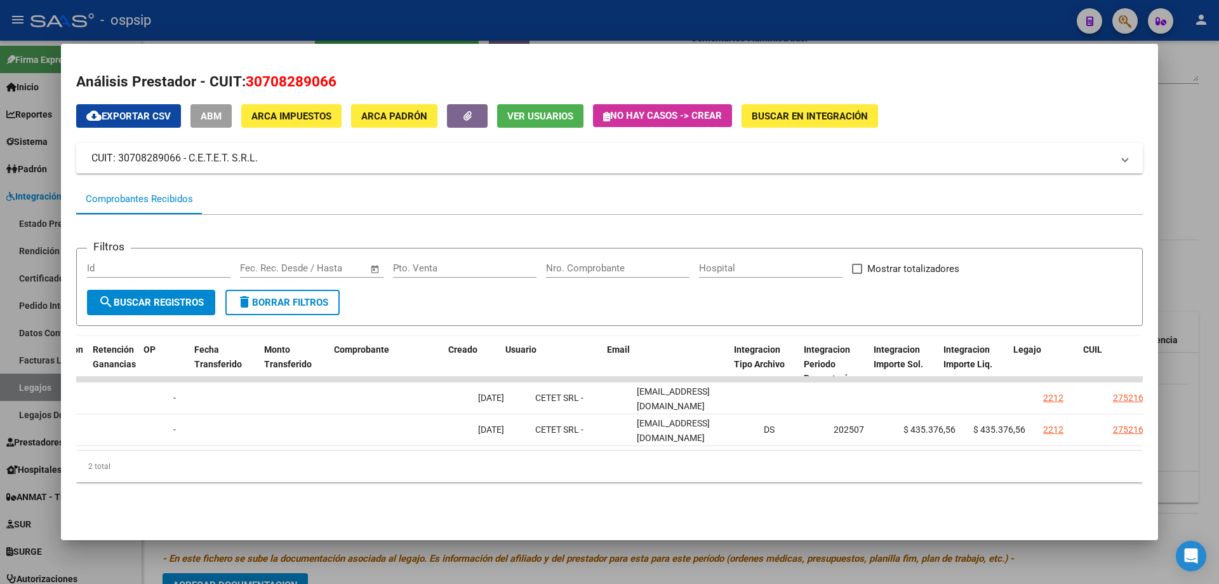
scroll to position [0, 1083]
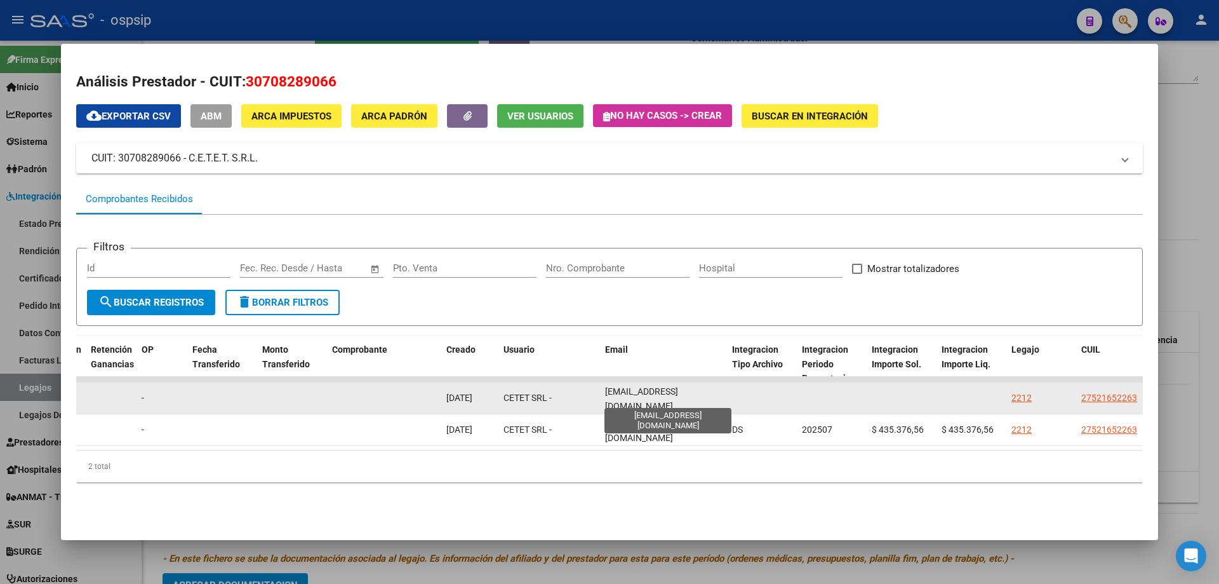
drag, startPoint x: 724, startPoint y: 392, endPoint x: 591, endPoint y: 391, distance: 133.3
click at [591, 391] on div "89223 Integración - Discapacidad Factura C: 6 - 1447 $ 435.376,56 04/09/2025 05…" at bounding box center [365, 398] width 2743 height 32
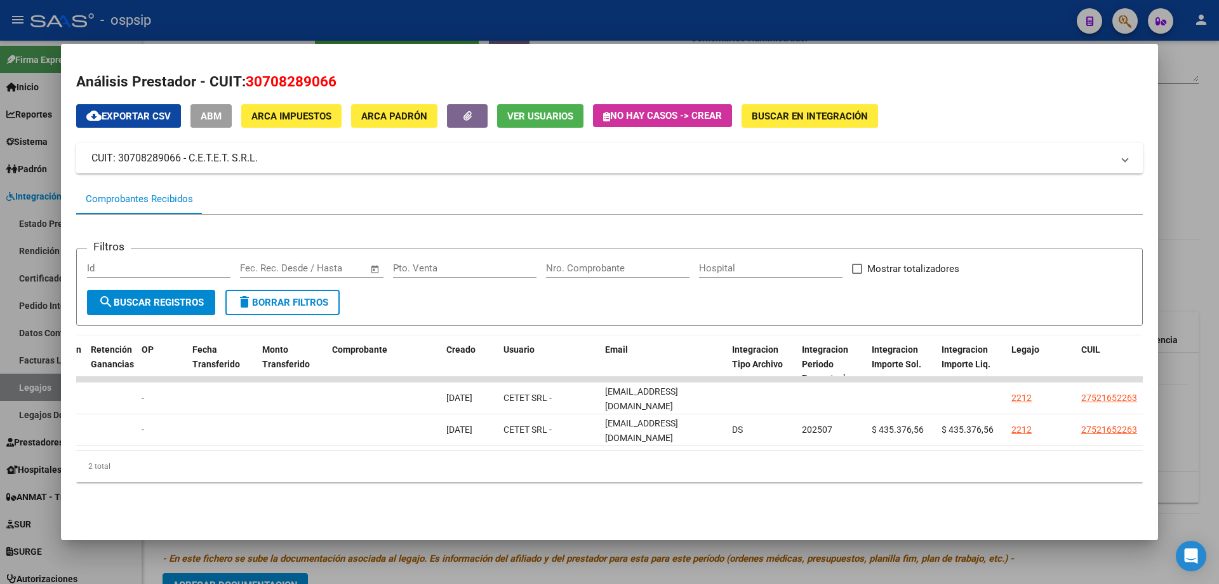
click at [1191, 304] on div at bounding box center [609, 292] width 1219 height 584
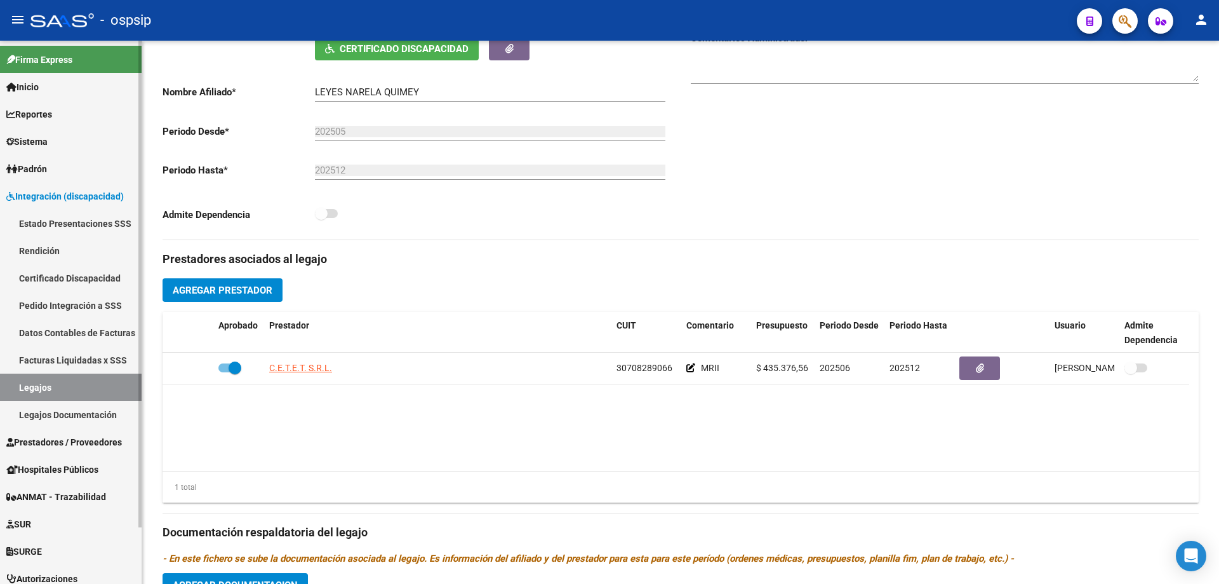
click at [61, 392] on link "Legajos" at bounding box center [71, 386] width 142 height 27
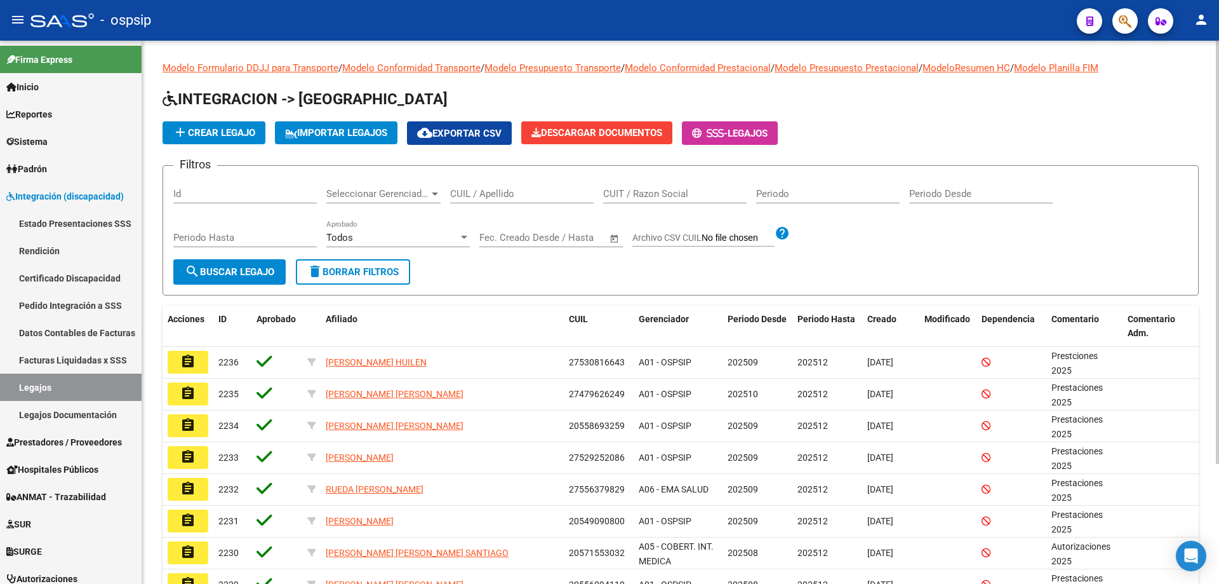
click at [510, 199] on div "CUIL / Apellido" at bounding box center [522, 189] width 144 height 27
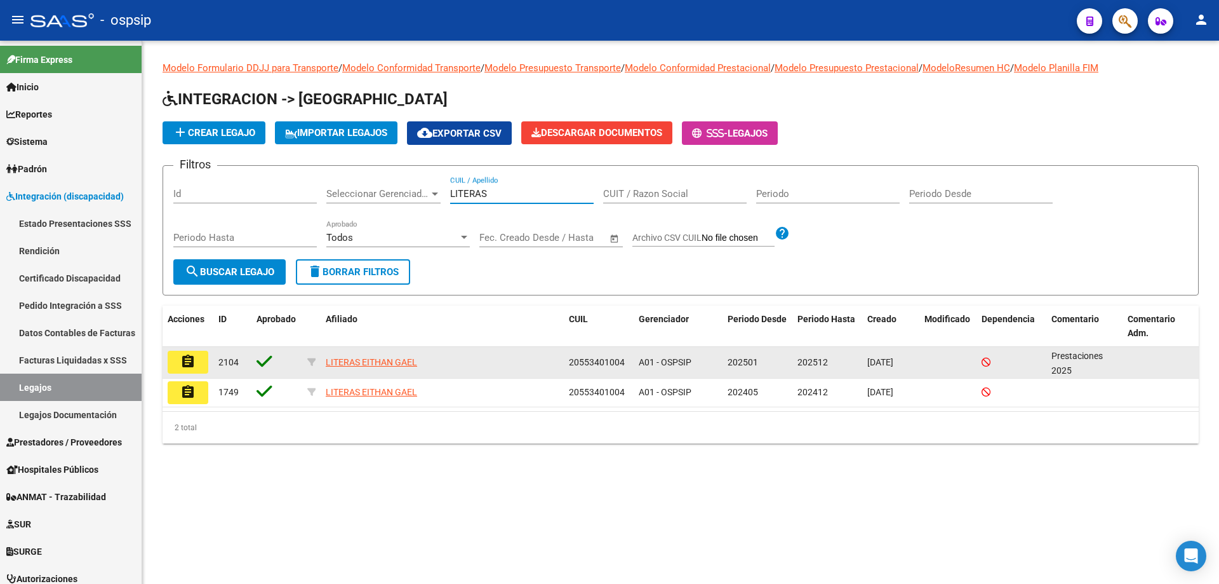
type input "LITERAS"
click at [189, 368] on mat-icon "assignment" at bounding box center [187, 361] width 15 height 15
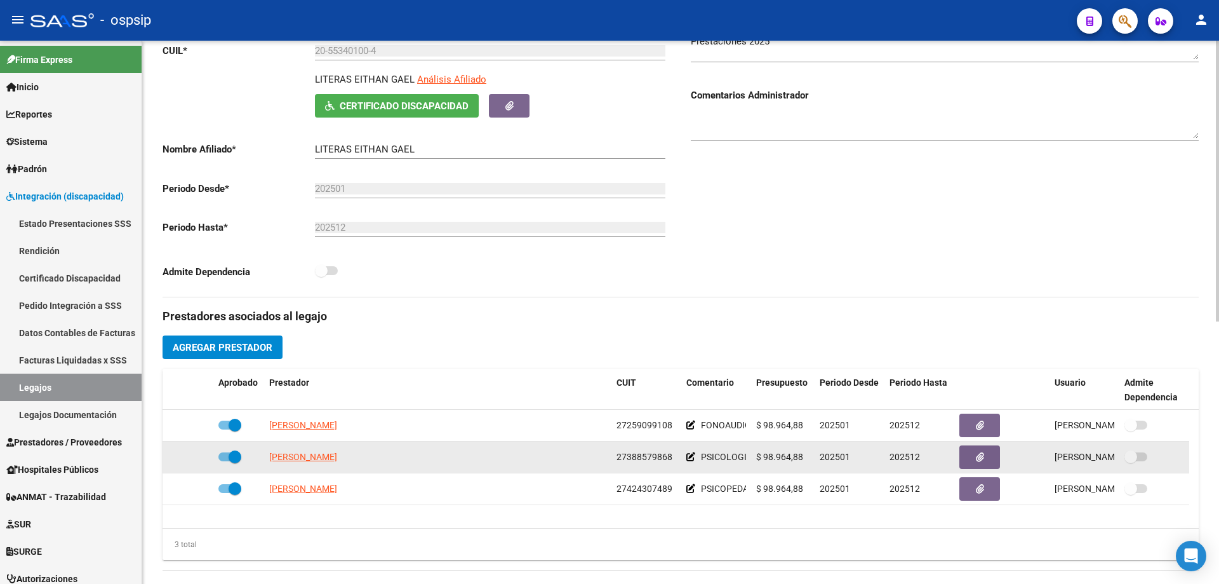
scroll to position [317, 0]
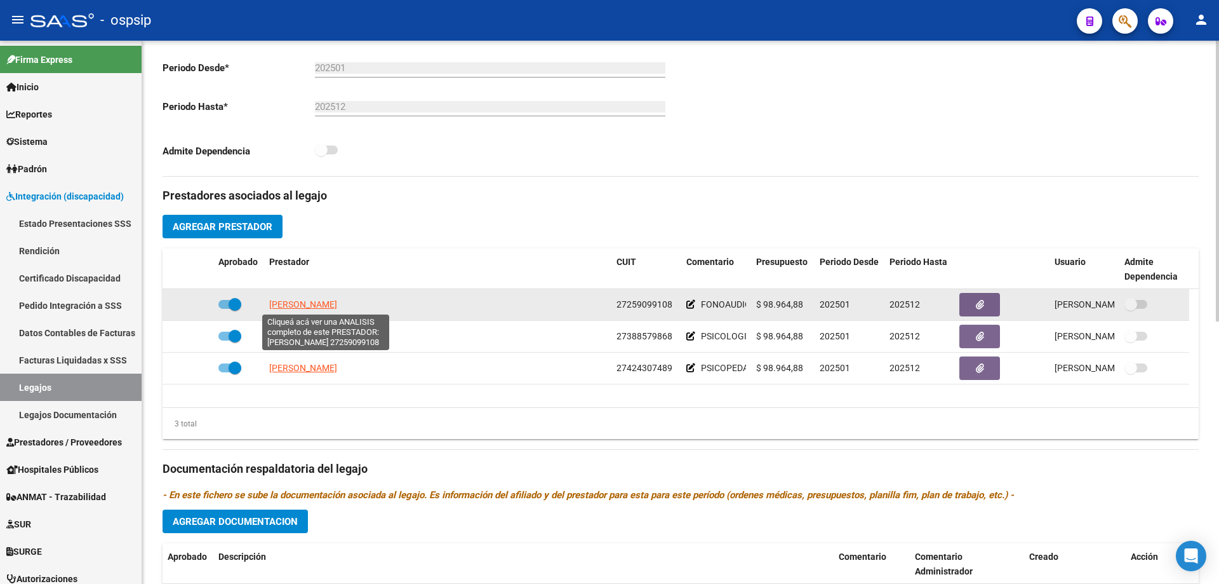
click at [337, 301] on span "VAZQUEZ ANDREA DANIELA" at bounding box center [303, 304] width 68 height 10
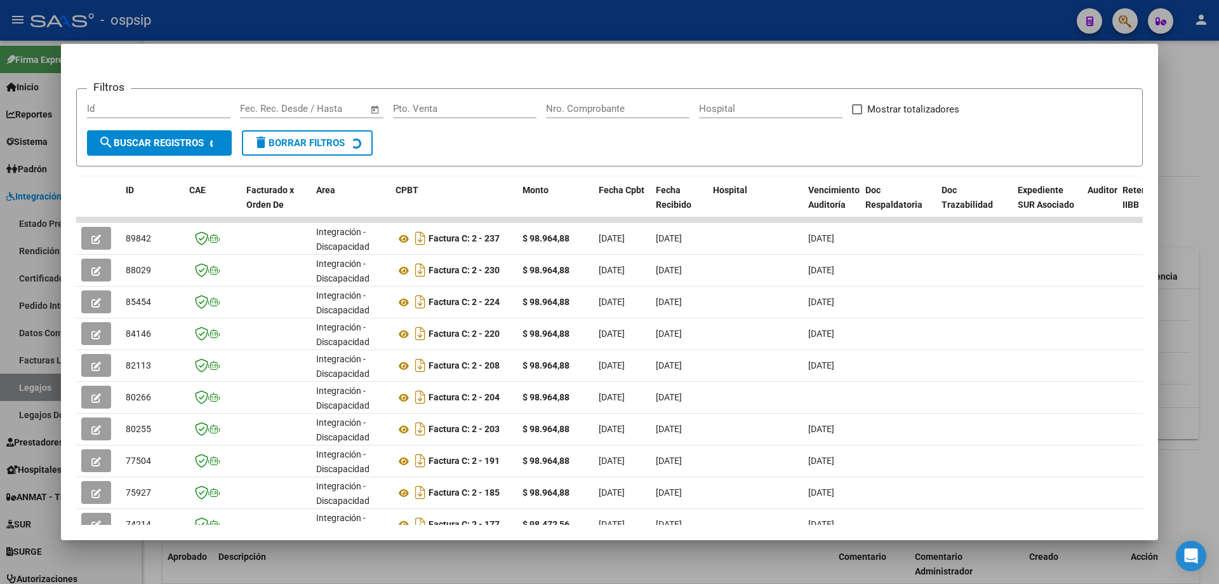
scroll to position [246, 0]
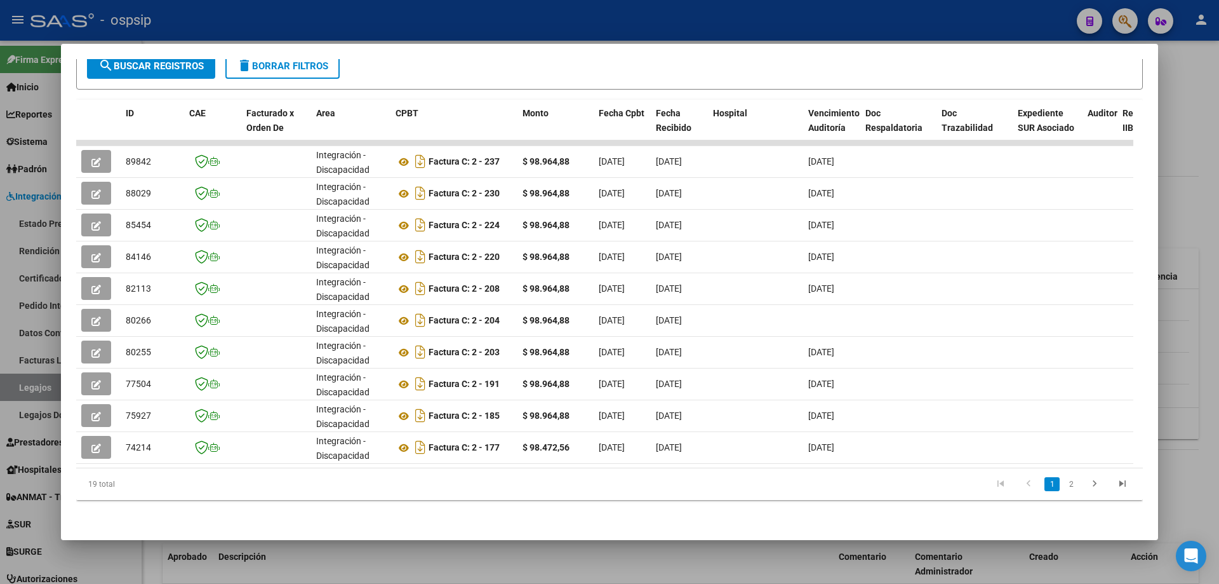
drag, startPoint x: 386, startPoint y: 468, endPoint x: 606, endPoint y: 471, distance: 219.7
click at [643, 479] on div "19 total 1 2" at bounding box center [609, 484] width 1067 height 32
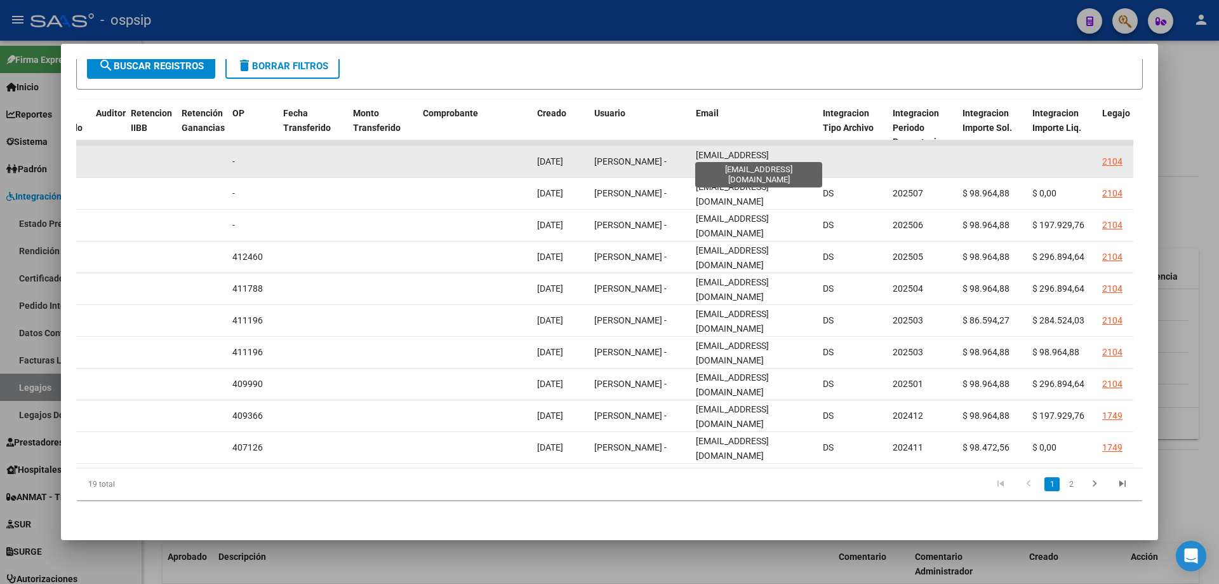
scroll to position [0, 4]
drag, startPoint x: 692, startPoint y: 146, endPoint x: 817, endPoint y: 161, distance: 125.3
click at [817, 161] on datatable-body-cell "vazquez_andrea@hotmail.com" at bounding box center [754, 161] width 127 height 31
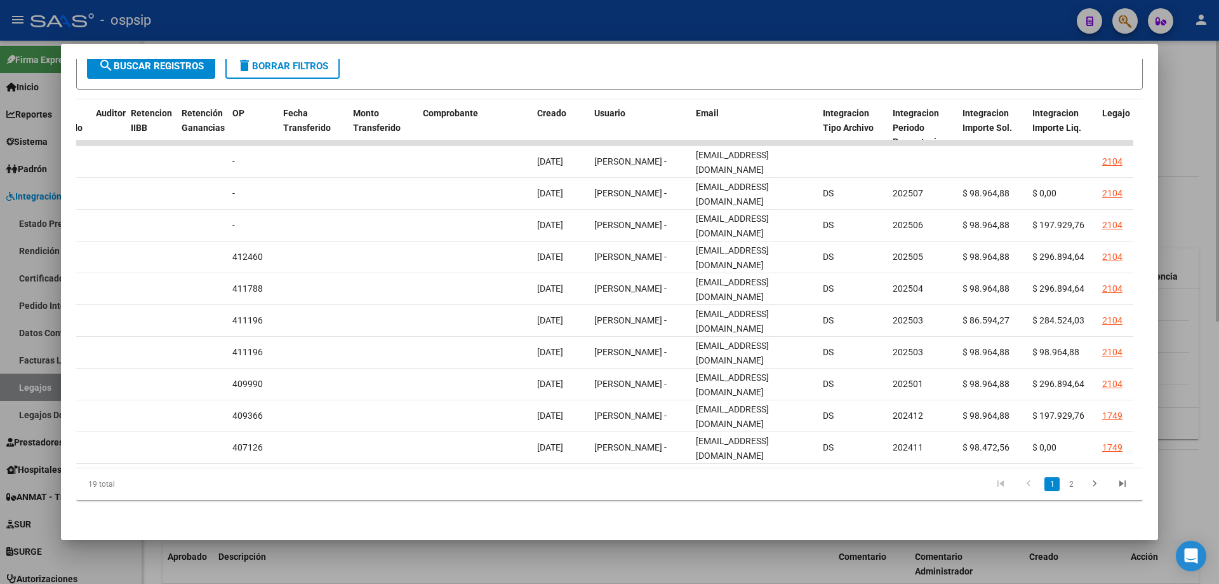
drag, startPoint x: 1183, startPoint y: 154, endPoint x: 1173, endPoint y: 187, distance: 35.0
click at [1184, 154] on div at bounding box center [609, 292] width 1219 height 584
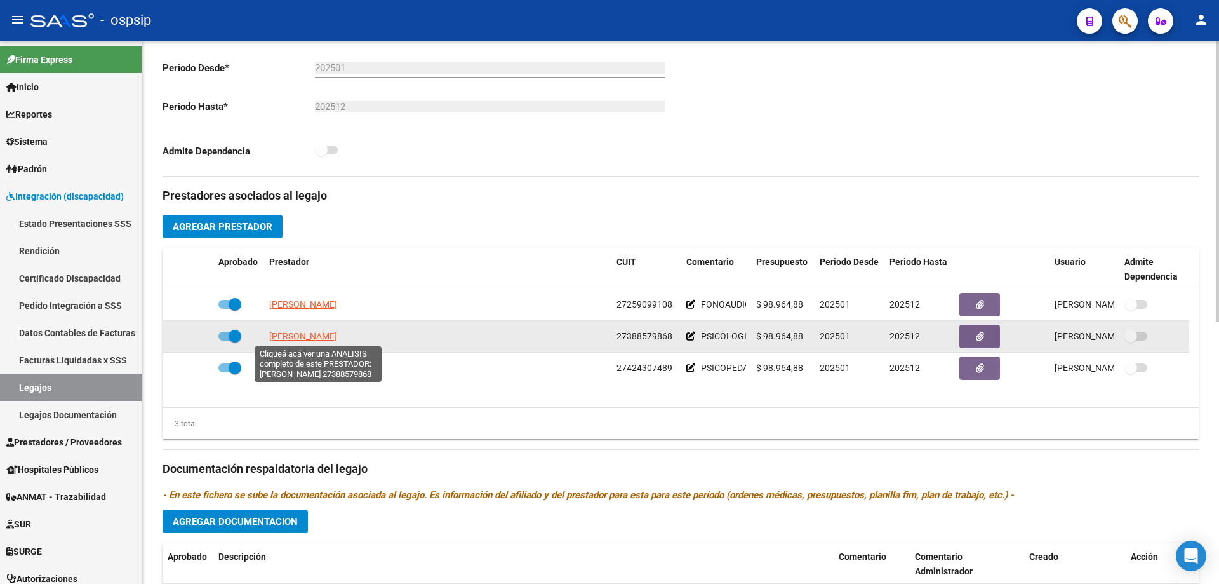
click at [290, 337] on span "ROJAS VICTORIA BELEN" at bounding box center [303, 336] width 68 height 10
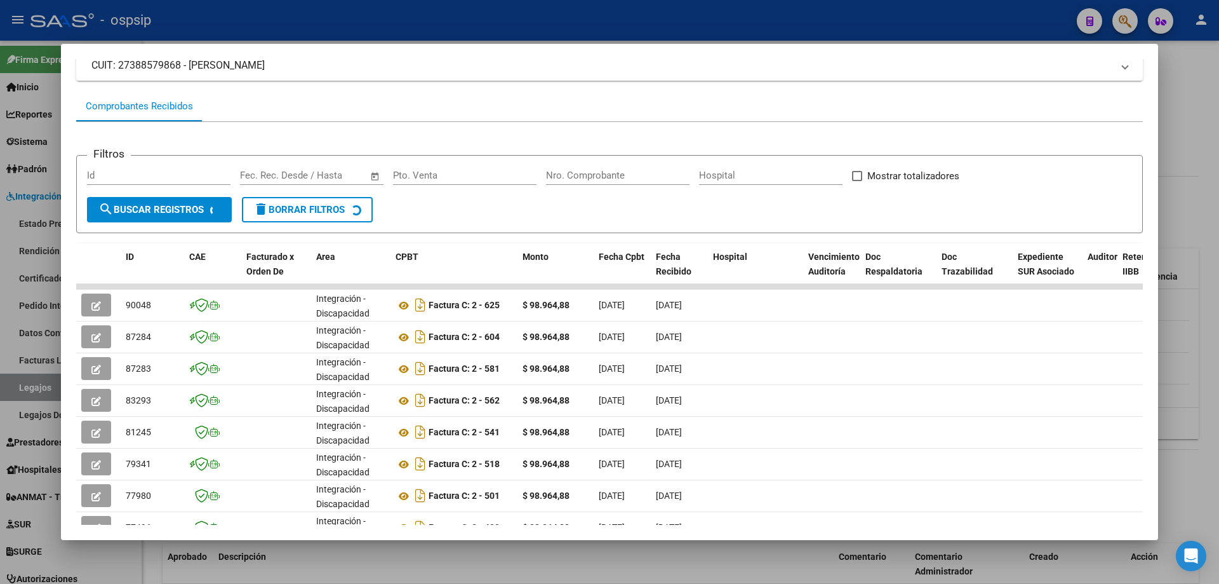
scroll to position [190, 0]
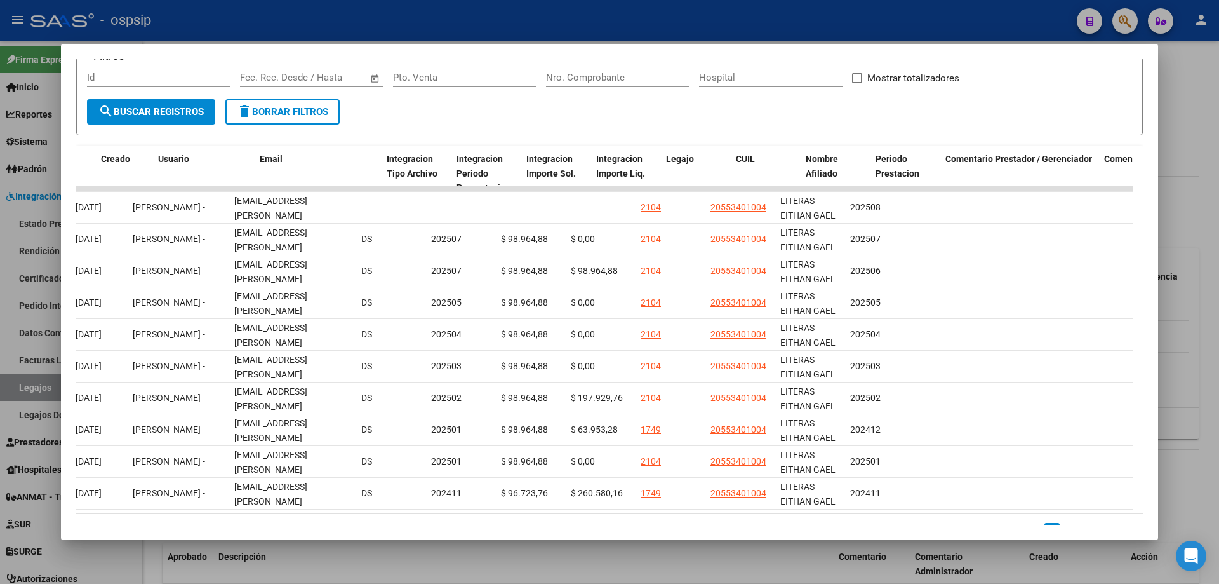
drag, startPoint x: 401, startPoint y: 513, endPoint x: 963, endPoint y: 554, distance: 562.8
click at [961, 556] on div "Análisis Prestador - CUIT: 27388579868 cloud_download Exportar CSV ABM ARCA Imp…" at bounding box center [609, 292] width 1219 height 584
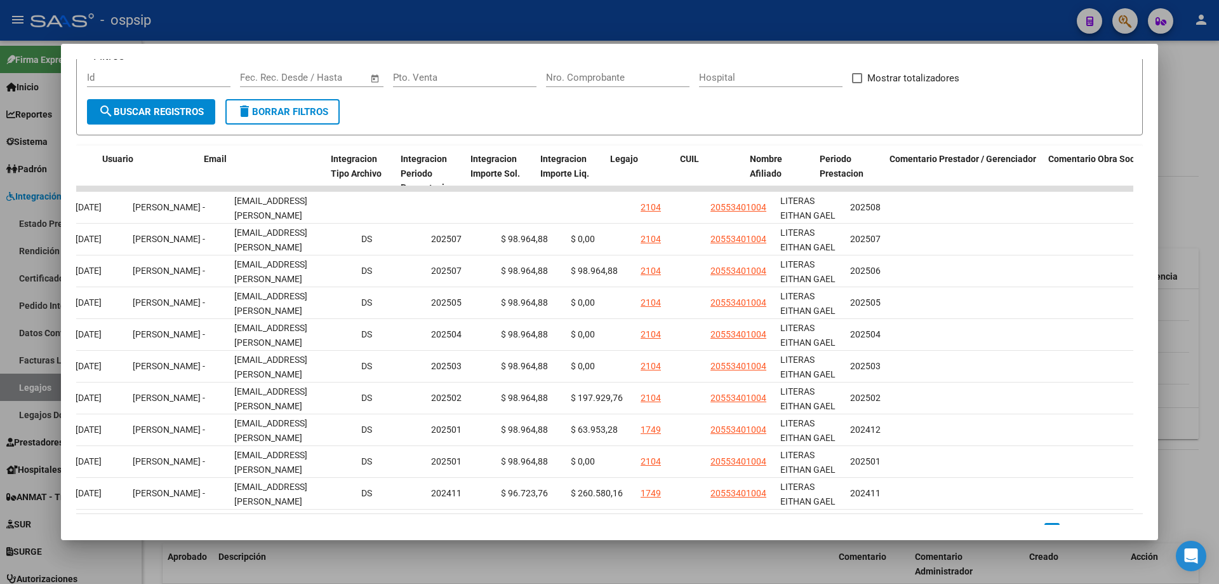
scroll to position [0, 1484]
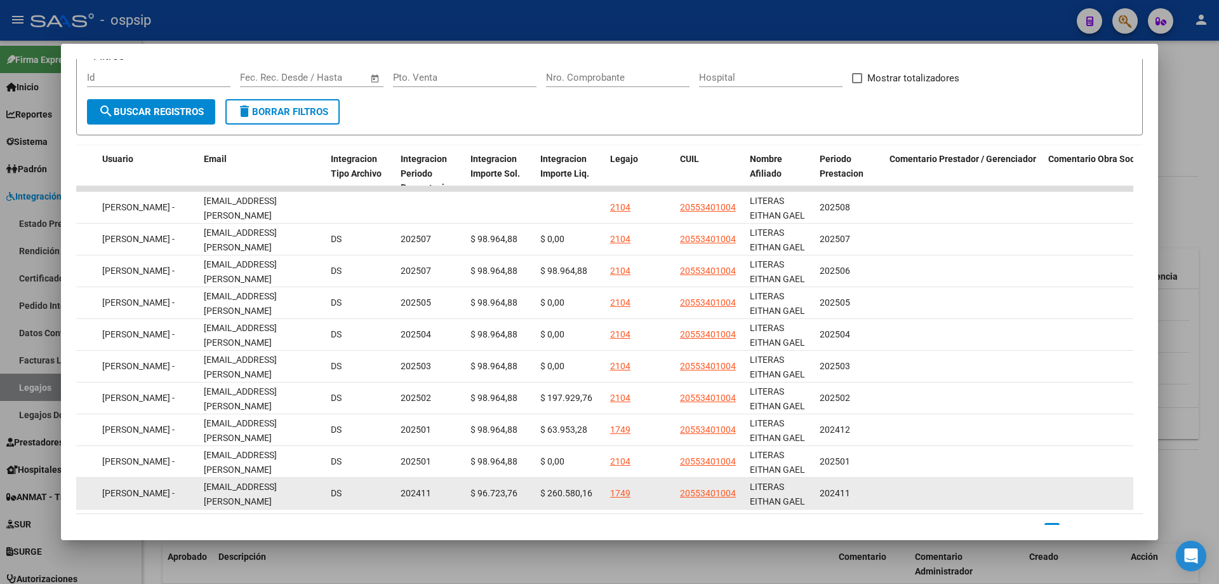
click at [1092, 500] on datatable-body-cell at bounding box center [1122, 492] width 159 height 31
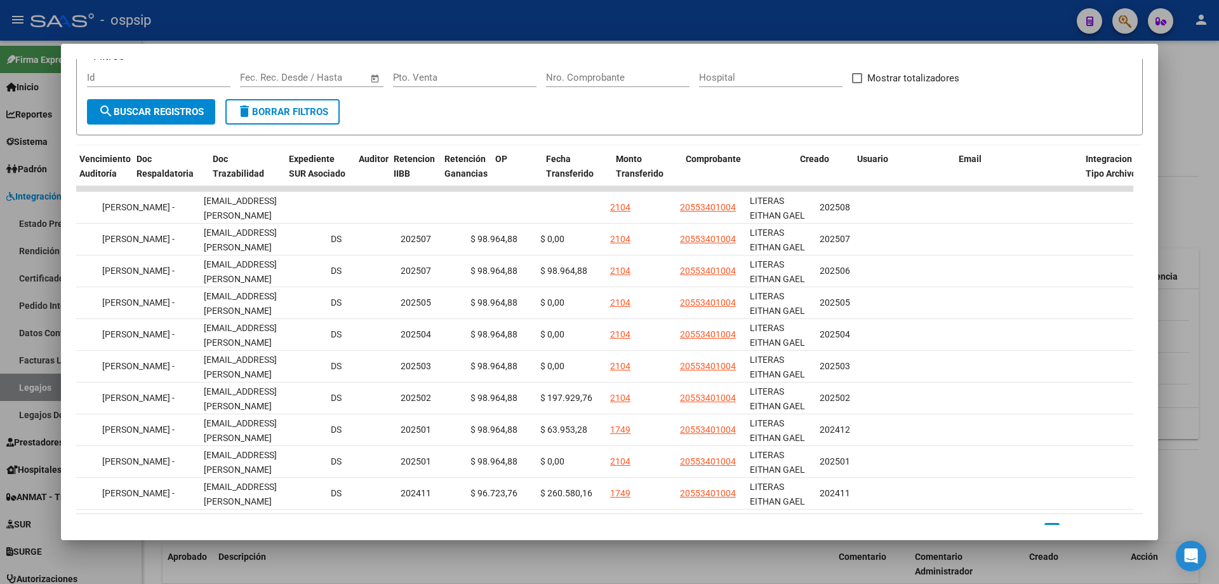
scroll to position [0, 559]
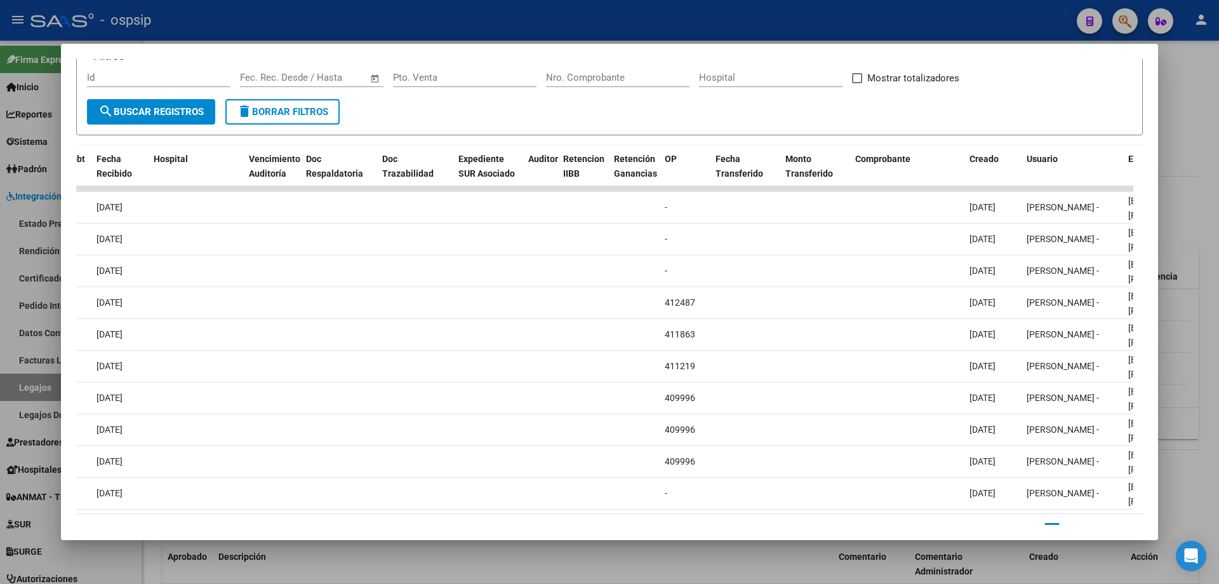
click at [571, 571] on div at bounding box center [609, 292] width 1219 height 584
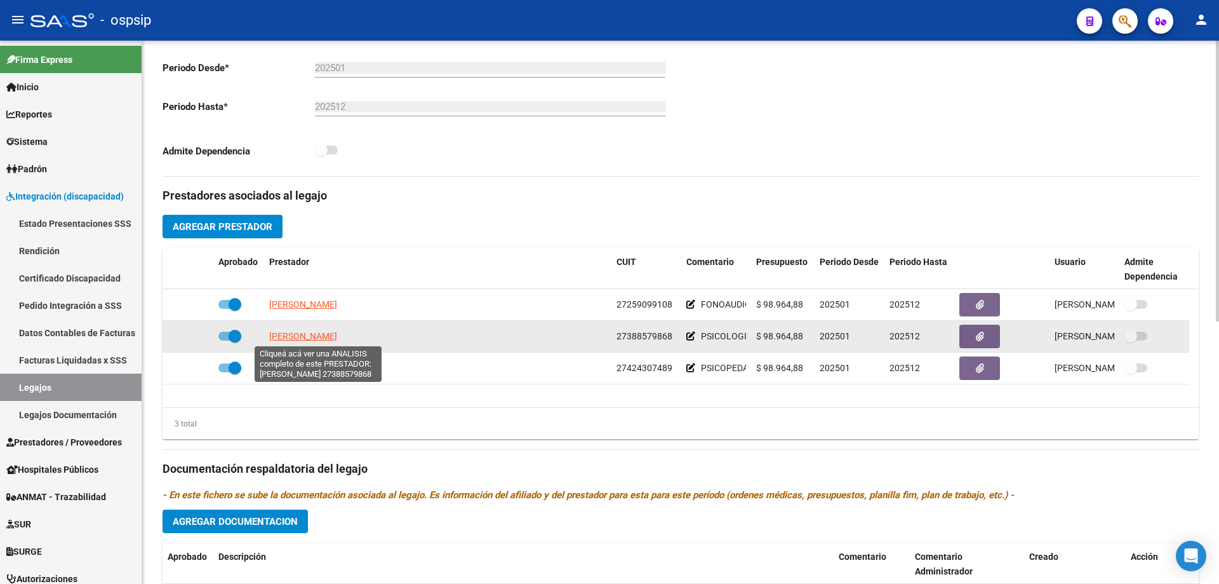
click at [335, 338] on span "ROJAS VICTORIA BELEN" at bounding box center [303, 336] width 68 height 10
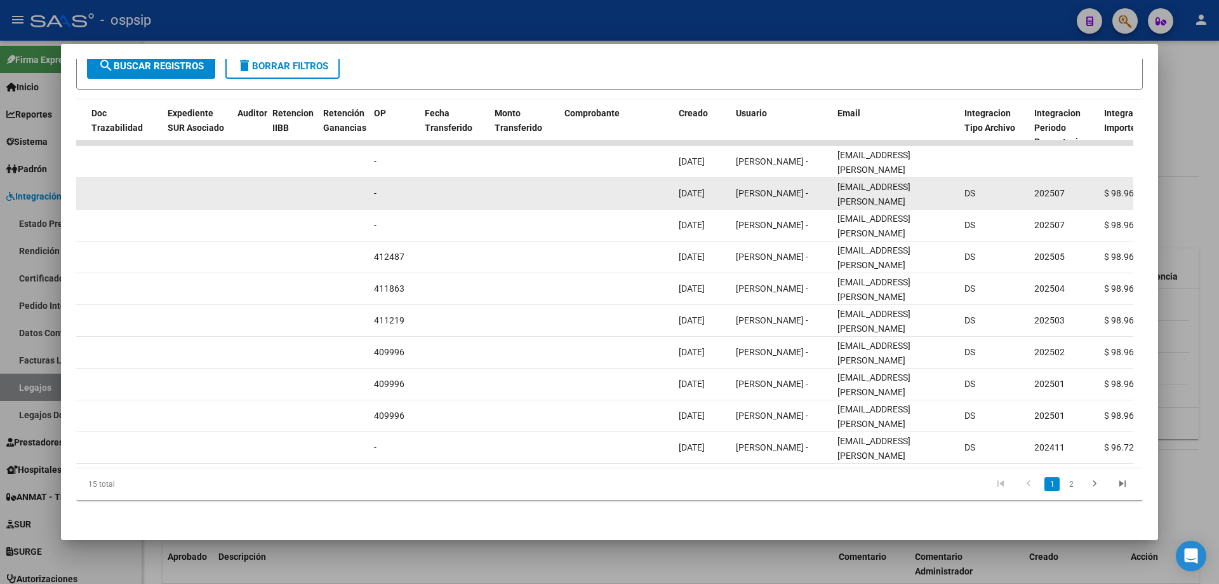
scroll to position [0, 6]
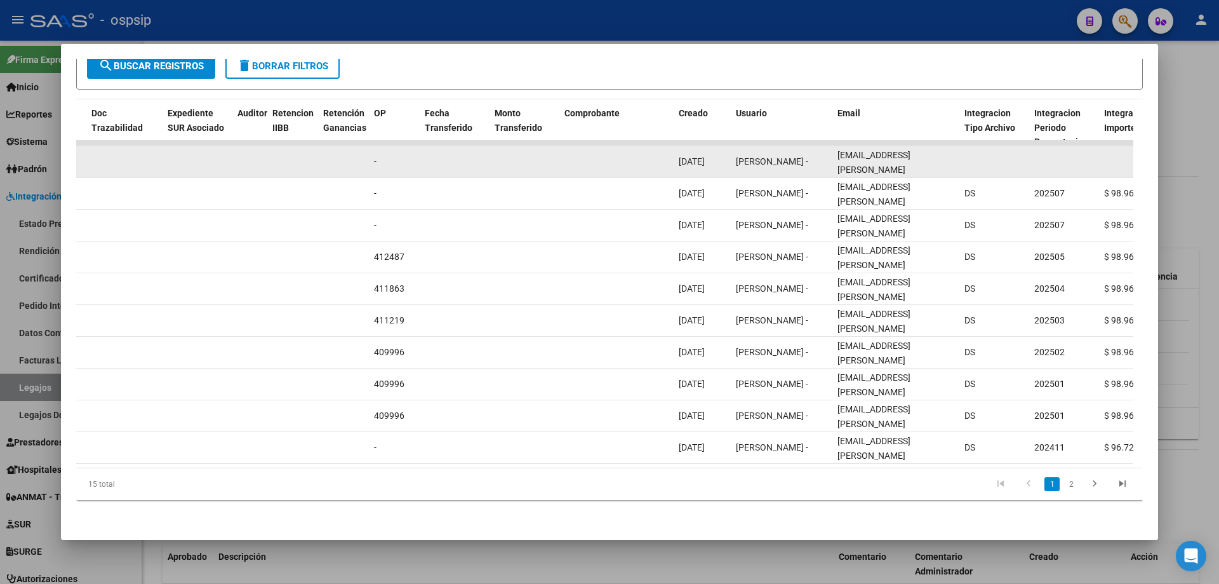
drag, startPoint x: 834, startPoint y: 152, endPoint x: 961, endPoint y: 158, distance: 127.8
click at [961, 158] on div "90048 Integración - Discapacidad Factura C: 2 - 625 $ 98.964,88 31/08/2025 17/0…" at bounding box center [597, 162] width 2743 height 32
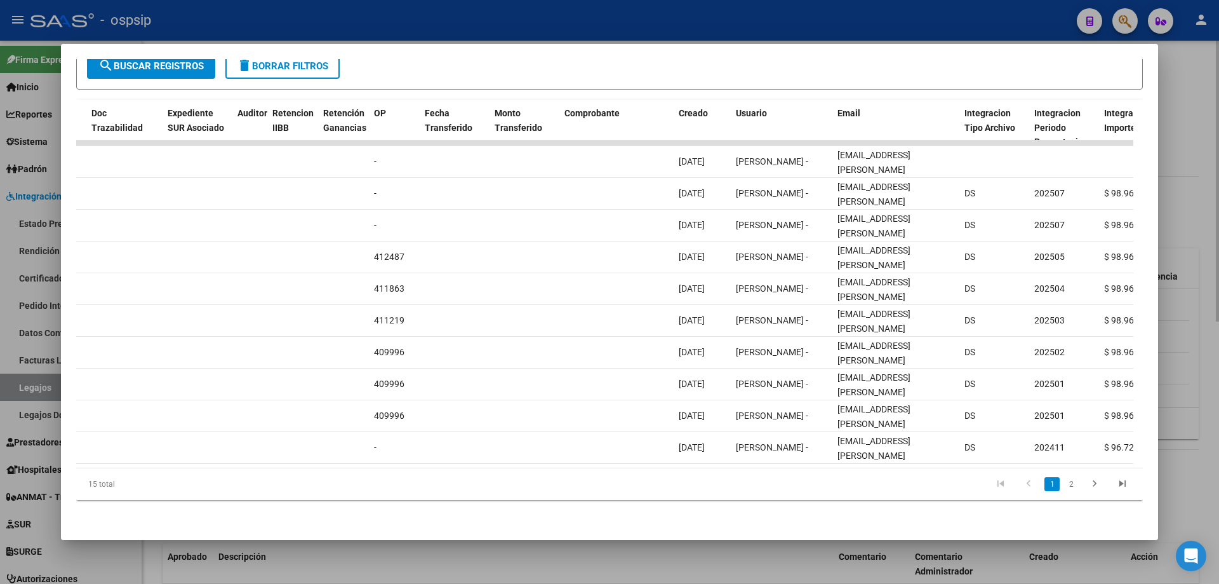
drag, startPoint x: 1218, startPoint y: 212, endPoint x: 1212, endPoint y: 216, distance: 7.4
click at [1214, 214] on div at bounding box center [609, 292] width 1219 height 584
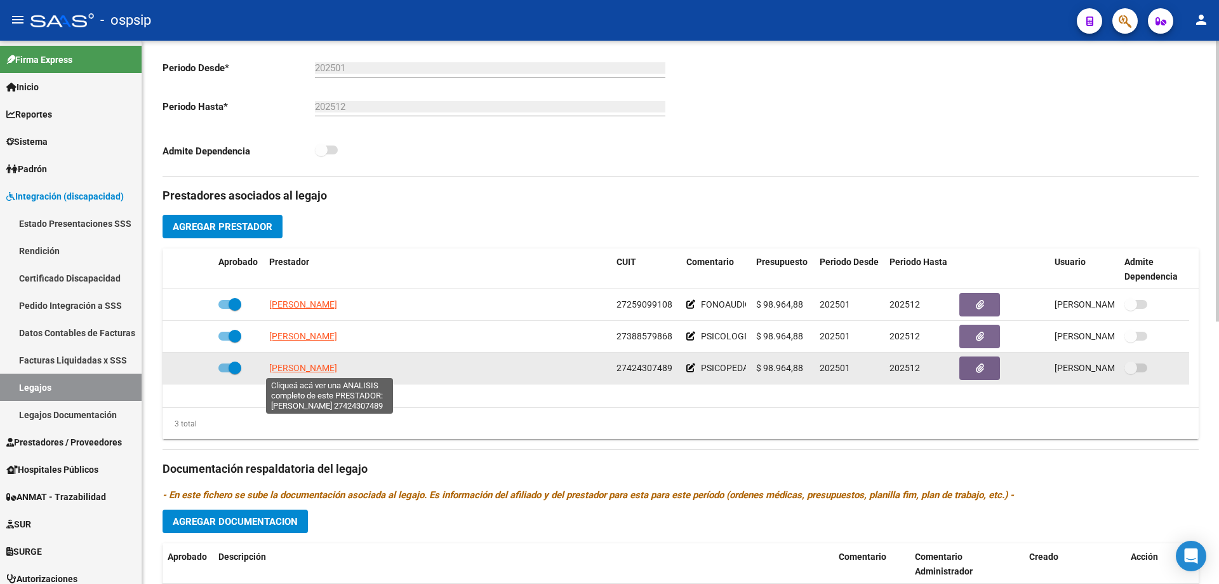
click at [337, 370] on span "COLMAN GARCIA MAYRA ZOE" at bounding box center [303, 368] width 68 height 10
type textarea "27424307489"
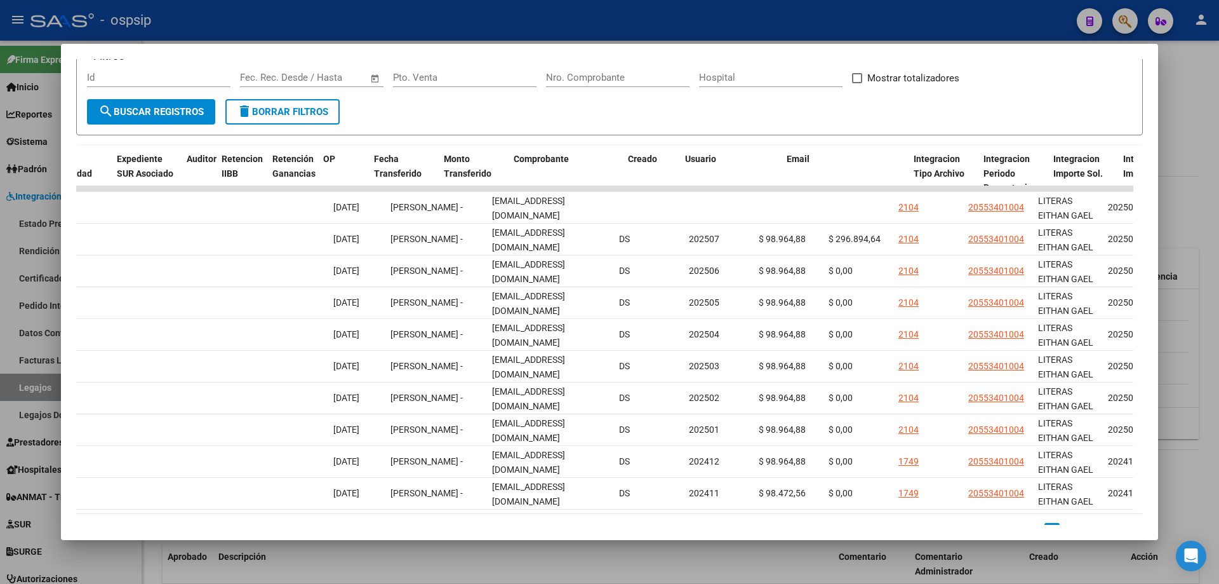
scroll to position [0, 1257]
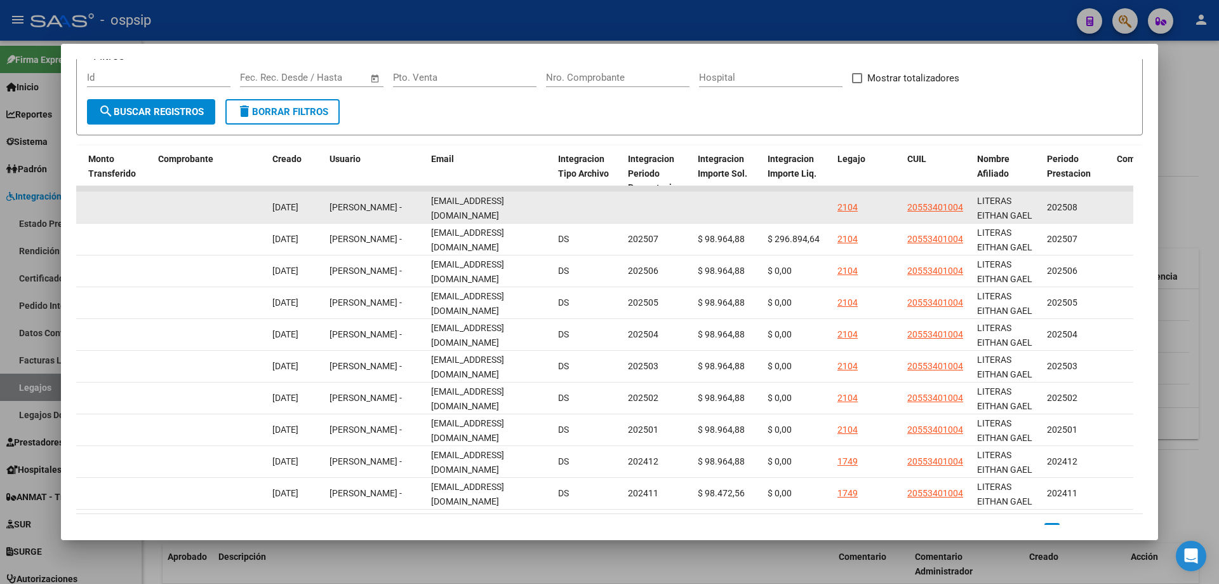
drag, startPoint x: 431, startPoint y: 208, endPoint x: 548, endPoint y: 211, distance: 117.5
click at [548, 211] on datatable-body-cell "mayrazoecg@gmail.com" at bounding box center [489, 207] width 127 height 31
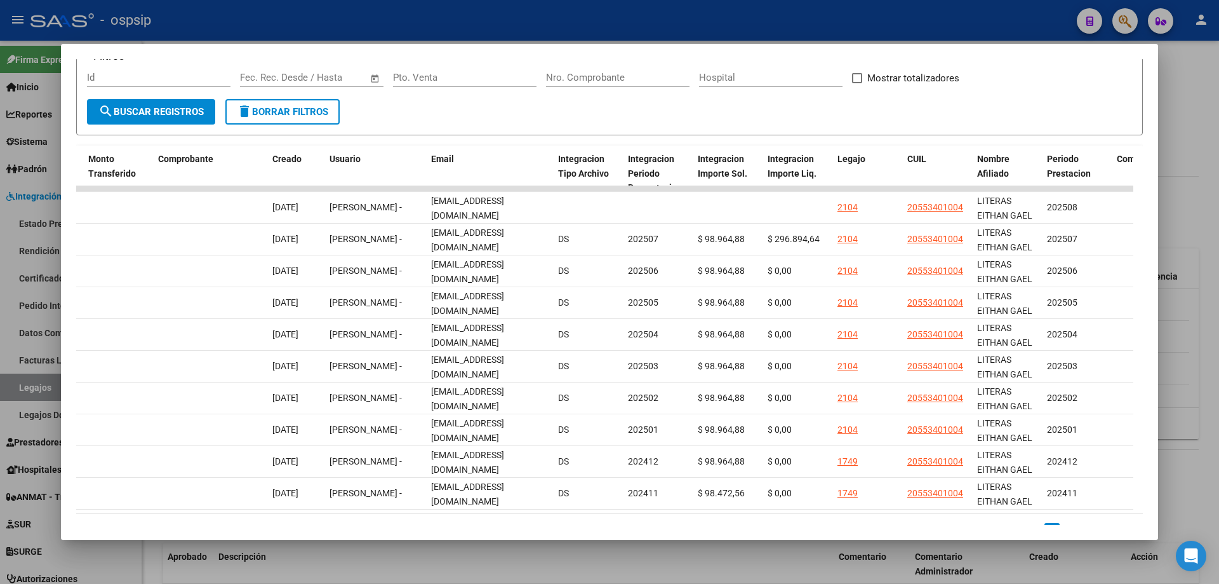
click at [1210, 234] on div at bounding box center [609, 292] width 1219 height 584
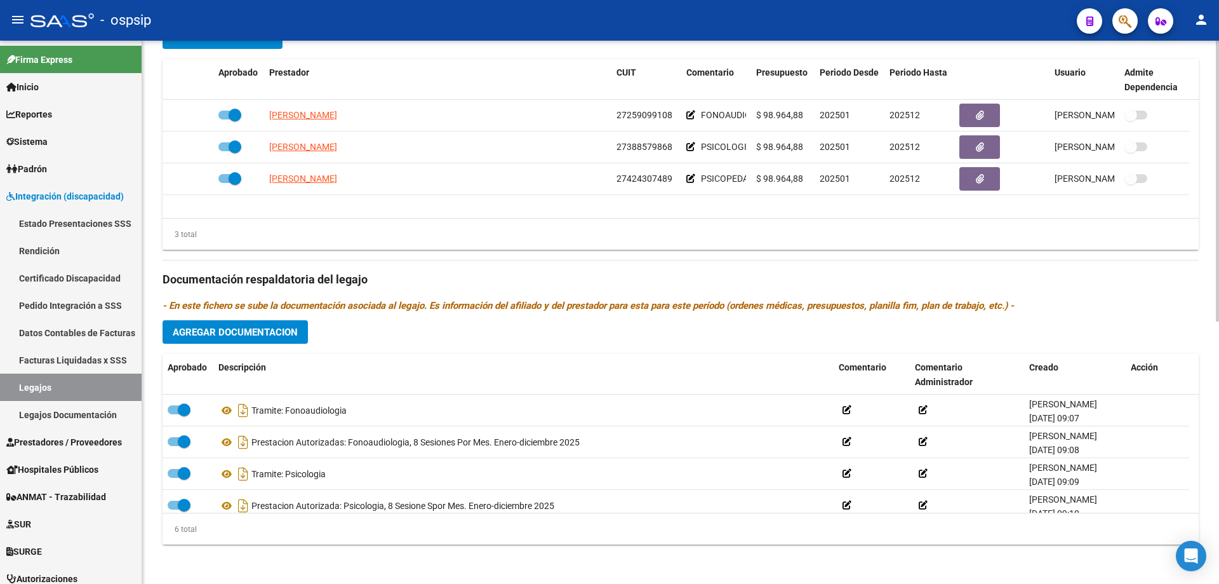
scroll to position [508, 0]
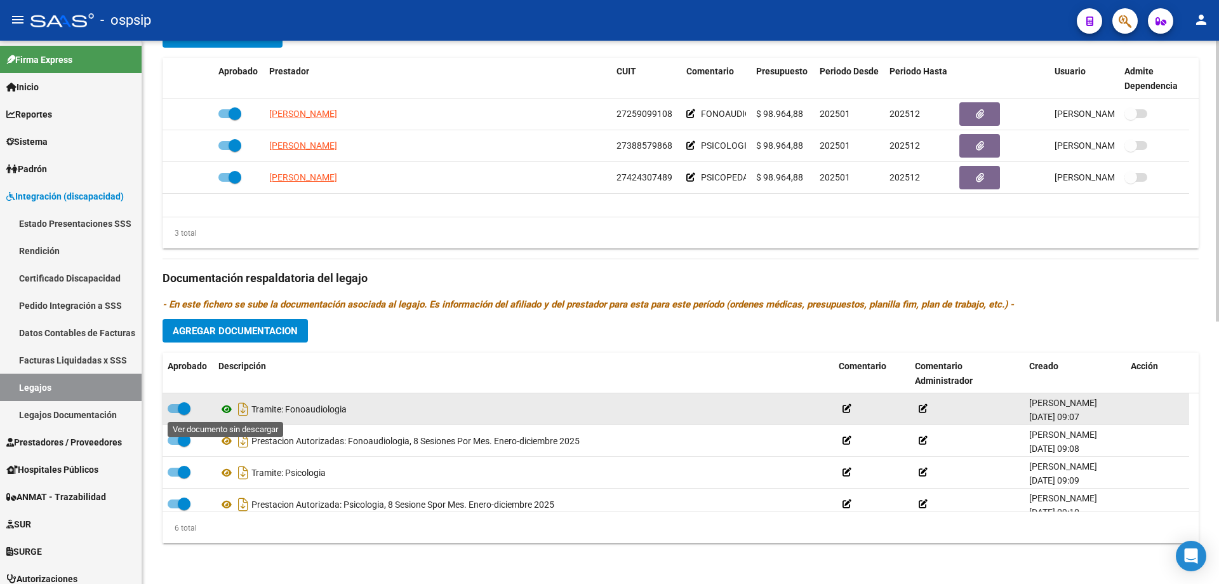
click at [225, 410] on icon at bounding box center [226, 408] width 17 height 15
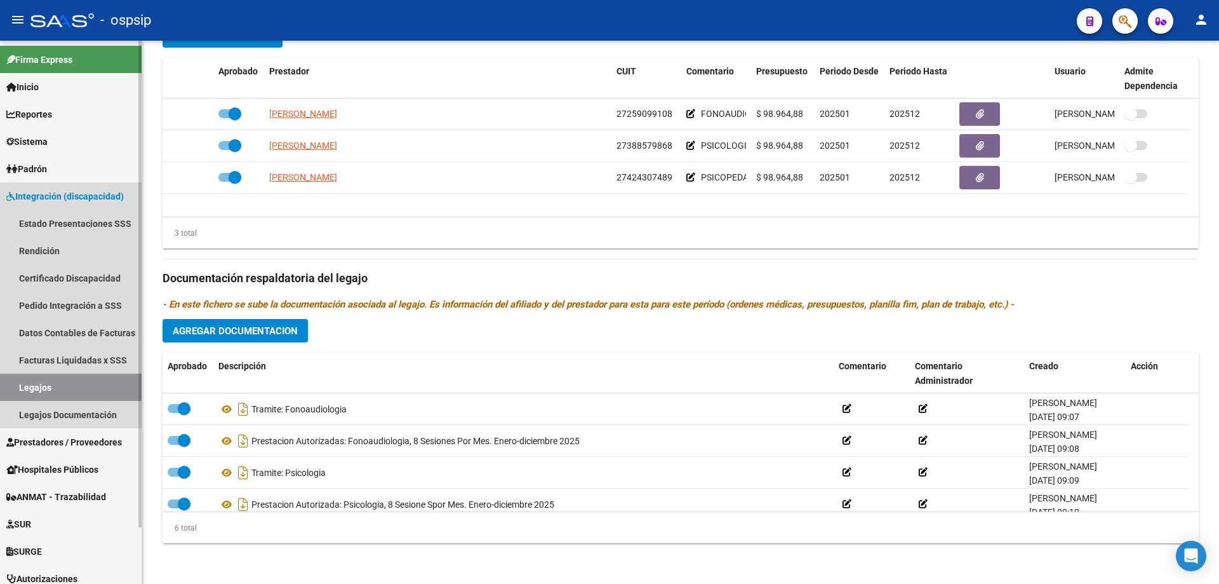
click at [49, 386] on link "Legajos" at bounding box center [71, 386] width 142 height 27
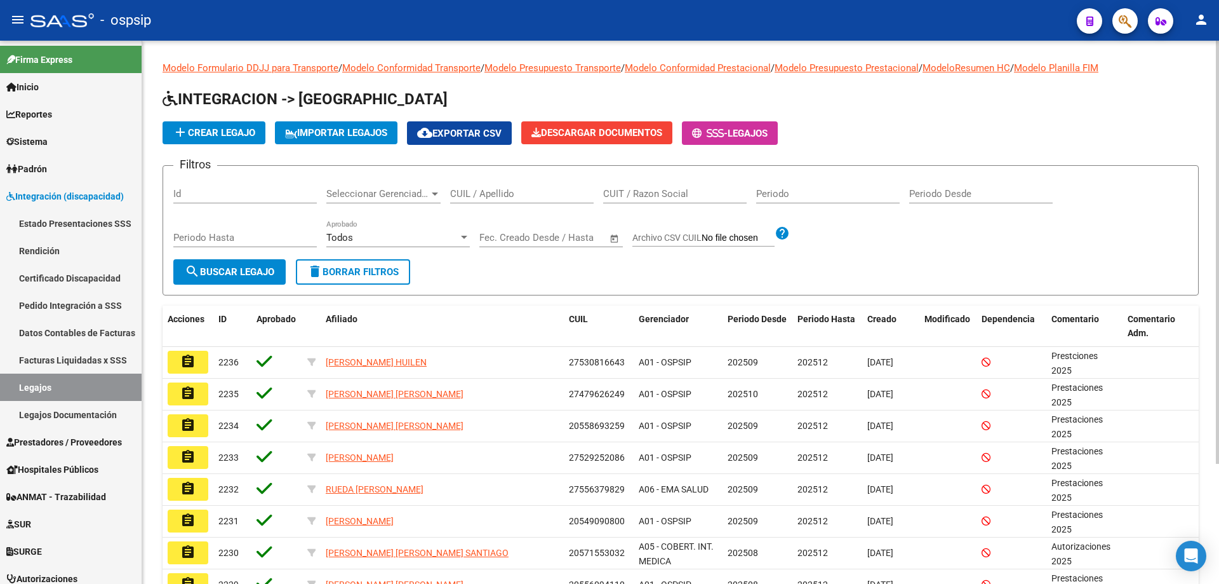
click at [522, 192] on input "CUIL / Apellido" at bounding box center [522, 193] width 144 height 11
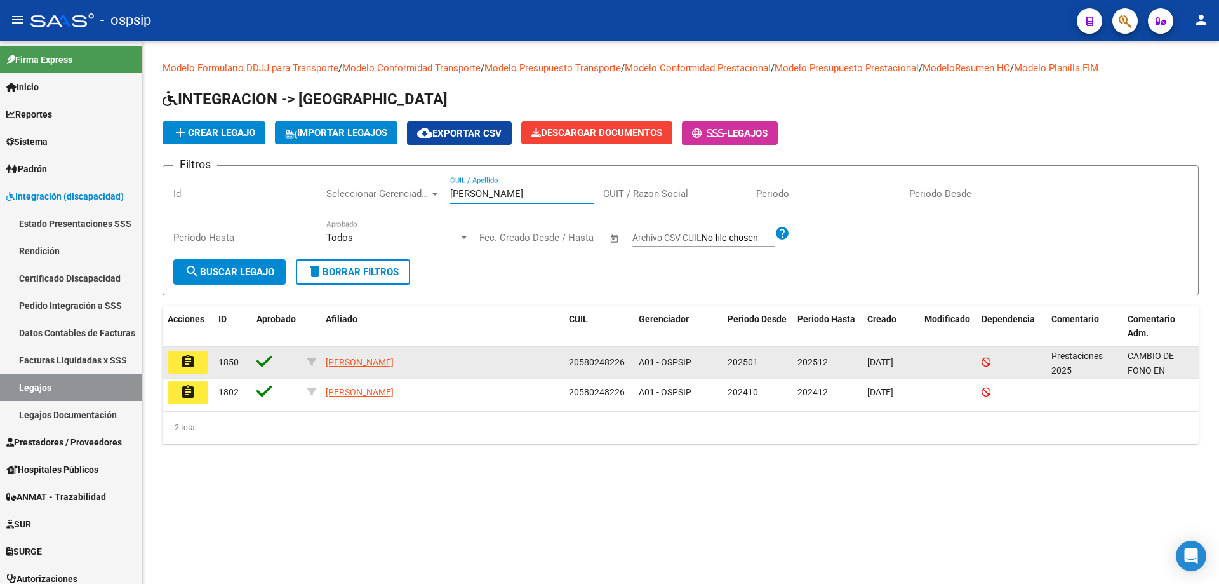
type input "MADELAIRE"
click at [199, 367] on button "assignment" at bounding box center [188, 362] width 41 height 23
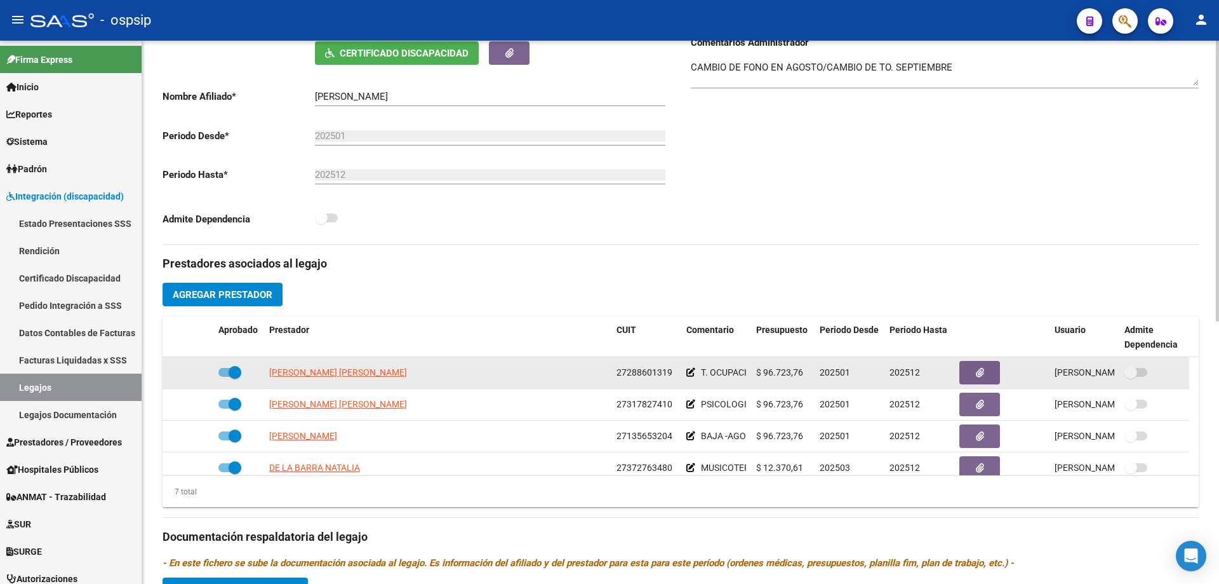
scroll to position [317, 0]
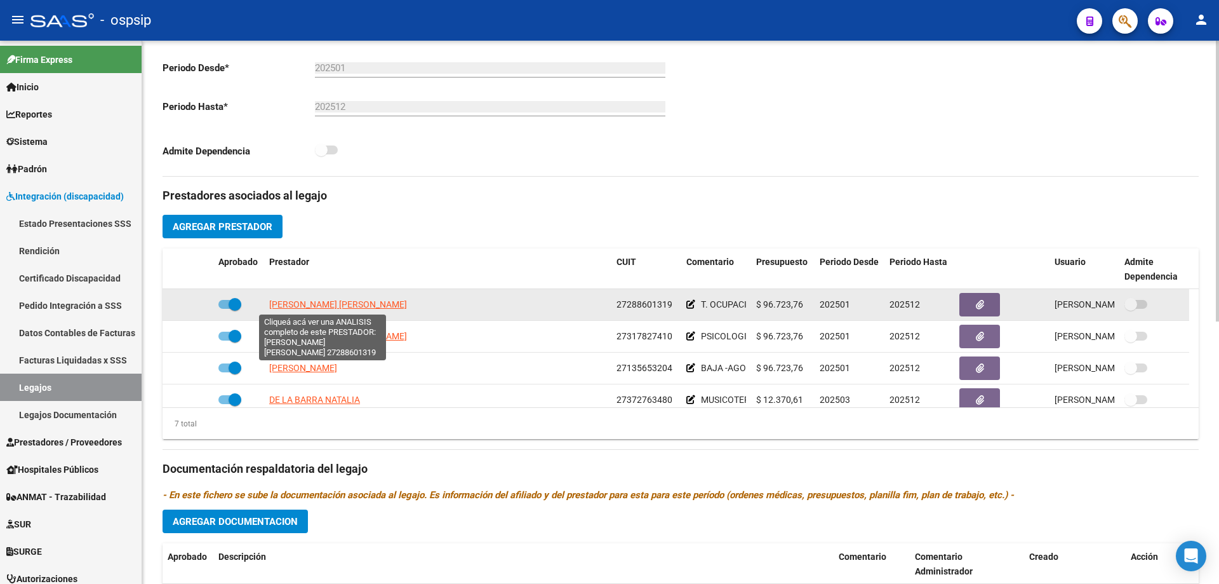
click at [312, 302] on span "MUIÑO SANDRA MARIANA" at bounding box center [338, 304] width 138 height 10
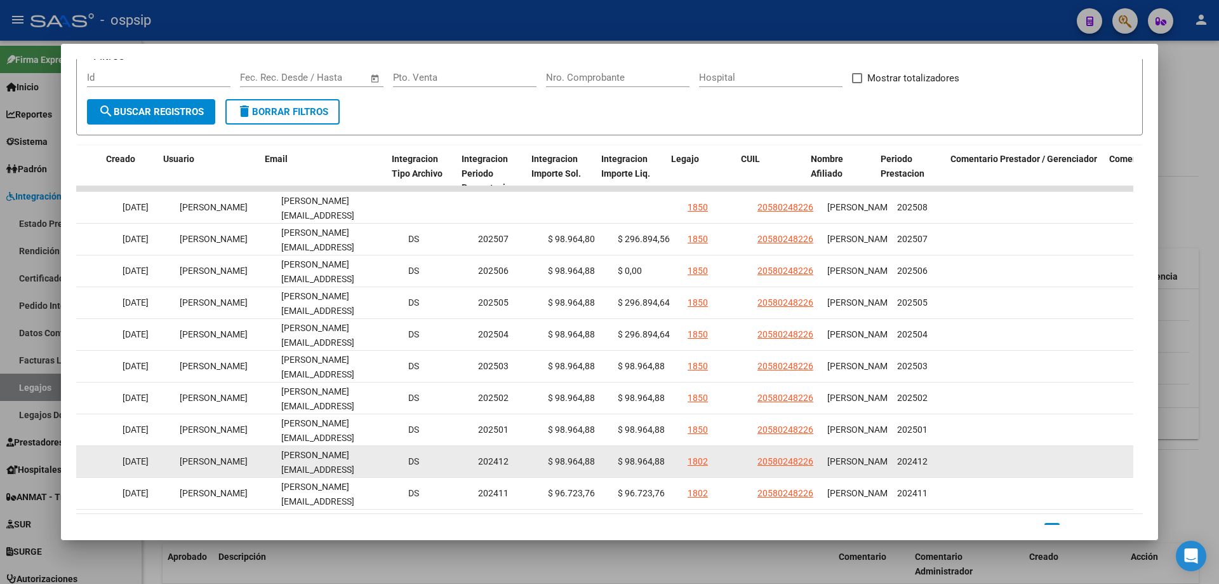
scroll to position [0, 1401]
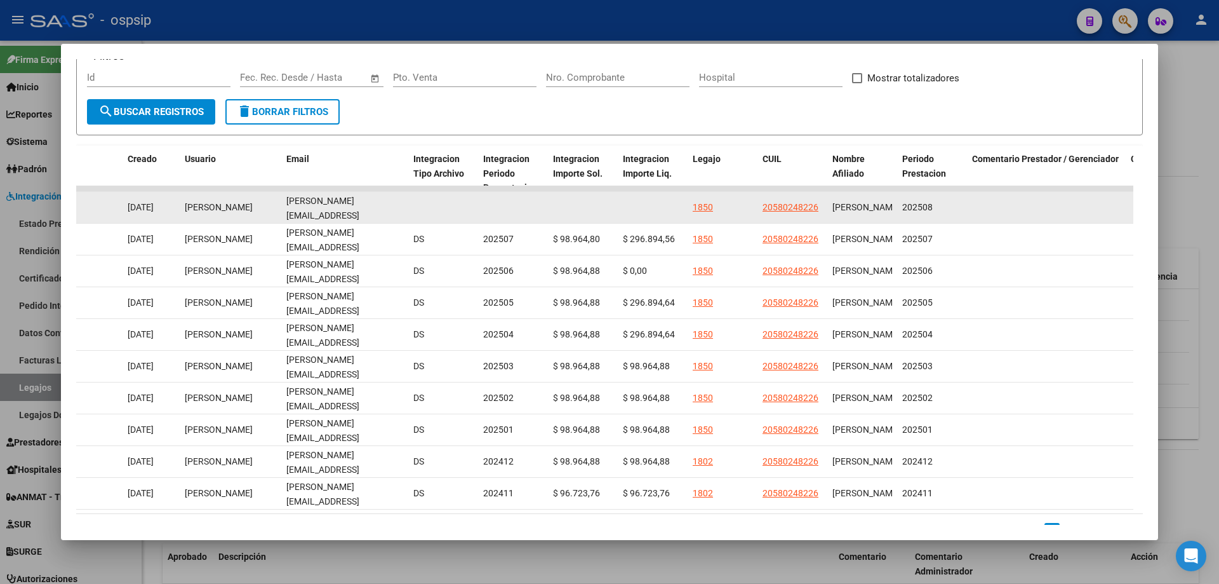
drag, startPoint x: 284, startPoint y: 207, endPoint x: 413, endPoint y: 217, distance: 129.2
click at [413, 217] on div "88651 Integración - Discapacidad Factura B: 5 - 545 $ 98.964,88 01/09/2025 02/0…" at bounding box center [46, 208] width 2743 height 32
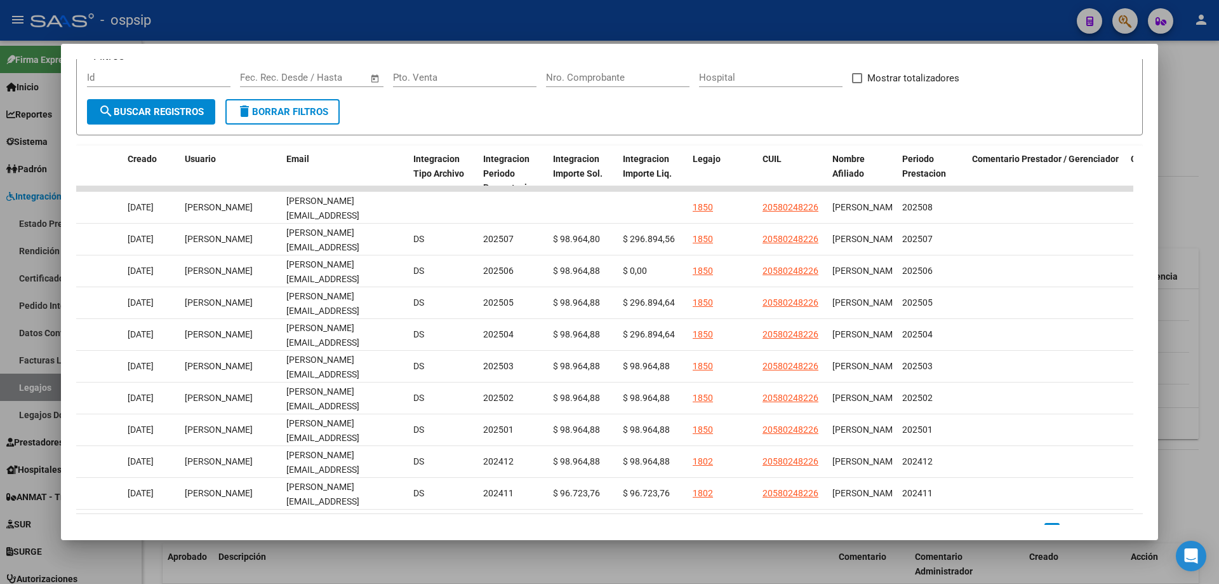
click at [1187, 254] on div at bounding box center [609, 292] width 1219 height 584
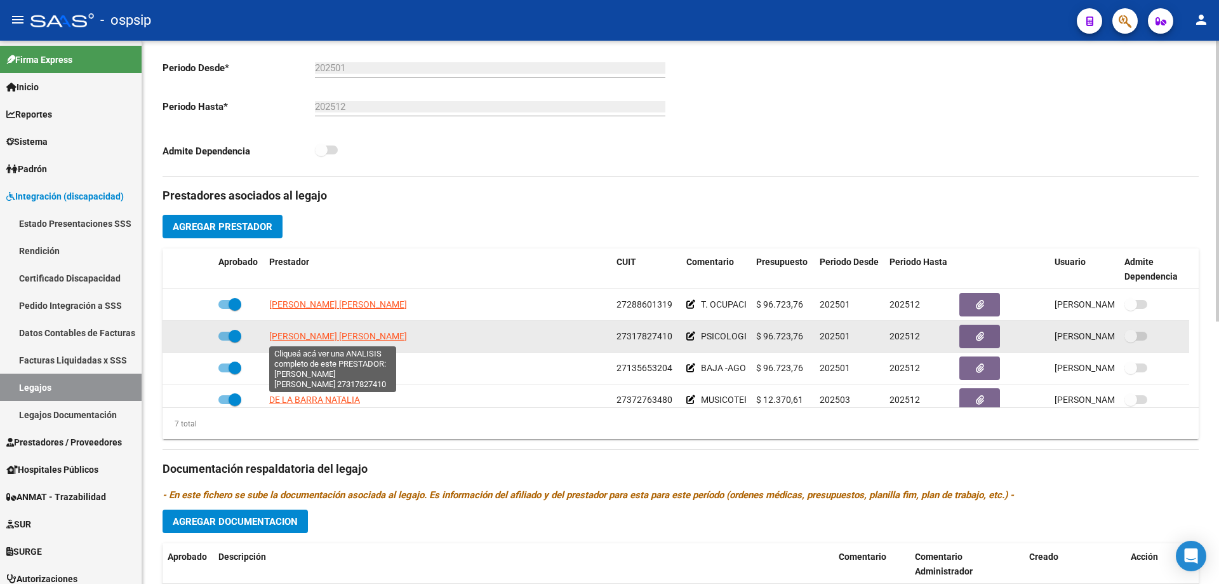
click at [342, 339] on span "BUEDIKMAN SABRINA DANIELA" at bounding box center [338, 336] width 138 height 10
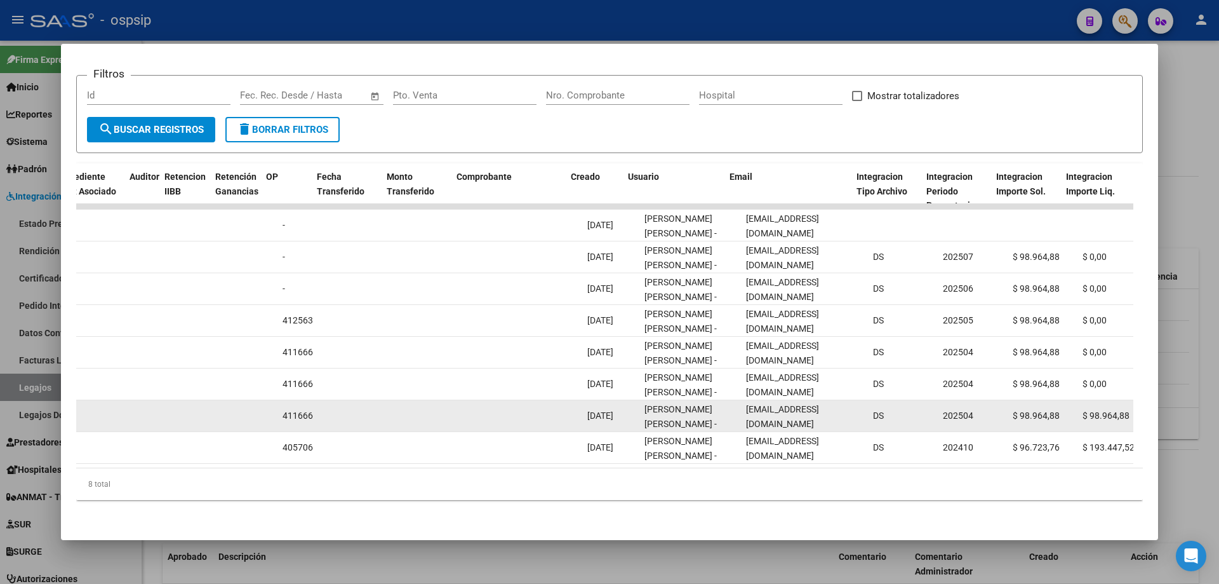
scroll to position [0, 958]
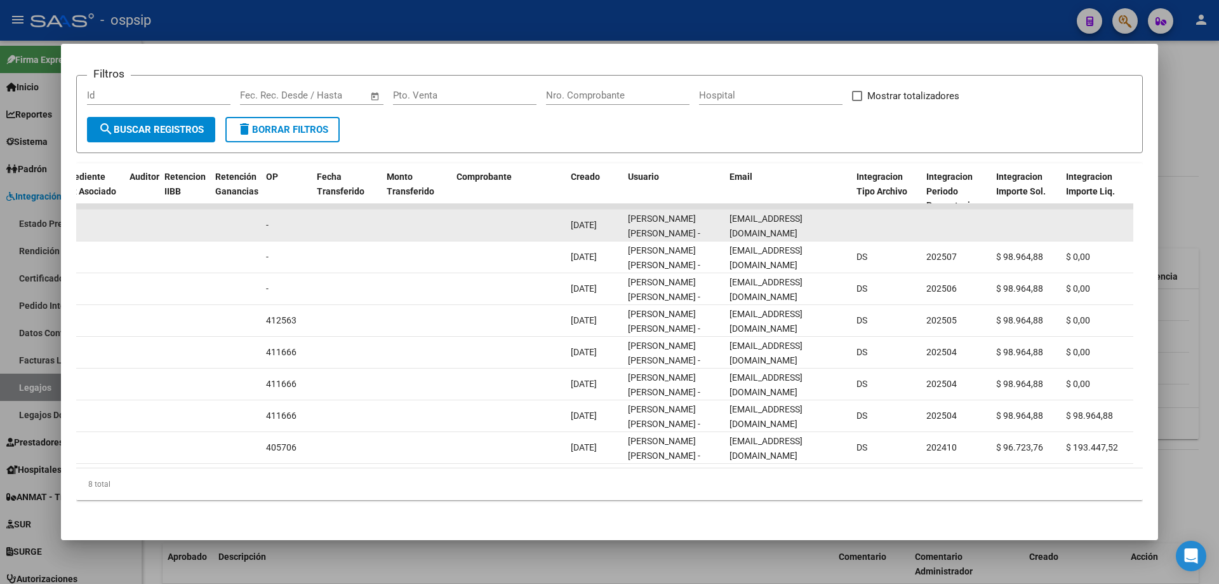
drag, startPoint x: 728, startPoint y: 215, endPoint x: 832, endPoint y: 222, distance: 104.4
click at [832, 222] on datatable-body-cell "sbuedikman@gmail.com" at bounding box center [787, 225] width 127 height 31
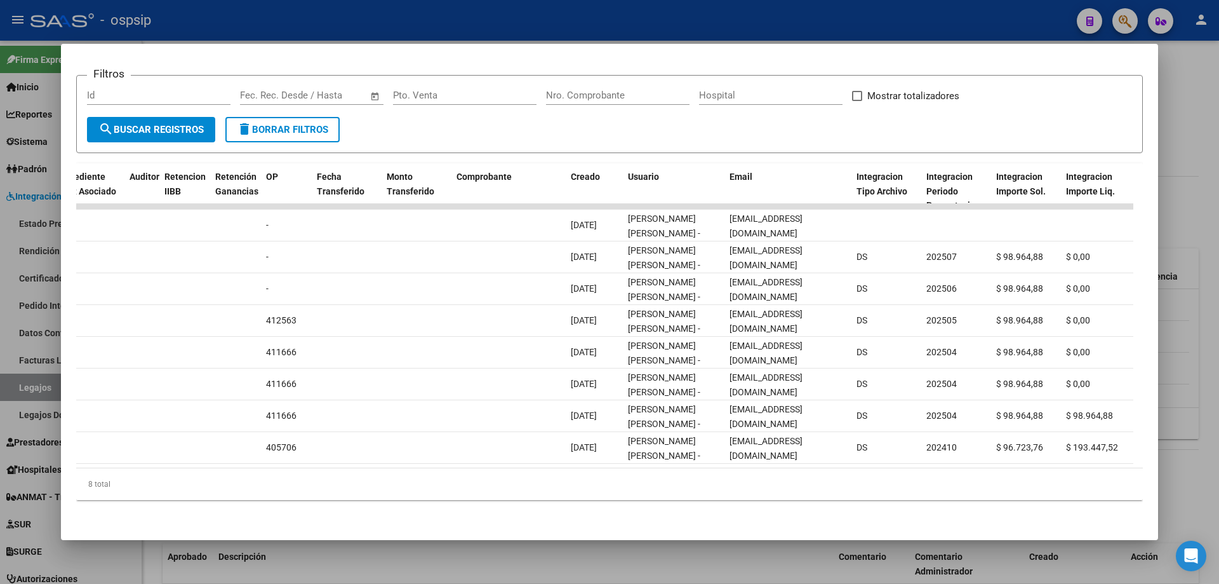
drag, startPoint x: 1209, startPoint y: 209, endPoint x: 1152, endPoint y: 238, distance: 64.2
click at [1205, 212] on div at bounding box center [609, 292] width 1219 height 584
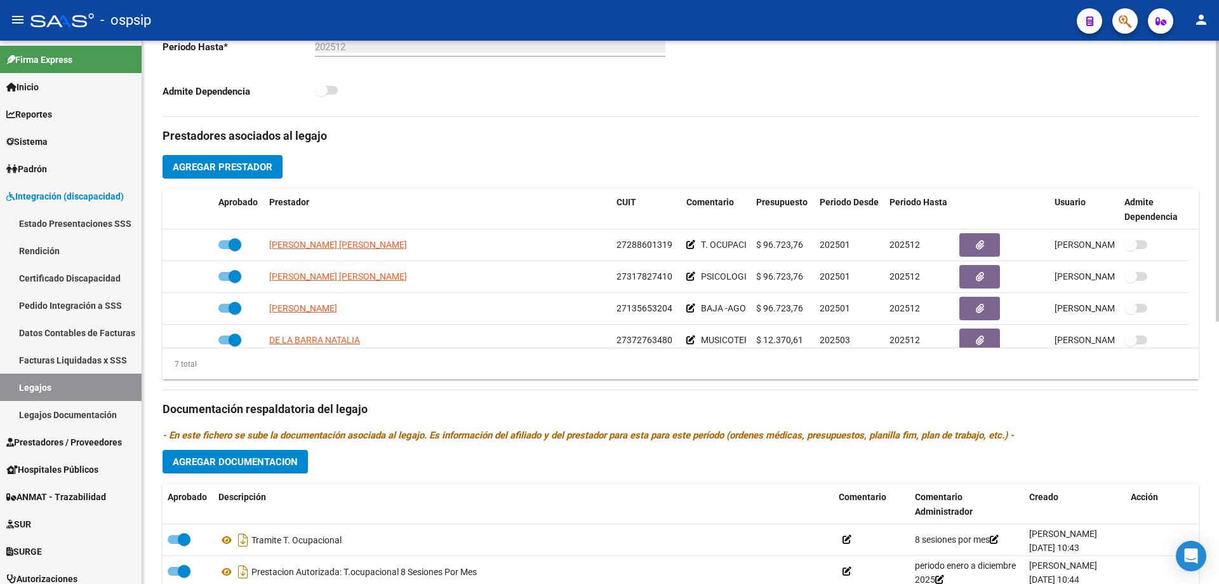
scroll to position [381, 0]
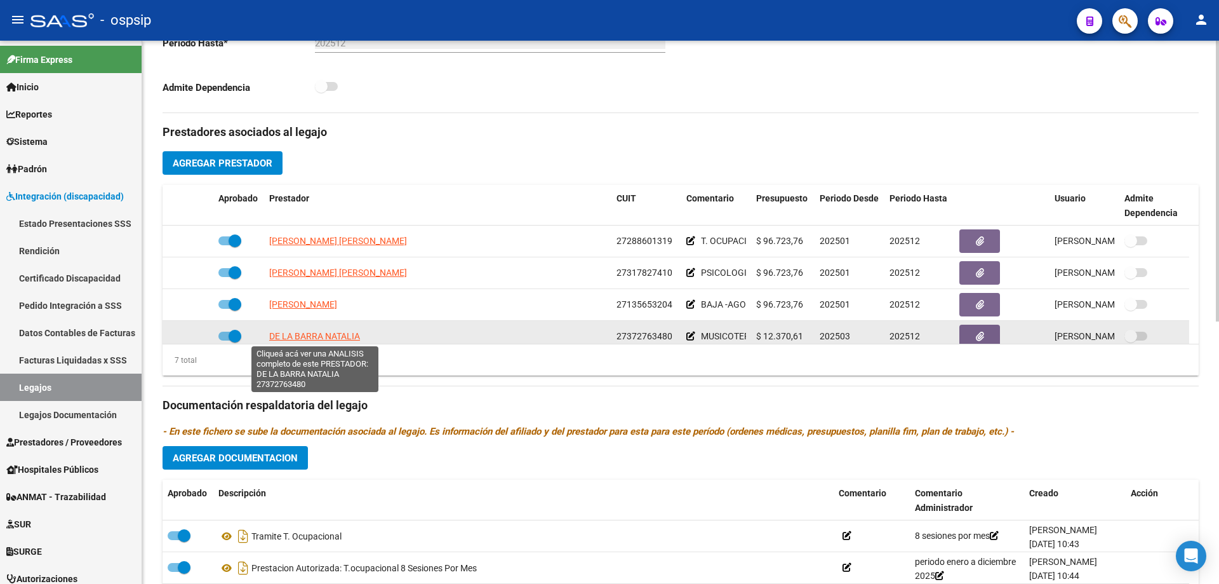
click at [316, 335] on span "DE LA BARRA NATALIA" at bounding box center [314, 336] width 91 height 10
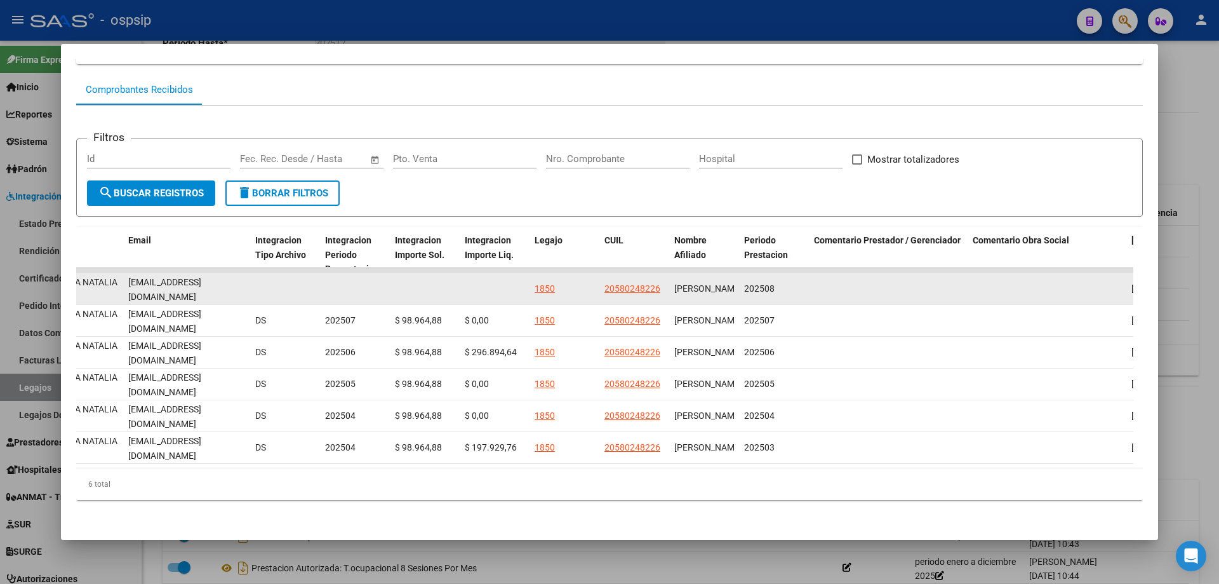
scroll to position [0, 37]
drag, startPoint x: 124, startPoint y: 273, endPoint x: 272, endPoint y: 279, distance: 148.1
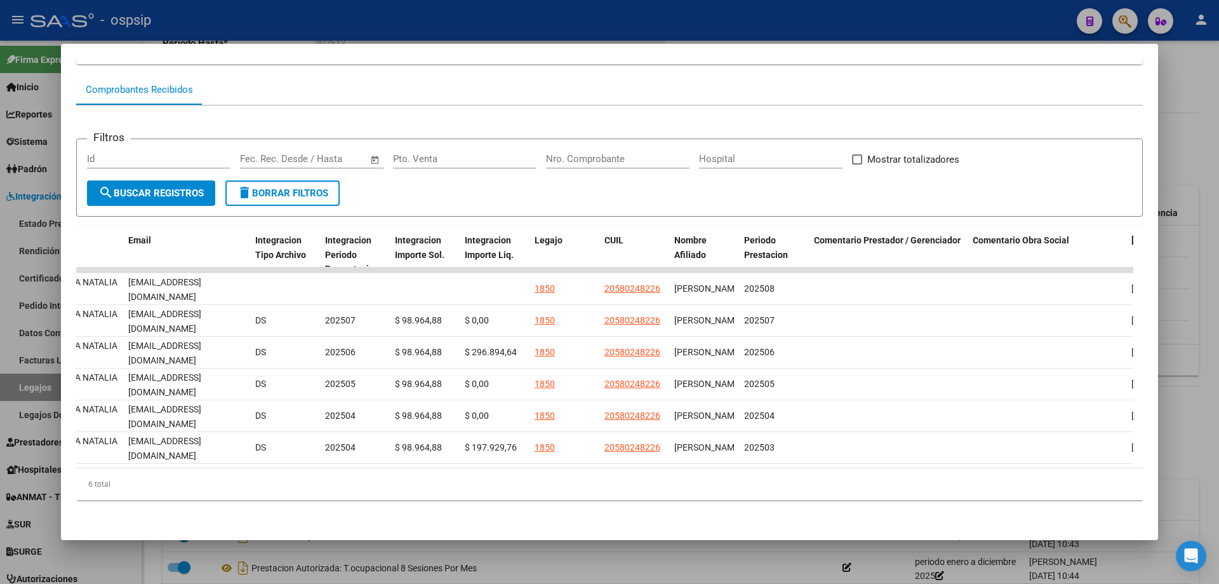
click at [1191, 162] on div at bounding box center [609, 292] width 1219 height 584
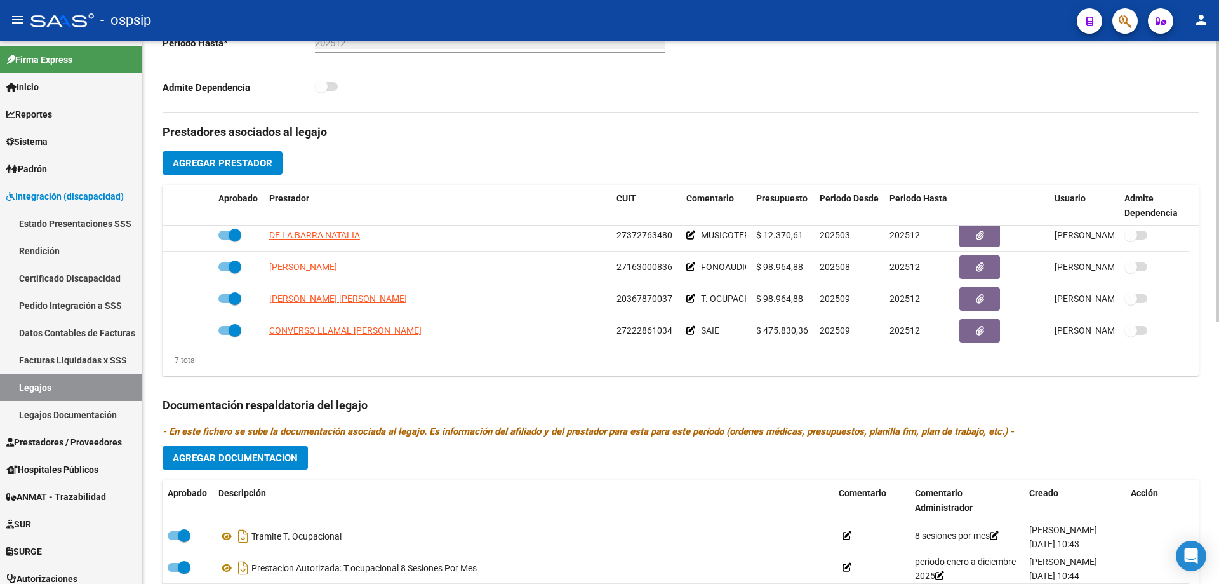
scroll to position [108, 0]
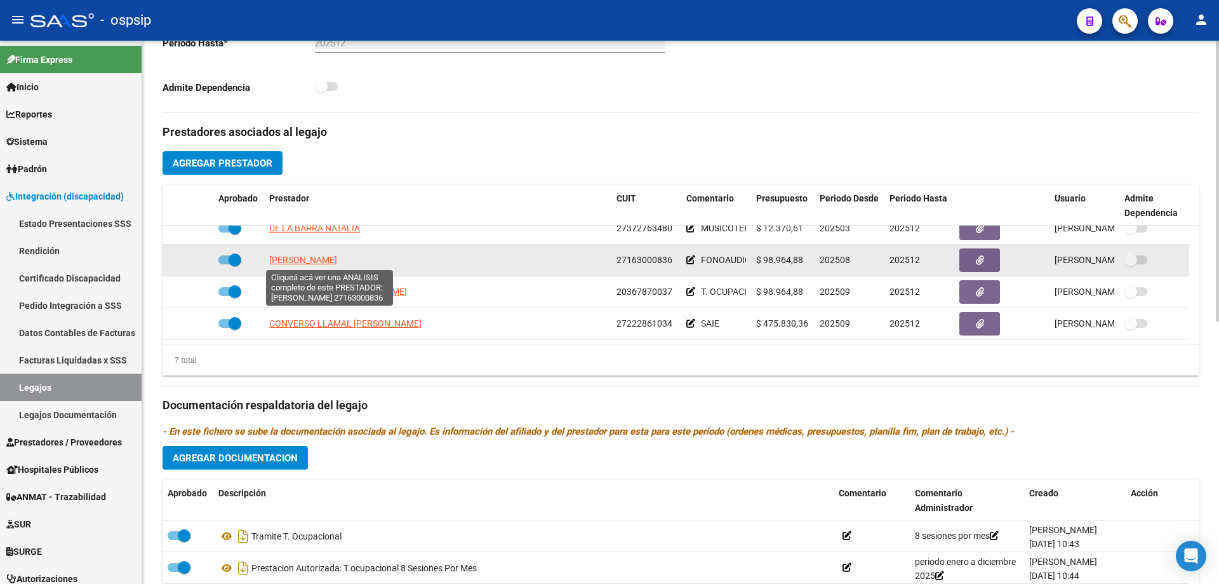
click at [328, 260] on span "ANTONINI SILVIA ALEJANDRA" at bounding box center [303, 260] width 68 height 10
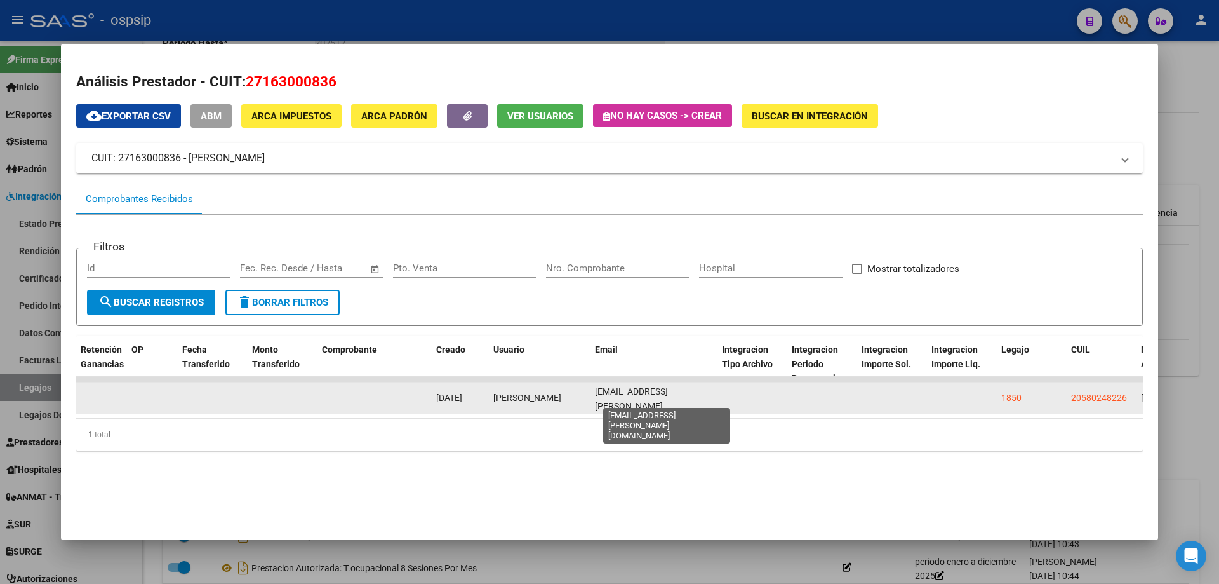
scroll to position [0, 27]
drag, startPoint x: 594, startPoint y: 392, endPoint x: 731, endPoint y: 403, distance: 137.6
click at [731, 403] on div "88658 Integración - Discapacidad Factura C: 4 - 114 $ 98.964,88 01/09/2025 02/0…" at bounding box center [354, 398] width 2743 height 32
click at [824, 409] on datatable-body-cell at bounding box center [822, 397] width 70 height 31
click at [649, 399] on span "fonoaudiologia.antonini@gmail.com" at bounding box center [631, 405] width 73 height 39
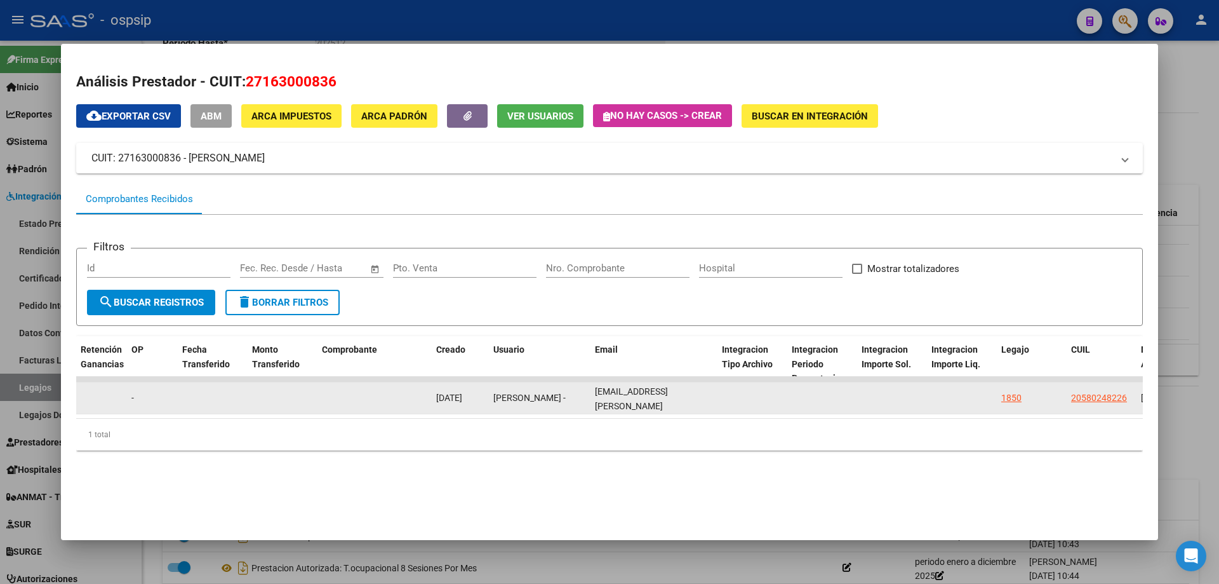
scroll to position [0, 0]
drag, startPoint x: 716, startPoint y: 397, endPoint x: 578, endPoint y: 408, distance: 138.2
click at [578, 408] on div "88658 Integración - Discapacidad Factura C: 4 - 114 $ 98.964,88 01/09/2025 02/0…" at bounding box center [354, 398] width 2743 height 32
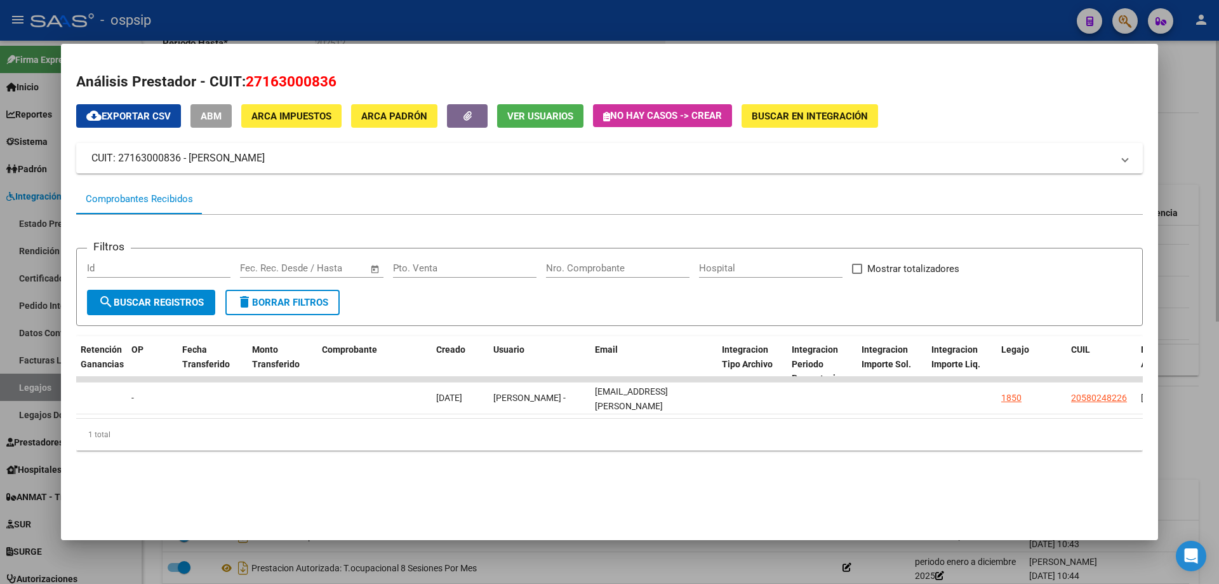
drag, startPoint x: 1191, startPoint y: 404, endPoint x: 1185, endPoint y: 408, distance: 7.4
click at [1191, 406] on div at bounding box center [609, 292] width 1219 height 584
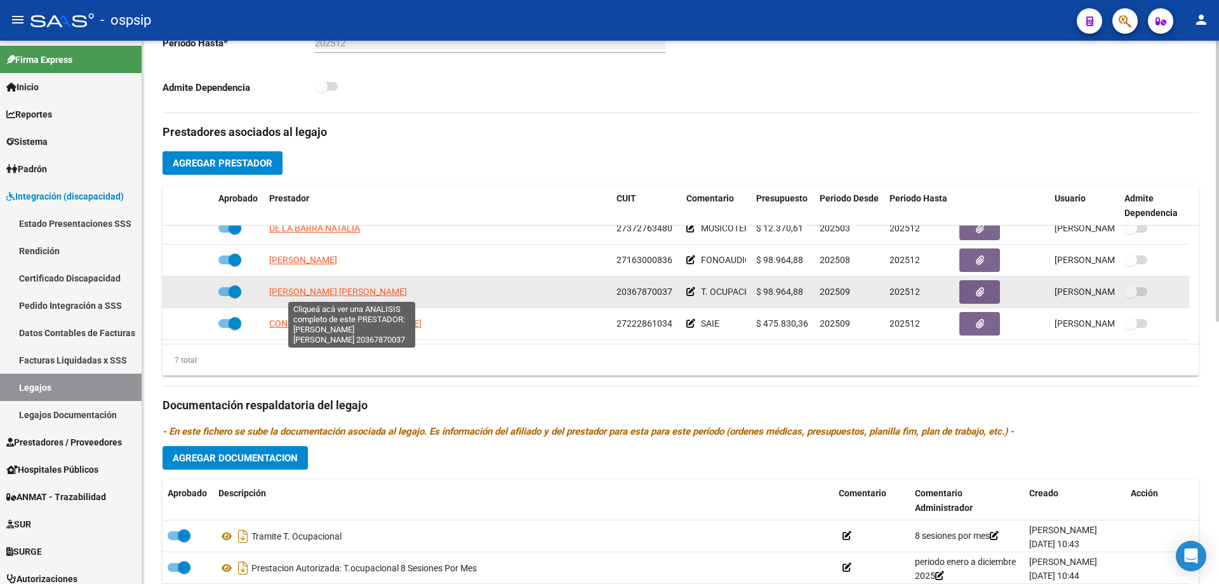
click at [333, 291] on span "HEREDIA JEREZ FLORENCIA ALEJANDRA" at bounding box center [338, 291] width 138 height 10
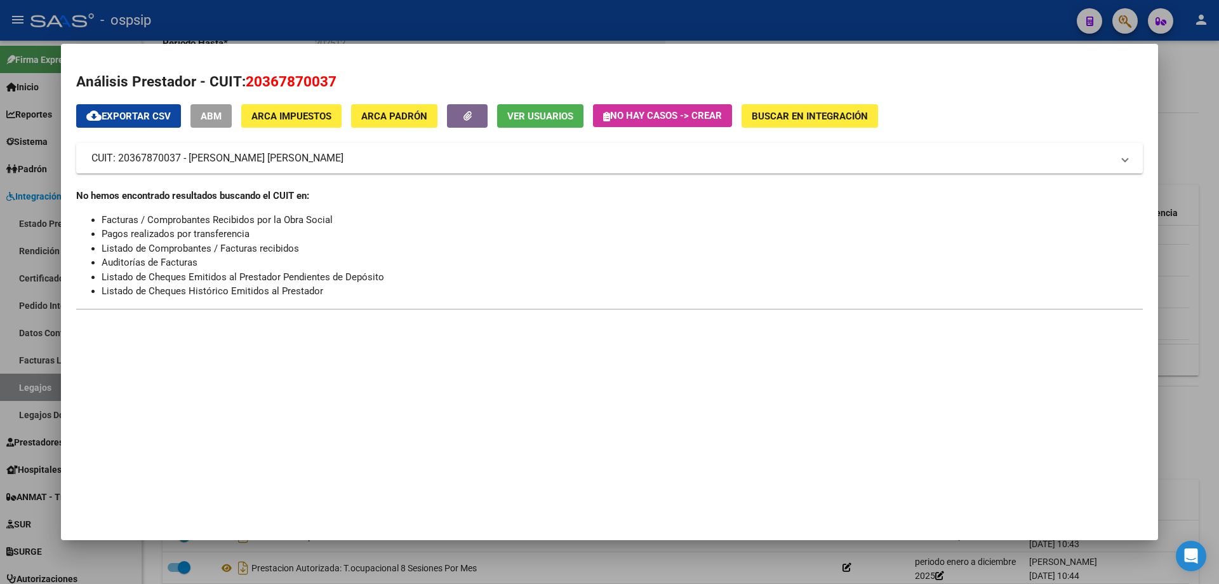
click at [1203, 154] on div at bounding box center [609, 292] width 1219 height 584
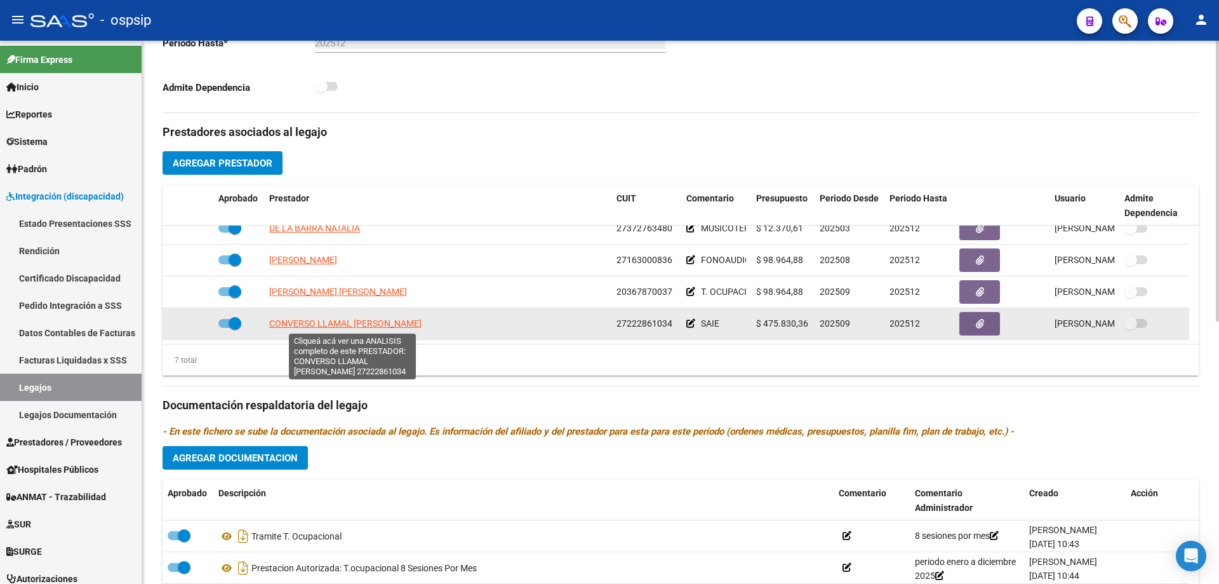
click at [411, 324] on span "CONVERSO LLAMAL CYNTHIA VERONICA" at bounding box center [345, 323] width 152 height 10
type textarea "27222861034"
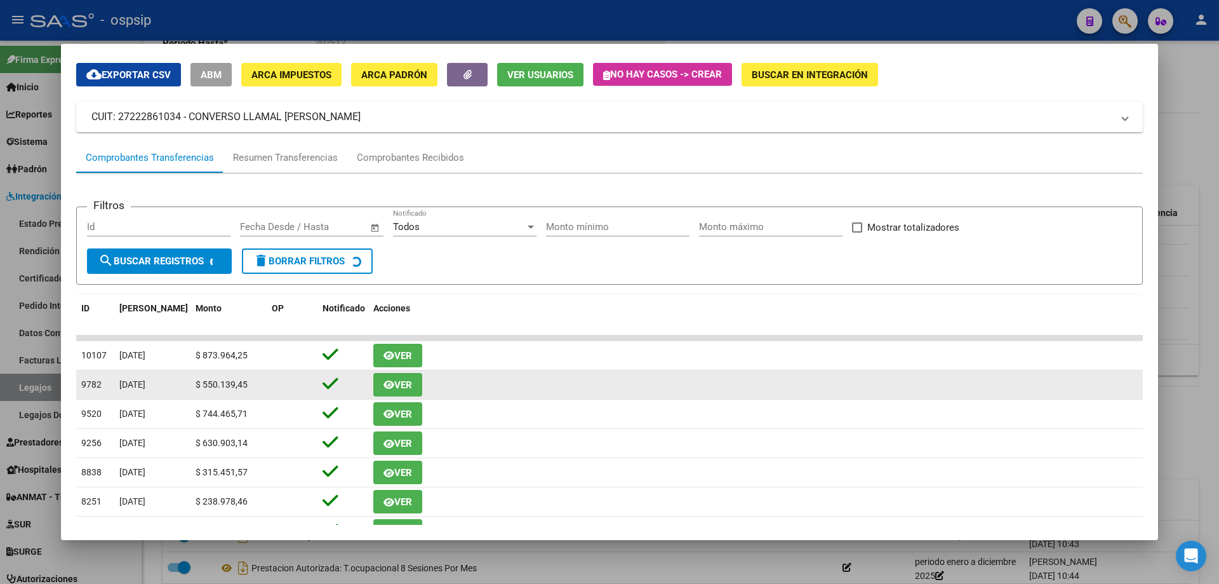
scroll to position [127, 0]
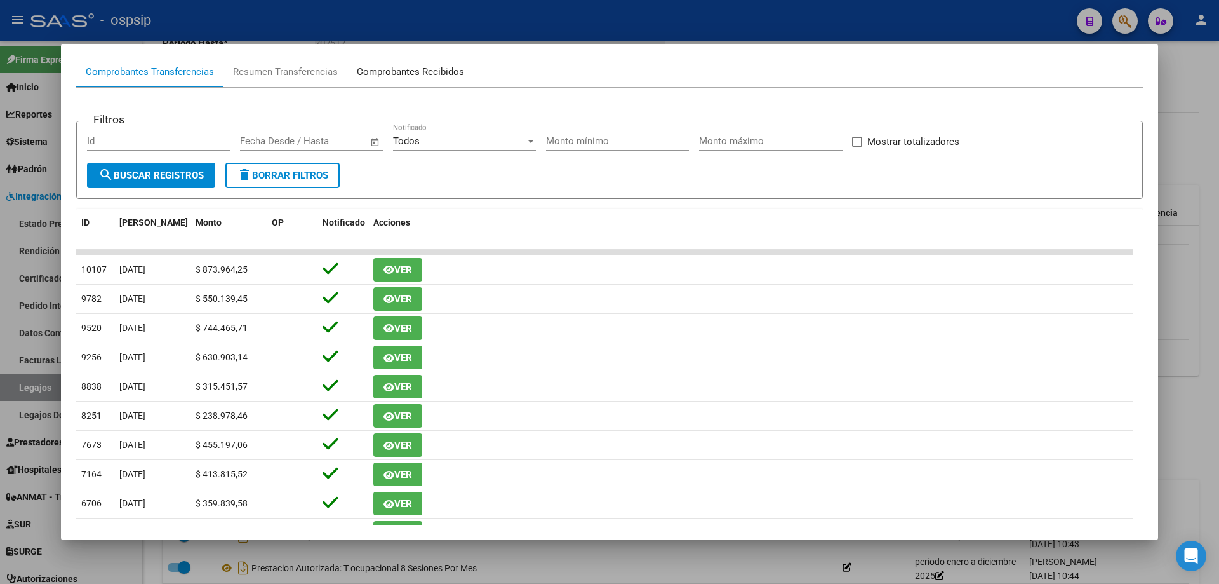
click at [418, 69] on div "Comprobantes Recibidos" at bounding box center [410, 72] width 107 height 15
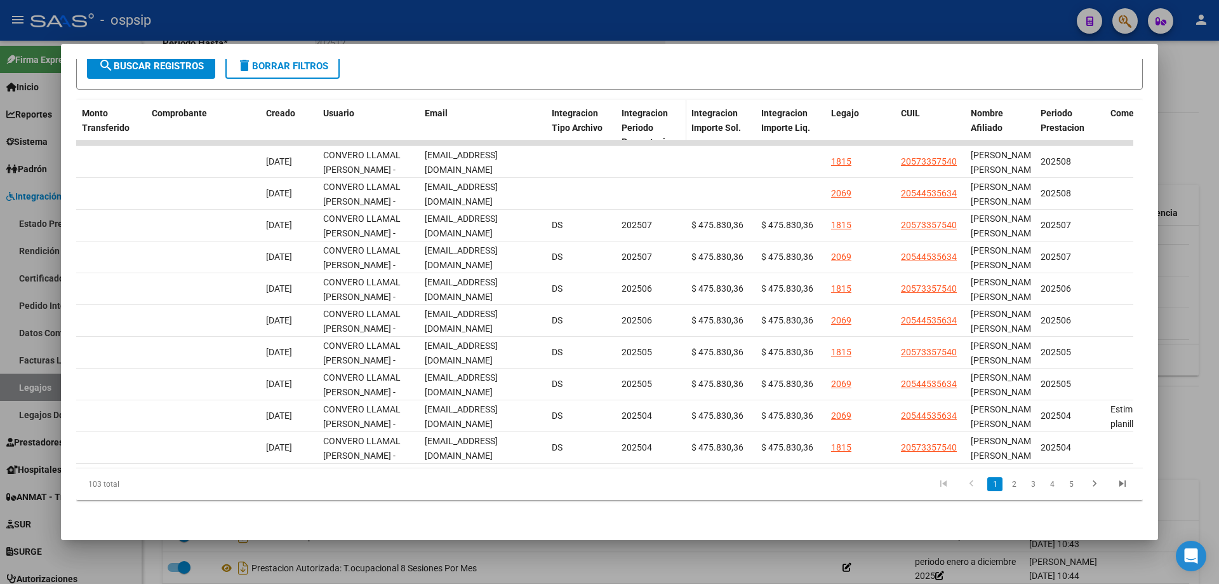
scroll to position [0, 1253]
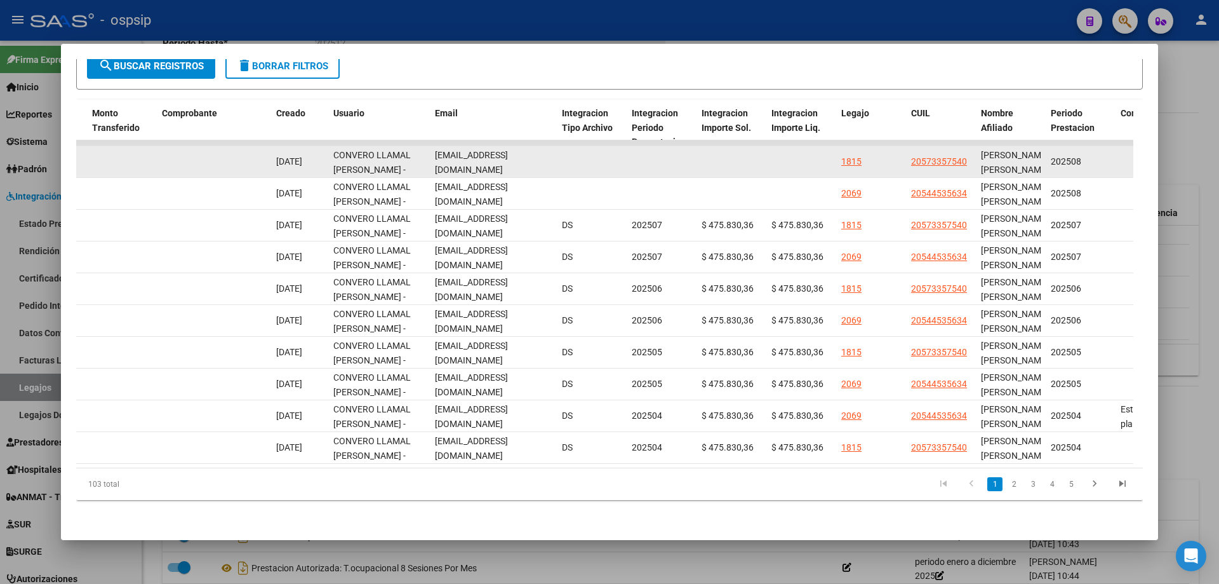
drag, startPoint x: 435, startPoint y: 148, endPoint x: 523, endPoint y: 150, distance: 87.6
click at [542, 153] on div "cipacentro@gmail.com" at bounding box center [493, 161] width 117 height 27
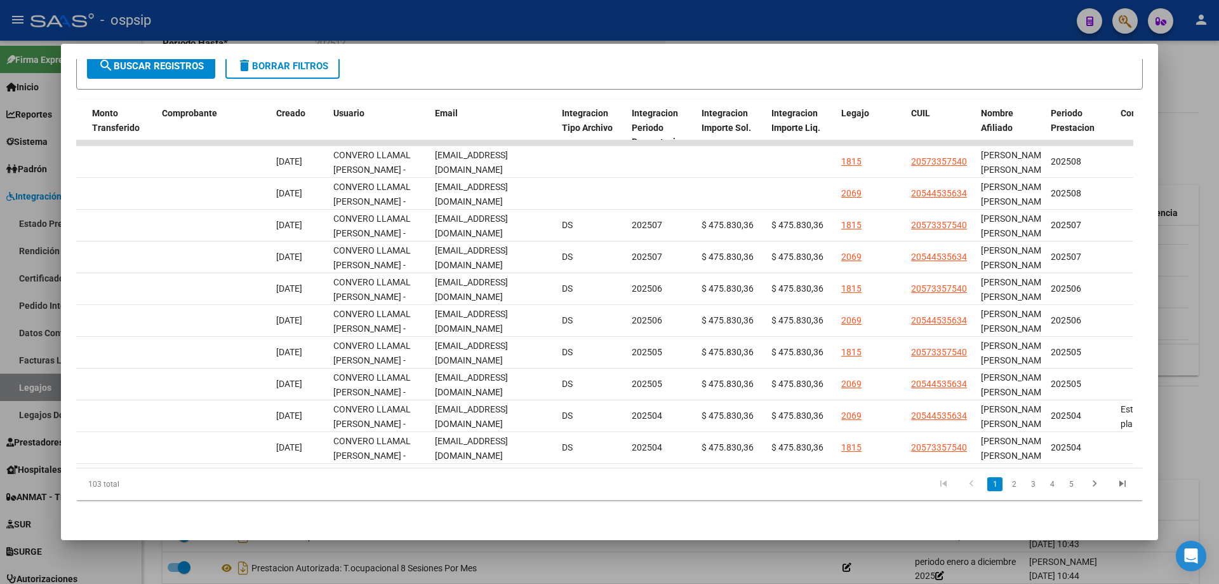
click at [1183, 397] on div at bounding box center [609, 292] width 1219 height 584
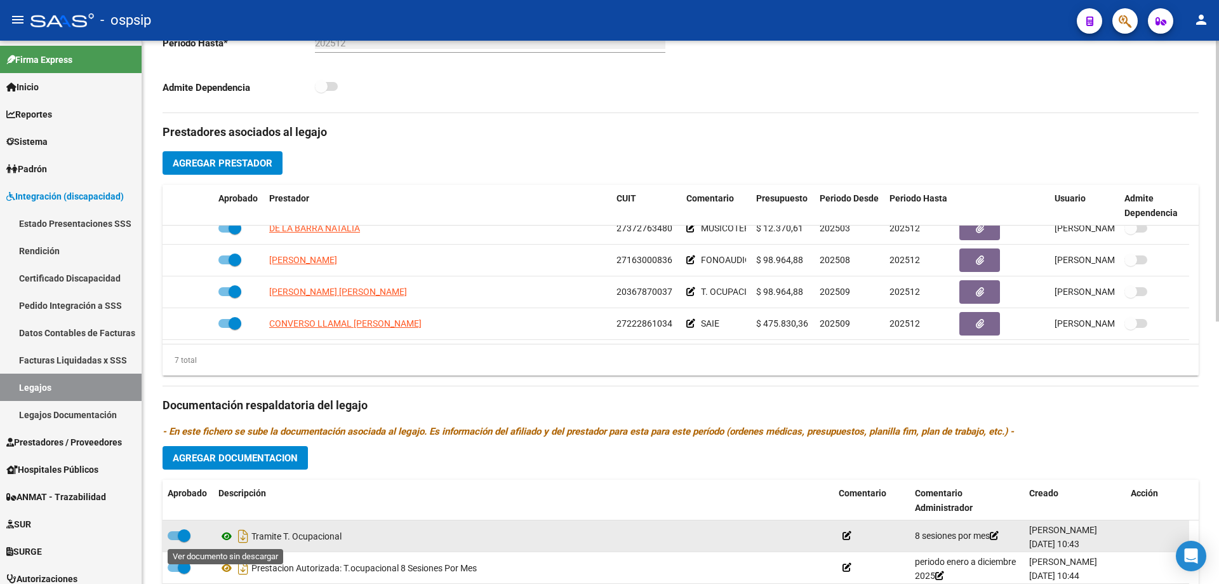
click at [227, 533] on icon at bounding box center [226, 535] width 17 height 15
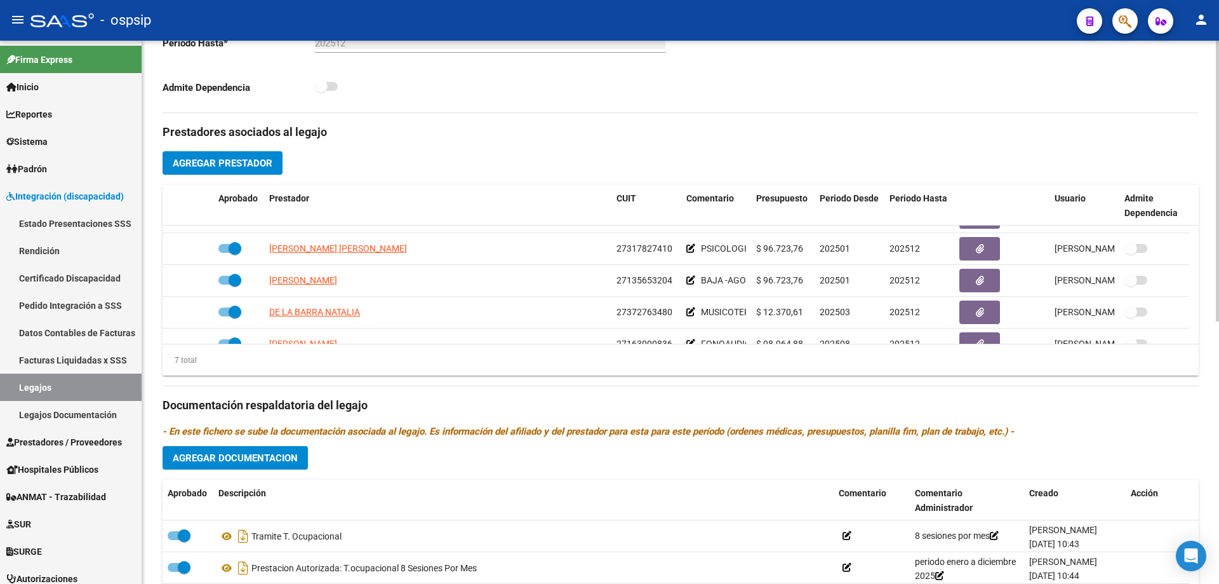
scroll to position [0, 0]
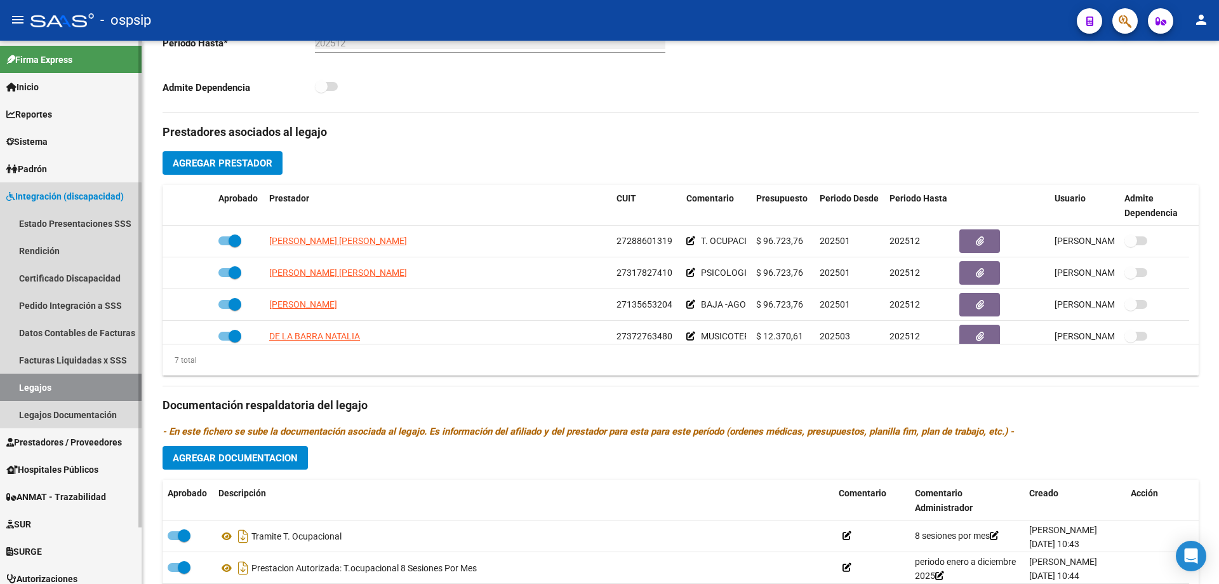
drag, startPoint x: 33, startPoint y: 389, endPoint x: 95, endPoint y: 357, distance: 69.3
click at [34, 389] on link "Legajos" at bounding box center [71, 386] width 142 height 27
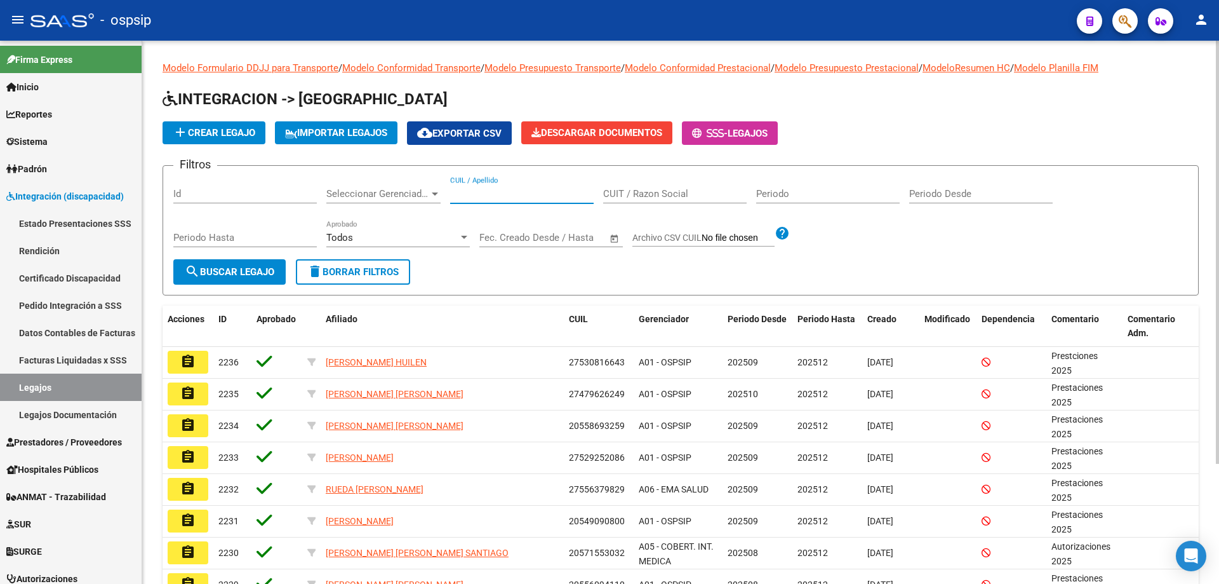
paste input "20577548006"
type input "20577548006"
click at [245, 277] on button "search Buscar Legajo" at bounding box center [229, 271] width 112 height 25
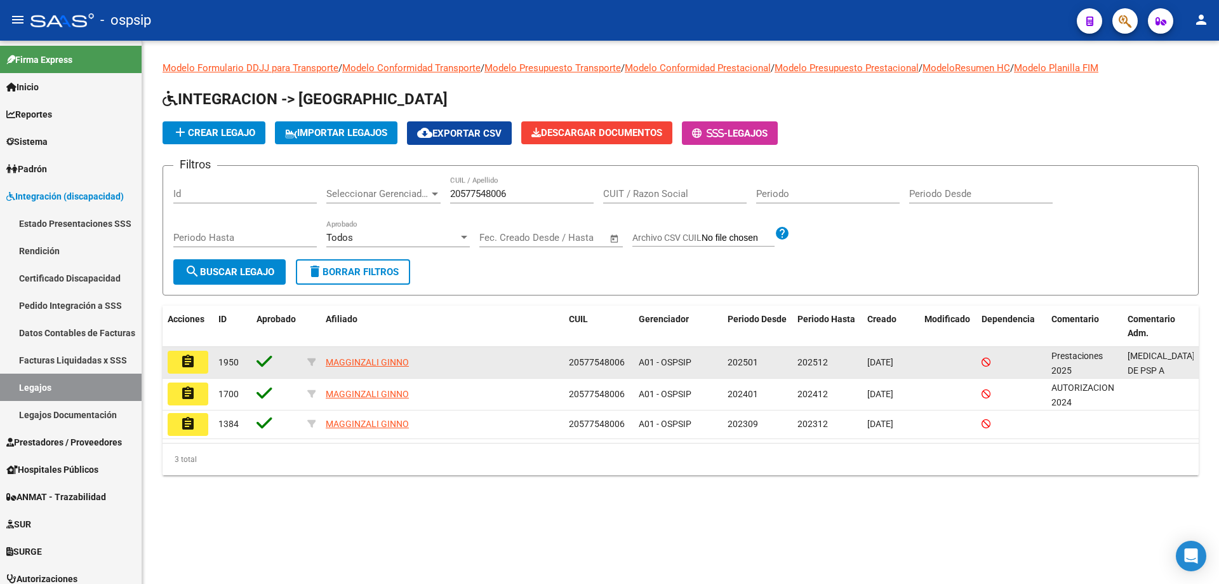
click at [195, 364] on mat-icon "assignment" at bounding box center [187, 361] width 15 height 15
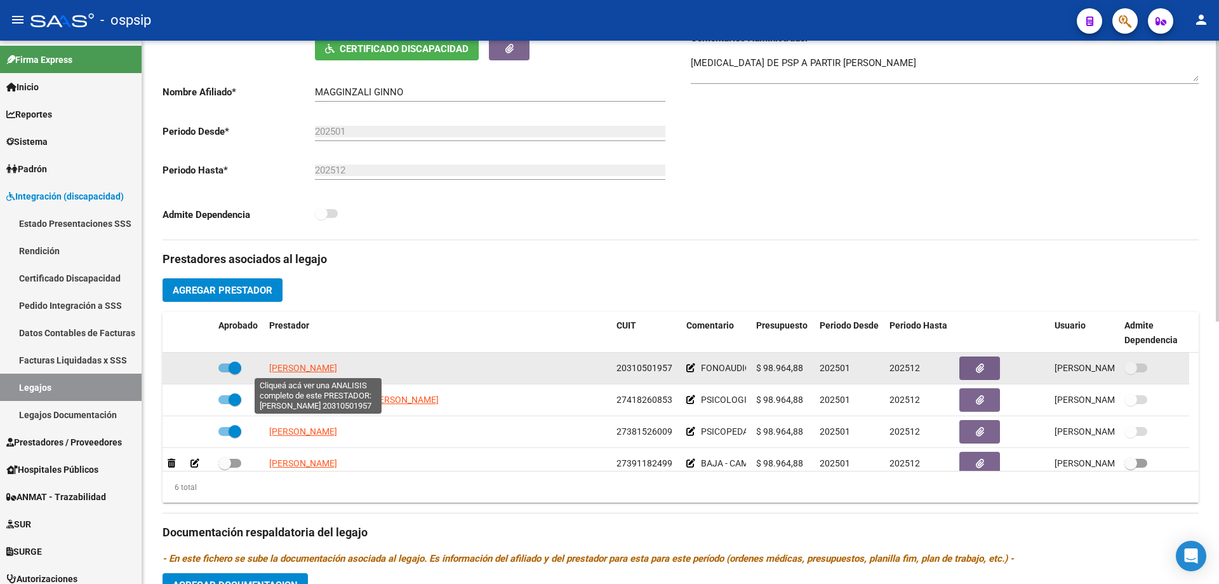
click at [336, 363] on span "RUCCO DAMIAN ANIBAL" at bounding box center [303, 368] width 68 height 10
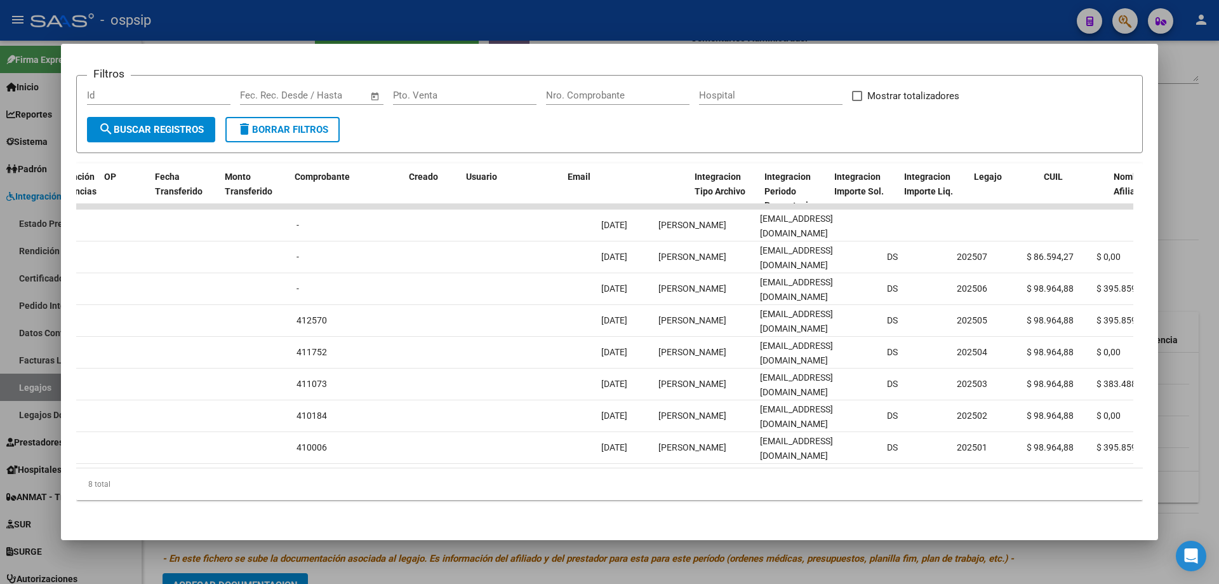
scroll to position [0, 1152]
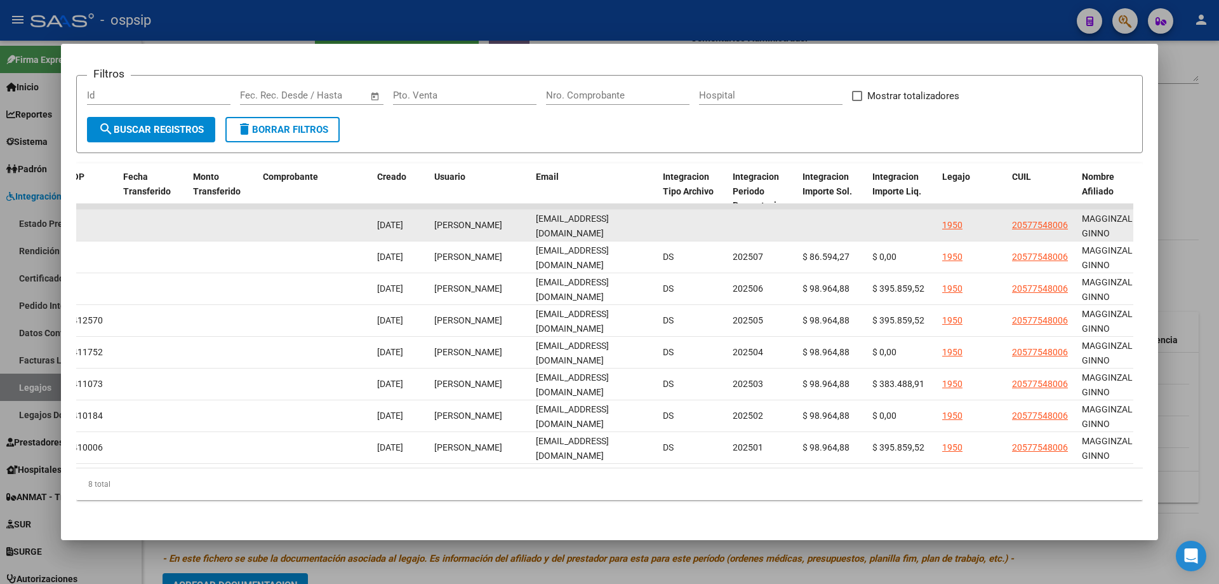
drag, startPoint x: 534, startPoint y: 214, endPoint x: 658, endPoint y: 227, distance: 125.2
click at [658, 227] on div "89459 Integración - Discapacidad Factura C: 1 - 221 $ 98.964,88 01/09/2025 08/0…" at bounding box center [295, 226] width 2743 height 32
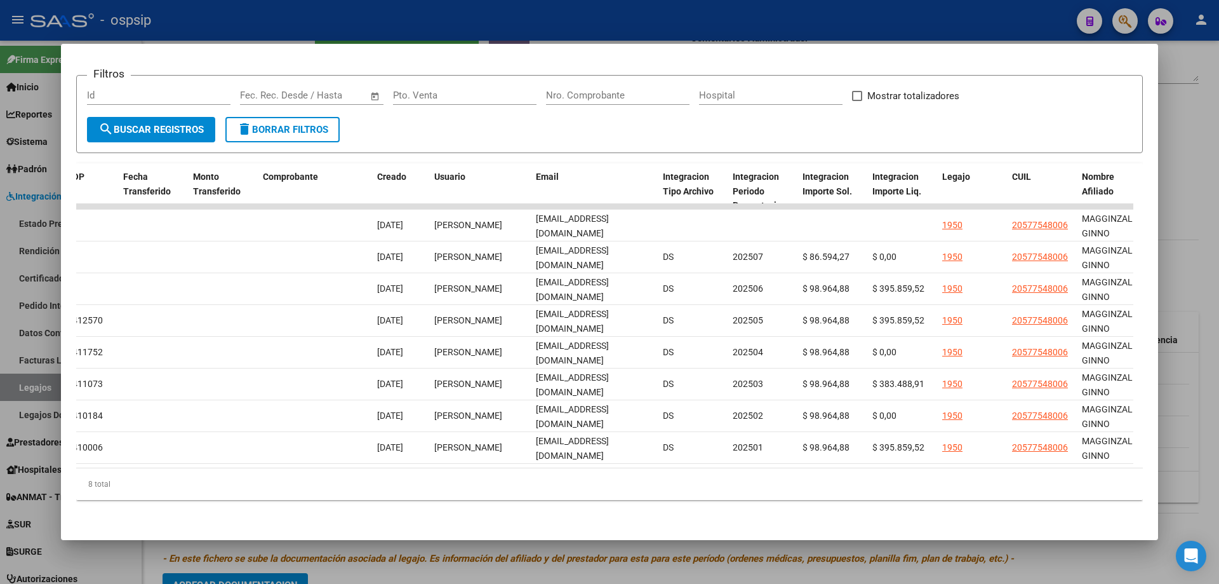
click at [1217, 186] on div at bounding box center [609, 292] width 1219 height 584
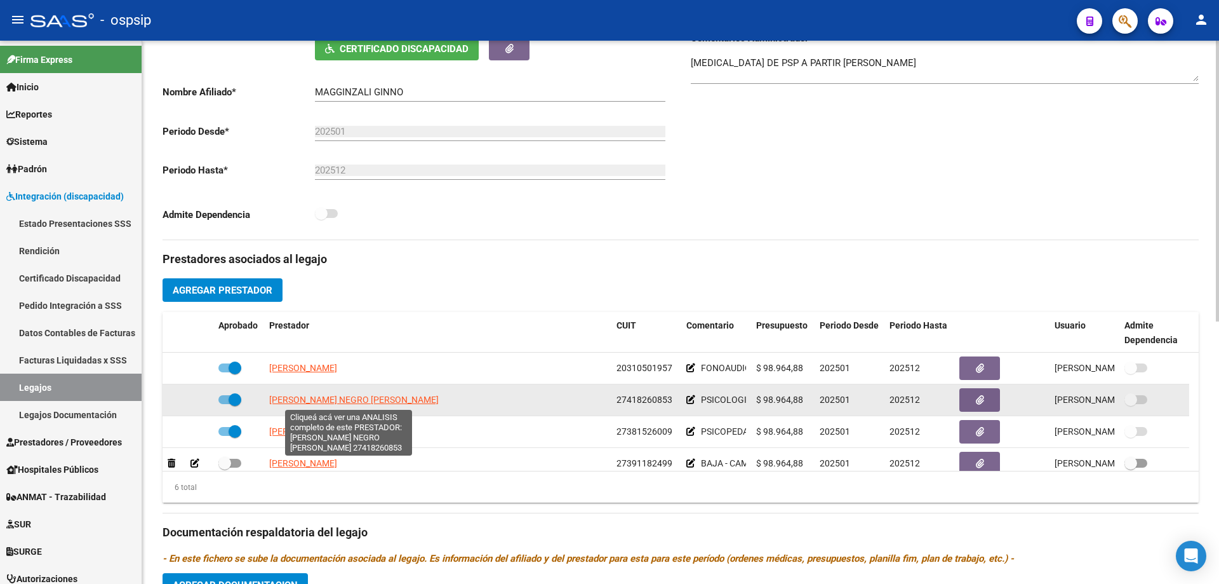
click at [329, 400] on span "UBEDA MONTE NEGRO MAYRA DAIANA" at bounding box center [354, 399] width 170 height 10
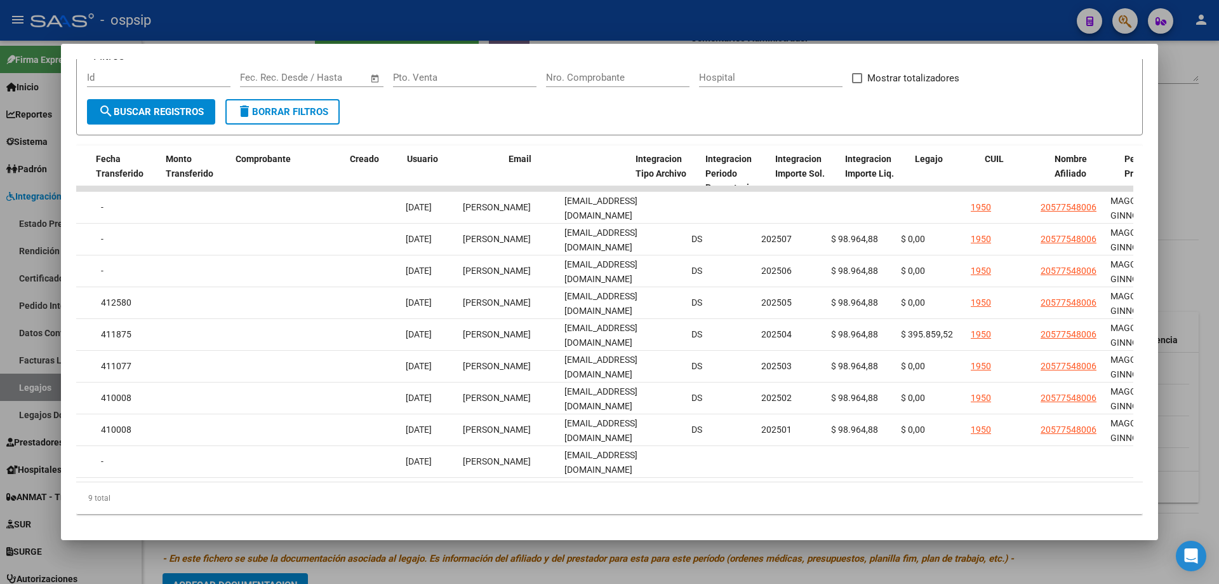
scroll to position [0, 1182]
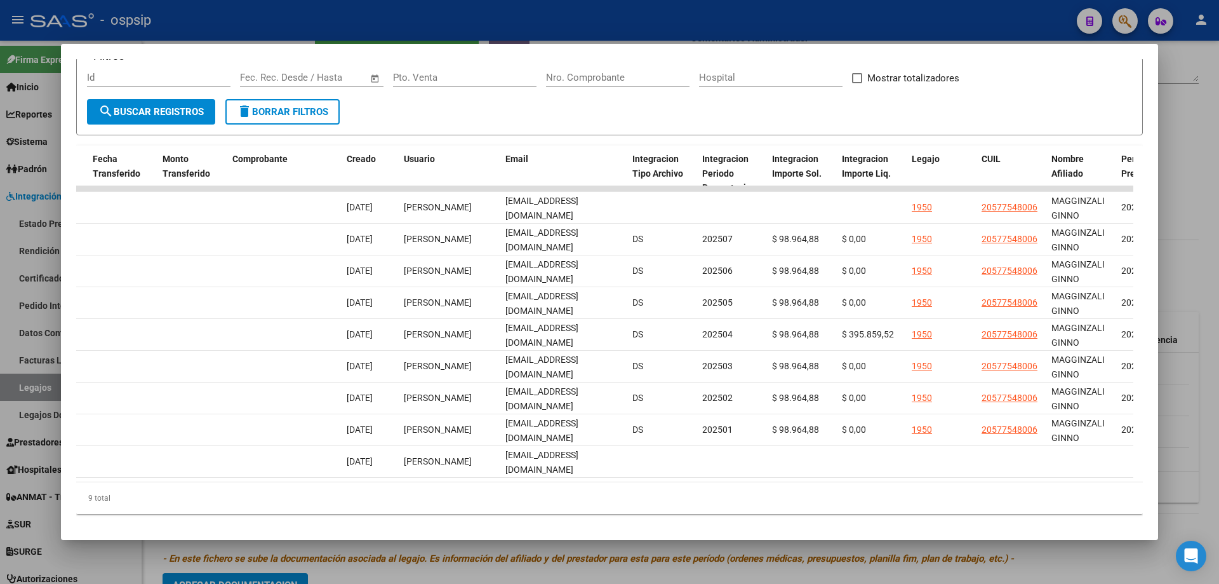
drag, startPoint x: 1185, startPoint y: 149, endPoint x: 1039, endPoint y: 237, distance: 170.9
click at [1189, 157] on div at bounding box center [609, 292] width 1219 height 584
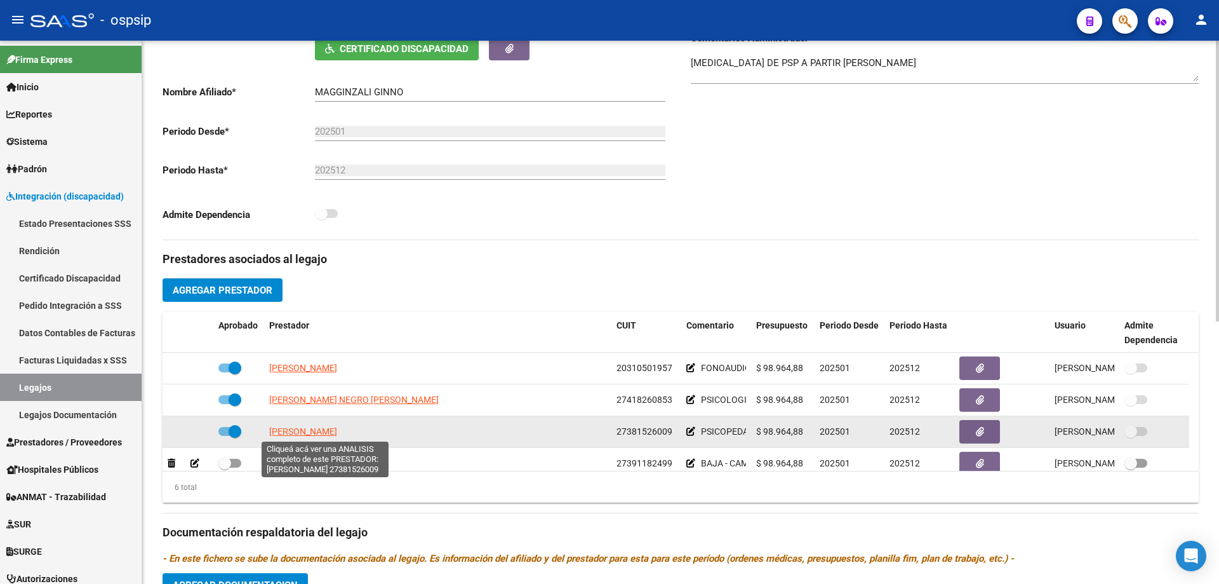
click at [331, 436] on span "MAGDALENA COSTA ROCIO" at bounding box center [303, 431] width 68 height 10
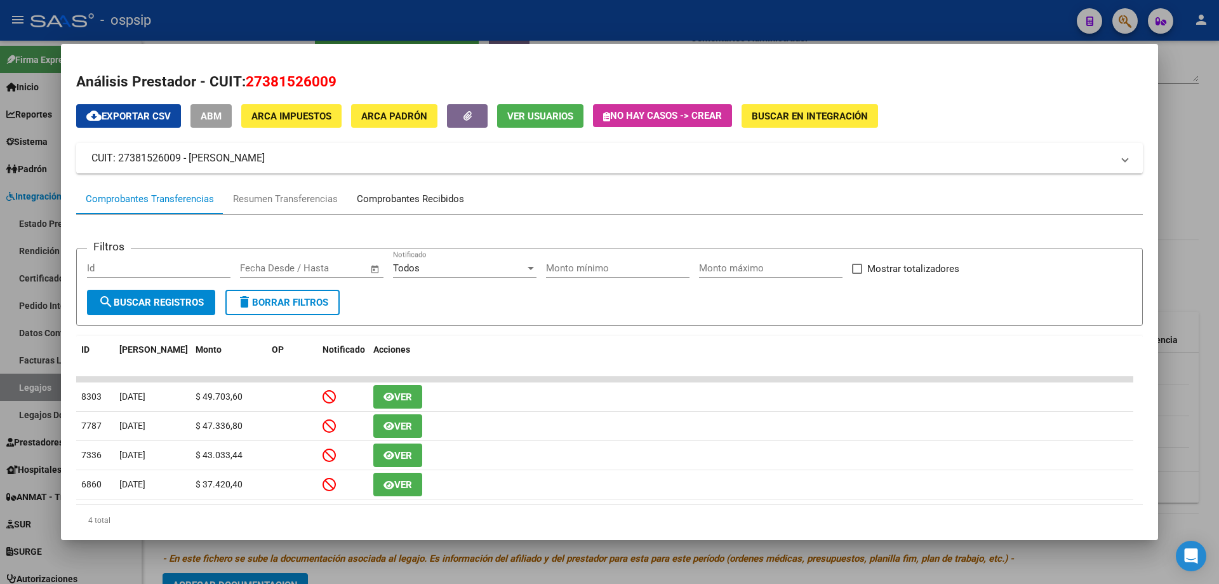
click at [451, 203] on div "Comprobantes Recibidos" at bounding box center [410, 199] width 107 height 15
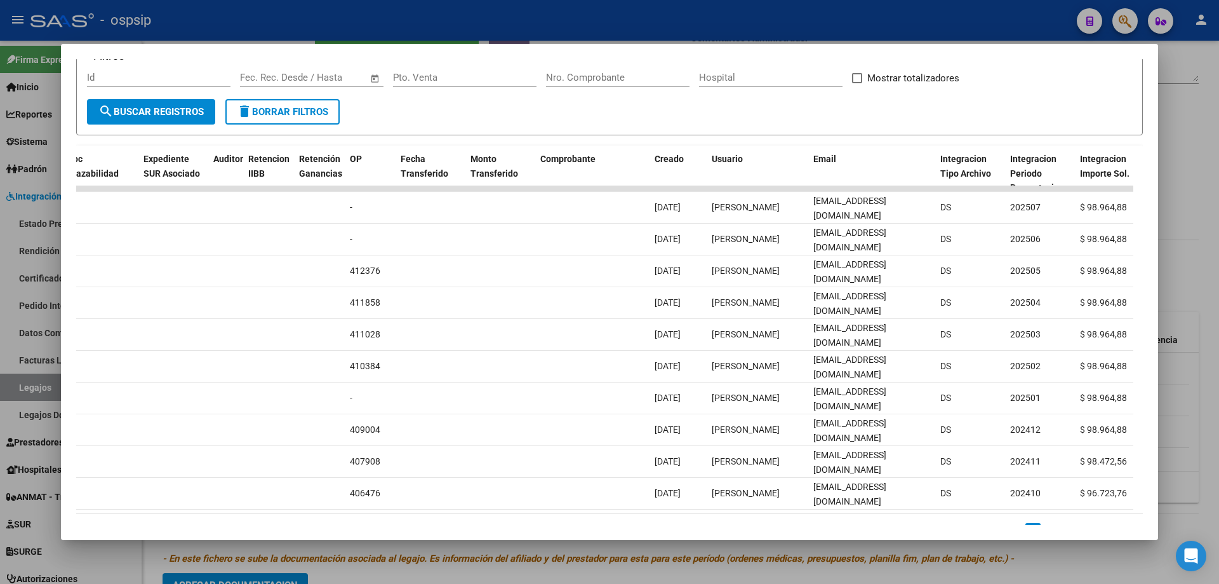
scroll to position [0, 928]
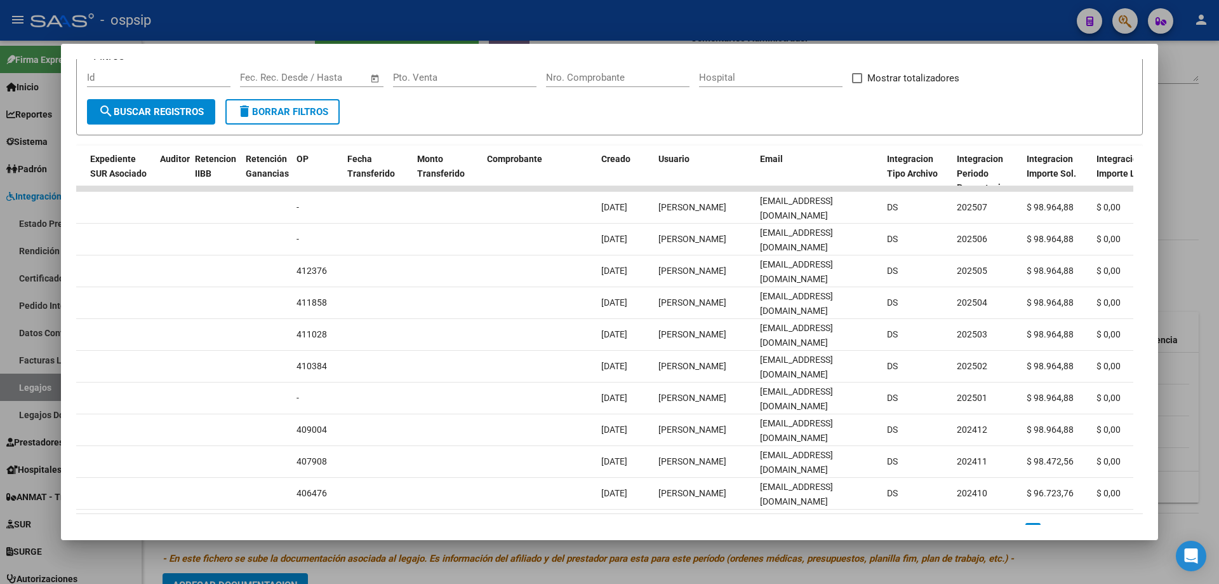
click at [1184, 159] on div at bounding box center [609, 292] width 1219 height 584
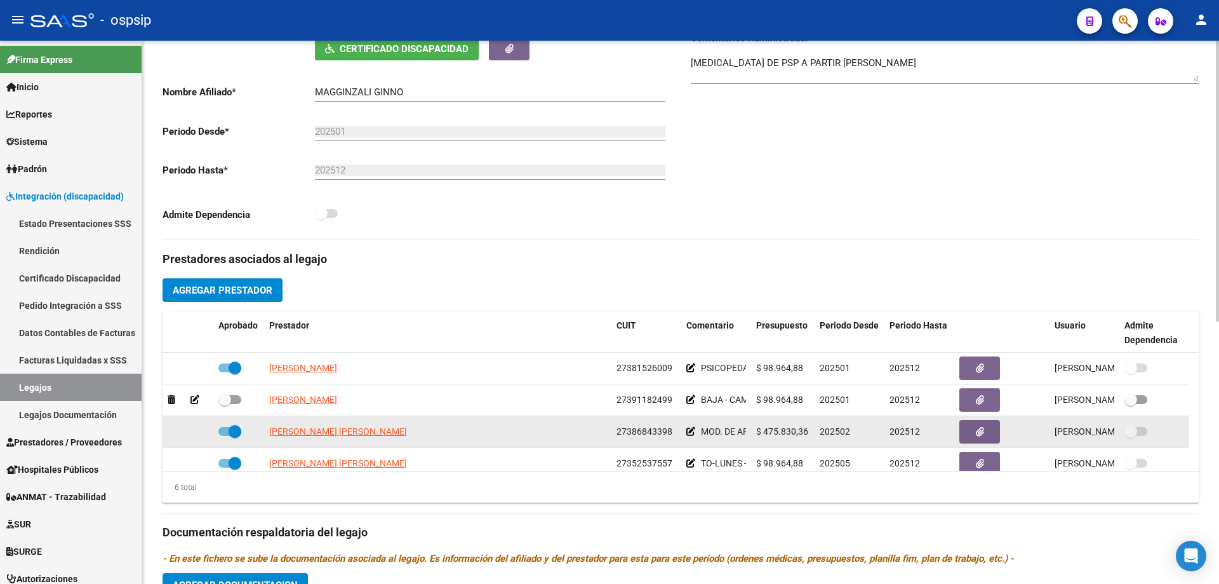
scroll to position [76, 0]
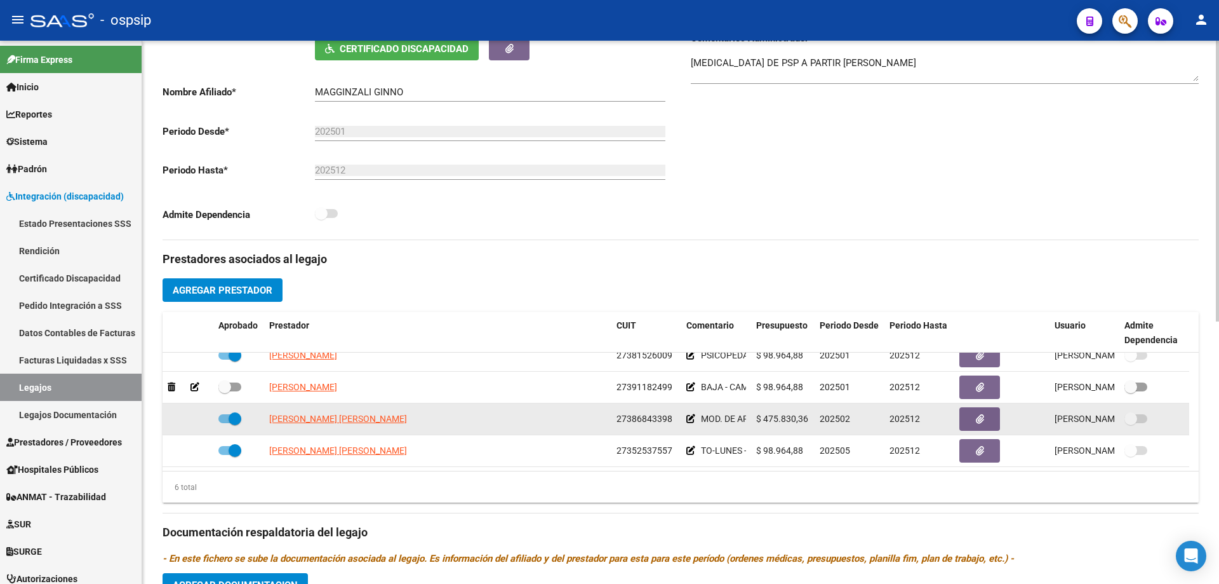
click at [324, 424] on span "BUSTELO MARIA BELEN" at bounding box center [338, 418] width 138 height 10
type textarea "27386843398"
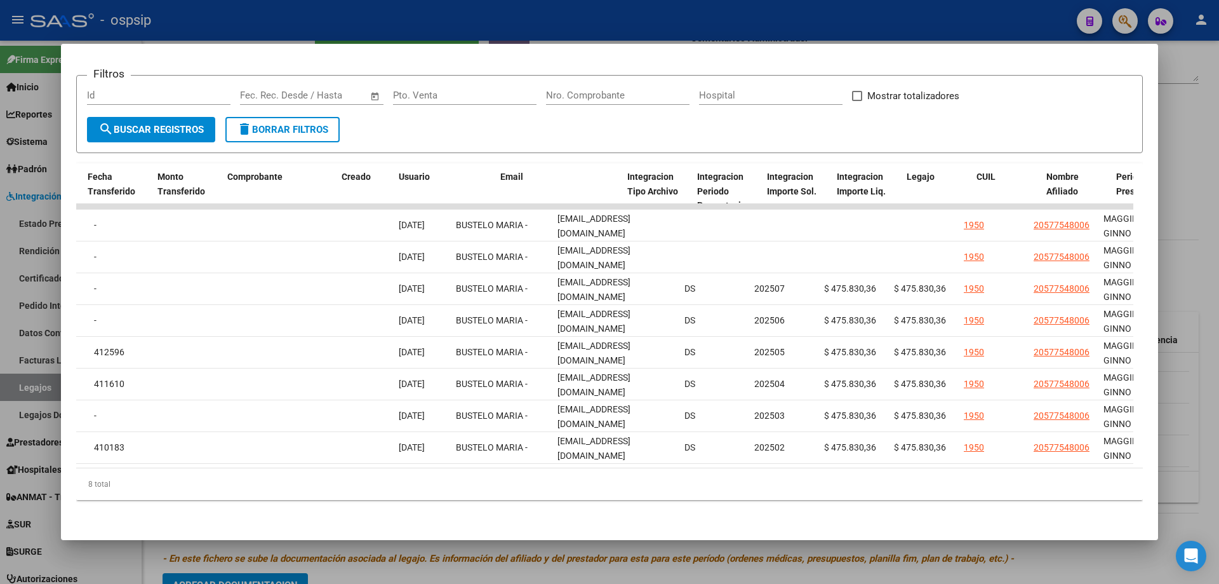
scroll to position [0, 1204]
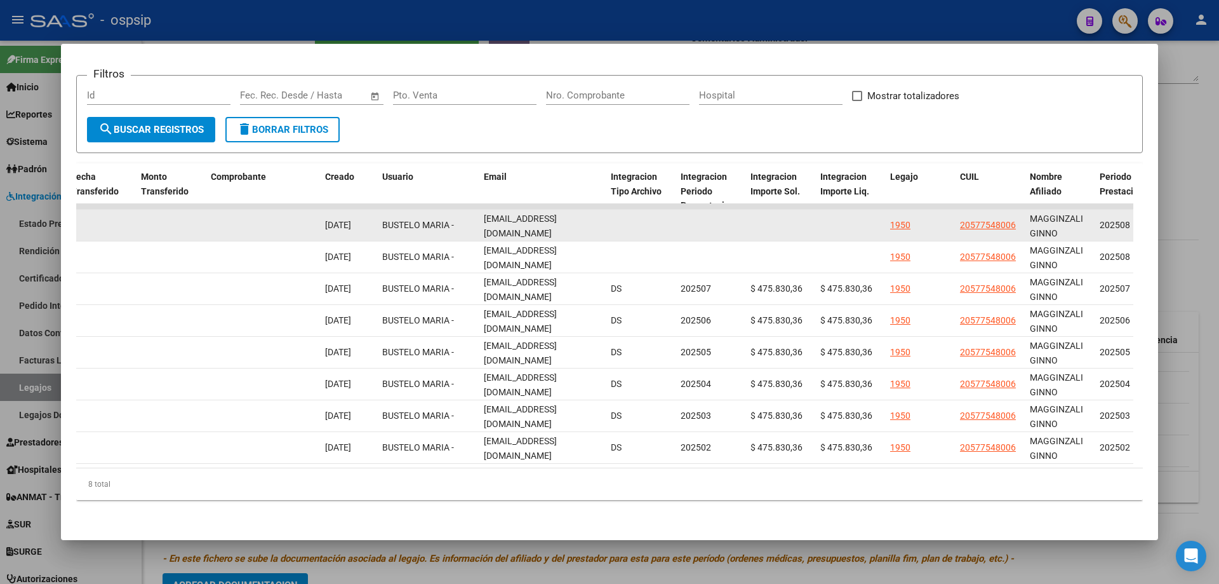
drag, startPoint x: 479, startPoint y: 210, endPoint x: 617, endPoint y: 220, distance: 138.2
click at [617, 220] on div "89456 Integración - Discapacidad Factura B: 4 - 1065 $ 98.964,88 03/09/2025 08/…" at bounding box center [243, 226] width 2743 height 32
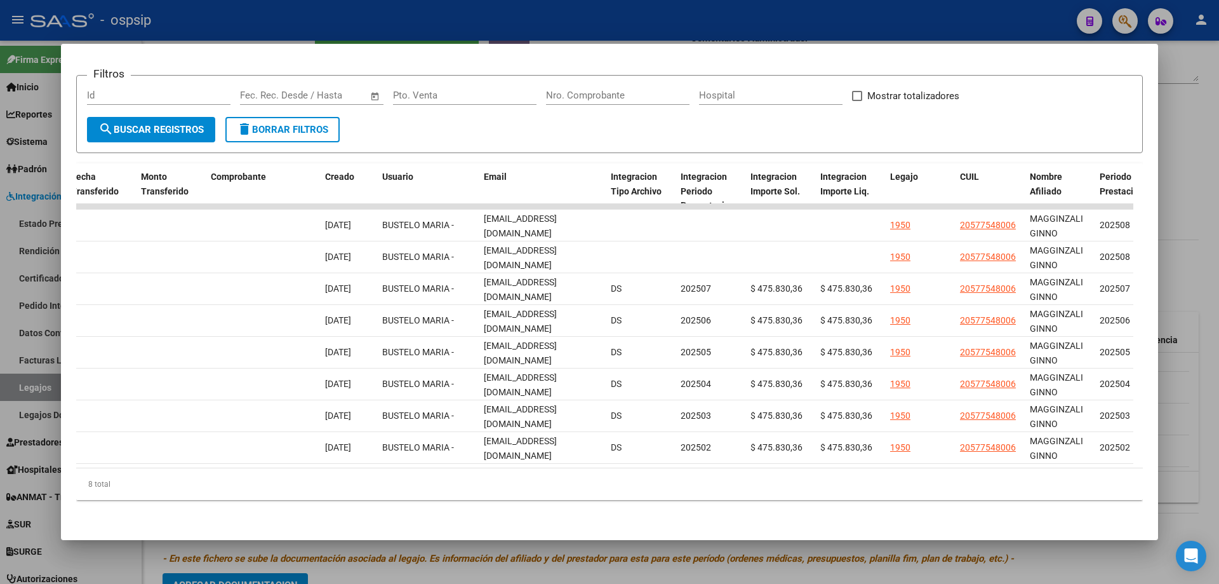
click at [1208, 278] on div at bounding box center [609, 292] width 1219 height 584
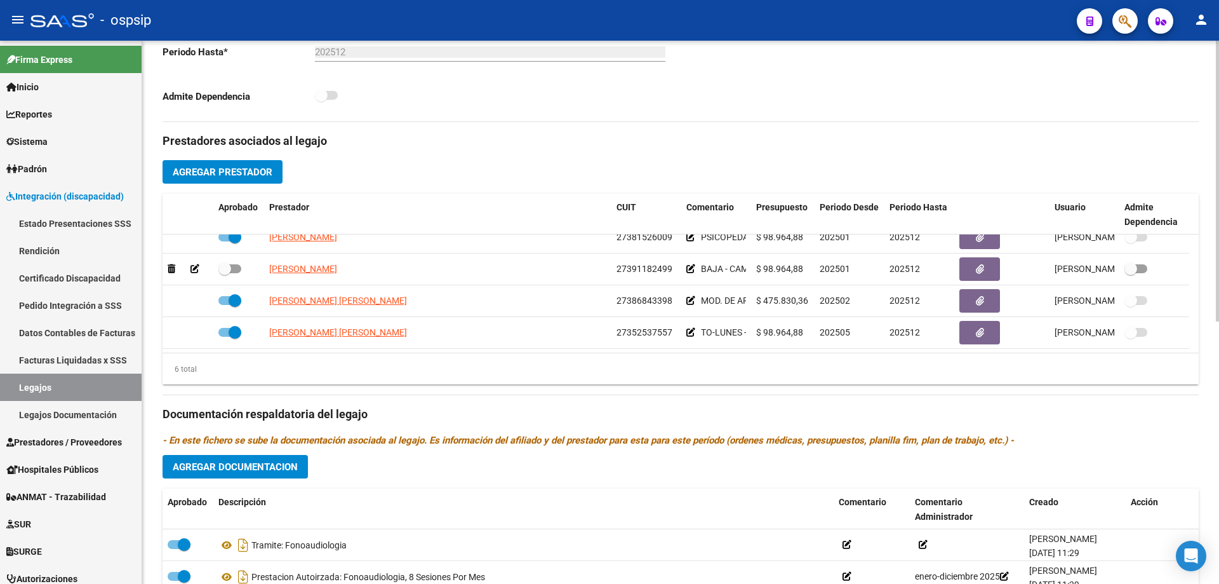
scroll to position [508, 0]
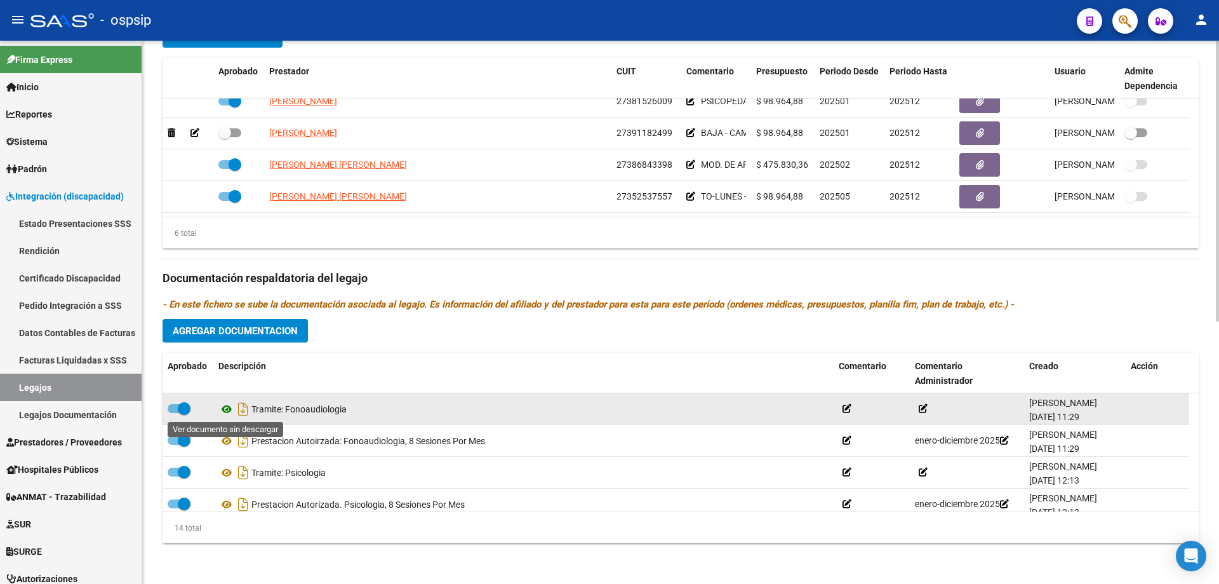
click at [228, 406] on icon at bounding box center [226, 408] width 17 height 15
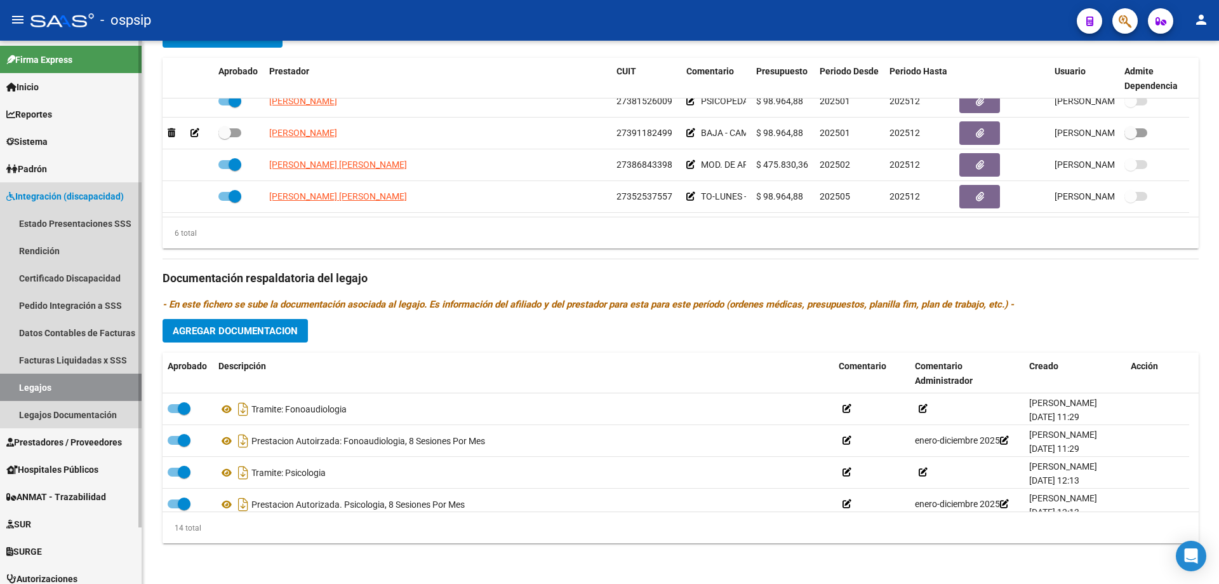
drag, startPoint x: 27, startPoint y: 393, endPoint x: 59, endPoint y: 379, distance: 35.3
click at [29, 393] on link "Legajos" at bounding box center [71, 386] width 142 height 27
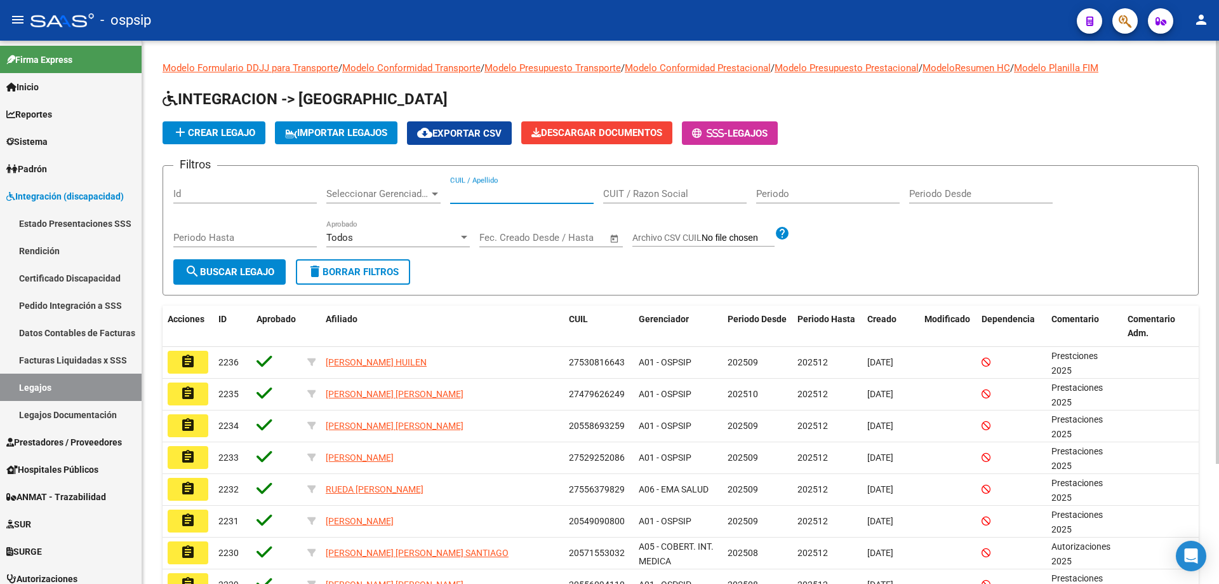
click at [467, 190] on input "CUIL / Apellido" at bounding box center [522, 193] width 144 height 11
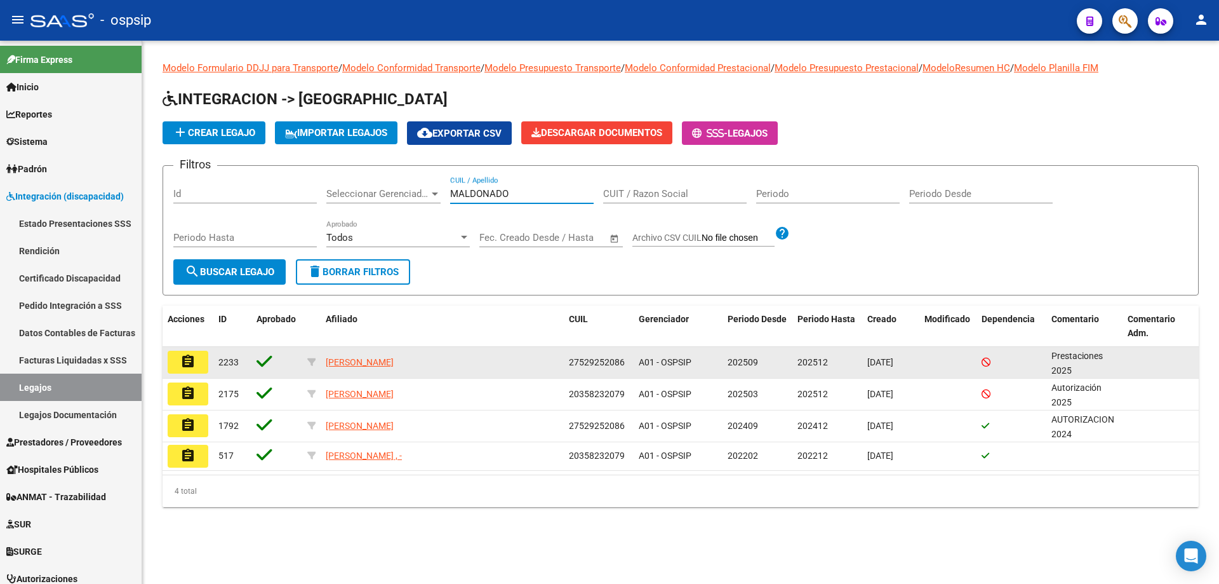
type input "MALDONADO"
click at [197, 362] on button "assignment" at bounding box center [188, 362] width 41 height 23
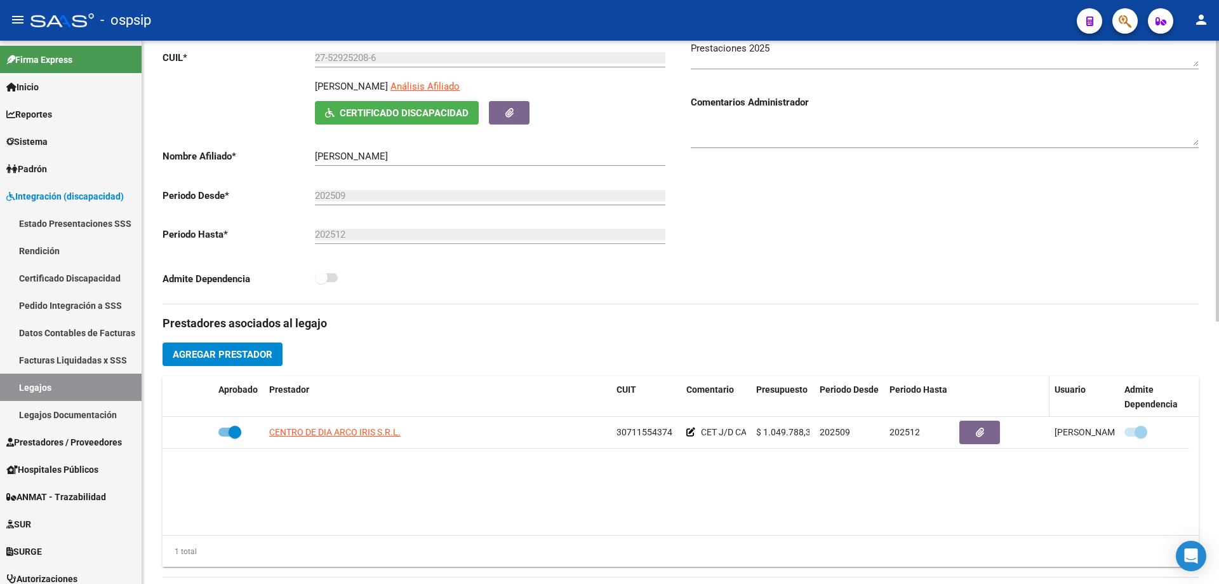
scroll to position [190, 0]
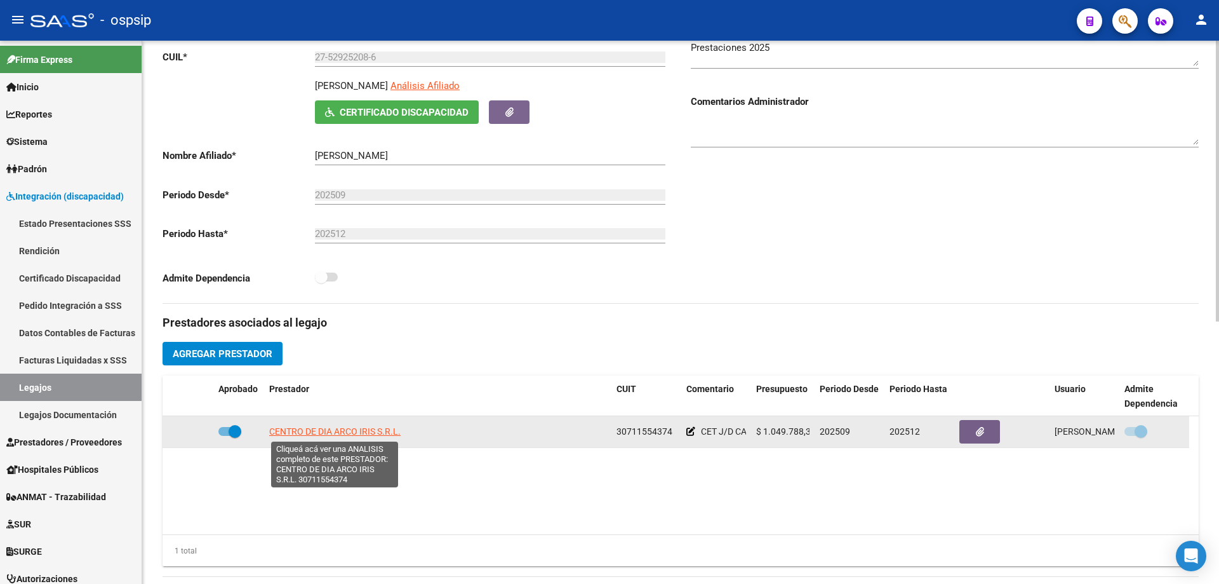
click at [364, 431] on span "CENTRO DE DIA ARCO IRIS S.R.L." at bounding box center [334, 431] width 131 height 10
type textarea "30711554374"
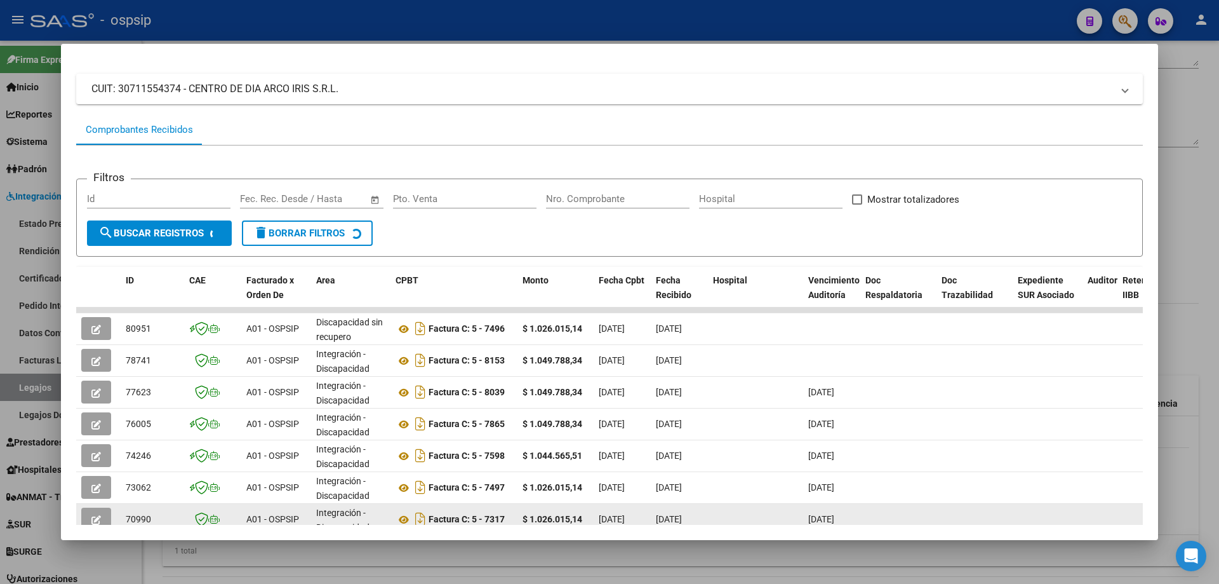
scroll to position [246, 0]
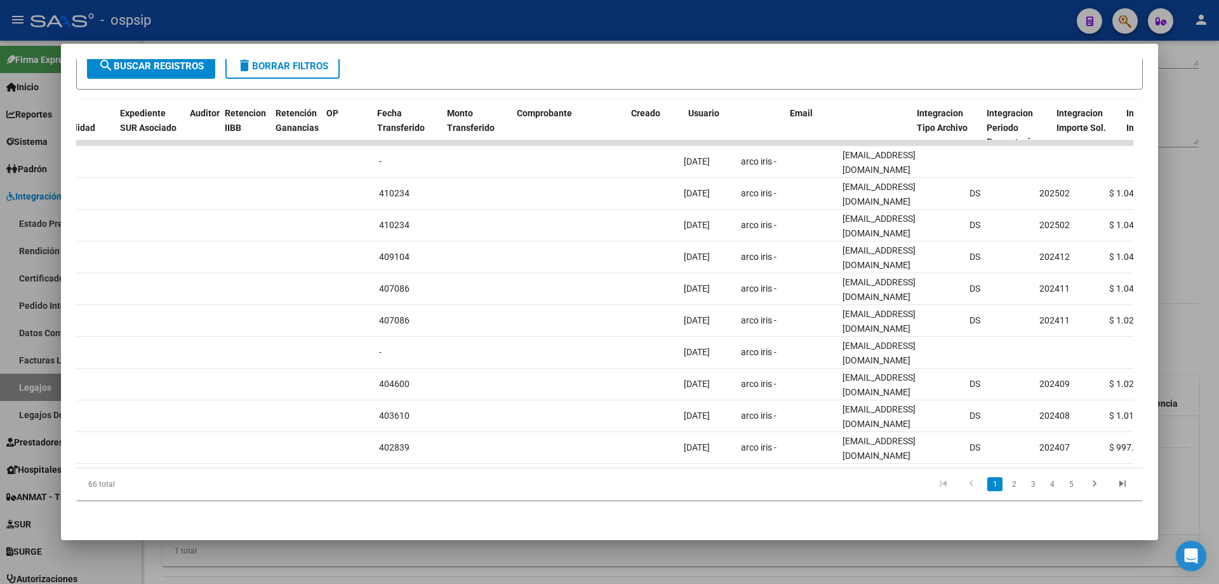
drag, startPoint x: 427, startPoint y: 458, endPoint x: 773, endPoint y: 486, distance: 347.2
click at [772, 489] on div "ID CAE Facturado x Orden De Area CPBT Monto Fecha Cpbt Fecha Recibido Hospital …" at bounding box center [609, 300] width 1067 height 401
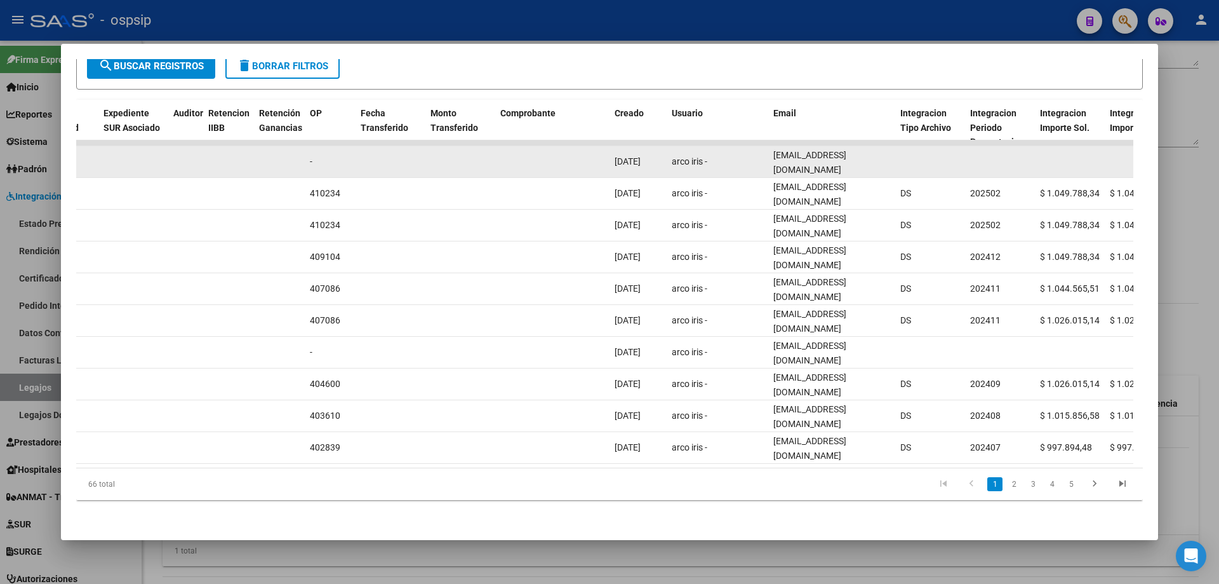
scroll to position [0, 32]
drag, startPoint x: 782, startPoint y: 150, endPoint x: 900, endPoint y: 159, distance: 118.4
click at [900, 159] on div "80951 A01 - OSPSIP Discapacidad sin recupero Factura C: 5 - 7496 $ 1.026.015,14…" at bounding box center [533, 162] width 2743 height 32
click at [846, 151] on span "administracion@grupoarcoiris.com.ar" at bounding box center [809, 162] width 73 height 25
drag, startPoint x: 858, startPoint y: 154, endPoint x: 758, endPoint y: 163, distance: 100.1
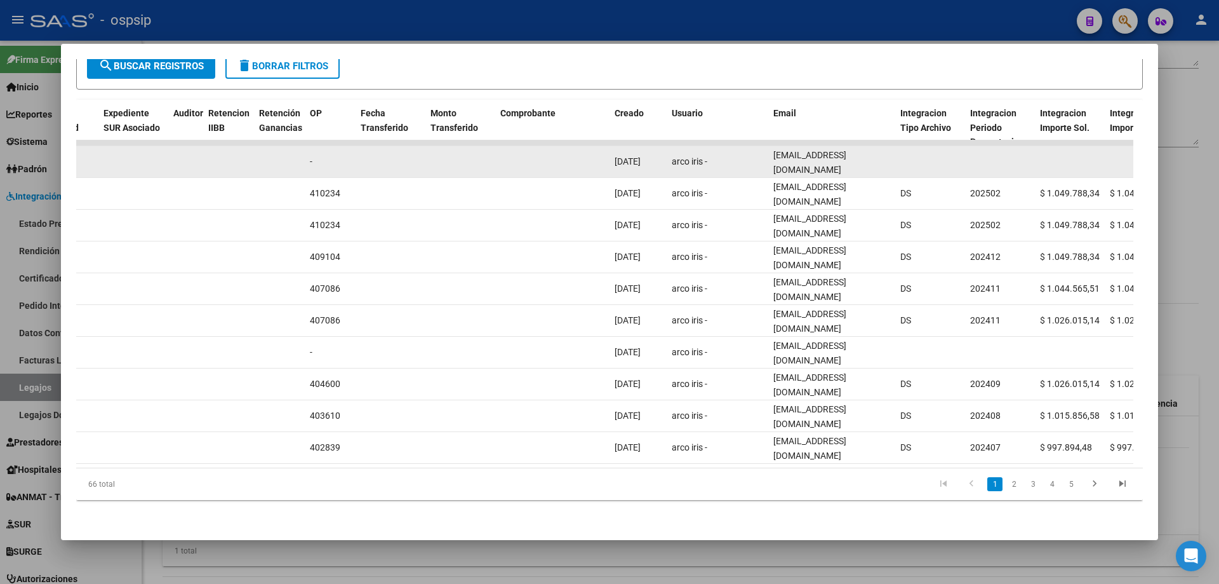
click at [758, 163] on datatable-body-cell "arco iris -" at bounding box center [718, 161] width 102 height 31
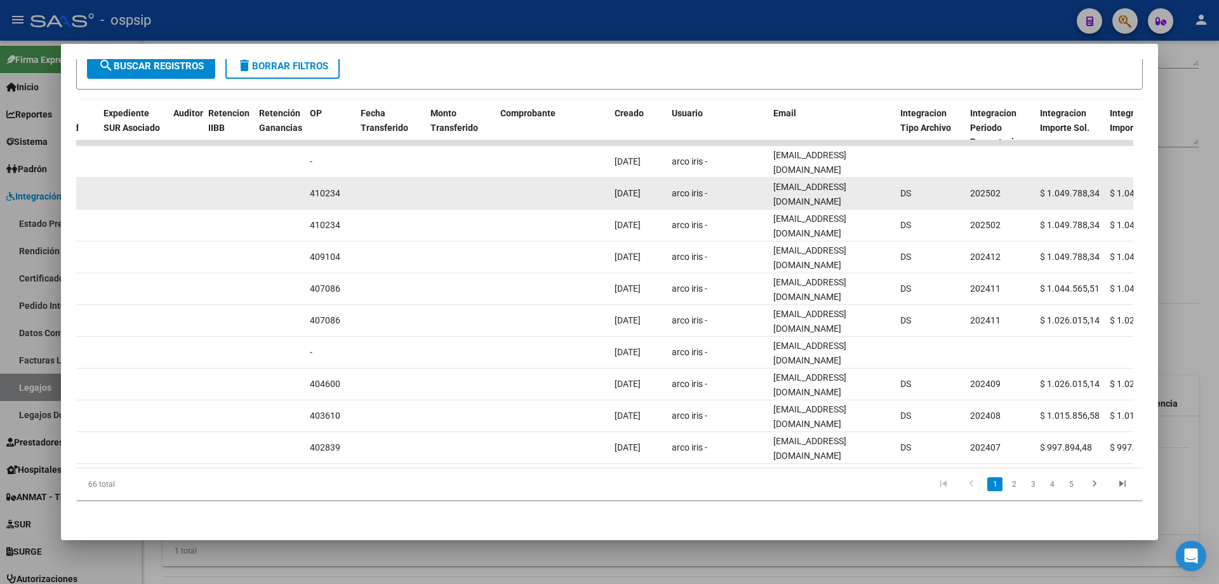
drag, startPoint x: 792, startPoint y: 184, endPoint x: 907, endPoint y: 187, distance: 115.0
click at [907, 187] on div "78741 A01 - OSPSIP Integración - Discapacidad Factura C: 5 - 8153 $ 1.049.788,3…" at bounding box center [533, 194] width 2743 height 32
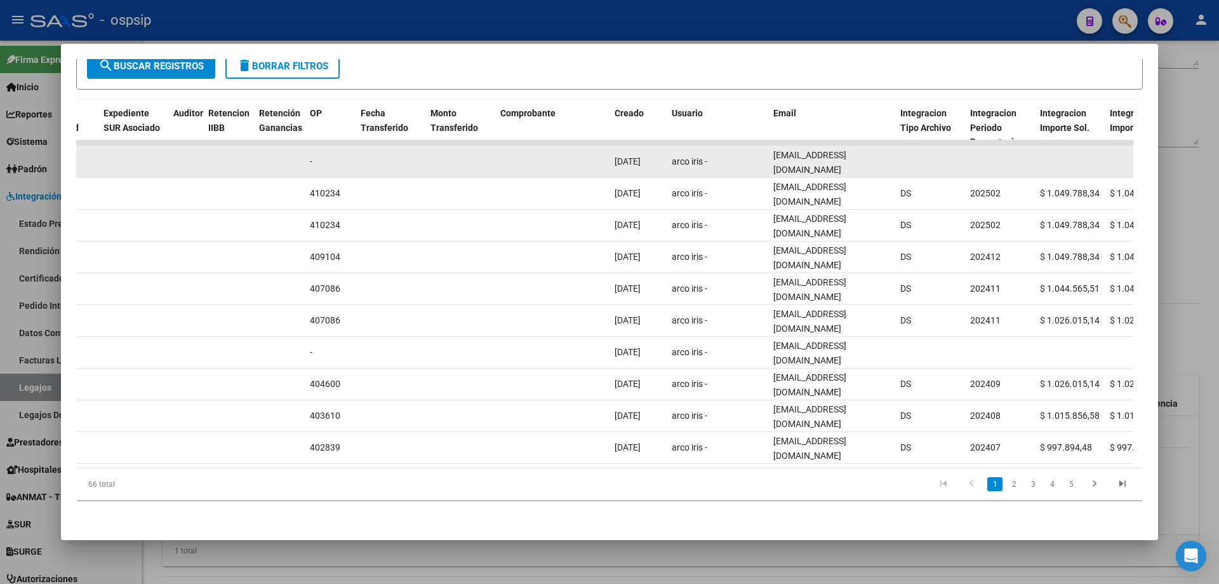
click at [917, 149] on datatable-body-cell at bounding box center [930, 161] width 70 height 31
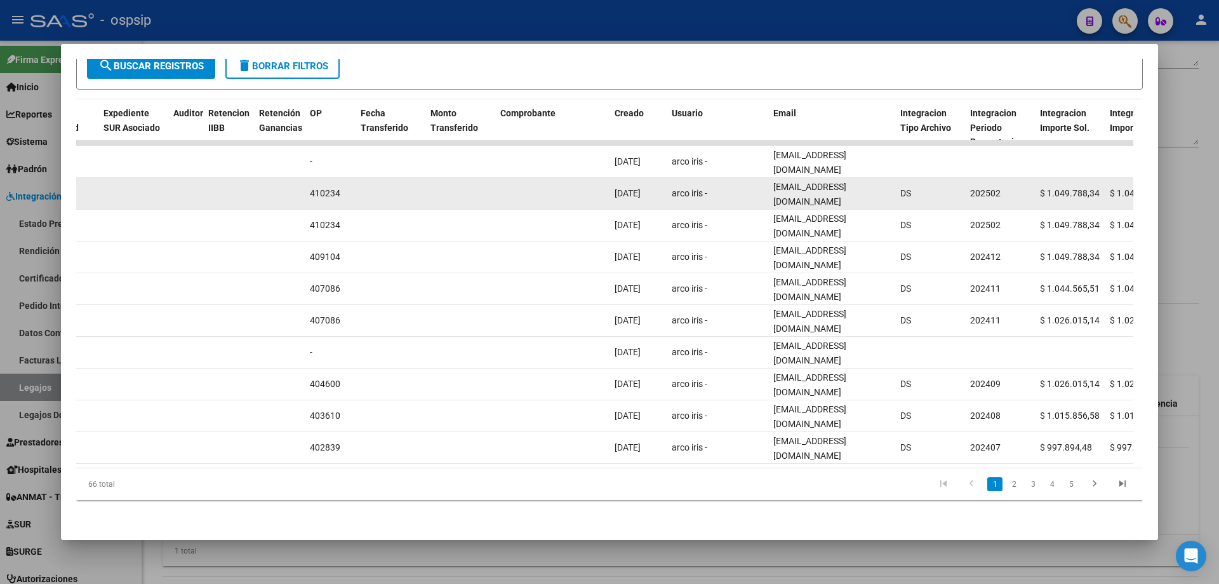
click at [766, 184] on datatable-body-cell "arco iris -" at bounding box center [718, 193] width 102 height 31
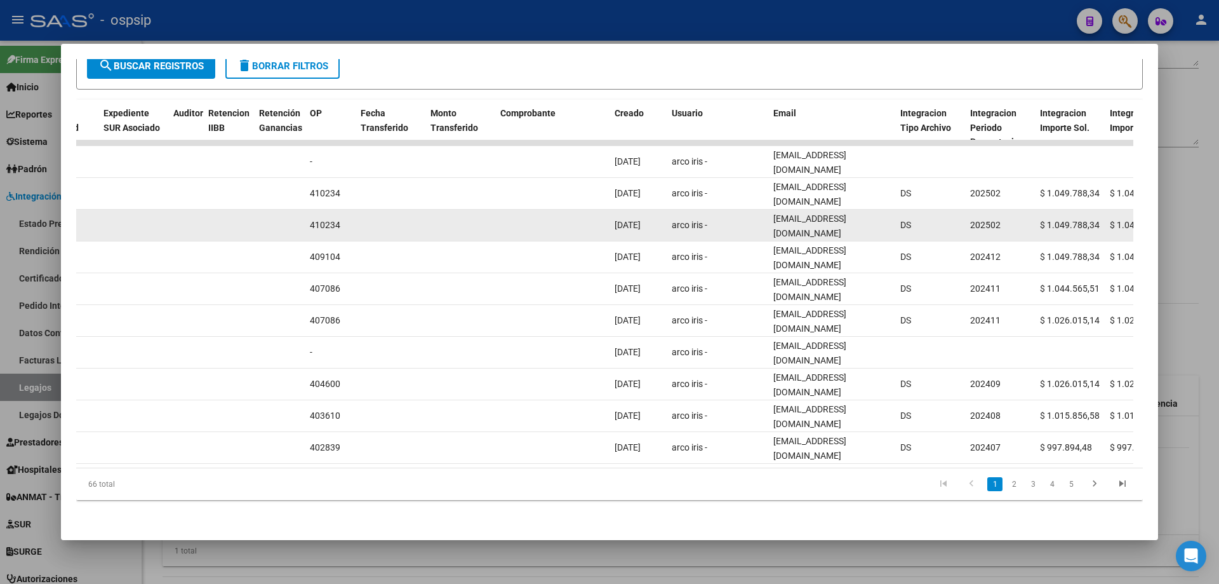
drag, startPoint x: 787, startPoint y: 215, endPoint x: 867, endPoint y: 213, distance: 80.0
click at [892, 215] on datatable-body-cell "administracion@grupoarcoiris.com.ar" at bounding box center [831, 225] width 127 height 31
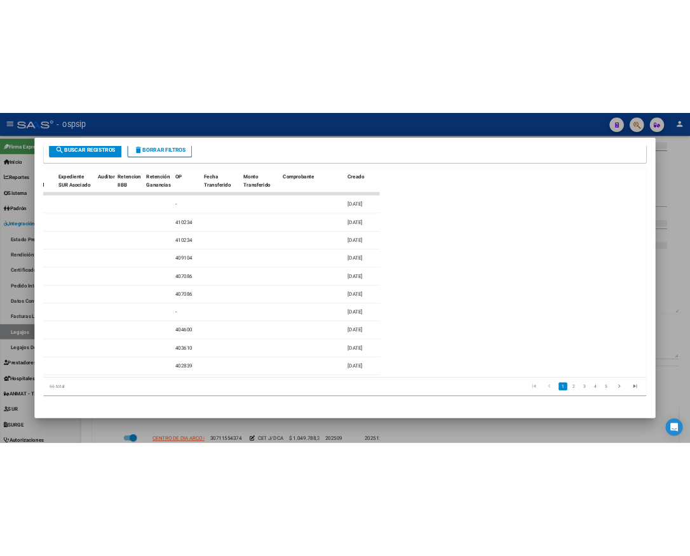
scroll to position [194, 0]
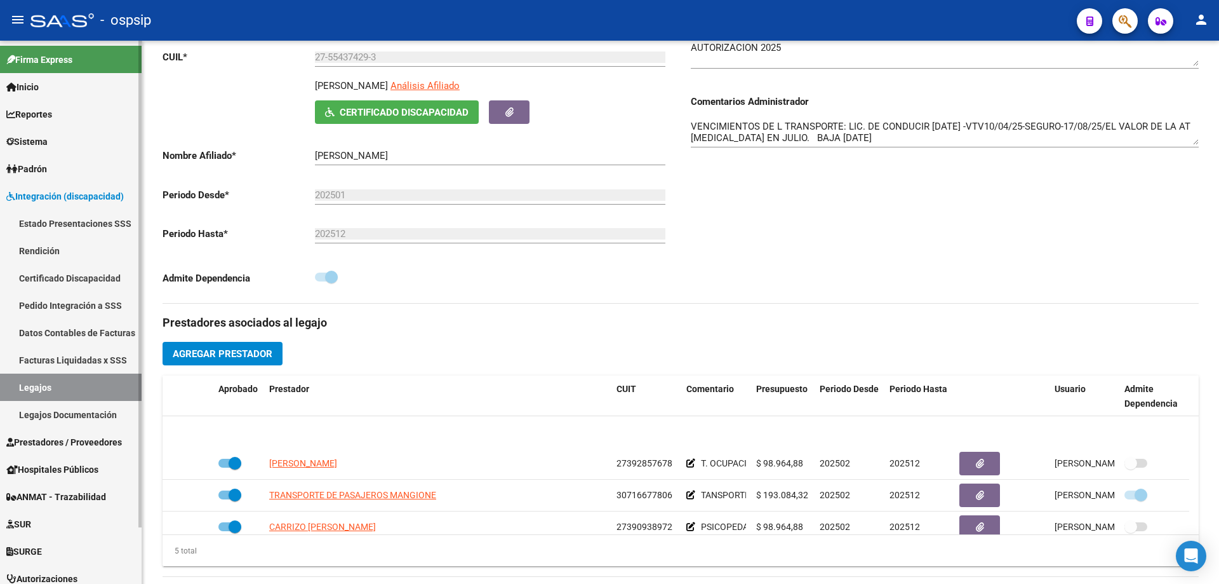
scroll to position [44, 0]
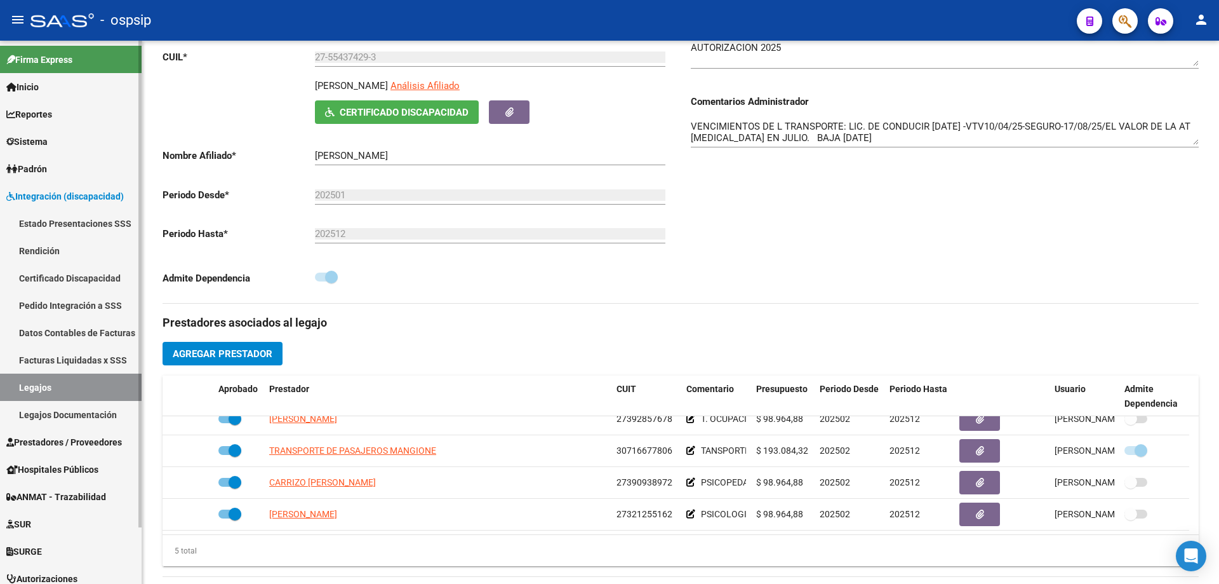
click at [51, 389] on link "Legajos" at bounding box center [71, 386] width 142 height 27
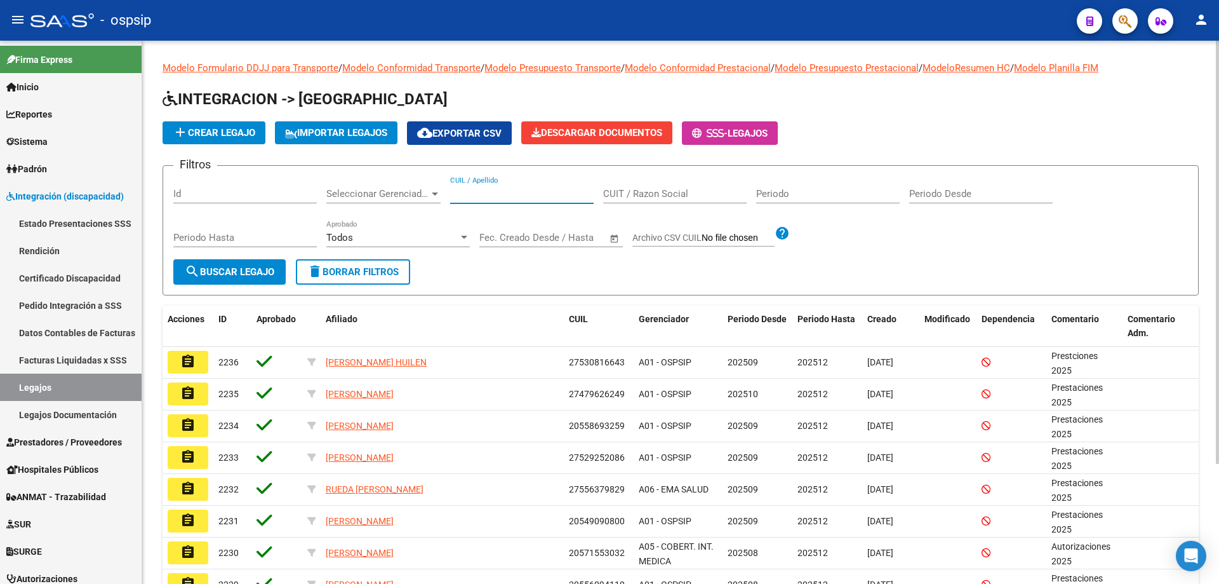
click at [475, 189] on input "CUIL / Apellido" at bounding box center [522, 193] width 144 height 11
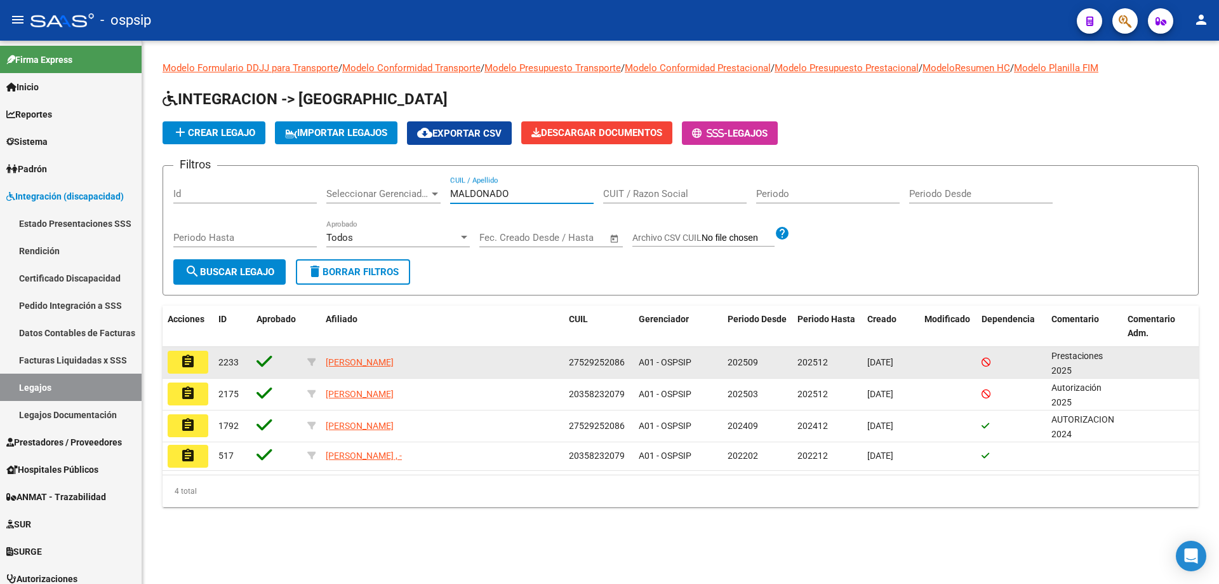
type input "MALDONADO"
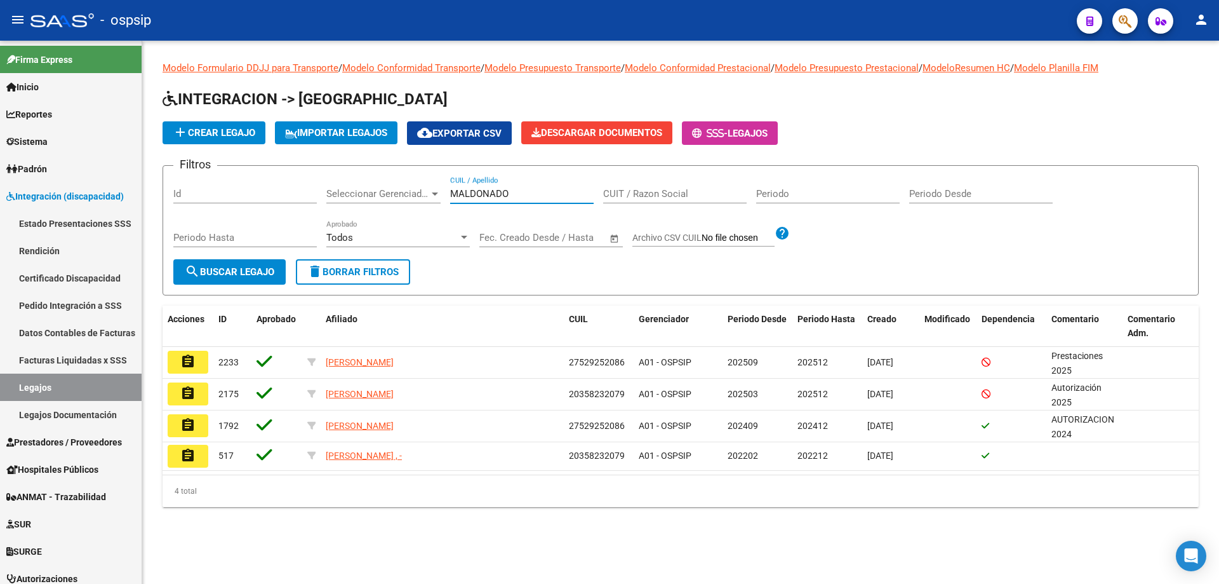
click at [197, 364] on button "assignment" at bounding box center [188, 362] width 41 height 23
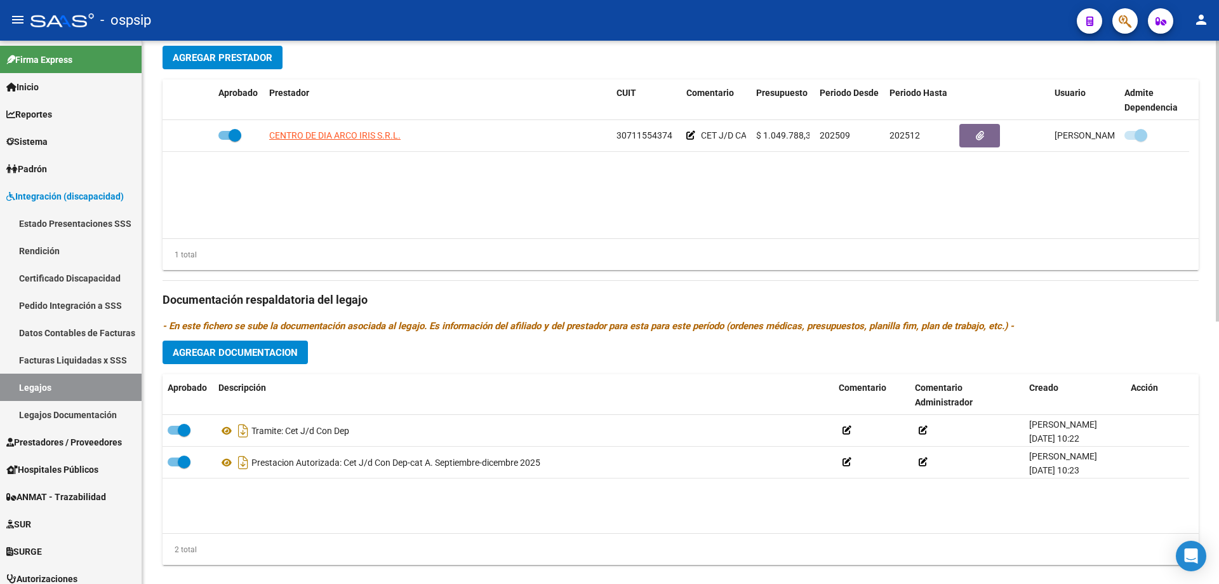
scroll to position [508, 0]
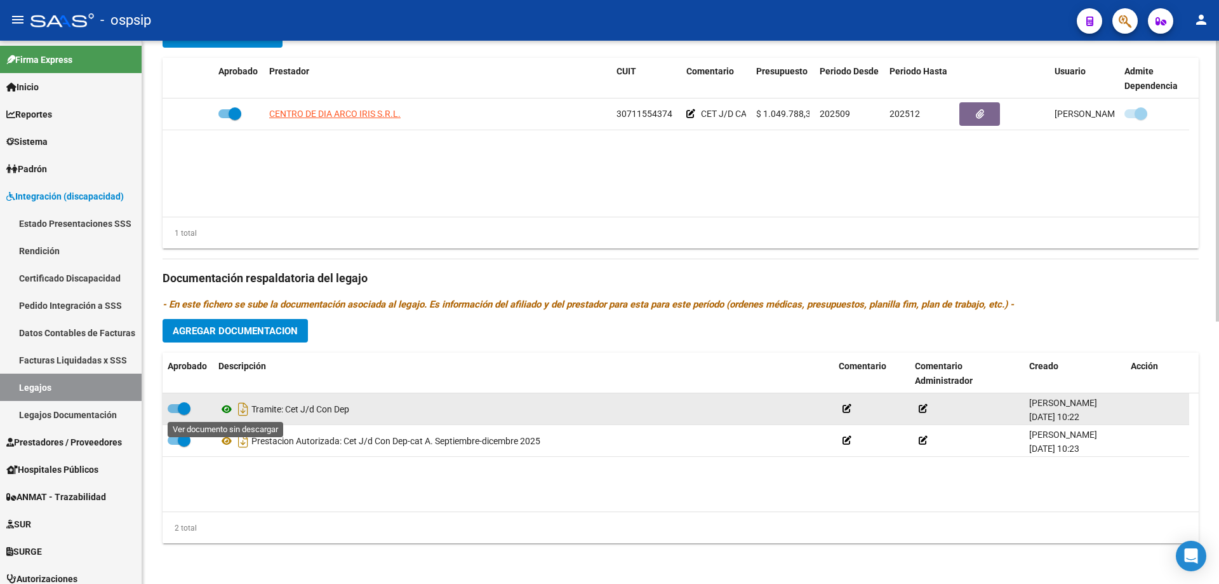
click at [226, 411] on icon at bounding box center [226, 408] width 17 height 15
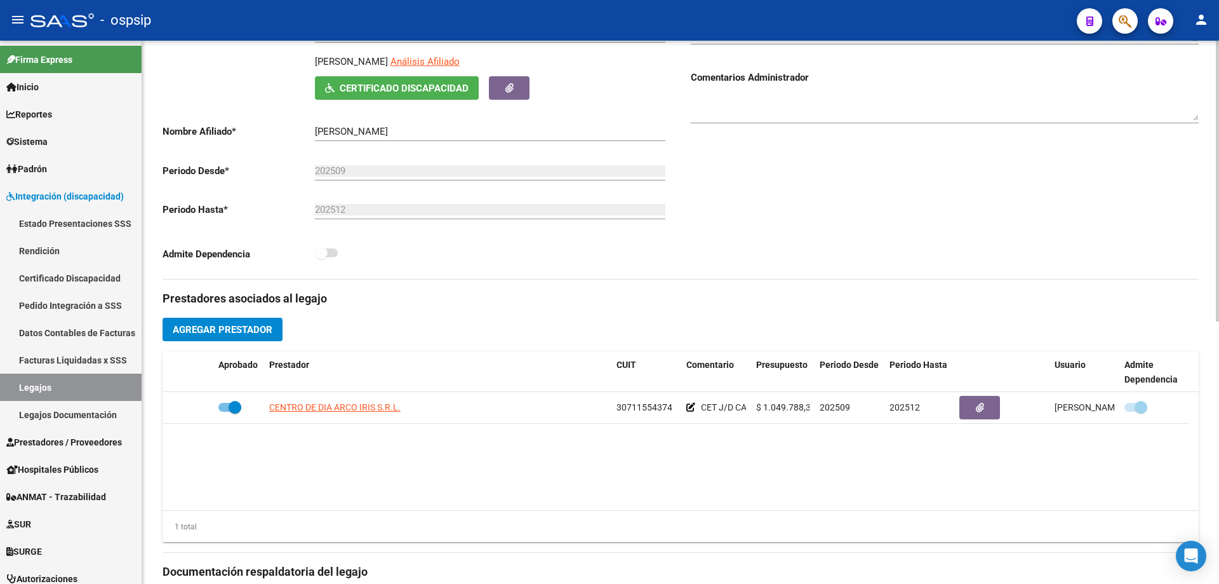
scroll to position [190, 0]
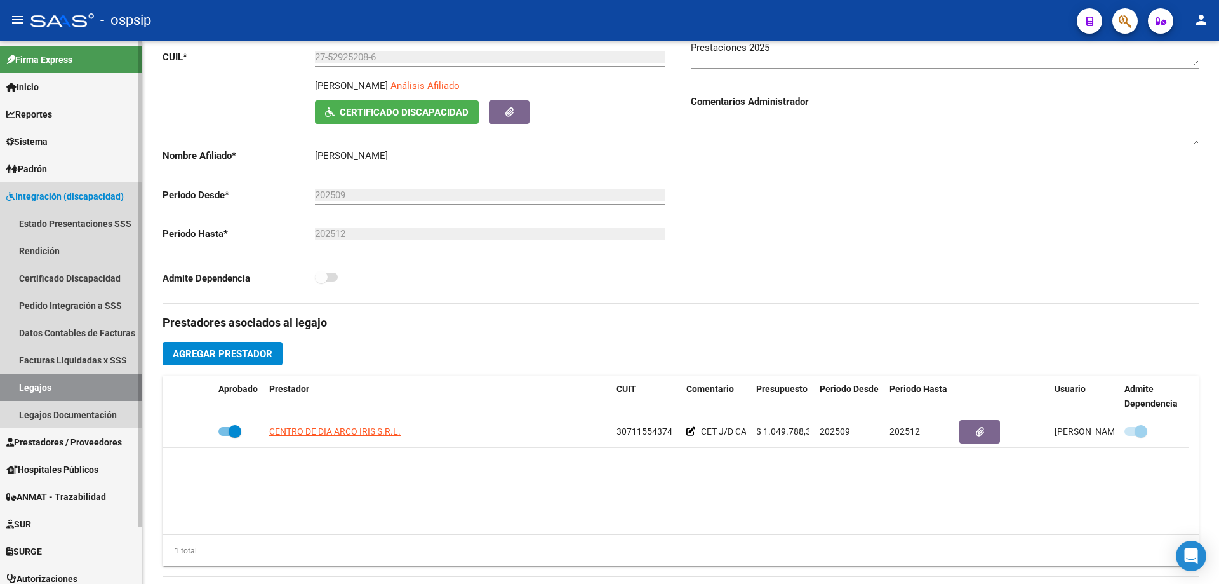
click at [29, 388] on link "Legajos" at bounding box center [71, 386] width 142 height 27
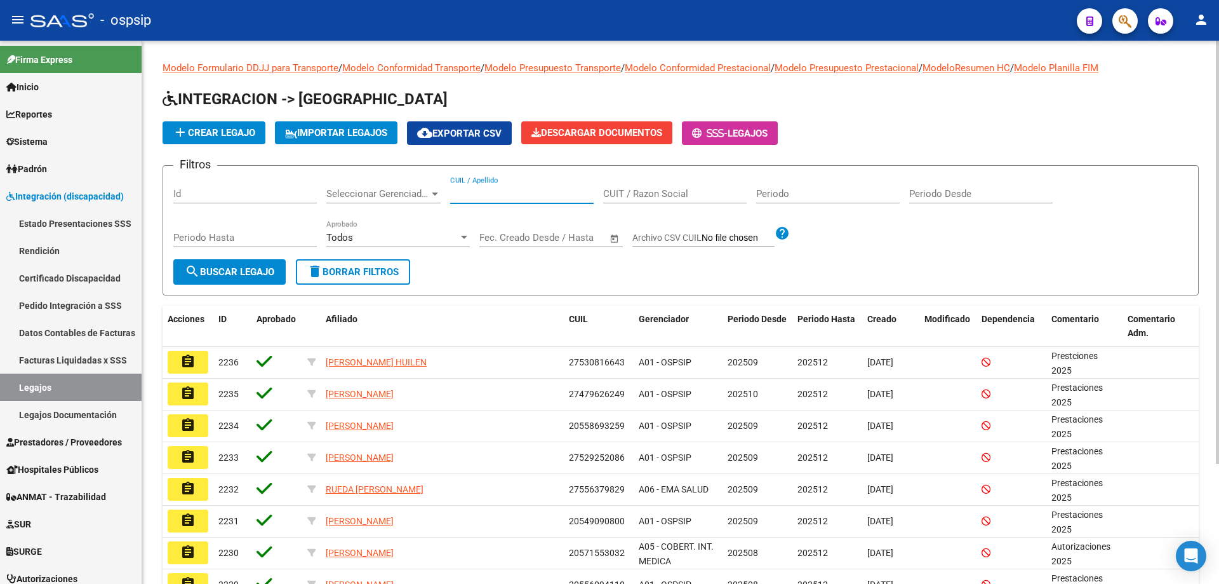
click at [457, 190] on input "CUIL / Apellido" at bounding box center [522, 193] width 144 height 11
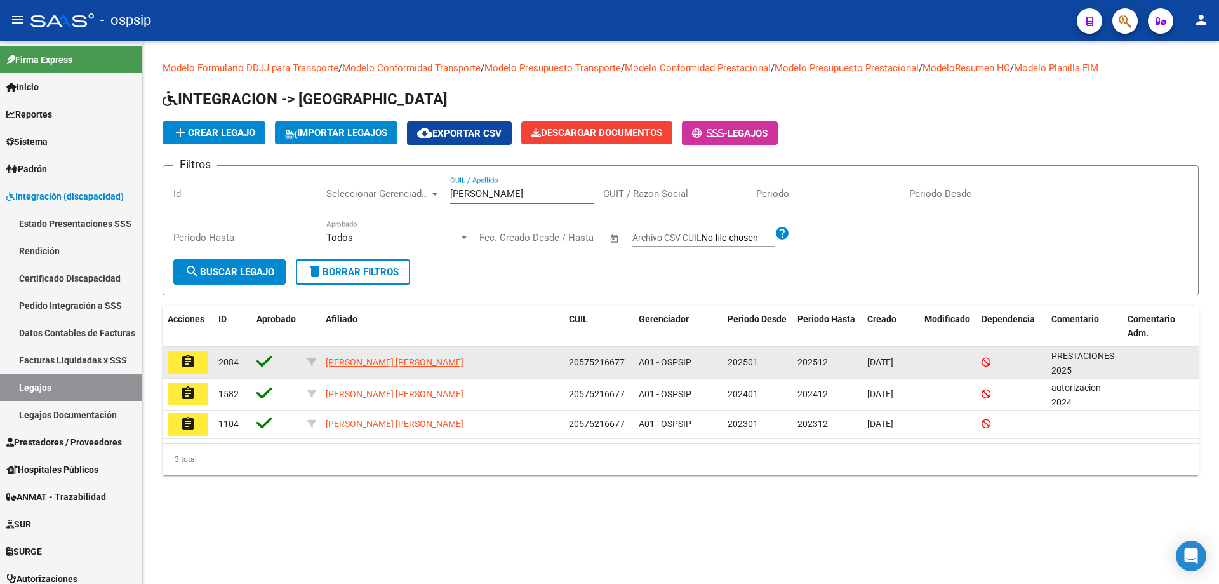
type input "MARTINEZ ROMERO"
click at [188, 360] on mat-icon "assignment" at bounding box center [187, 361] width 15 height 15
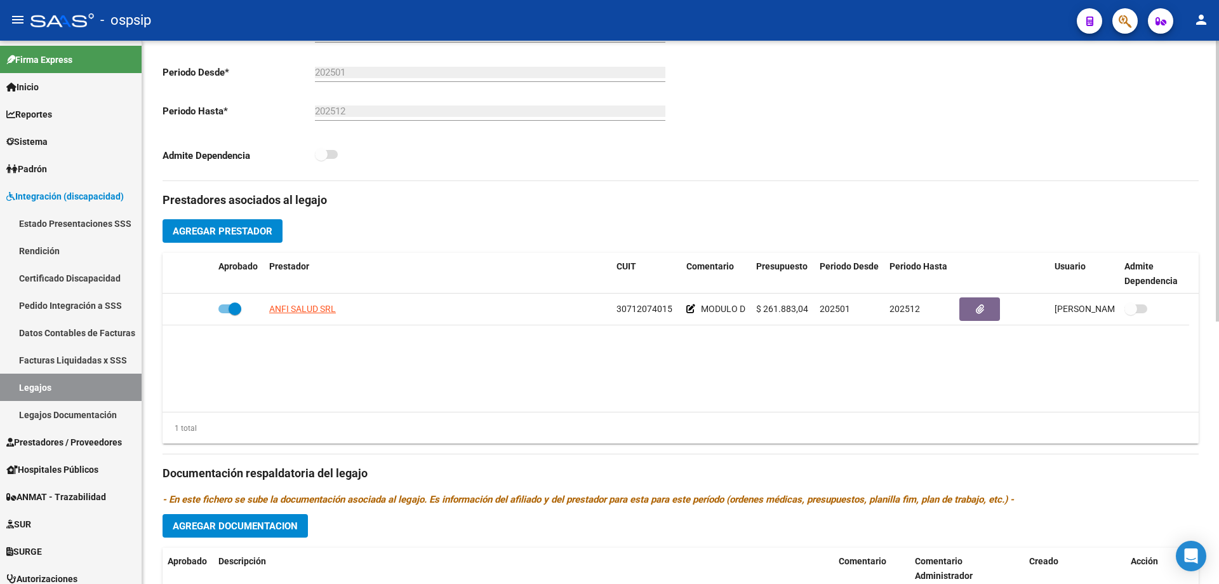
scroll to position [444, 0]
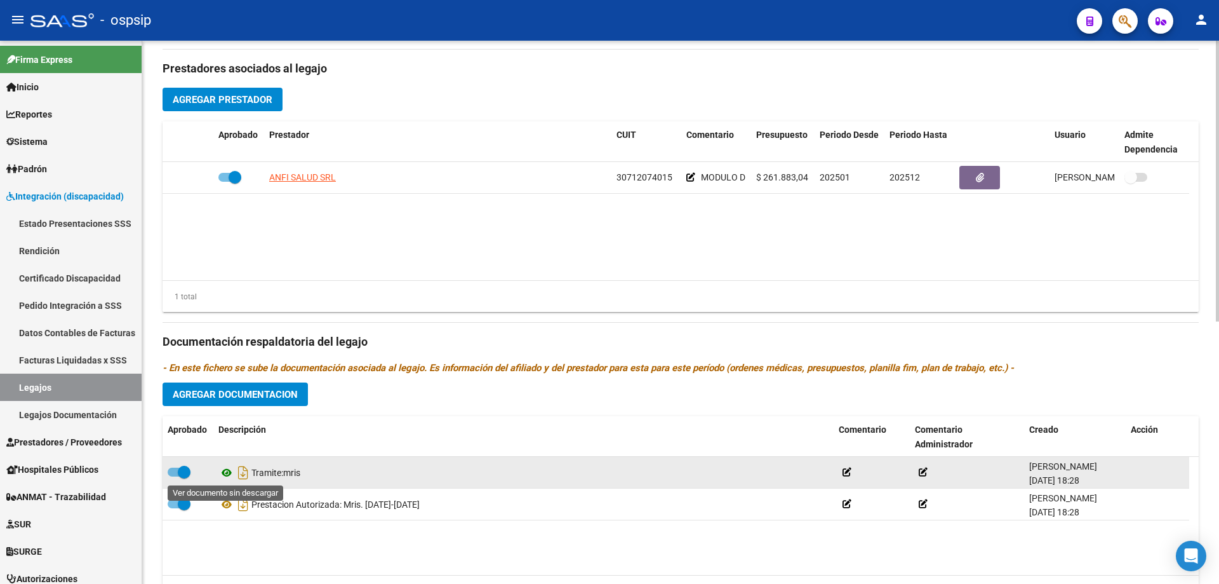
click at [221, 472] on icon at bounding box center [226, 472] width 17 height 15
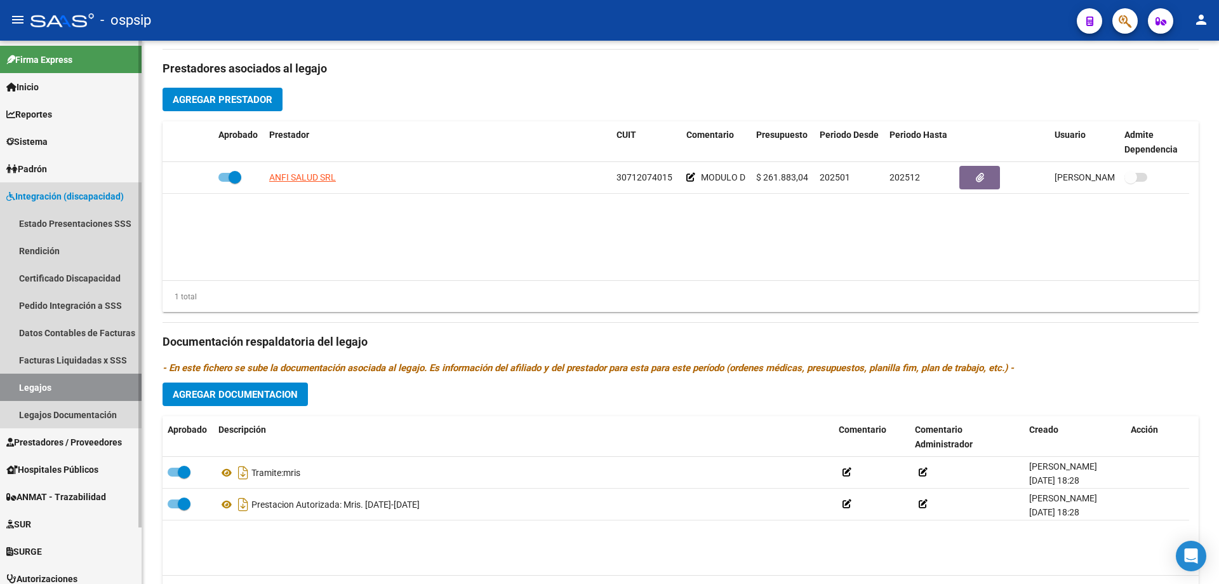
drag, startPoint x: 38, startPoint y: 387, endPoint x: 136, endPoint y: 341, distance: 107.9
click at [40, 385] on link "Legajos" at bounding box center [71, 386] width 142 height 27
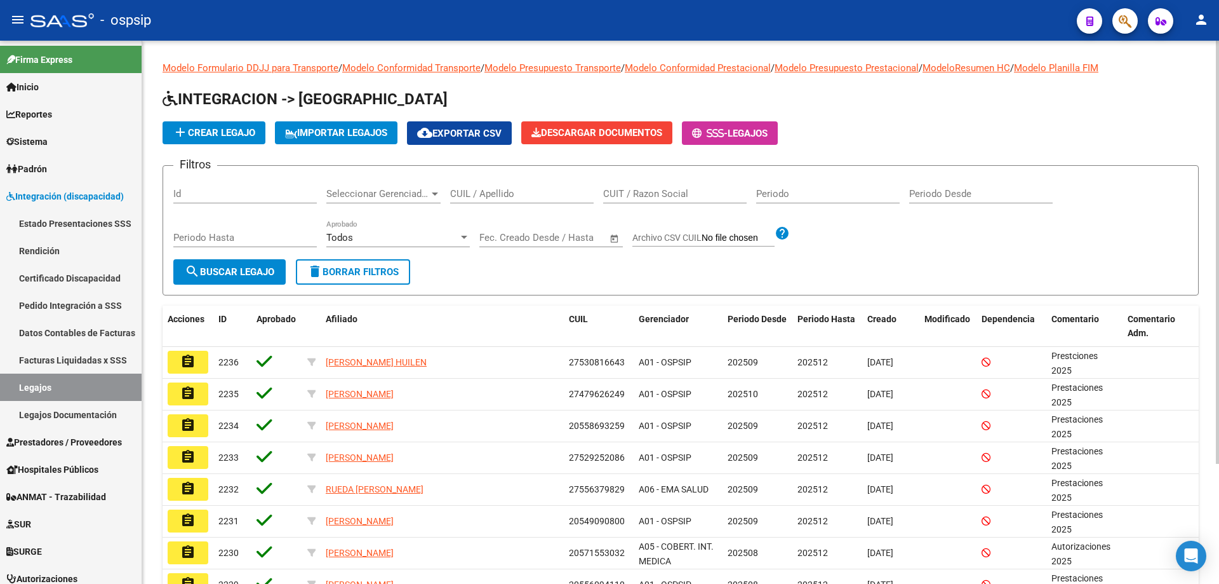
click at [488, 194] on input "CUIL / Apellido" at bounding box center [522, 193] width 144 height 11
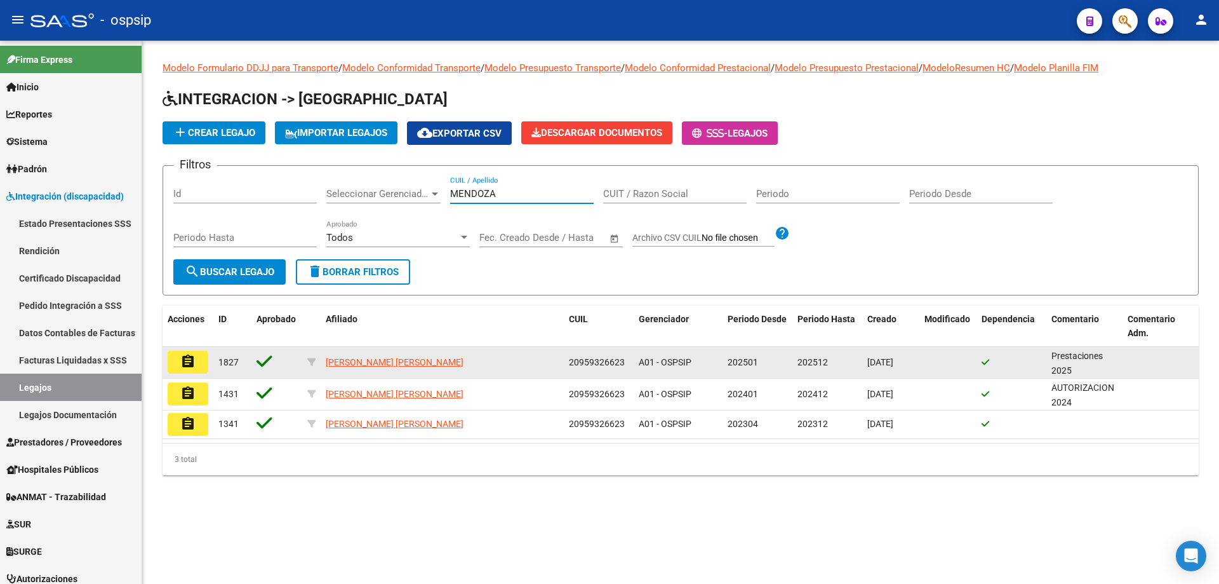
type input "MENDOZA"
click at [179, 361] on button "assignment" at bounding box center [188, 362] width 41 height 23
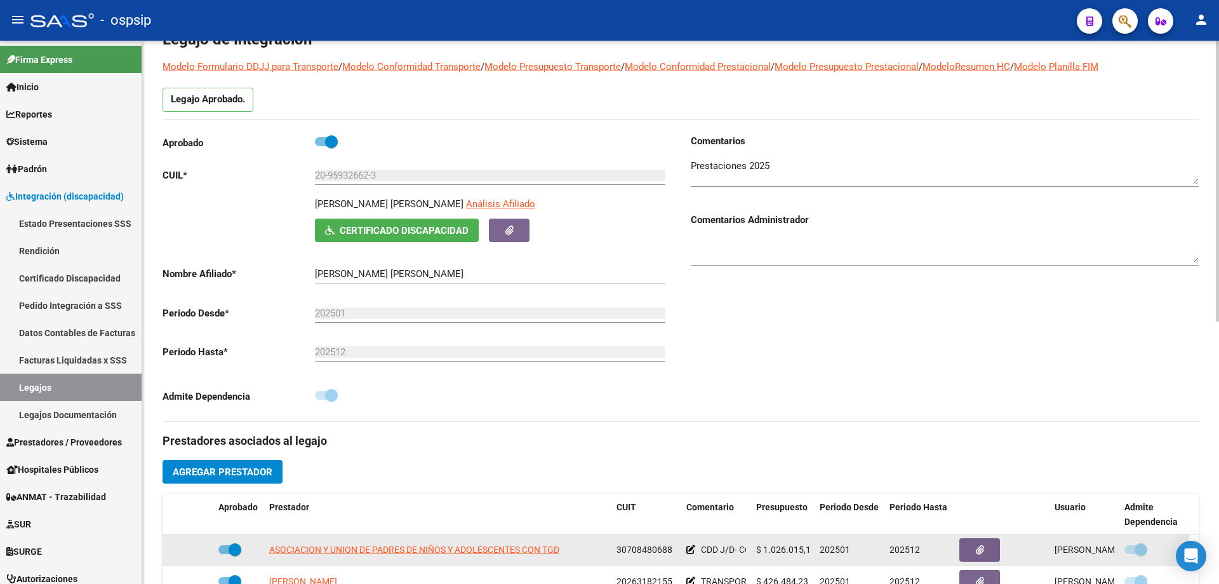
scroll to position [190, 0]
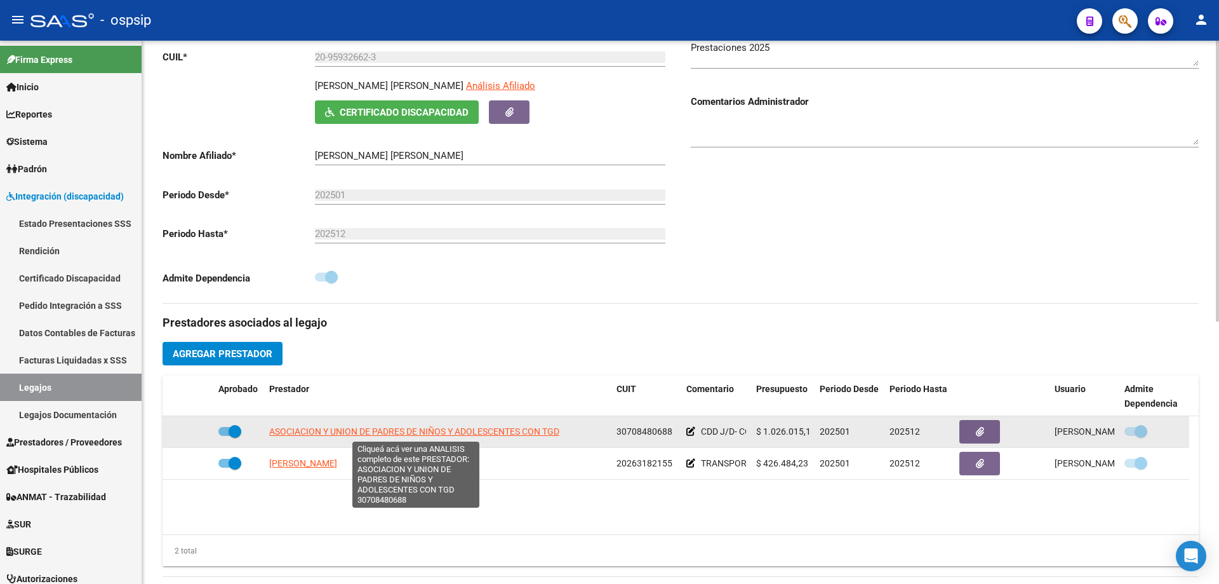
click at [436, 429] on span "ASOCIACION Y UNION DE PADRES DE NIÑOS Y ADOLESCENTES CON TGD" at bounding box center [414, 431] width 290 height 10
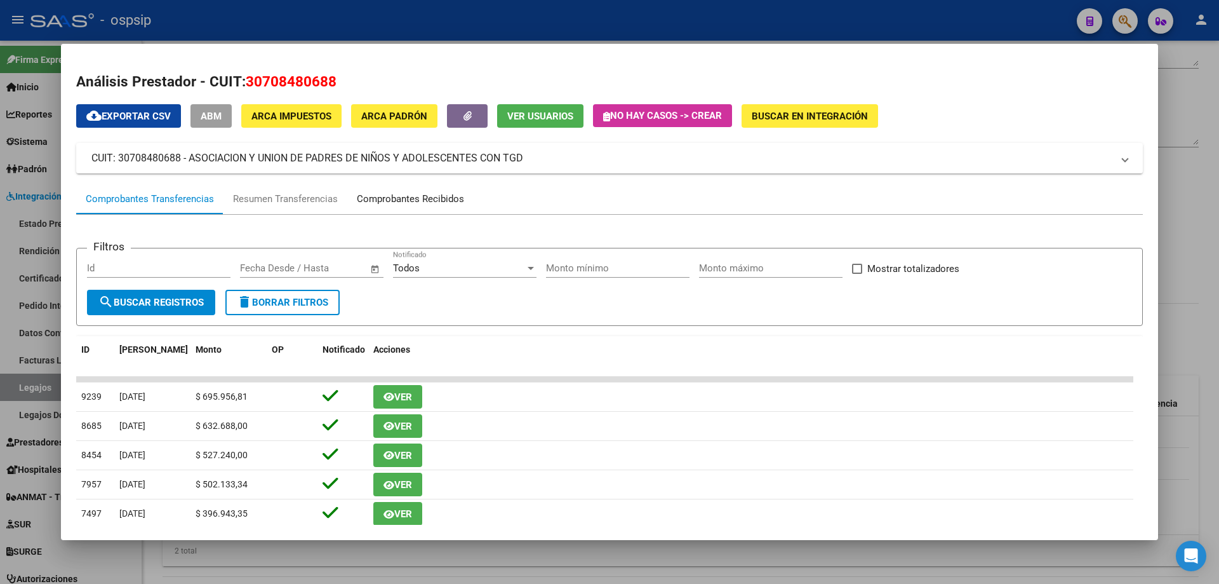
click at [434, 202] on div "Comprobantes Recibidos" at bounding box center [410, 199] width 107 height 15
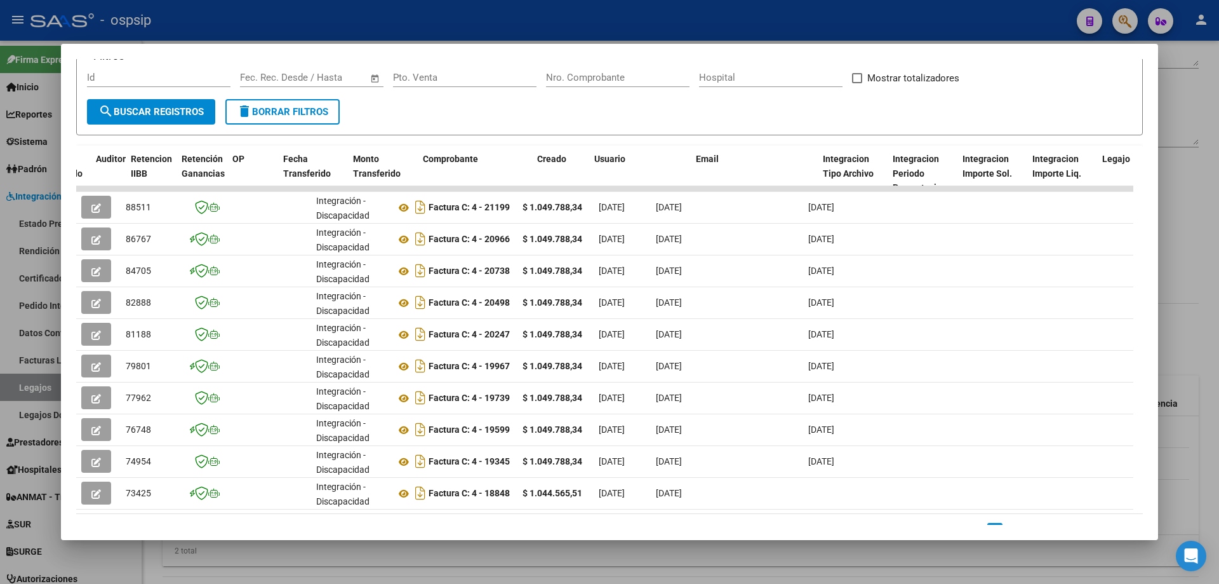
scroll to position [0, 1422]
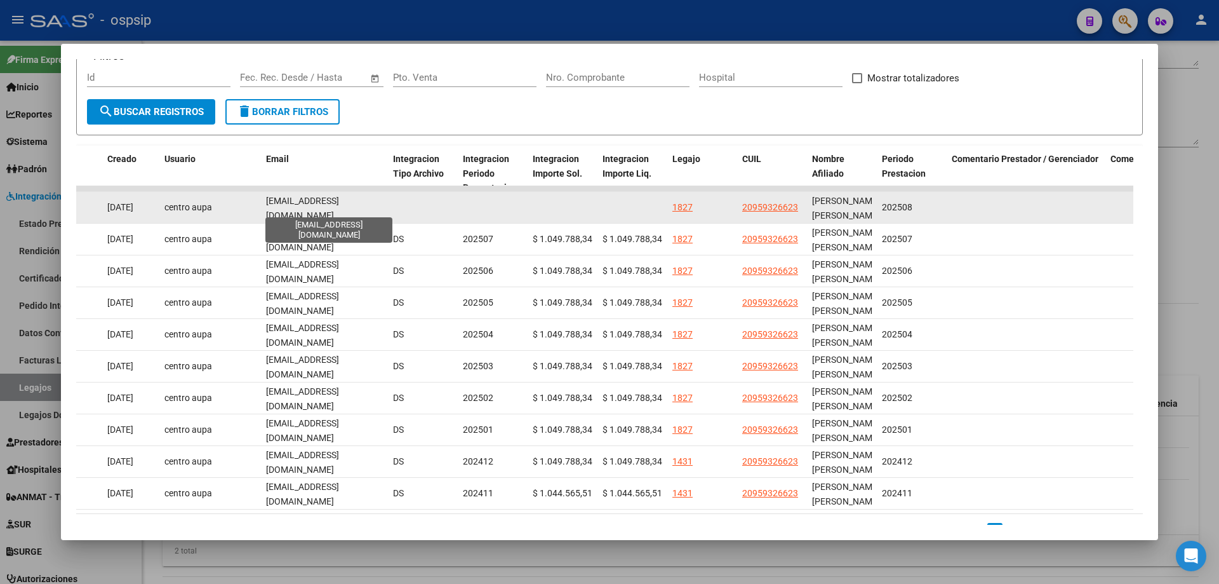
drag, startPoint x: 260, startPoint y: 200, endPoint x: 382, endPoint y: 209, distance: 122.2
click at [382, 209] on div "88511 Integración - Discapacidad Factura C: 4 - 21199 $ 1.049.788,34 01/09/2025…" at bounding box center [26, 208] width 2743 height 32
copy div "mariabelen.aupa@gmail.com"
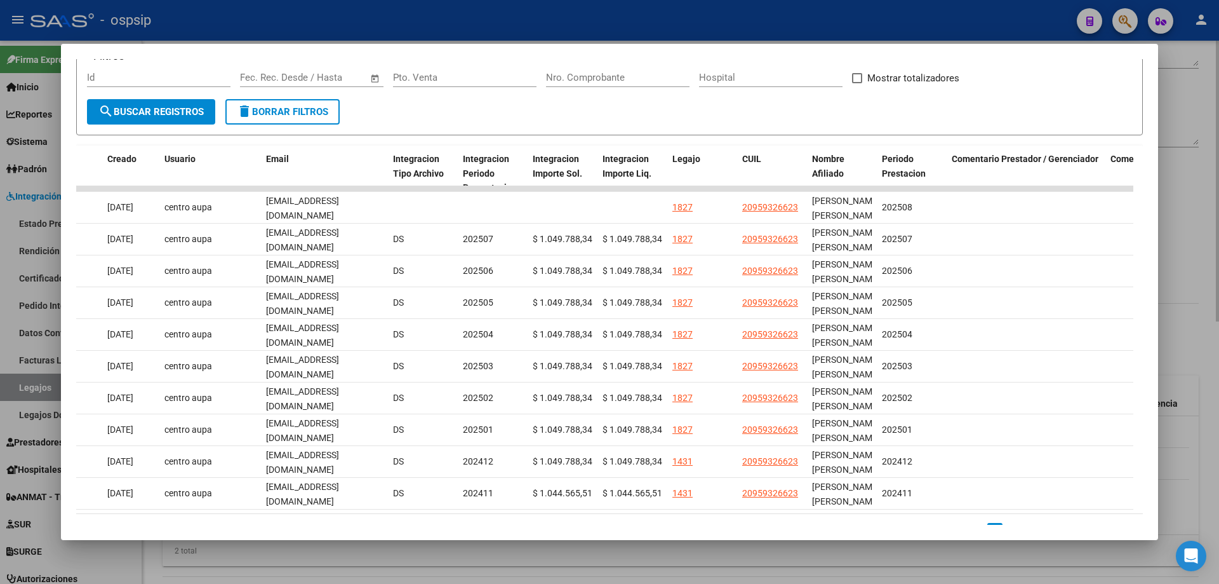
click at [1203, 230] on div at bounding box center [609, 292] width 1219 height 584
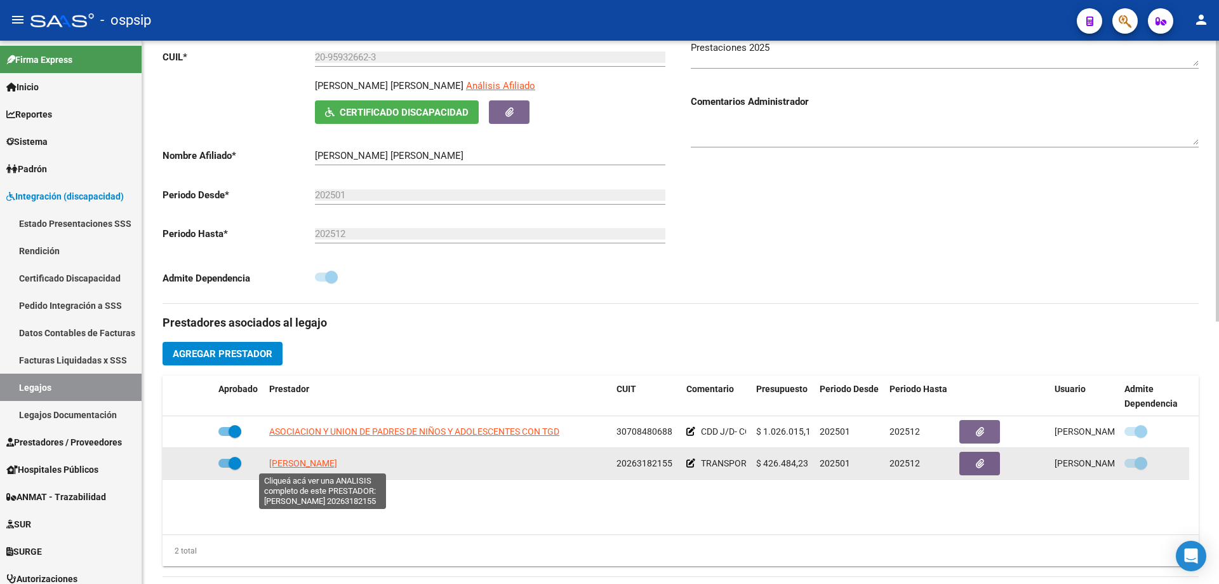
click at [328, 466] on span "AMARO LEONARDO DIEGO" at bounding box center [303, 463] width 68 height 10
type textarea "20263182155"
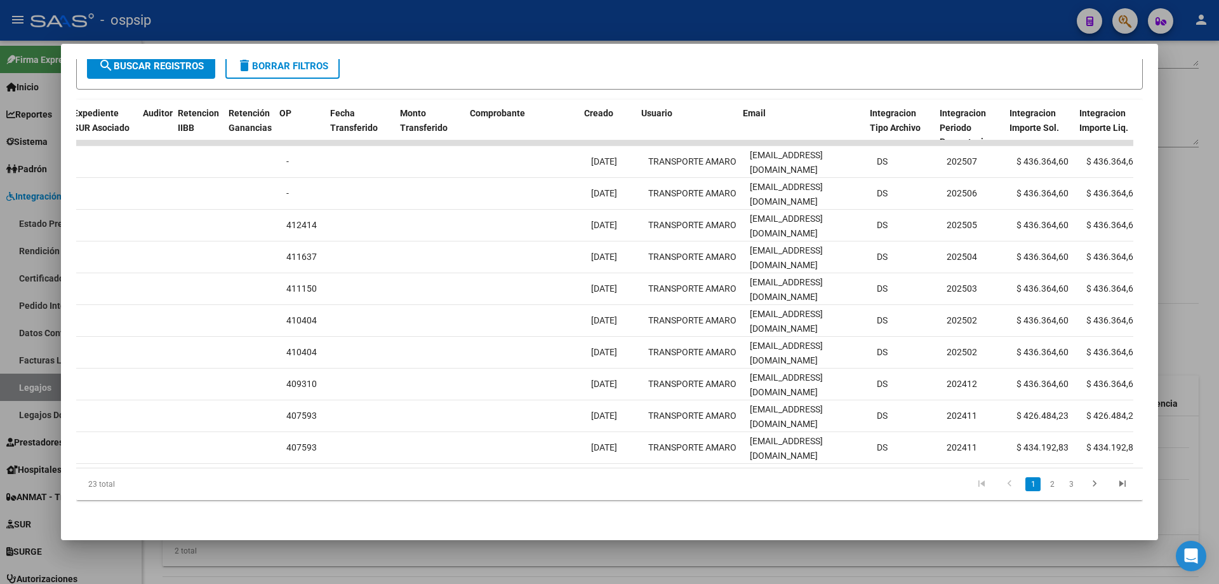
scroll to position [0, 1043]
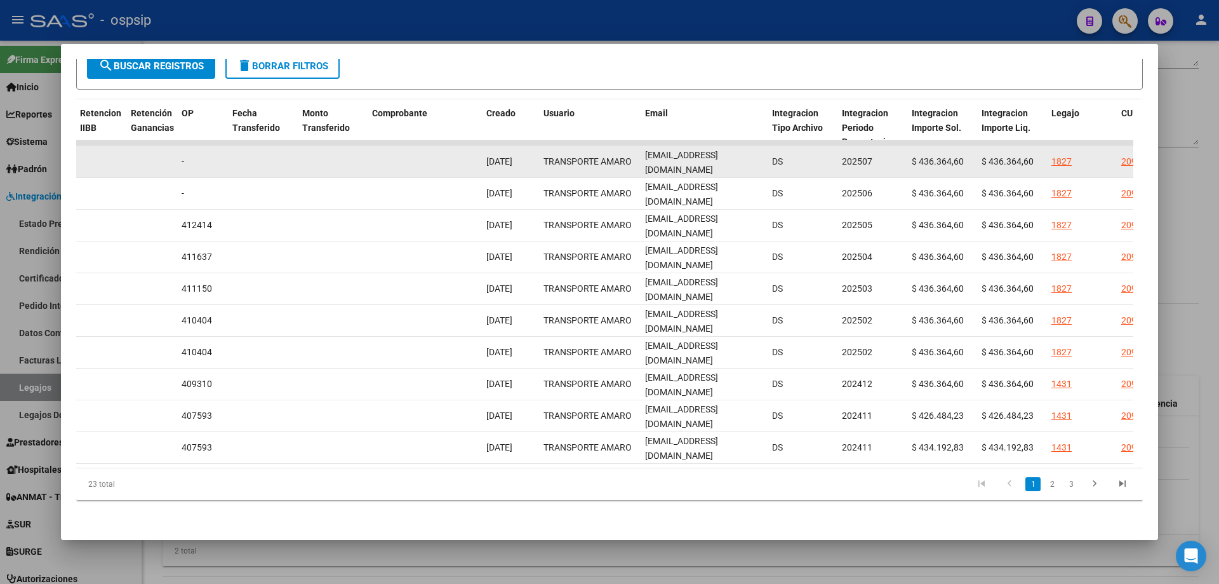
drag, startPoint x: 643, startPoint y: 151, endPoint x: 732, endPoint y: 150, distance: 88.9
click at [744, 153] on datatable-body-cell "cerati2001@gmail.com" at bounding box center [703, 161] width 127 height 31
copy span "cerati2001@gmail.com"
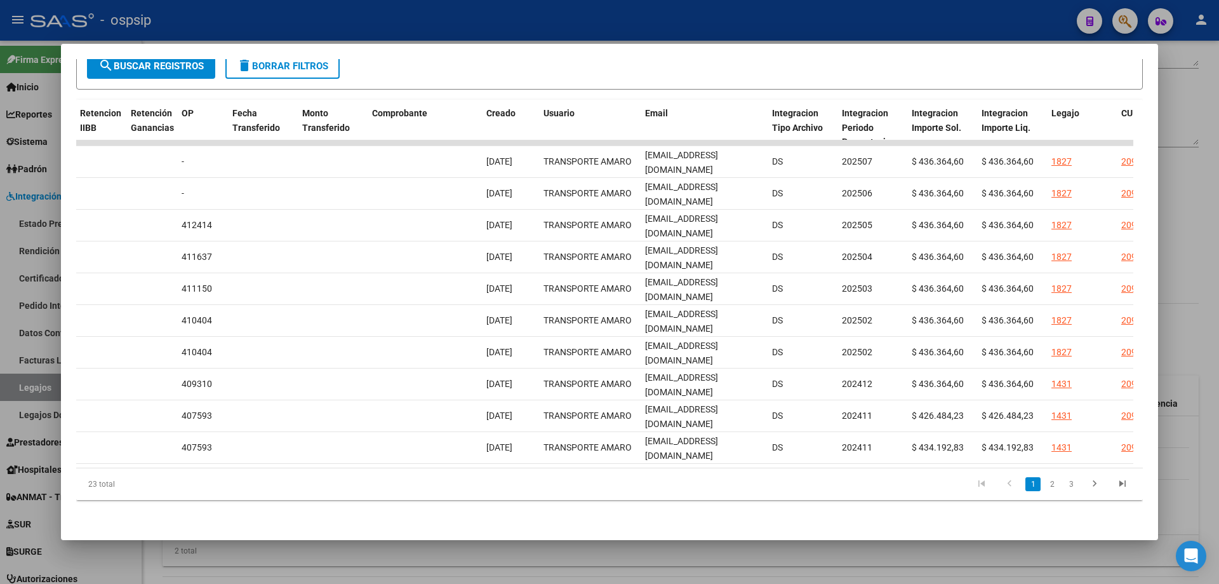
click at [1175, 281] on div at bounding box center [609, 292] width 1219 height 584
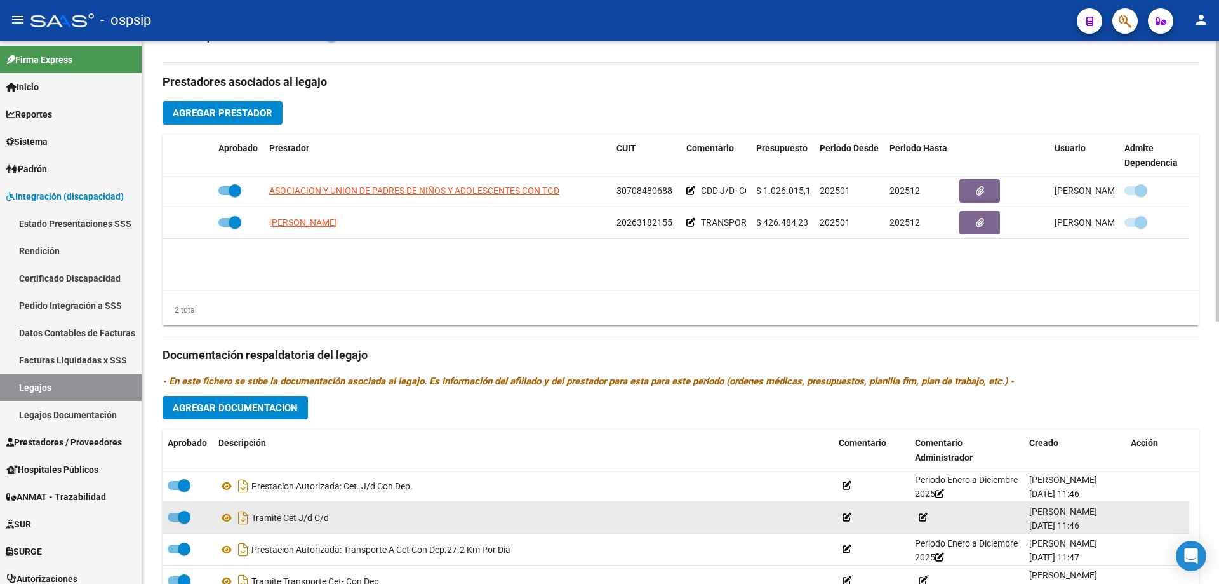
scroll to position [508, 0]
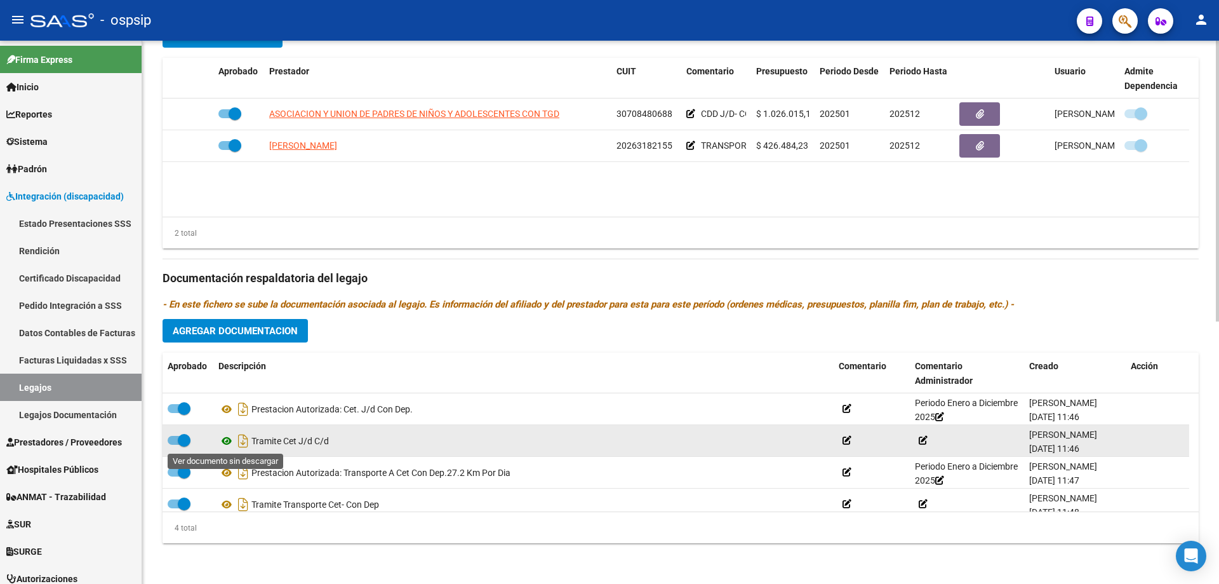
click at [220, 439] on icon at bounding box center [226, 440] width 17 height 15
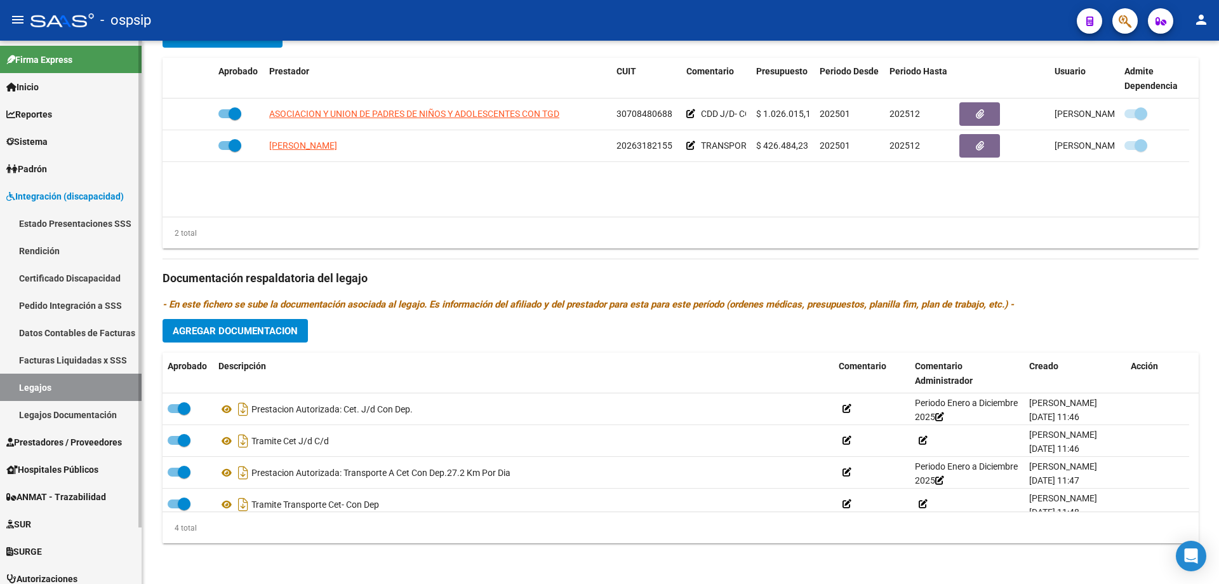
click at [41, 385] on link "Legajos" at bounding box center [71, 386] width 142 height 27
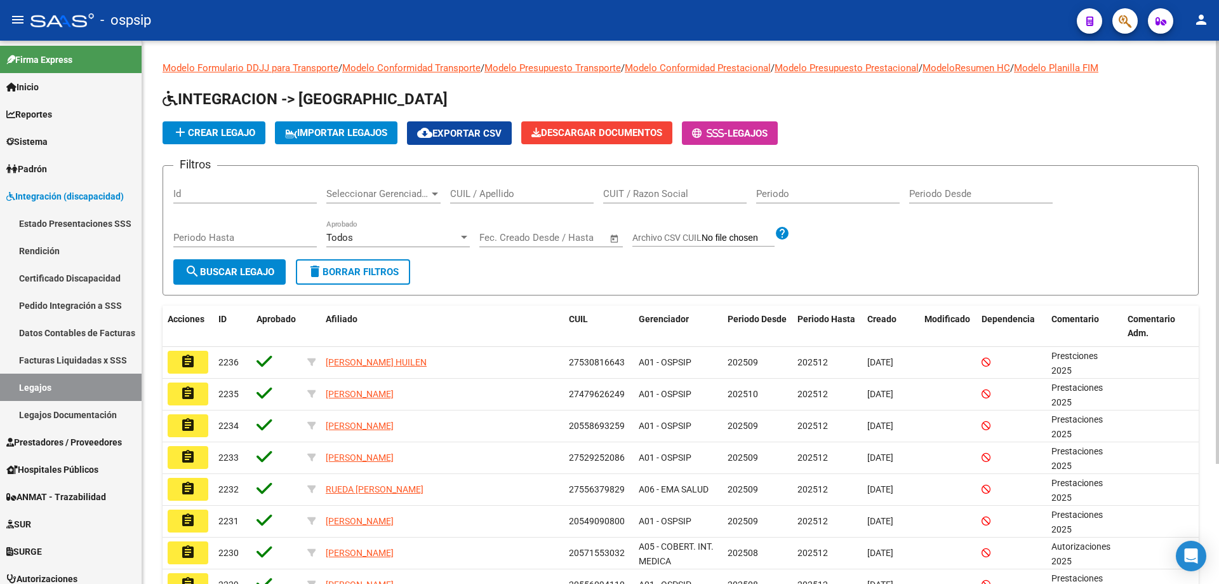
click at [451, 189] on input "CUIL / Apellido" at bounding box center [522, 193] width 144 height 11
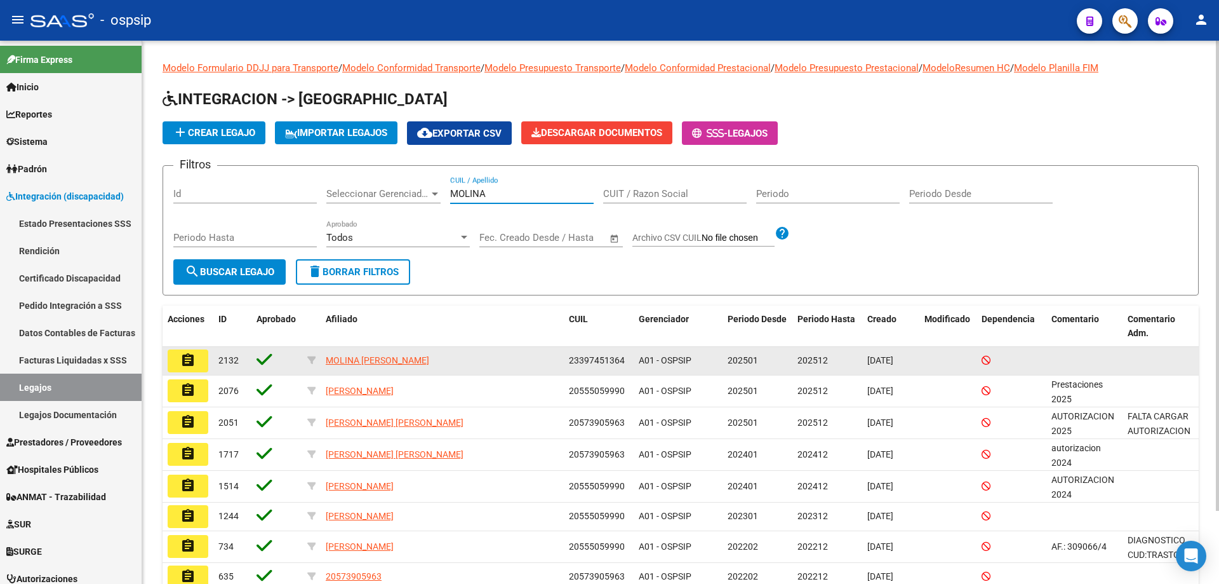
type input "MOLINA"
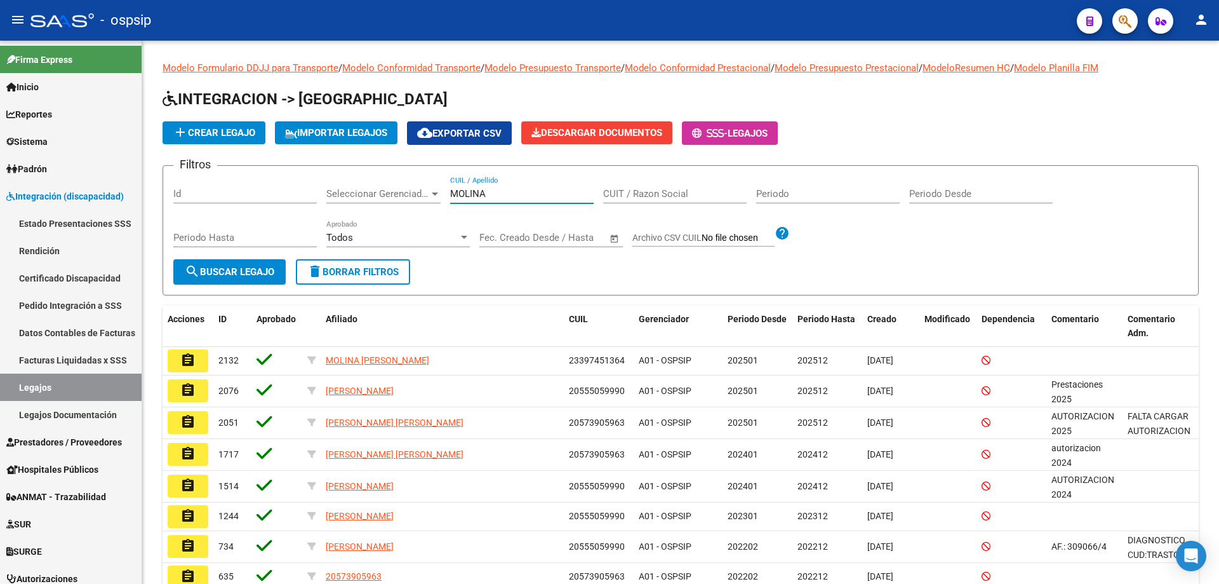
click at [189, 360] on mat-icon "assignment" at bounding box center [187, 359] width 15 height 15
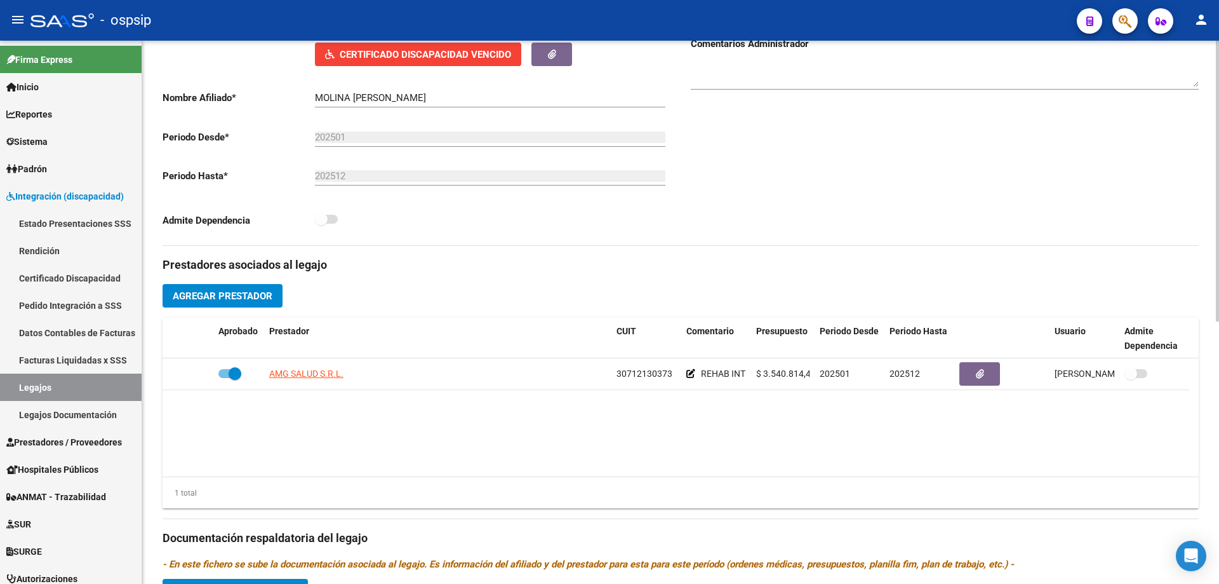
scroll to position [381, 0]
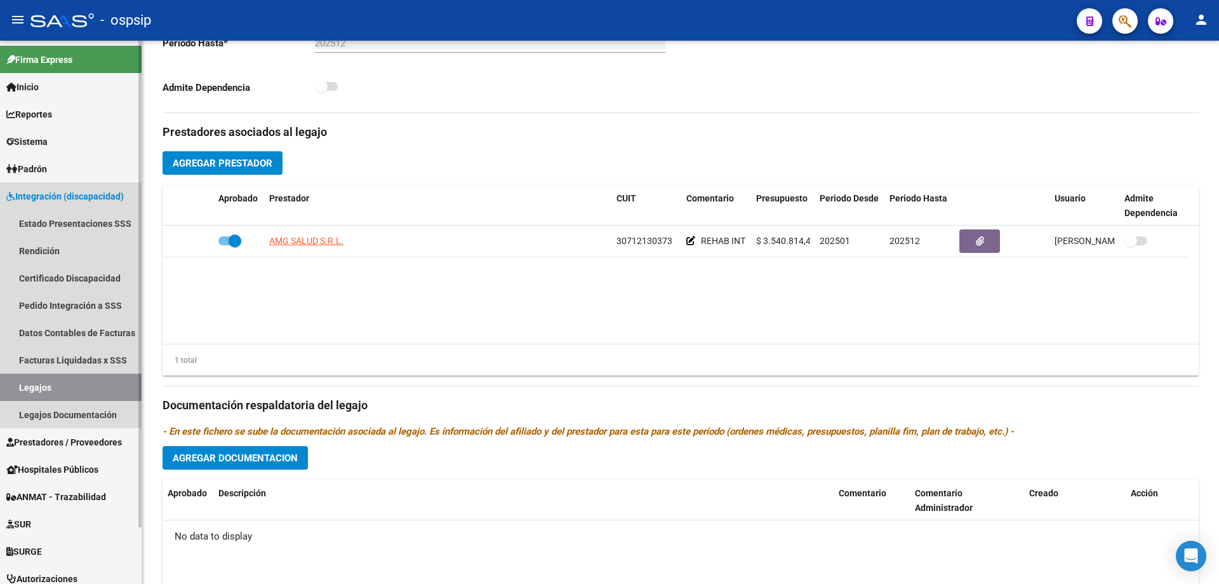
drag, startPoint x: 91, startPoint y: 392, endPoint x: 133, endPoint y: 359, distance: 52.5
click at [93, 391] on link "Legajos" at bounding box center [71, 386] width 142 height 27
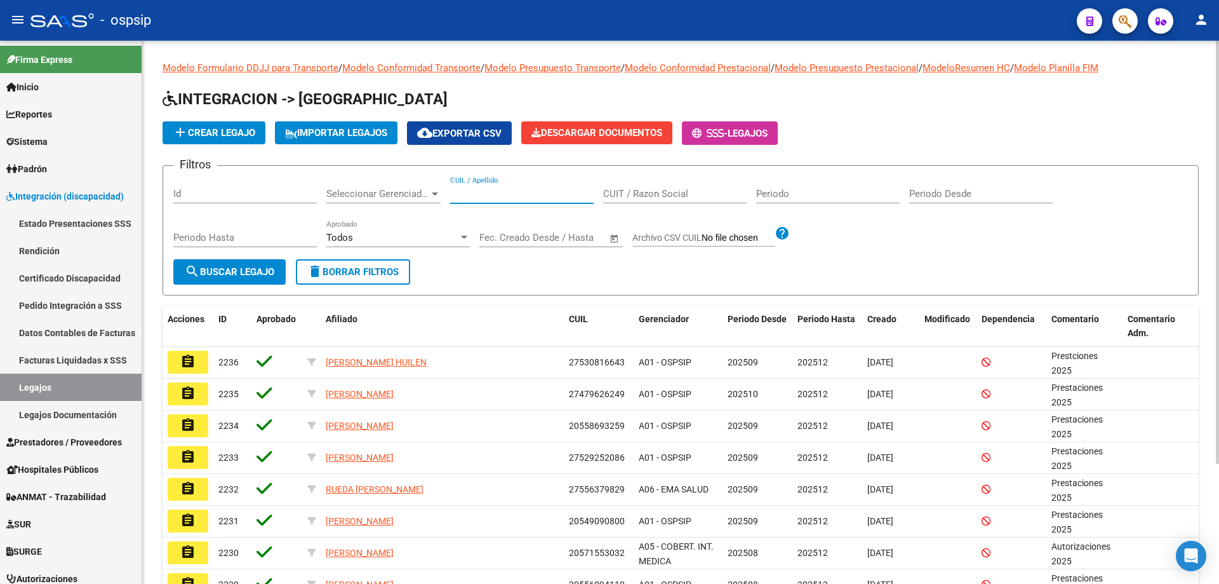
paste input "20555059990"
type input "20555059990"
click at [271, 271] on span "search Buscar Legajo" at bounding box center [230, 271] width 90 height 11
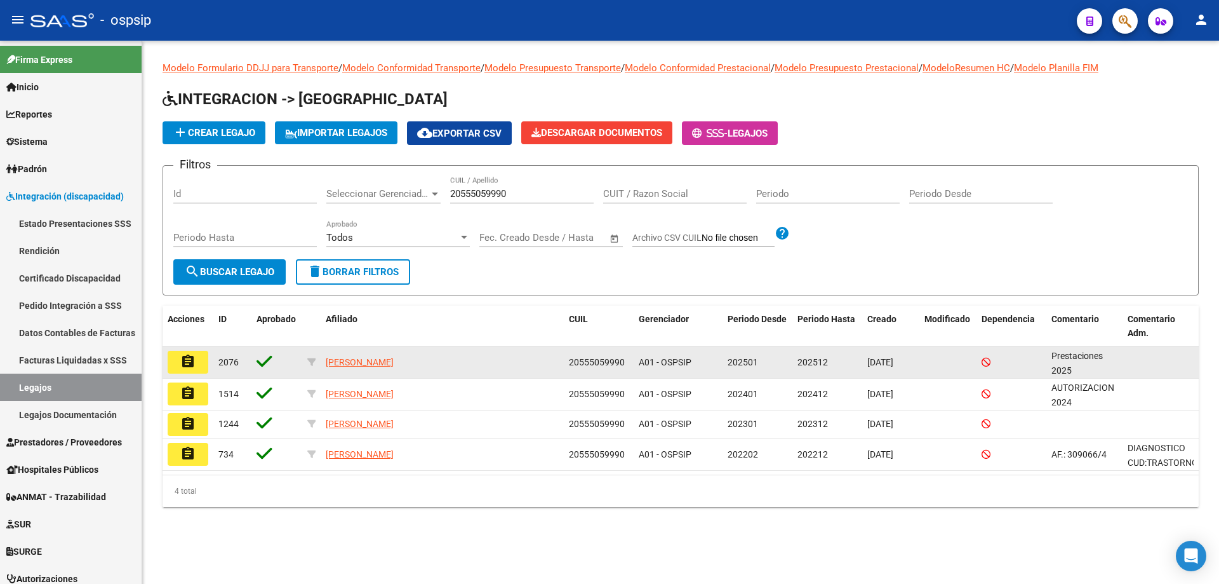
click at [199, 364] on button "assignment" at bounding box center [188, 362] width 41 height 23
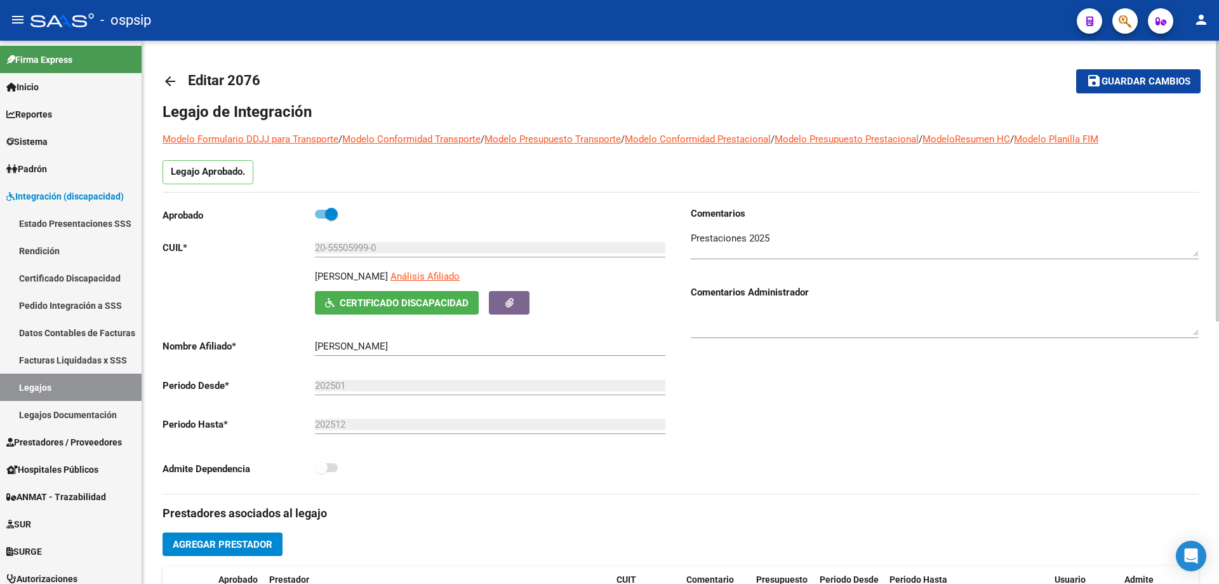
scroll to position [254, 0]
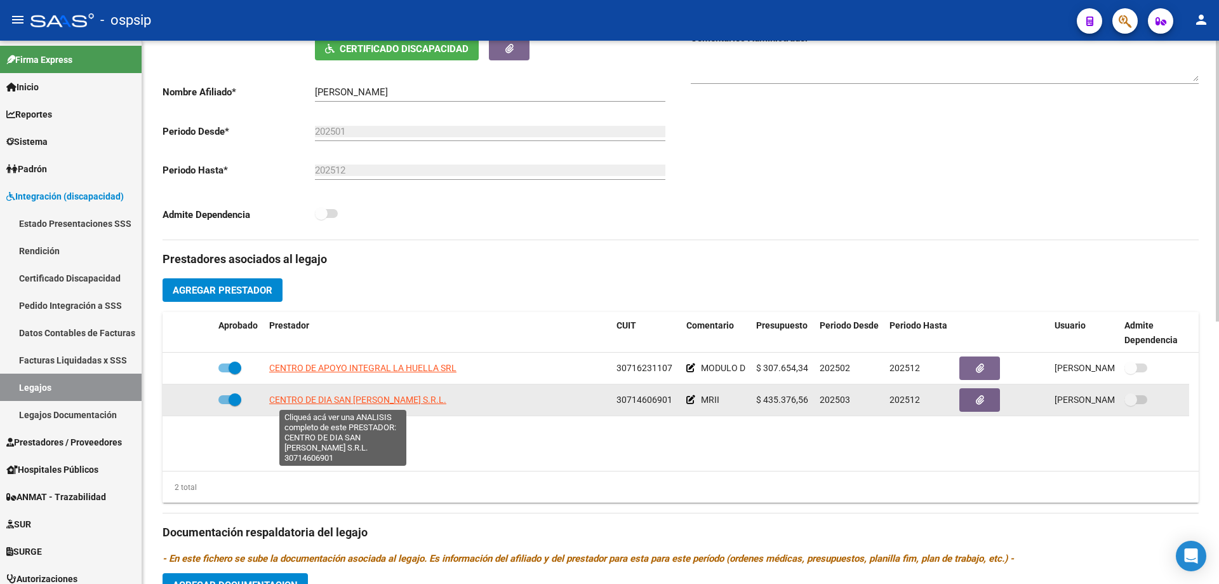
click at [389, 402] on span "CENTRO DE DIA SAN AGUSTIN S.R.L." at bounding box center [357, 399] width 177 height 10
type textarea "30714606901"
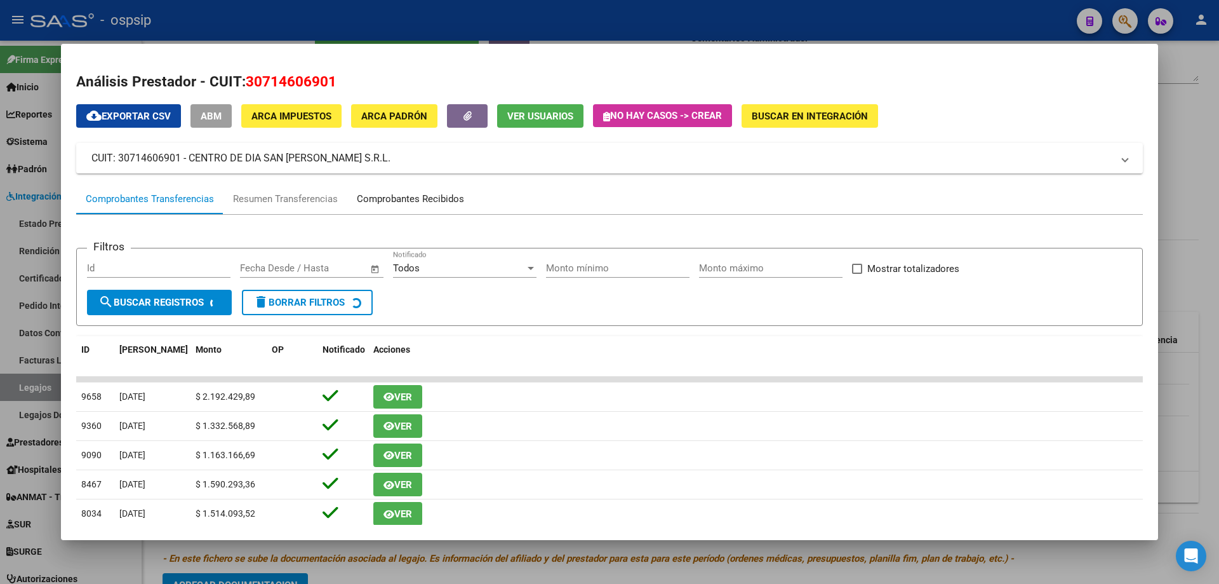
click at [420, 194] on div "Comprobantes Recibidos" at bounding box center [410, 199] width 107 height 15
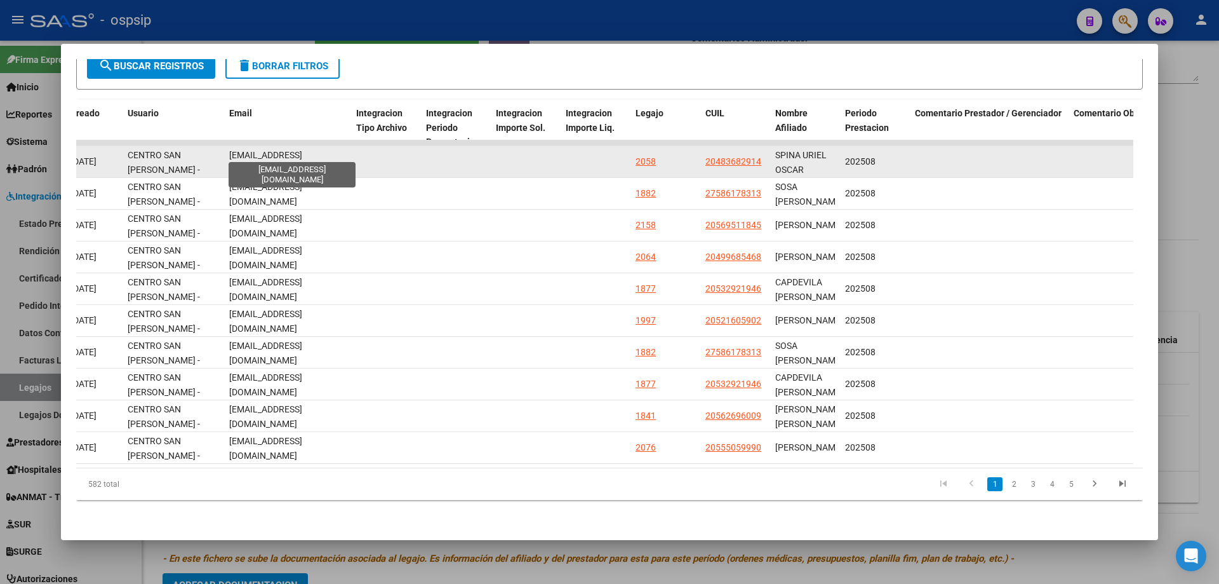
scroll to position [0, 7]
drag, startPoint x: 244, startPoint y: 151, endPoint x: 373, endPoint y: 160, distance: 128.6
copy div "centrosanagustin1@gmail.com"
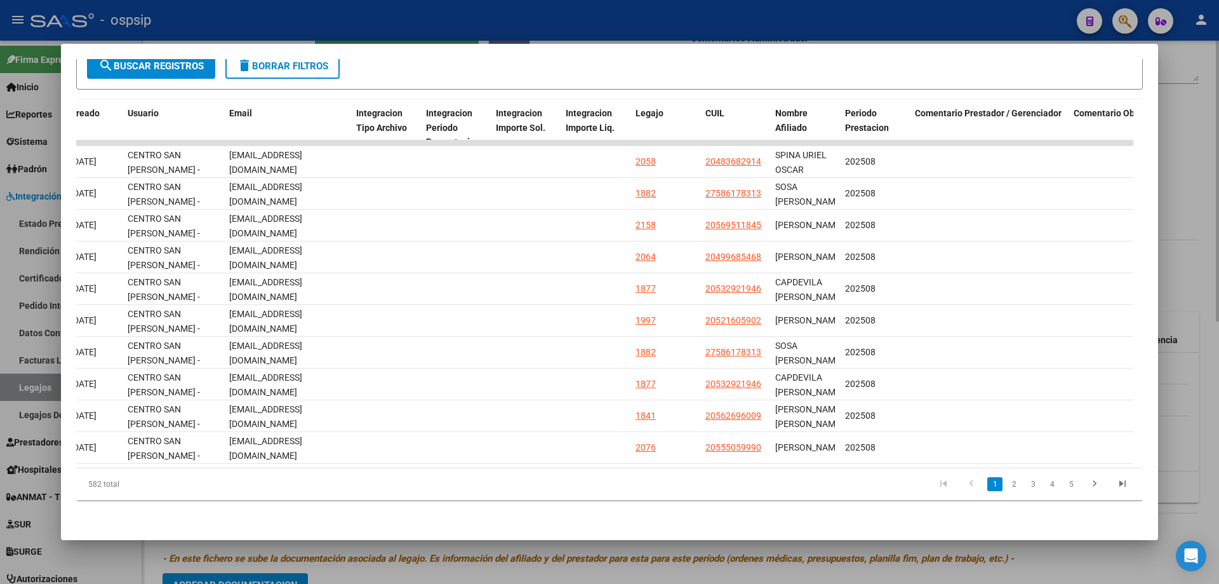
drag, startPoint x: 1218, startPoint y: 304, endPoint x: 1214, endPoint y: 318, distance: 15.3
click at [1215, 307] on div at bounding box center [609, 292] width 1219 height 584
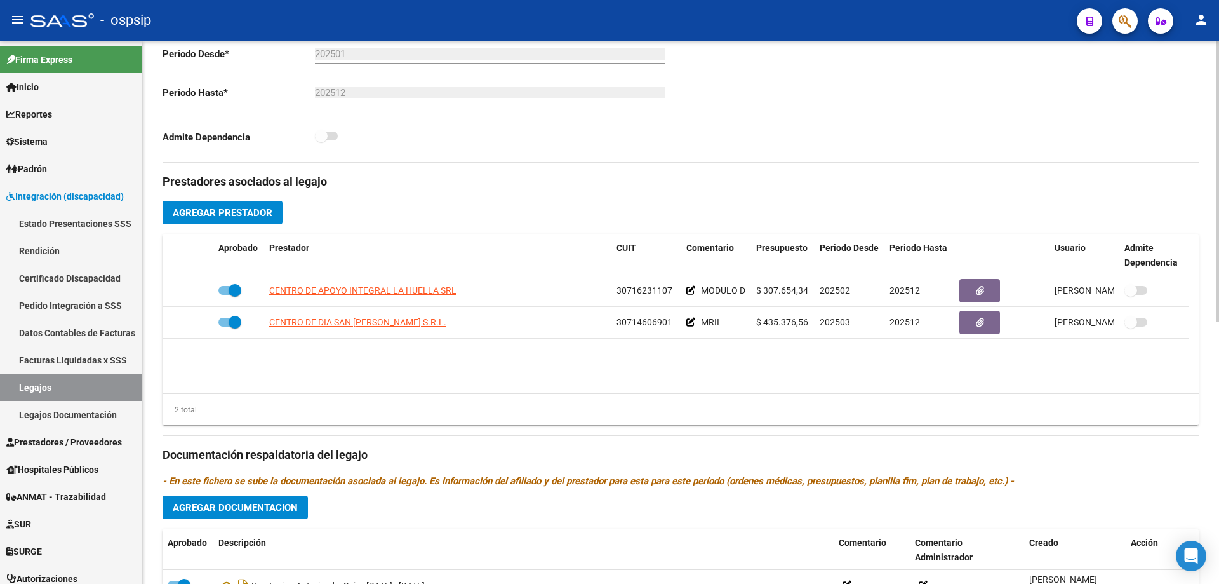
scroll to position [508, 0]
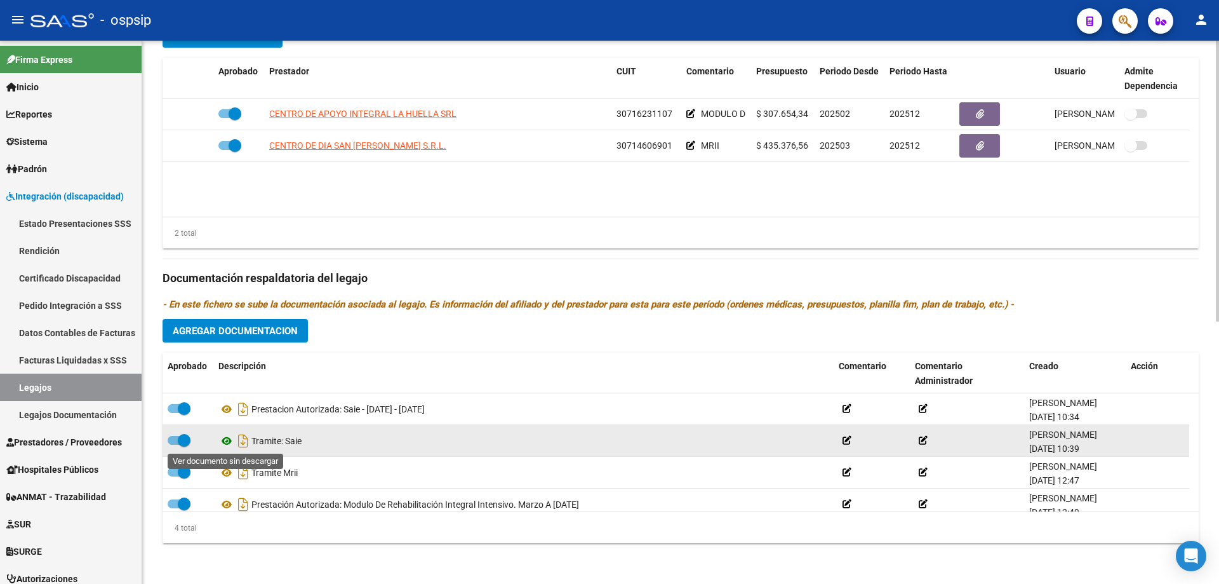
click at [231, 447] on icon at bounding box center [226, 440] width 17 height 15
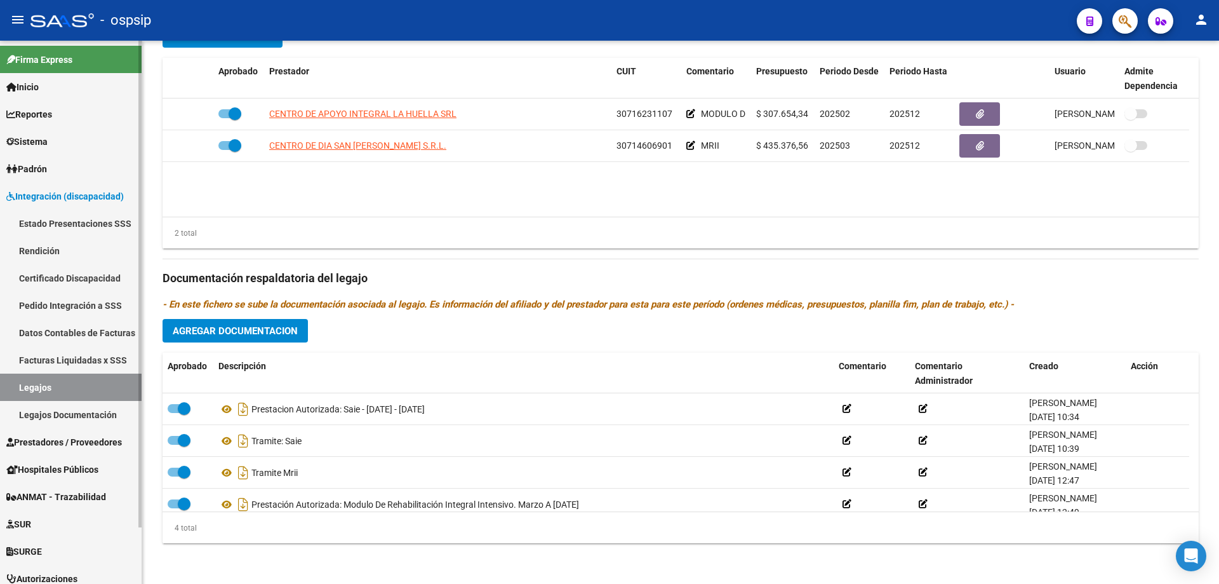
drag, startPoint x: 57, startPoint y: 391, endPoint x: 74, endPoint y: 382, distance: 19.9
click at [58, 391] on link "Legajos" at bounding box center [71, 386] width 142 height 27
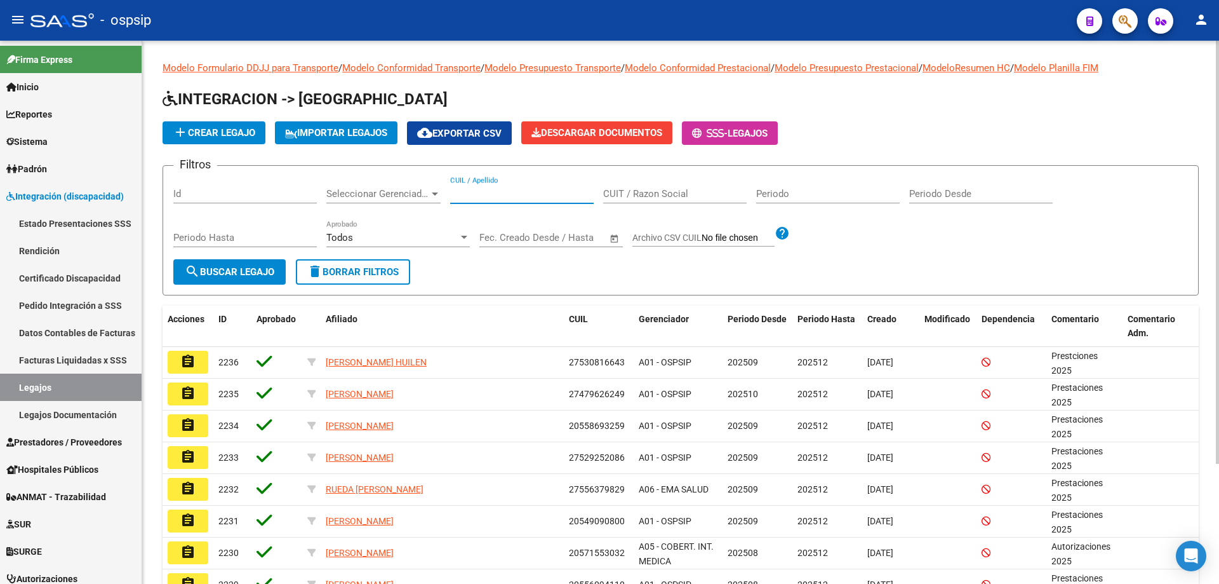
paste input "20455811539"
type input "20455811539"
click at [235, 269] on span "search Buscar Legajo" at bounding box center [230, 271] width 90 height 11
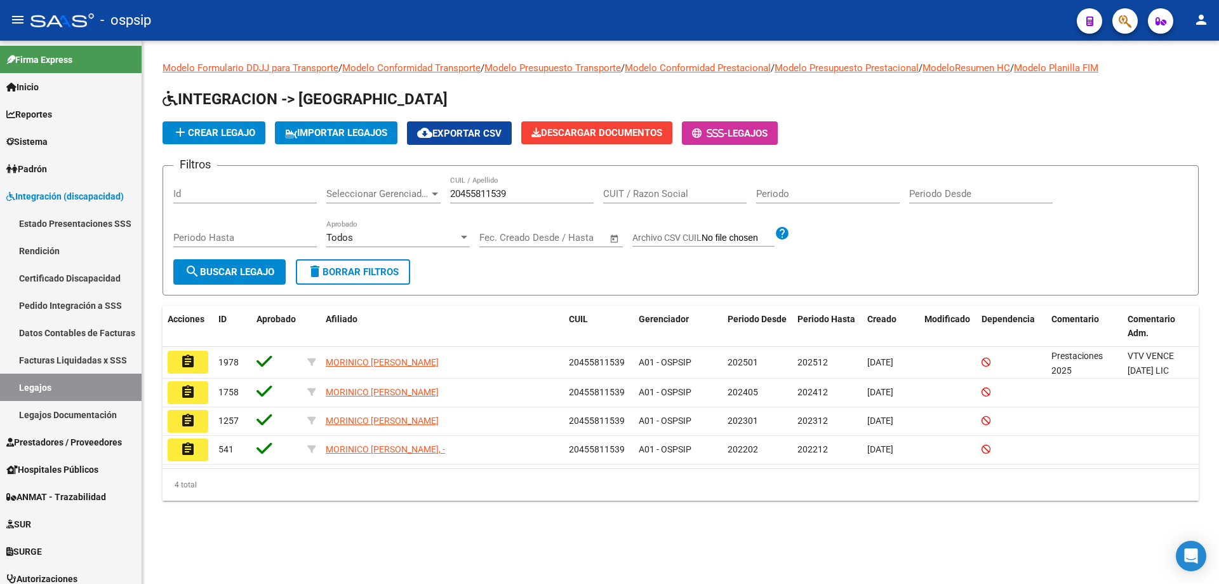
click at [186, 355] on mat-icon "assignment" at bounding box center [187, 361] width 15 height 15
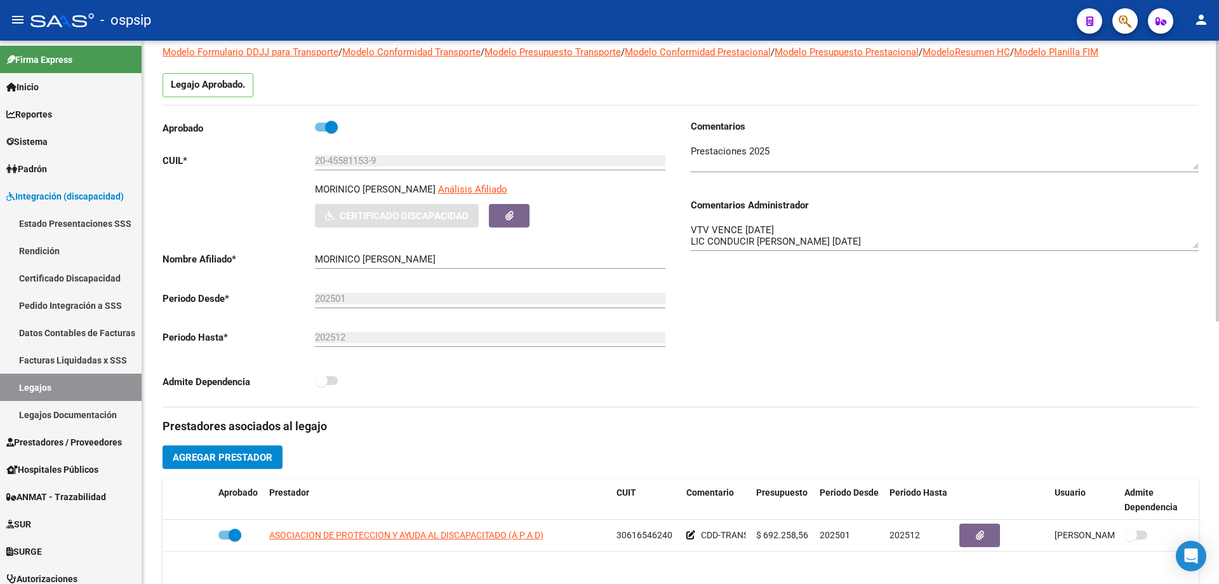
scroll to position [254, 0]
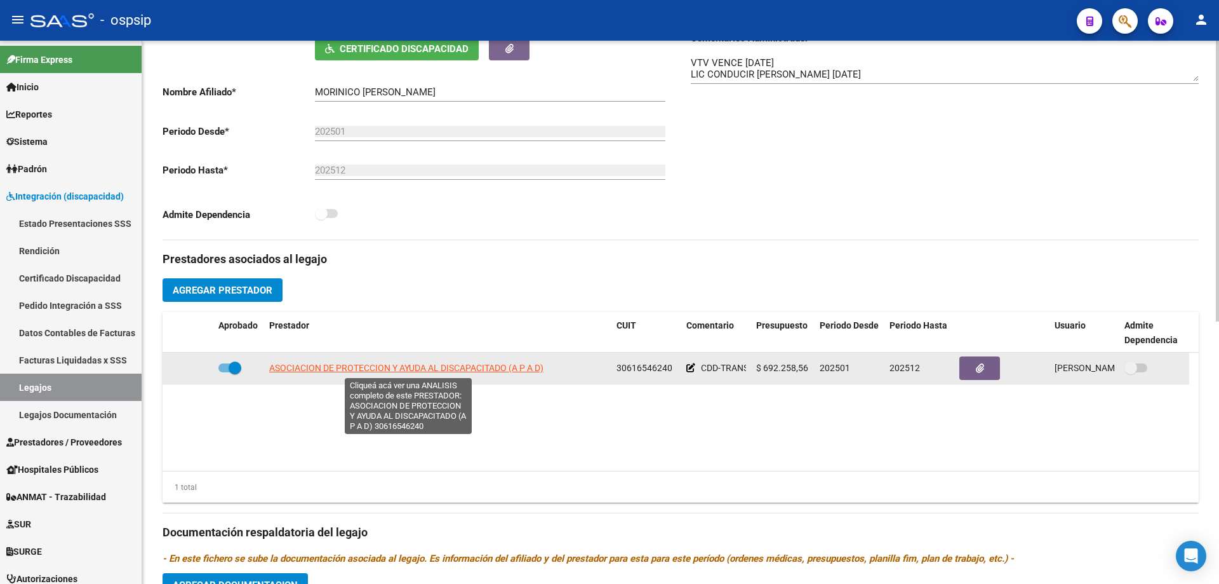
click at [441, 368] on span "ASOCIACION DE PROTECCION Y AYUDA AL DISCAPACITADO (A P A D)" at bounding box center [406, 368] width 274 height 10
type textarea "30616546240"
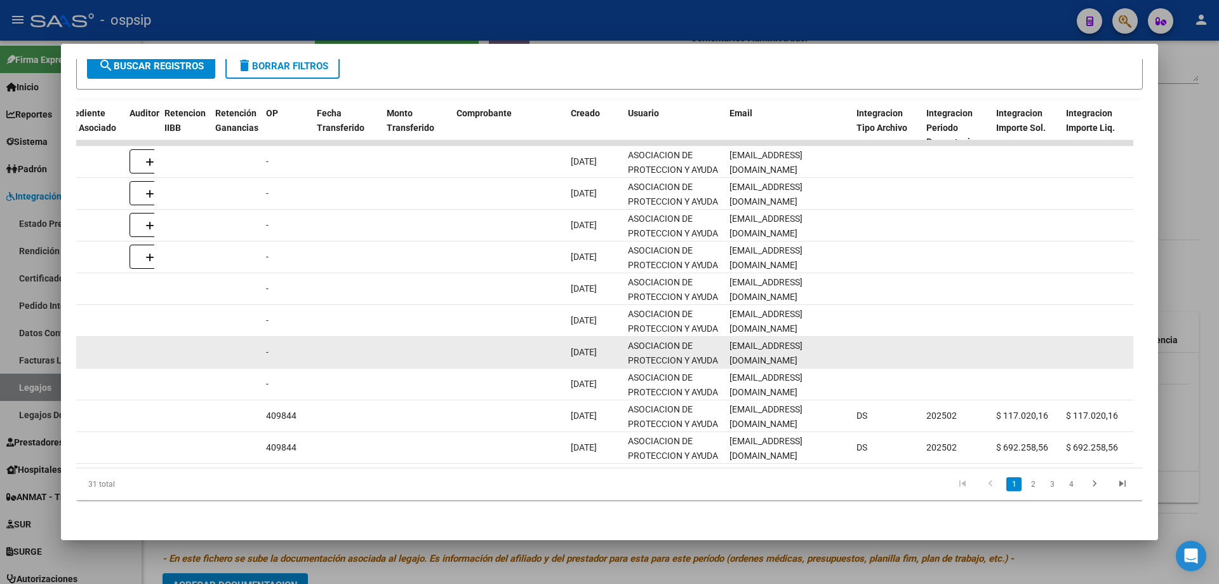
scroll to position [0, 960]
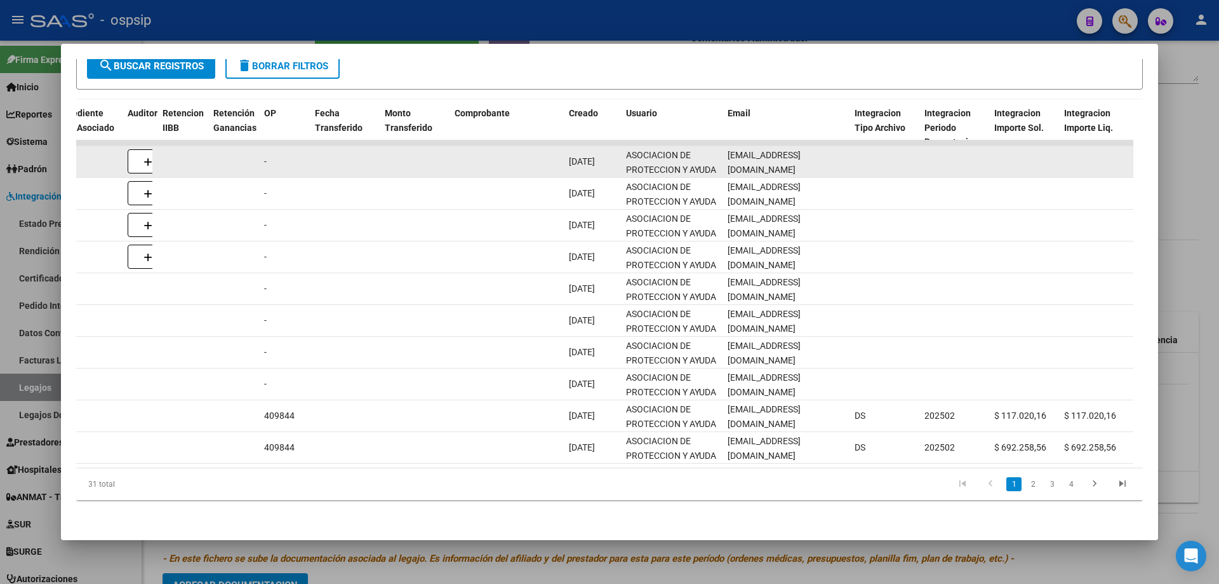
drag, startPoint x: 727, startPoint y: 154, endPoint x: 833, endPoint y: 164, distance: 106.5
click at [833, 164] on datatable-body-cell "centrodedia@apad.org.ar" at bounding box center [786, 161] width 127 height 31
copy span "centrodedia@apad.org.ar"
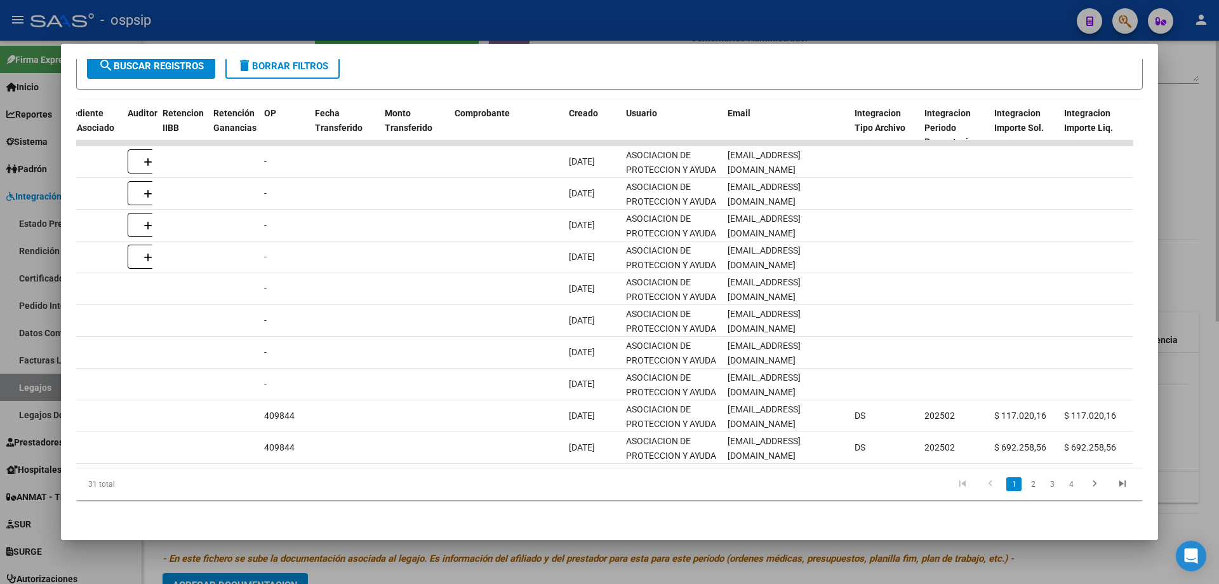
click at [1205, 184] on div at bounding box center [609, 292] width 1219 height 584
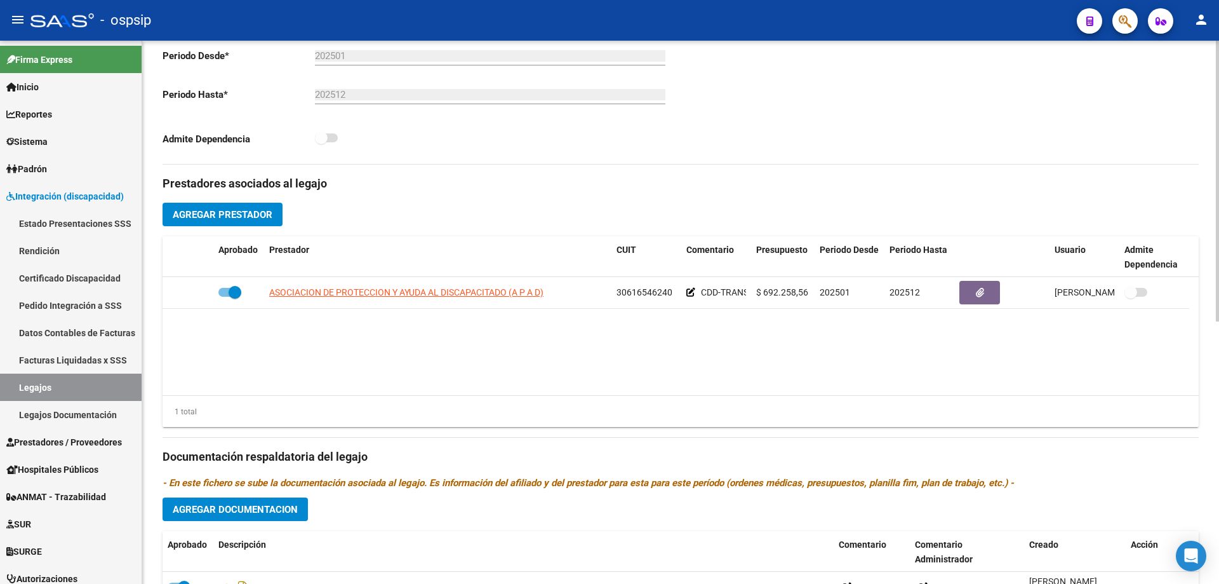
scroll to position [508, 0]
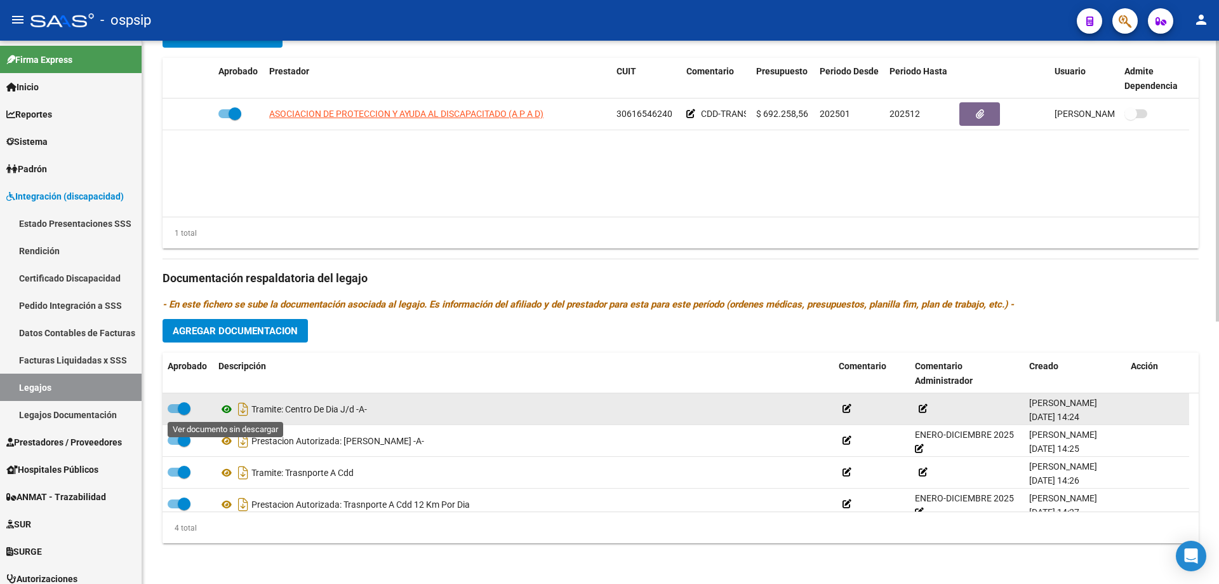
click at [223, 408] on icon at bounding box center [226, 408] width 17 height 15
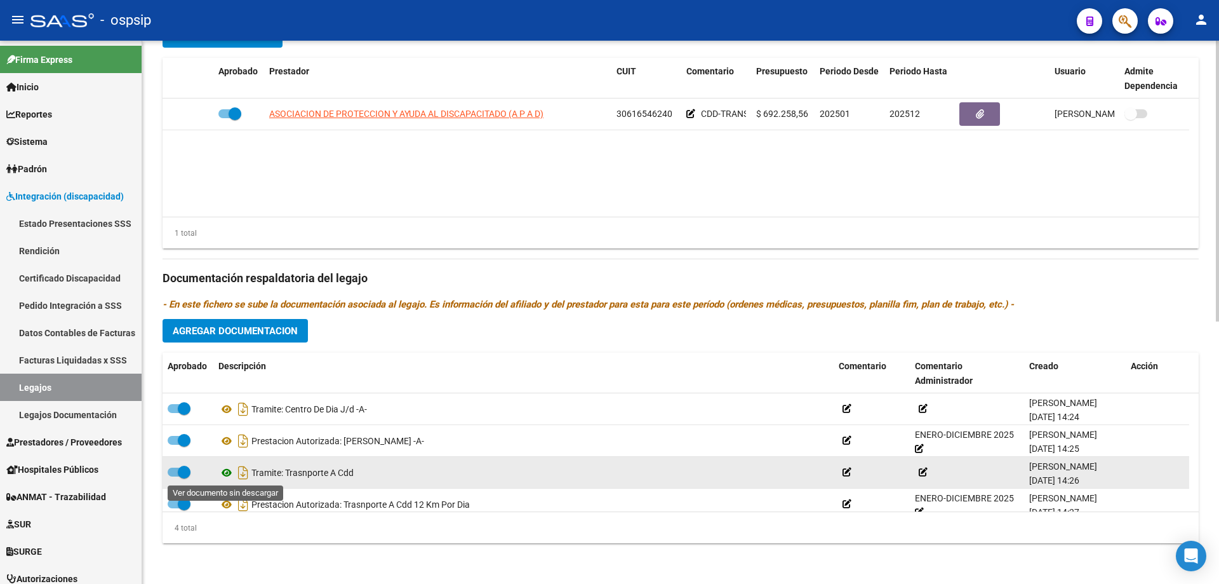
click at [224, 472] on icon at bounding box center [226, 472] width 17 height 15
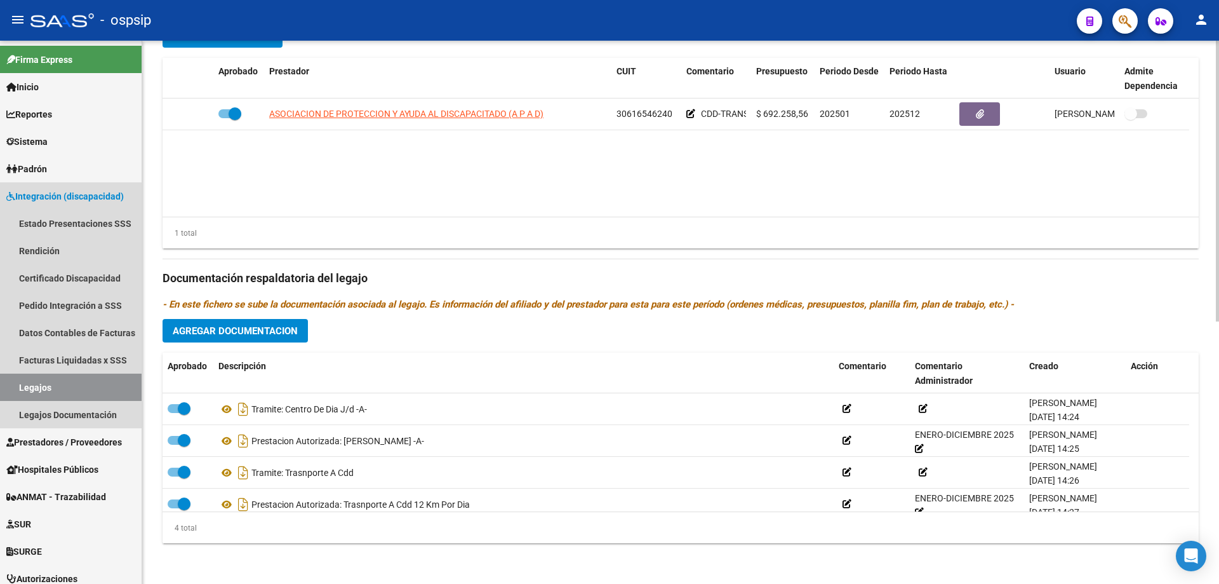
drag, startPoint x: 48, startPoint y: 385, endPoint x: 157, endPoint y: 293, distance: 142.4
click at [48, 384] on link "Legajos" at bounding box center [71, 386] width 142 height 27
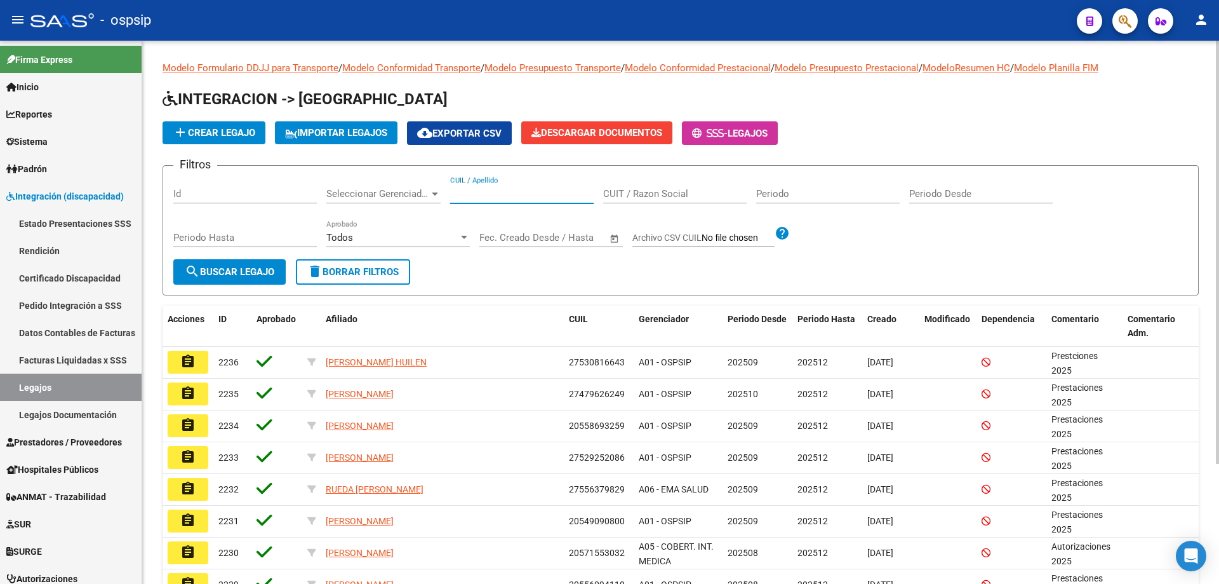
paste input "27576609448"
type input "27576609448"
click at [267, 274] on span "search Buscar Legajo" at bounding box center [230, 271] width 90 height 11
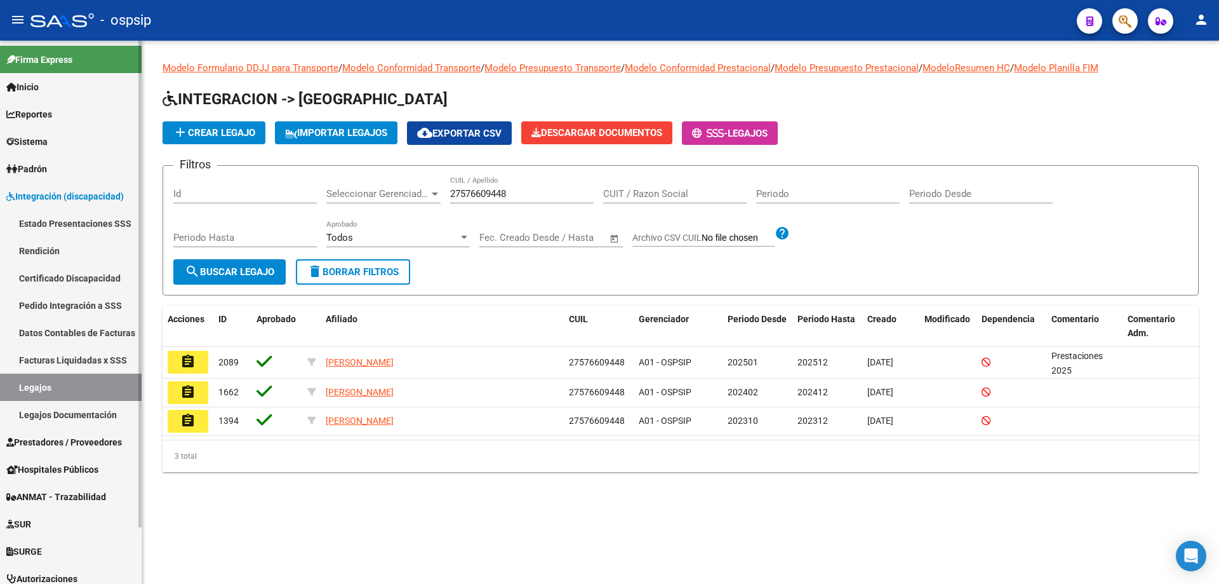
click at [32, 385] on link "Legajos" at bounding box center [71, 386] width 142 height 27
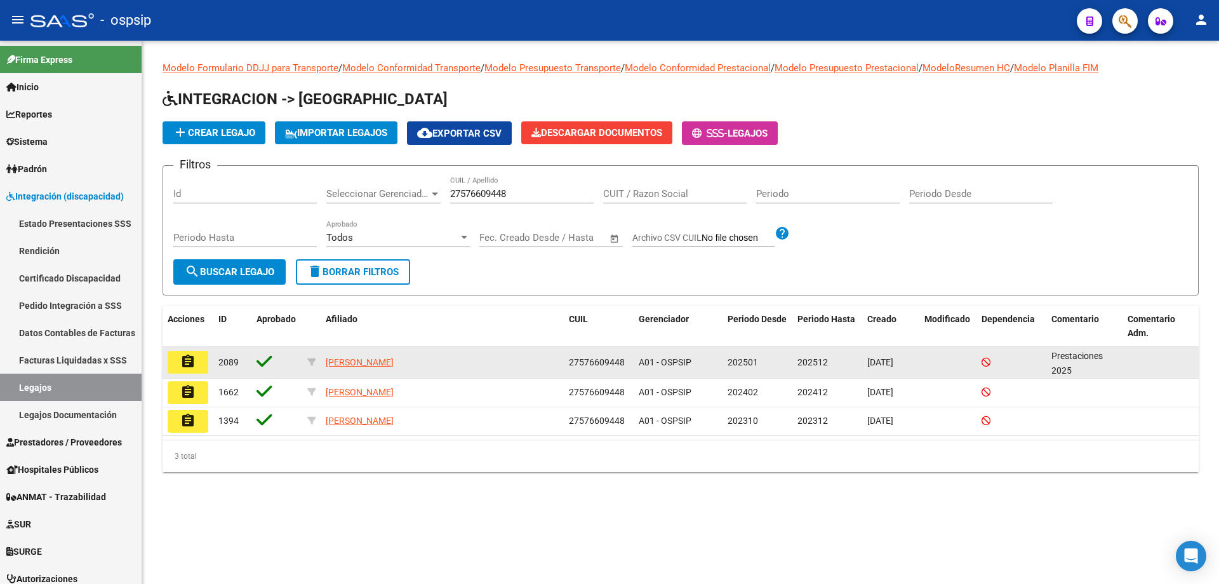
click at [193, 356] on mat-icon "assignment" at bounding box center [187, 361] width 15 height 15
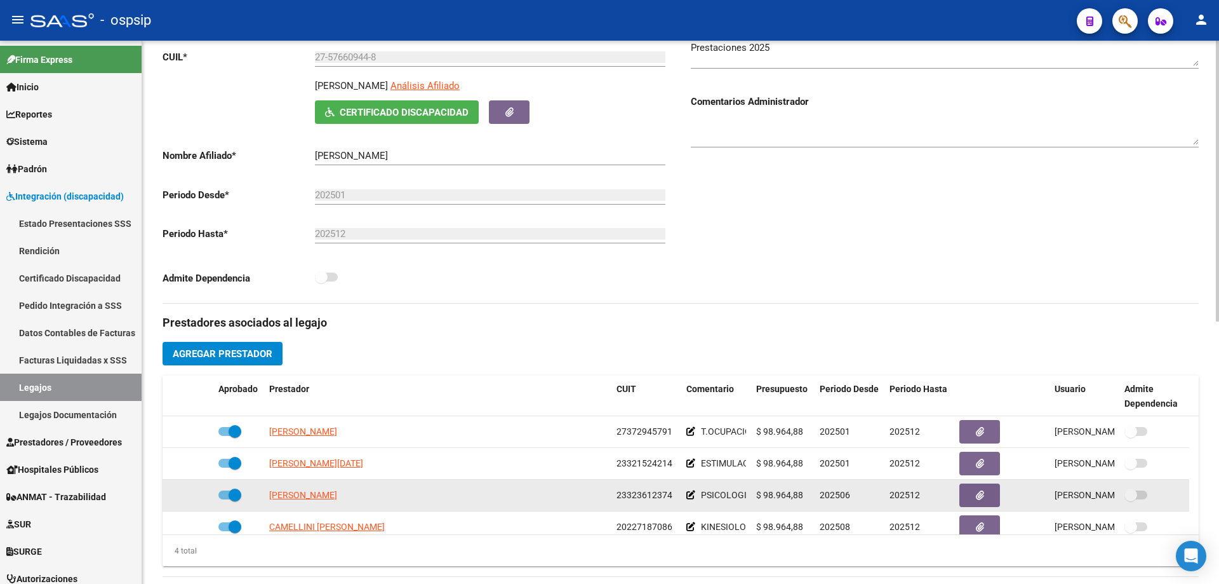
scroll to position [317, 0]
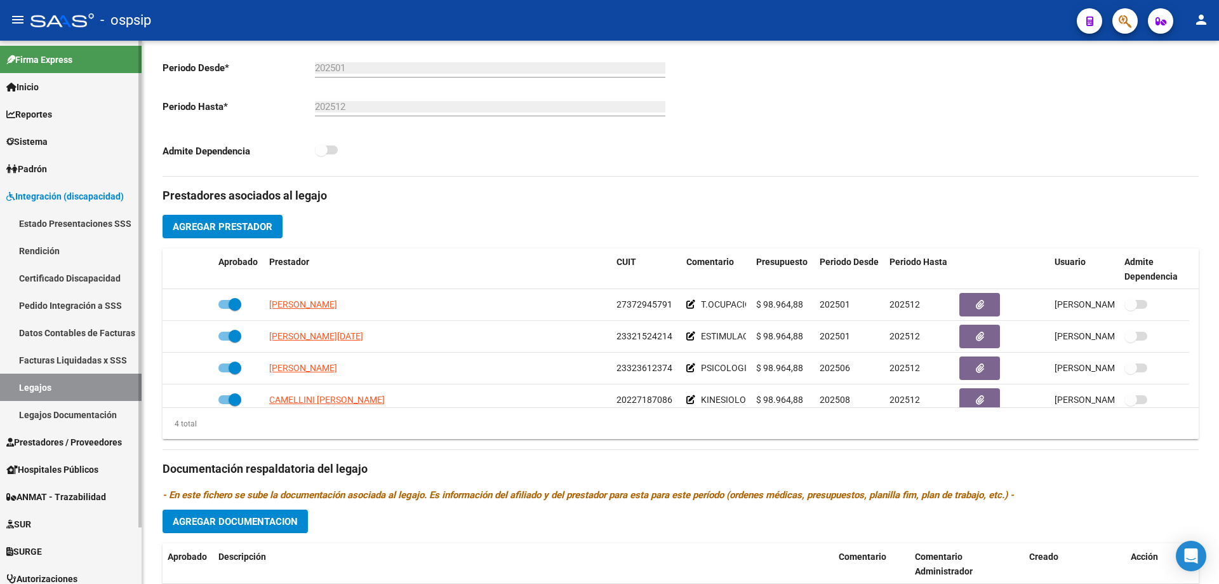
click at [34, 389] on link "Legajos" at bounding box center [71, 386] width 142 height 27
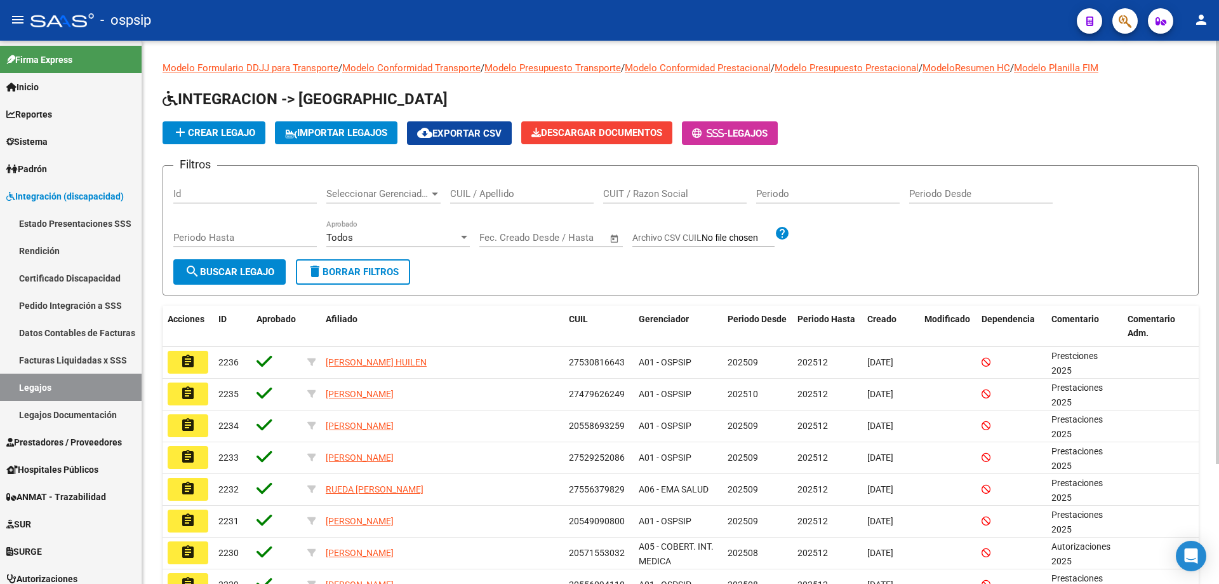
click at [468, 196] on input "CUIL / Apellido" at bounding box center [522, 193] width 144 height 11
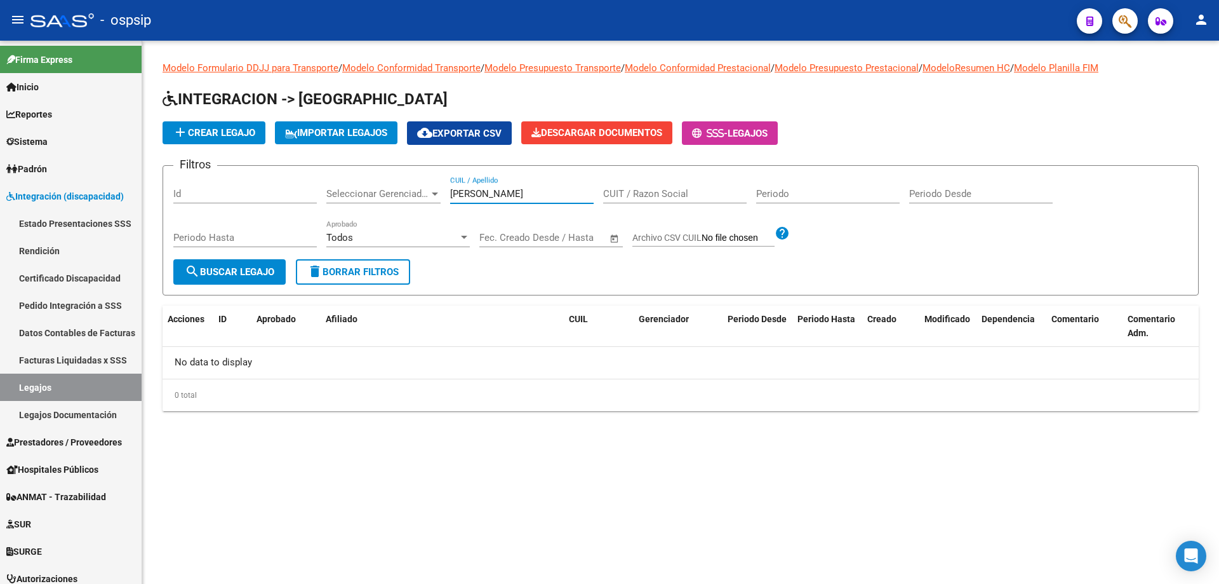
click at [551, 194] on input "GOMEZ ANABELLA" at bounding box center [522, 193] width 144 height 11
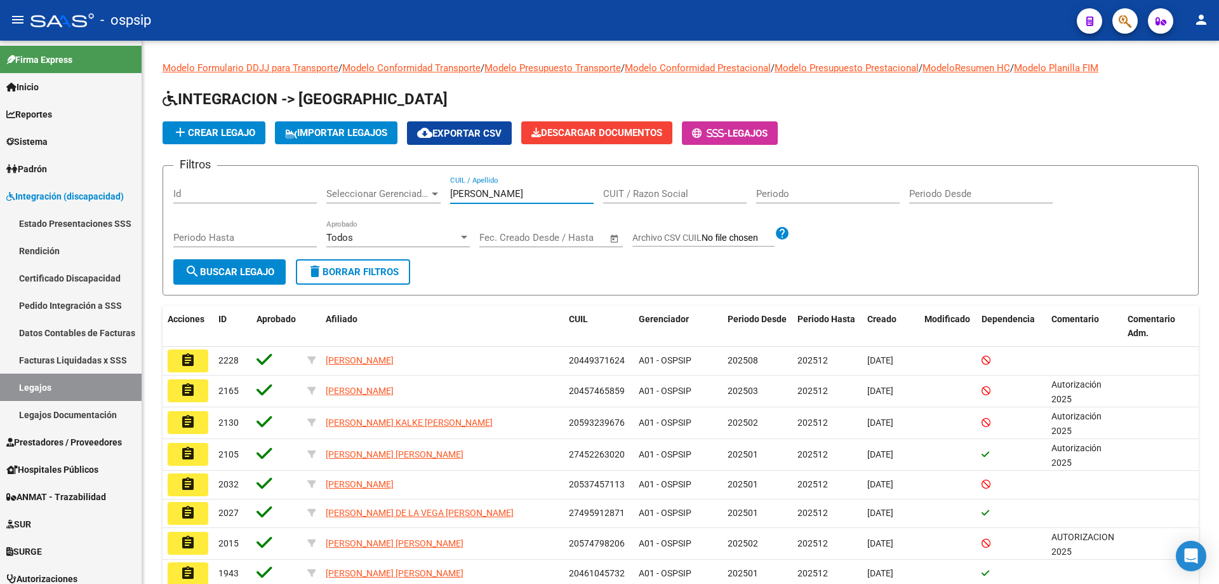
type input "GOMEZ"
drag, startPoint x: 505, startPoint y: 189, endPoint x: 385, endPoint y: 192, distance: 119.4
click at [385, 192] on div "Filtros Id Seleccionar Gerenciador Seleccionar Gerenciador GOMEZ CUIL / Apellid…" at bounding box center [680, 217] width 1015 height 83
paste input "27576609448"
type input "27576609448"
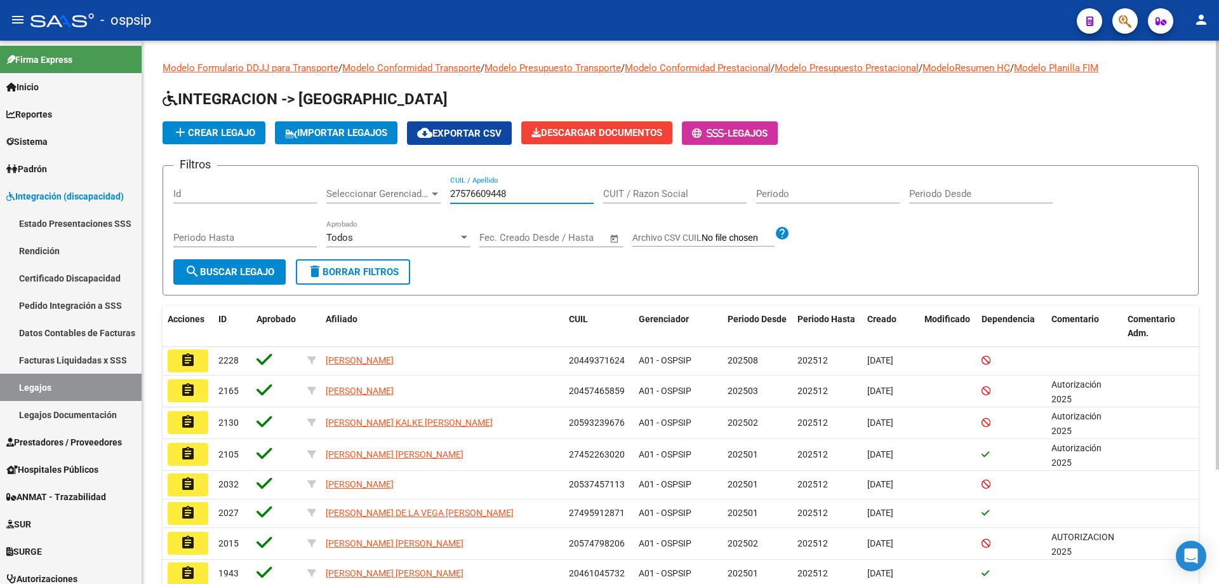
click at [262, 263] on button "search Buscar Legajo" at bounding box center [229, 271] width 112 height 25
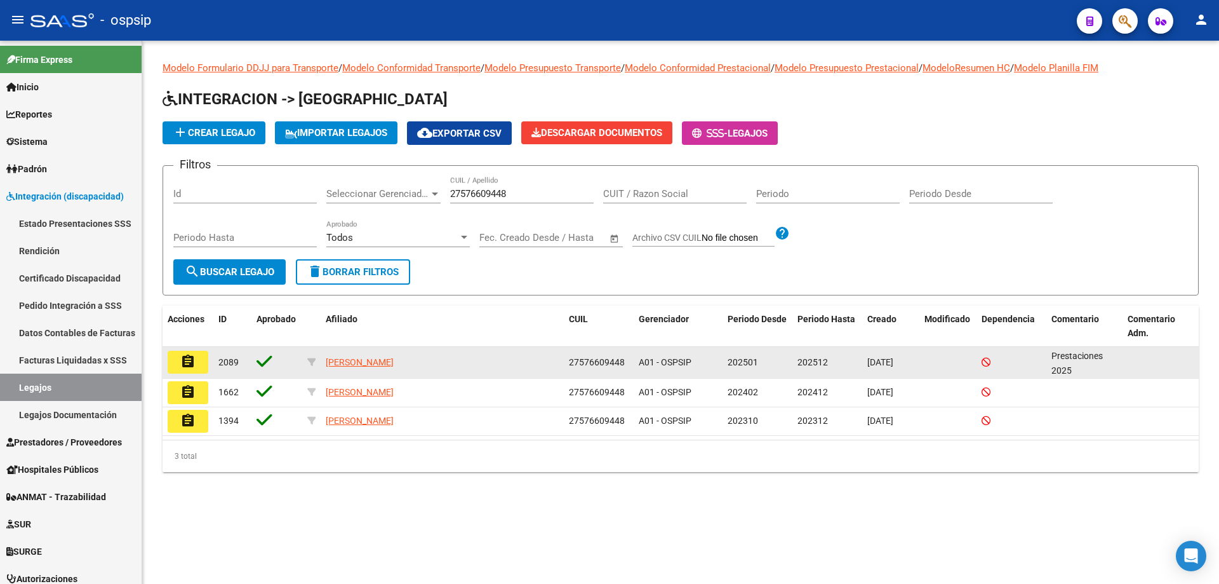
click at [197, 355] on button "assignment" at bounding box center [188, 362] width 41 height 23
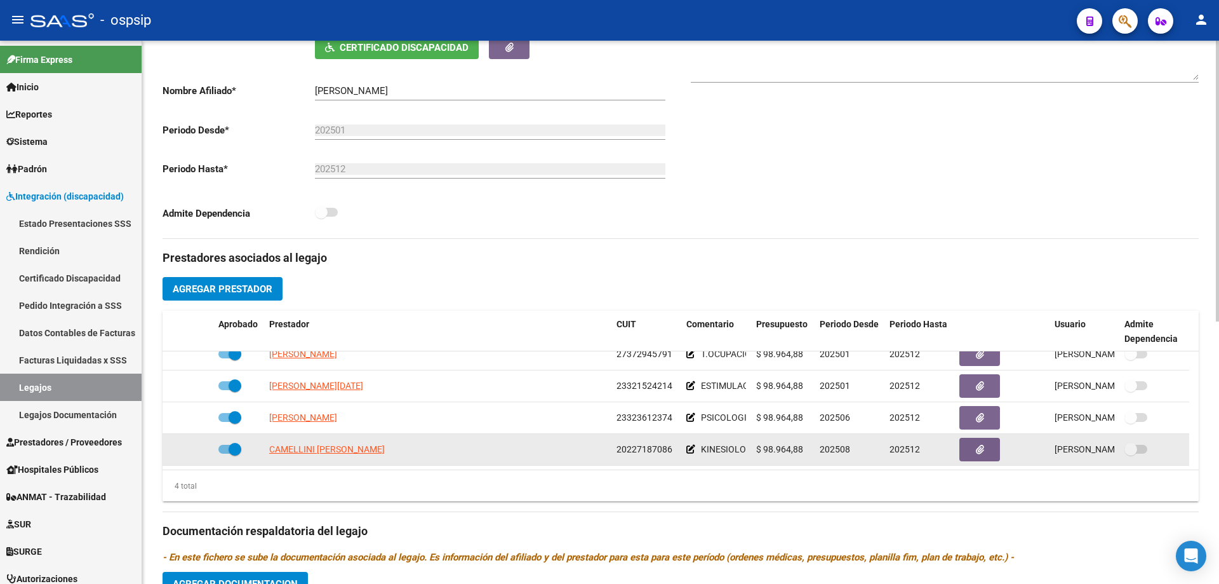
scroll to position [254, 0]
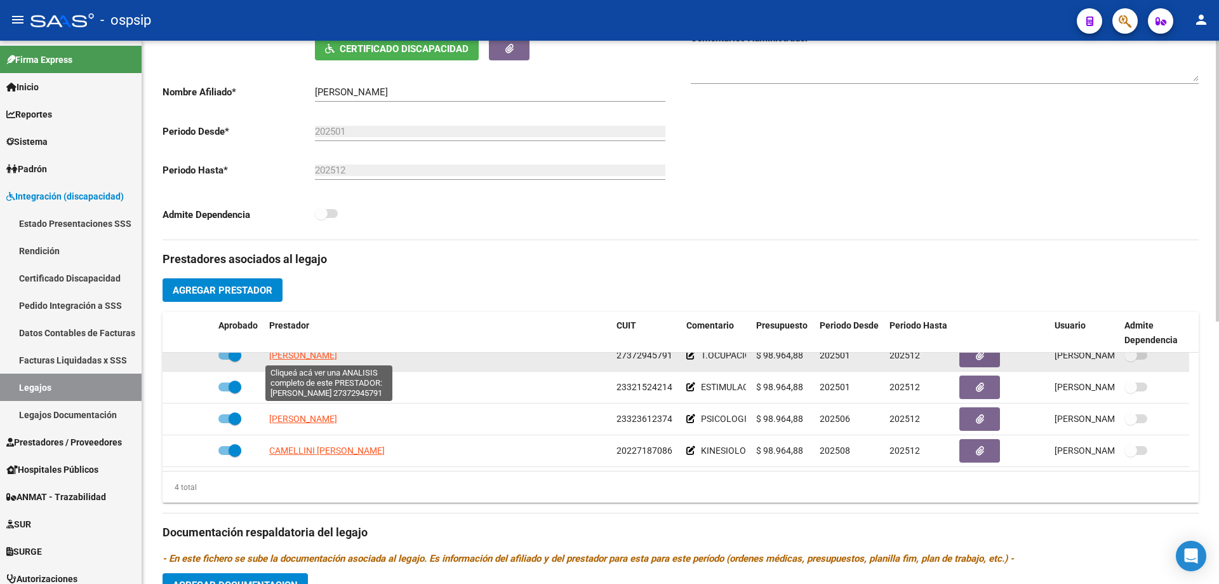
click at [306, 357] on span "BUSTOS FERNANDA DANIELA" at bounding box center [303, 355] width 68 height 10
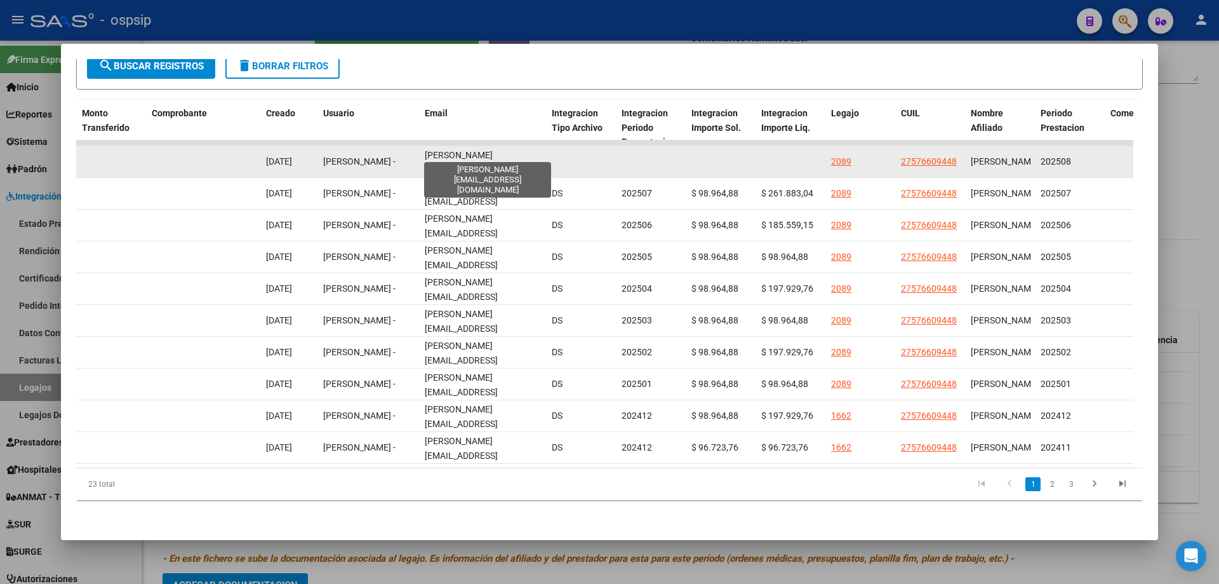
scroll to position [0, 3]
drag, startPoint x: 420, startPoint y: 149, endPoint x: 557, endPoint y: 156, distance: 136.7
click at [559, 156] on div "89294 Integración - Discapacidad Factura C: 3 - 955 $ 98.964,88 01/09/2025 08/0…" at bounding box center [184, 162] width 2743 height 32
copy div "fernanda.dbustos@gmail.com"
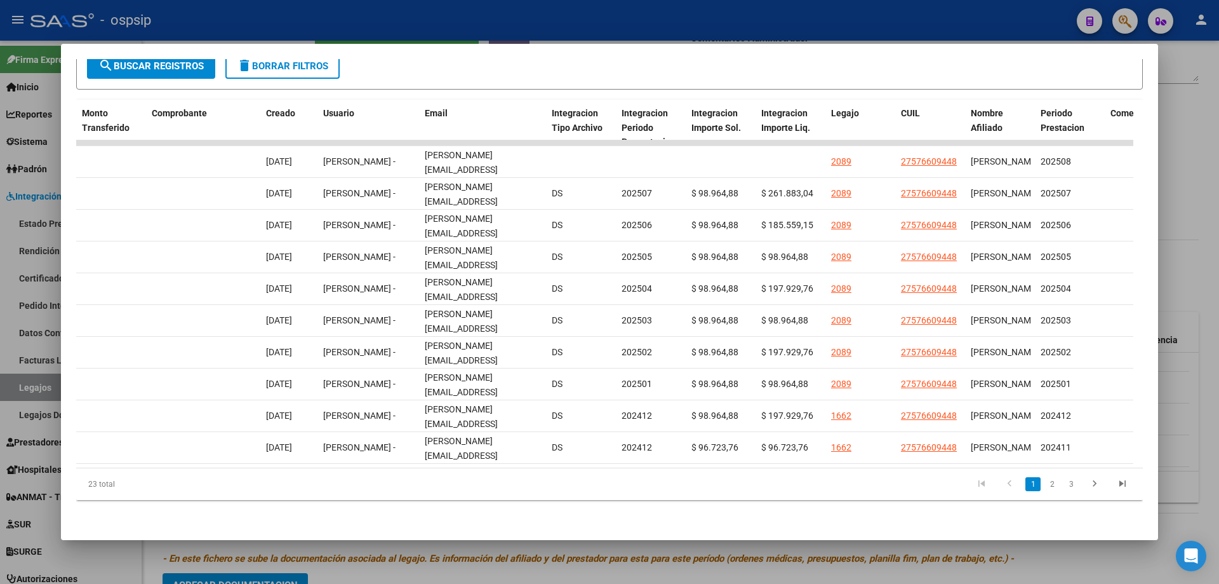
click at [1180, 147] on div at bounding box center [609, 292] width 1219 height 584
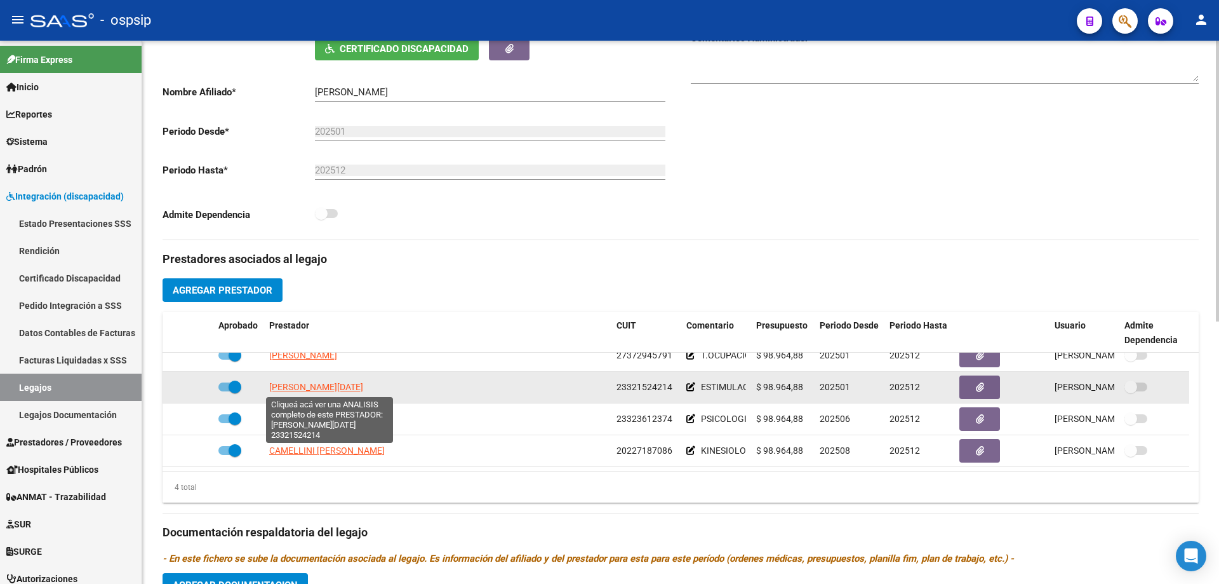
click at [360, 384] on span "CABALLERO VERONICA LUCIA" at bounding box center [316, 387] width 94 height 10
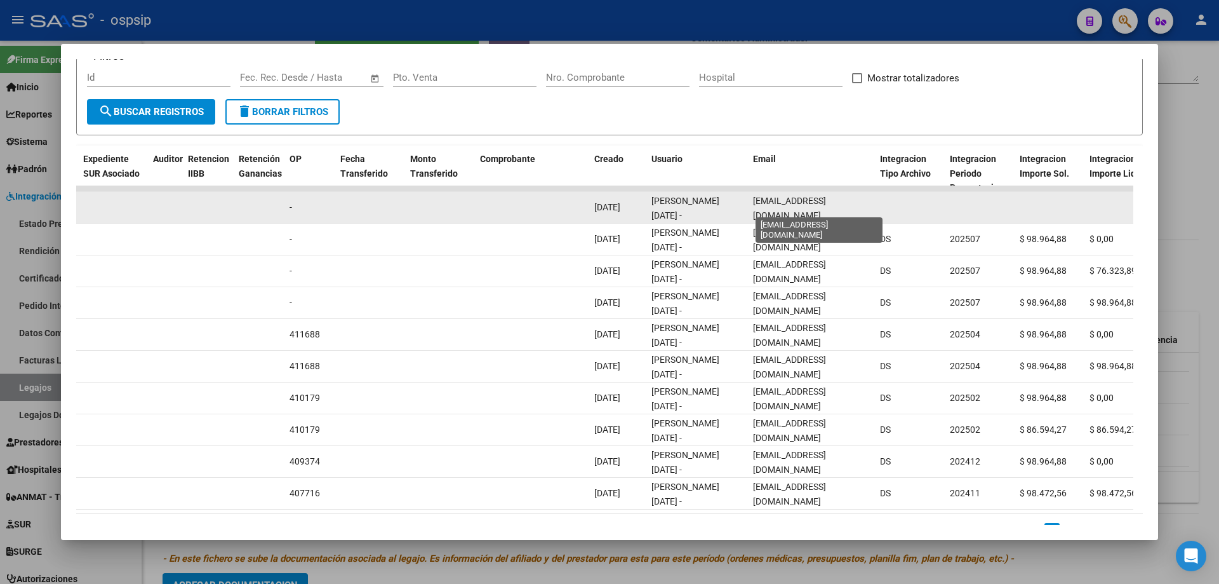
scroll to position [0, 15]
drag, startPoint x: 752, startPoint y: 206, endPoint x: 891, endPoint y: 213, distance: 139.3
click at [891, 213] on div "89297 Integración - Discapacidad Factura C: 2 - 474 $ 98.964,88 02/09/2025 08/0…" at bounding box center [513, 208] width 2743 height 32
copy div "veronicalcaballero86@gmail.com"
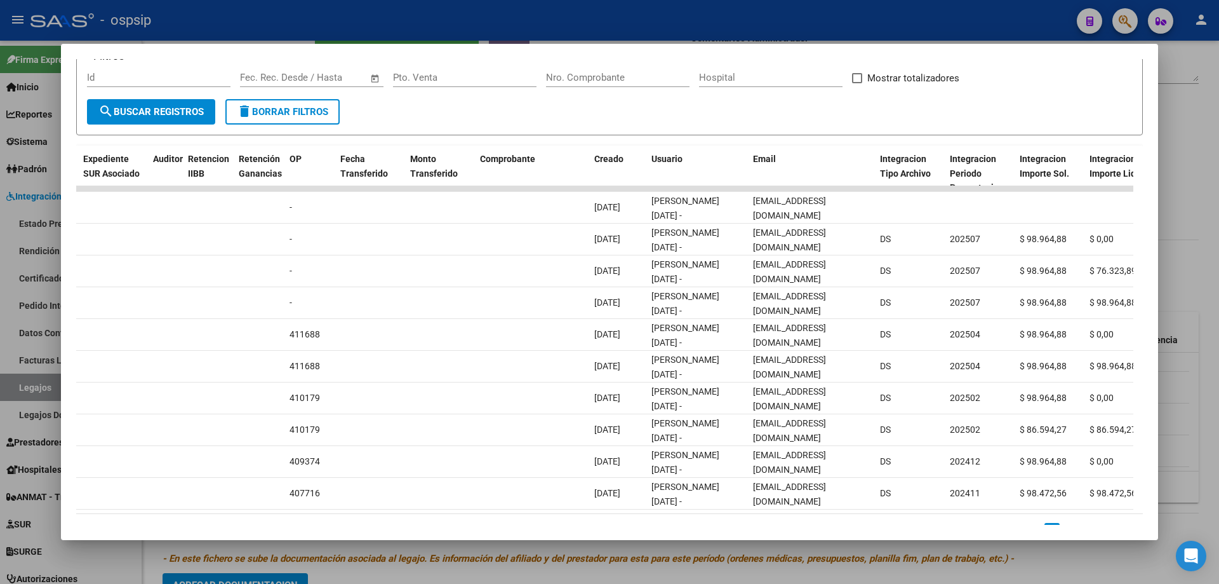
click at [1189, 124] on div at bounding box center [609, 292] width 1219 height 584
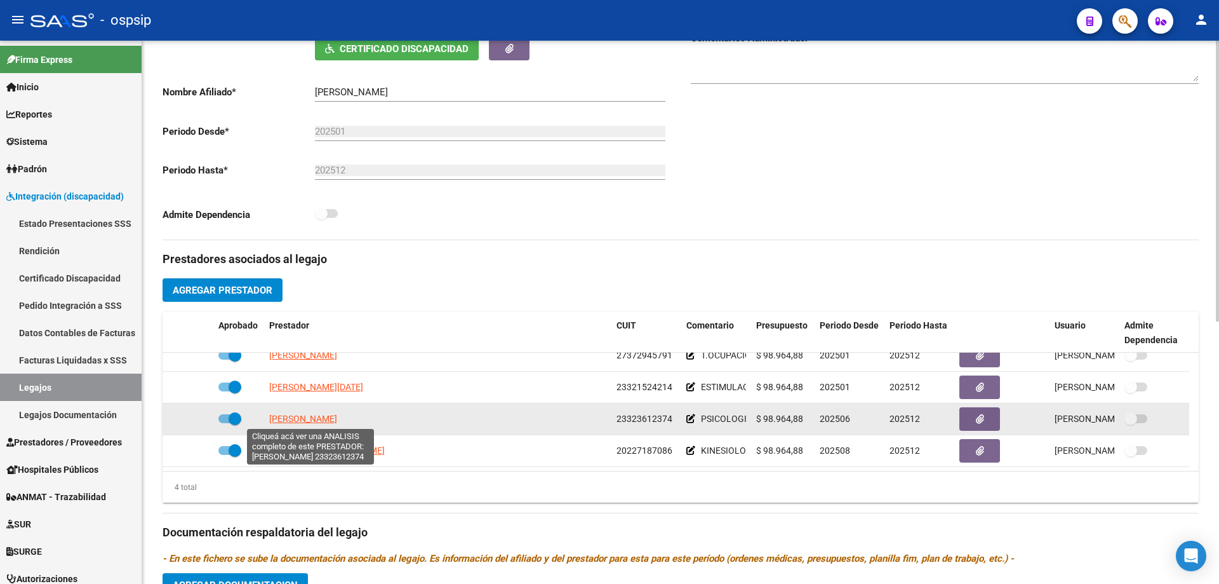
click at [301, 419] on span "BALDOVINO AYALEN" at bounding box center [303, 418] width 68 height 10
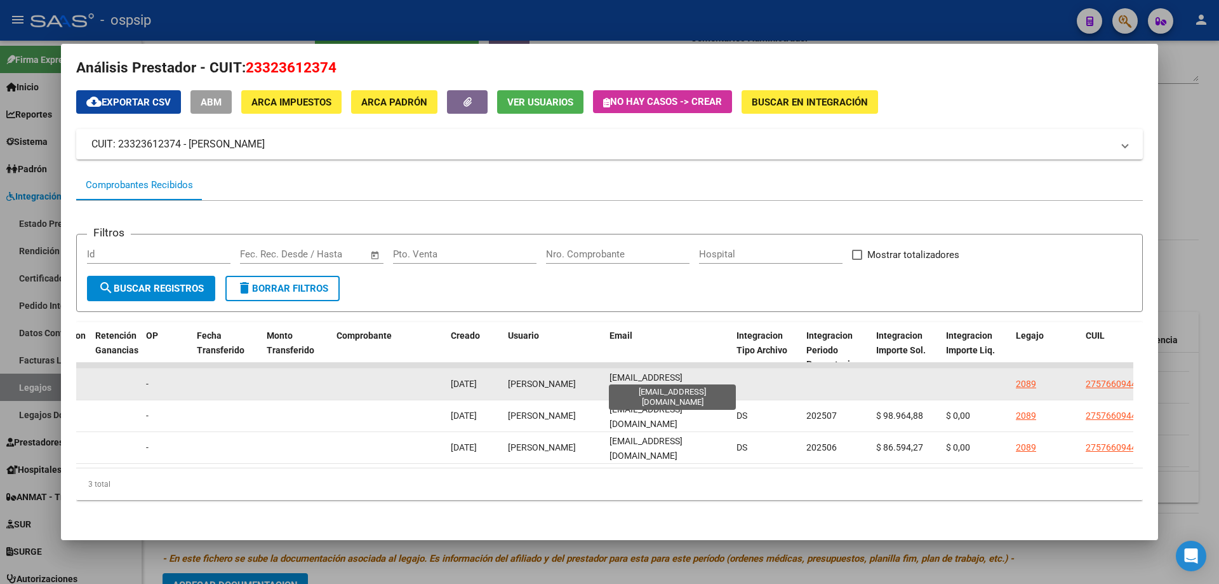
scroll to position [0, 7]
drag, startPoint x: 608, startPoint y: 377, endPoint x: 731, endPoint y: 374, distance: 122.6
click at [731, 374] on datatable-body-cell "ayalen.baldovino@hotmail.com" at bounding box center [667, 383] width 127 height 31
copy span "ayalen.baldovino@hotmail.com"
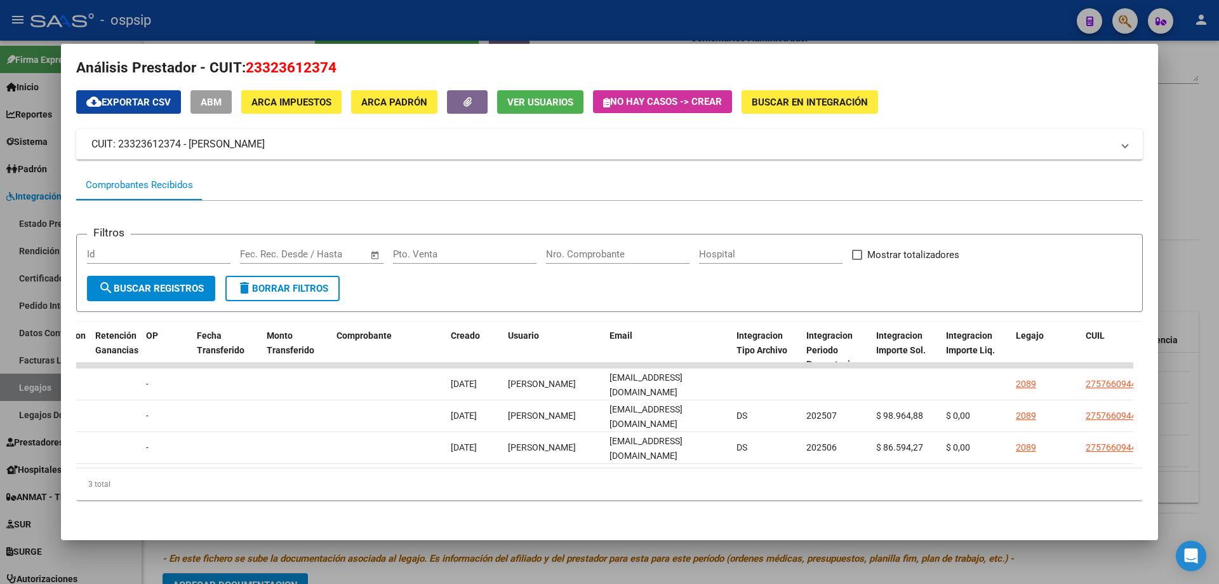
click at [1196, 219] on div at bounding box center [609, 292] width 1219 height 584
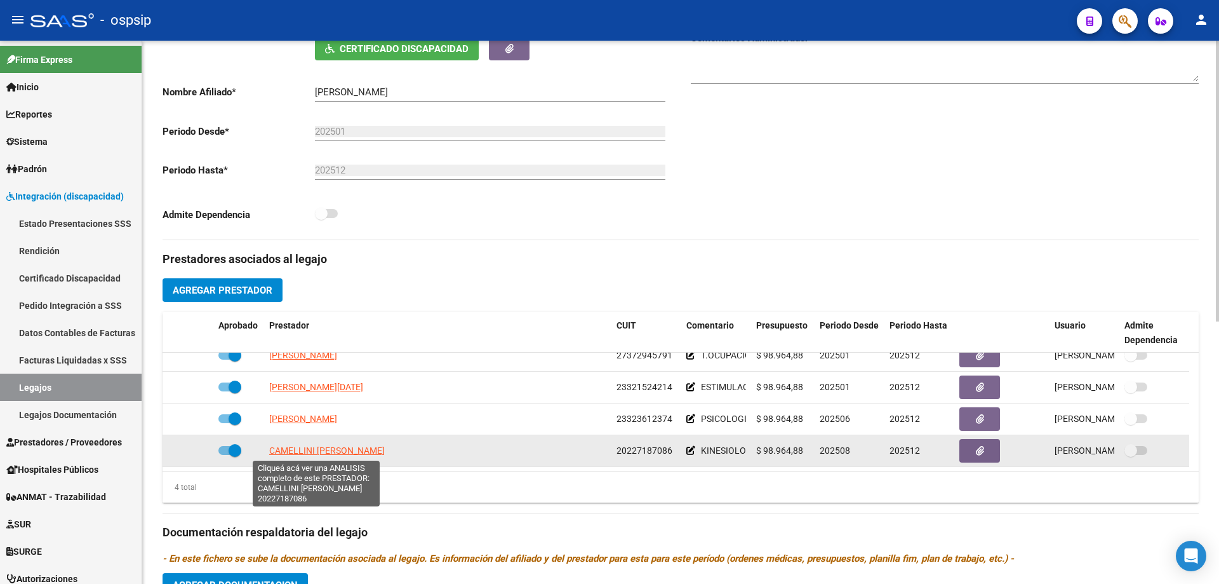
click at [329, 454] on span "CAMELLINI JUAN JOSE" at bounding box center [327, 450] width 116 height 10
type textarea "20227187086"
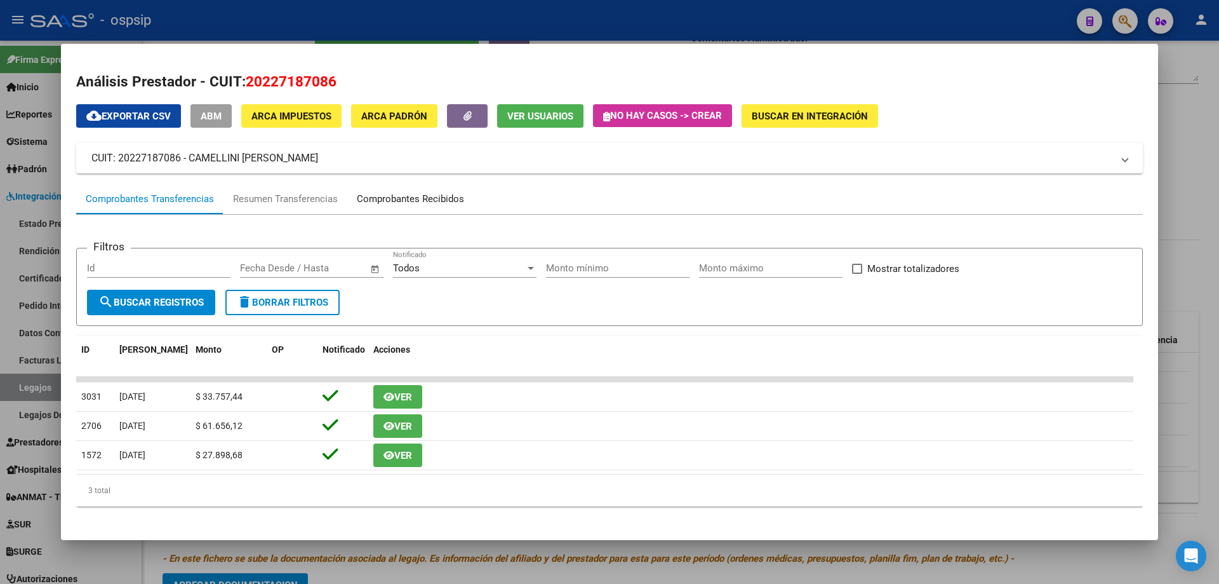
click at [417, 195] on div "Comprobantes Recibidos" at bounding box center [410, 199] width 107 height 15
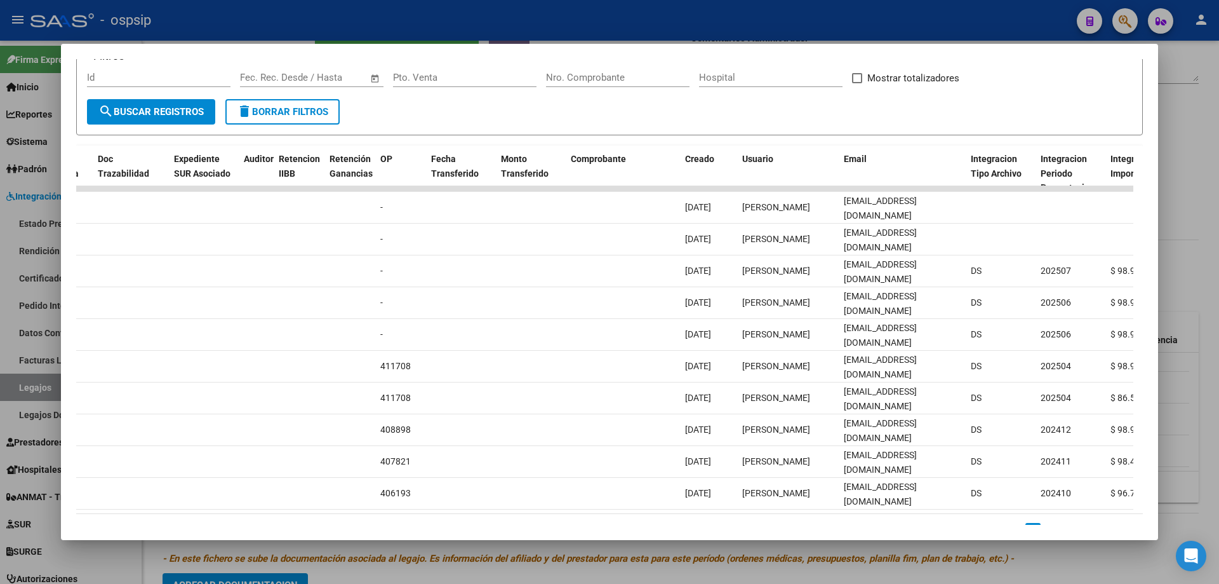
scroll to position [0, 942]
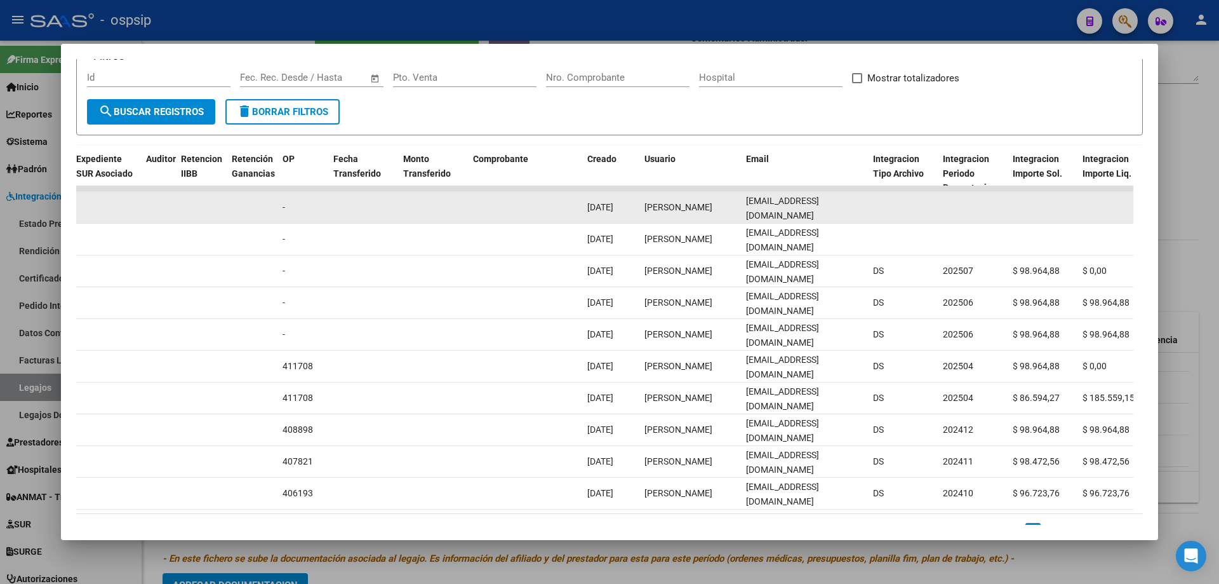
drag, startPoint x: 744, startPoint y: 207, endPoint x: 841, endPoint y: 215, distance: 97.4
click at [870, 217] on div "89113 A01 - OSPSIP Integración - Discapacidad Factura B: 4 - 2988 $ 98.964,88 0…" at bounding box center [506, 208] width 2743 height 32
copy div "juancamellini@gmail.com"
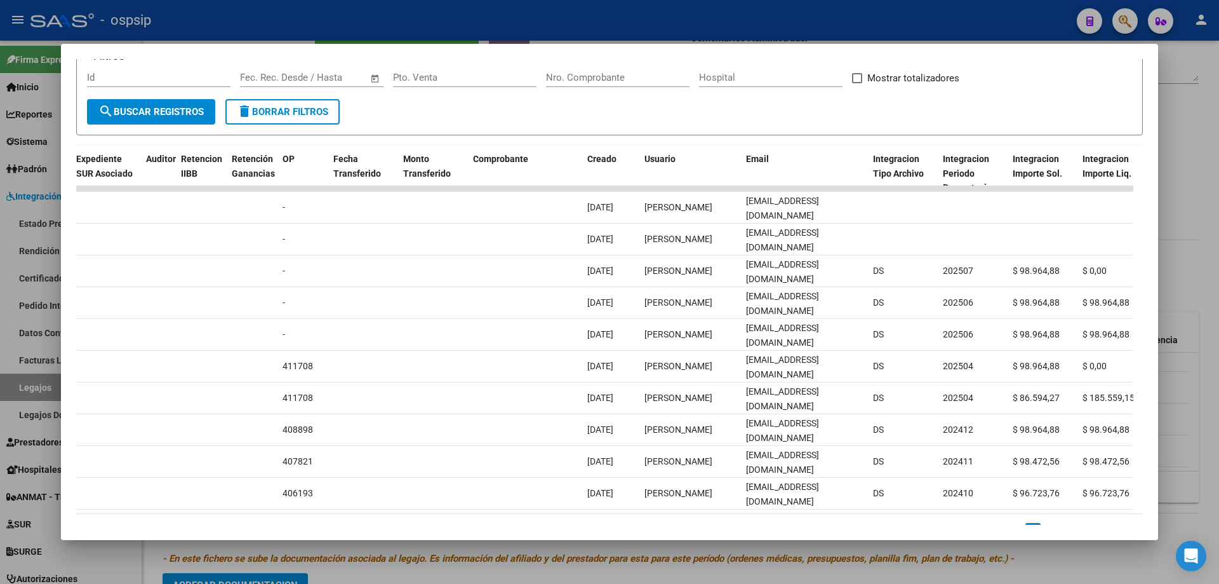
click at [1187, 129] on div at bounding box center [609, 292] width 1219 height 584
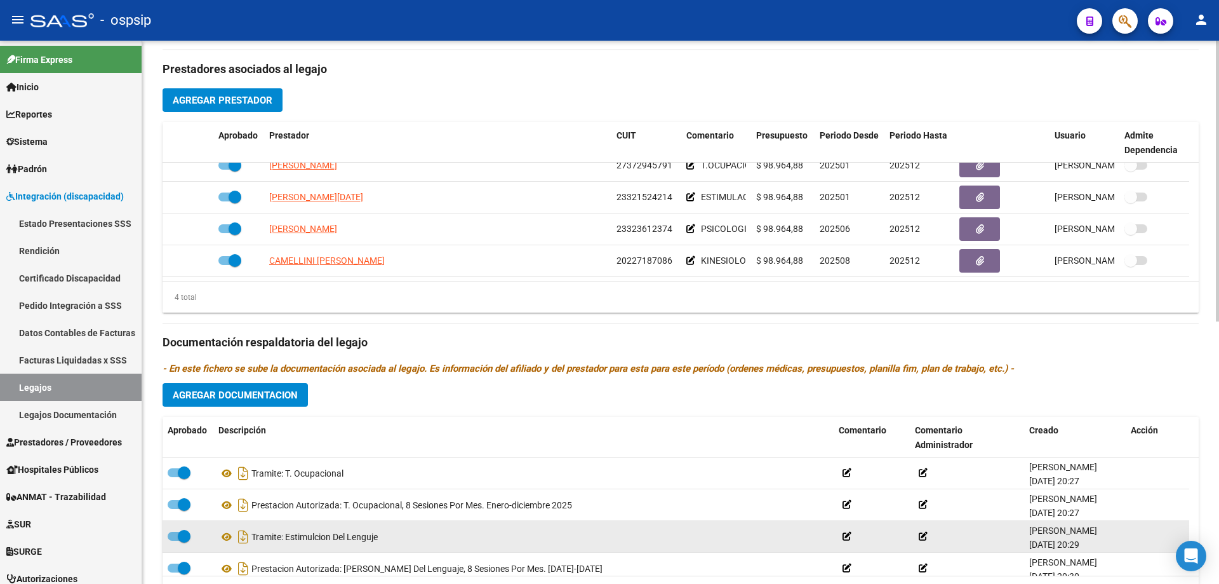
scroll to position [444, 0]
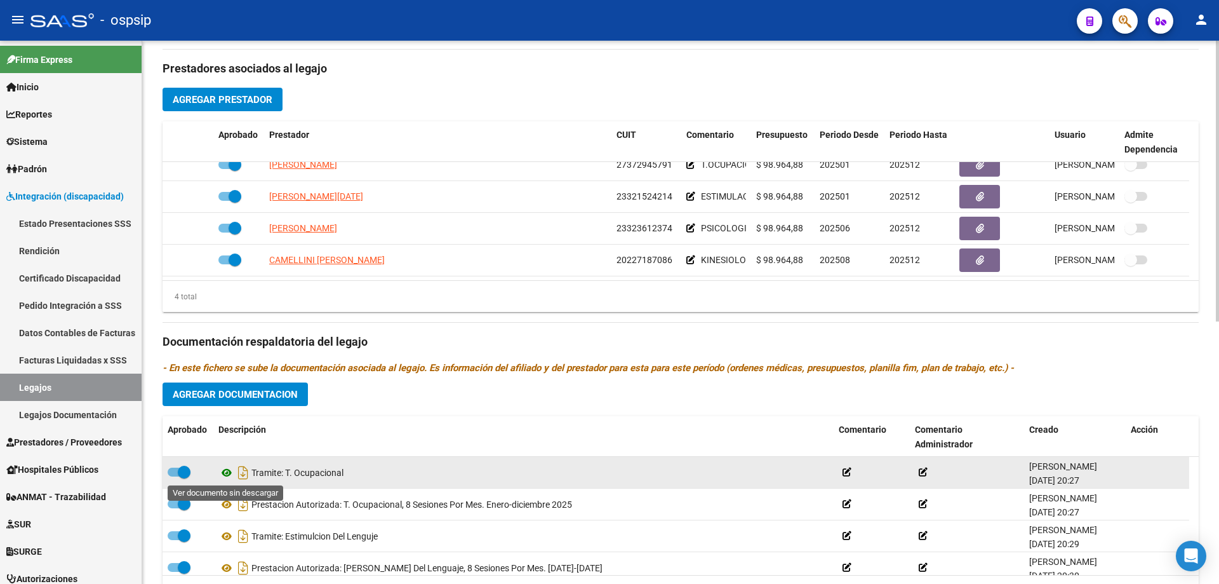
click at [224, 475] on icon at bounding box center [226, 472] width 17 height 15
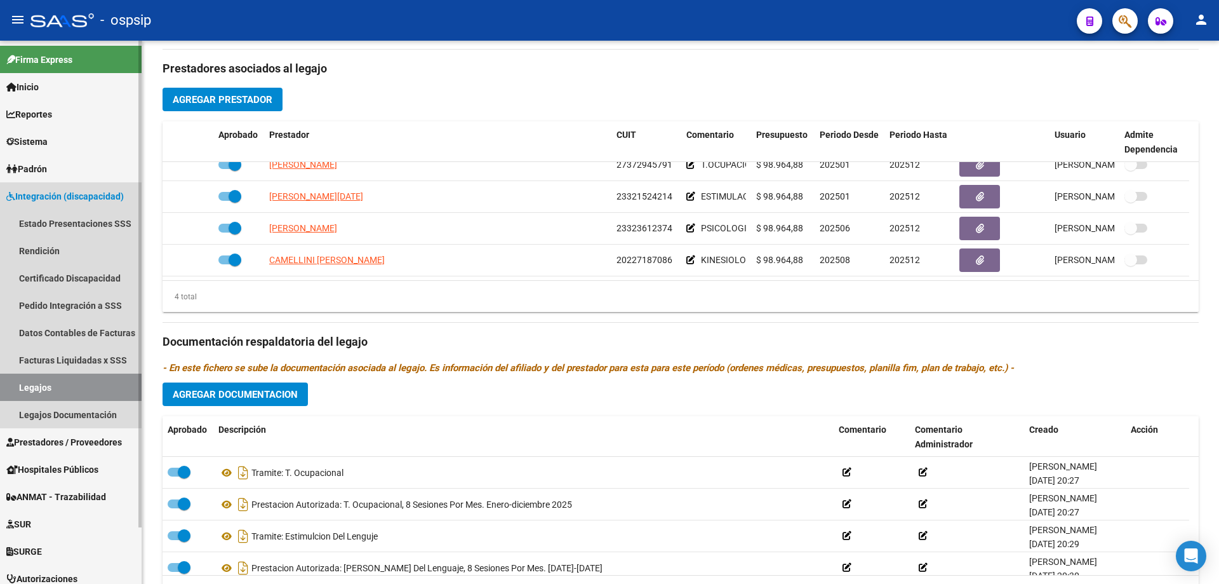
click at [44, 382] on link "Legajos" at bounding box center [71, 386] width 142 height 27
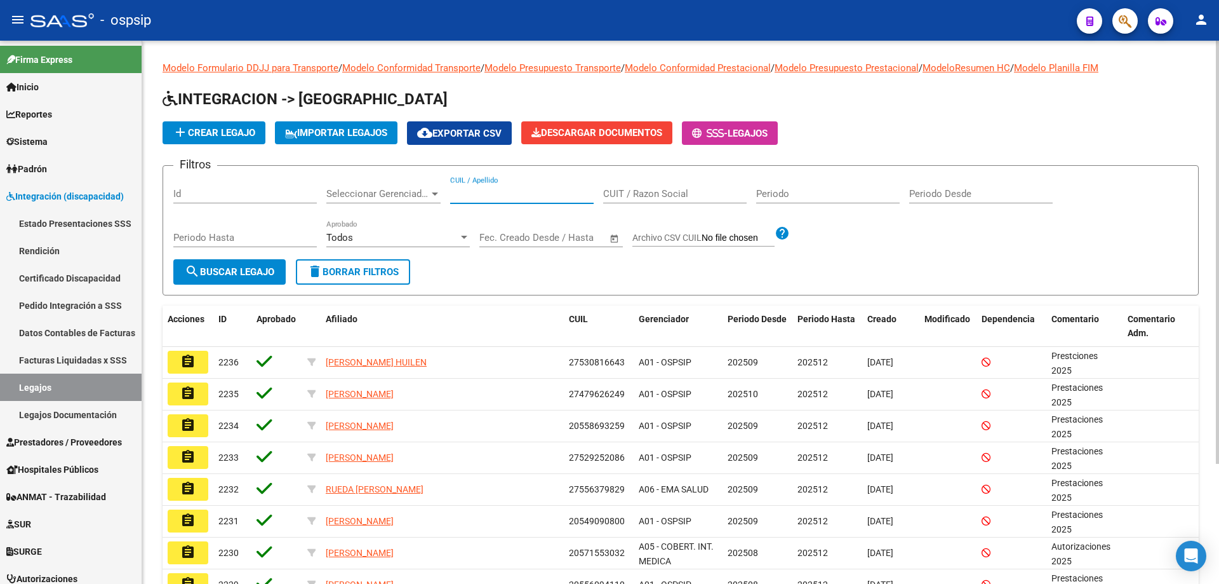
paste input "27511355457"
type input "27511355457"
click at [235, 278] on button "search Buscar Legajo" at bounding box center [229, 271] width 112 height 25
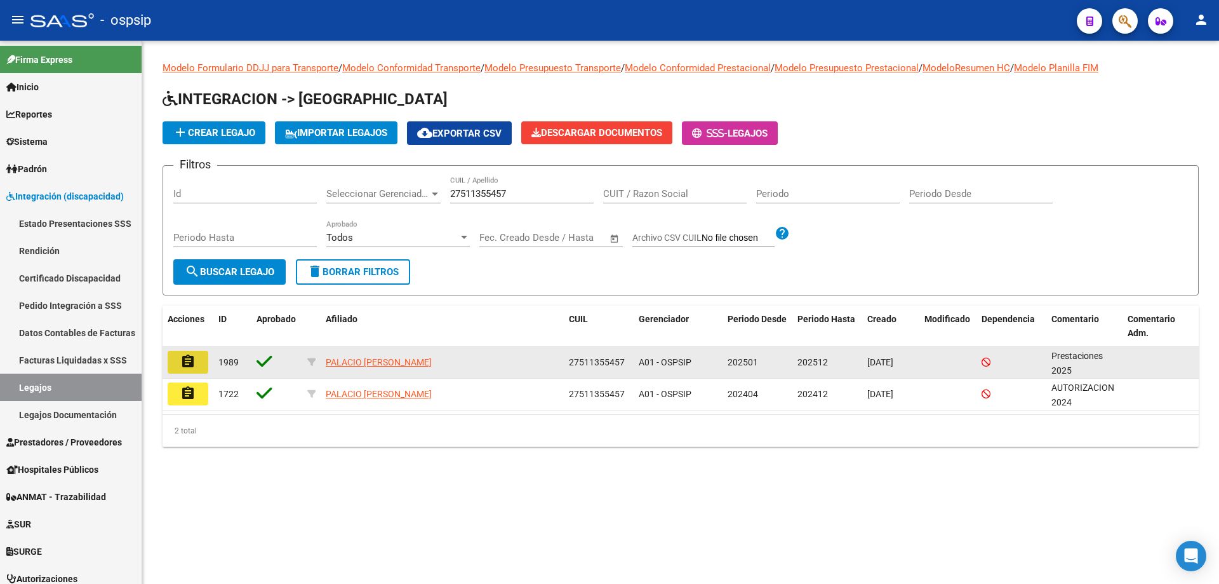
click at [202, 363] on button "assignment" at bounding box center [188, 362] width 41 height 23
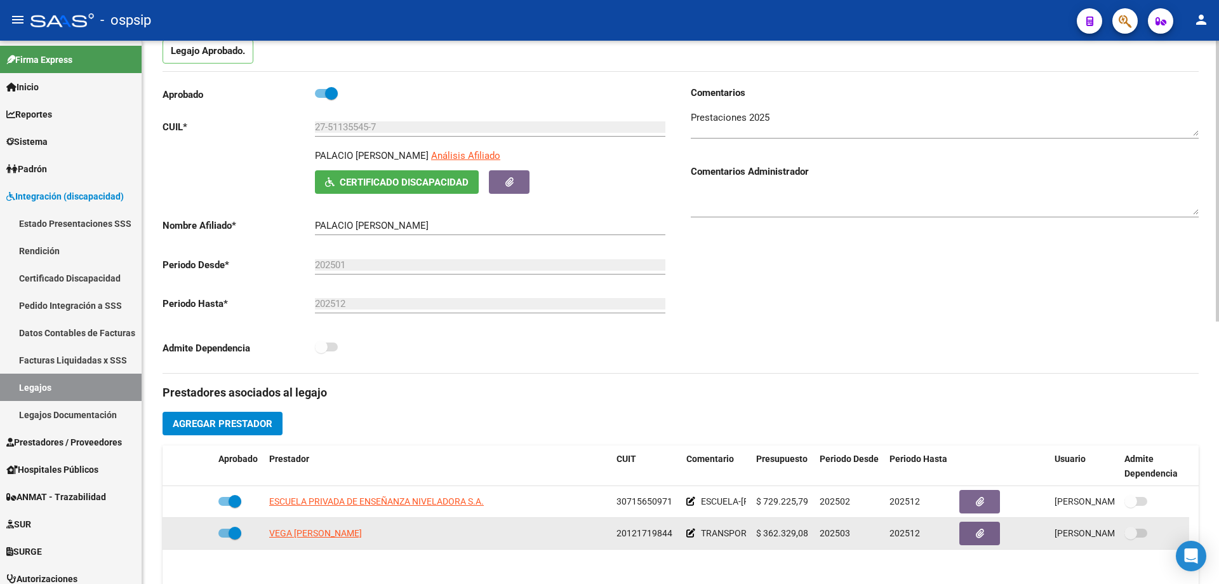
scroll to position [254, 0]
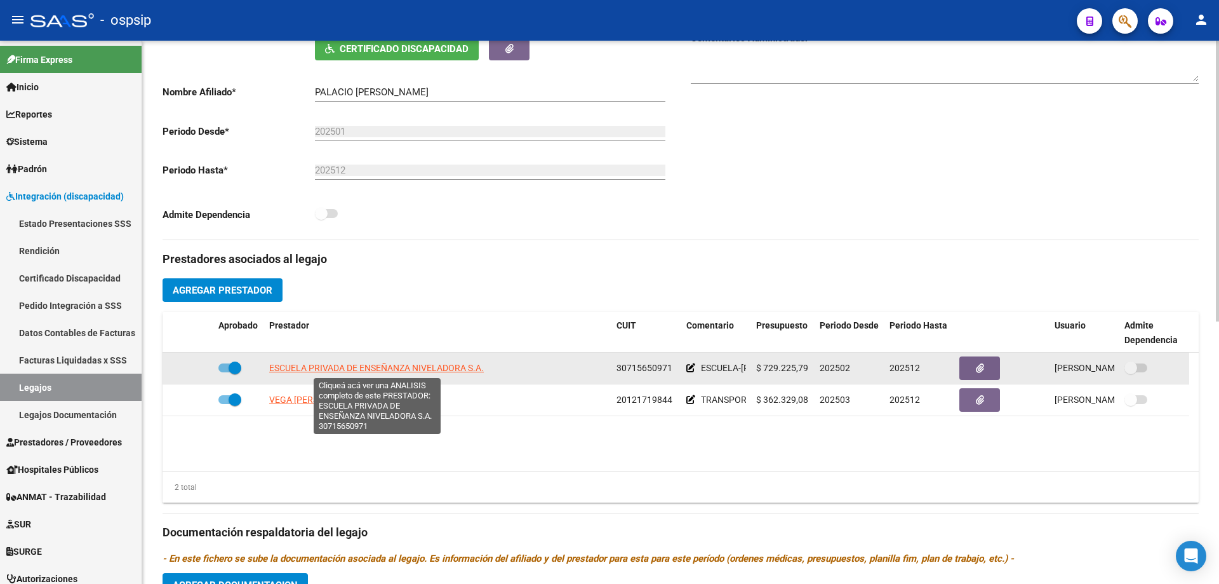
click at [377, 371] on span "ESCUELA PRIVADA DE ENSEÑANZA NIVELADORA S.A." at bounding box center [376, 368] width 215 height 10
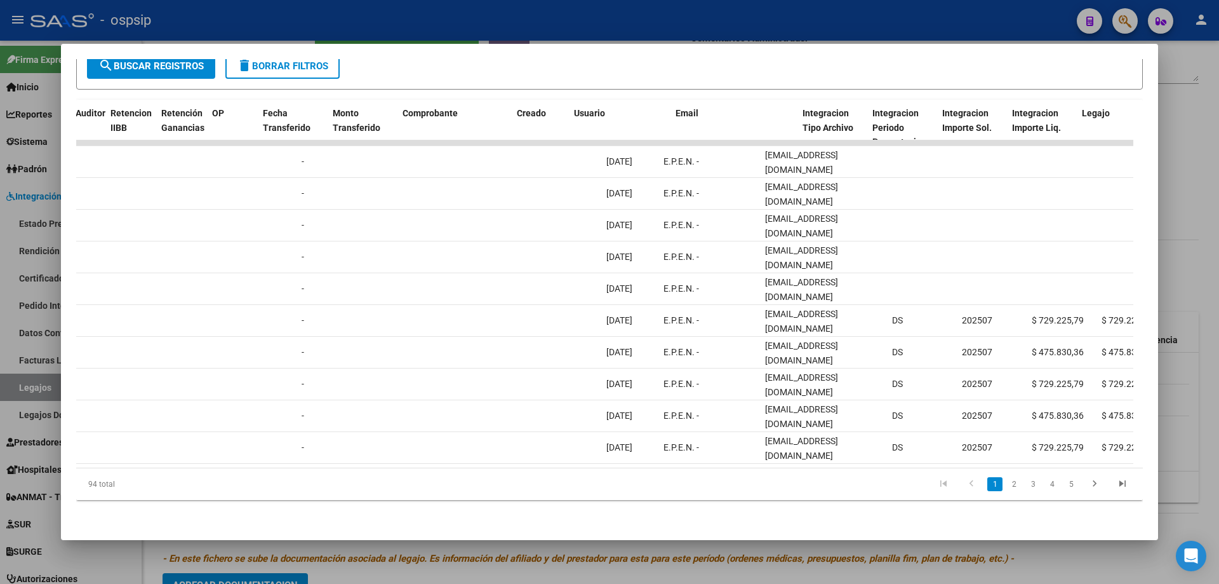
scroll to position [0, 1012]
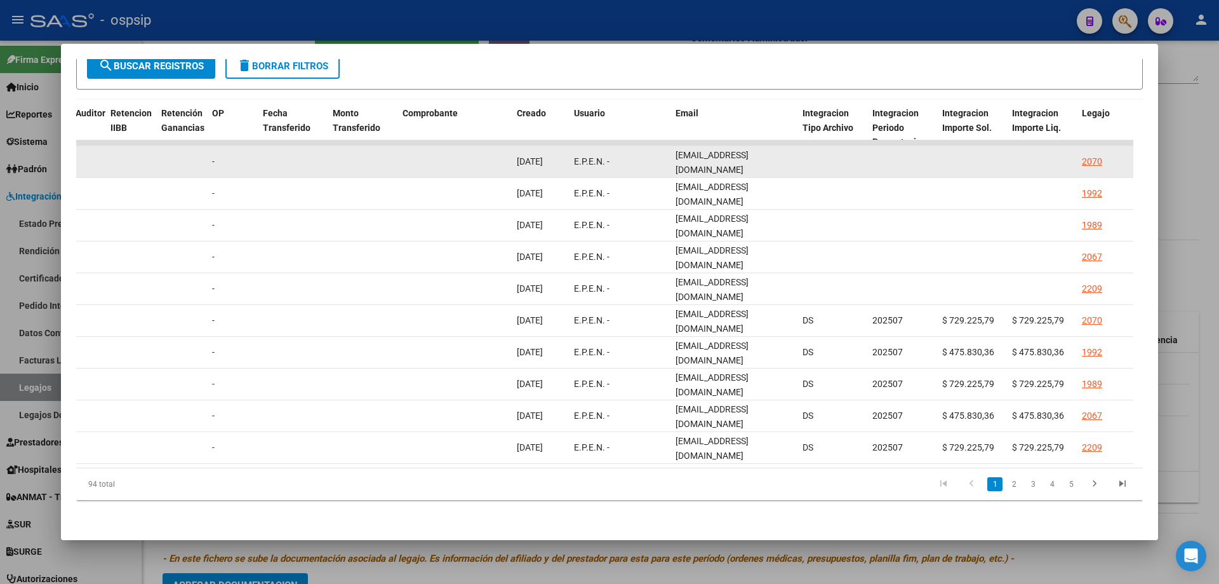
drag, startPoint x: 674, startPoint y: 149, endPoint x: 774, endPoint y: 149, distance: 99.7
click at [774, 149] on div "88702 A01 - OSPSIP Integración - Discapacidad Factura C: 2 - 5544 $ 729.225,79 …" at bounding box center [435, 162] width 2743 height 32
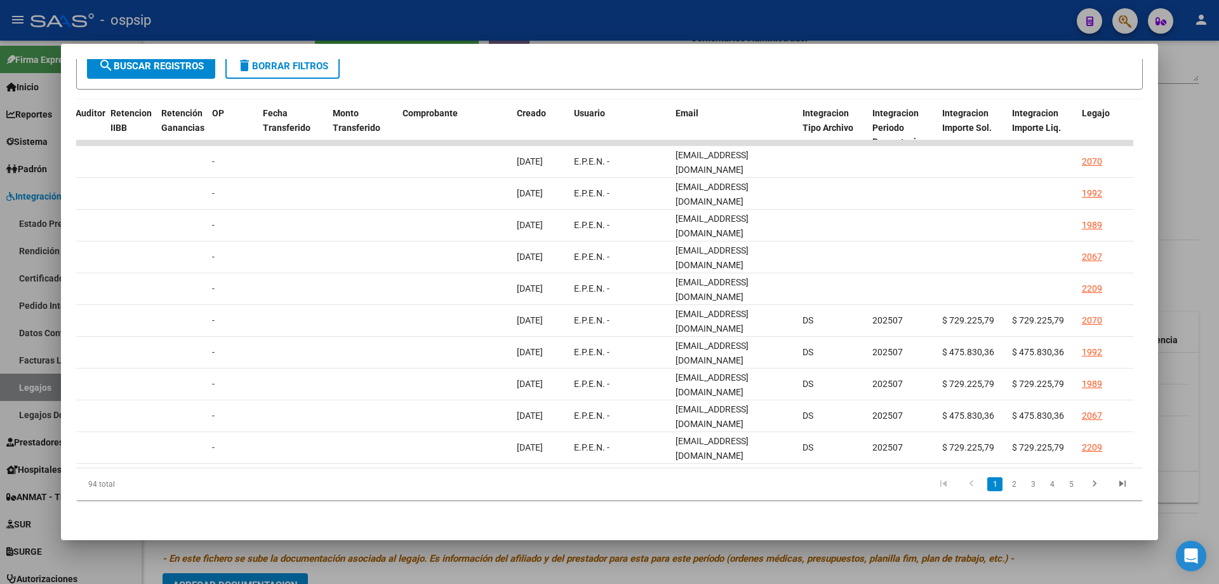
drag, startPoint x: 1172, startPoint y: 159, endPoint x: 1114, endPoint y: 206, distance: 75.4
click at [1172, 161] on div at bounding box center [609, 292] width 1219 height 584
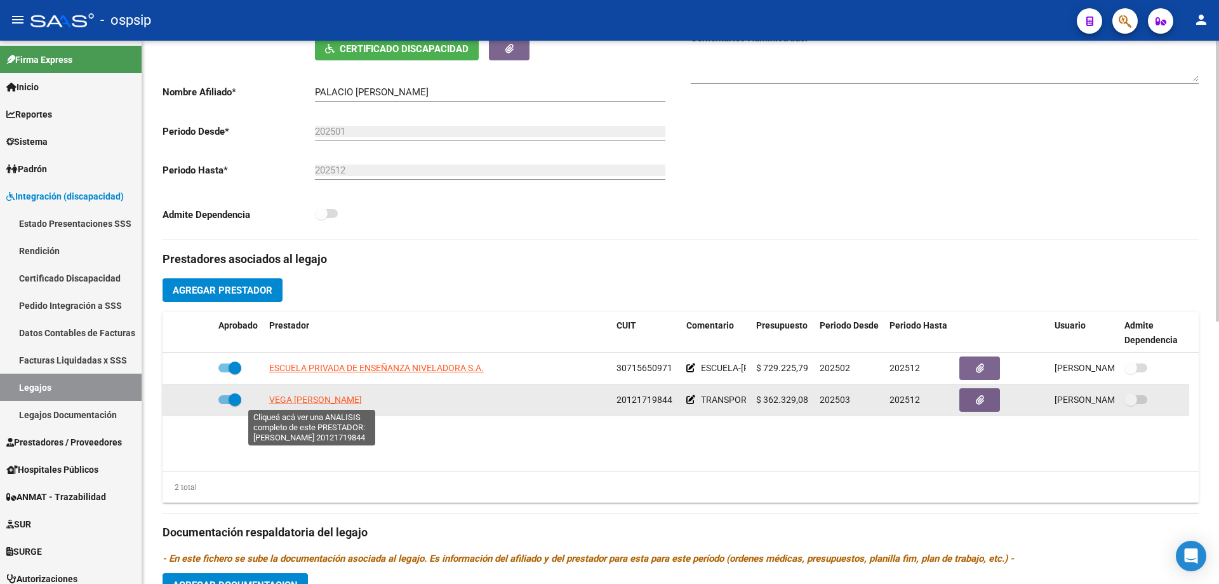
click at [316, 397] on span "VEGA FELIX NATALIO" at bounding box center [315, 399] width 93 height 10
type textarea "20121719844"
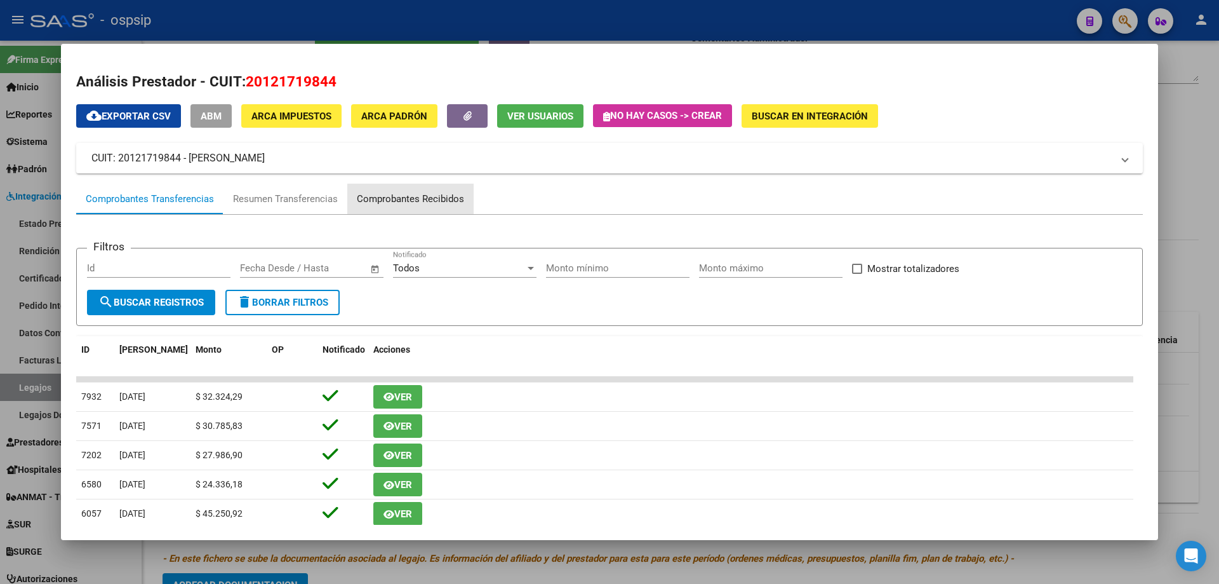
click at [432, 192] on div "Comprobantes Recibidos" at bounding box center [410, 199] width 107 height 15
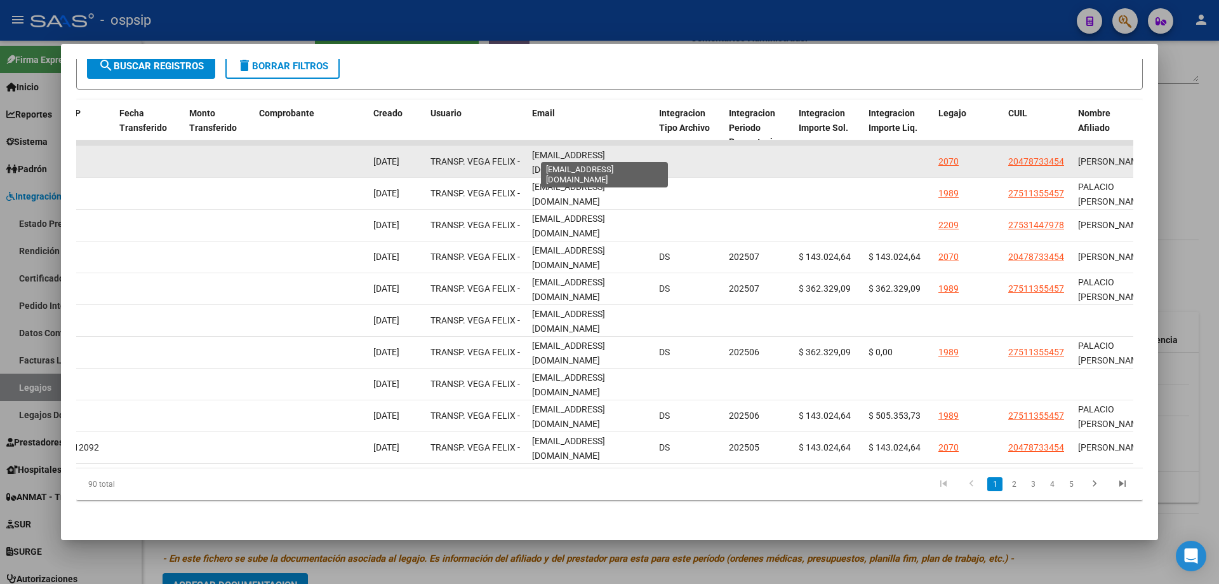
scroll to position [0, 29]
drag, startPoint x: 531, startPoint y: 151, endPoint x: 662, endPoint y: 161, distance: 131.2
click at [662, 161] on div "88792 A01 - OSPSIP Integración - Discapacidad Factura C: 2 - 6716 $ 143.024,64 …" at bounding box center [292, 162] width 2743 height 32
copy div "transportegladysfelix@yahoo.com.ar"
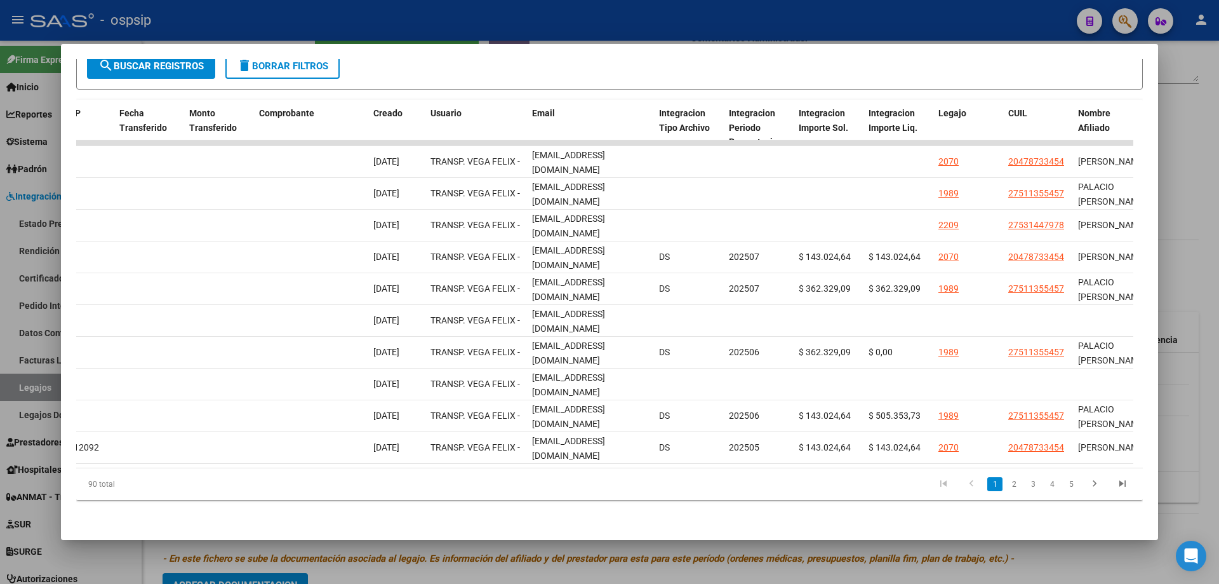
drag, startPoint x: 1187, startPoint y: 210, endPoint x: 1177, endPoint y: 217, distance: 12.2
click at [1183, 211] on div at bounding box center [609, 292] width 1219 height 584
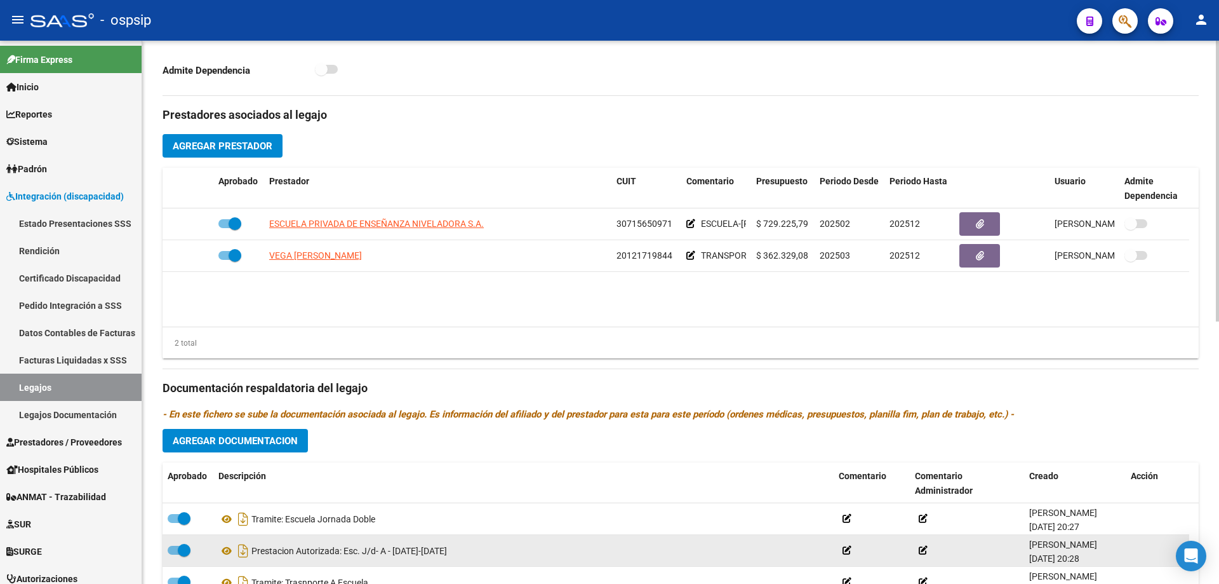
scroll to position [508, 0]
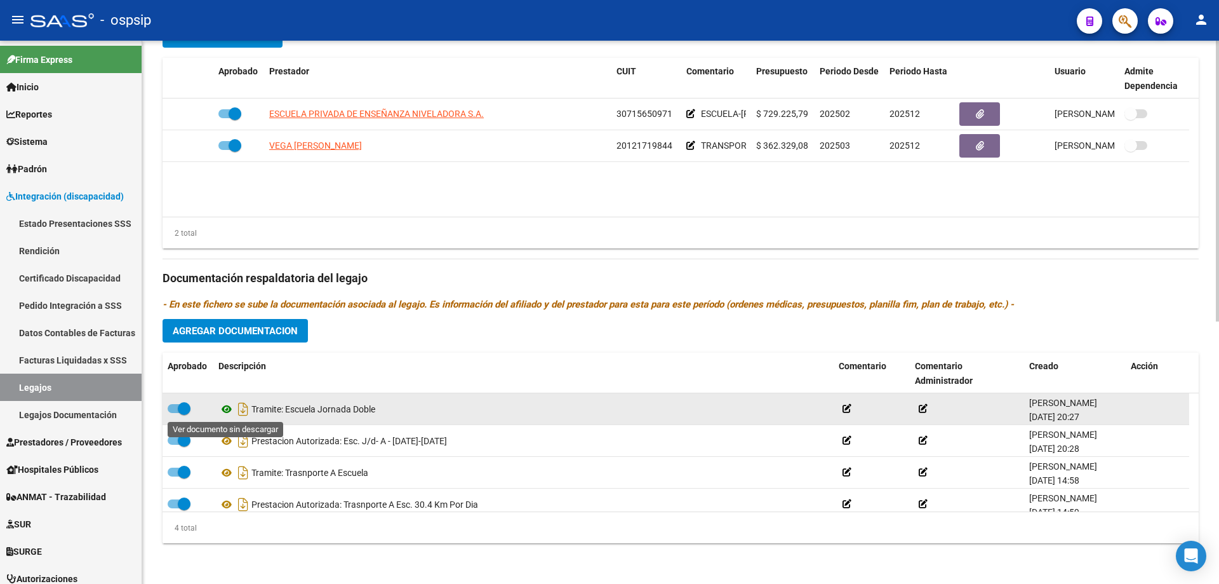
click at [227, 411] on icon at bounding box center [226, 408] width 17 height 15
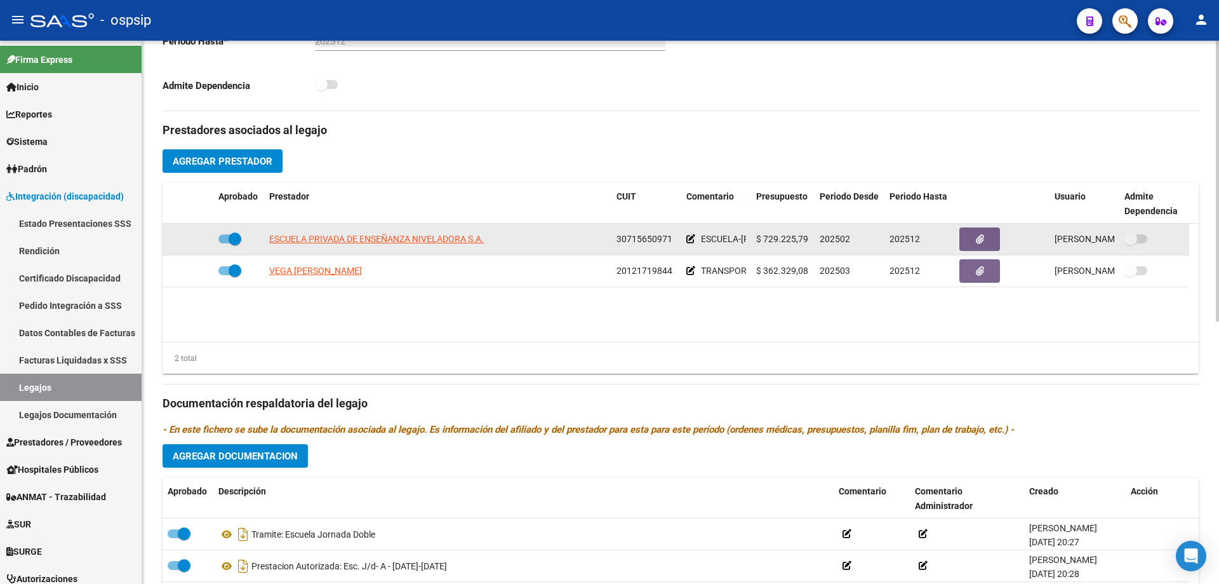
scroll to position [381, 0]
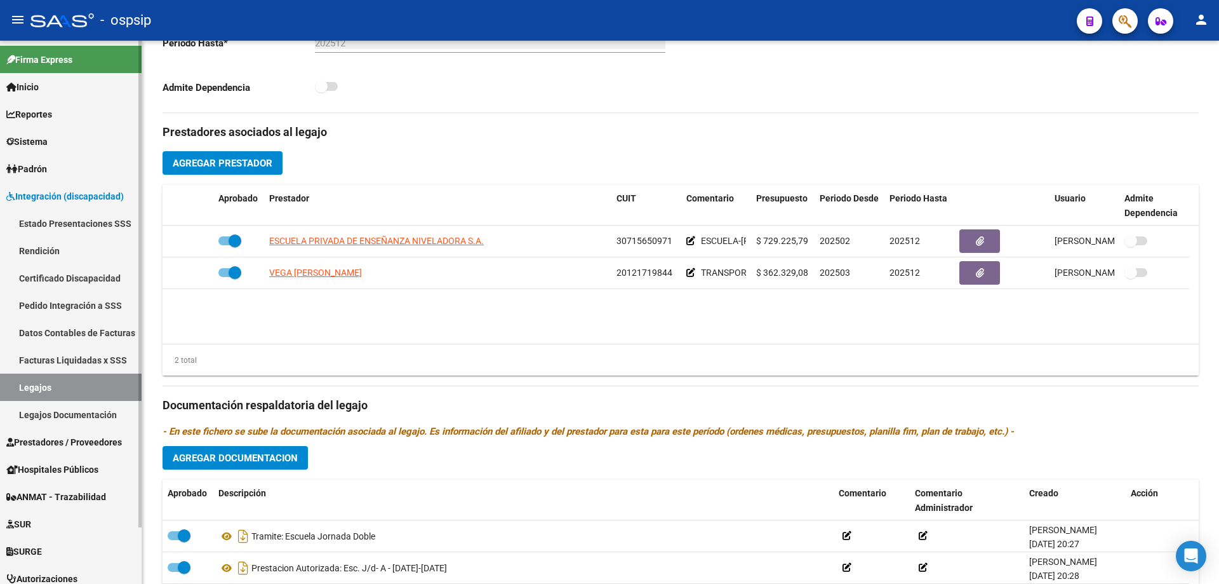
click at [102, 389] on link "Legajos" at bounding box center [71, 386] width 142 height 27
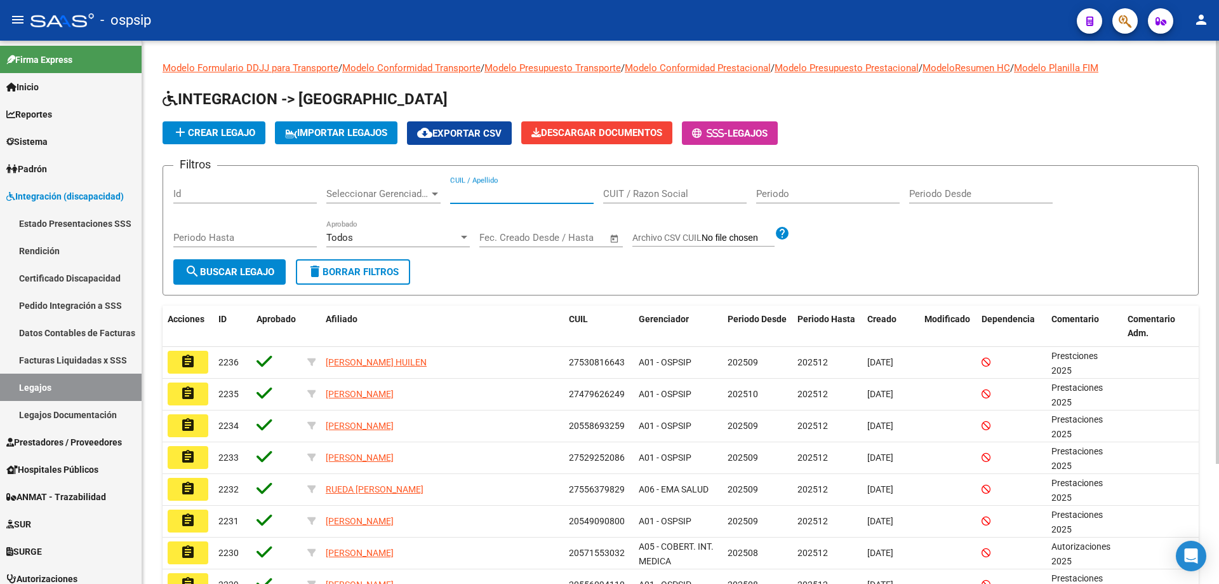
paste input "27576551571"
type input "27576551571"
click at [190, 257] on div "Periodo Hasta" at bounding box center [245, 239] width 144 height 39
click at [192, 265] on mat-icon "search" at bounding box center [192, 271] width 15 height 15
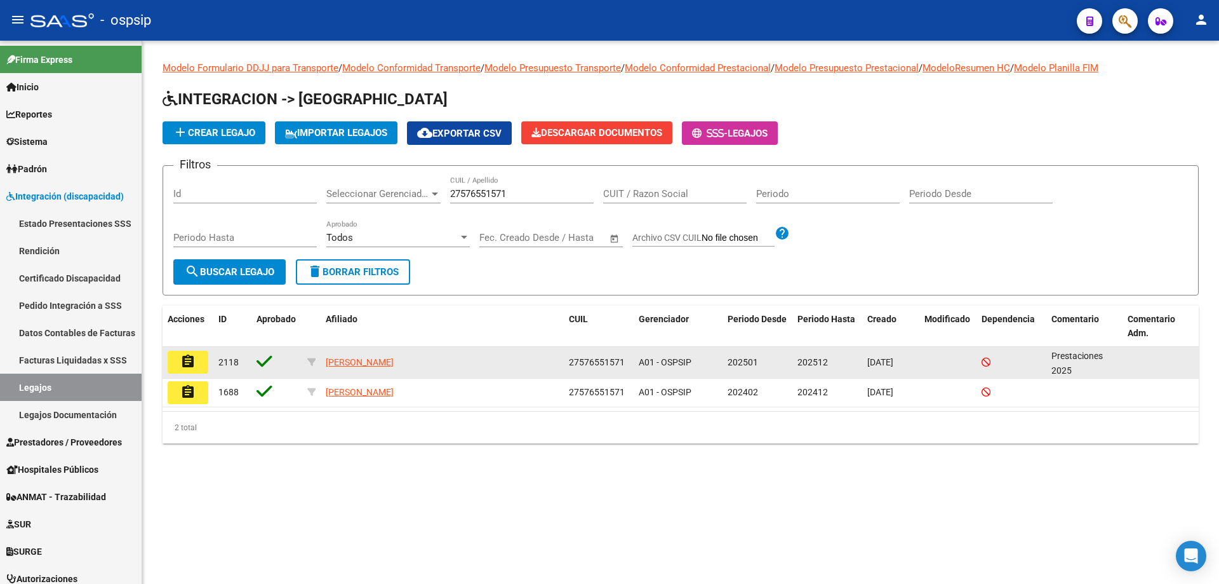
click at [211, 368] on datatable-body-cell "assignment" at bounding box center [188, 362] width 51 height 31
click at [192, 361] on mat-icon "assignment" at bounding box center [187, 361] width 15 height 15
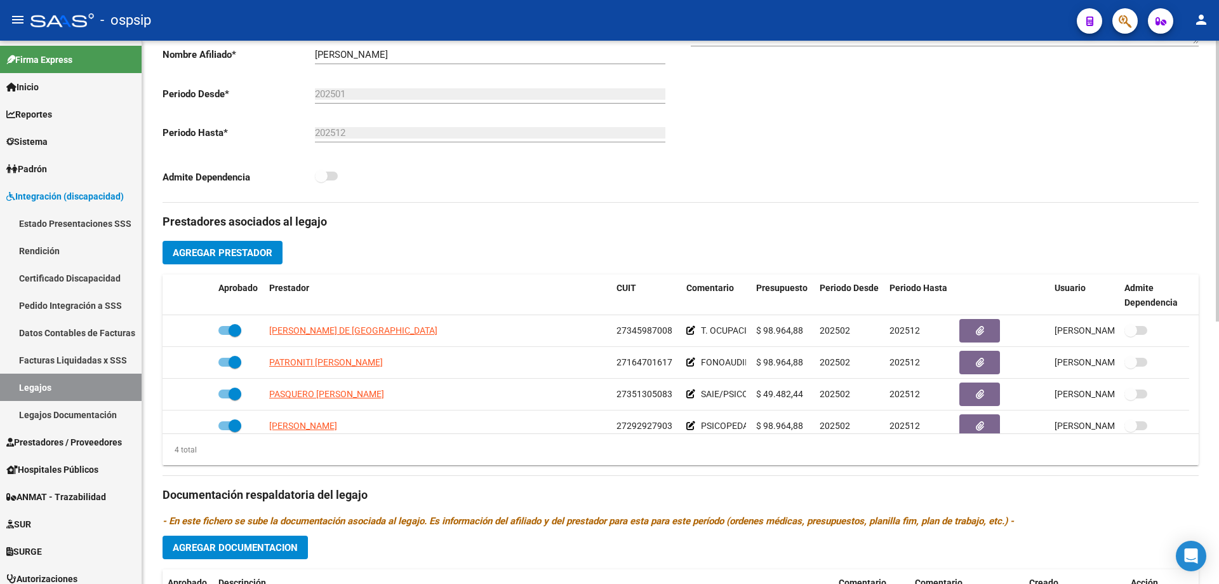
scroll to position [381, 0]
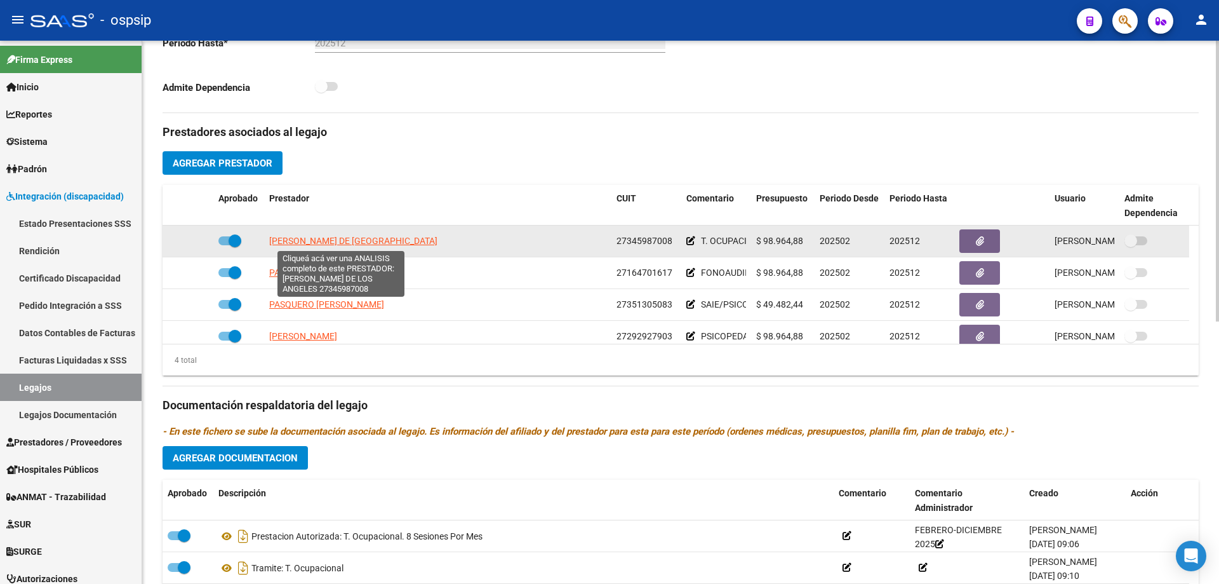
click at [368, 238] on span "BENITEZ EVELINA DE LOS ANGELES" at bounding box center [353, 241] width 168 height 10
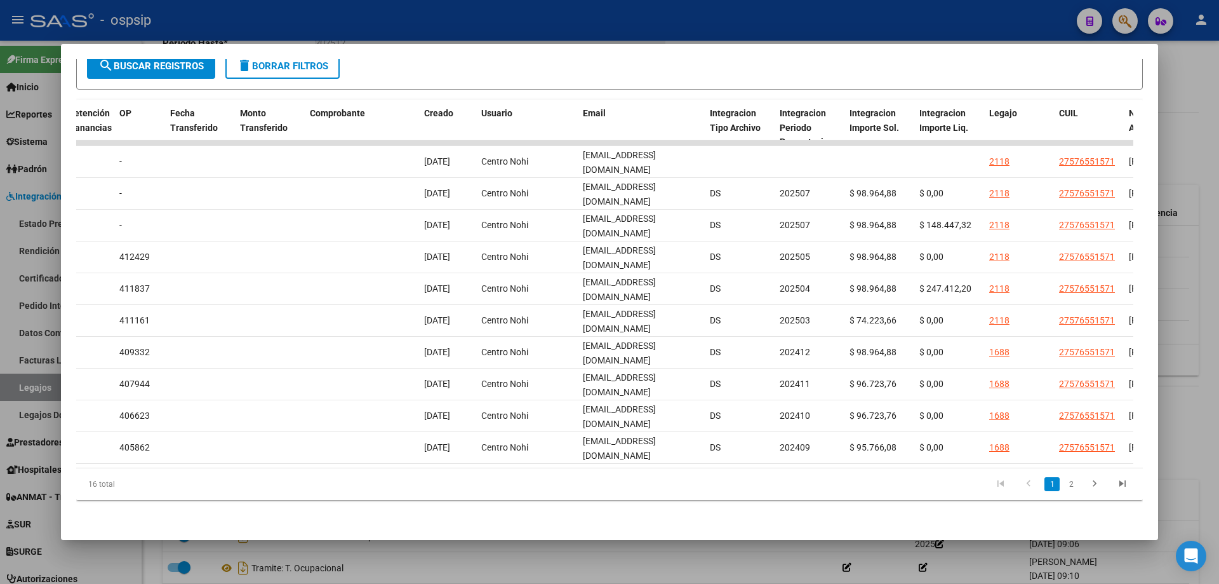
scroll to position [0, 1364]
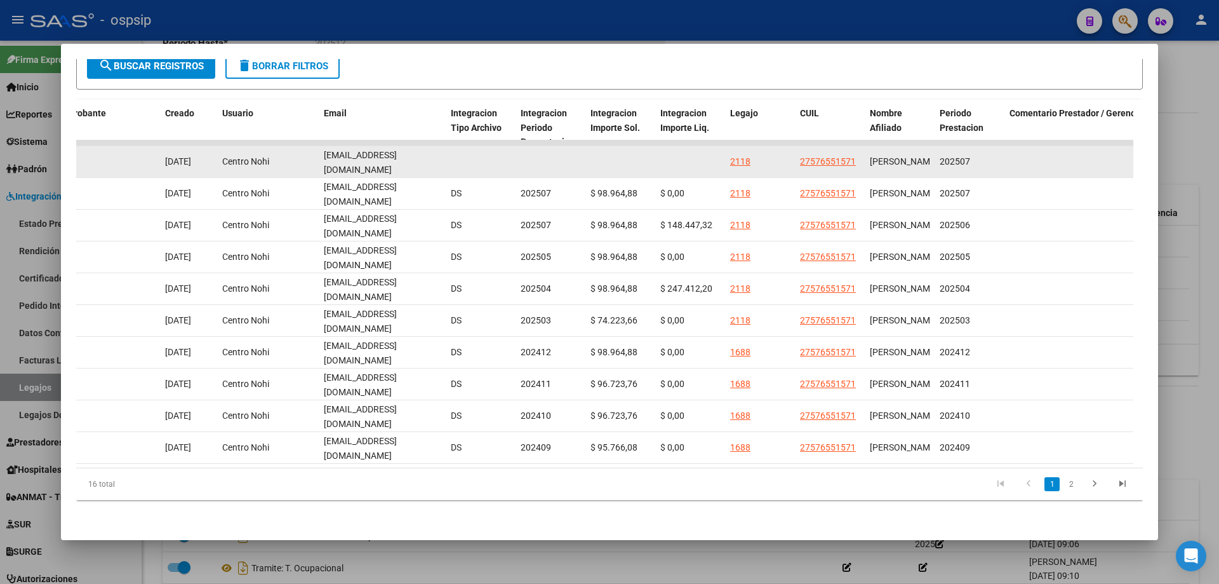
drag, startPoint x: 319, startPoint y: 153, endPoint x: 417, endPoint y: 154, distance: 97.8
click at [462, 151] on div "88595 Integración - Discapacidad Factura B: 6 - 2378 $ 98.964,88 01/09/2025 01/…" at bounding box center [83, 162] width 2743 height 32
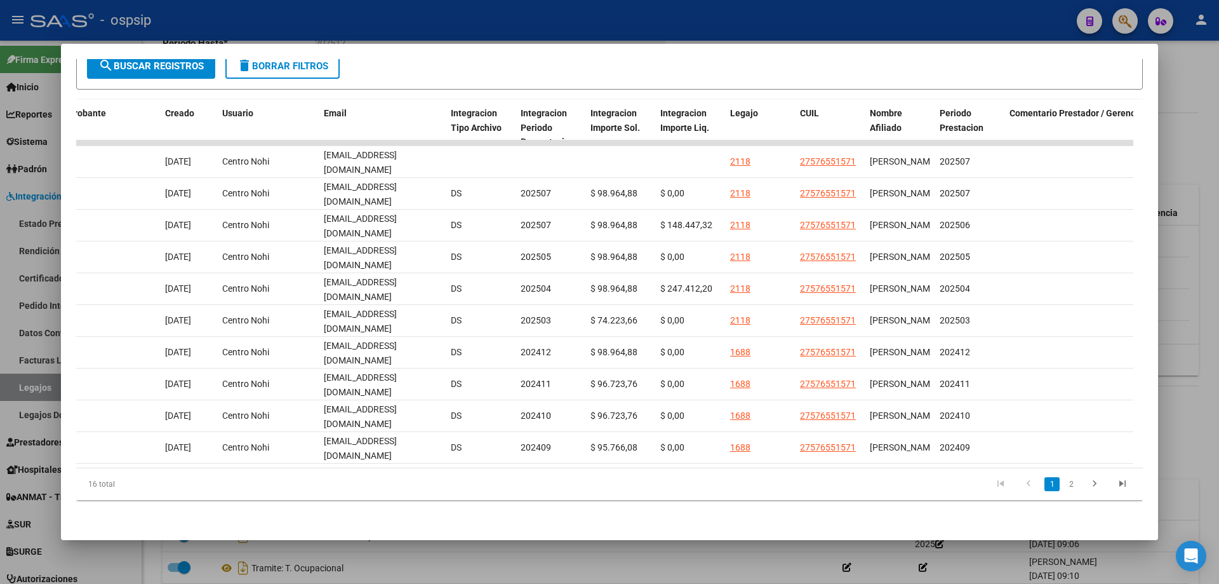
click at [1177, 349] on div at bounding box center [609, 292] width 1219 height 584
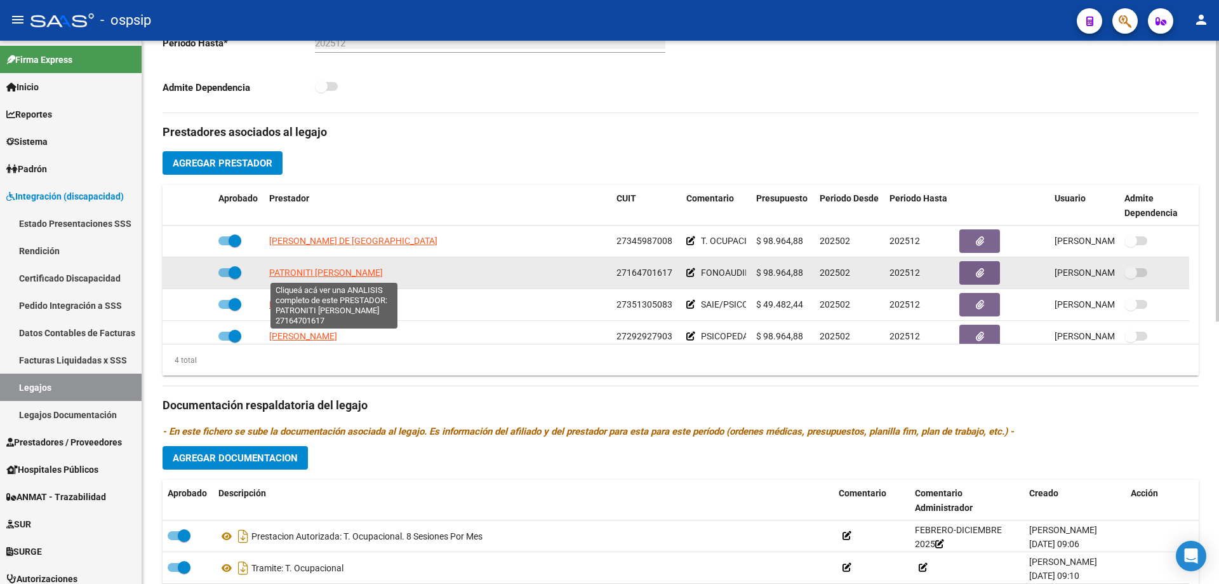
click at [344, 271] on span "PATRONITI RAMONA DEL VALLE" at bounding box center [326, 272] width 114 height 10
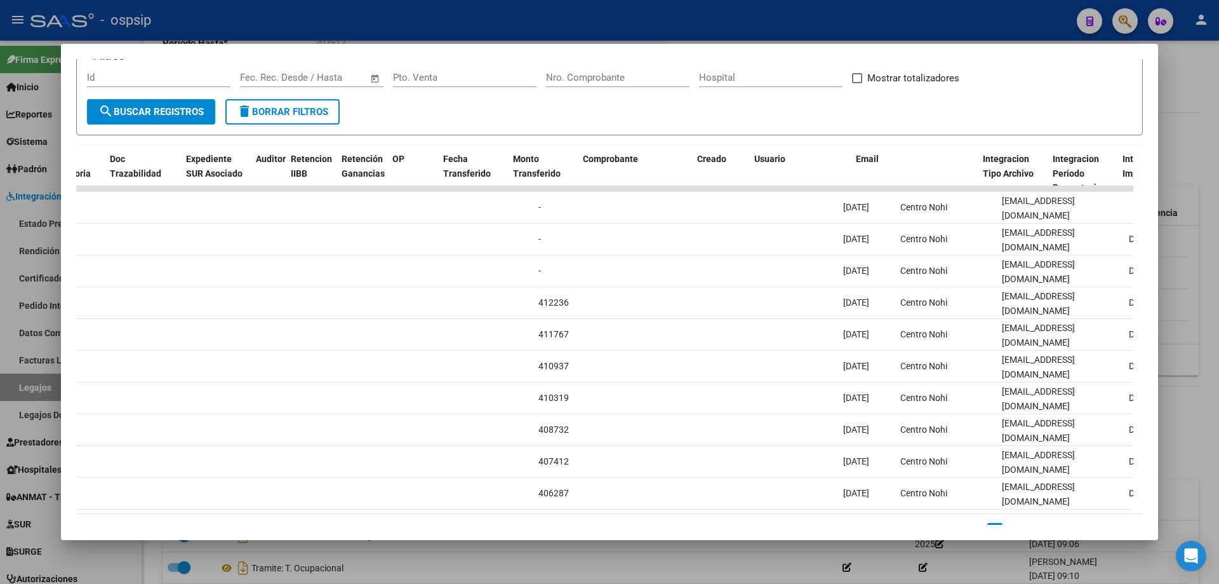
scroll to position [0, 919]
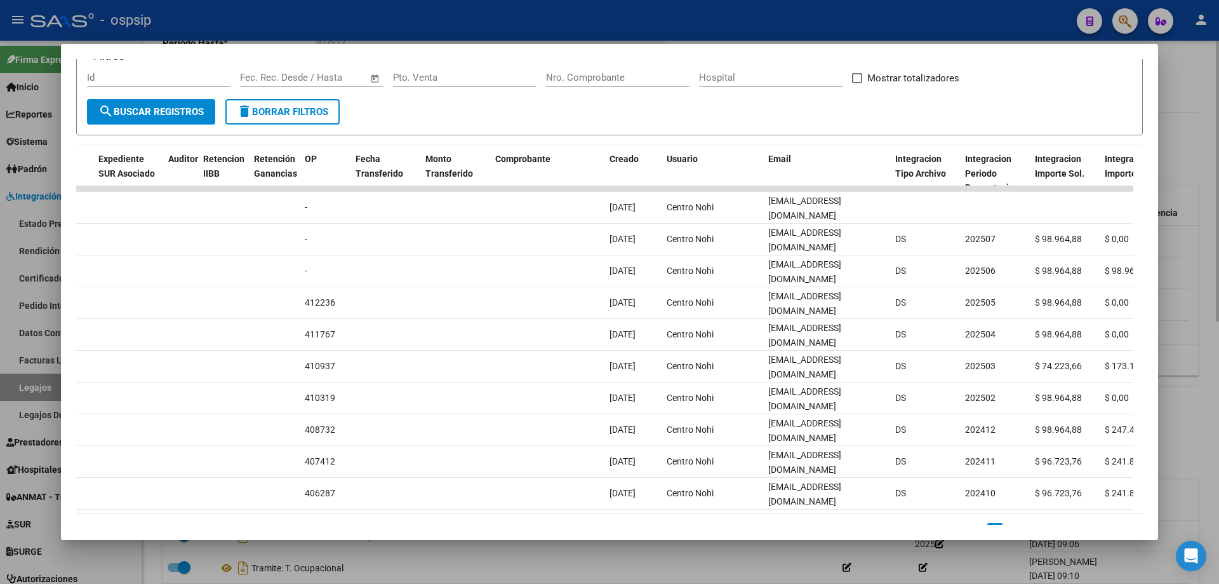
drag, startPoint x: 1201, startPoint y: 164, endPoint x: 1190, endPoint y: 173, distance: 14.9
click at [1196, 166] on div at bounding box center [609, 292] width 1219 height 584
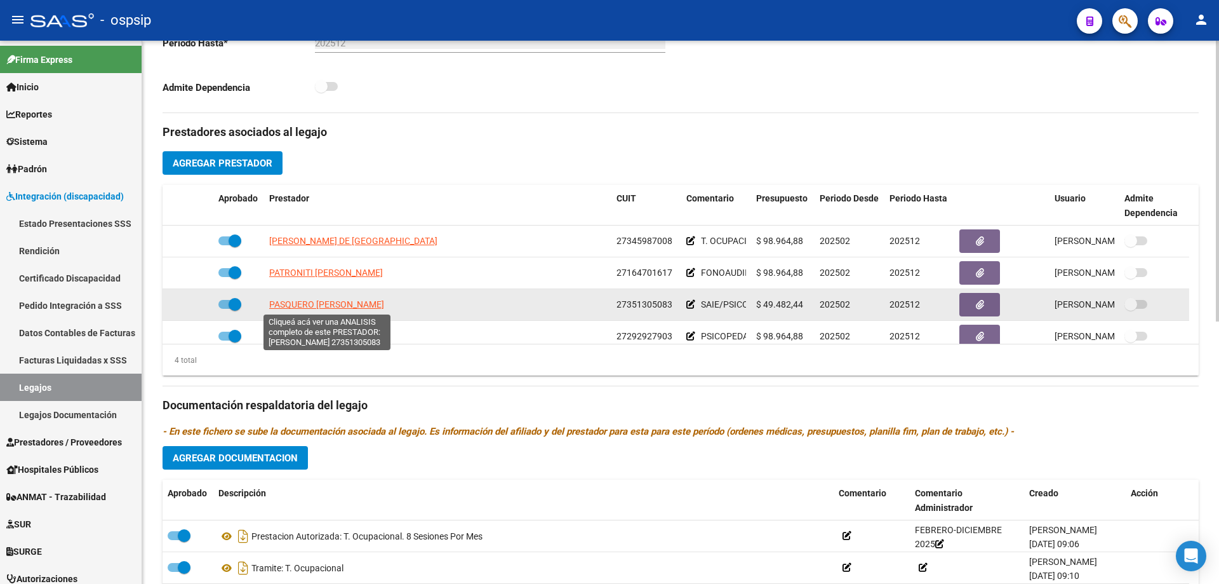
click at [370, 302] on span "PASQUERO ROMINA VANINA" at bounding box center [326, 304] width 115 height 10
type textarea "27351305083"
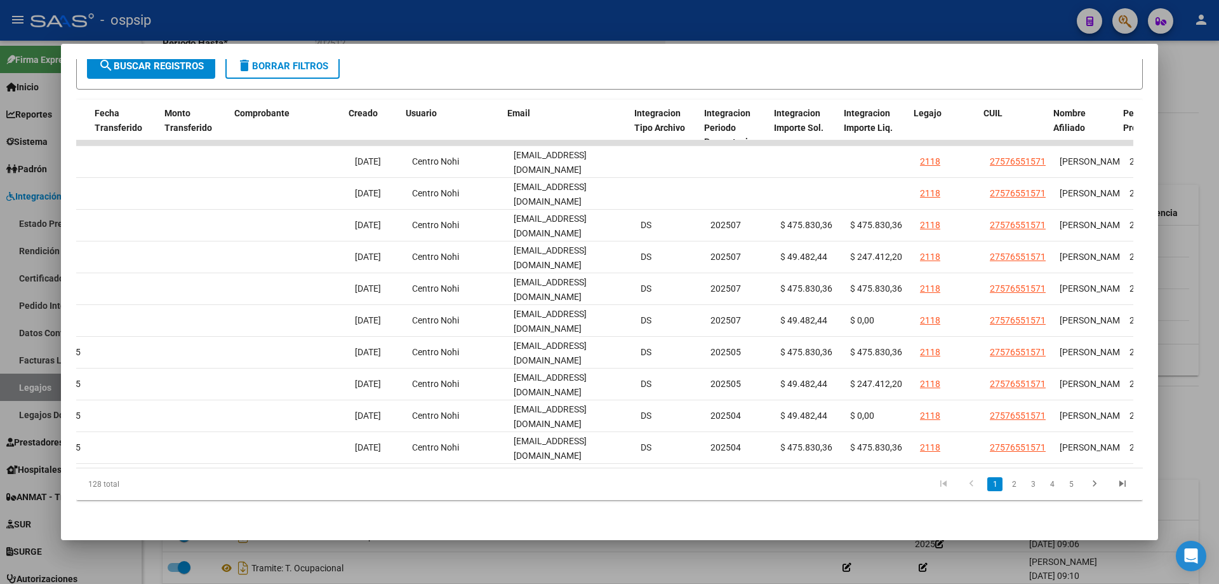
scroll to position [0, 1180]
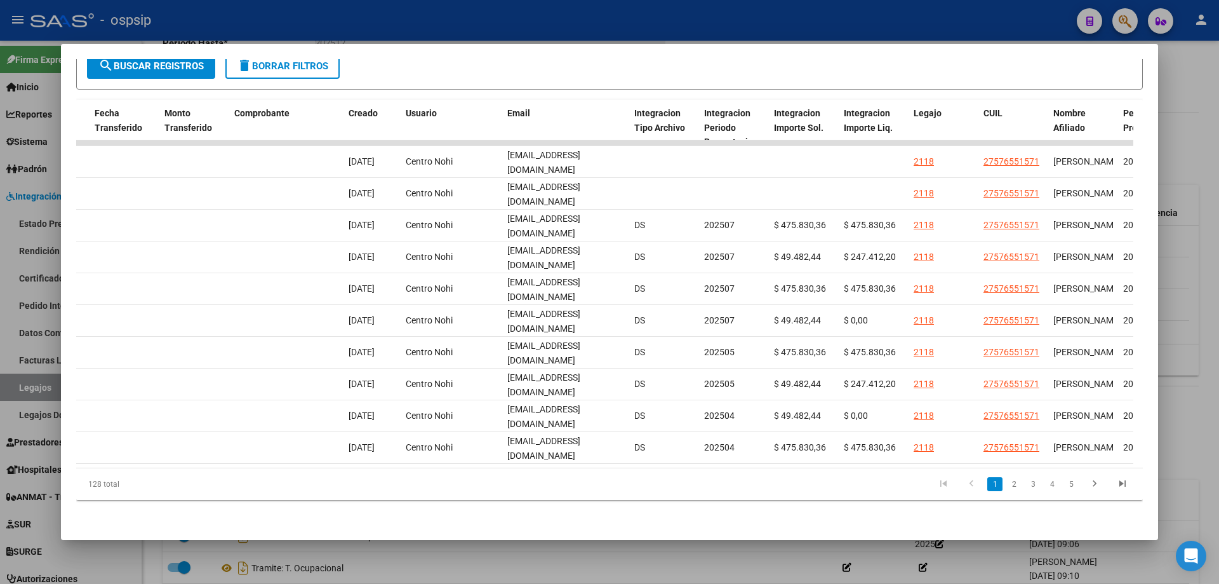
click at [1191, 150] on div at bounding box center [609, 292] width 1219 height 584
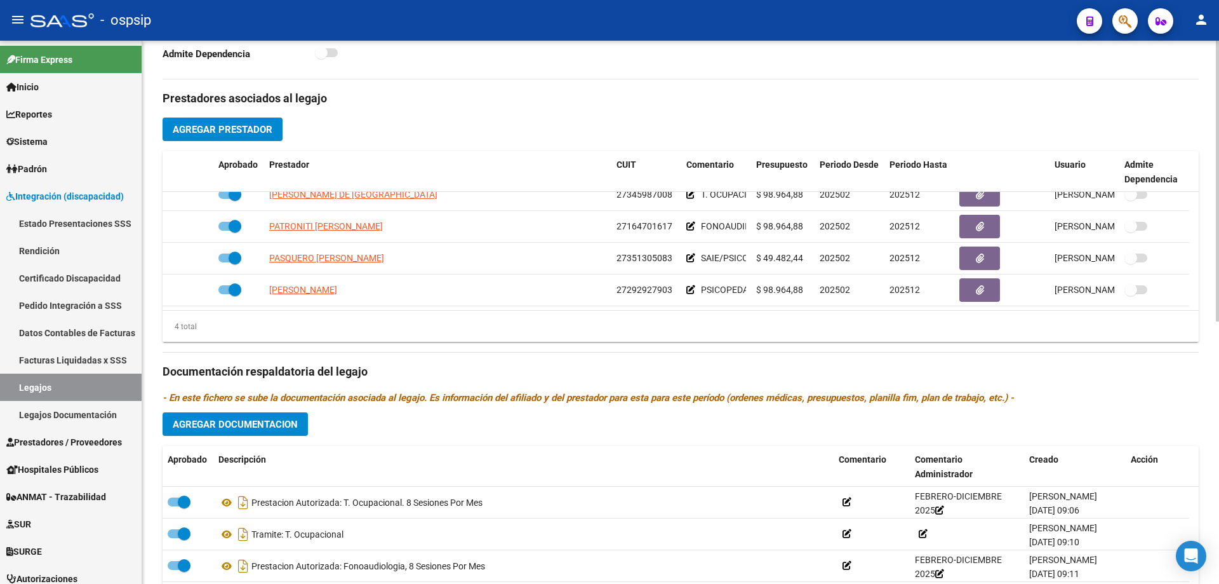
scroll to position [444, 0]
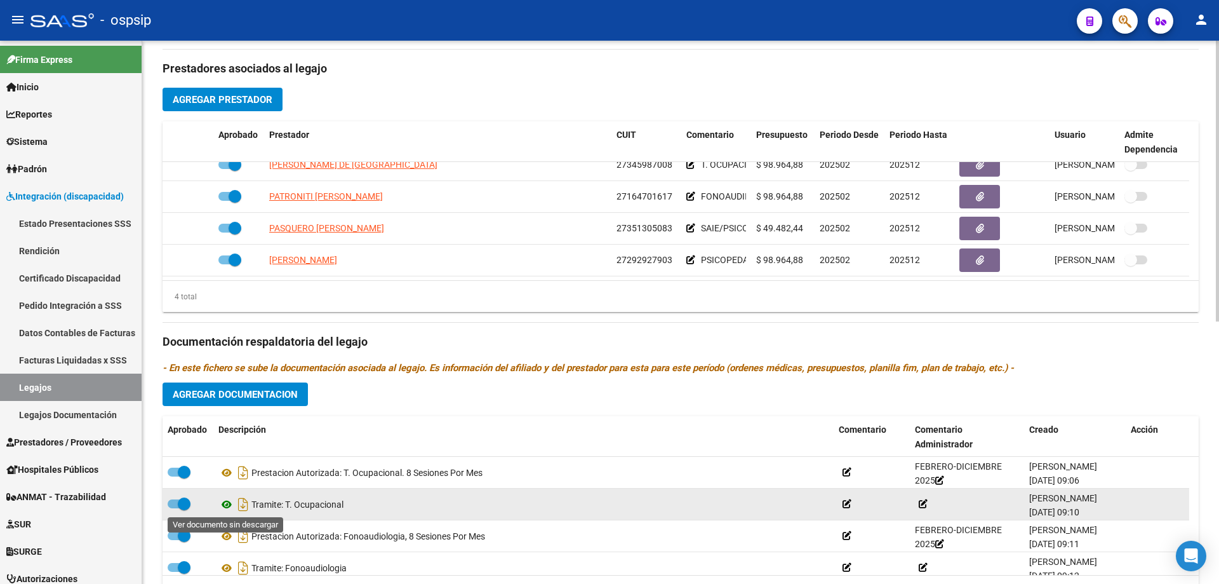
click at [224, 503] on icon at bounding box center [226, 504] width 17 height 15
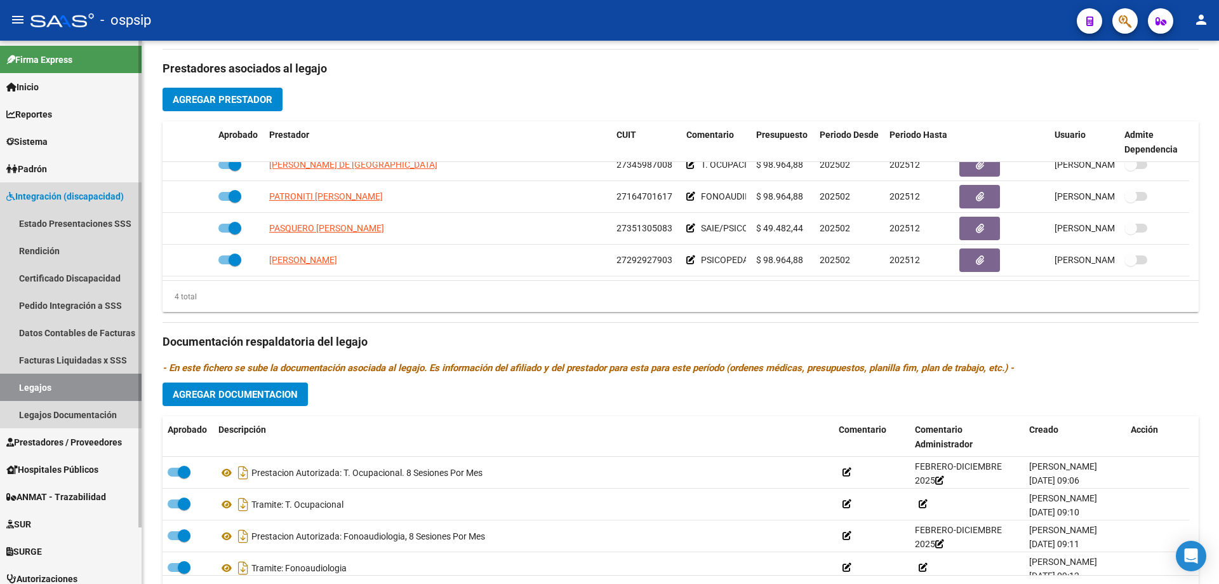
click at [84, 389] on link "Legajos" at bounding box center [71, 386] width 142 height 27
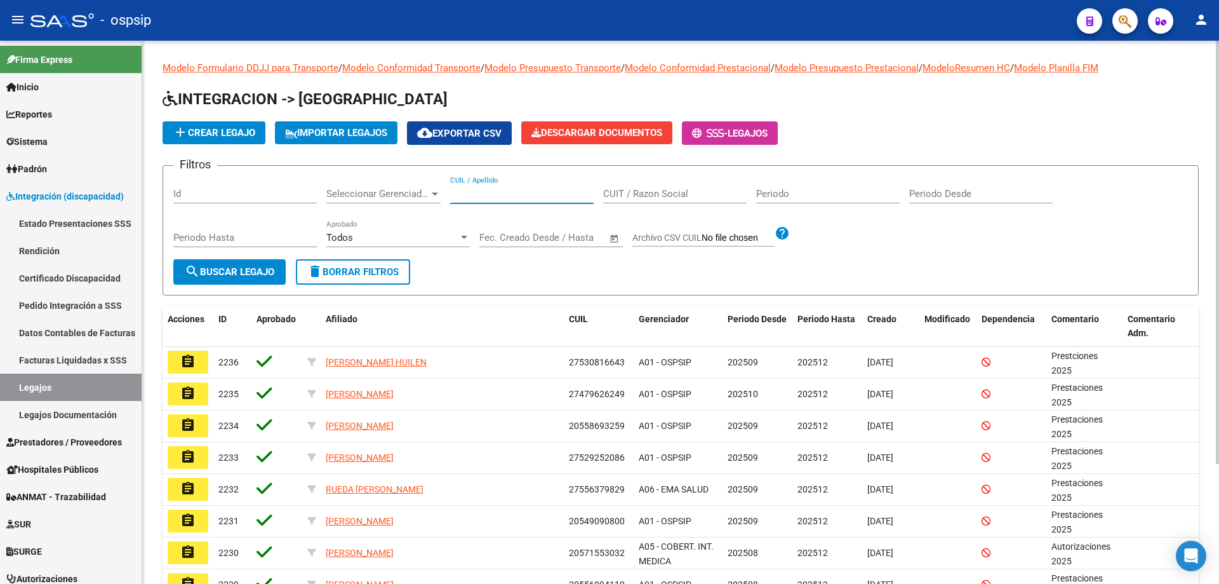
paste input "20549121862"
type input "20549121862"
click at [210, 271] on span "search Buscar Legajo" at bounding box center [230, 271] width 90 height 11
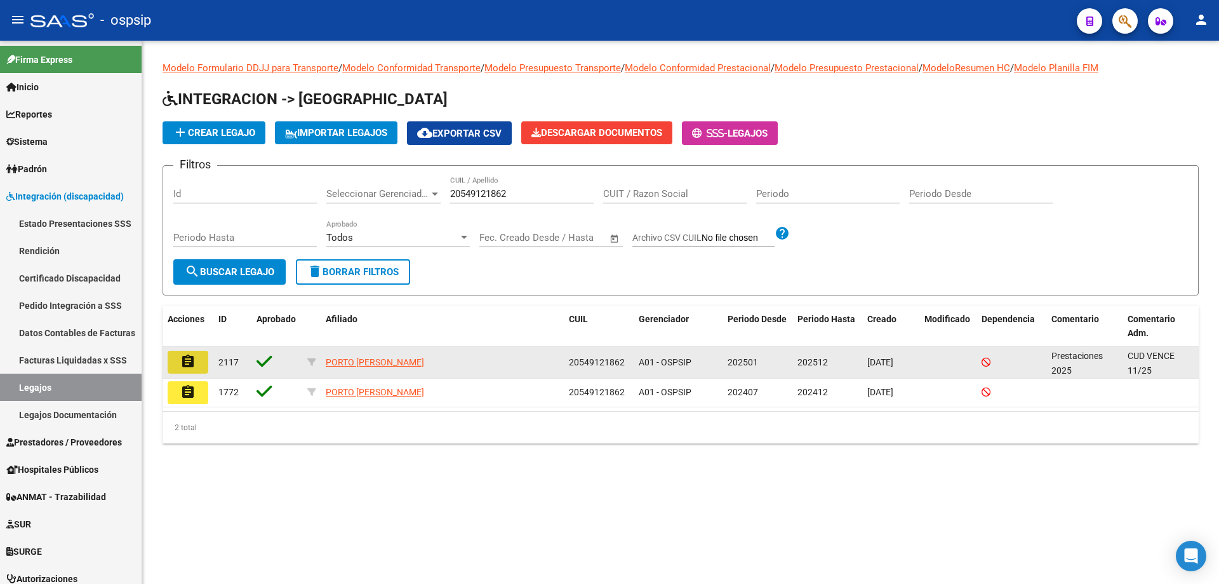
click at [195, 370] on button "assignment" at bounding box center [188, 362] width 41 height 23
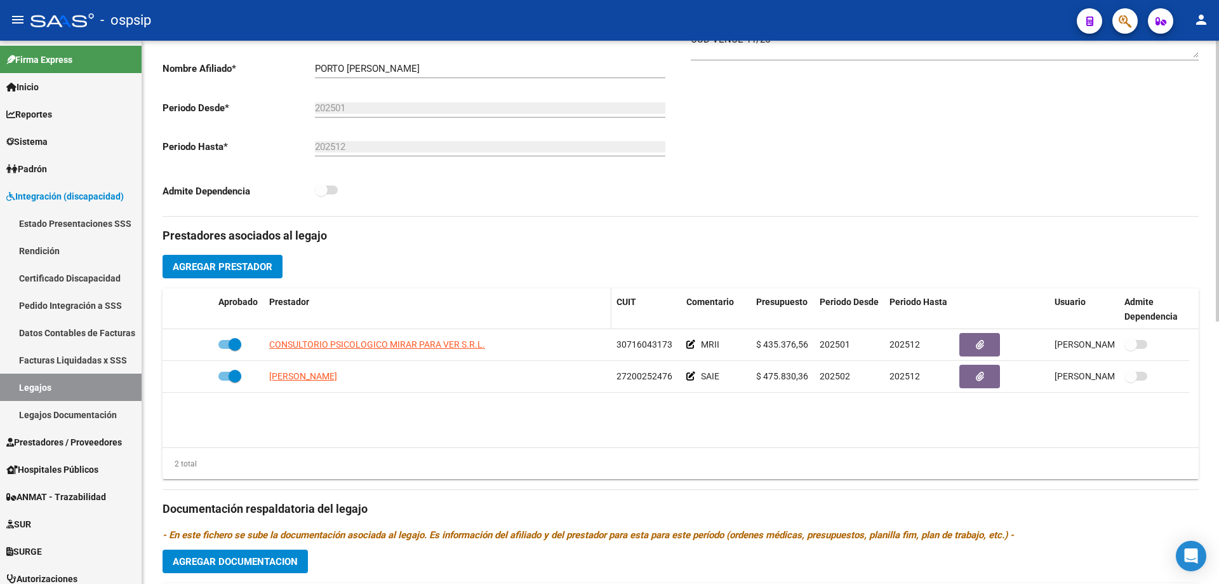
scroll to position [381, 0]
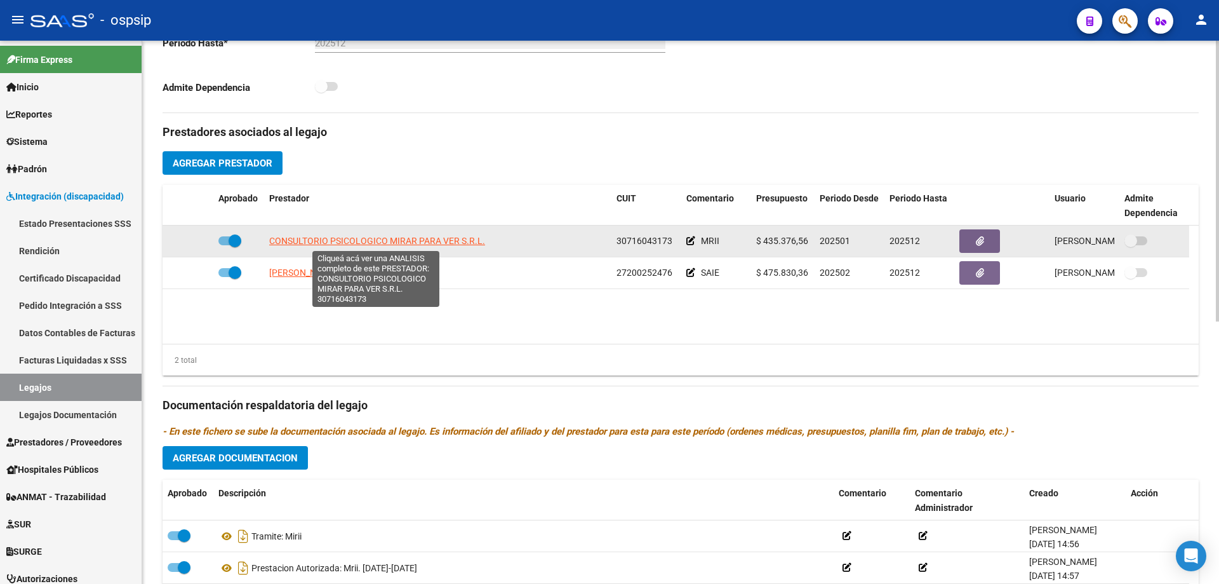
click at [404, 241] on span "CONSULTORIO PSICOLOGICO MIRAR PARA VER S.R.L." at bounding box center [377, 241] width 216 height 10
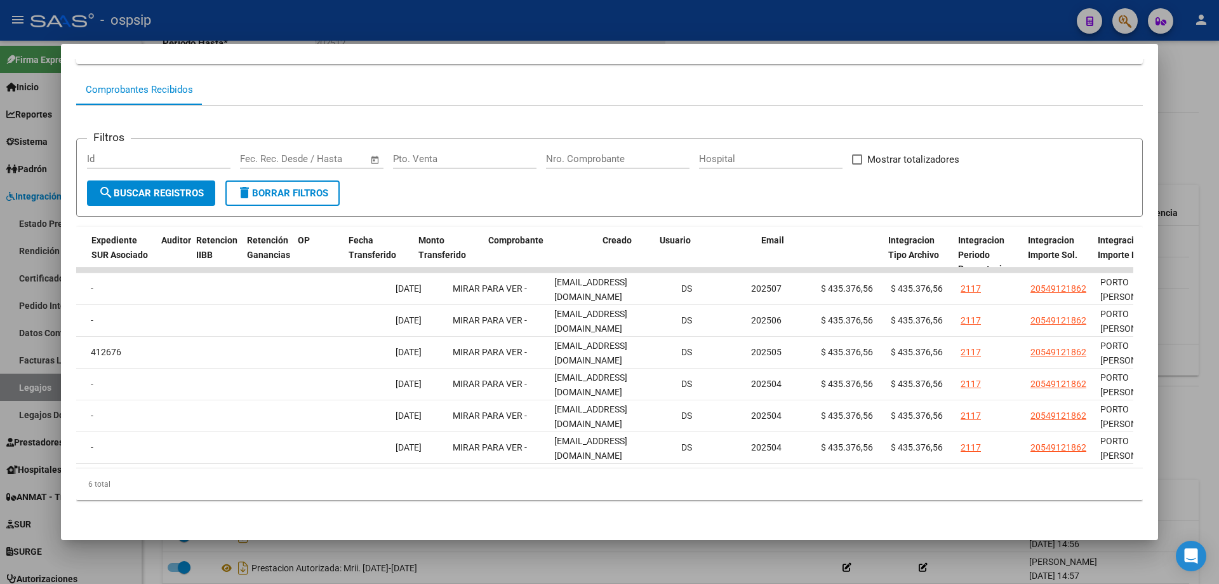
scroll to position [0, 1322]
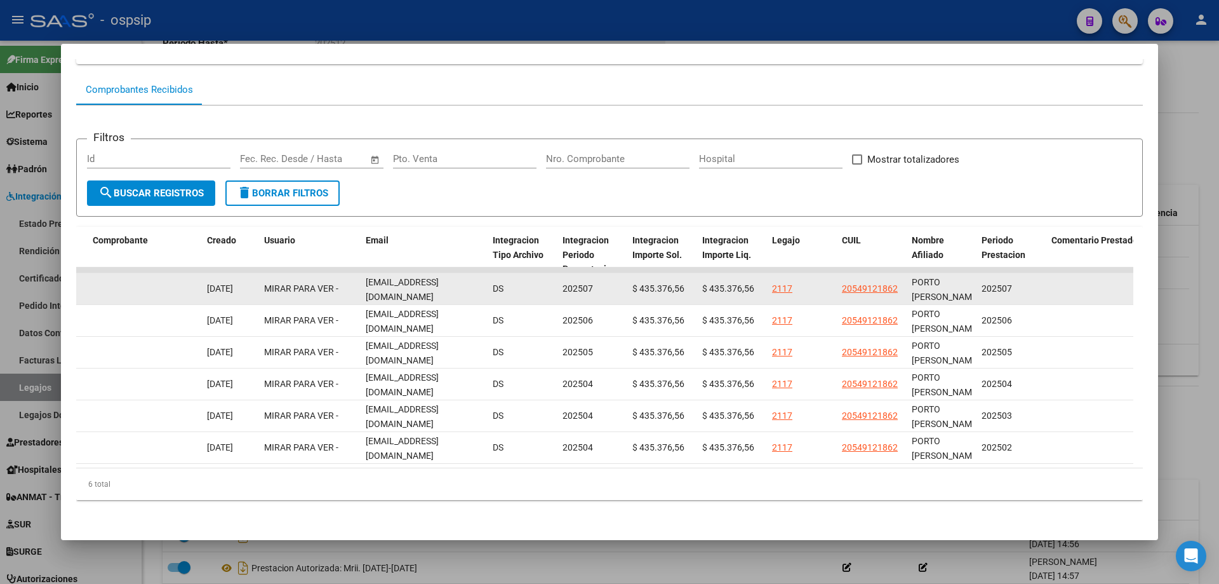
drag, startPoint x: 360, startPoint y: 276, endPoint x: 507, endPoint y: 281, distance: 146.8
click at [511, 283] on div "87275 Integración - Discapacidad Factura B: 1 - 161 $ 435.376,56 01/08/2025 06/…" at bounding box center [125, 289] width 2743 height 32
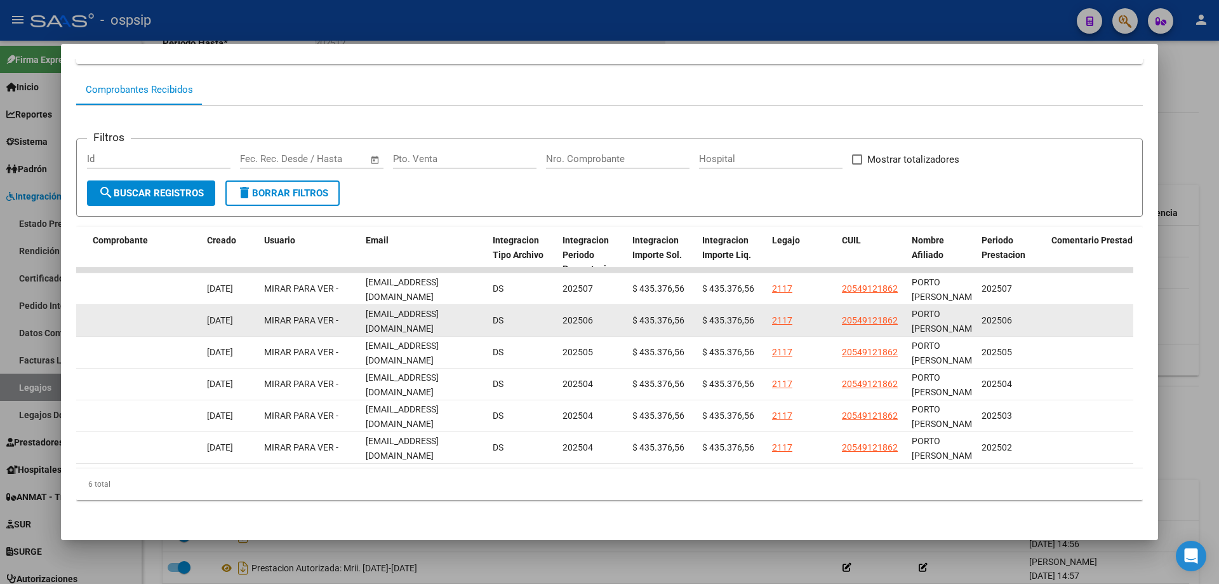
click at [557, 307] on datatable-body-cell "DS" at bounding box center [523, 320] width 70 height 31
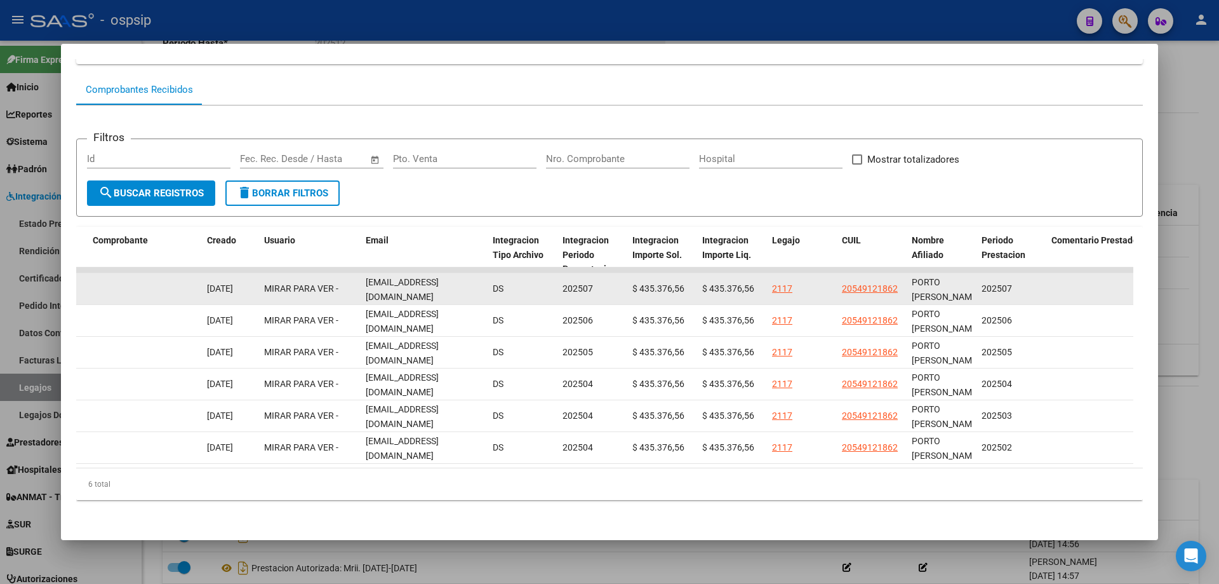
drag, startPoint x: 362, startPoint y: 279, endPoint x: 490, endPoint y: 279, distance: 127.6
click at [490, 279] on div "87275 Integración - Discapacidad Factura B: 1 - 161 $ 435.376,56 01/08/2025 06/…" at bounding box center [125, 289] width 2743 height 32
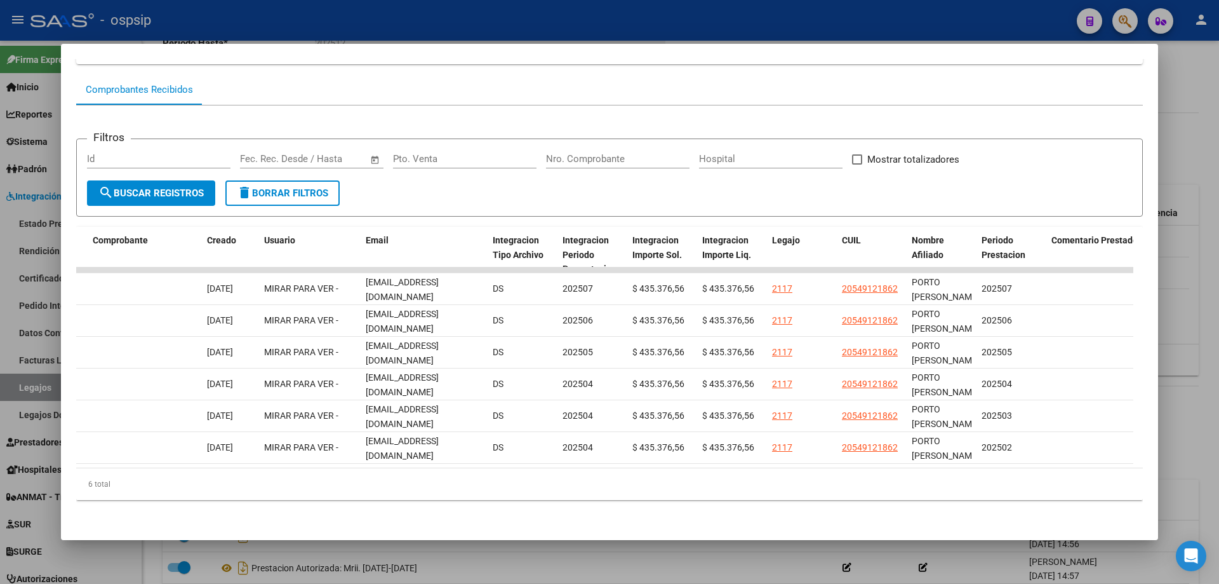
click at [1178, 275] on div at bounding box center [609, 292] width 1219 height 584
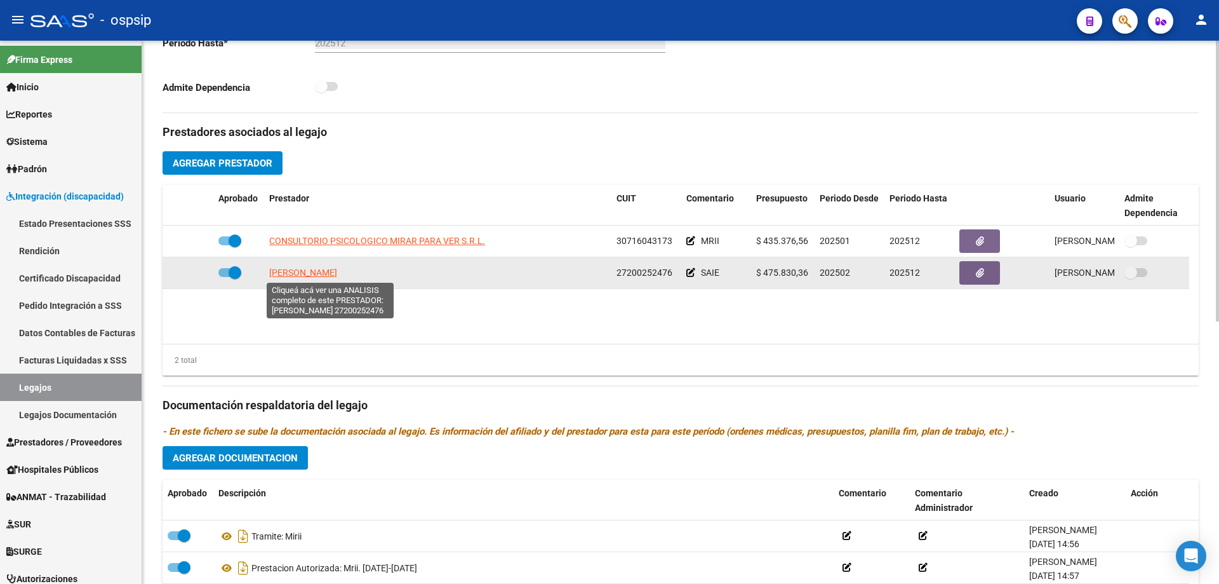
click at [337, 272] on span "MARTINEZ MARIANA BEATRIZ" at bounding box center [303, 272] width 68 height 10
type textarea "27200252476"
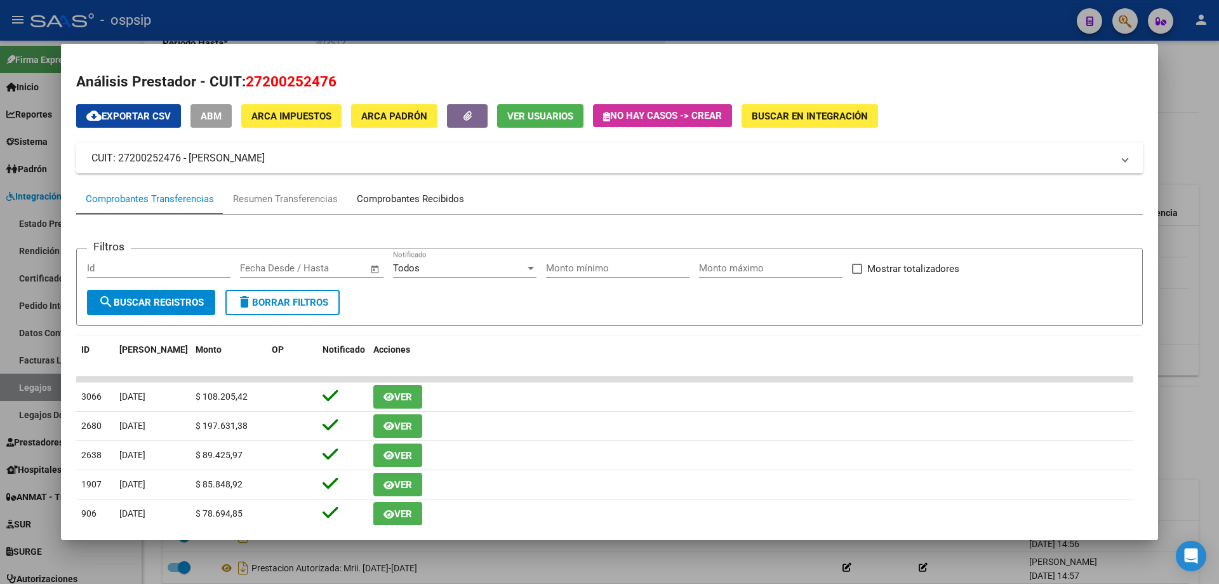
click at [406, 204] on div "Comprobantes Recibidos" at bounding box center [410, 199] width 107 height 15
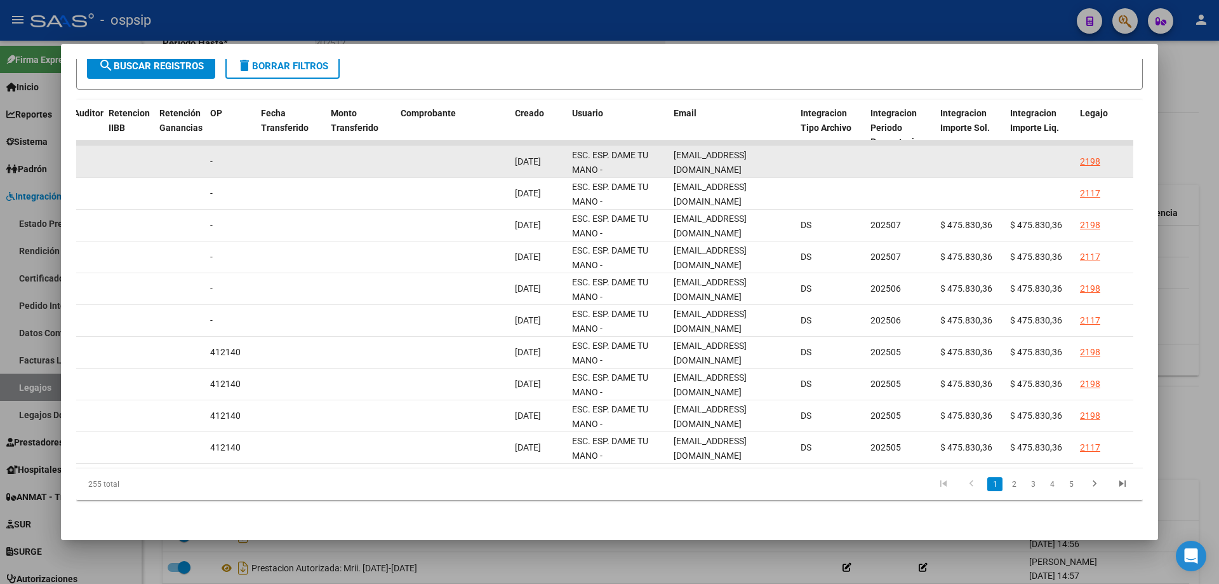
scroll to position [0, 3]
drag, startPoint x: 675, startPoint y: 155, endPoint x: 795, endPoint y: 163, distance: 120.2
click at [795, 163] on datatable-body-cell "dametumanoadm@gmail.com" at bounding box center [732, 161] width 127 height 31
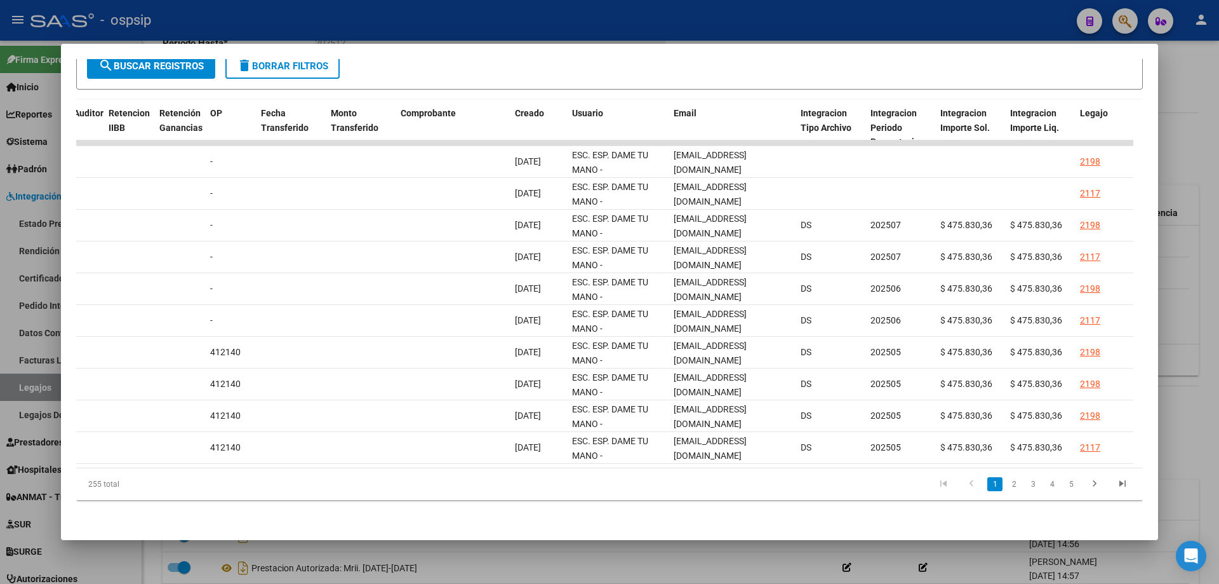
click at [1189, 396] on div at bounding box center [609, 292] width 1219 height 584
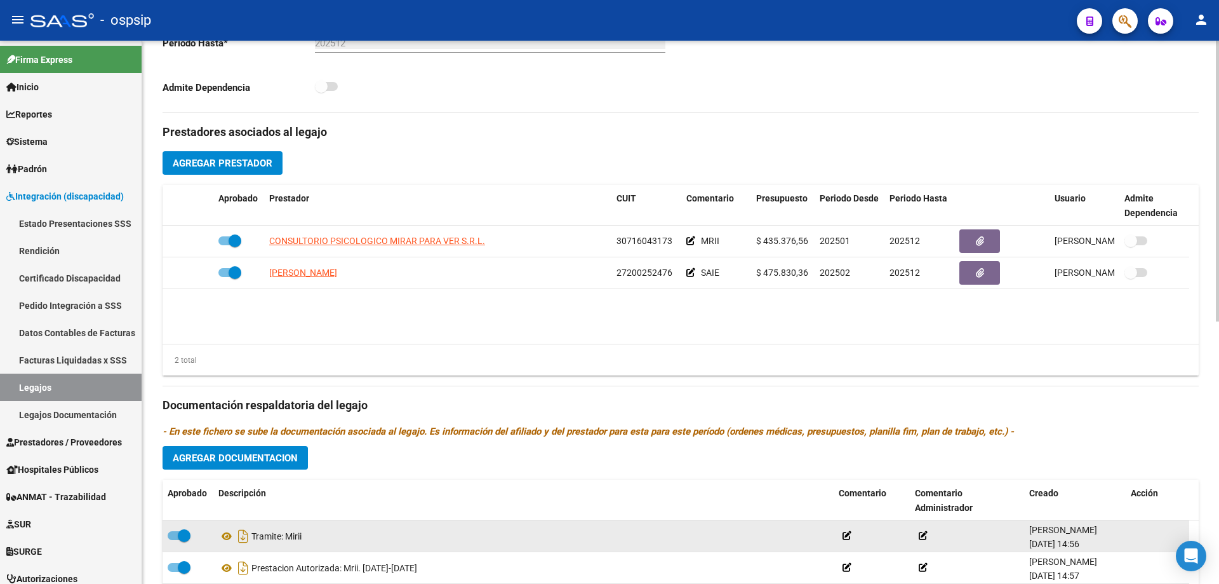
scroll to position [508, 0]
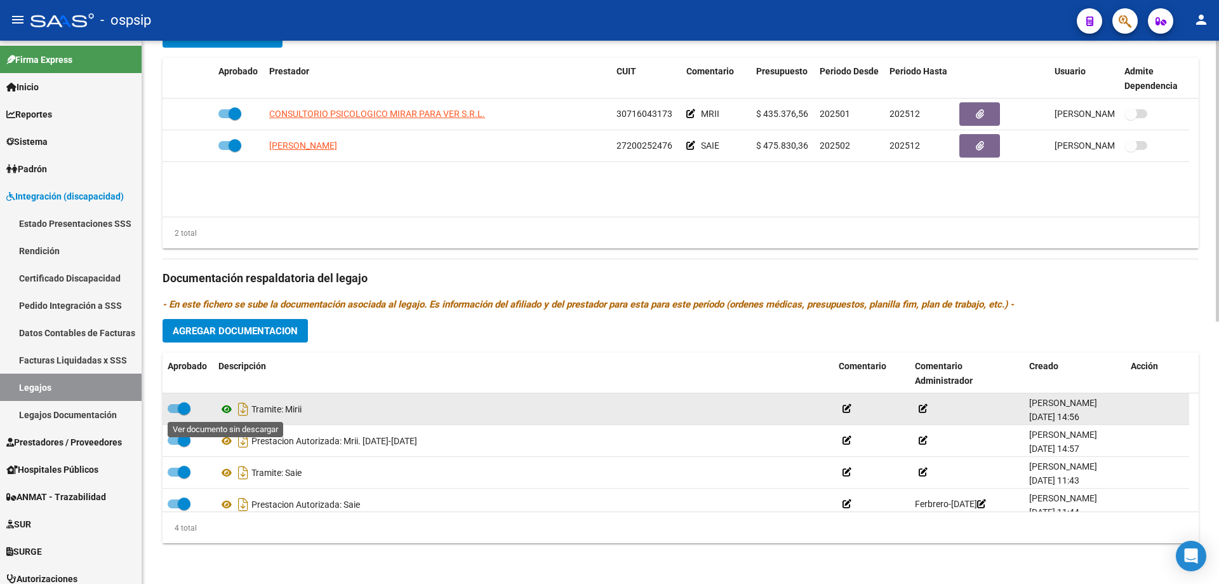
click at [228, 408] on icon at bounding box center [226, 408] width 17 height 15
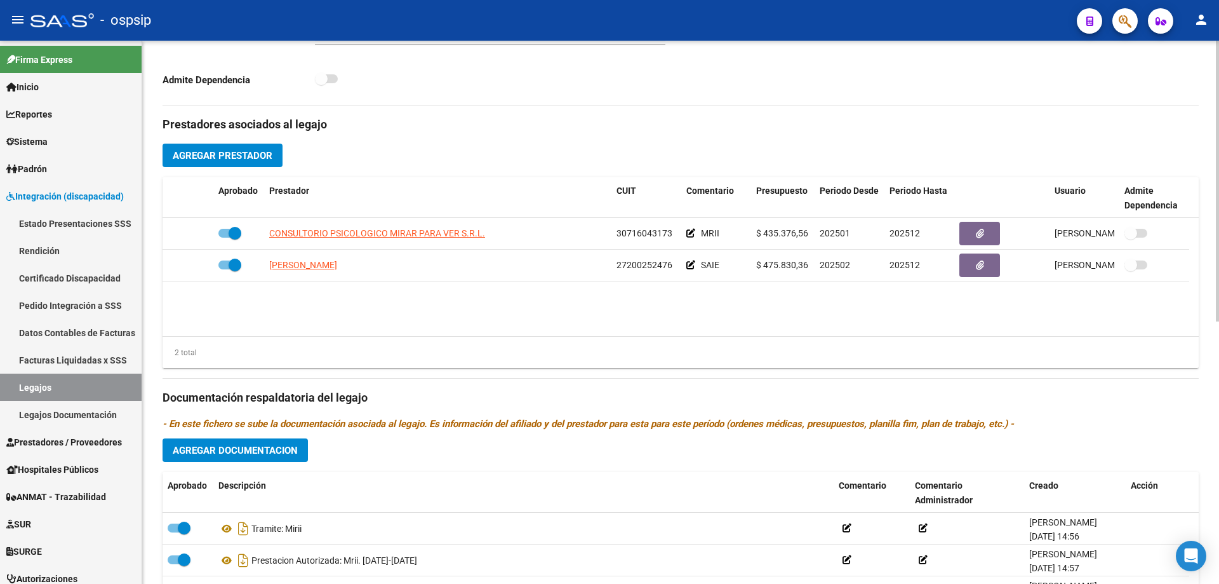
scroll to position [381, 0]
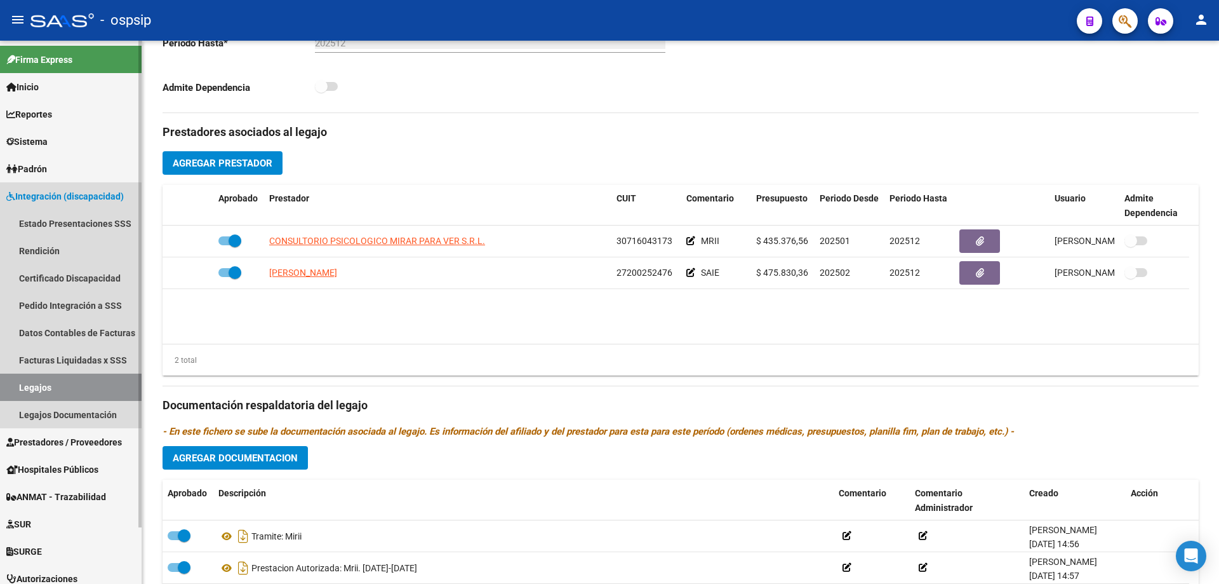
drag, startPoint x: 37, startPoint y: 389, endPoint x: 147, endPoint y: 332, distance: 123.5
click at [37, 388] on link "Legajos" at bounding box center [71, 386] width 142 height 27
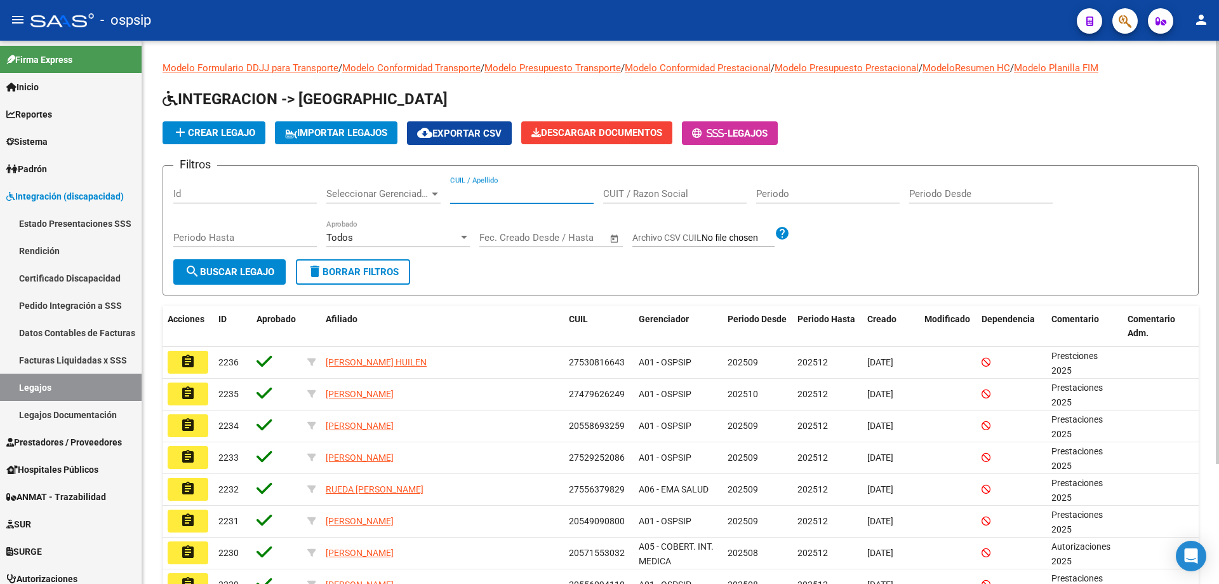
paste input "20551666159"
type input "20551666159"
click at [277, 271] on button "search Buscar Legajo" at bounding box center [229, 271] width 112 height 25
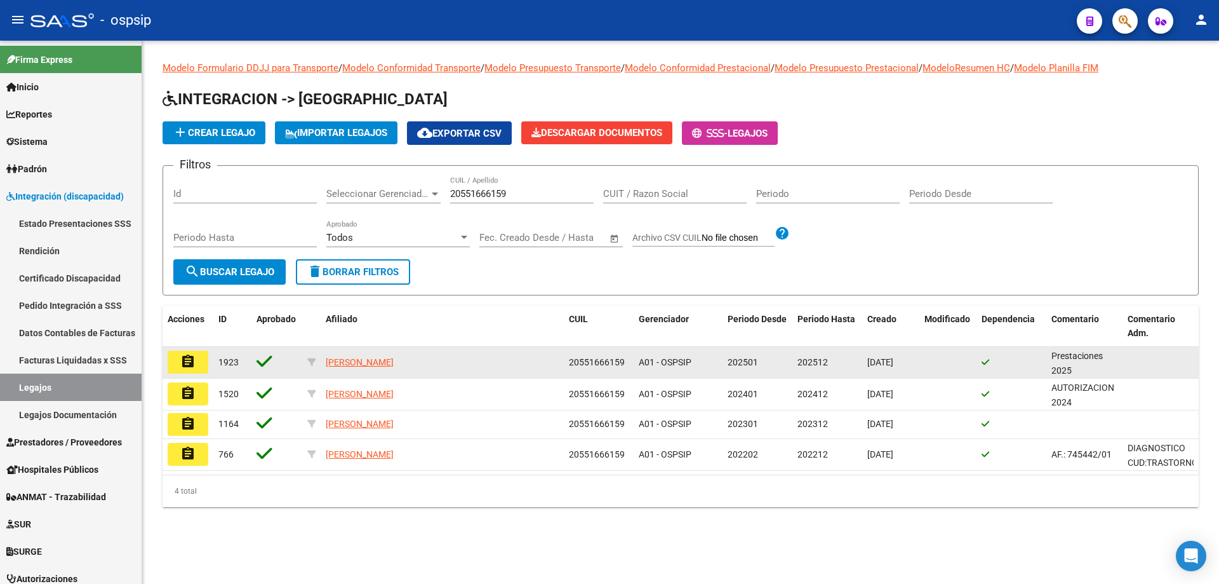
click at [185, 366] on mat-icon "assignment" at bounding box center [187, 361] width 15 height 15
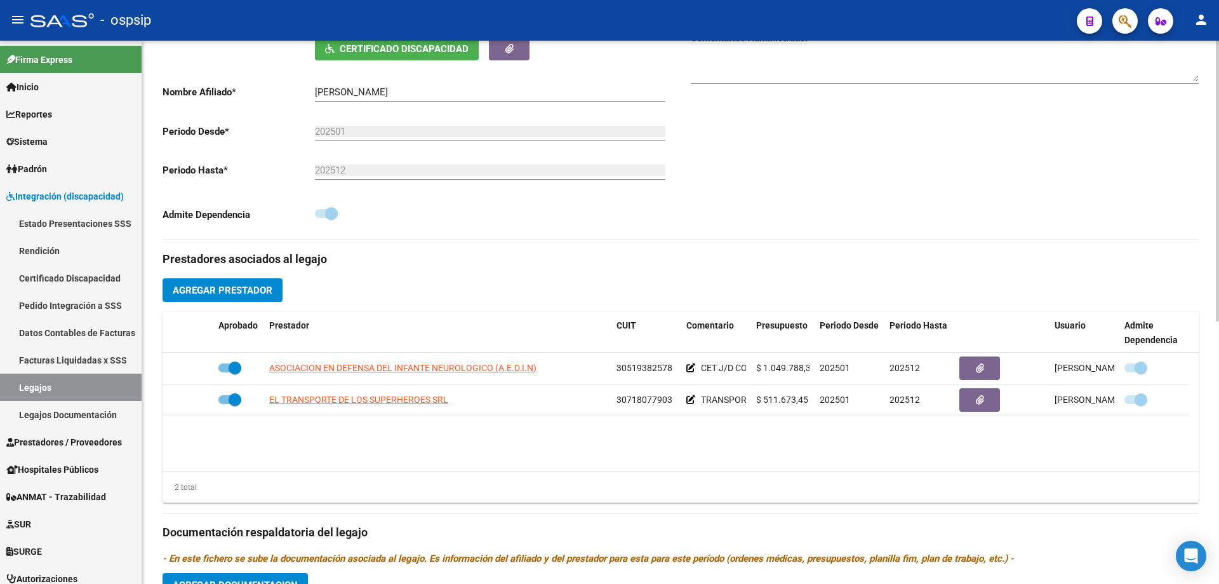
scroll to position [317, 0]
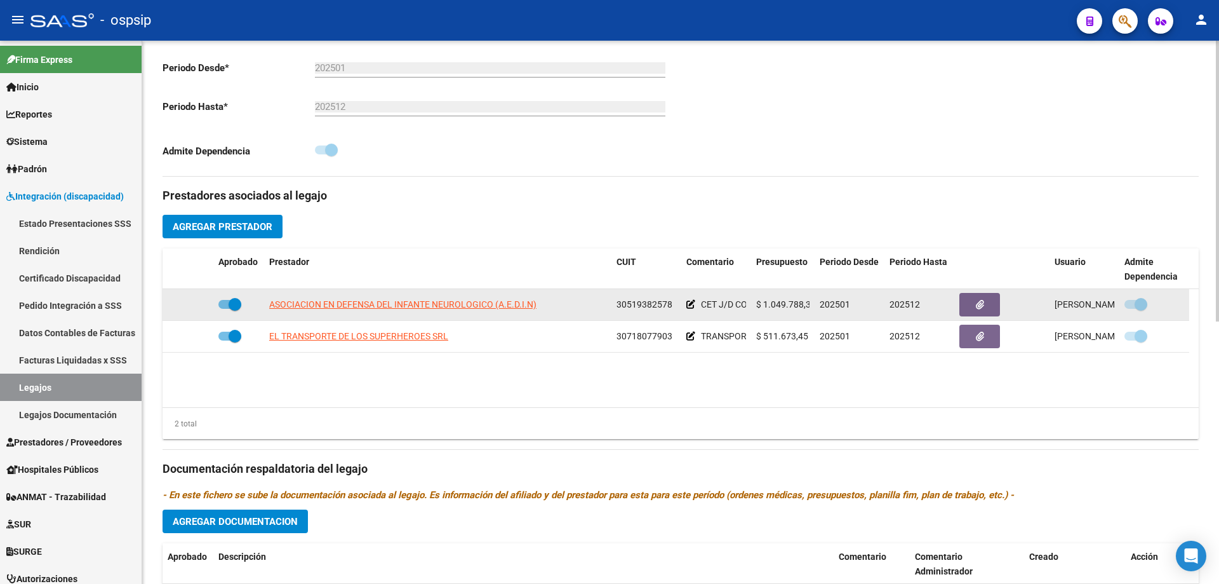
click at [443, 306] on span "ASOCIACION EN DEFENSA DEL INFANTE NEUROLOGICO (A.E.D.I.N)" at bounding box center [402, 304] width 267 height 10
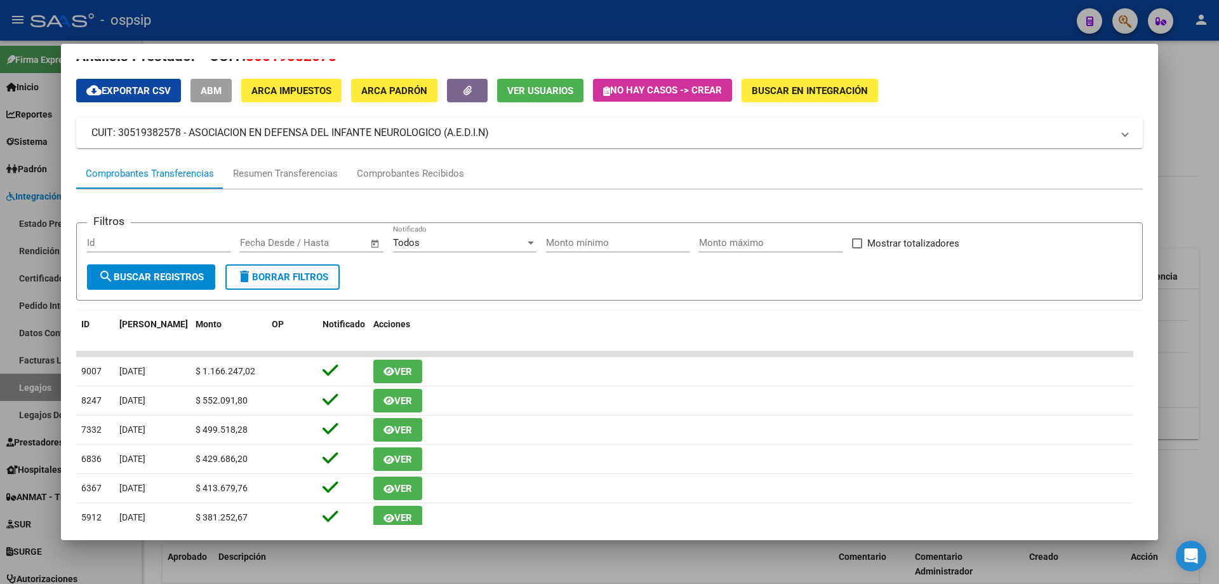
scroll to position [0, 0]
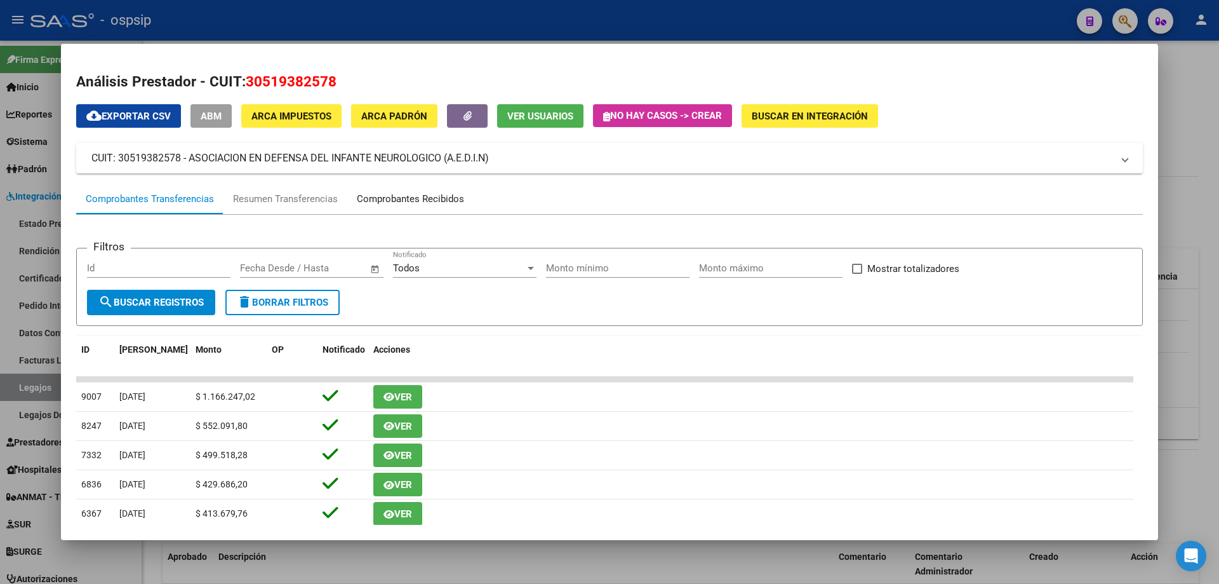
click at [431, 193] on div "Comprobantes Recibidos" at bounding box center [410, 199] width 107 height 15
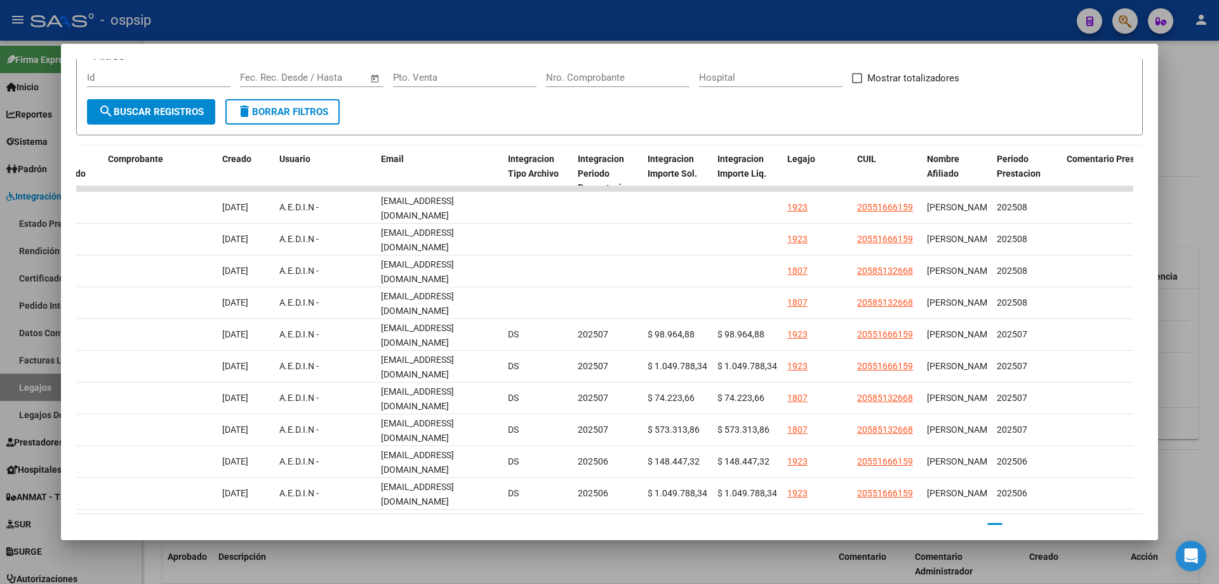
scroll to position [0, 1317]
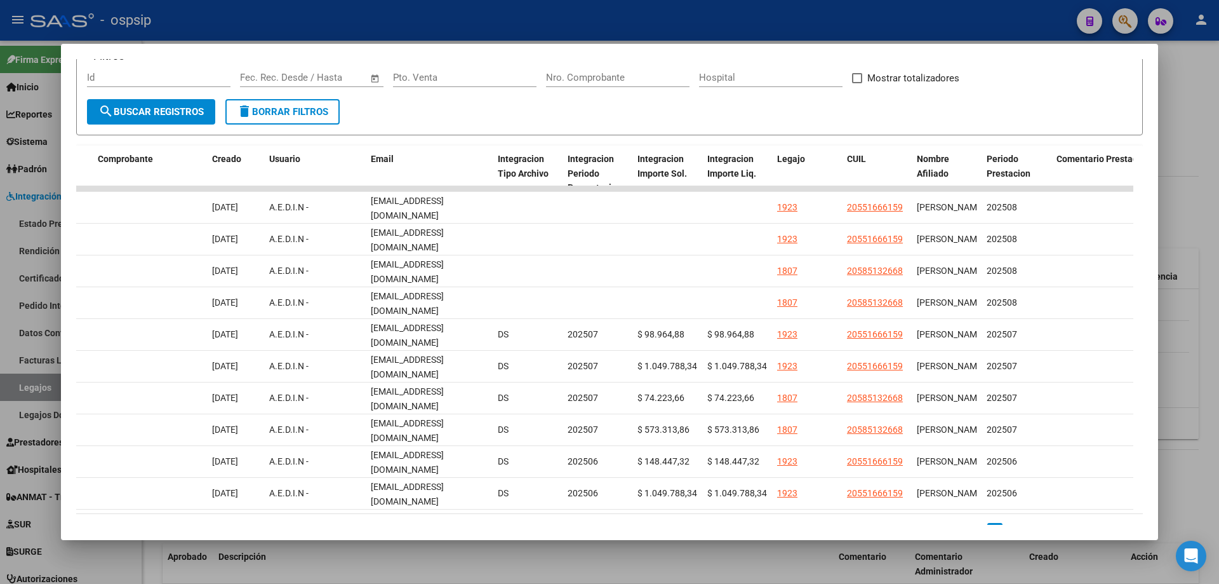
drag, startPoint x: 468, startPoint y: 513, endPoint x: 965, endPoint y: 568, distance: 499.6
click at [965, 568] on div "Análisis Prestador - CUIT: 30519382578 cloud_download Exportar CSV ABM ARCA Imp…" at bounding box center [609, 292] width 1219 height 584
drag, startPoint x: 1175, startPoint y: 211, endPoint x: 1171, endPoint y: 219, distance: 8.8
click at [1175, 213] on div at bounding box center [609, 292] width 1219 height 584
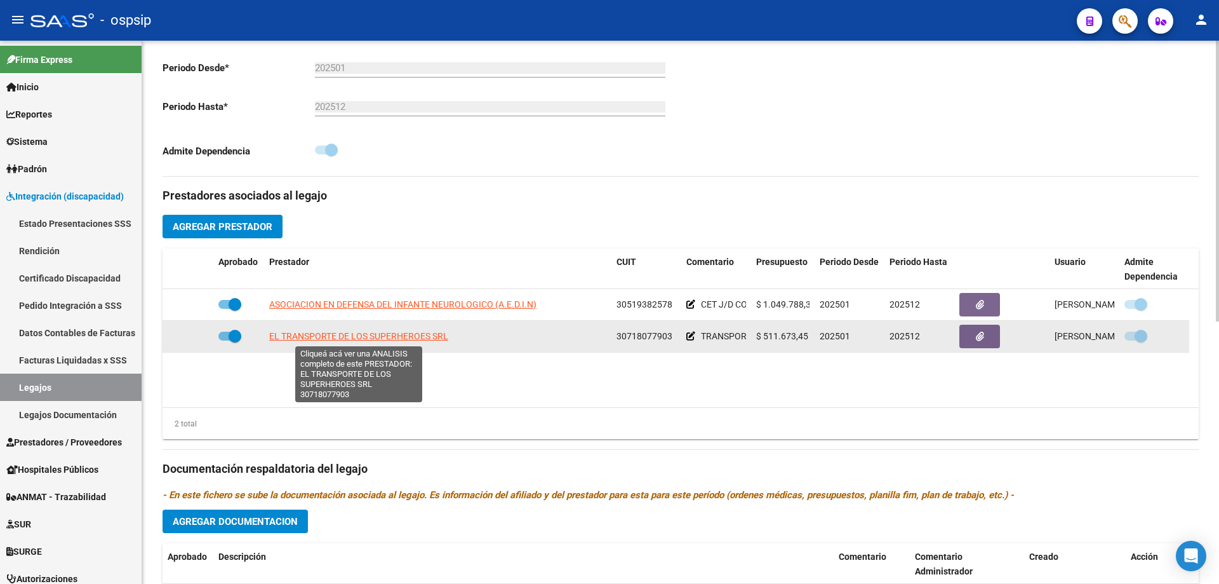
click at [413, 333] on span "EL TRANSPORTE DE LOS SUPERHEROES SRL" at bounding box center [358, 336] width 179 height 10
type textarea "30718077903"
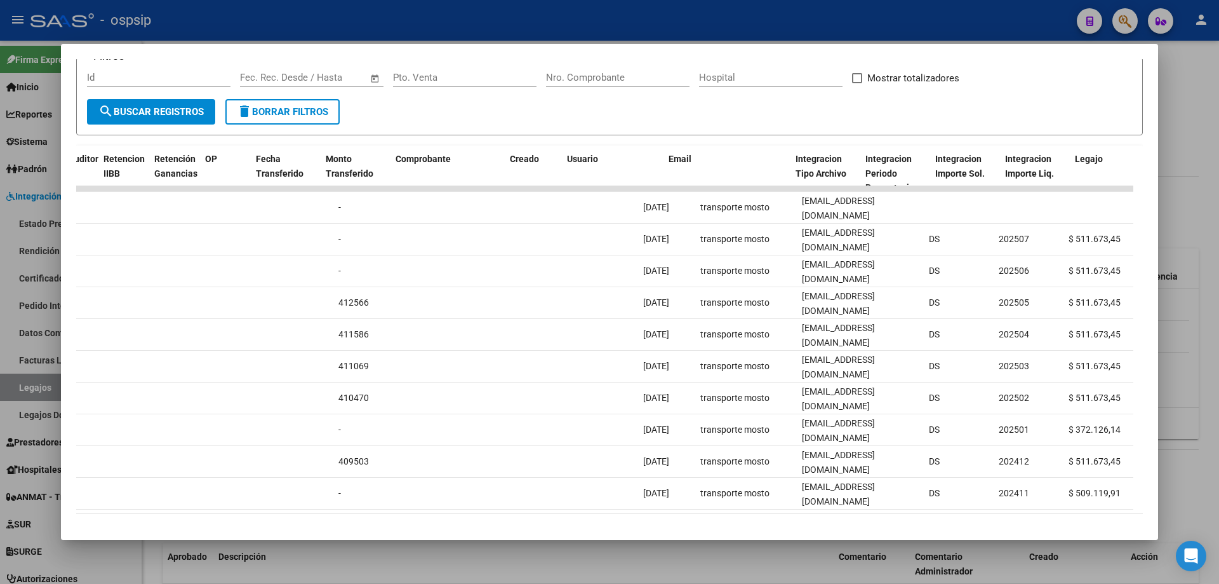
scroll to position [0, 1020]
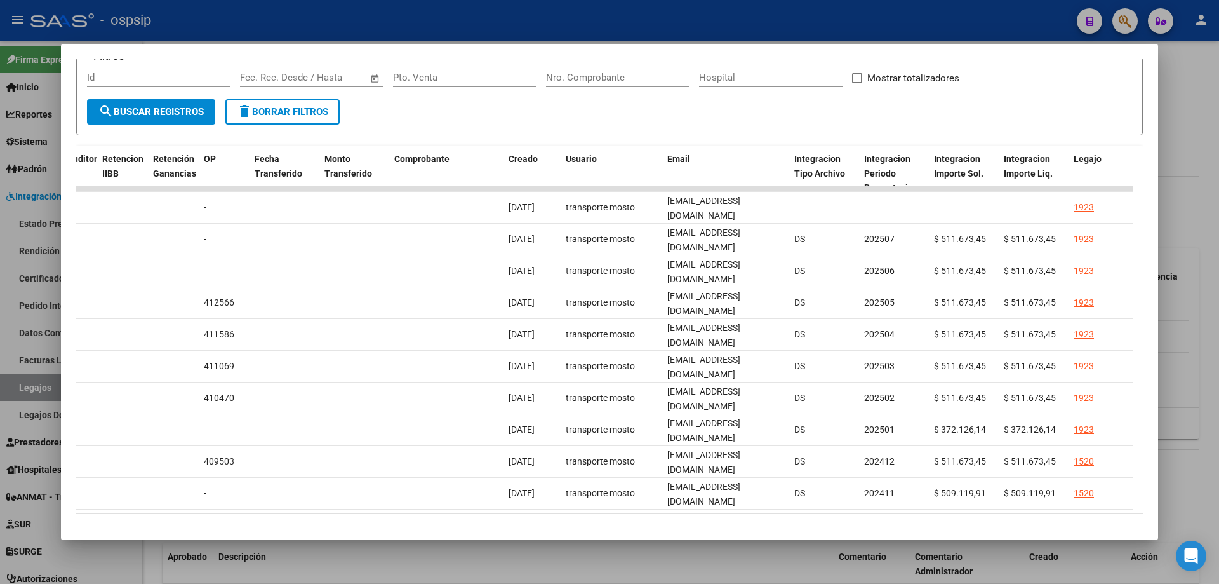
click at [1198, 307] on div at bounding box center [609, 292] width 1219 height 584
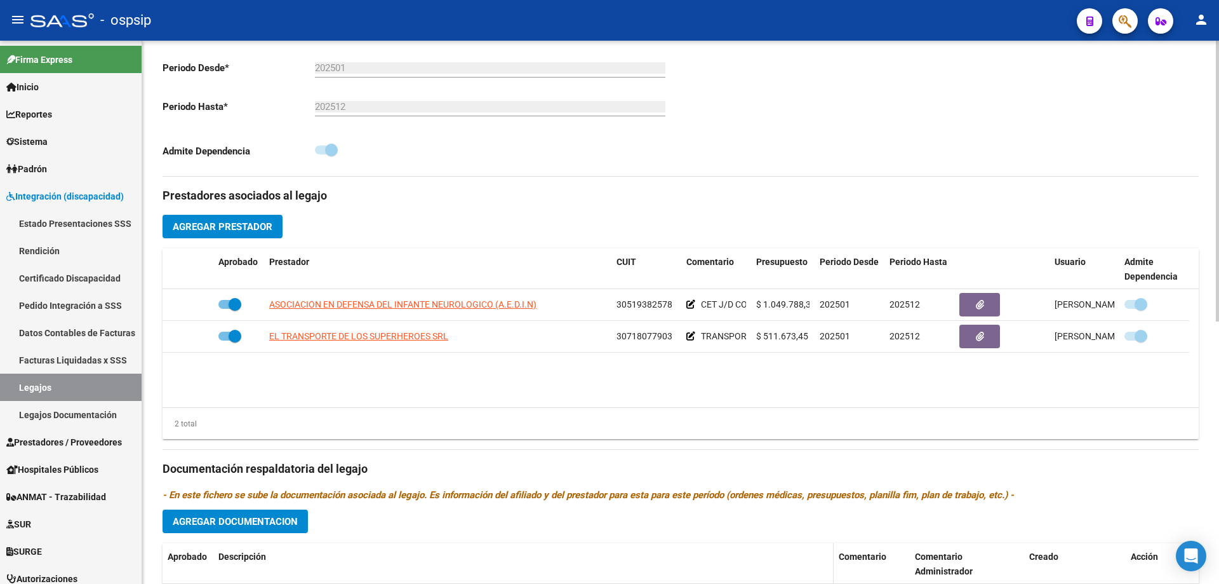
scroll to position [508, 0]
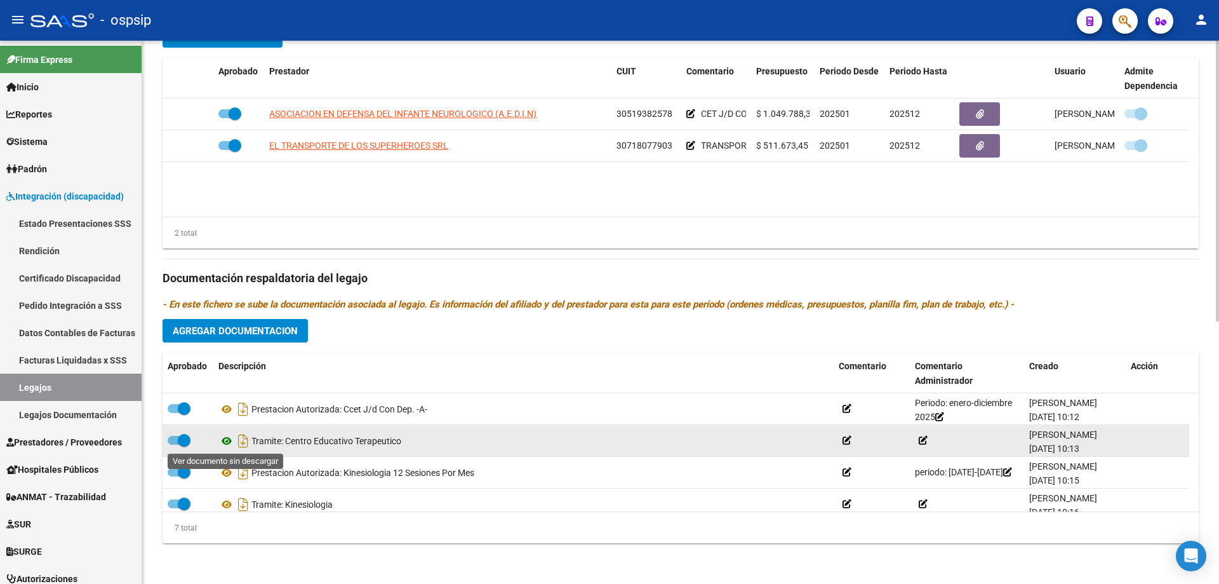
click at [227, 441] on icon at bounding box center [226, 440] width 17 height 15
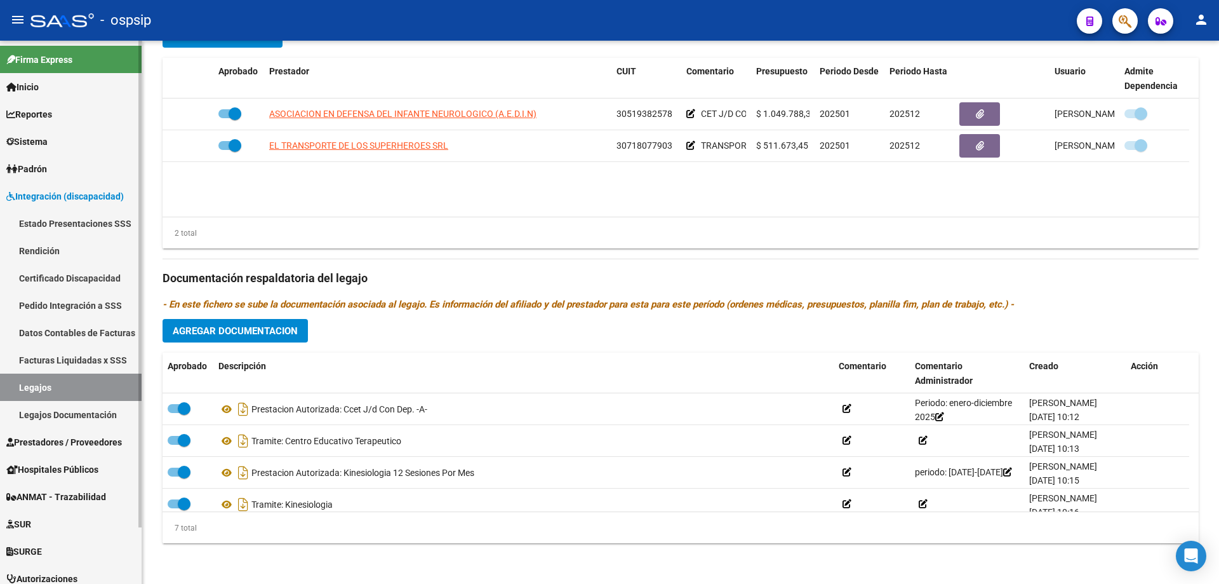
click at [48, 385] on link "Legajos" at bounding box center [71, 386] width 142 height 27
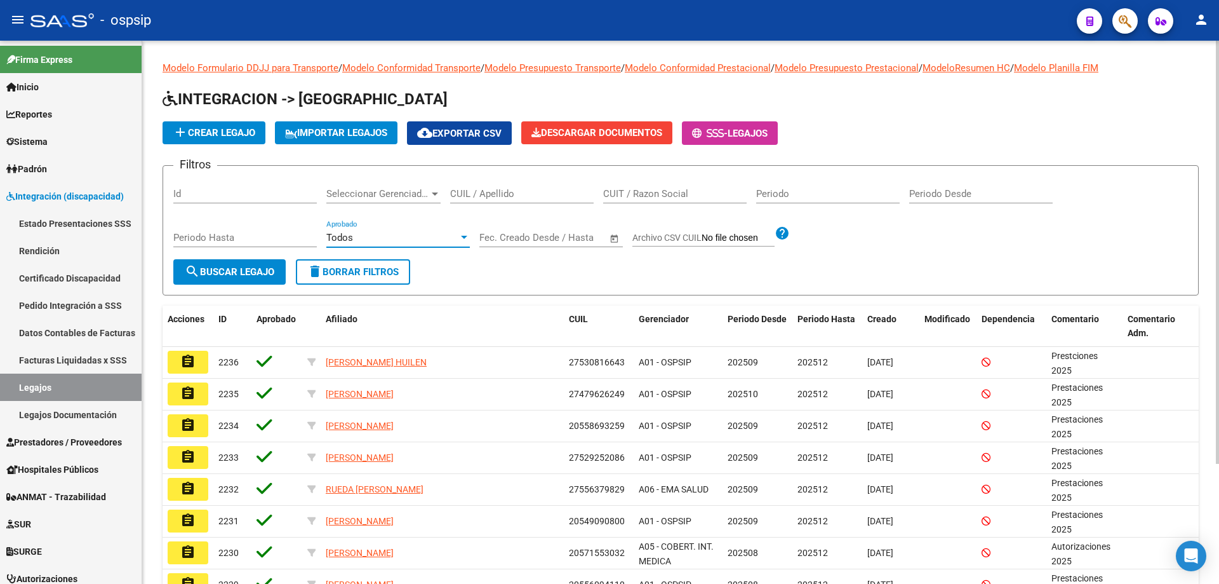
drag, startPoint x: 475, startPoint y: 187, endPoint x: 457, endPoint y: 235, distance: 51.1
click at [457, 235] on div "Todos" at bounding box center [392, 237] width 132 height 11
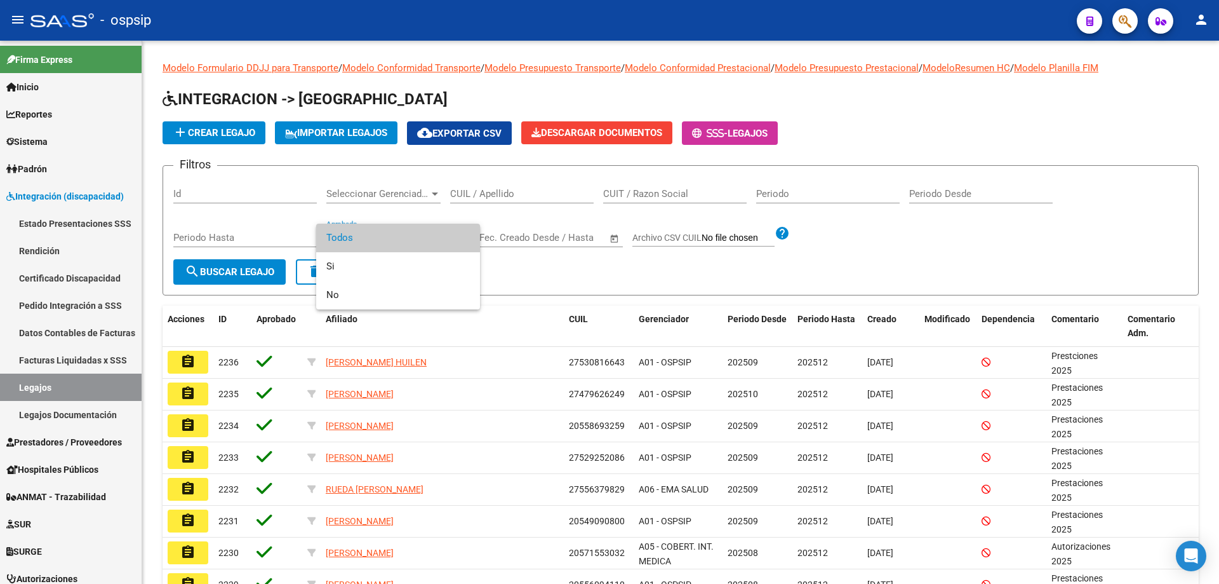
click at [477, 195] on div at bounding box center [609, 292] width 1219 height 584
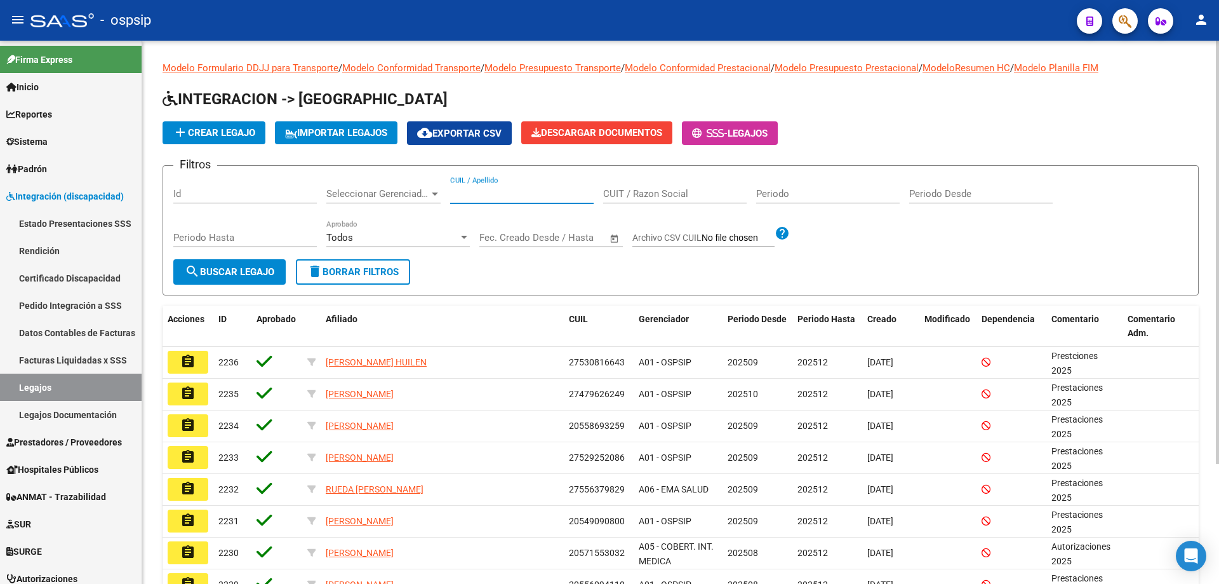
click at [477, 194] on input "CUIL / Apellido" at bounding box center [522, 193] width 144 height 11
paste input "20577015997"
type input "20577015997"
click at [250, 268] on span "search Buscar Legajo" at bounding box center [230, 271] width 90 height 11
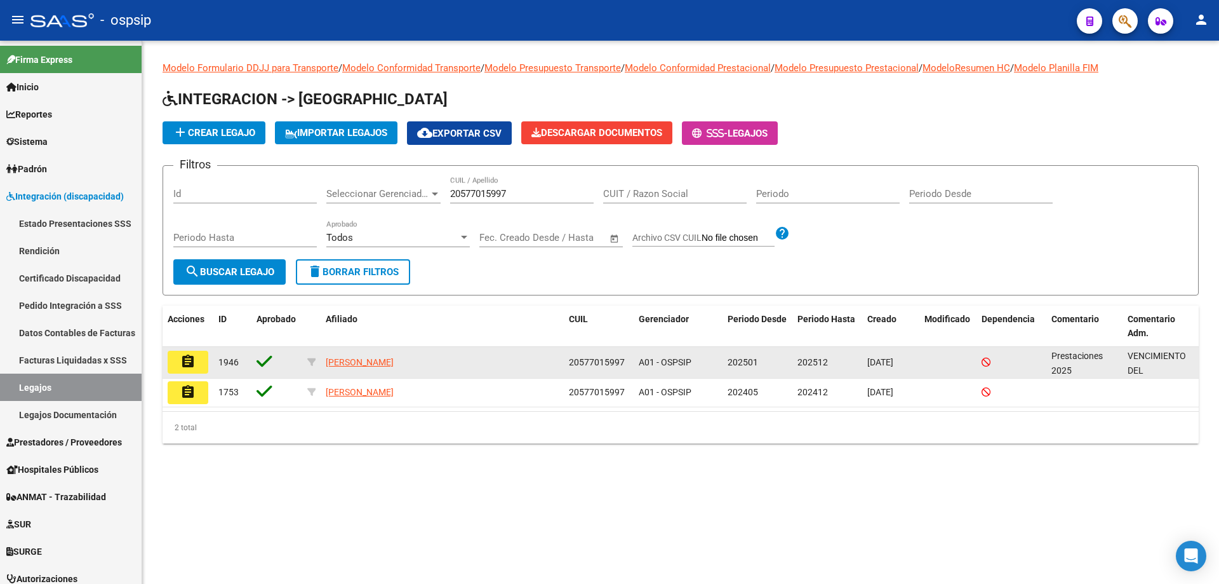
click at [185, 358] on mat-icon "assignment" at bounding box center [187, 361] width 15 height 15
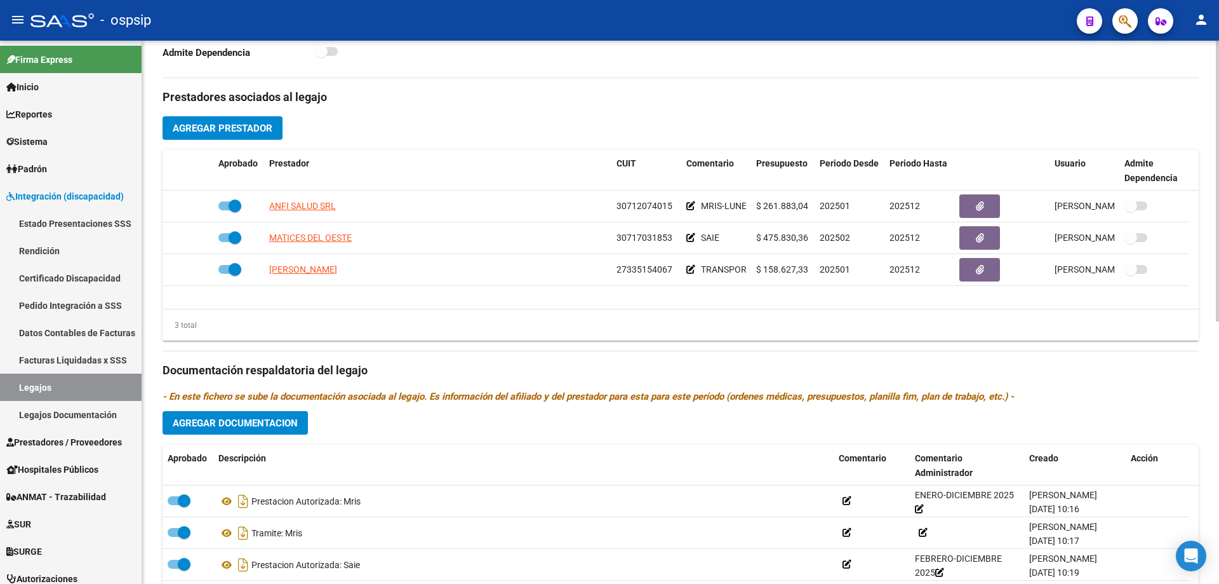
scroll to position [444, 0]
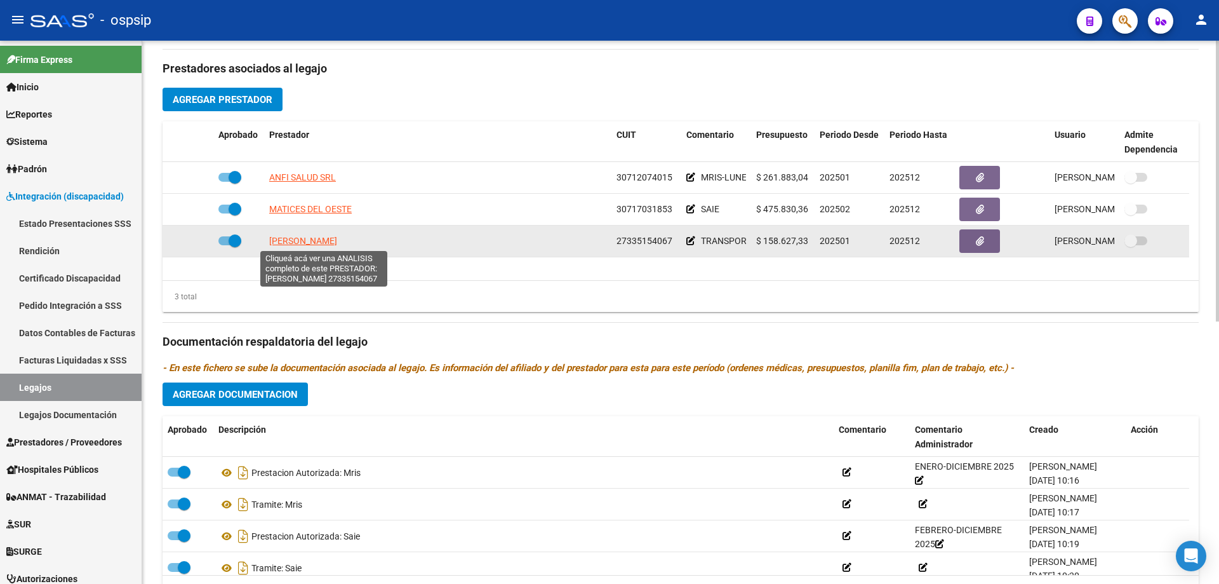
click at [290, 241] on span "SOLER RAQUEL MERCEDES" at bounding box center [303, 241] width 68 height 10
type textarea "27335154067"
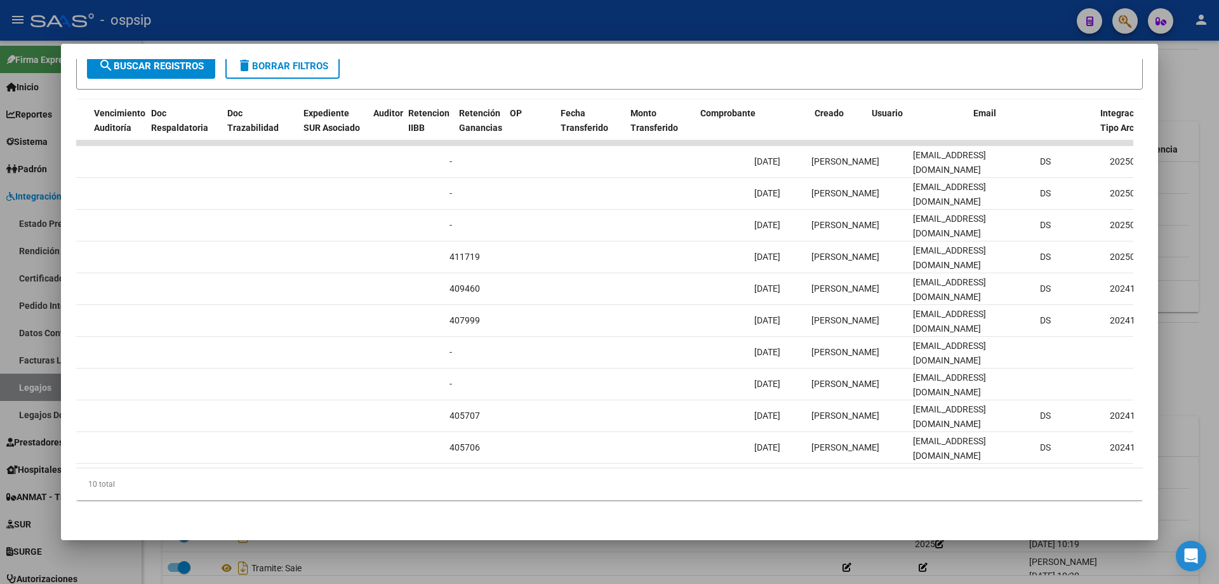
scroll to position [0, 803]
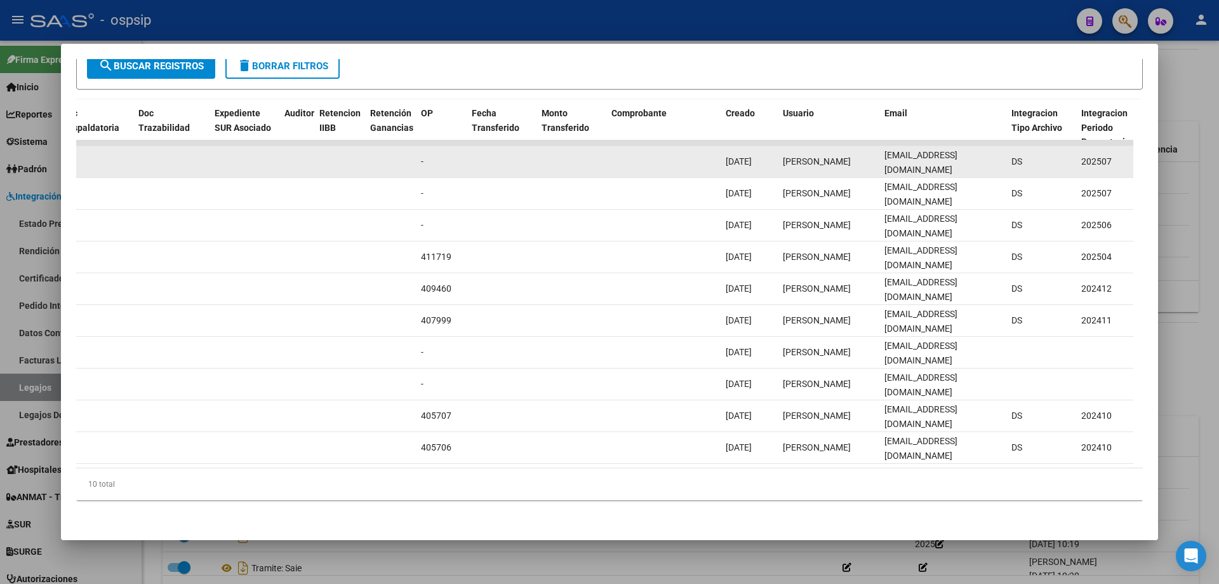
drag, startPoint x: 886, startPoint y: 153, endPoint x: 1003, endPoint y: 150, distance: 117.5
click at [1003, 150] on datatable-body-cell "raquel.mechy2@gmail.com" at bounding box center [942, 161] width 127 height 31
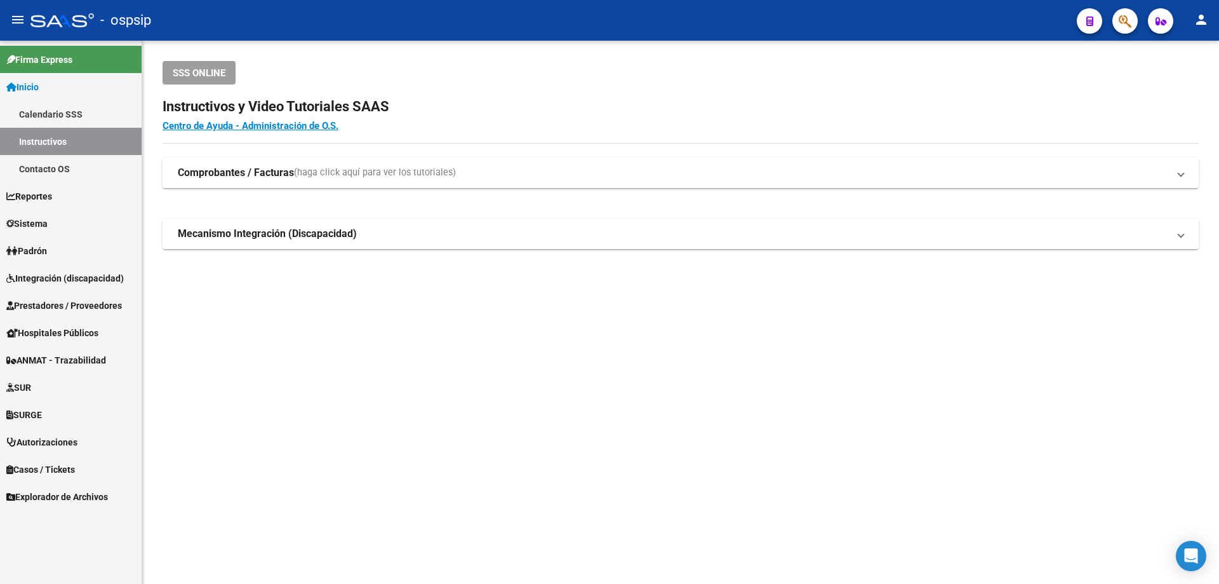
click at [44, 302] on span "Prestadores / Proveedores" at bounding box center [64, 305] width 116 height 14
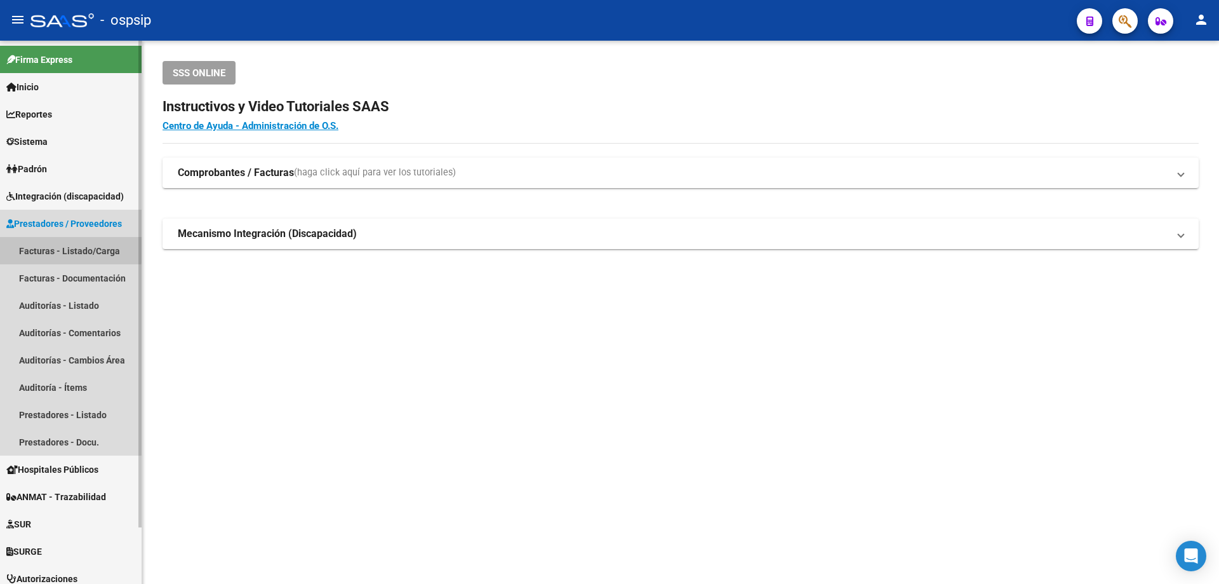
click at [62, 249] on link "Facturas - Listado/Carga" at bounding box center [71, 250] width 142 height 27
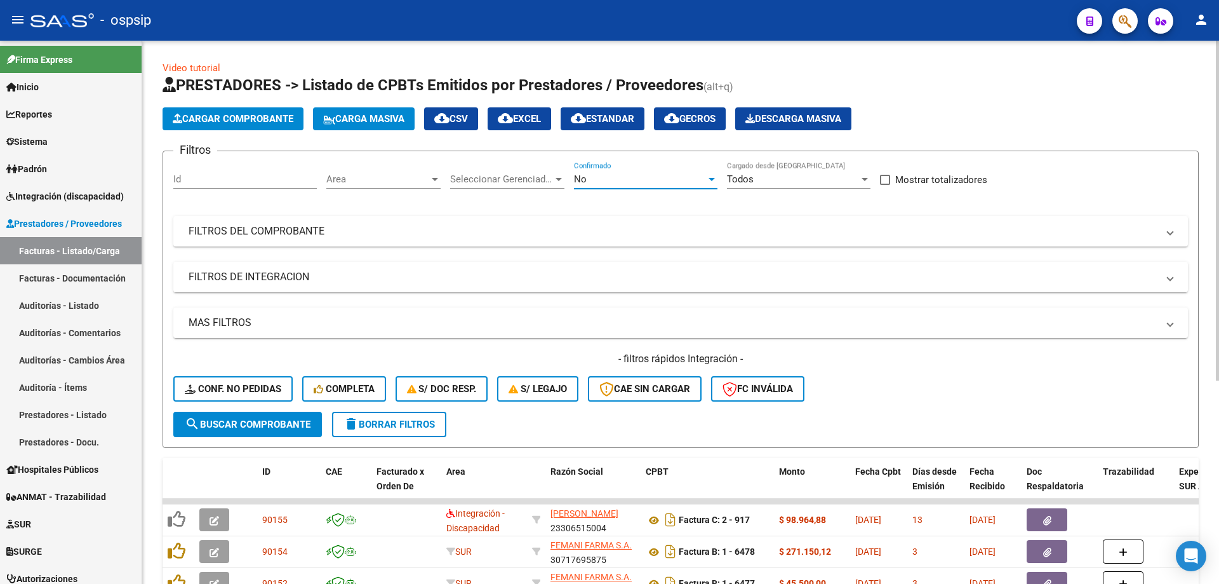
click at [675, 184] on div "No" at bounding box center [640, 178] width 132 height 11
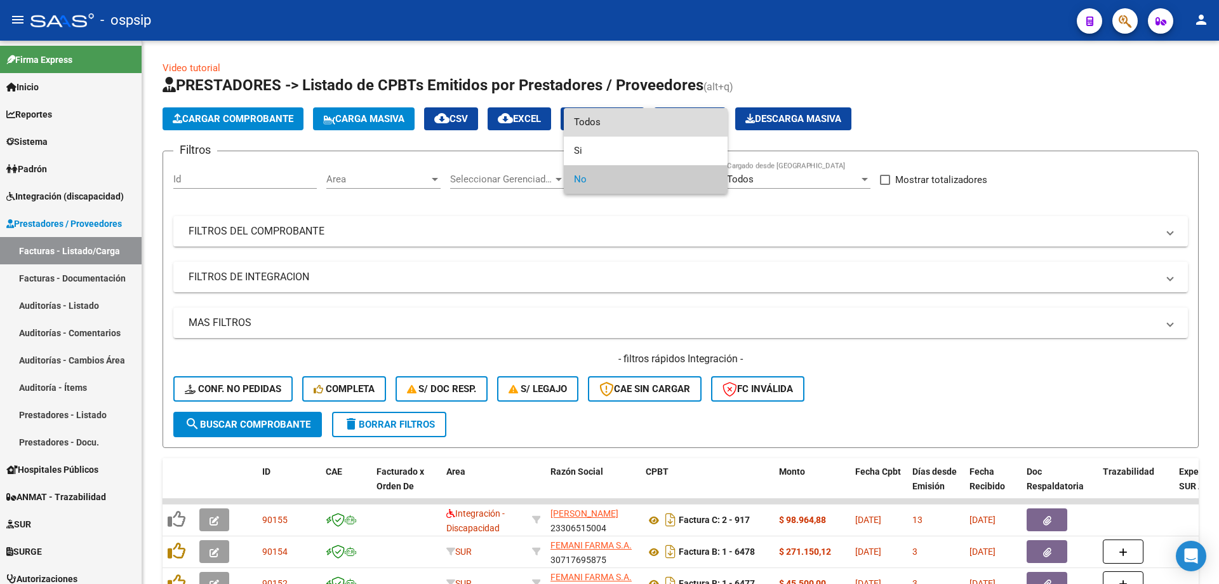
click at [663, 121] on span "Todos" at bounding box center [646, 122] width 144 height 29
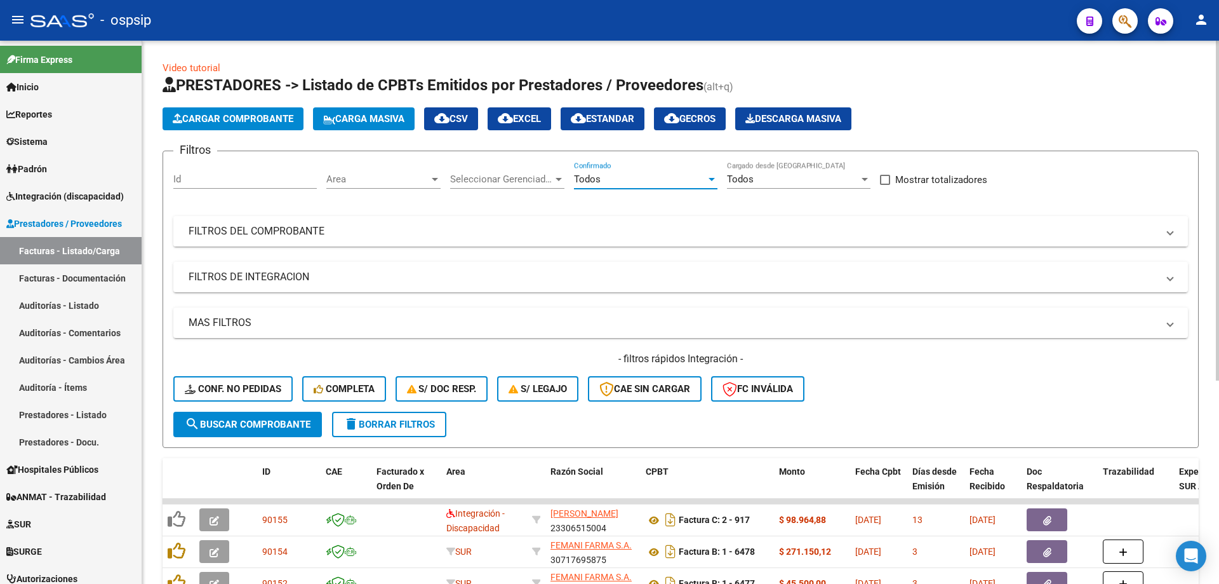
click at [327, 231] on mat-panel-title "FILTROS DEL COMPROBANTE" at bounding box center [673, 231] width 969 height 14
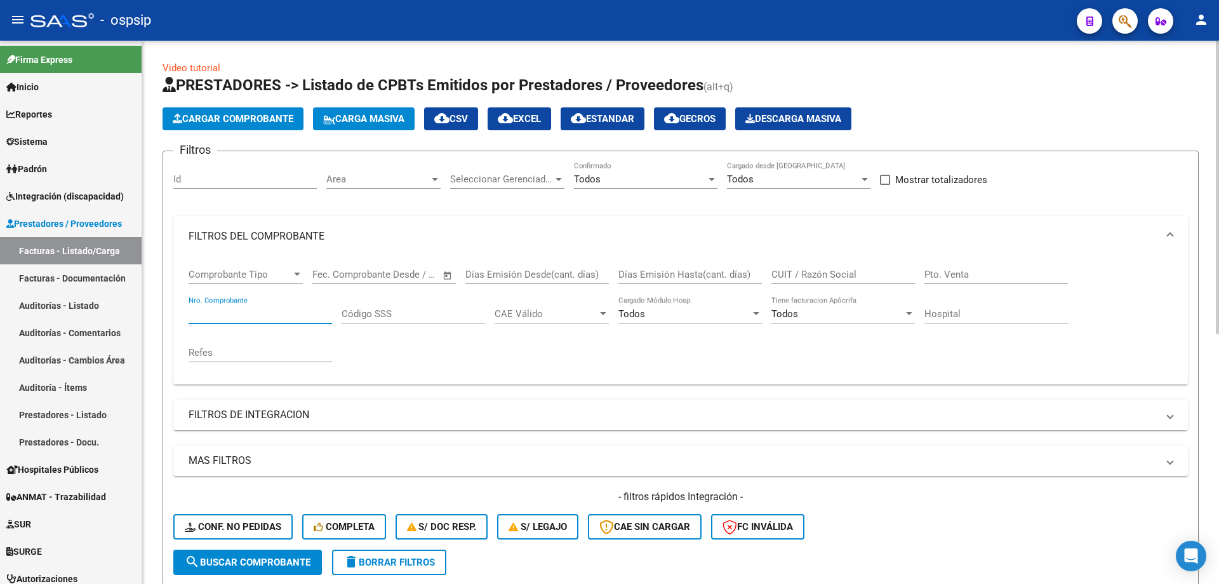
click at [218, 314] on input "Nro. Comprobante" at bounding box center [261, 313] width 144 height 11
type input "135"
